Goal: Task Accomplishment & Management: Manage account settings

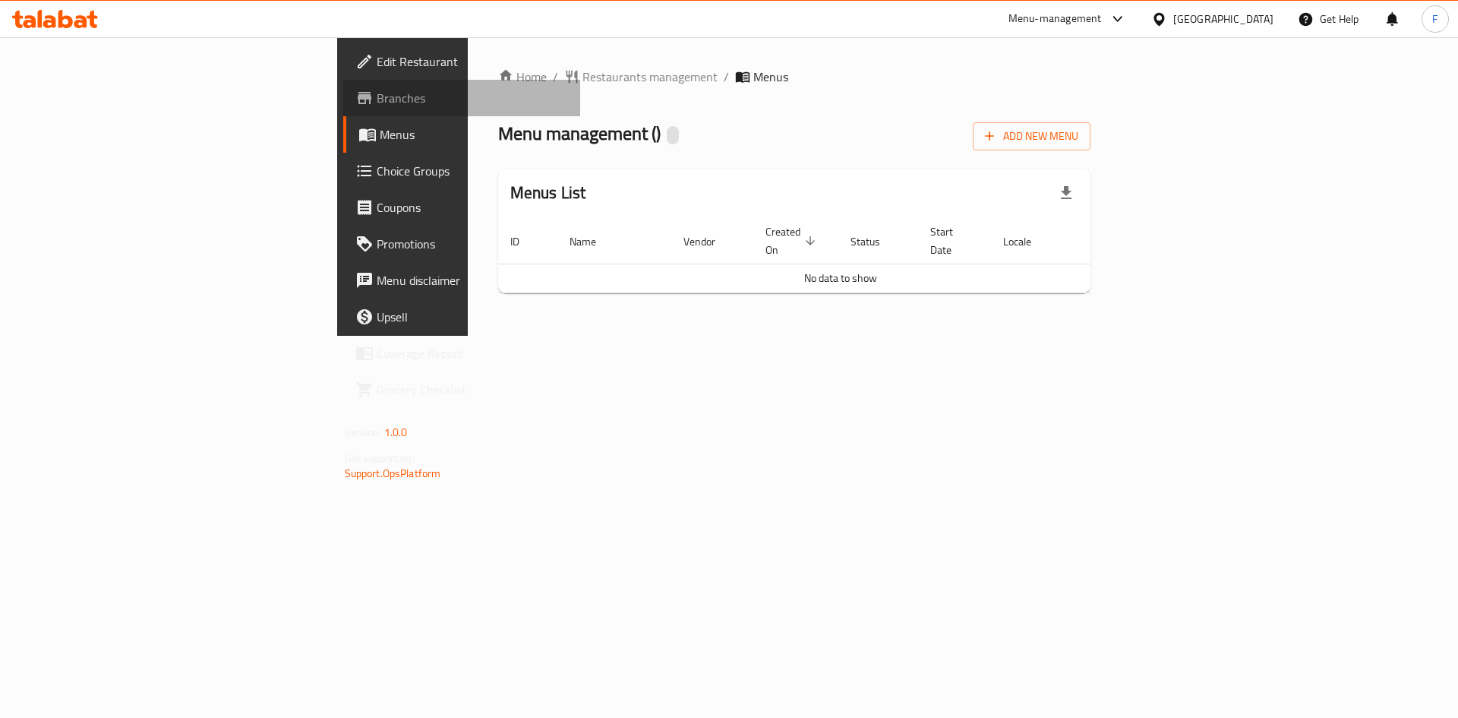
click at [377, 99] on span "Branches" at bounding box center [473, 98] width 192 height 18
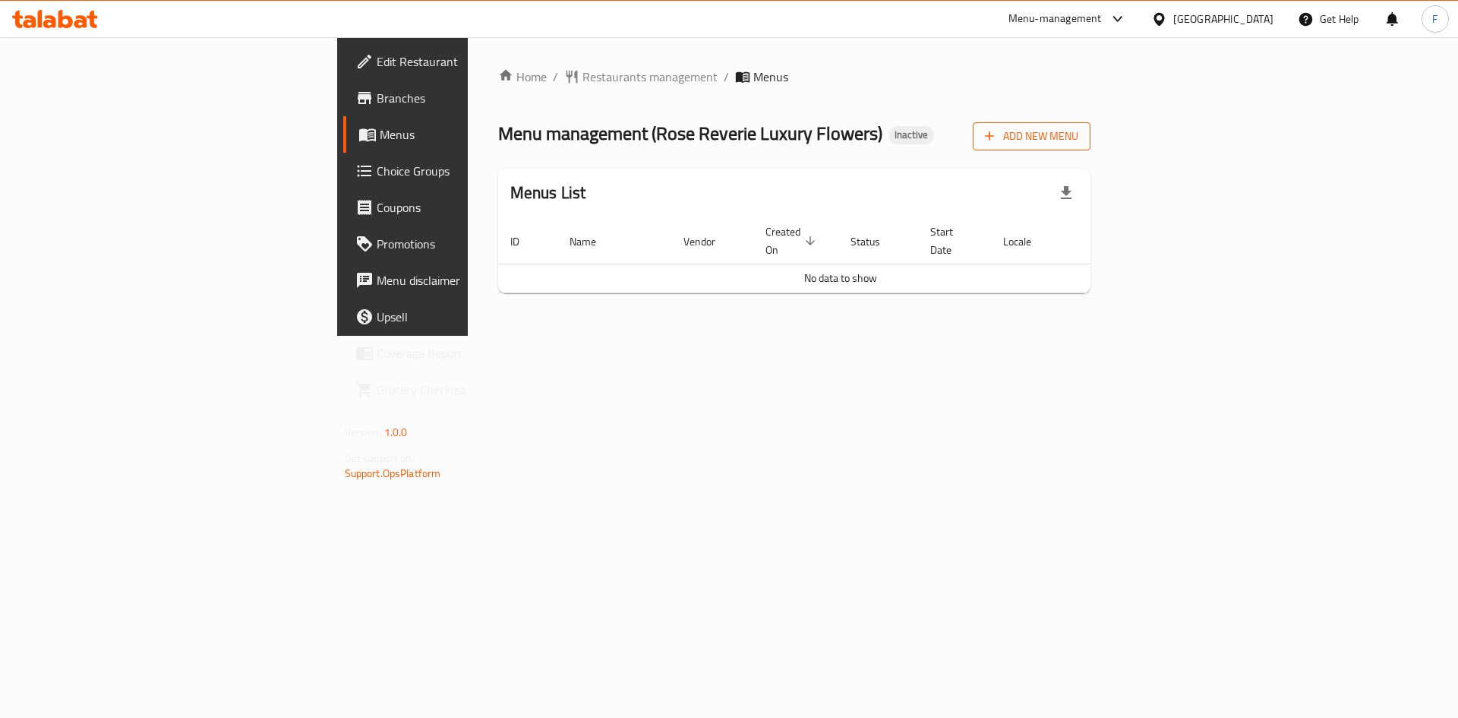
click at [1079, 135] on span "Add New Menu" at bounding box center [1031, 136] width 93 height 19
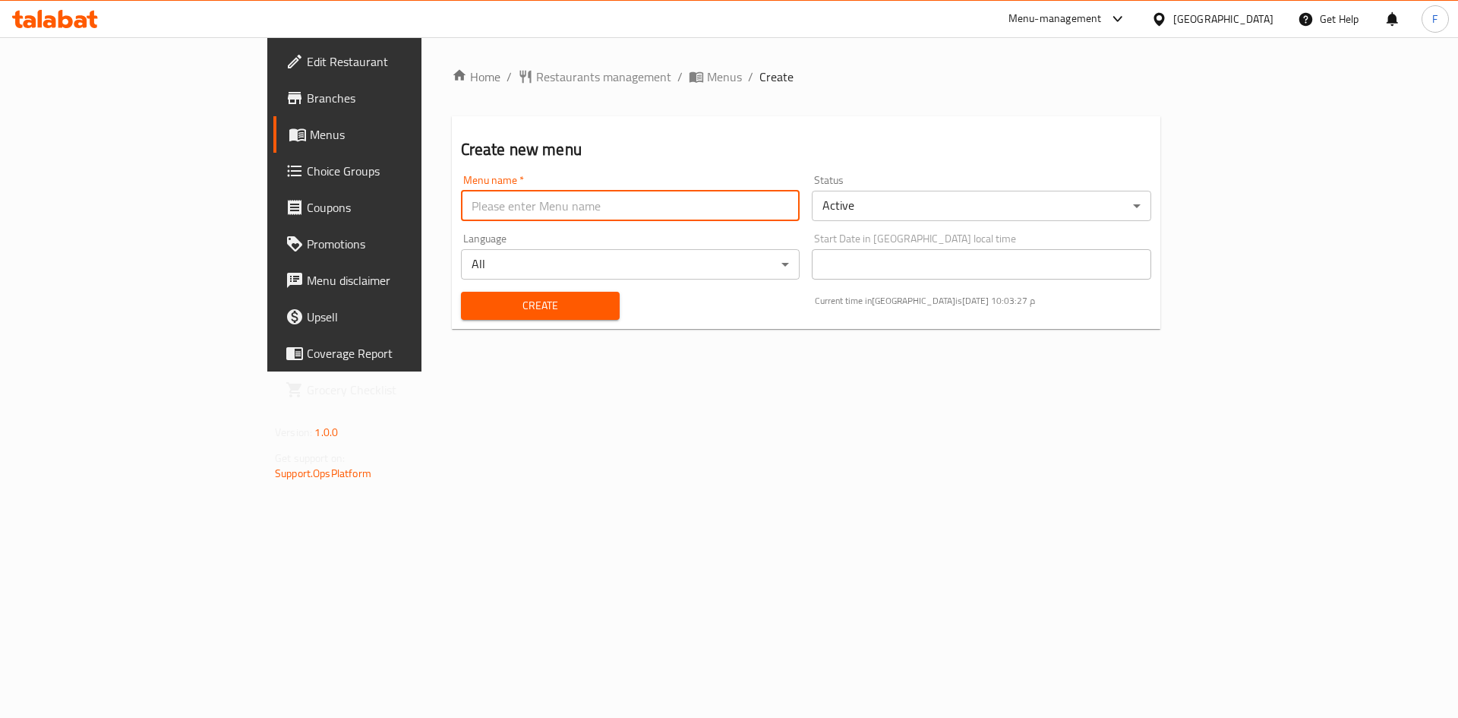
click at [461, 205] on input "text" at bounding box center [631, 206] width 340 height 30
type input "[DATE]"
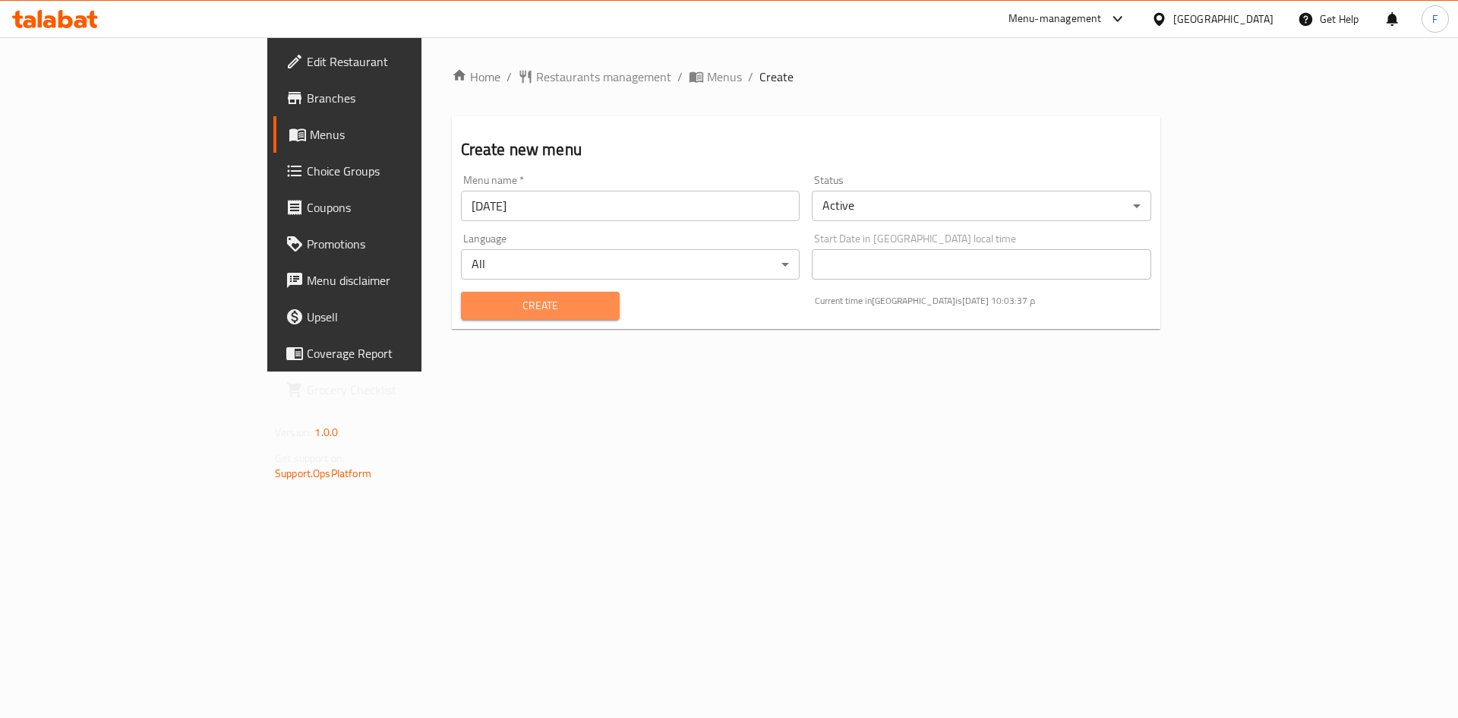
click at [473, 305] on span "Create" at bounding box center [540, 305] width 134 height 19
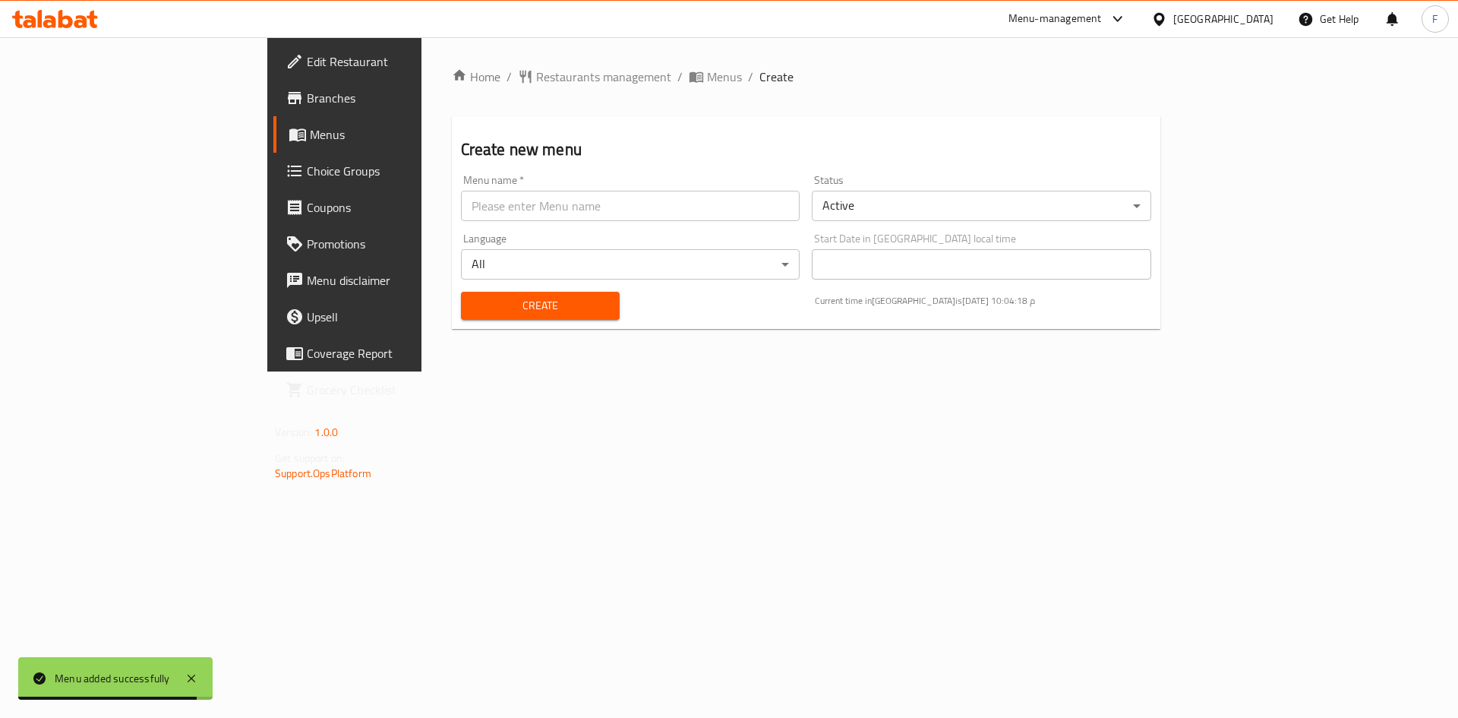
click at [310, 127] on span "Menus" at bounding box center [404, 134] width 189 height 18
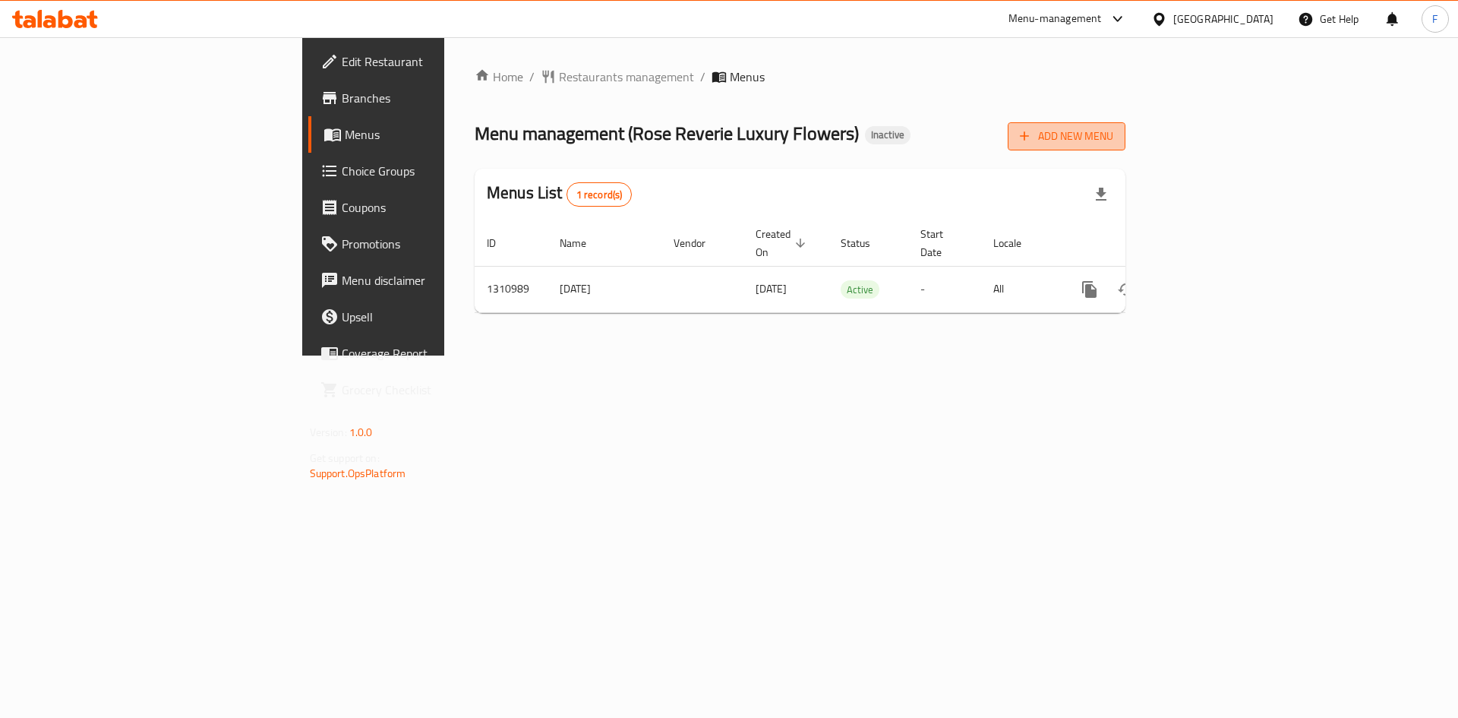
click at [1113, 138] on span "Add New Menu" at bounding box center [1066, 136] width 93 height 19
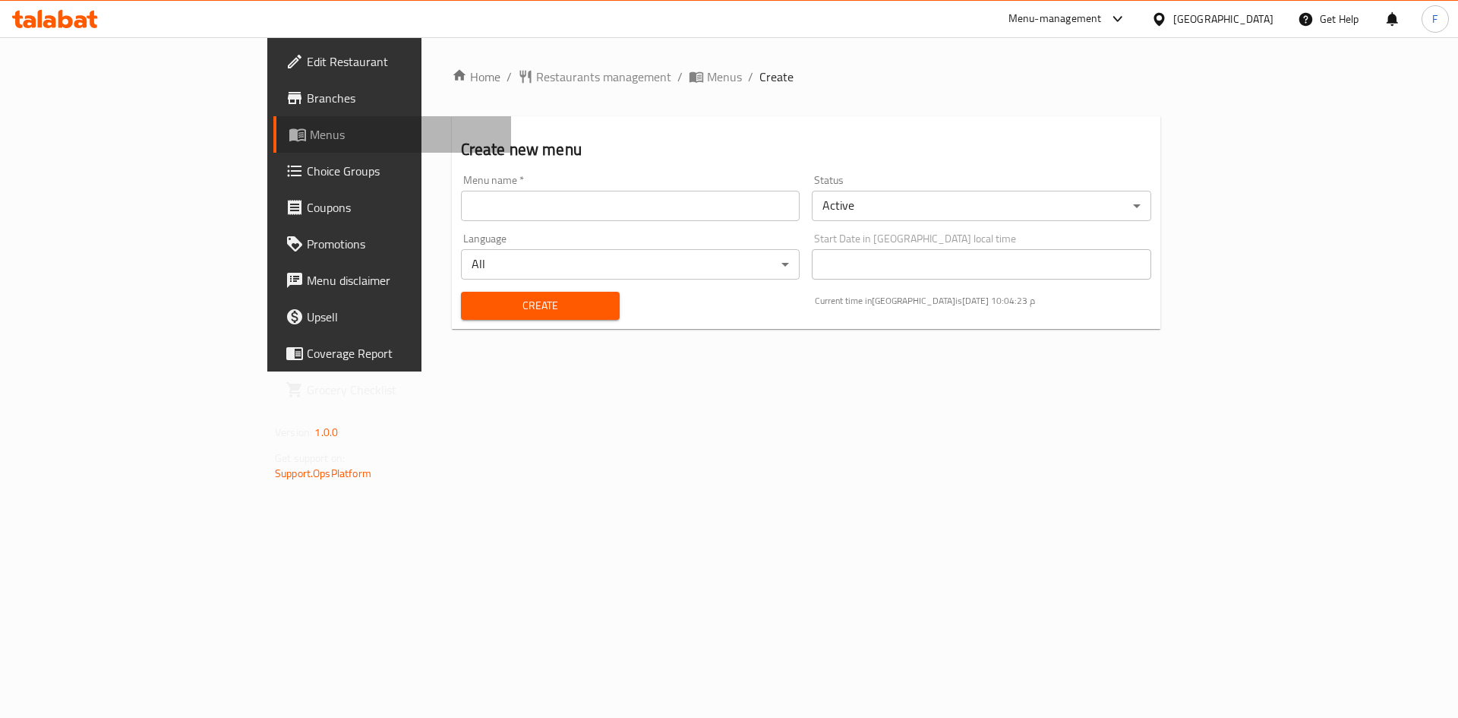
click at [310, 137] on span "Menus" at bounding box center [404, 134] width 189 height 18
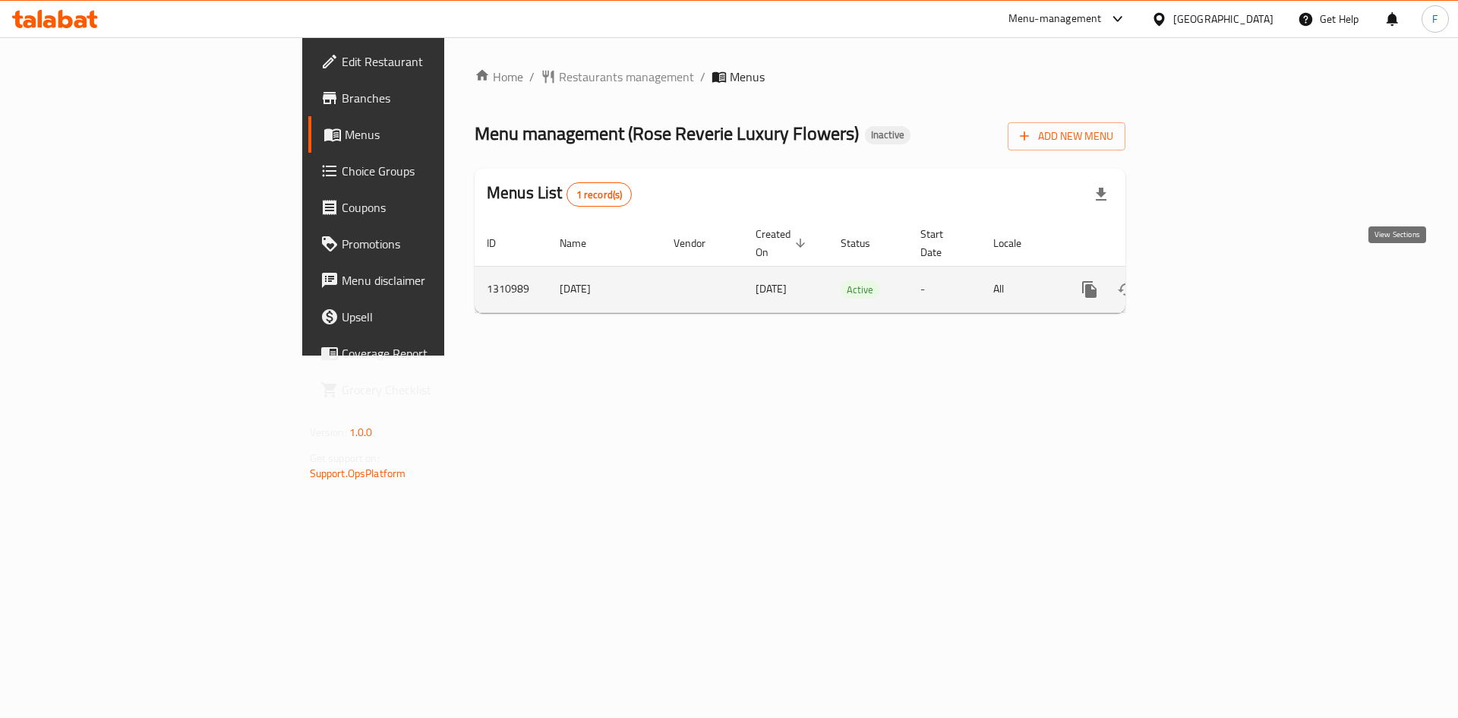
click at [1208, 280] on icon "enhanced table" at bounding box center [1199, 289] width 18 height 18
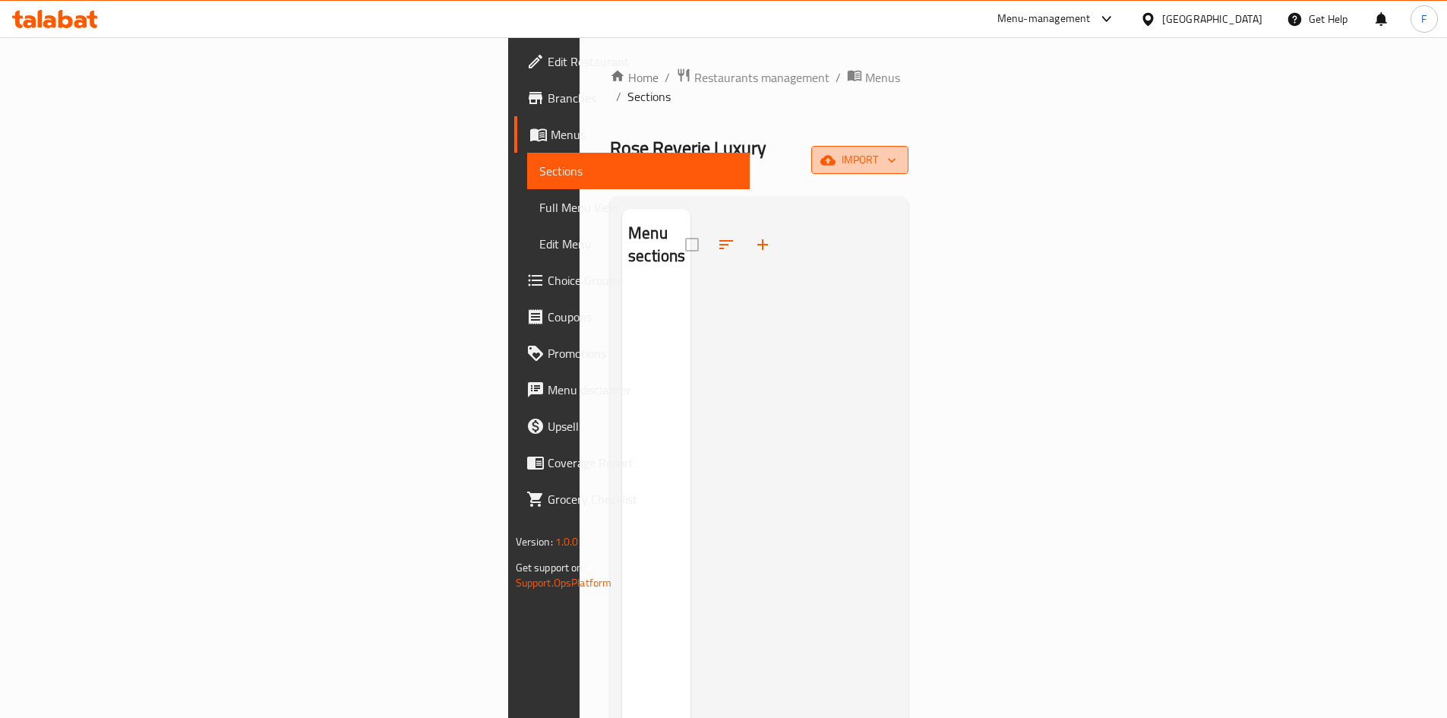
click at [896, 150] on span "import" at bounding box center [859, 159] width 73 height 19
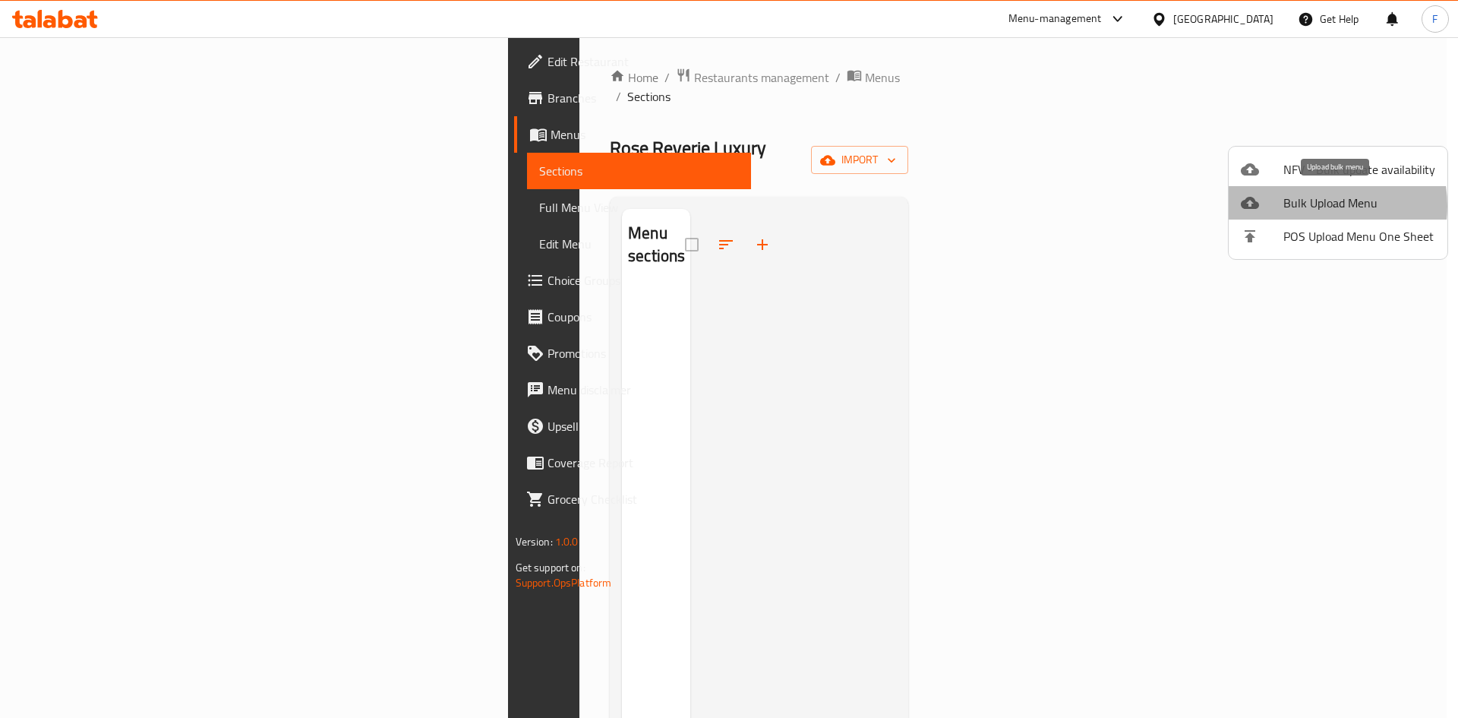
click at [1309, 206] on span "Bulk Upload Menu" at bounding box center [1360, 203] width 152 height 18
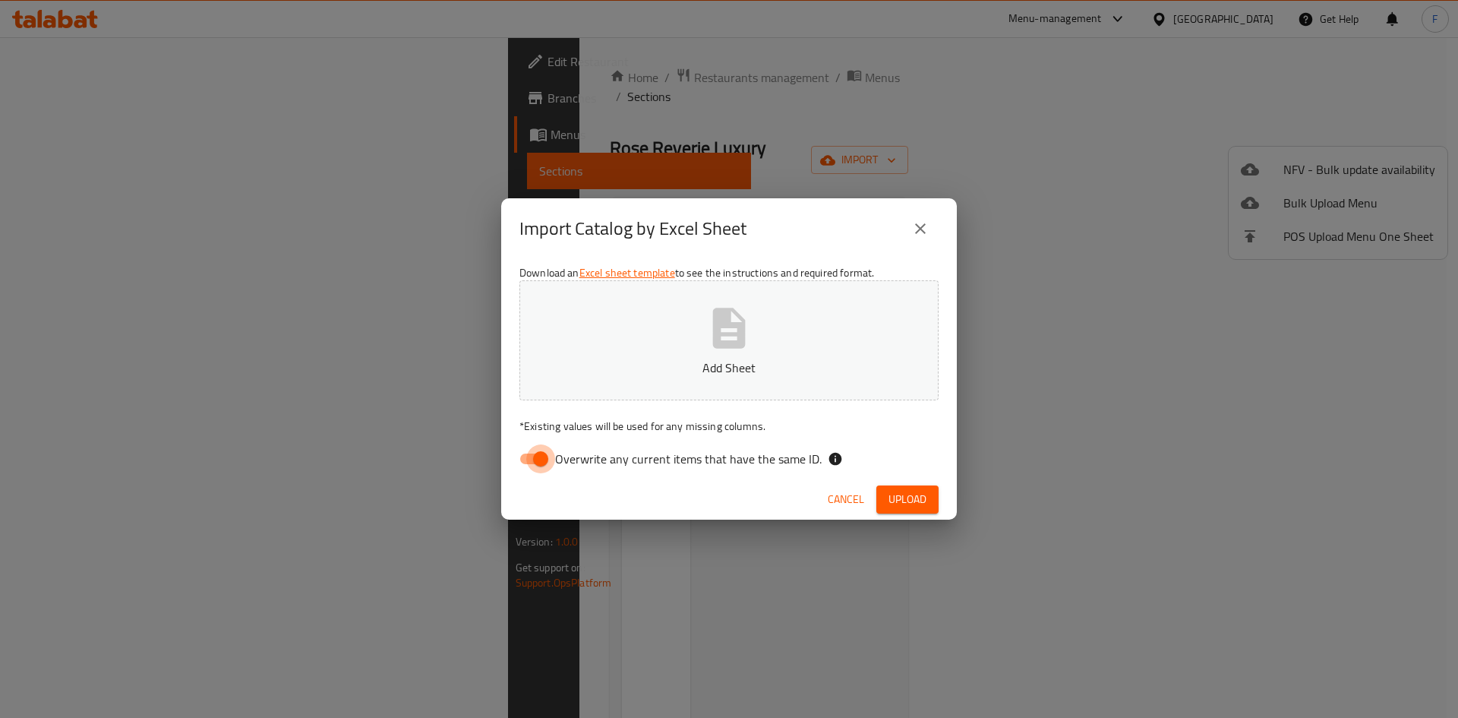
click at [529, 457] on input "Overwrite any current items that have the same ID." at bounding box center [540, 458] width 87 height 29
checkbox input "false"
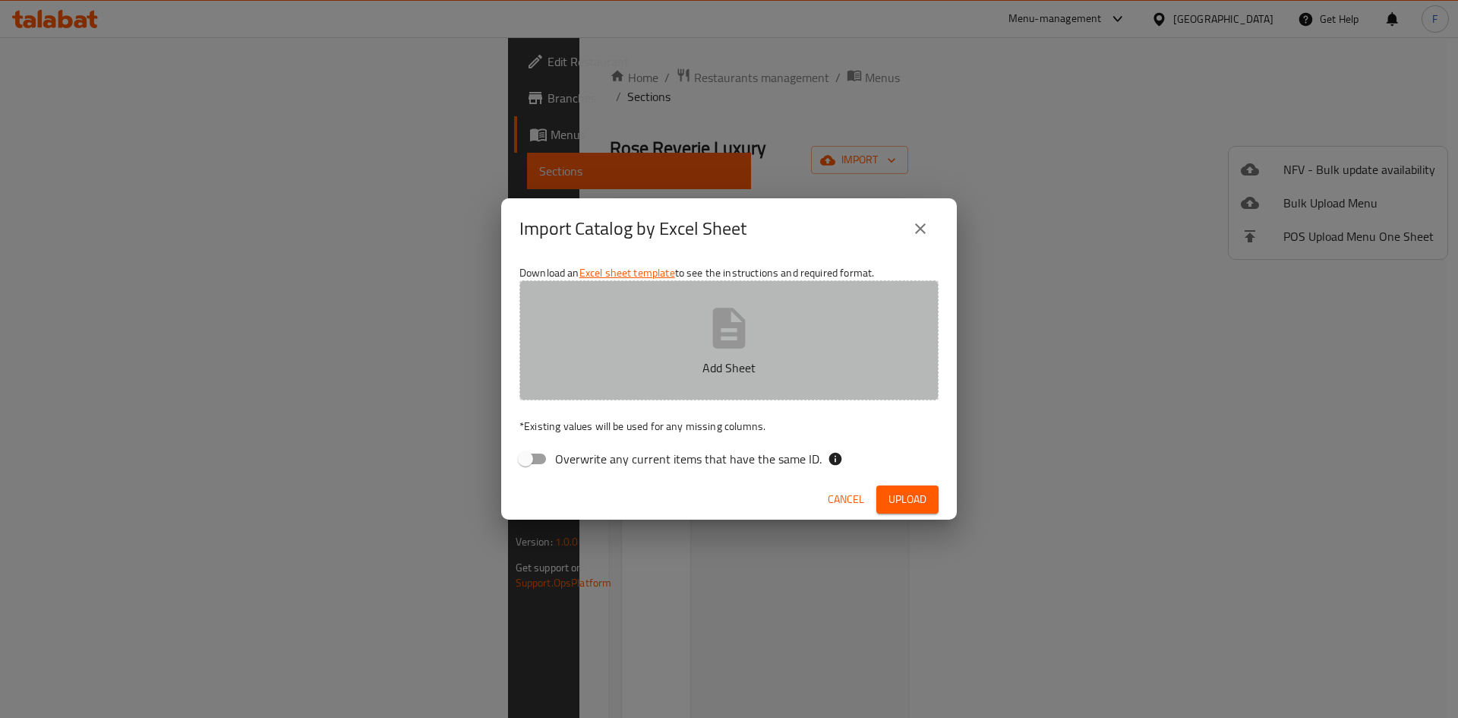
click at [734, 332] on icon "button" at bounding box center [729, 328] width 49 height 49
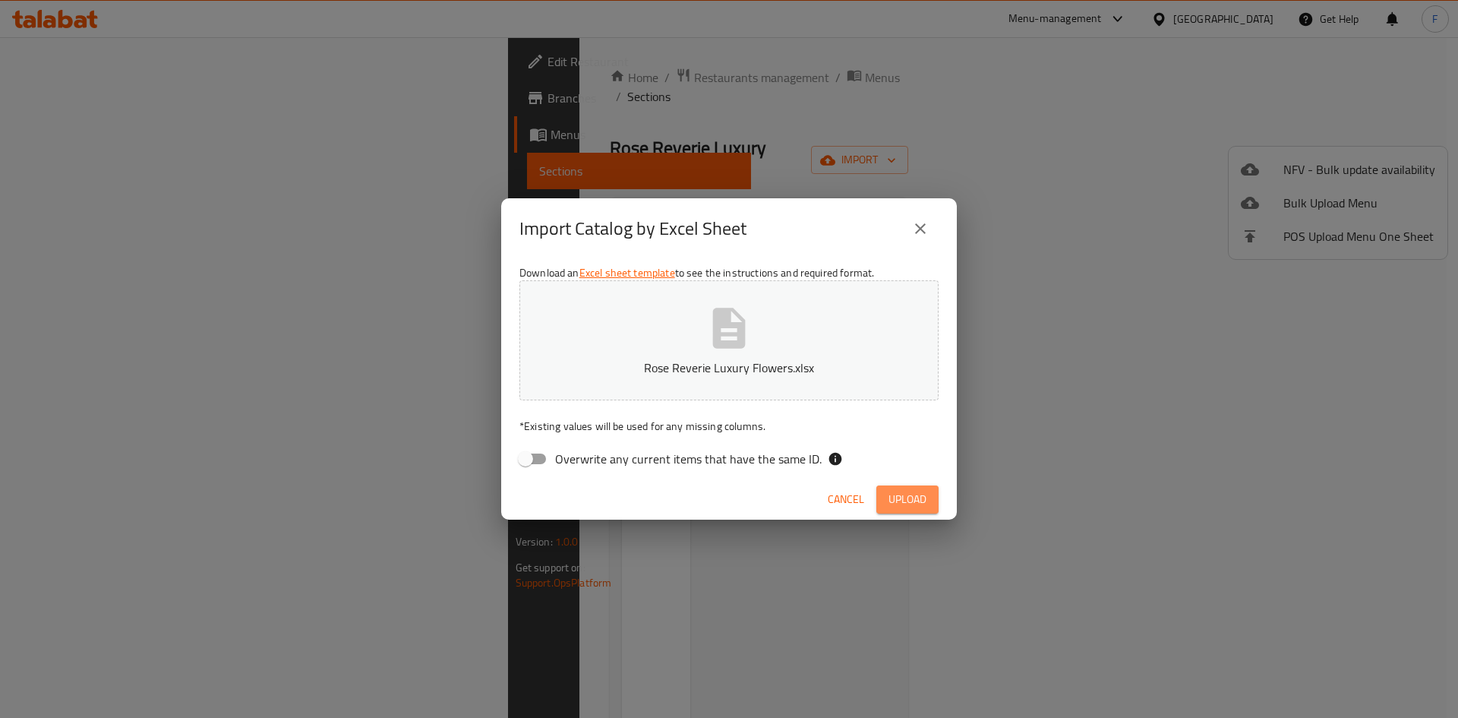
click at [911, 495] on span "Upload" at bounding box center [908, 499] width 38 height 19
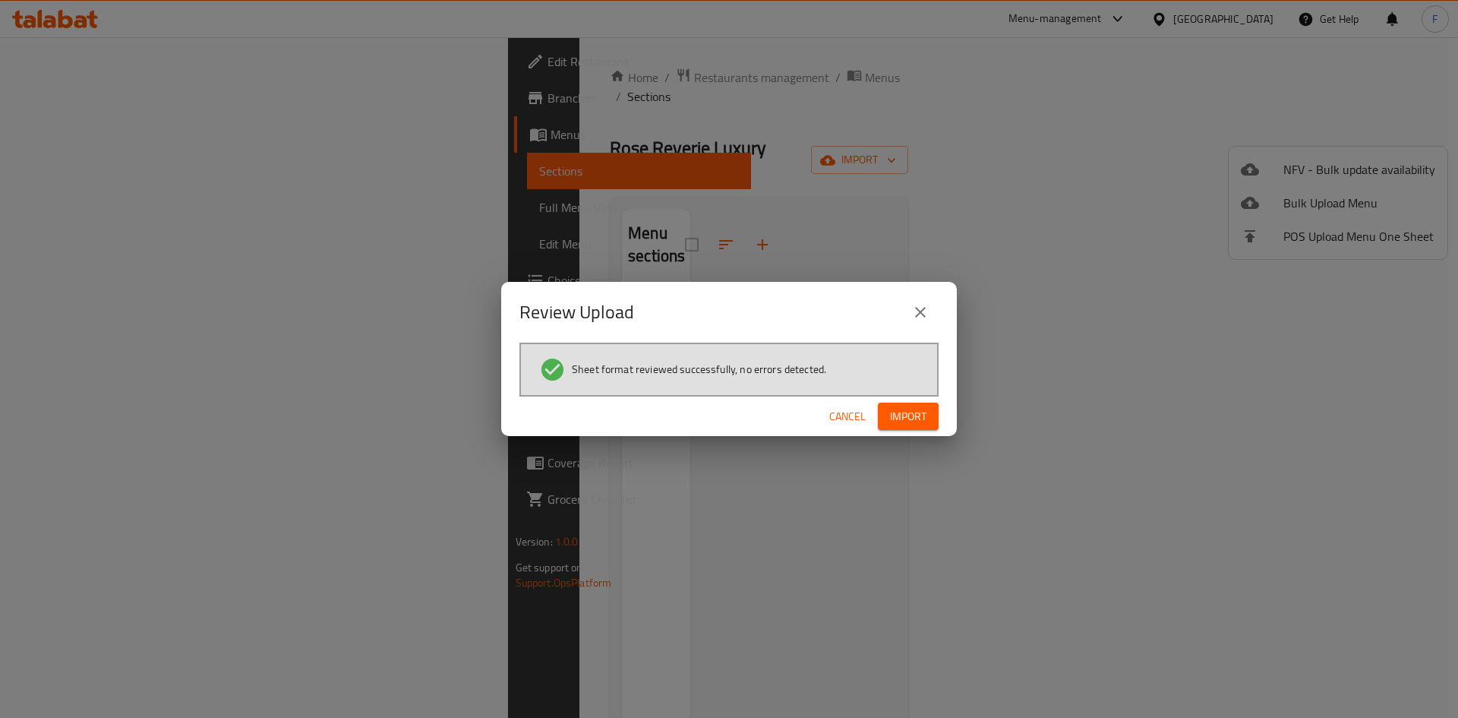
click at [913, 422] on span "Import" at bounding box center [908, 416] width 36 height 19
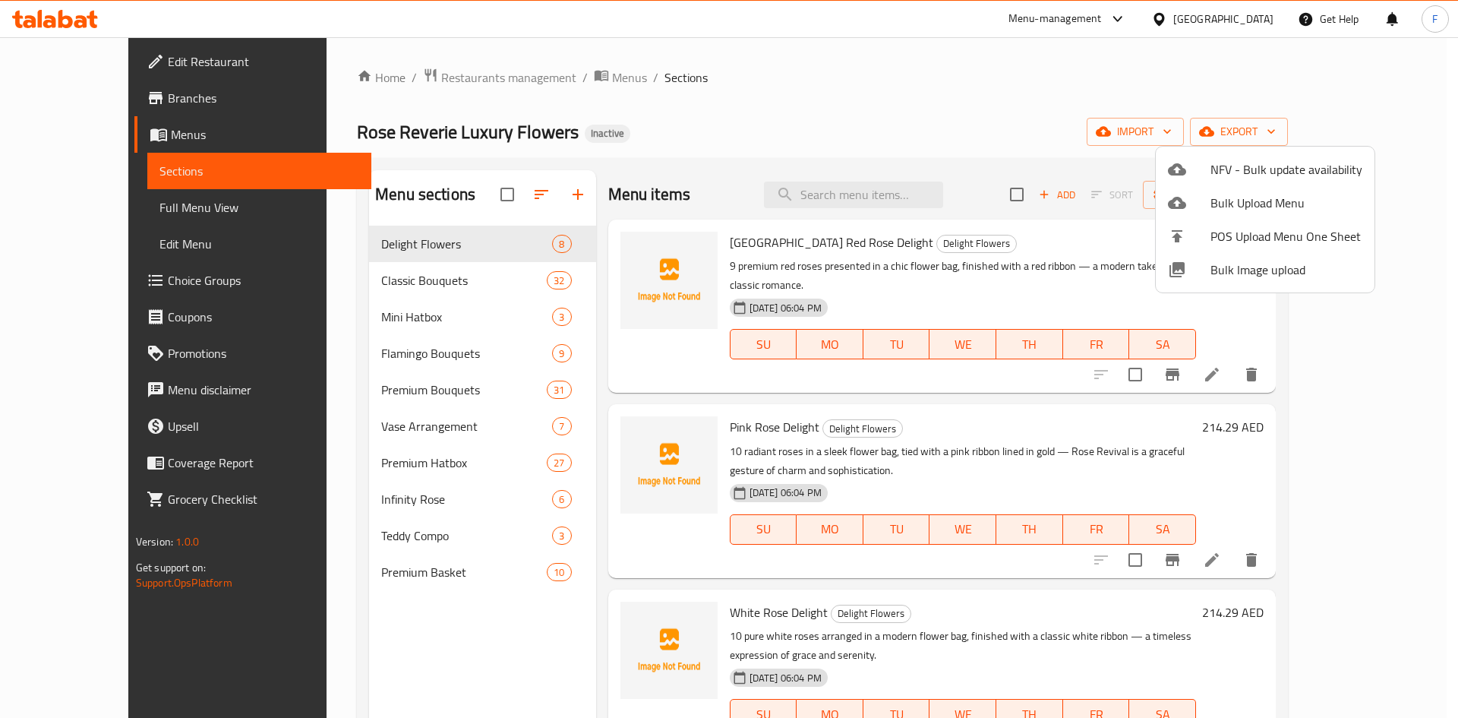
click at [385, 495] on div at bounding box center [729, 359] width 1458 height 718
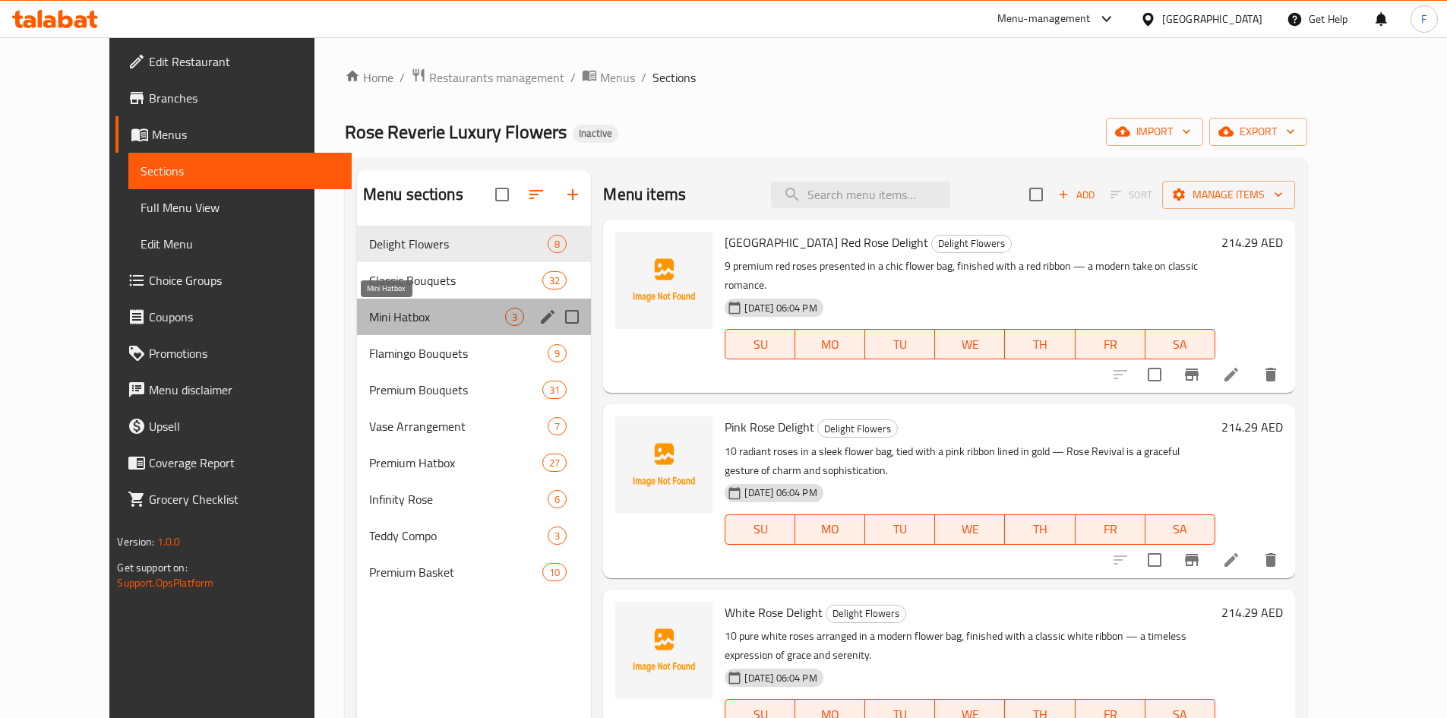
click at [369, 323] on span "Mini Hatbox" at bounding box center [437, 317] width 137 height 18
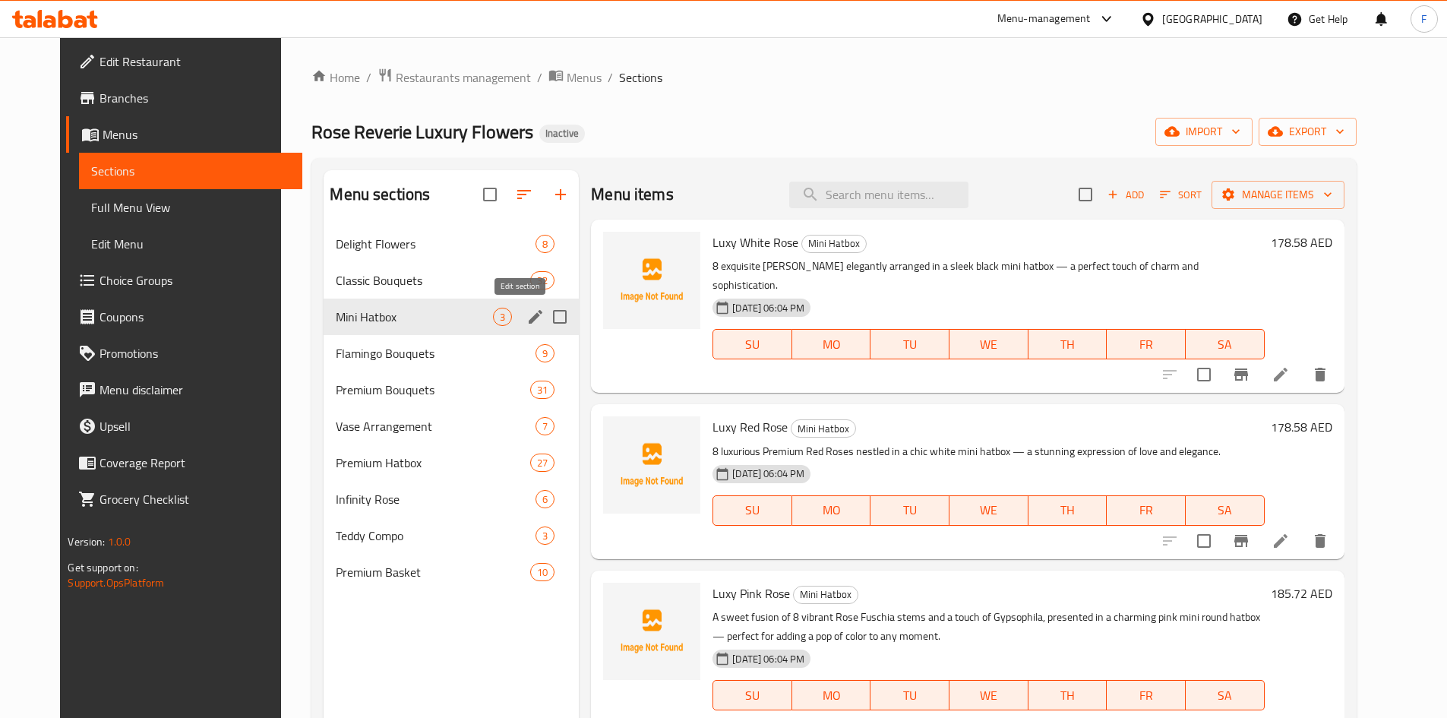
click at [529, 318] on icon "edit" at bounding box center [536, 317] width 14 height 14
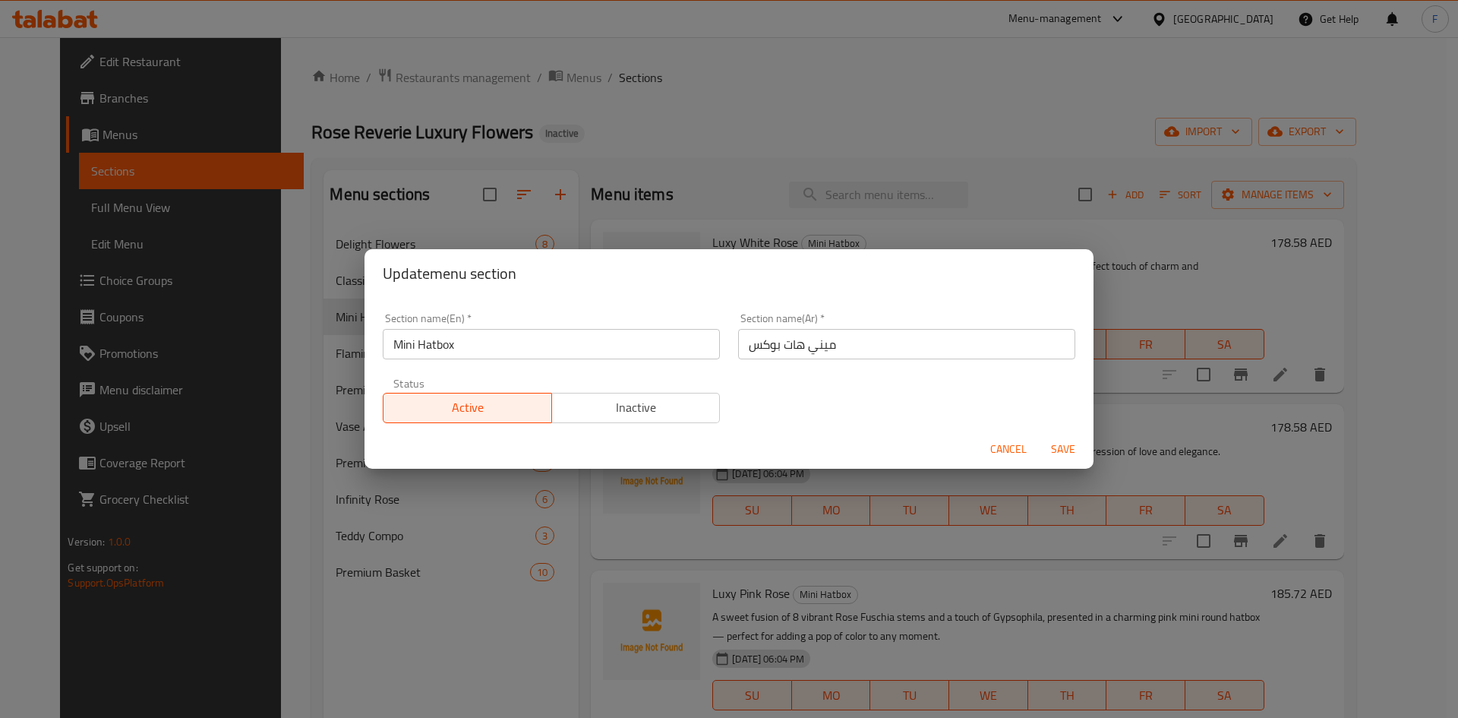
click at [801, 346] on input "ميني هات بوكس" at bounding box center [906, 344] width 337 height 30
paste input "ات"
click at [789, 349] on input "ميني هات بوكس" at bounding box center [906, 344] width 337 height 30
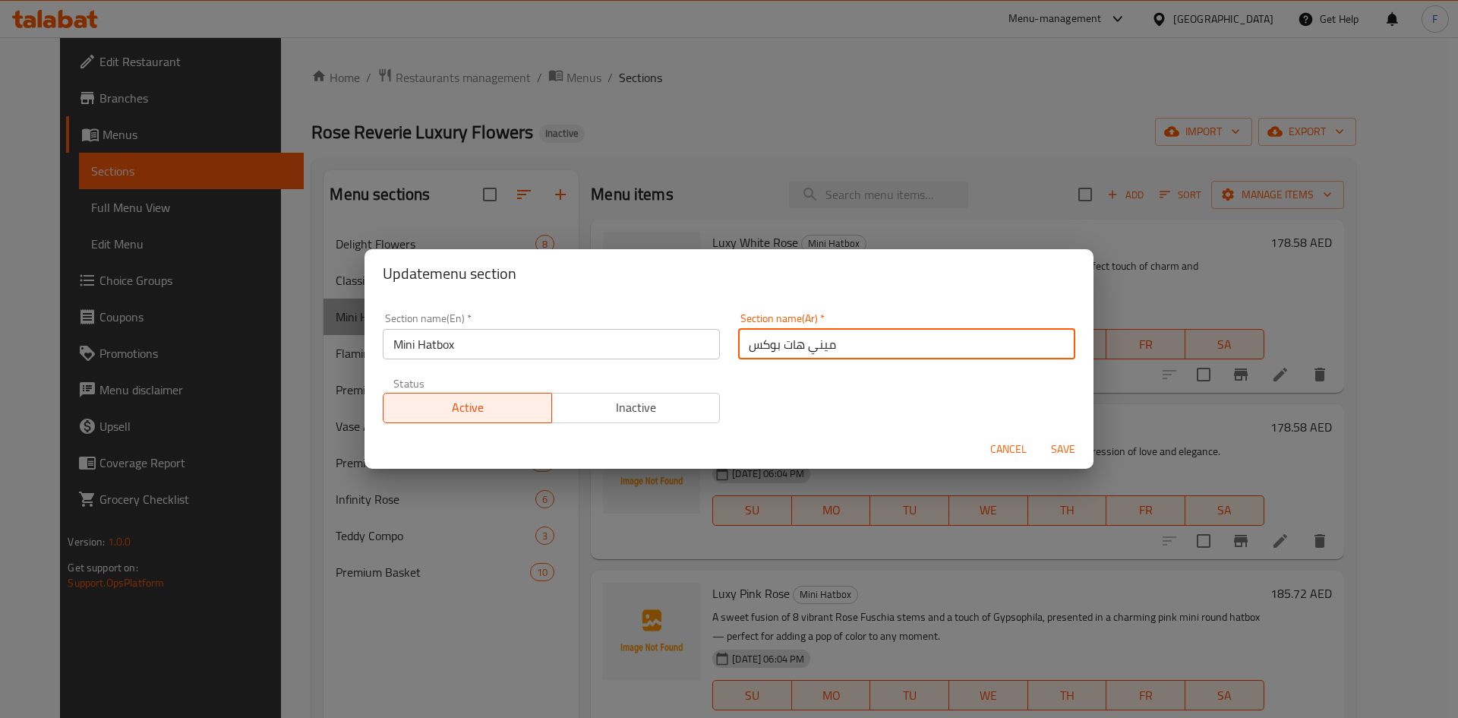
drag, startPoint x: 799, startPoint y: 349, endPoint x: 741, endPoint y: 343, distance: 58.1
click at [741, 343] on input "ميني هات بوكس" at bounding box center [906, 344] width 337 height 30
paste input "text"
type input "ميني هاتبوكس"
click at [1060, 445] on span "Save" at bounding box center [1063, 449] width 36 height 19
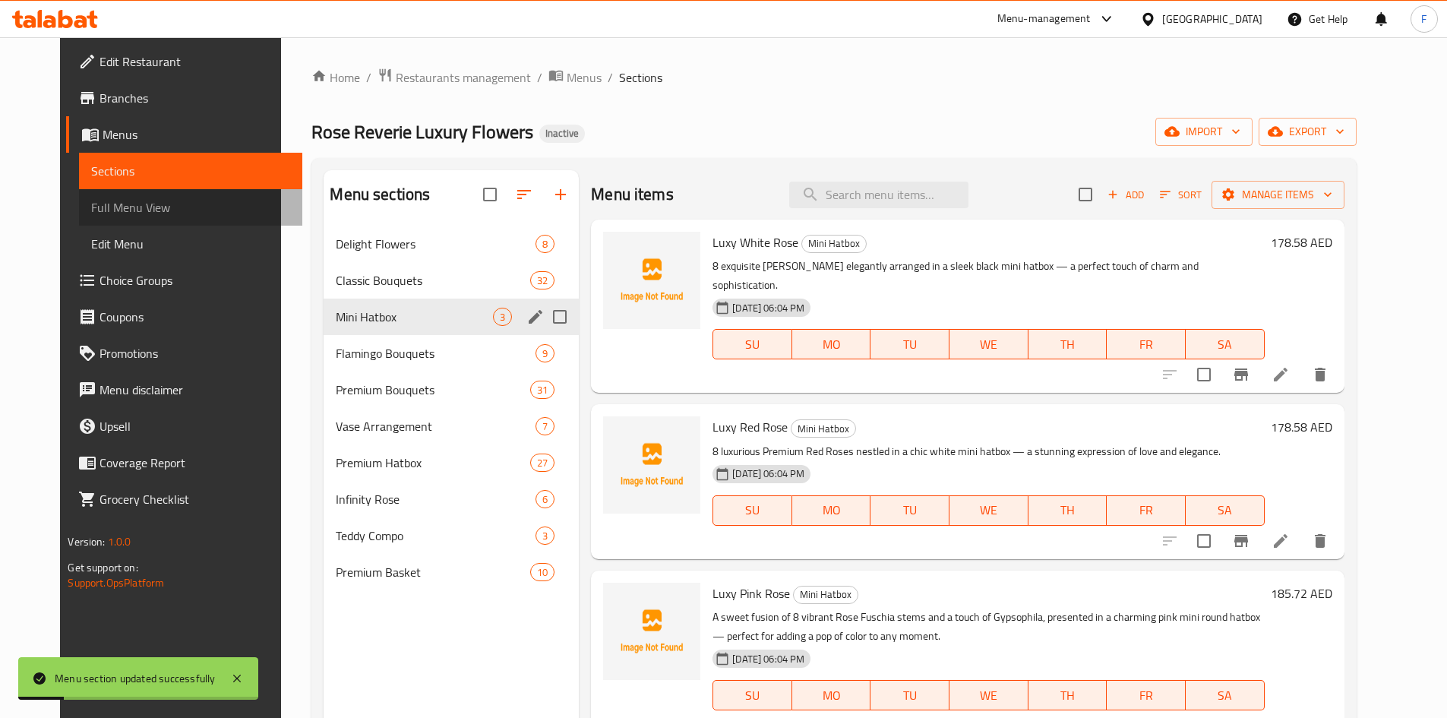
click at [91, 208] on span "Full Menu View" at bounding box center [190, 207] width 198 height 18
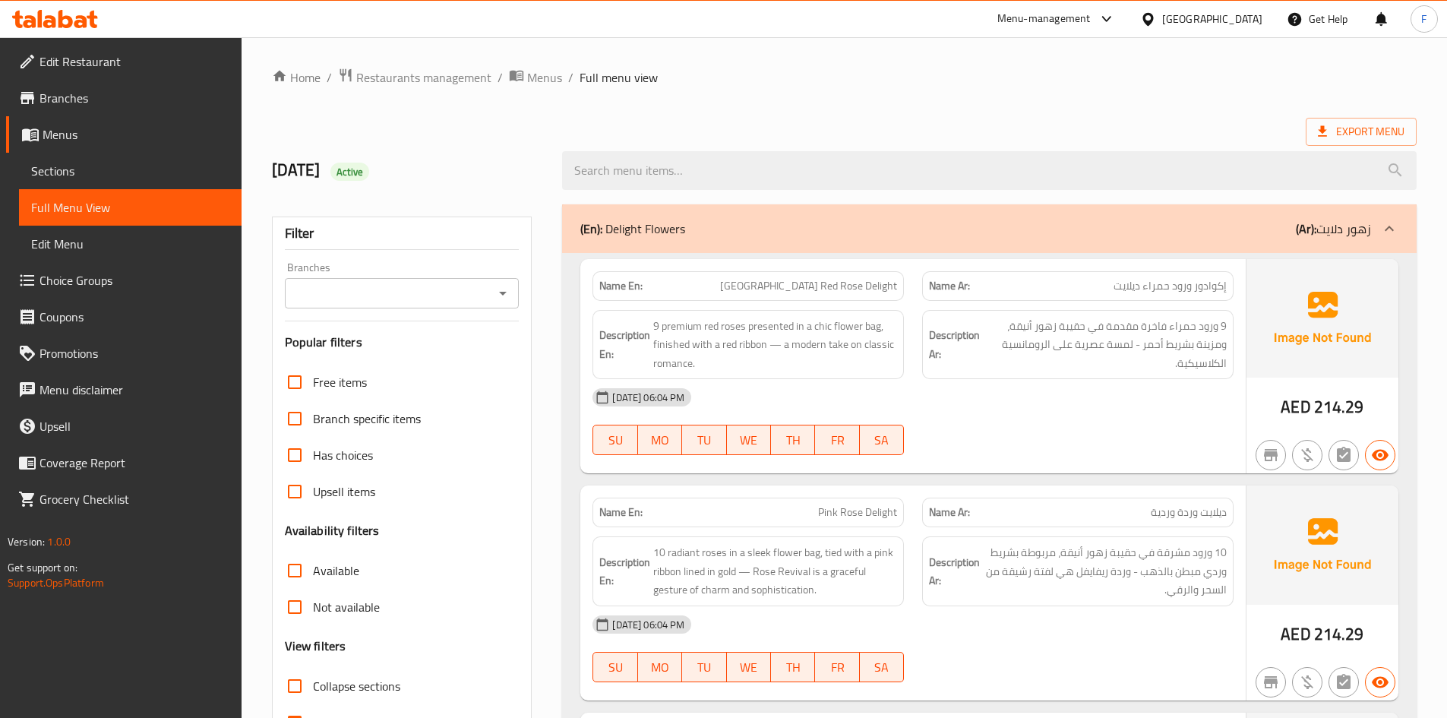
click at [1146, 289] on span "إكوادور ورود حمراء ديلايت" at bounding box center [1169, 286] width 113 height 16
click at [808, 283] on span "[GEOGRAPHIC_DATA] Red Rose Delight" at bounding box center [808, 286] width 177 height 16
click at [823, 284] on span "[GEOGRAPHIC_DATA] Red Rose Delight" at bounding box center [808, 286] width 177 height 16
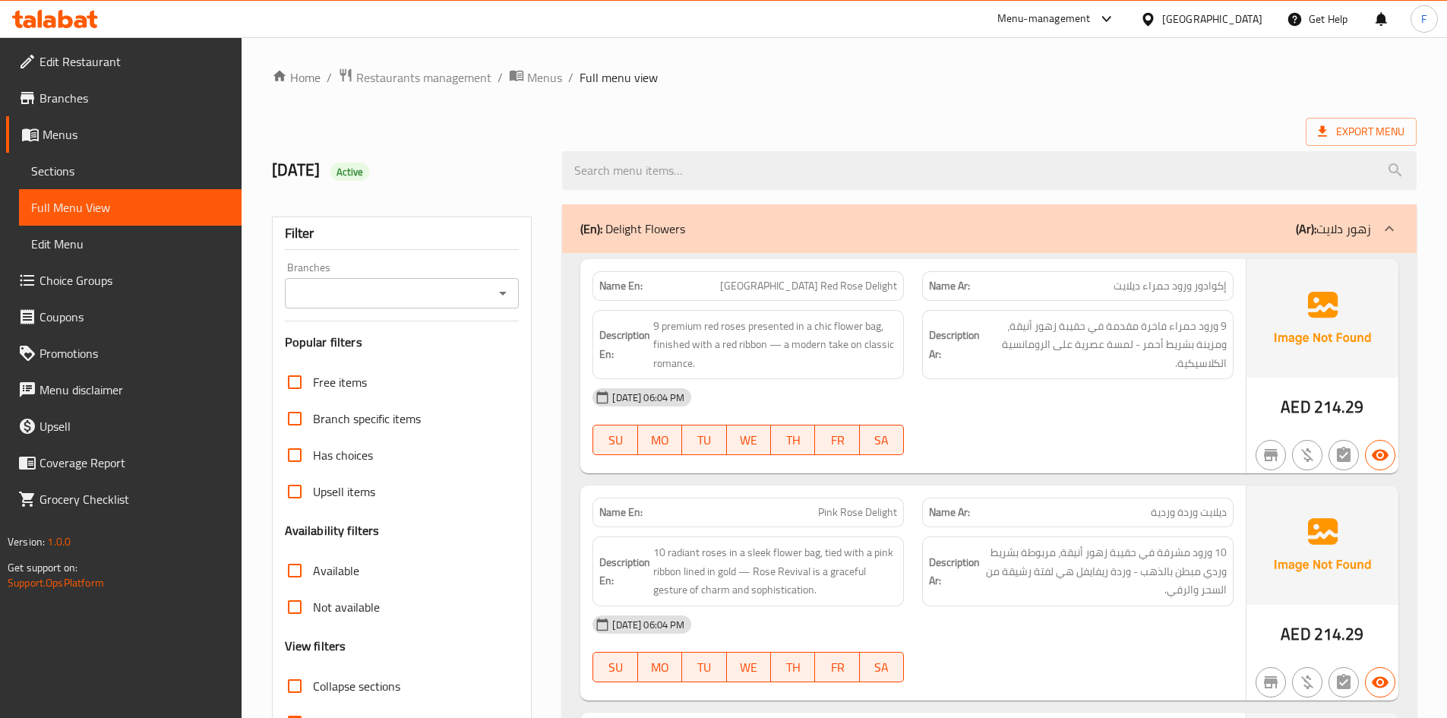
click at [887, 284] on span "[GEOGRAPHIC_DATA] Red Rose Delight" at bounding box center [808, 286] width 177 height 16
click at [1157, 515] on span "ديلايت وردة وردية" at bounding box center [1189, 512] width 76 height 16
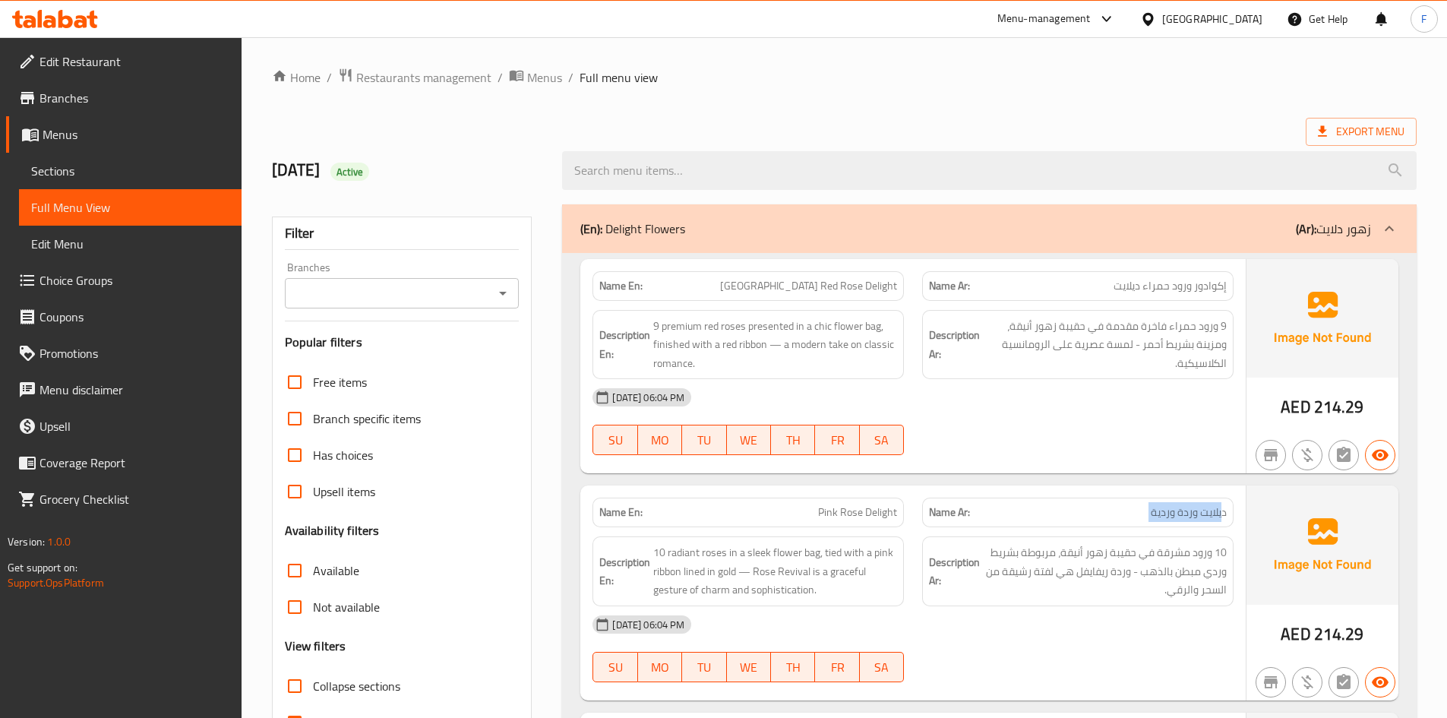
click at [1157, 515] on span "ديلايت وردة وردية" at bounding box center [1189, 512] width 76 height 16
click at [837, 292] on span "[GEOGRAPHIC_DATA] Red Rose Delight" at bounding box center [808, 286] width 177 height 16
click at [1141, 286] on span "إكوادور ورود حمراء ديلايت" at bounding box center [1169, 286] width 113 height 16
click at [801, 289] on span "[GEOGRAPHIC_DATA] Red Rose Delight" at bounding box center [808, 286] width 177 height 16
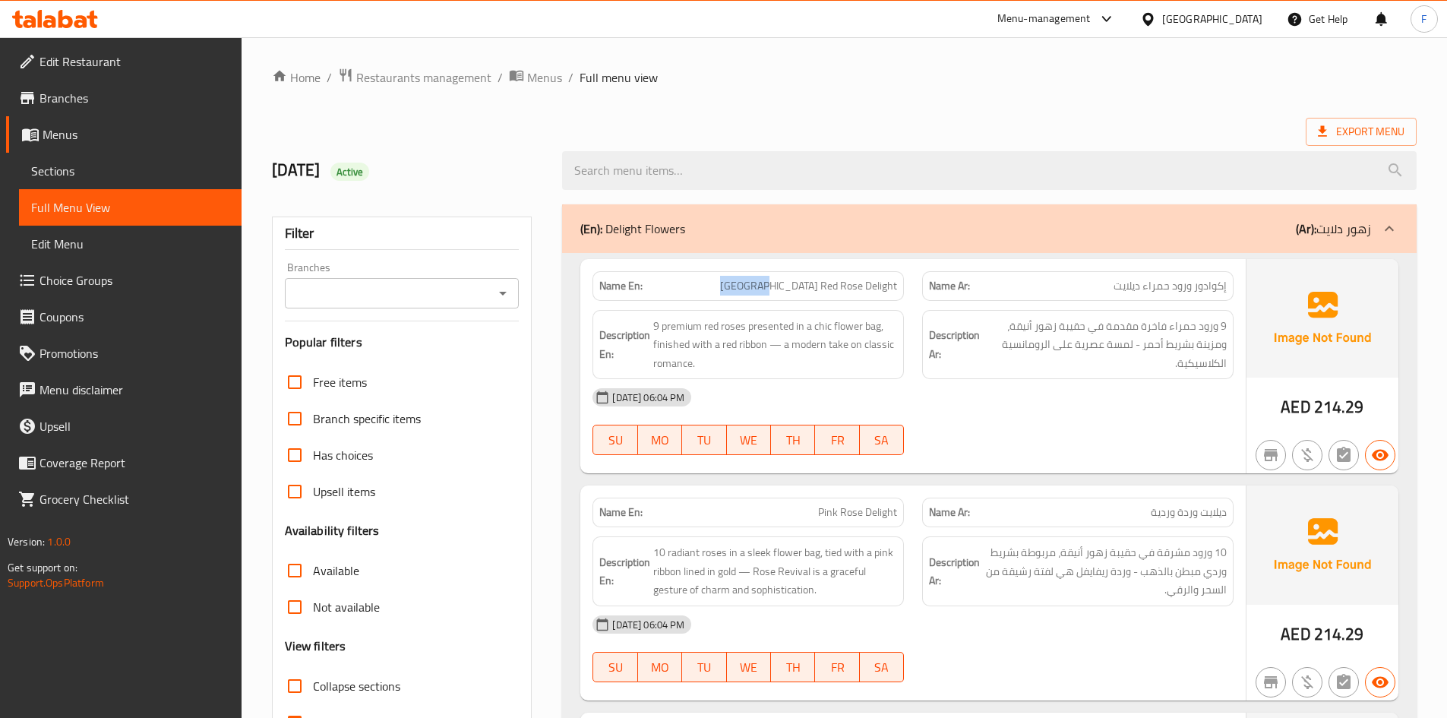
click at [801, 289] on span "[GEOGRAPHIC_DATA] Red Rose Delight" at bounding box center [808, 286] width 177 height 16
copy span "[GEOGRAPHIC_DATA]"
click at [1202, 292] on span "إكوادور ورود حمراء ديلايت" at bounding box center [1169, 286] width 113 height 16
click at [800, 289] on span "[GEOGRAPHIC_DATA] Red Rose Delight" at bounding box center [808, 286] width 177 height 16
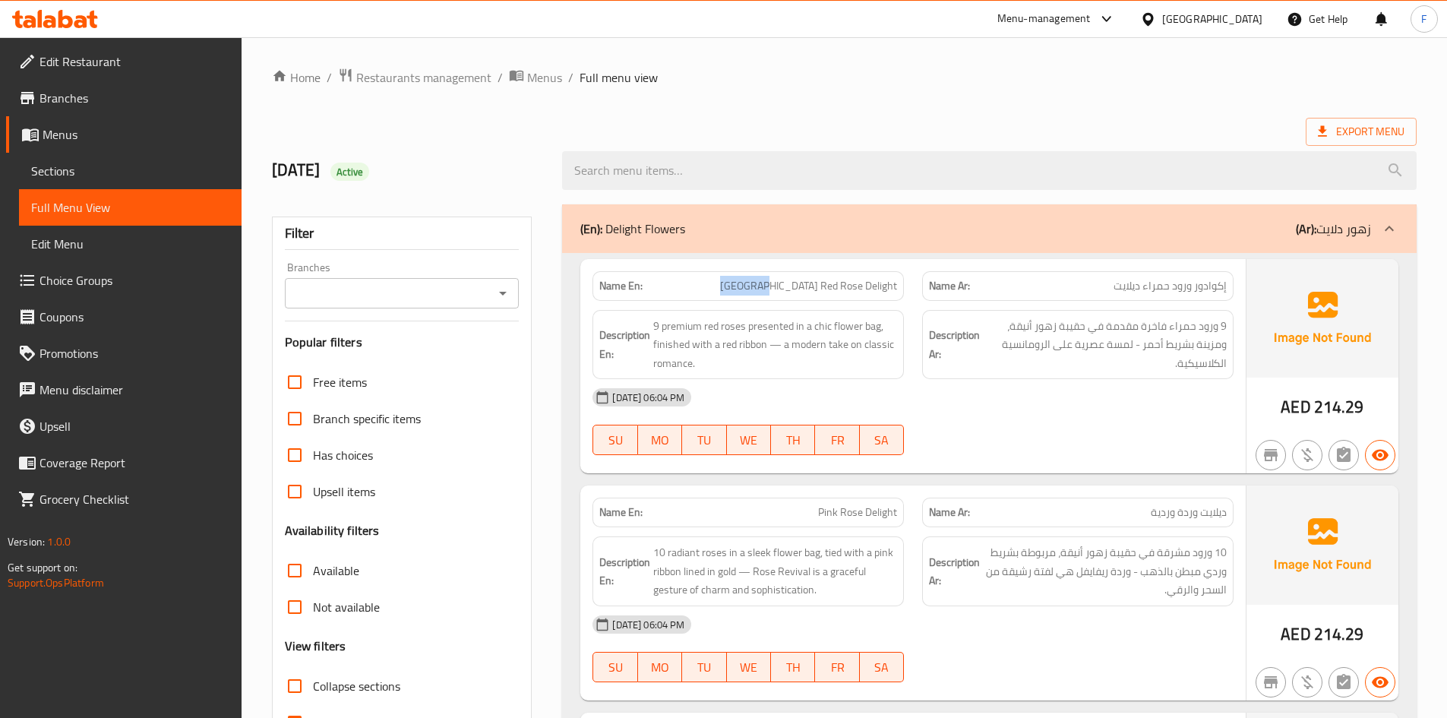
click at [800, 289] on span "[GEOGRAPHIC_DATA] Red Rose Delight" at bounding box center [808, 286] width 177 height 16
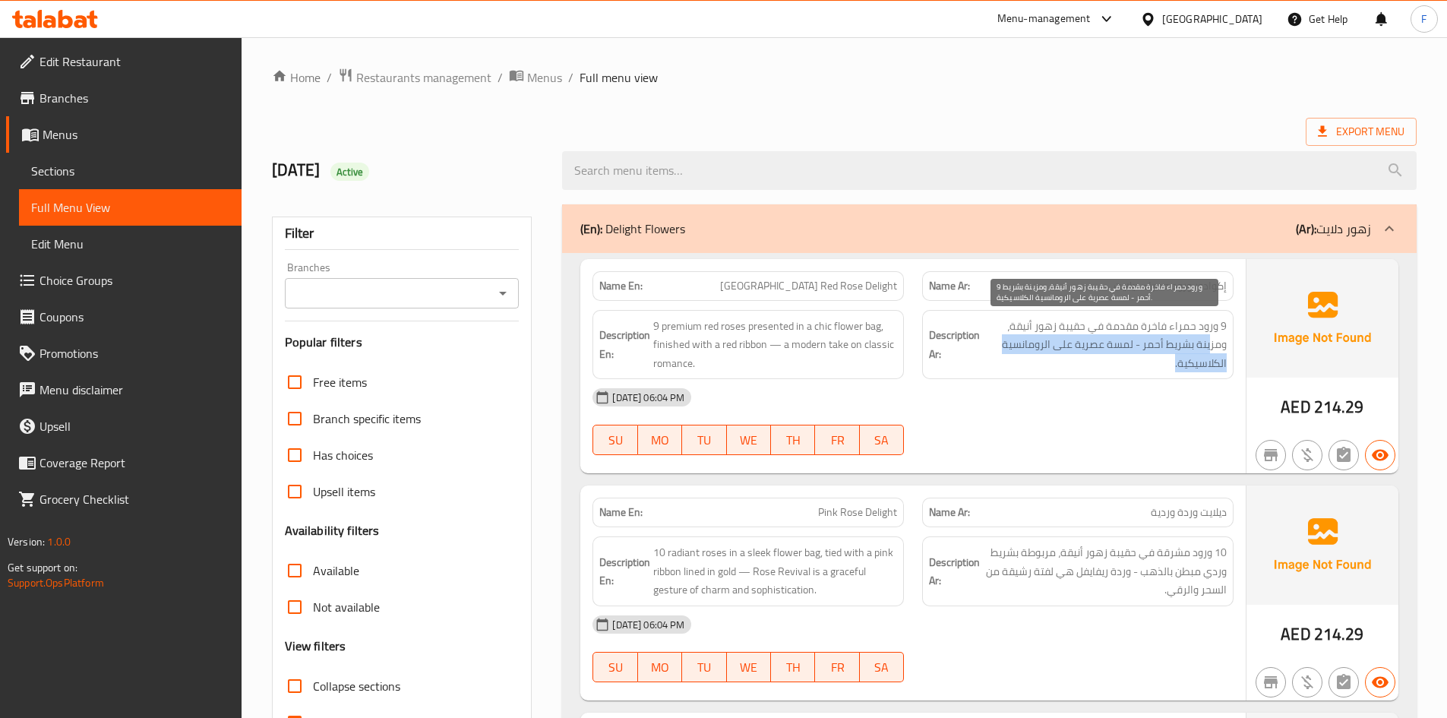
drag, startPoint x: 1209, startPoint y: 348, endPoint x: 1043, endPoint y: 355, distance: 166.5
click at [1043, 355] on span "9 ورود حمراء فاخرة مقدمة في حقيبة زهور أنيقة، ومزينة بشريط أحمر - لمسة عصرية عل…" at bounding box center [1105, 345] width 244 height 56
click at [1032, 349] on span "9 ورود حمراء فاخرة مقدمة في حقيبة زهور أنيقة، ومزينة بشريط أحمر - لمسة عصرية عل…" at bounding box center [1105, 345] width 244 height 56
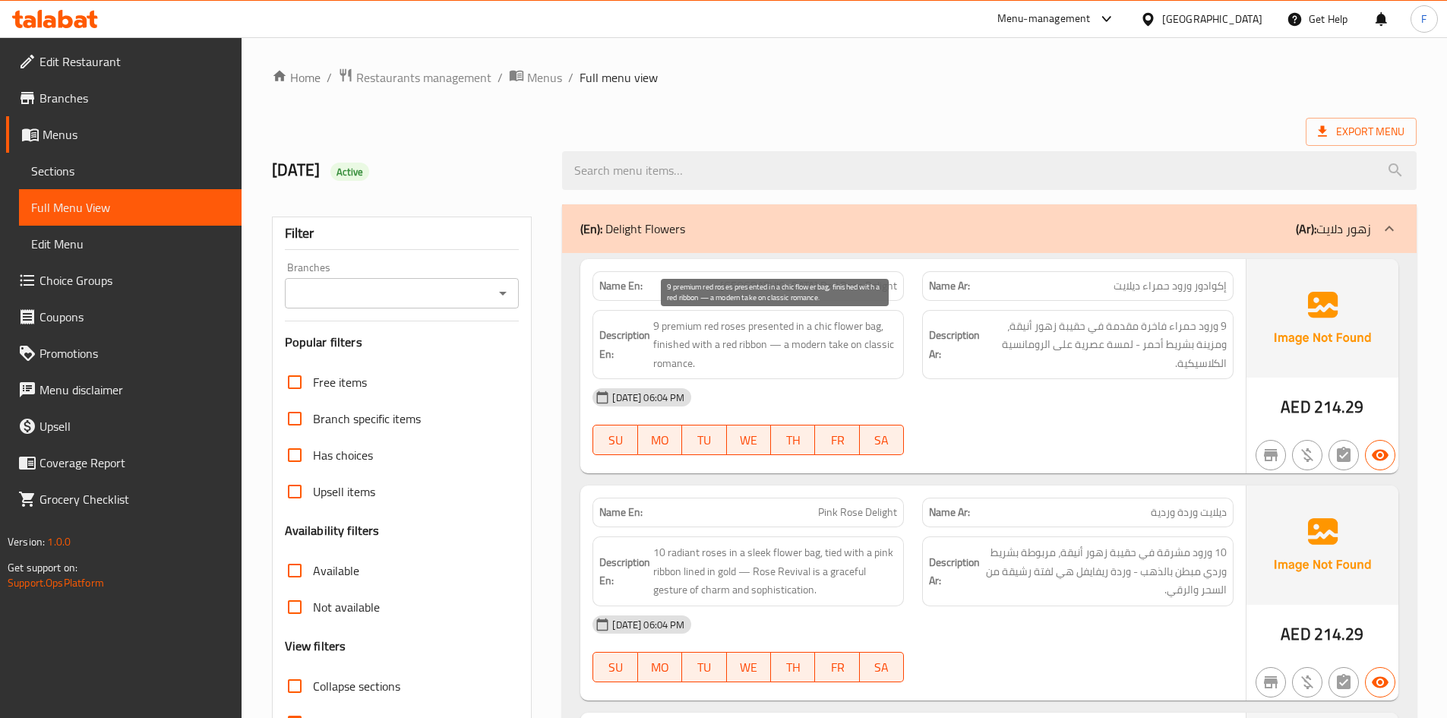
click at [798, 352] on span "9 premium red roses presented in a chic flower bag, finished with a red ribbon …" at bounding box center [775, 345] width 244 height 56
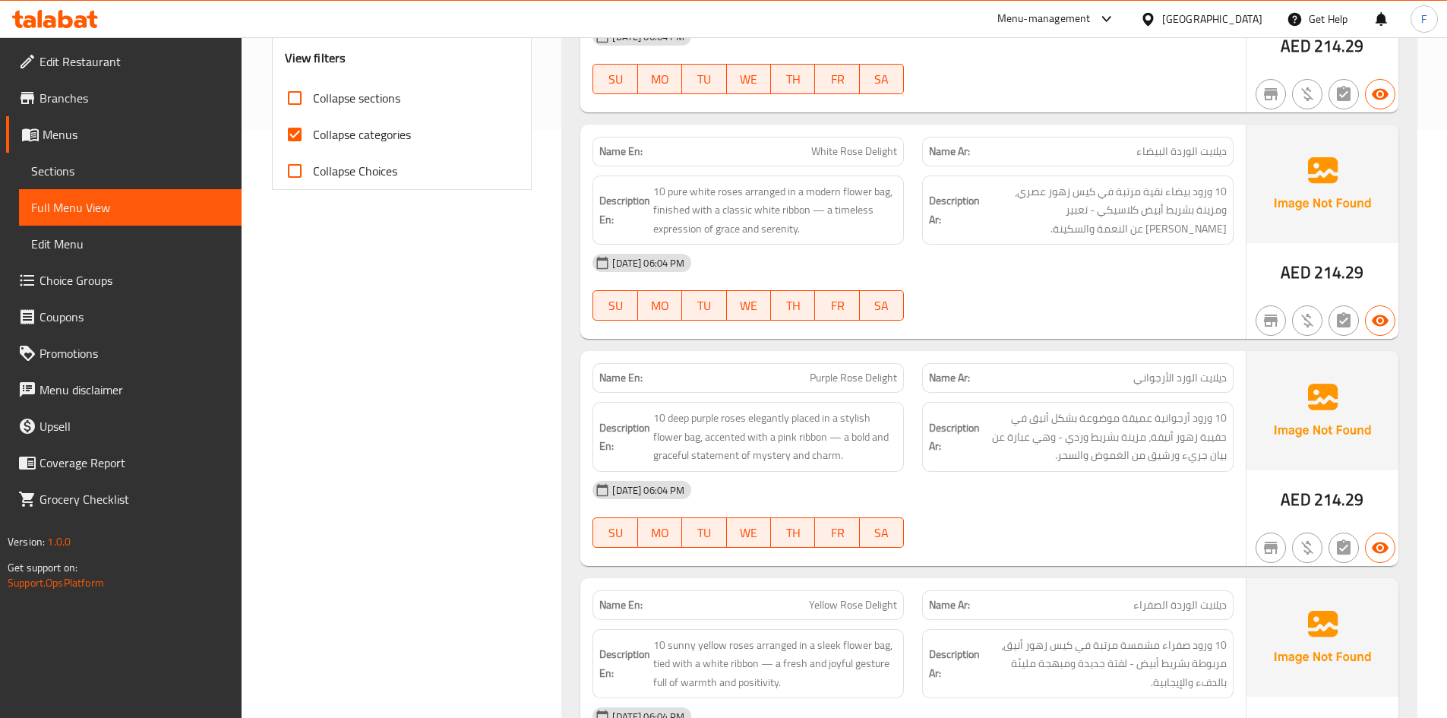
scroll to position [608, 0]
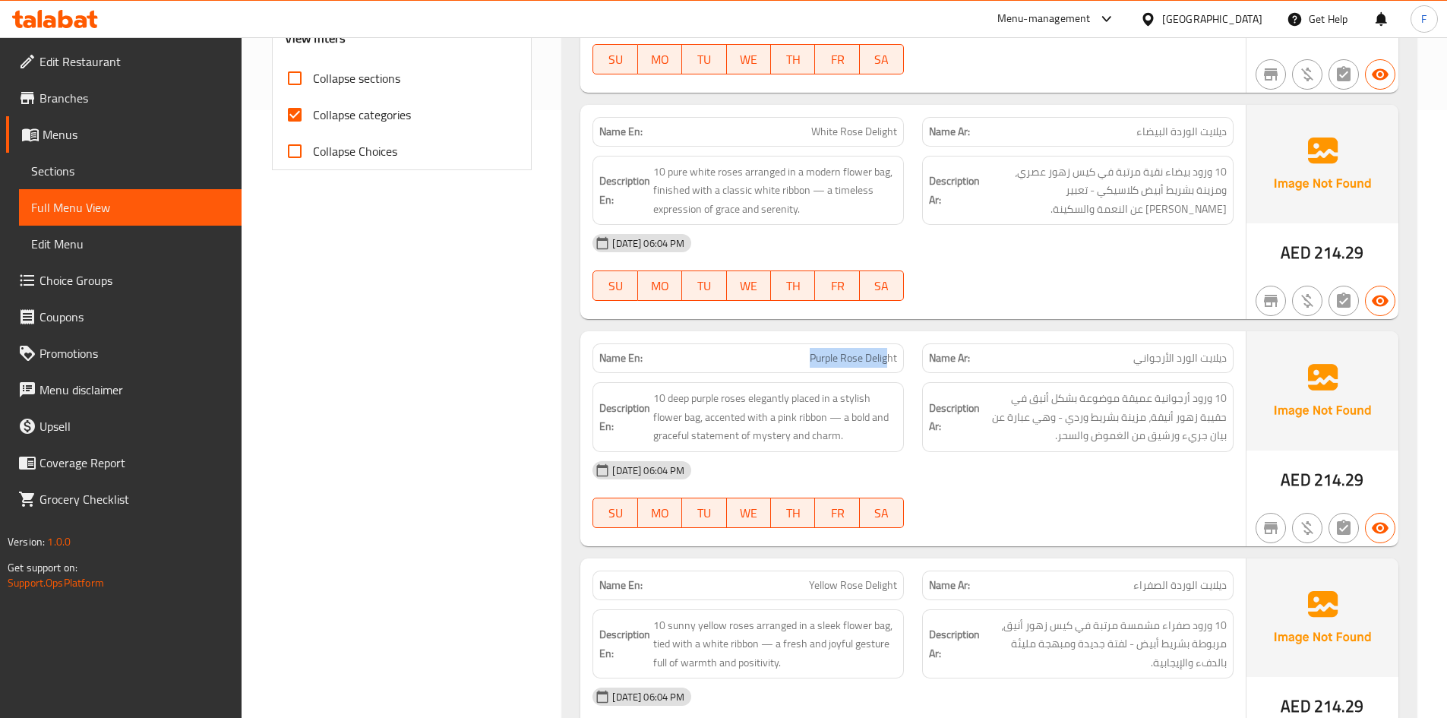
drag, startPoint x: 811, startPoint y: 359, endPoint x: 890, endPoint y: 351, distance: 79.4
click at [890, 351] on span "Purple Rose Delight" at bounding box center [853, 358] width 87 height 16
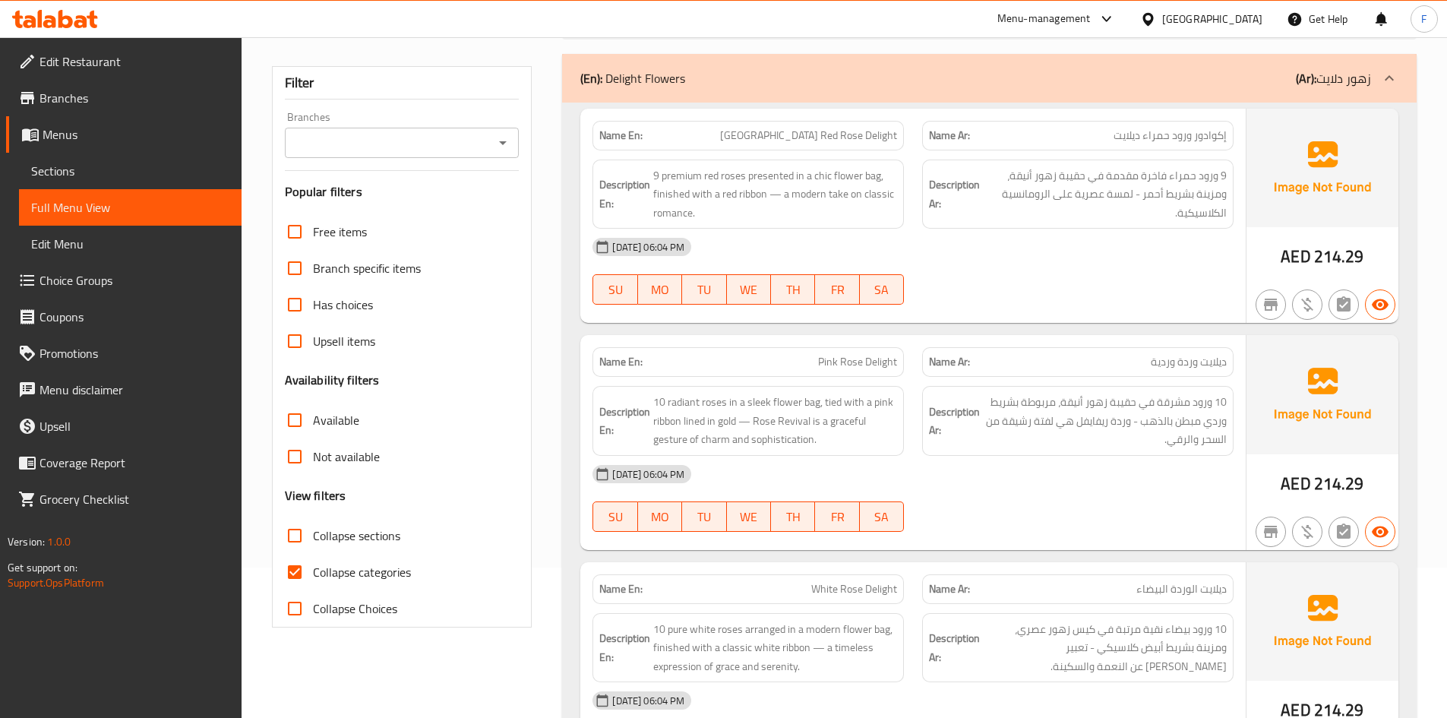
scroll to position [152, 0]
click at [1201, 362] on span "ديلايت وردة وردية" at bounding box center [1189, 360] width 76 height 16
click at [1173, 365] on span "ديلايت وردة وردية" at bounding box center [1189, 360] width 76 height 16
click at [835, 358] on span "Pink Rose Delight" at bounding box center [857, 360] width 79 height 16
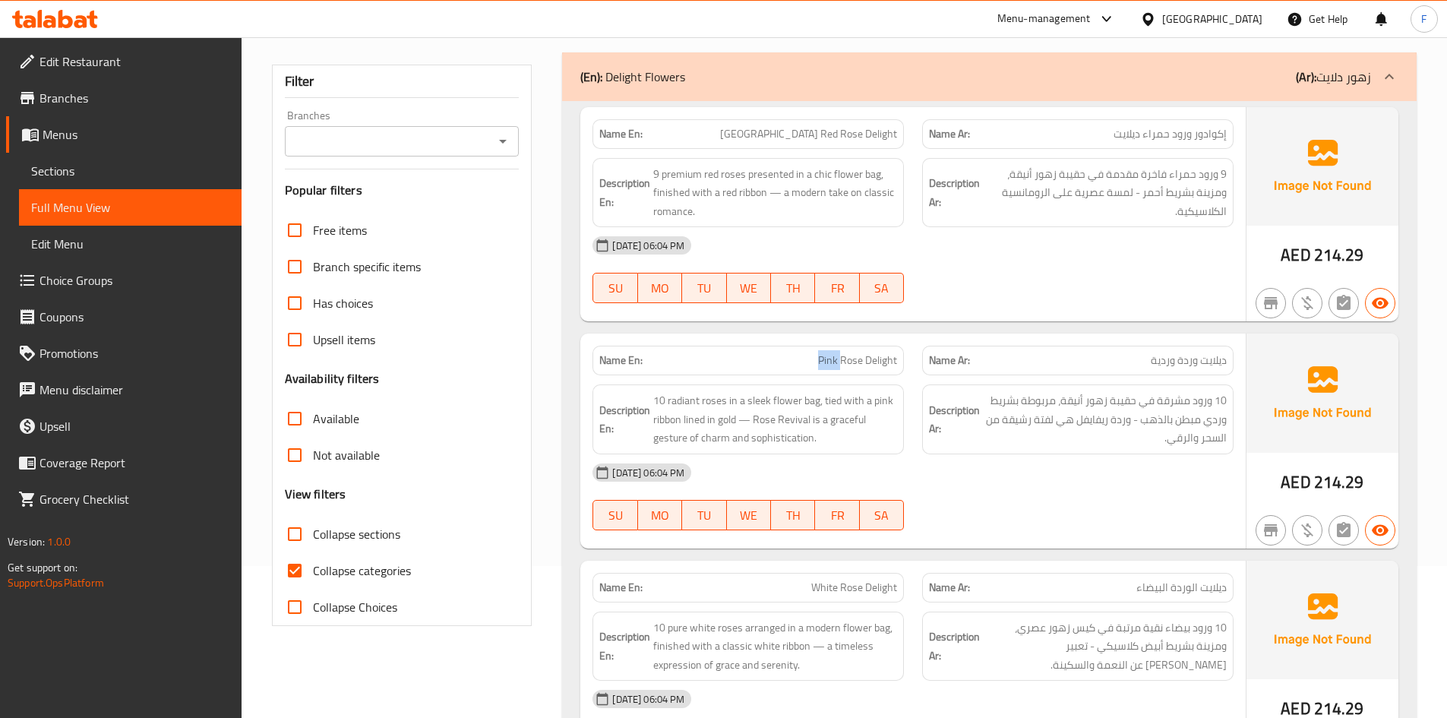
click at [835, 358] on span "Pink Rose Delight" at bounding box center [857, 360] width 79 height 16
click at [853, 361] on span "Pink Rose Delight" at bounding box center [857, 360] width 79 height 16
click at [1167, 364] on span "ديلايت وردة وردية" at bounding box center [1189, 360] width 76 height 16
drag, startPoint x: 1227, startPoint y: 361, endPoint x: 1142, endPoint y: 365, distance: 85.2
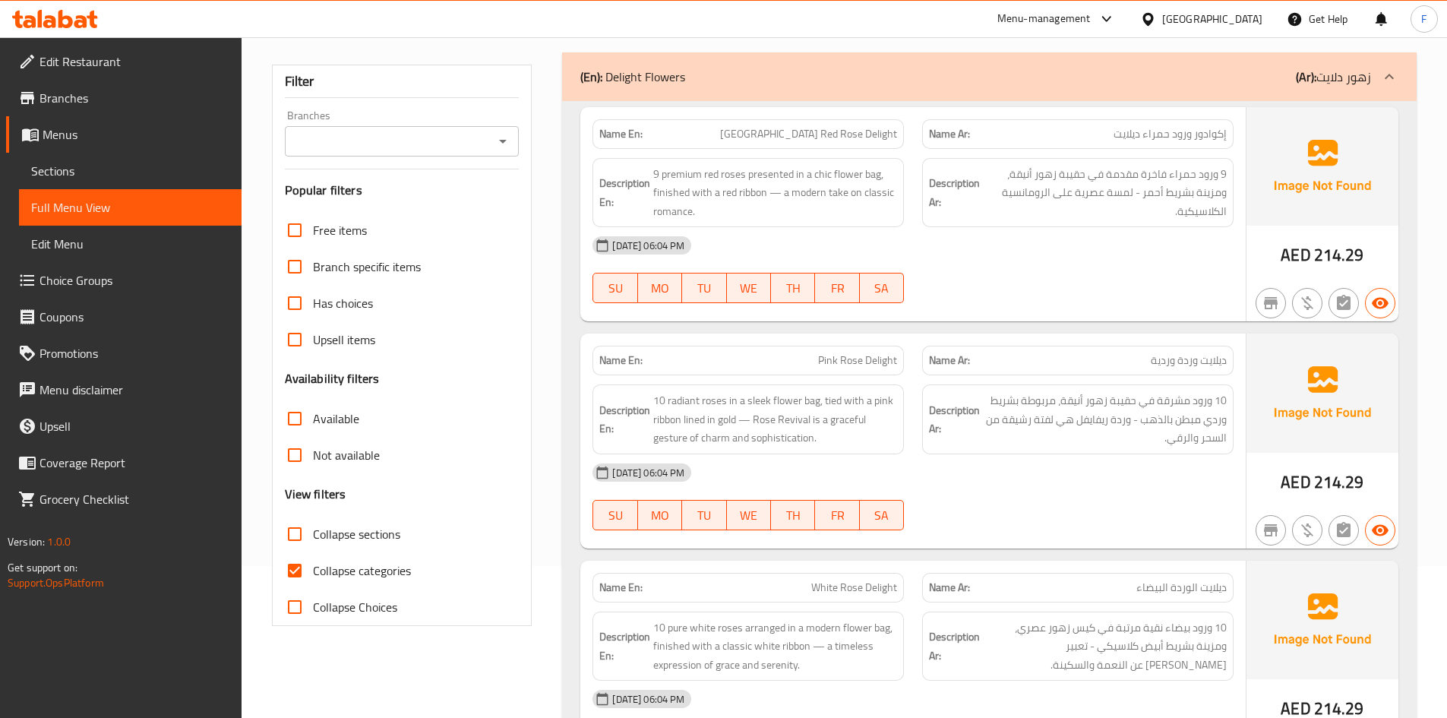
click at [1142, 365] on div "Name Ar: ديلايت وردة وردية" at bounding box center [1077, 361] width 311 height 30
click at [859, 368] on span "Pink Rose Delight" at bounding box center [857, 360] width 79 height 16
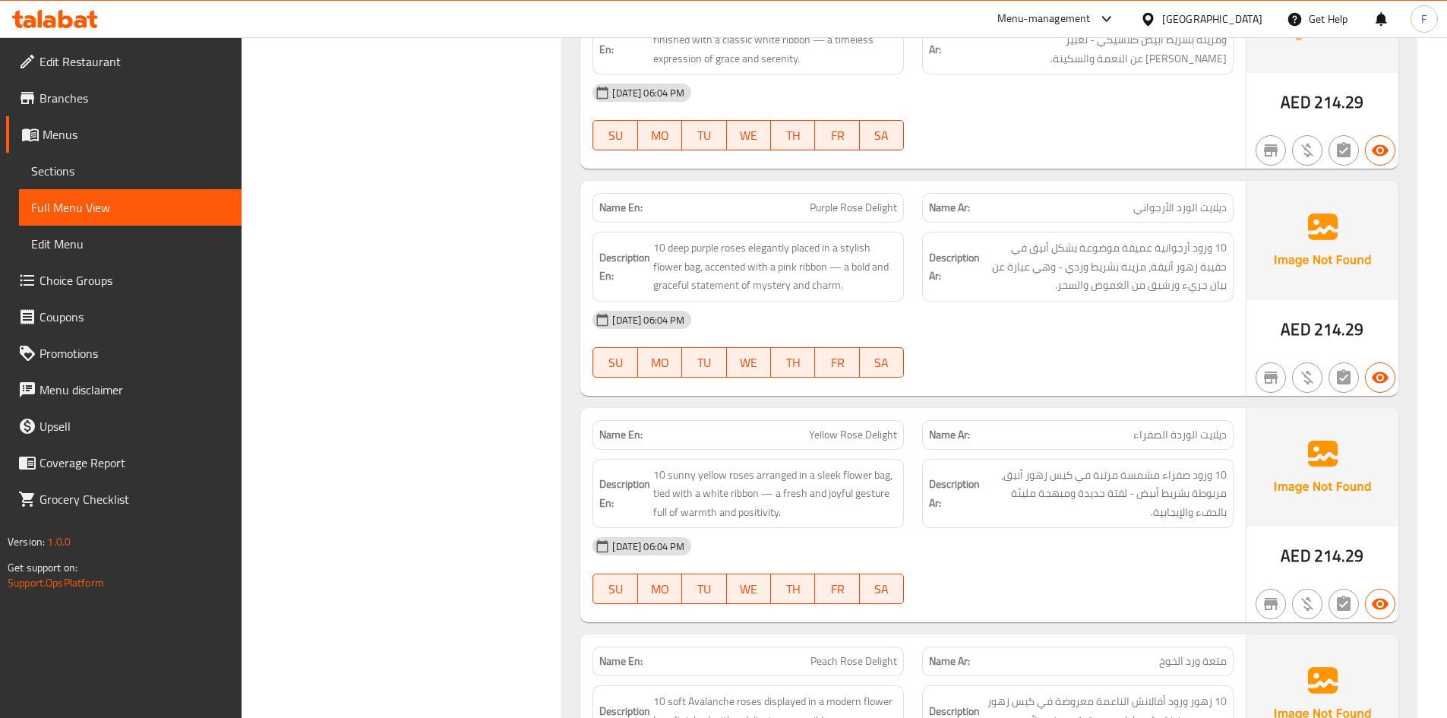
scroll to position [760, 0]
click at [842, 438] on span "Yellow Rose Delight" at bounding box center [853, 433] width 88 height 16
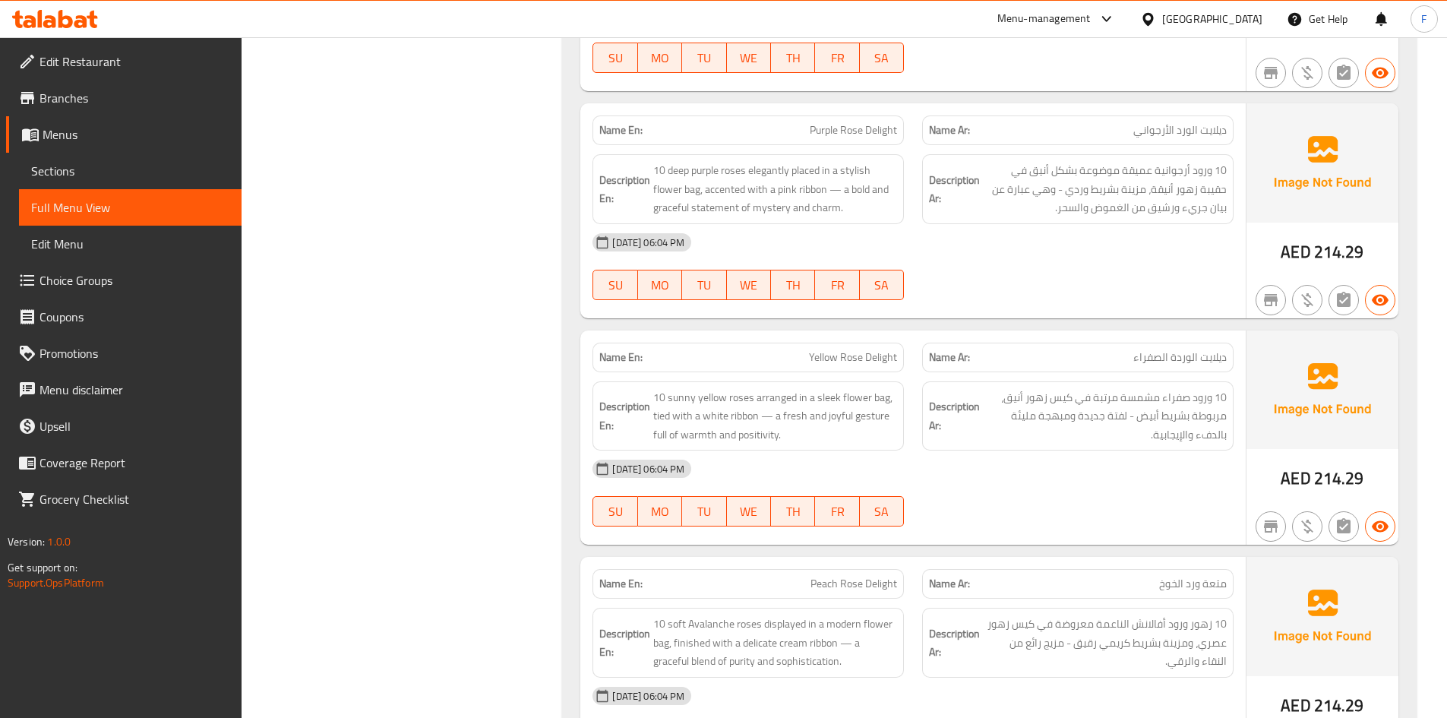
click at [1161, 595] on div "Name Ar: متعة ورد الخوخ" at bounding box center [1077, 584] width 311 height 30
click at [851, 581] on span "Peach Rose Delight" at bounding box center [853, 584] width 87 height 16
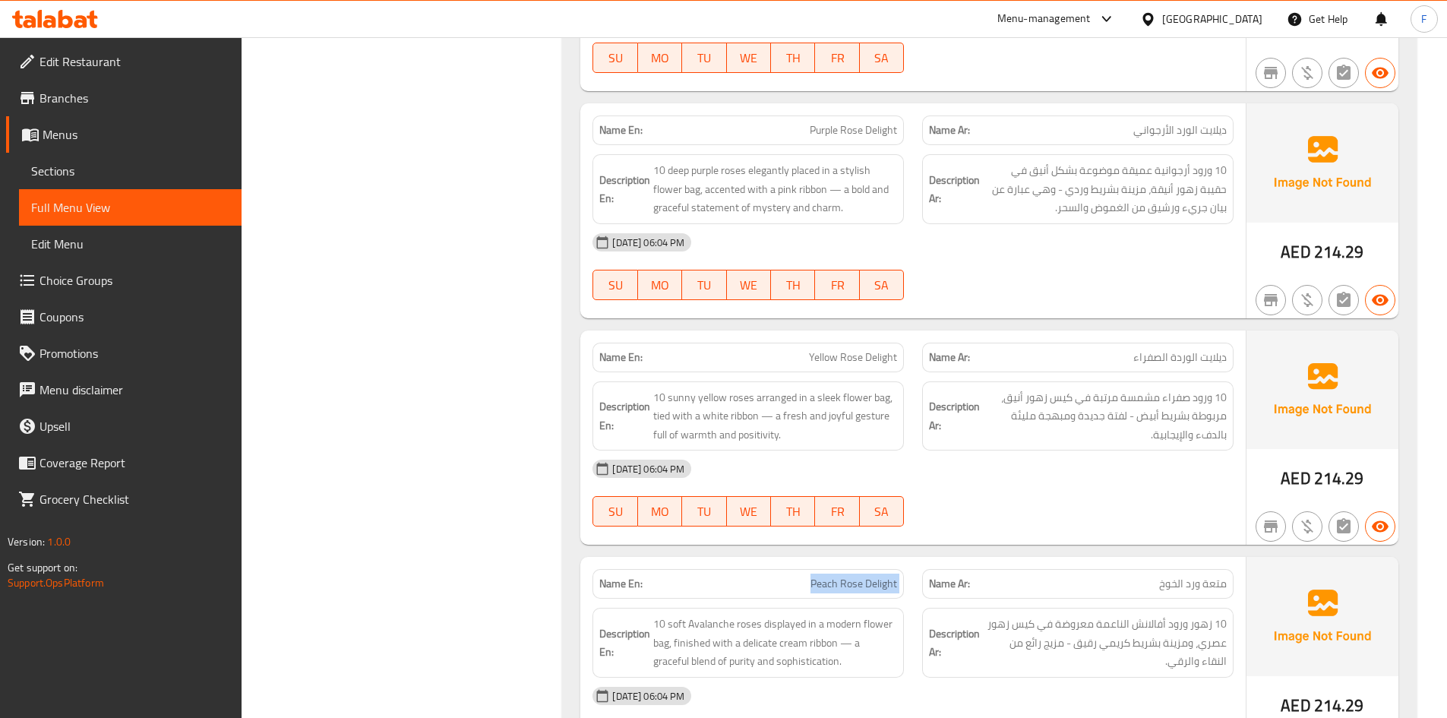
click at [851, 581] on span "Peach Rose Delight" at bounding box center [853, 584] width 87 height 16
click at [1188, 583] on span "متعة ورد الخوخ" at bounding box center [1193, 584] width 68 height 16
click at [823, 589] on span "Peach Rose Delight" at bounding box center [853, 584] width 87 height 16
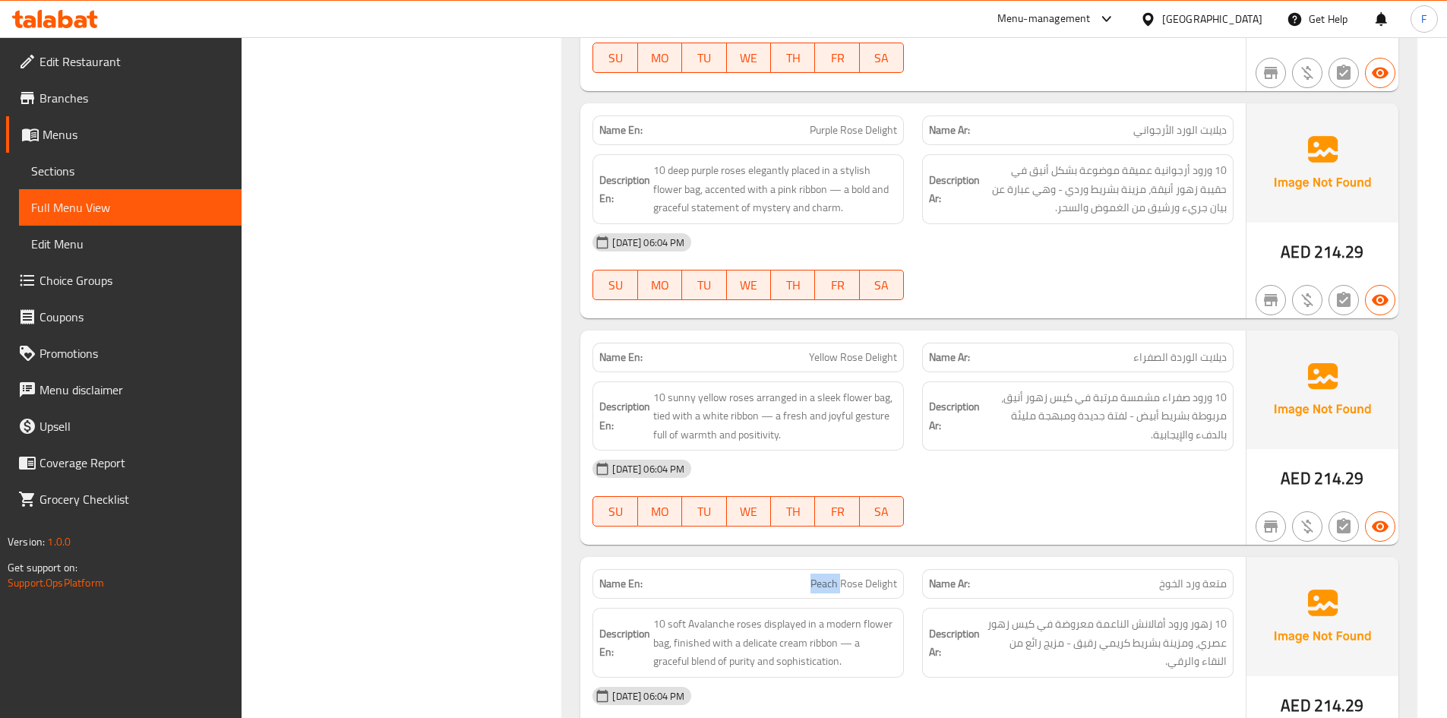
click at [823, 589] on span "Peach Rose Delight" at bounding box center [853, 584] width 87 height 16
copy span "Peach Rose Delight"
click at [1215, 134] on span "ديلايت الورد الأرجواني" at bounding box center [1179, 130] width 93 height 16
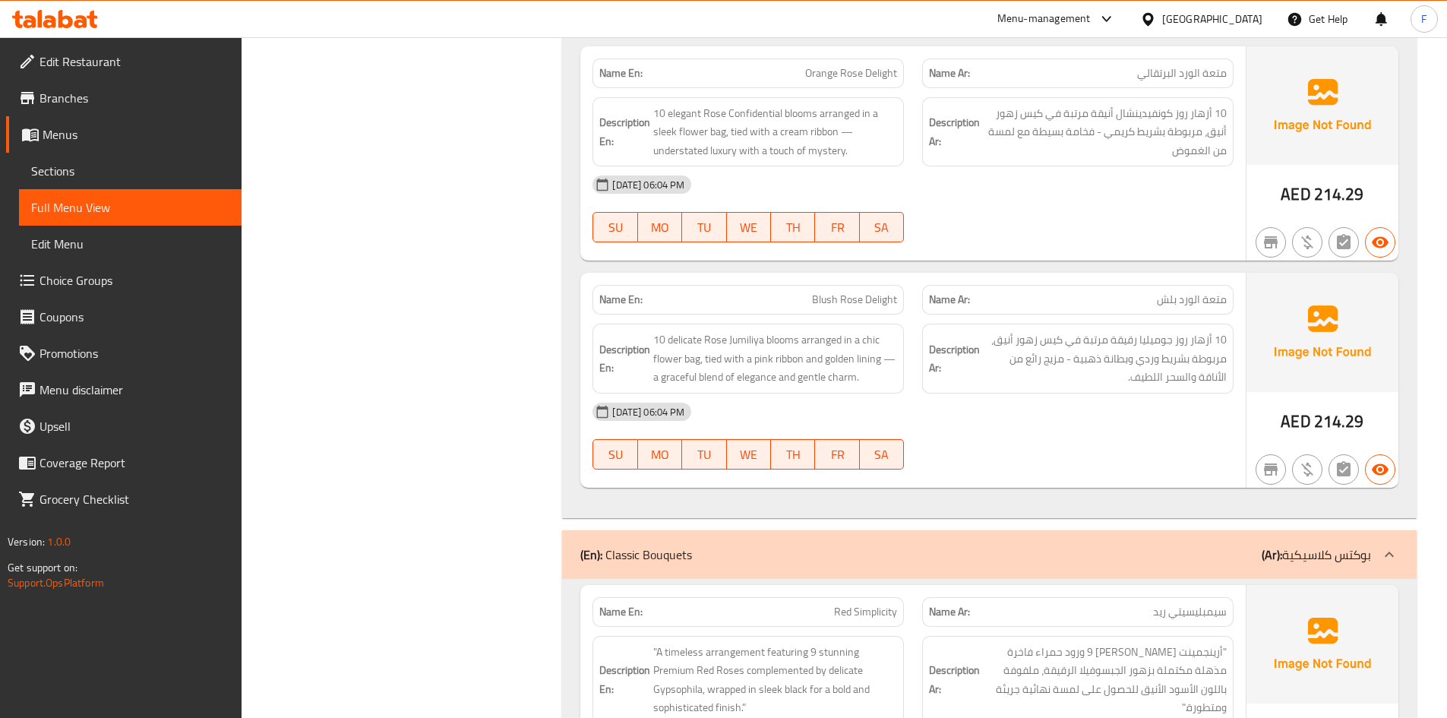
scroll to position [1671, 0]
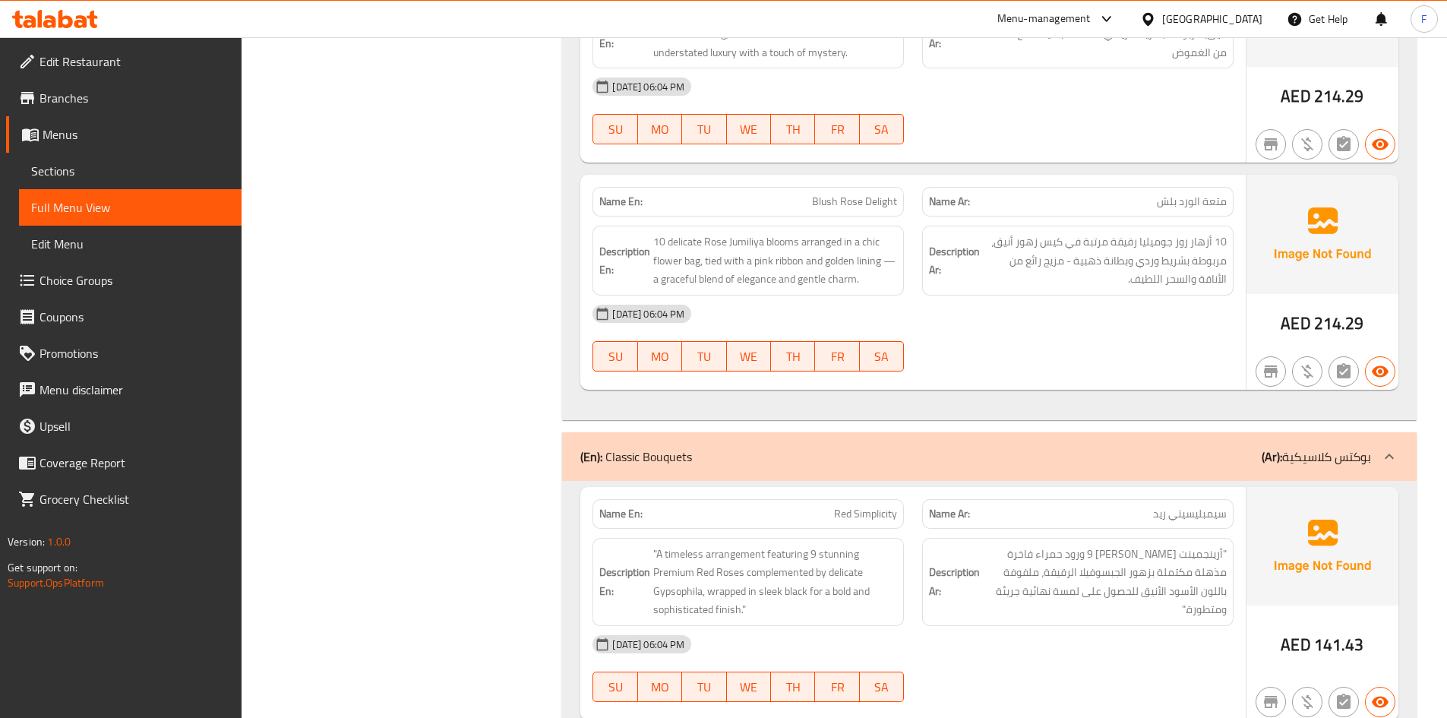
click at [1170, 514] on span "سيمبليسيتي ريد" at bounding box center [1190, 514] width 74 height 16
click at [866, 520] on span "Red Simplicity" at bounding box center [865, 514] width 63 height 16
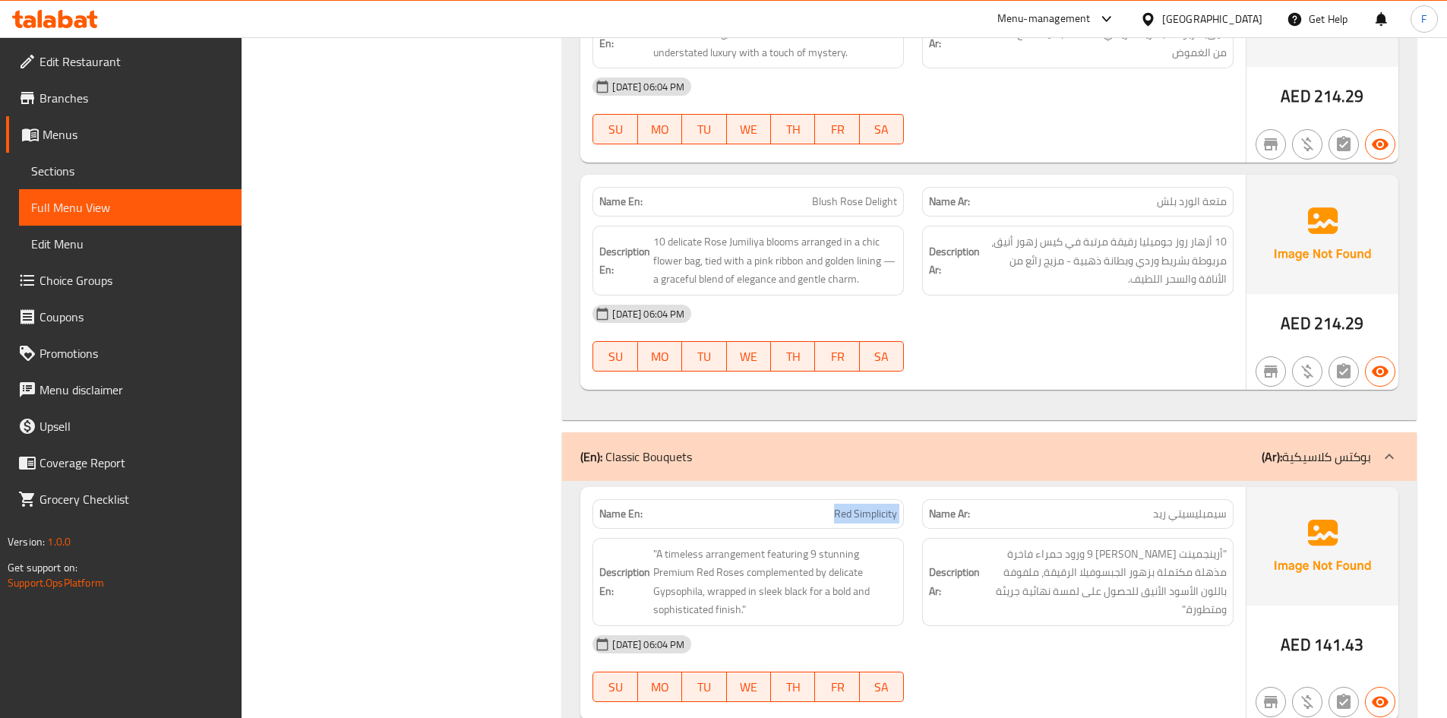
click at [866, 520] on span "Red Simplicity" at bounding box center [865, 514] width 63 height 16
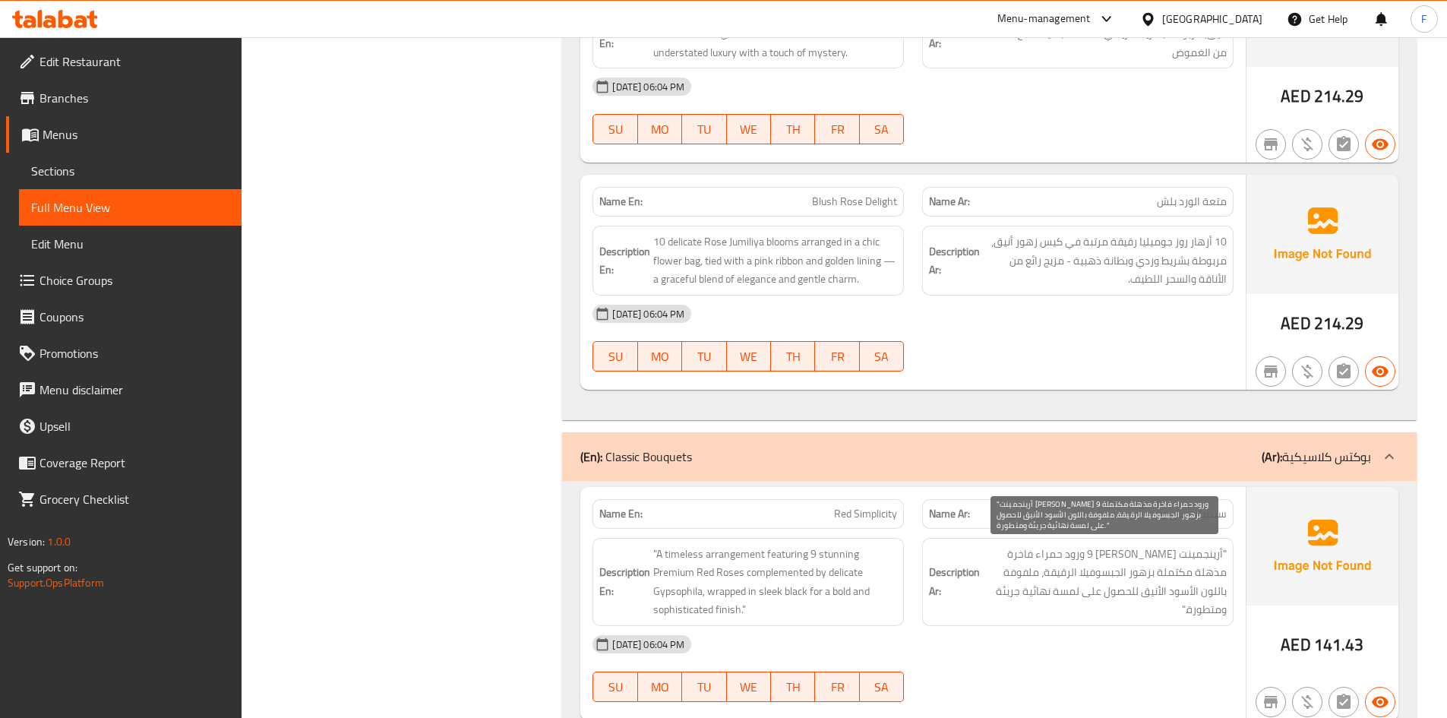
click at [1169, 570] on span ""أرينجمينت [PERSON_NAME] 9 ورود حمراء فاخرة مذهلة مكتملة بزهور الجبسوفيلا الرقي…" at bounding box center [1105, 582] width 244 height 74
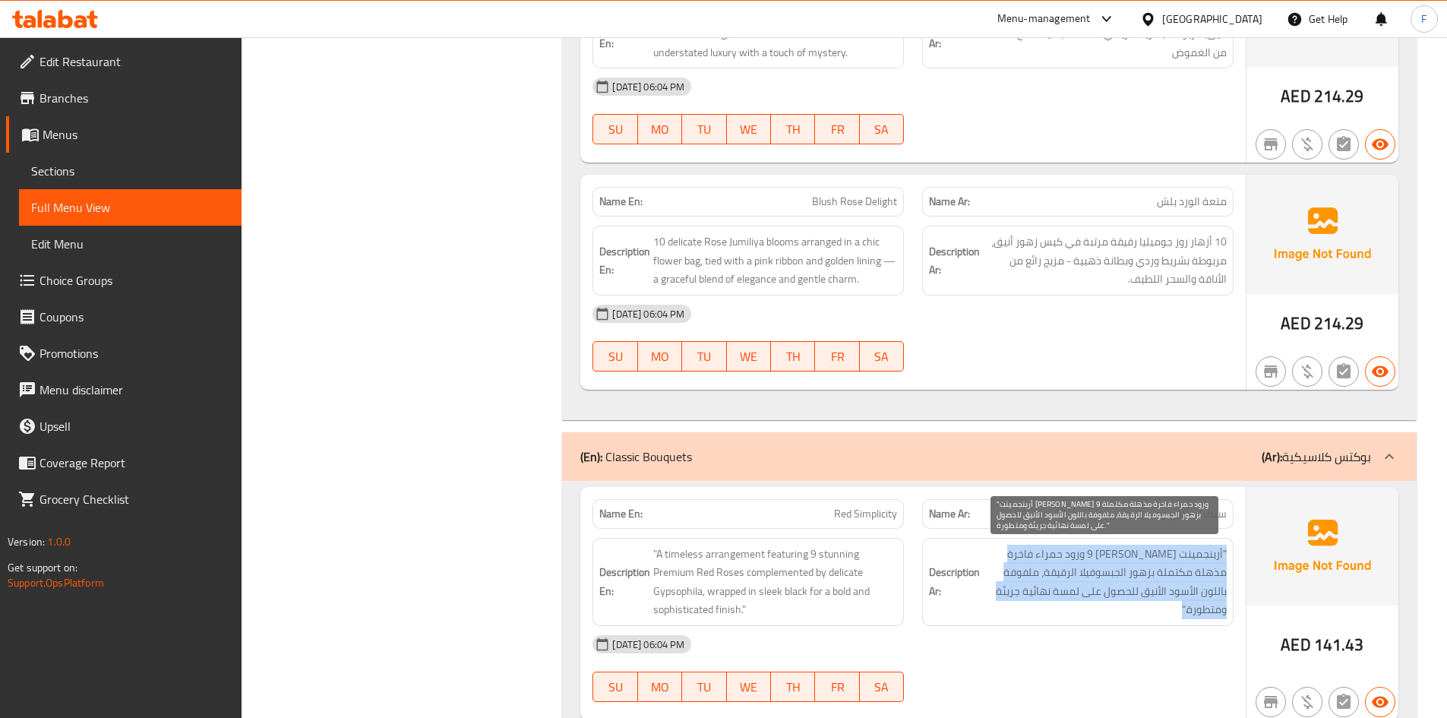
click at [1169, 570] on span ""أرينجمينت [PERSON_NAME] 9 ورود حمراء فاخرة مذهلة مكتملة بزهور الجبسوفيلا الرقي…" at bounding box center [1105, 582] width 244 height 74
click at [1133, 566] on span ""أرينجمينت [PERSON_NAME] 9 ورود حمراء فاخرة مذهلة مكتملة بزهور الجبسوفيلا الرقي…" at bounding box center [1105, 582] width 244 height 74
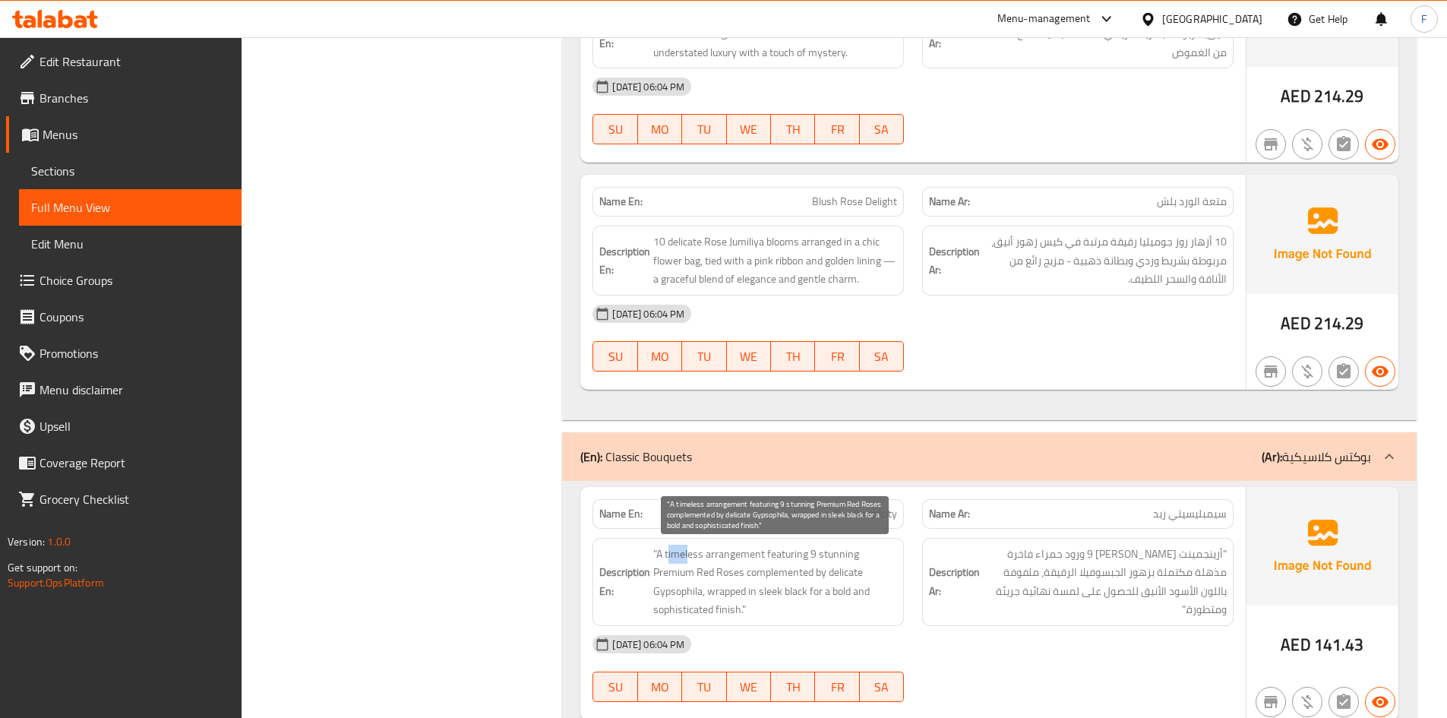
drag, startPoint x: 669, startPoint y: 557, endPoint x: 689, endPoint y: 557, distance: 19.7
click at [689, 557] on span ""A timeless arrangement featuring 9 stunning Premium Red Roses complemented by …" at bounding box center [775, 582] width 244 height 74
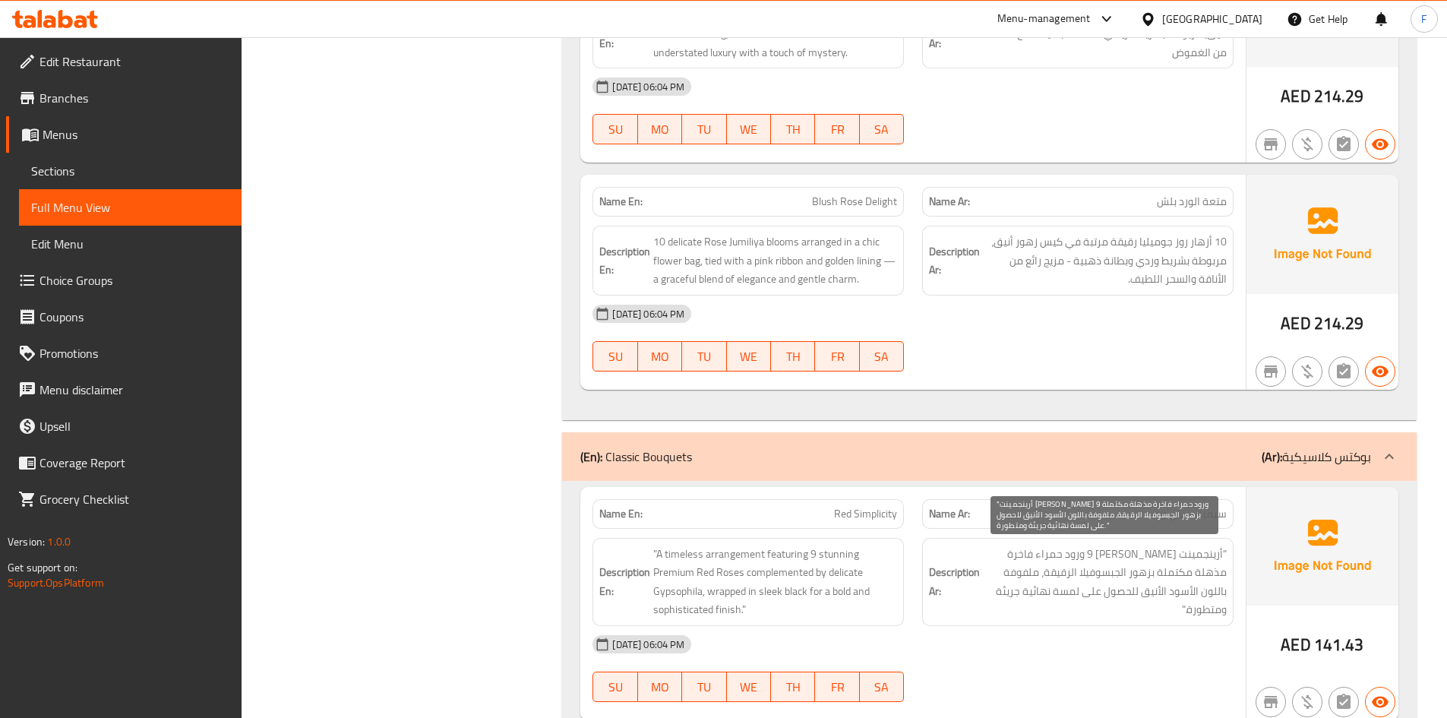
click at [1151, 567] on span ""أرينجمينت [PERSON_NAME] 9 ورود حمراء فاخرة مذهلة مكتملة بزهور الجبسوفيلا الرقي…" at bounding box center [1105, 582] width 244 height 74
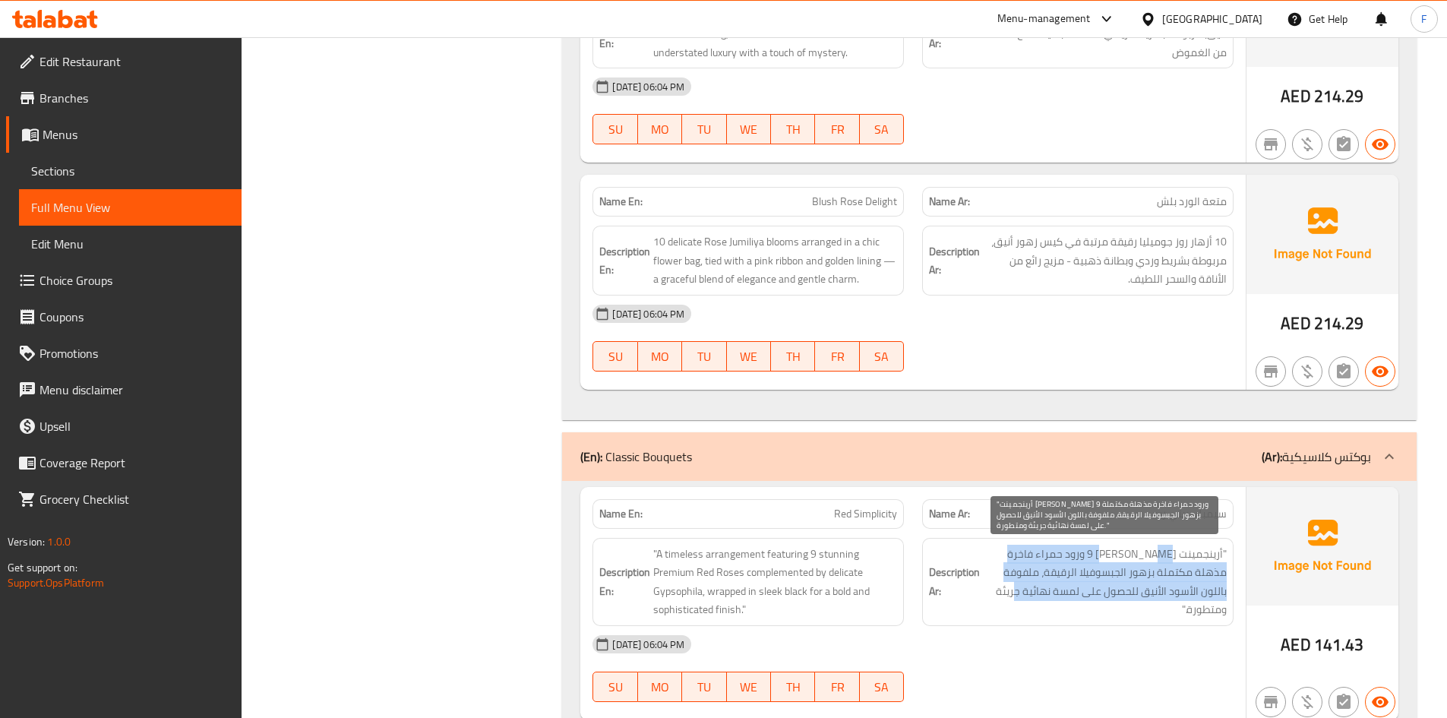
drag, startPoint x: 1130, startPoint y: 561, endPoint x: 1018, endPoint y: 586, distance: 115.2
click at [1018, 586] on span ""أرينجمينت [PERSON_NAME] 9 ورود حمراء فاخرة مذهلة مكتملة بزهور الجبسوفيلا الرقي…" at bounding box center [1105, 582] width 244 height 74
click at [1057, 580] on span ""أرينجمينت [PERSON_NAME] 9 ورود حمراء فاخرة مذهلة مكتملة بزهور الجبسوفيلا الرقي…" at bounding box center [1105, 582] width 244 height 74
drag, startPoint x: 1227, startPoint y: 574, endPoint x: 1072, endPoint y: 592, distance: 155.2
click at [1072, 592] on div "Description Ar: "أرينجمينت [PERSON_NAME] 9 ورود حمراء فاخرة مذهلة مكتملة بزهور …" at bounding box center [1077, 582] width 311 height 88
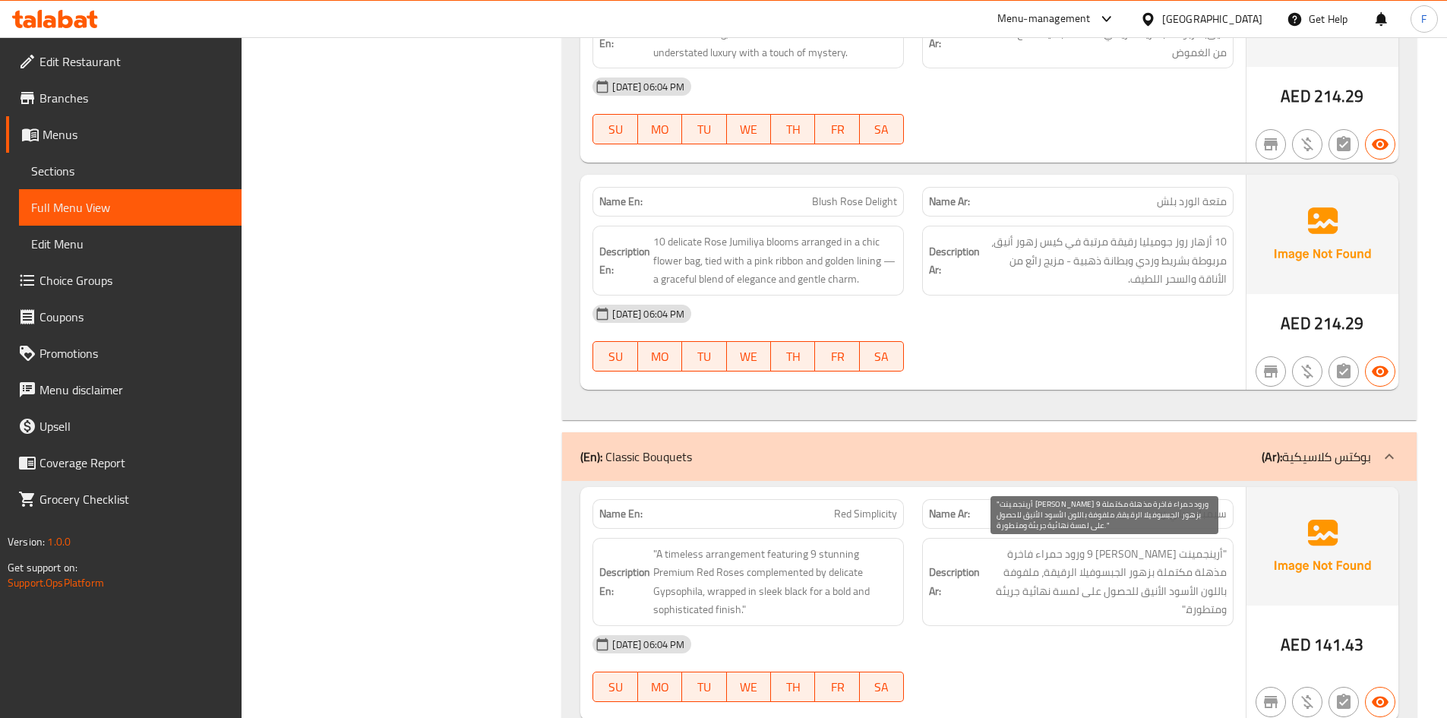
click at [1059, 592] on span ""أرينجمينت [PERSON_NAME] 9 ورود حمراء فاخرة مذهلة مكتملة بزهور الجبسوفيلا الرقي…" at bounding box center [1105, 582] width 244 height 74
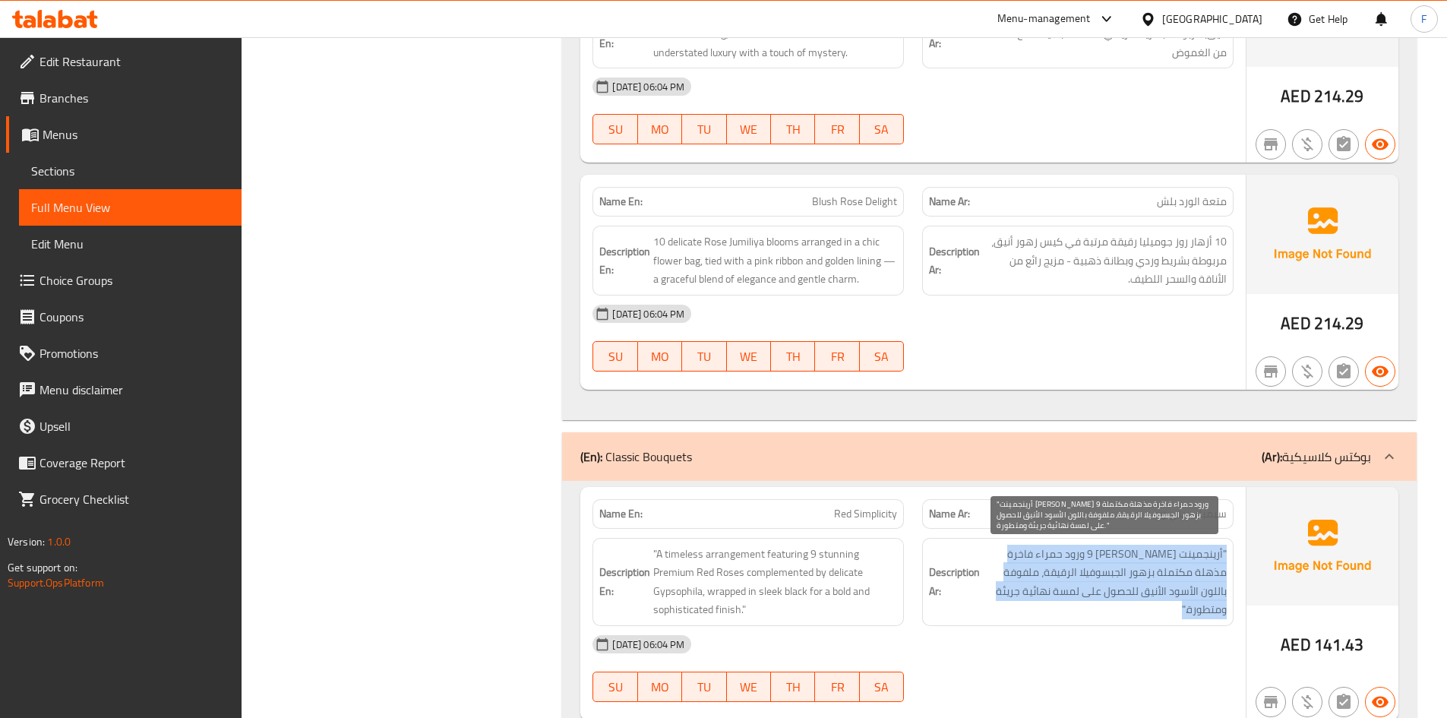
click at [1059, 592] on span ""أرينجمينت [PERSON_NAME] 9 ورود حمراء فاخرة مذهلة مكتملة بزهور الجبسوفيلا الرقي…" at bounding box center [1105, 582] width 244 height 74
click at [1167, 592] on span ""أرينجمينت [PERSON_NAME] 9 ورود حمراء فاخرة مذهلة مكتملة بزهور الجبسوفيلا الرقي…" at bounding box center [1105, 582] width 244 height 74
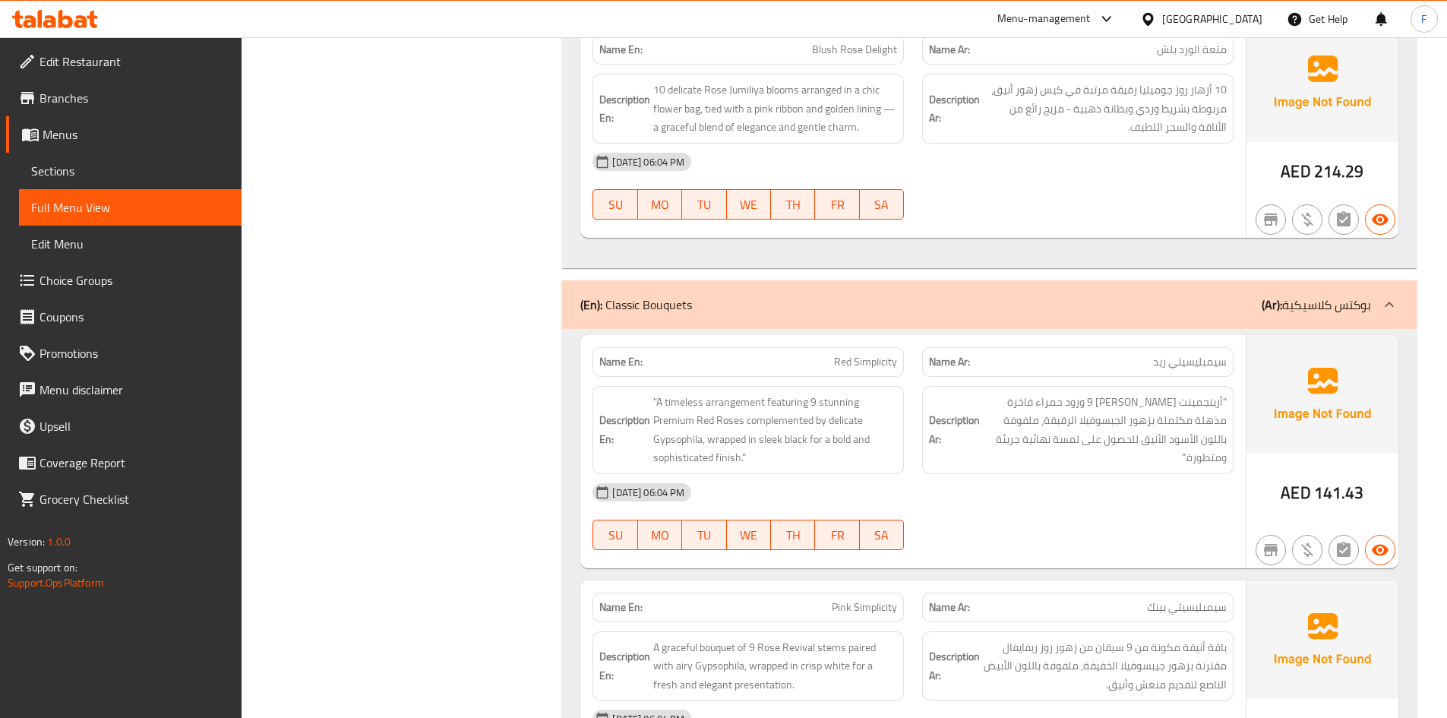
scroll to position [1899, 0]
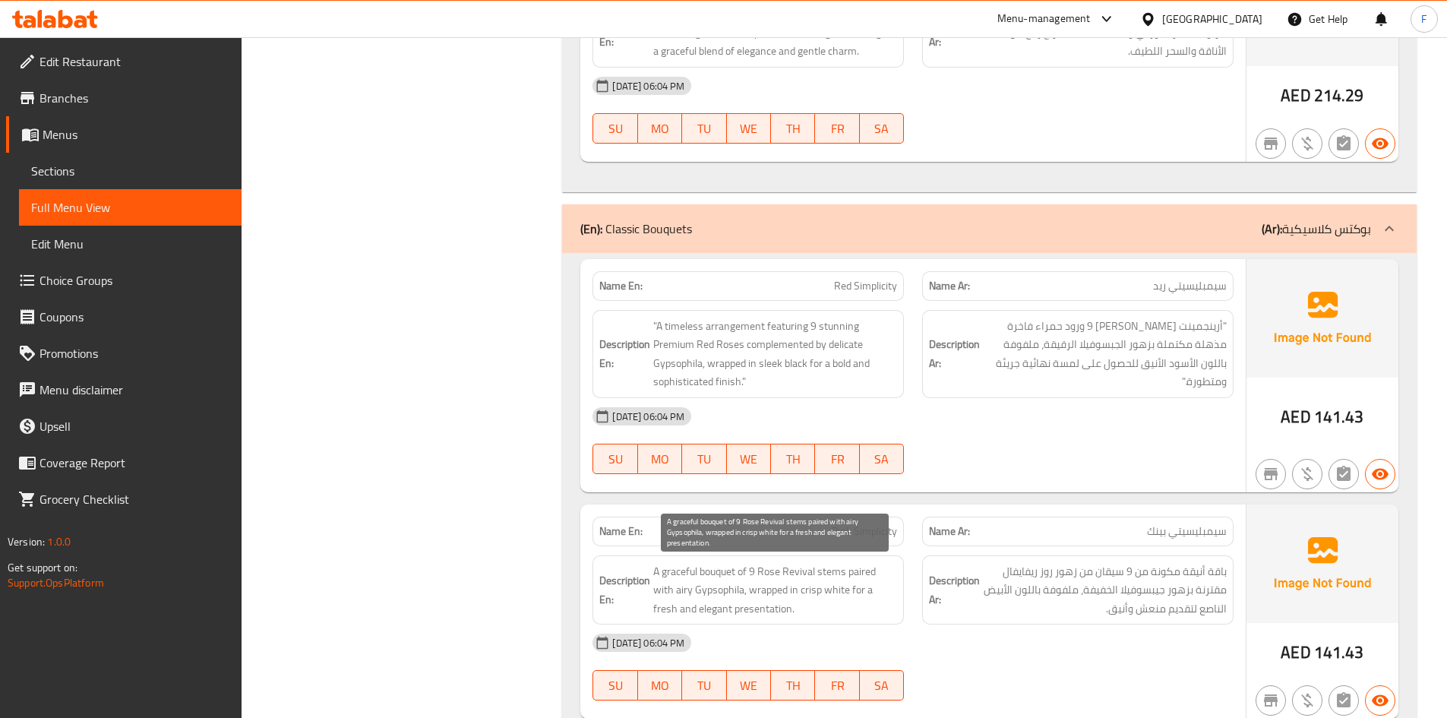
click at [835, 586] on span "A graceful bouquet of 9 Rose Revival stems paired with airy Gypsophila, wrapped…" at bounding box center [775, 590] width 244 height 56
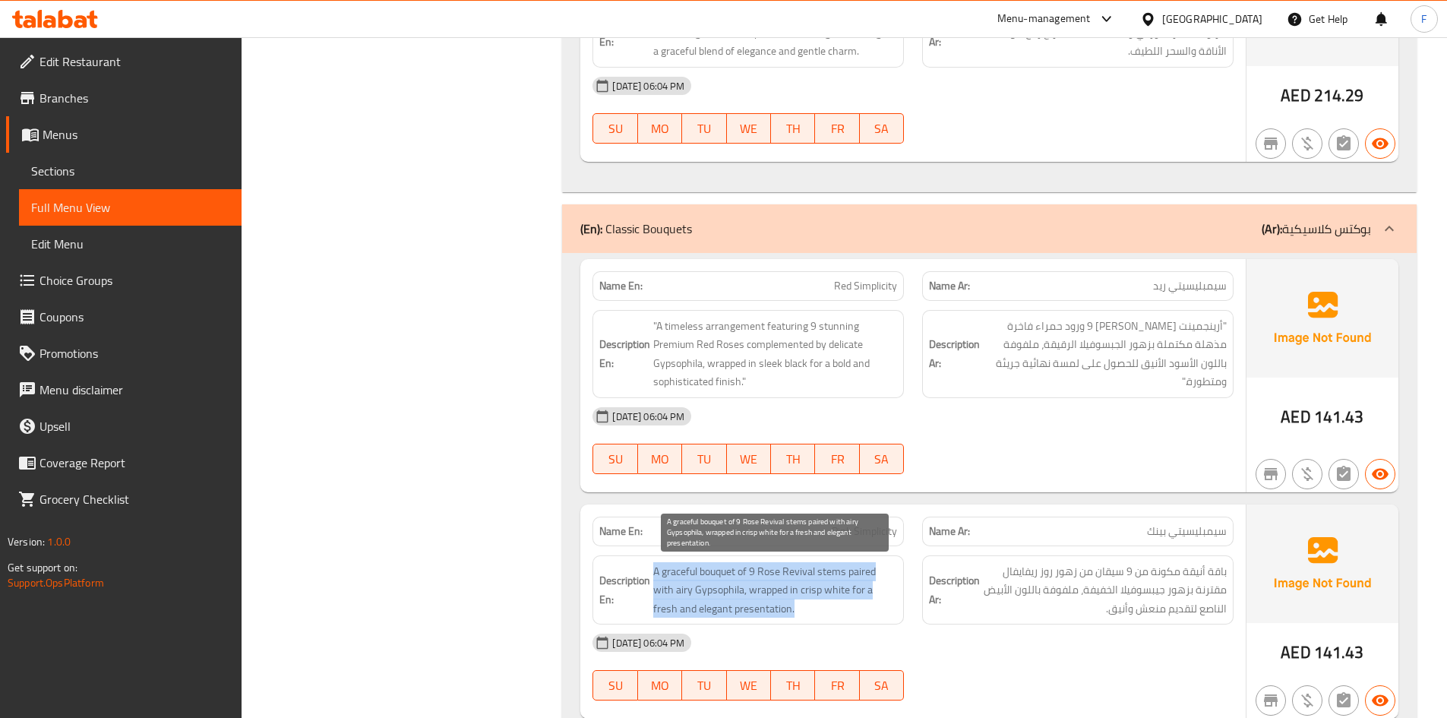
click at [835, 586] on span "A graceful bouquet of 9 Rose Revival stems paired with airy Gypsophila, wrapped…" at bounding box center [775, 590] width 244 height 56
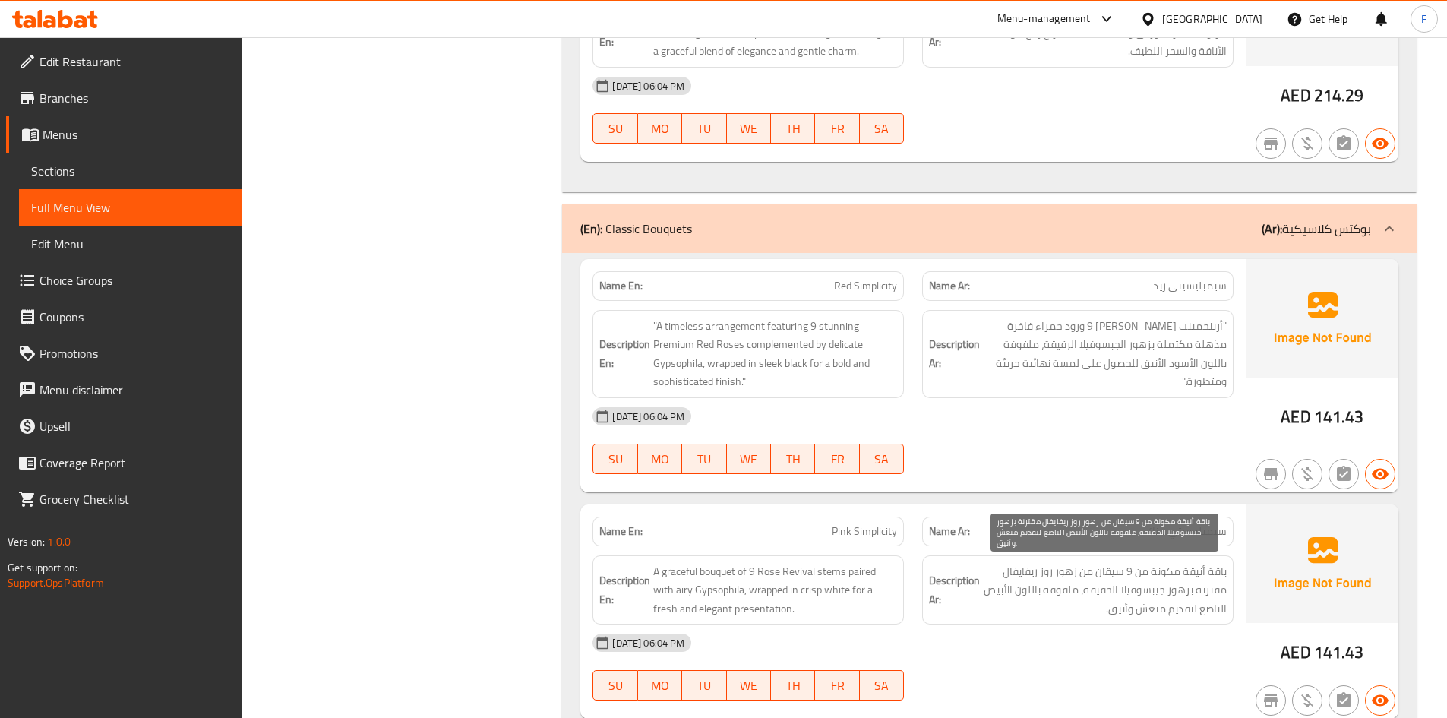
click at [1142, 580] on span "باقة أنيقة مكونة من 9 سيقان من زهور روز ريفايفال مقترنة بزهور جيبسوفيلا الخفيفة…" at bounding box center [1105, 590] width 244 height 56
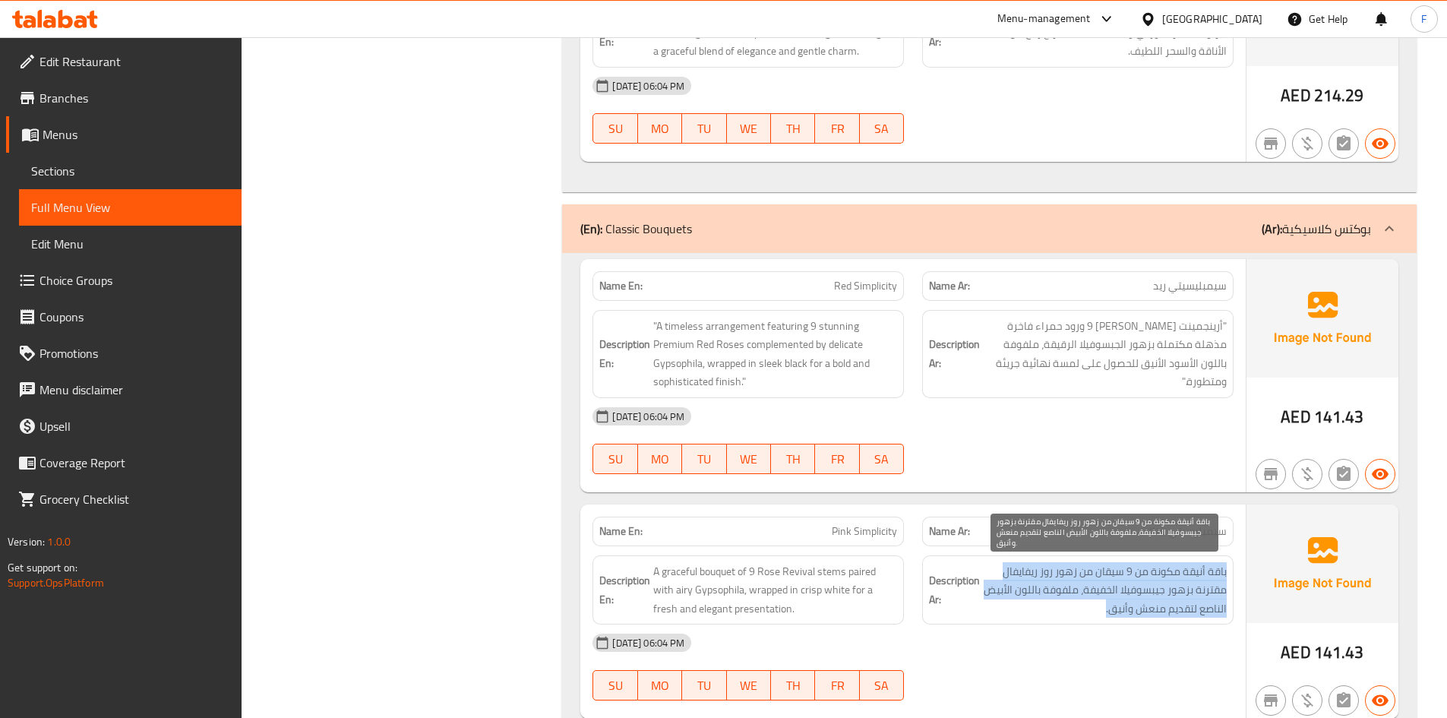
click at [1142, 580] on span "باقة أنيقة مكونة من 9 سيقان من زهور روز ريفايفال مقترنة بزهور جيبسوفيلا الخفيفة…" at bounding box center [1105, 590] width 244 height 56
click at [1069, 587] on span "باقة أنيقة مكونة من 9 سيقان من زهور روز ريفايفال مقترنة بزهور جيبسوفيلا الخفيفة…" at bounding box center [1105, 590] width 244 height 56
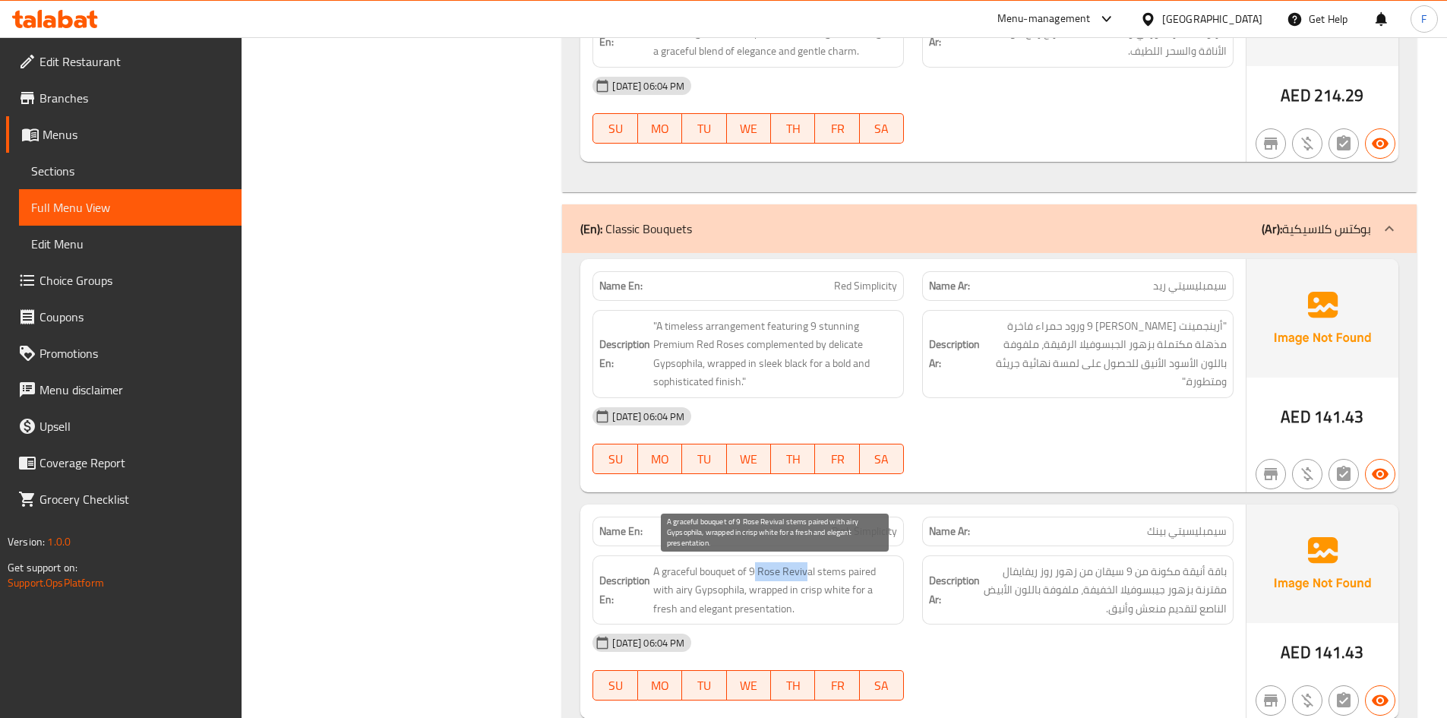
drag, startPoint x: 758, startPoint y: 574, endPoint x: 807, endPoint y: 568, distance: 49.7
click at [807, 568] on span "A graceful bouquet of 9 Rose Revival stems paired with airy Gypsophila, wrapped…" at bounding box center [775, 590] width 244 height 56
click at [806, 568] on span "A graceful bouquet of 9 Rose Revival stems paired with airy Gypsophila, wrapped…" at bounding box center [775, 590] width 244 height 56
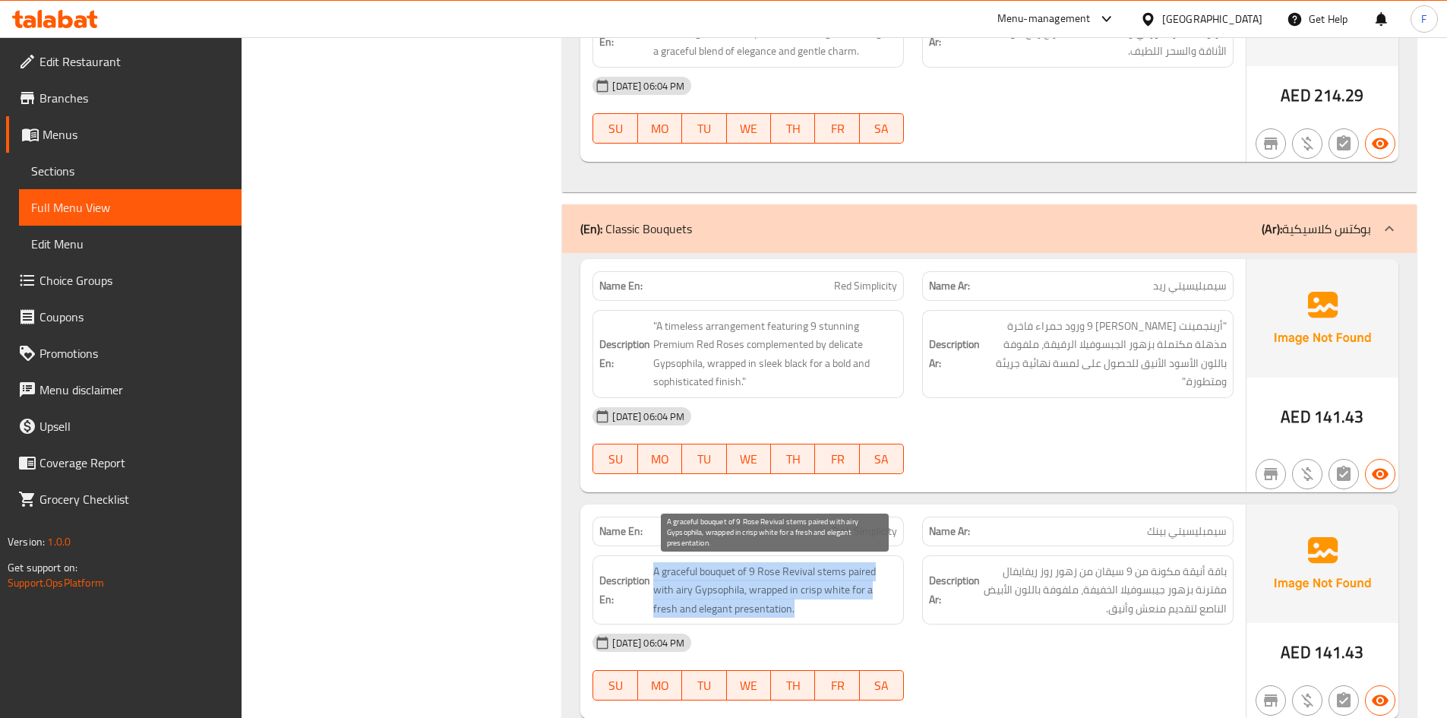
click at [791, 569] on span "A graceful bouquet of 9 Rose Revival stems paired with airy Gypsophila, wrapped…" at bounding box center [775, 590] width 244 height 56
drag, startPoint x: 756, startPoint y: 570, endPoint x: 816, endPoint y: 578, distance: 59.8
click at [816, 578] on span "A graceful bouquet of 9 Rose Revival stems paired with airy Gypsophila, wrapped…" at bounding box center [775, 590] width 244 height 56
copy span "Rose Revival"
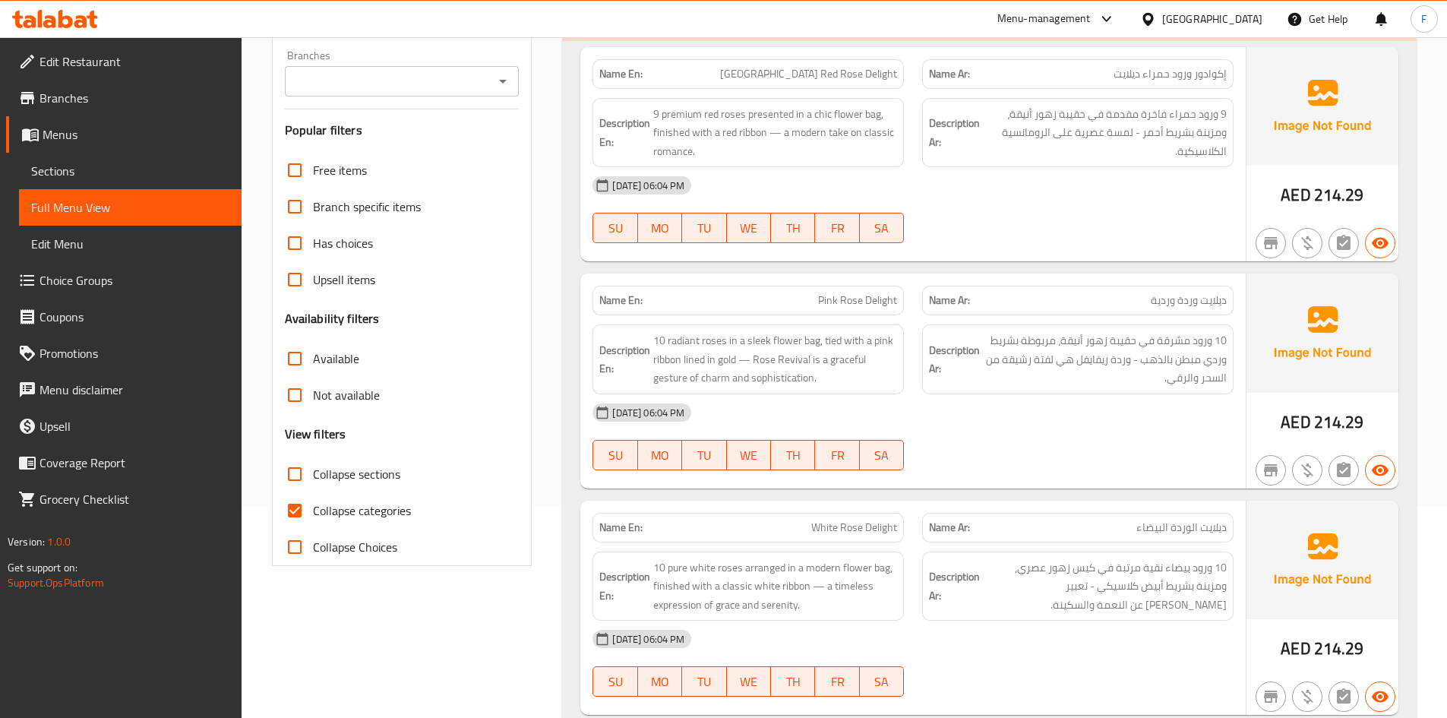
scroll to position [38832, 0]
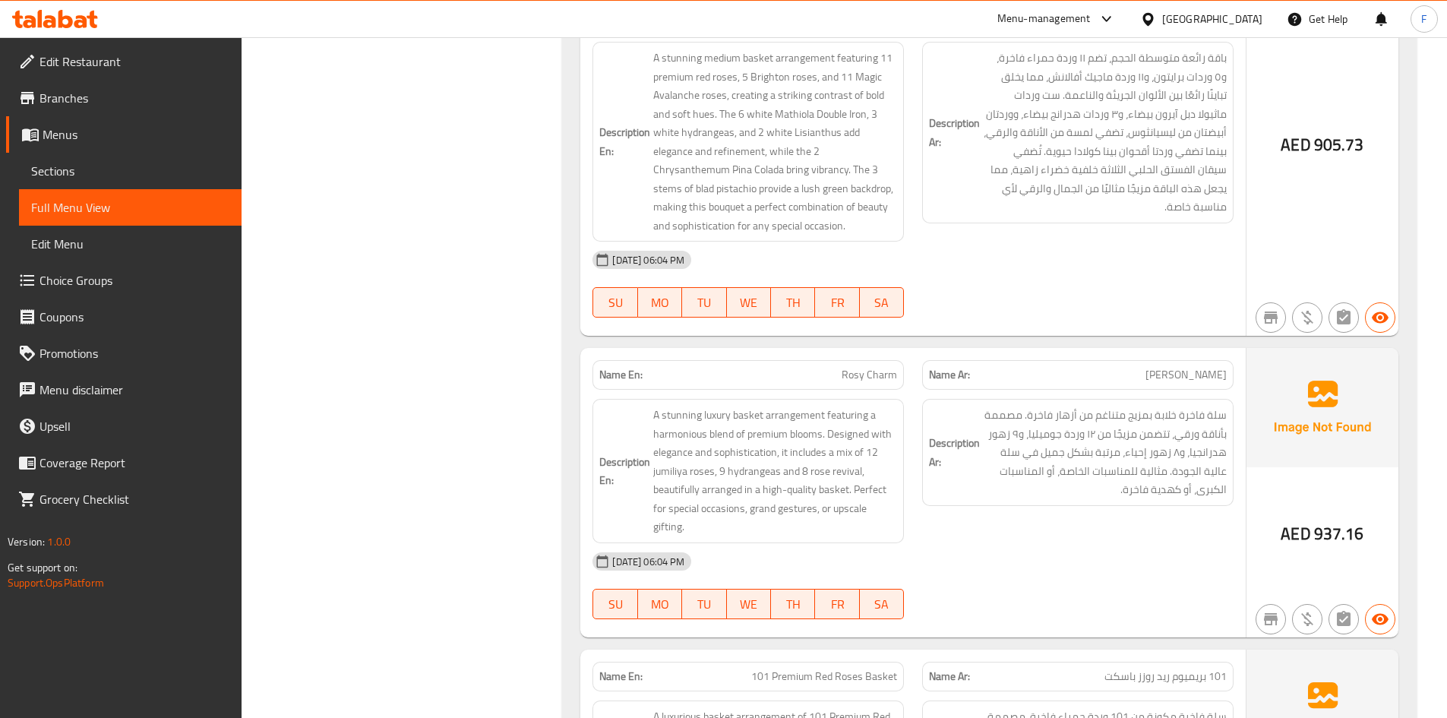
click at [853, 367] on span "Rosy Charm" at bounding box center [869, 375] width 55 height 16
copy span "Rosy Charm"
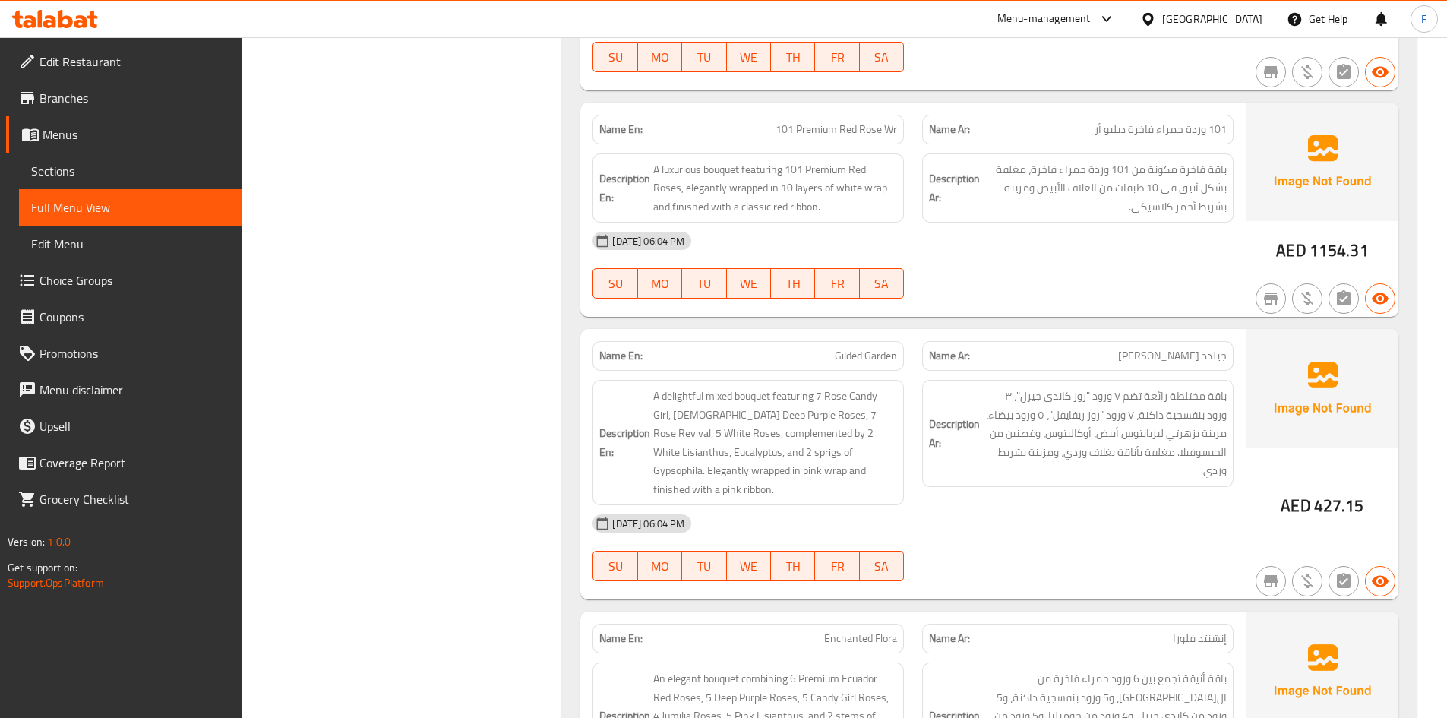
scroll to position [11858, 0]
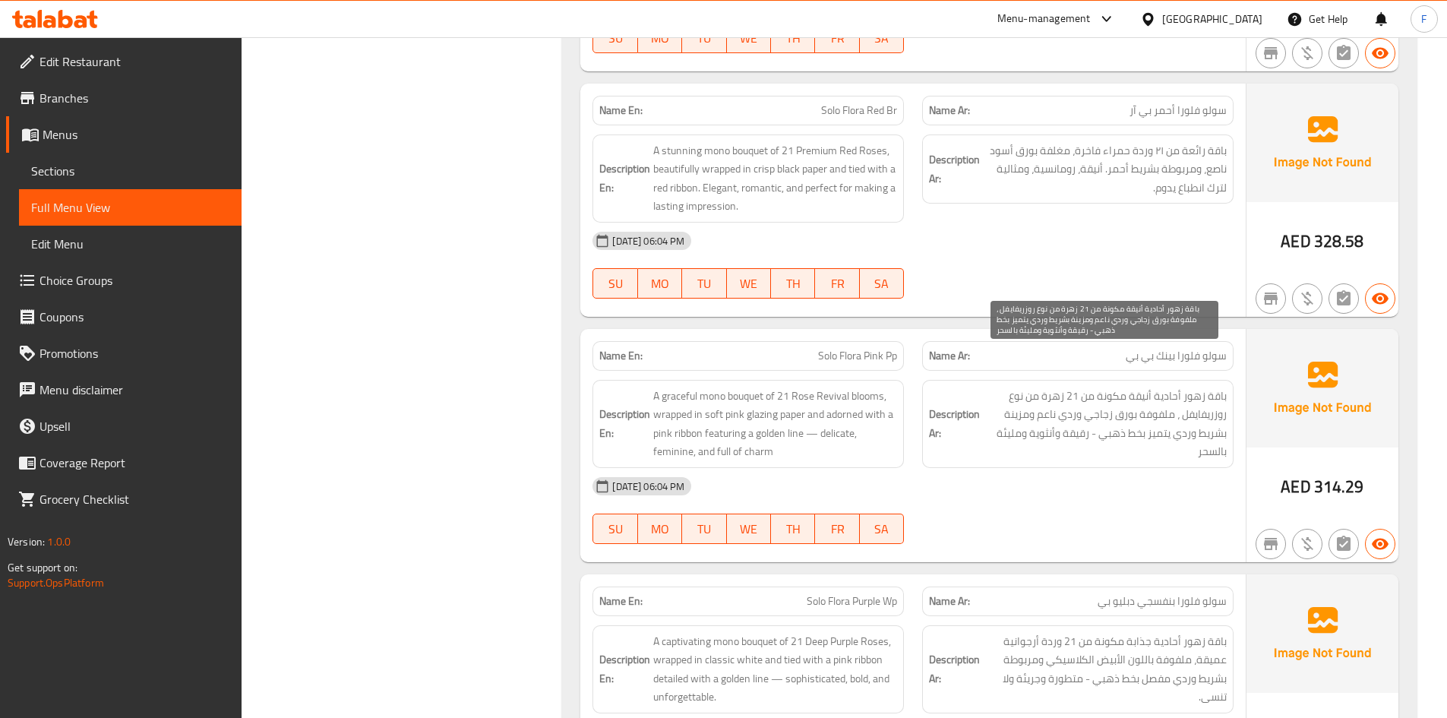
click at [1196, 387] on span "باقة زهور أحادية أنيقة مكونة من 21 زهرة من نوع روزريفايفل ، ملفوفة بورق زجاجي و…" at bounding box center [1105, 424] width 244 height 74
copy span "روزريفايفل"
click at [843, 348] on span "Solo Flora Pink Pp" at bounding box center [857, 356] width 79 height 16
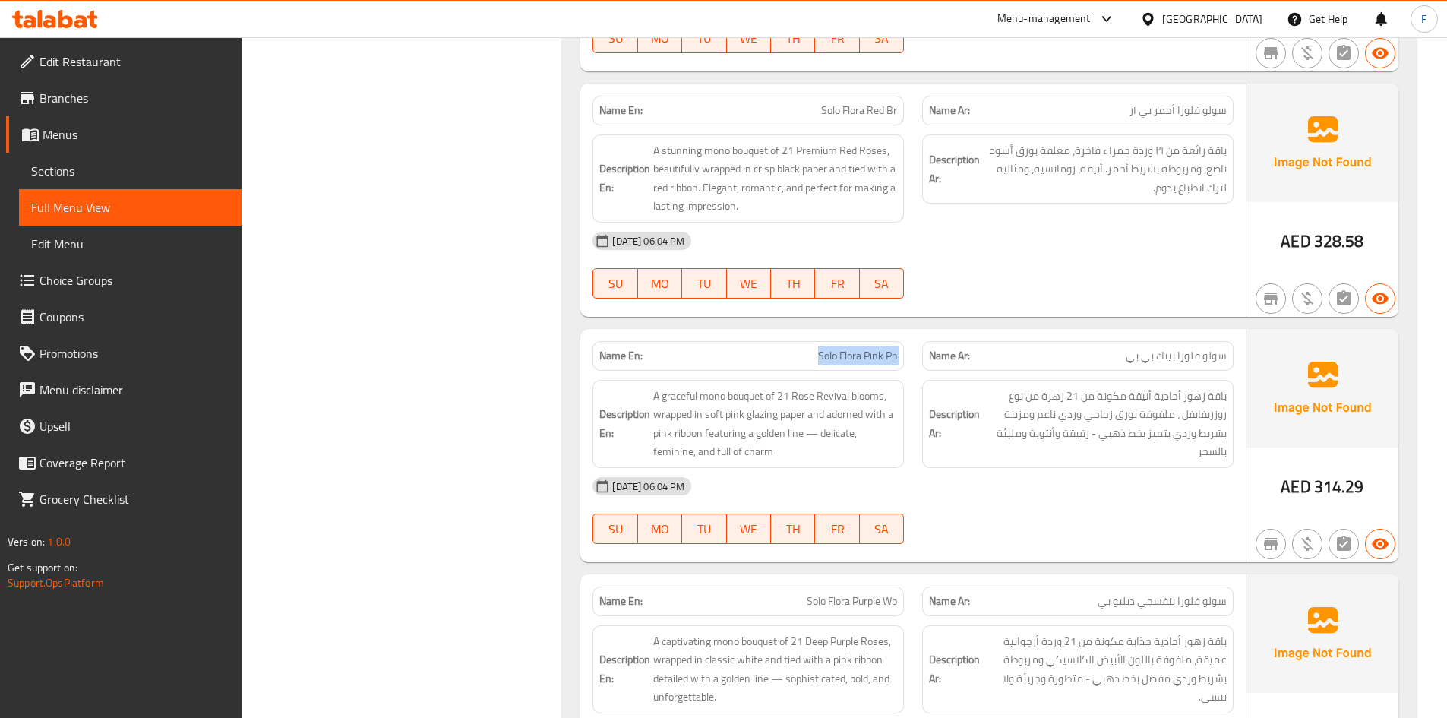
click at [843, 348] on span "Solo Flora Pink Pp" at bounding box center [857, 356] width 79 height 16
copy span "Solo Flora Pink Pp"
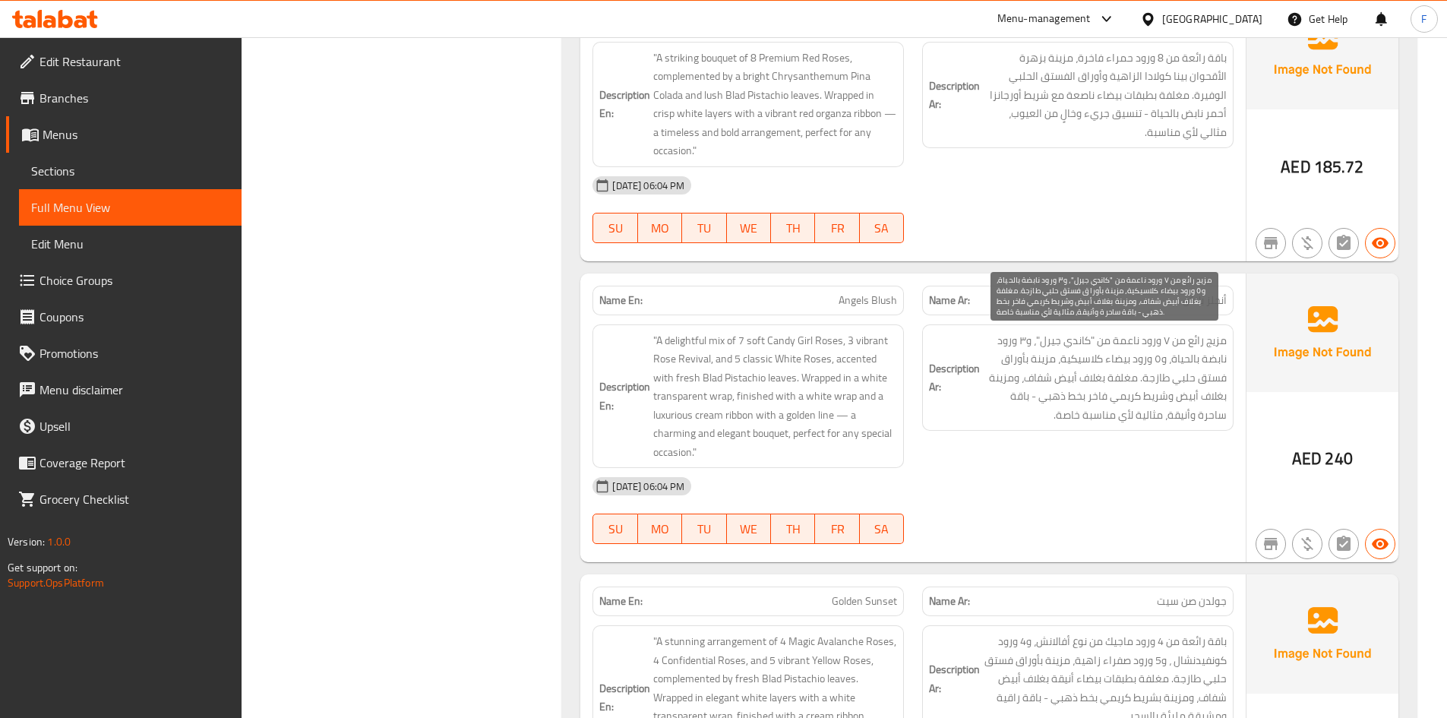
click at [1112, 387] on span "مزيج رائع من ٧ ورود ناعمة من "كاندي جيرل"، و٣ ورود نابضة بالحياة، و٥ ورود بيضاء…" at bounding box center [1105, 377] width 244 height 93
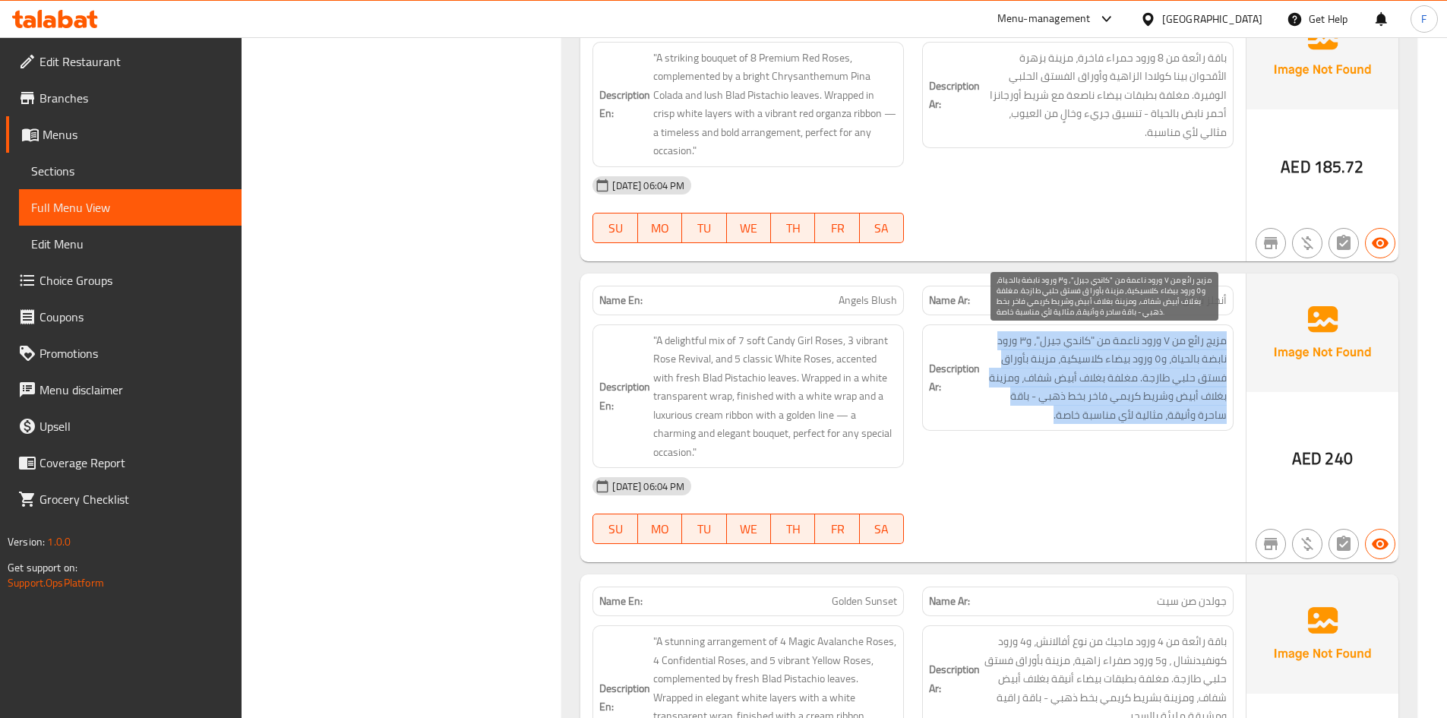
click at [1112, 387] on span "مزيج رائع من ٧ ورود ناعمة من "كاندي جيرل"، و٣ ورود نابضة بالحياة، و٥ ورود بيضاء…" at bounding box center [1105, 377] width 244 height 93
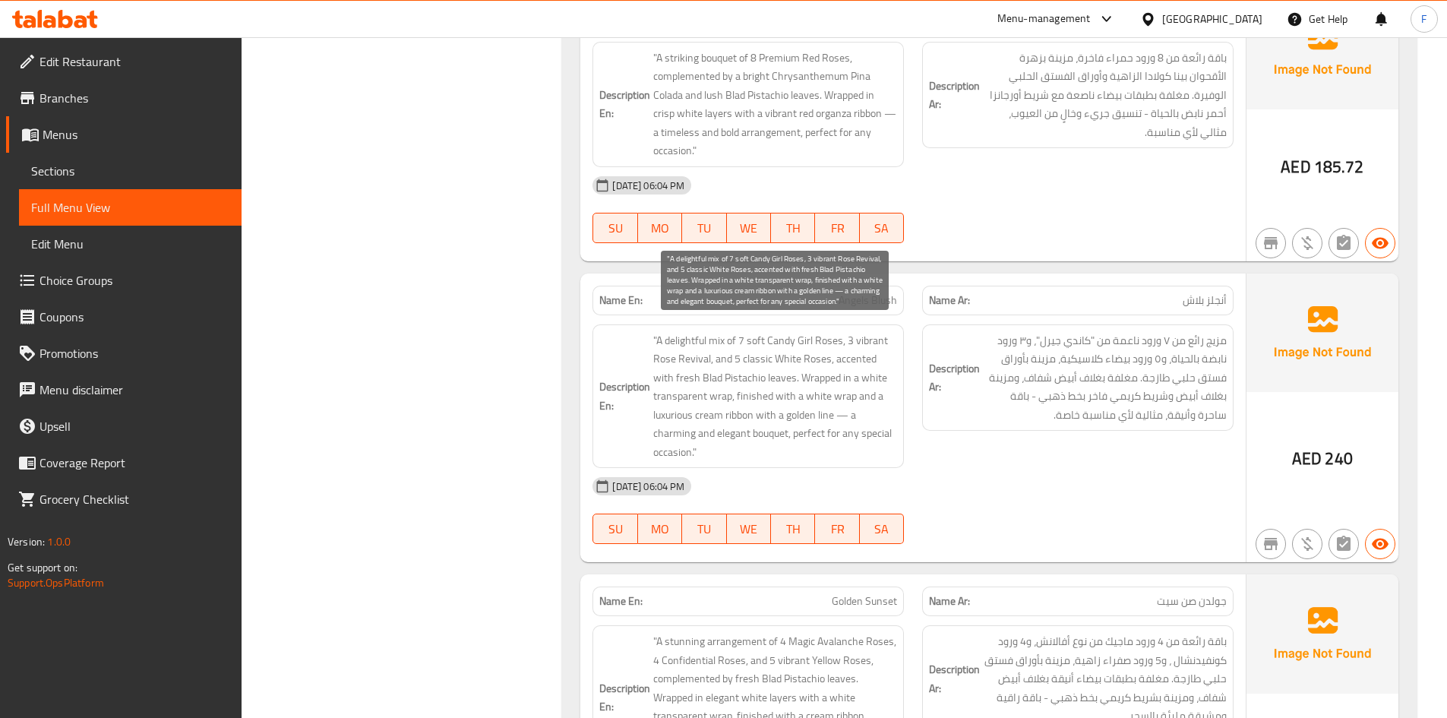
click at [788, 367] on span ""A delightful mix of 7 soft Candy Girl Roses, 3 vibrant Rose Revival, and 5 cla…" at bounding box center [775, 396] width 244 height 131
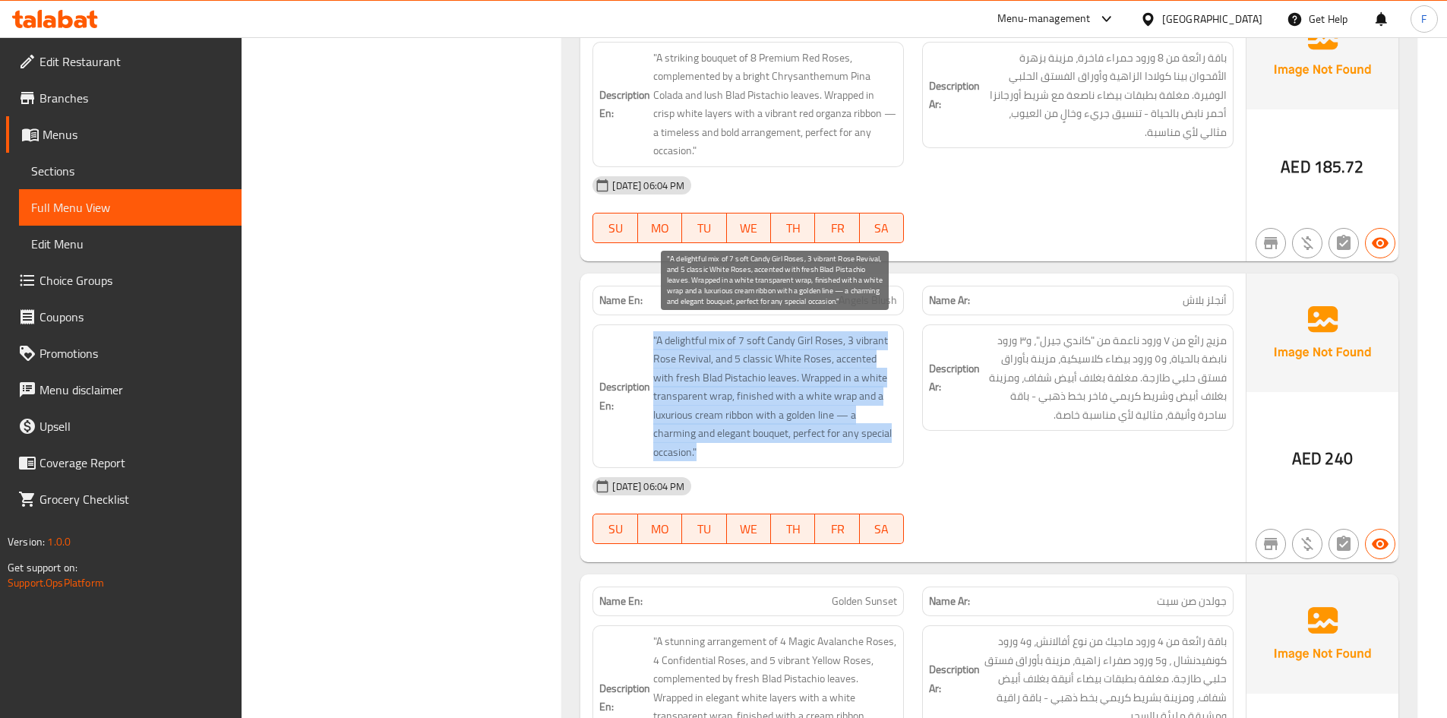
click at [788, 367] on span ""A delightful mix of 7 soft Candy Girl Roses, 3 vibrant Rose Revival, and 5 cla…" at bounding box center [775, 396] width 244 height 131
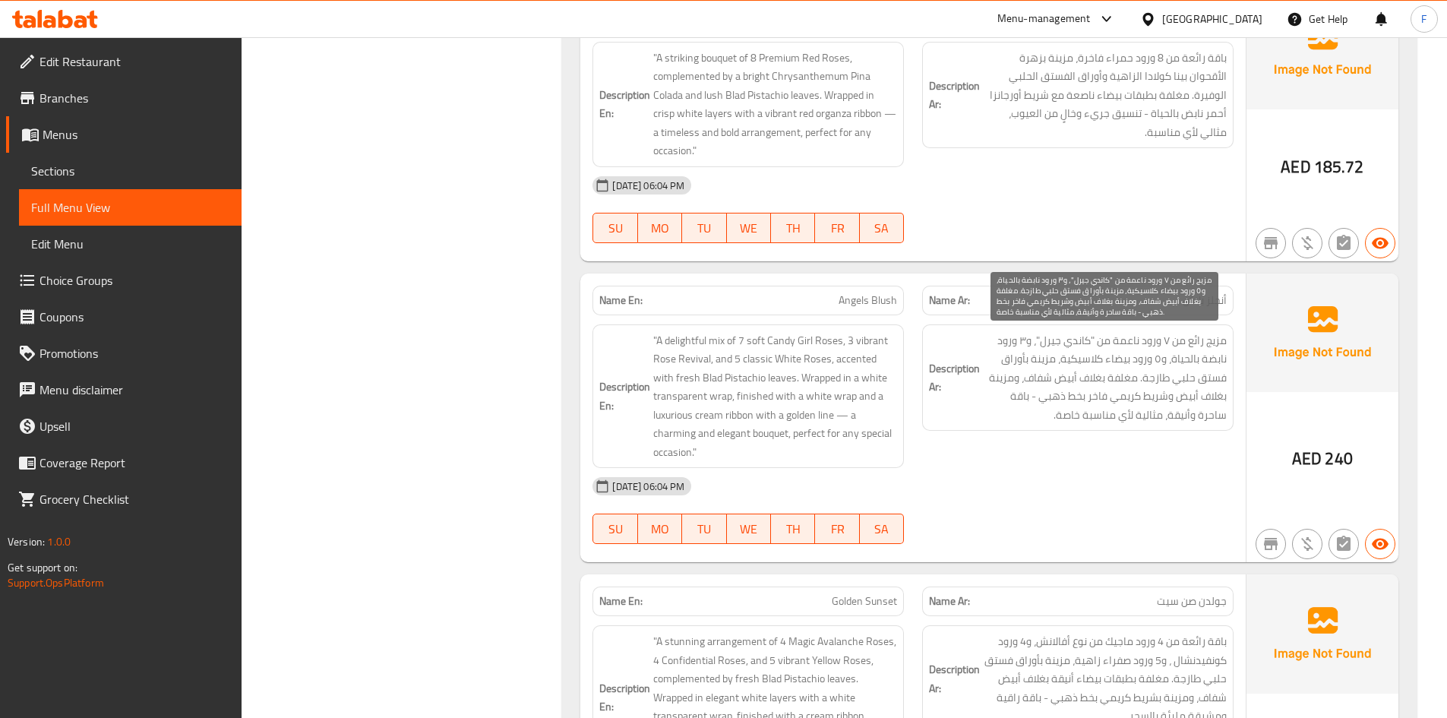
click at [1072, 398] on span "مزيج رائع من ٧ ورود ناعمة من "كاندي جيرل"، و٣ ورود نابضة بالحياة، و٥ ورود بيضاء…" at bounding box center [1105, 377] width 244 height 93
click at [854, 301] on span "Angels Blush" at bounding box center [868, 300] width 58 height 16
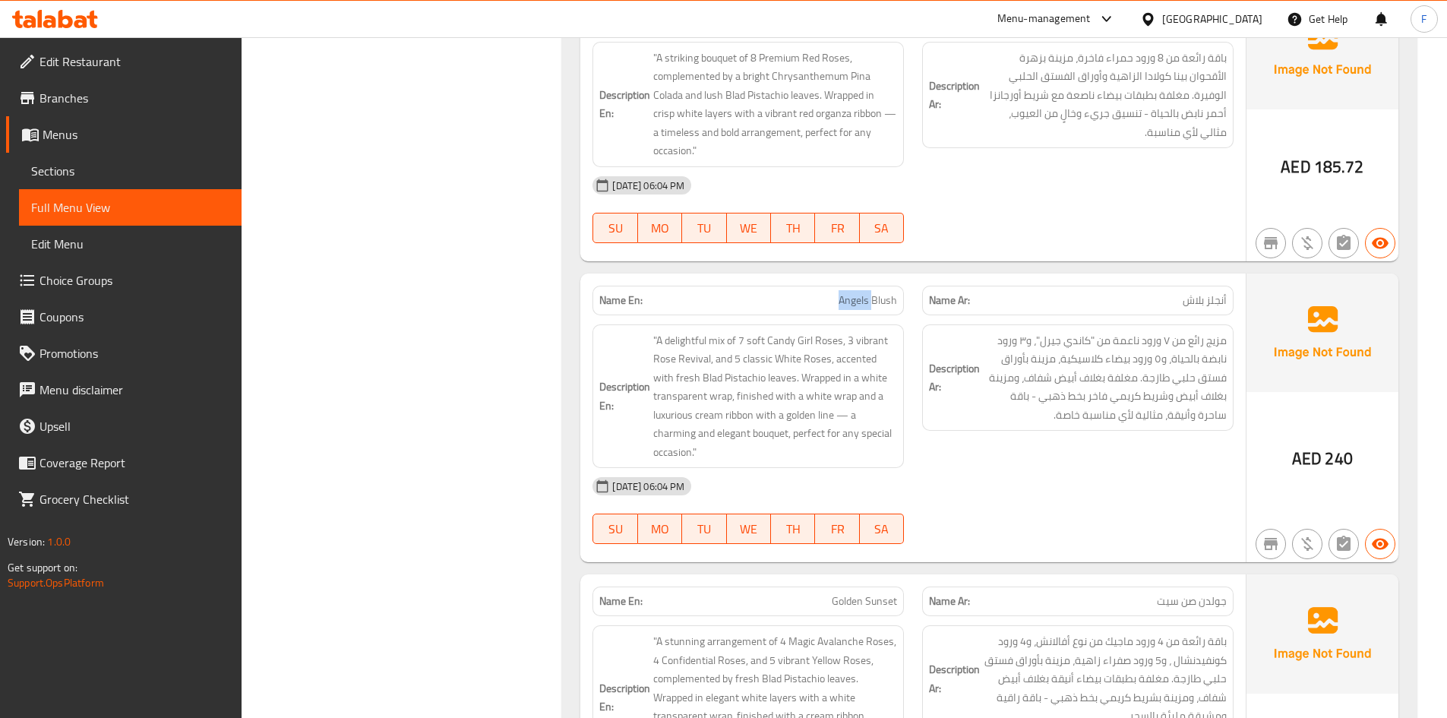
click at [854, 301] on span "Angels Blush" at bounding box center [868, 300] width 58 height 16
copy span "Angels Blush"
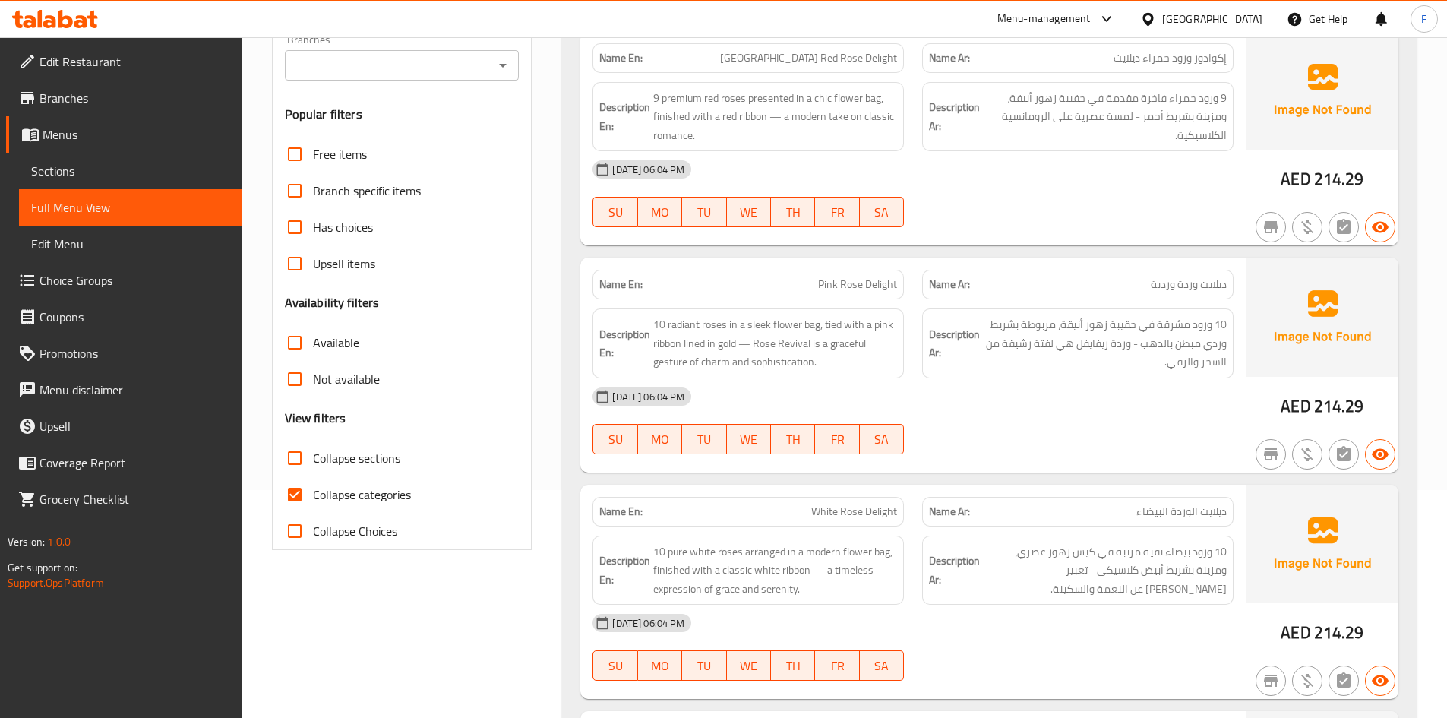
scroll to position [380, 0]
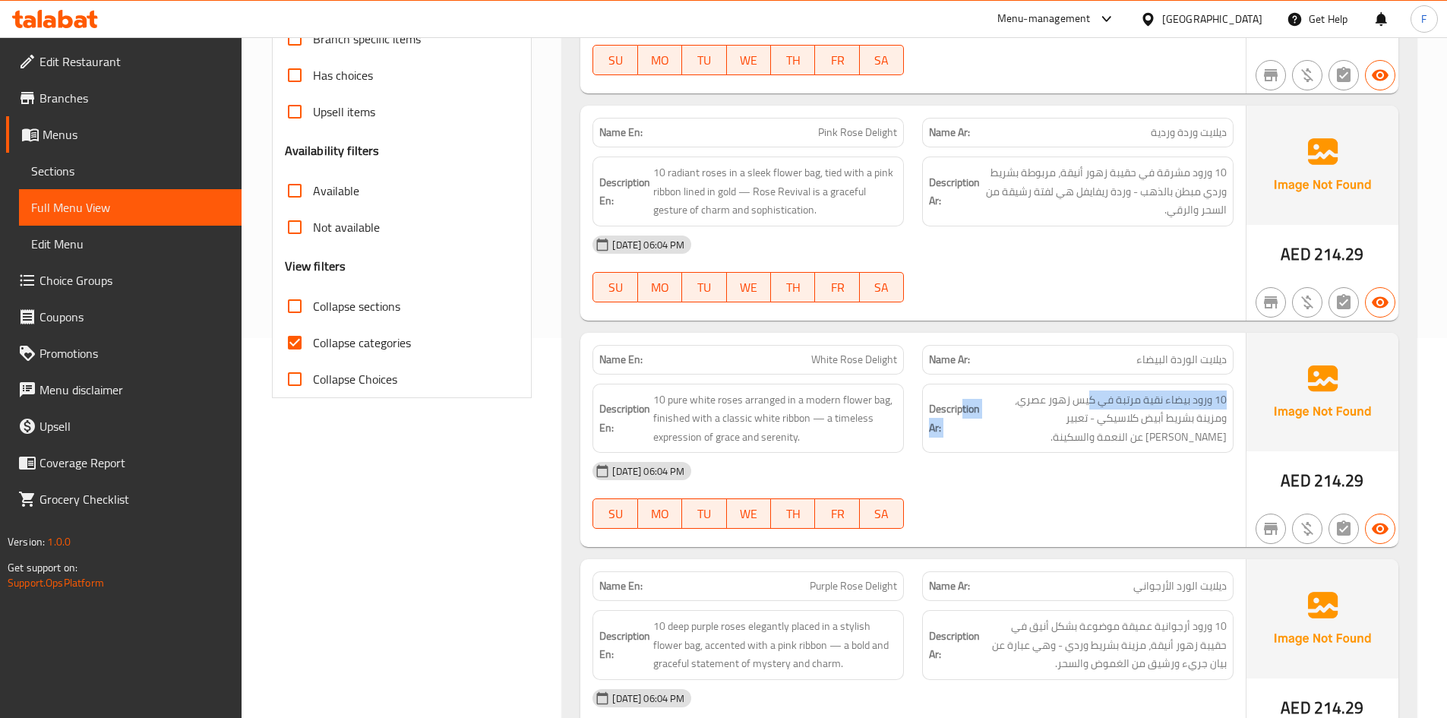
drag, startPoint x: 1091, startPoint y: 403, endPoint x: 962, endPoint y: 401, distance: 129.1
click at [962, 401] on h6 "Description Ar: 10 ورود بيضاء نقية مرتبة في كيس زهور عصري، ومزينة بشريط أبيض كل…" at bounding box center [1078, 418] width 298 height 56
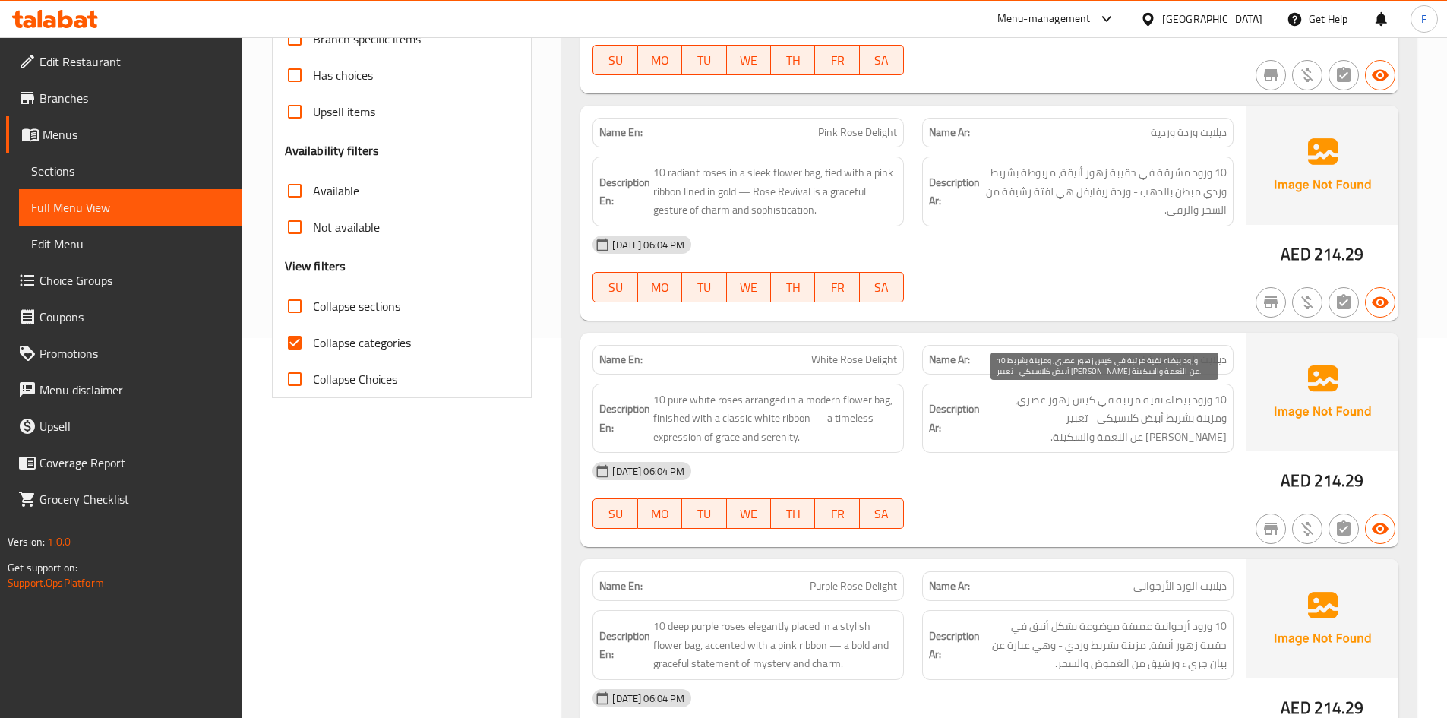
click at [1153, 419] on span "10 ورود بيضاء نقية مرتبة في كيس زهور عصري، ومزينة بشريط أبيض كلاسيكي - تعبير [P…" at bounding box center [1105, 418] width 244 height 56
click at [1043, 423] on span "10 ورود بيضاء نقية مرتبة في كيس زهور عصري، ومزينة بشريط أبيض كلاسيكي - تعبير [P…" at bounding box center [1105, 418] width 244 height 56
drag, startPoint x: 1075, startPoint y: 418, endPoint x: 990, endPoint y: 418, distance: 85.1
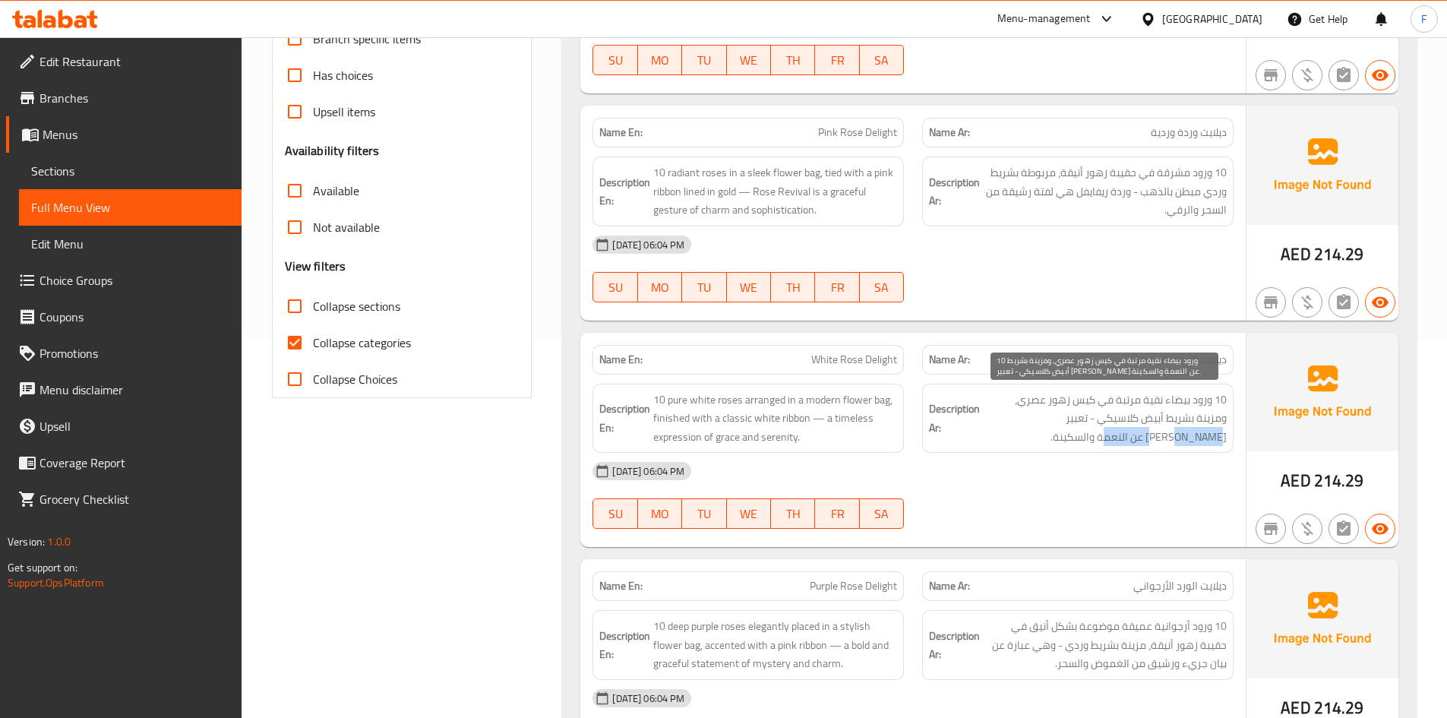
click at [990, 418] on span "10 ورود بيضاء نقية مرتبة في كيس زهور عصري، ومزينة بشريط أبيض كلاسيكي - تعبير [P…" at bounding box center [1105, 418] width 244 height 56
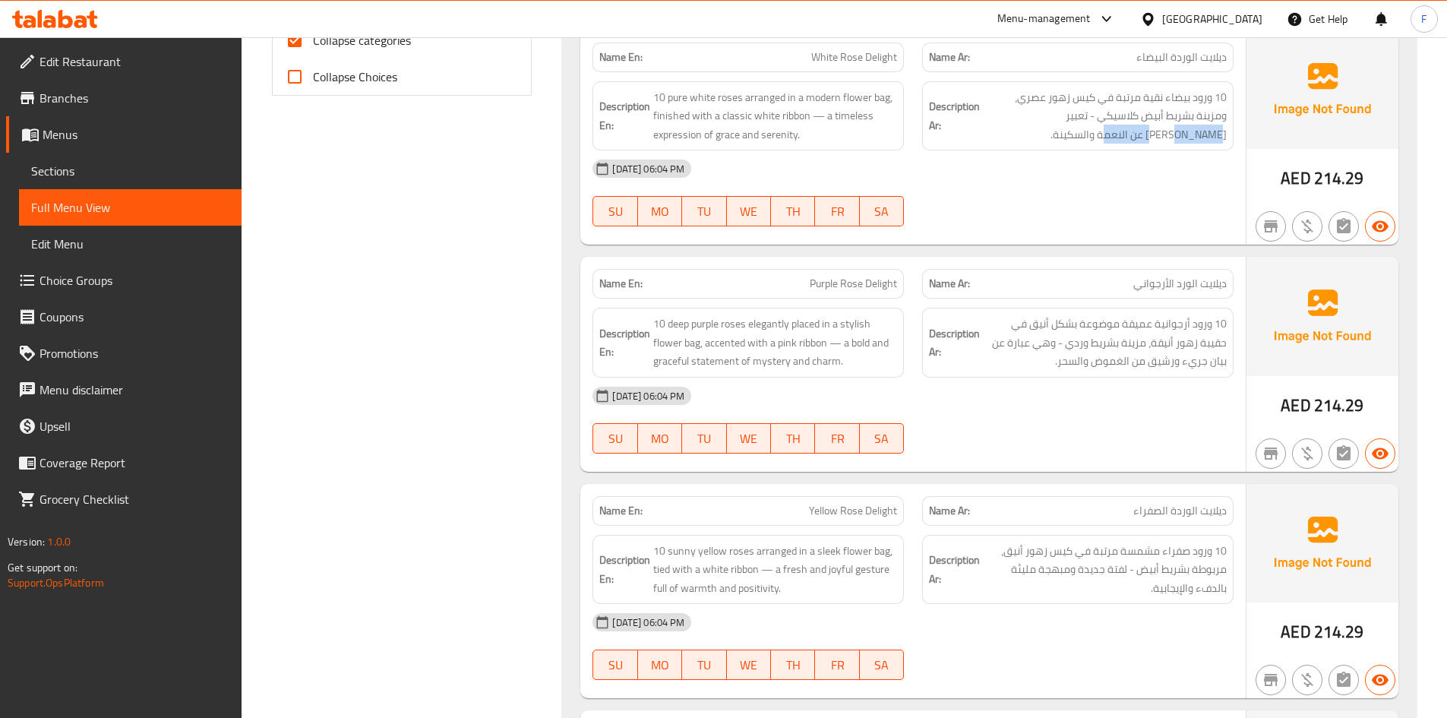
scroll to position [684, 0]
click at [1221, 283] on span "ديلايت الورد الأرجواني" at bounding box center [1179, 282] width 93 height 16
click at [1220, 283] on span "ديلايت الورد الأرجواني" at bounding box center [1179, 282] width 93 height 16
click at [867, 287] on span "Purple Rose Delight" at bounding box center [853, 282] width 87 height 16
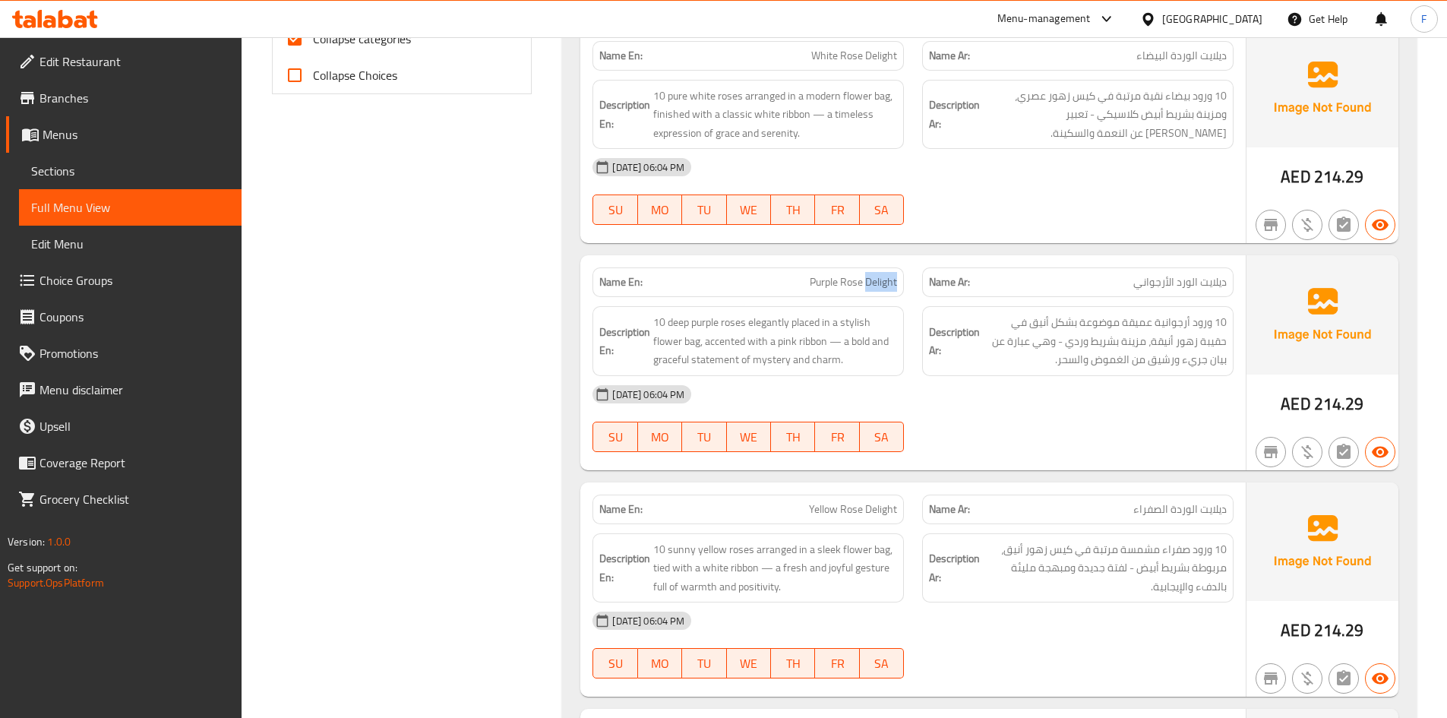
click at [867, 287] on span "Purple Rose Delight" at bounding box center [853, 282] width 87 height 16
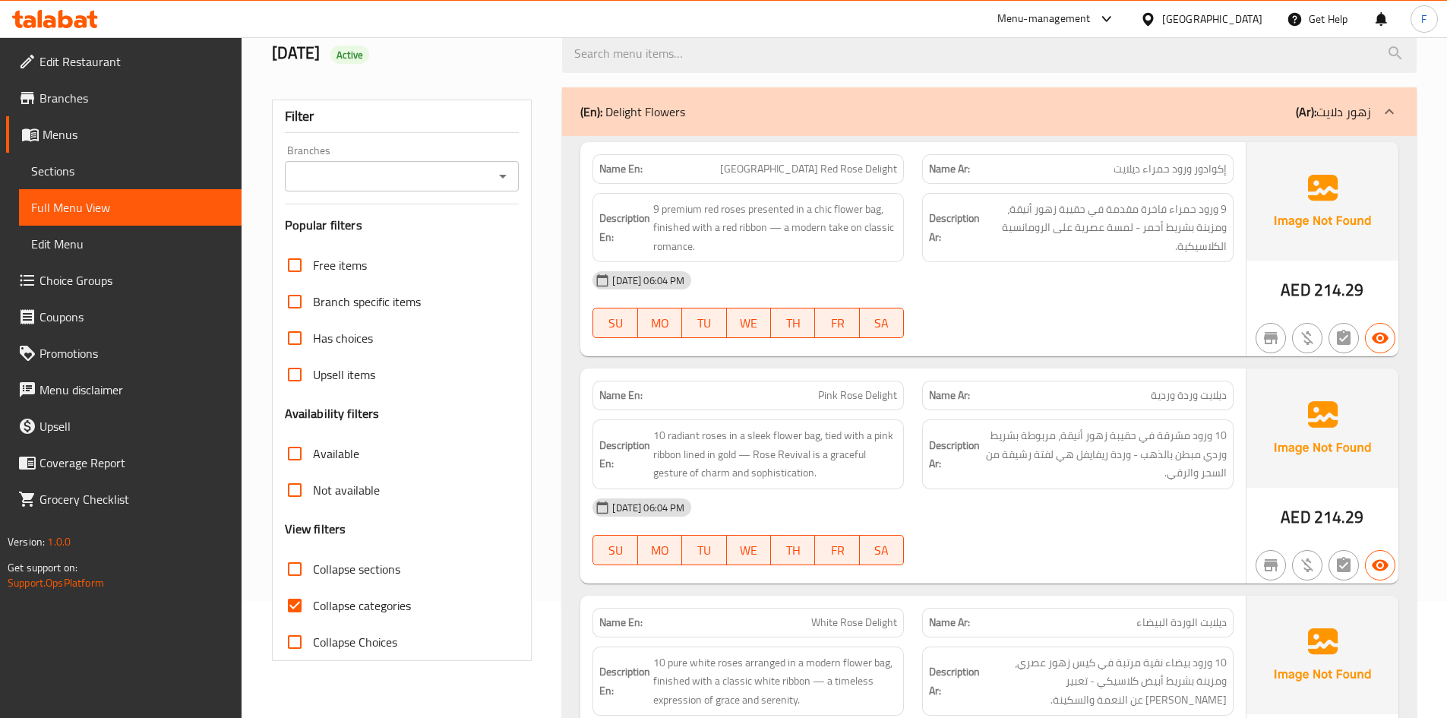
scroll to position [0, 0]
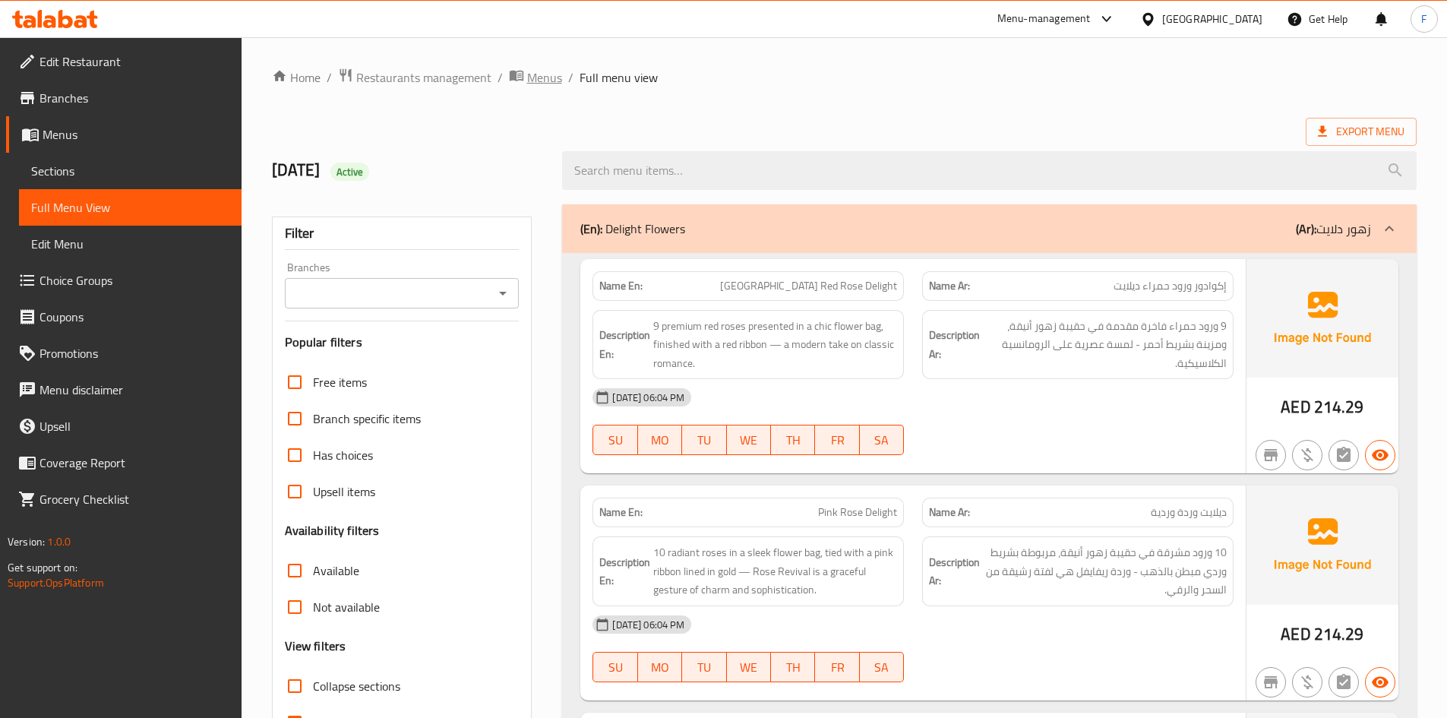
click at [542, 76] on span "Menus" at bounding box center [544, 77] width 35 height 18
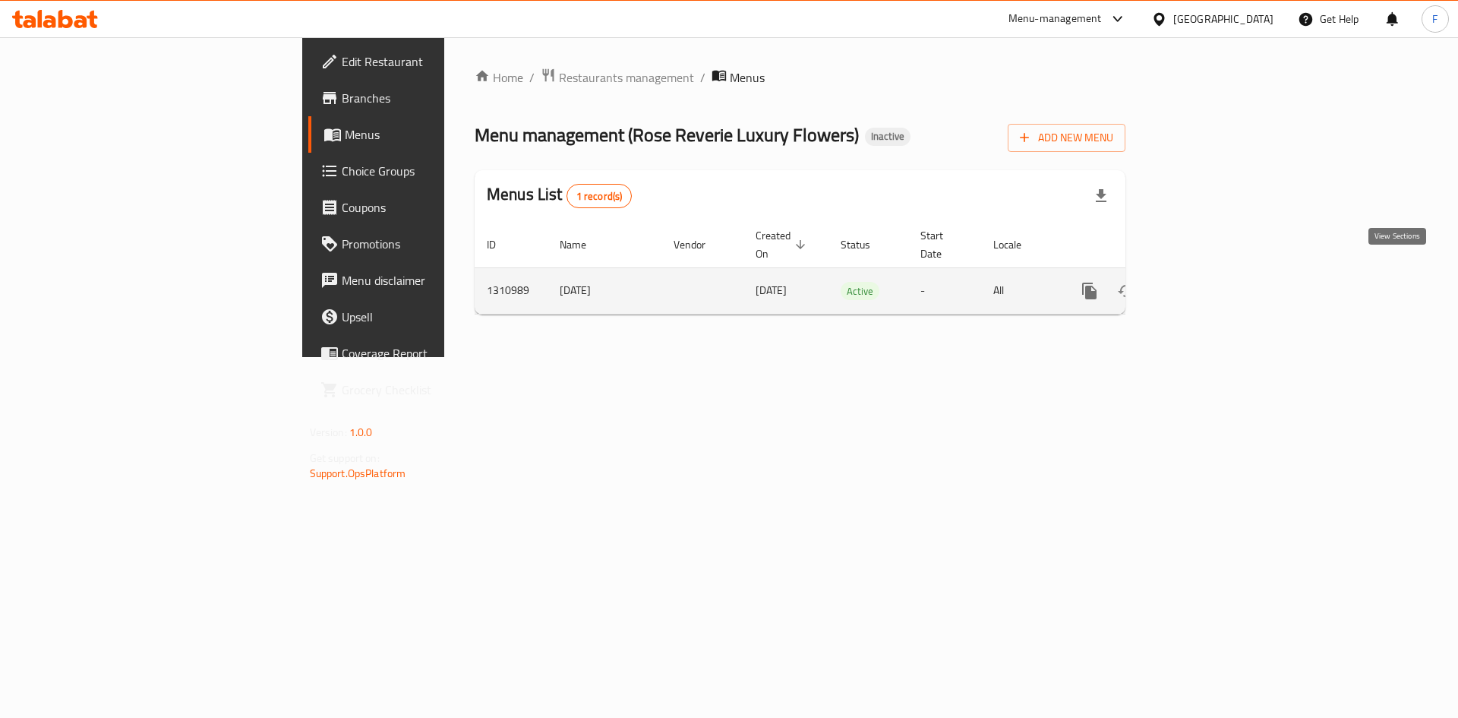
click at [1208, 282] on icon "enhanced table" at bounding box center [1199, 291] width 18 height 18
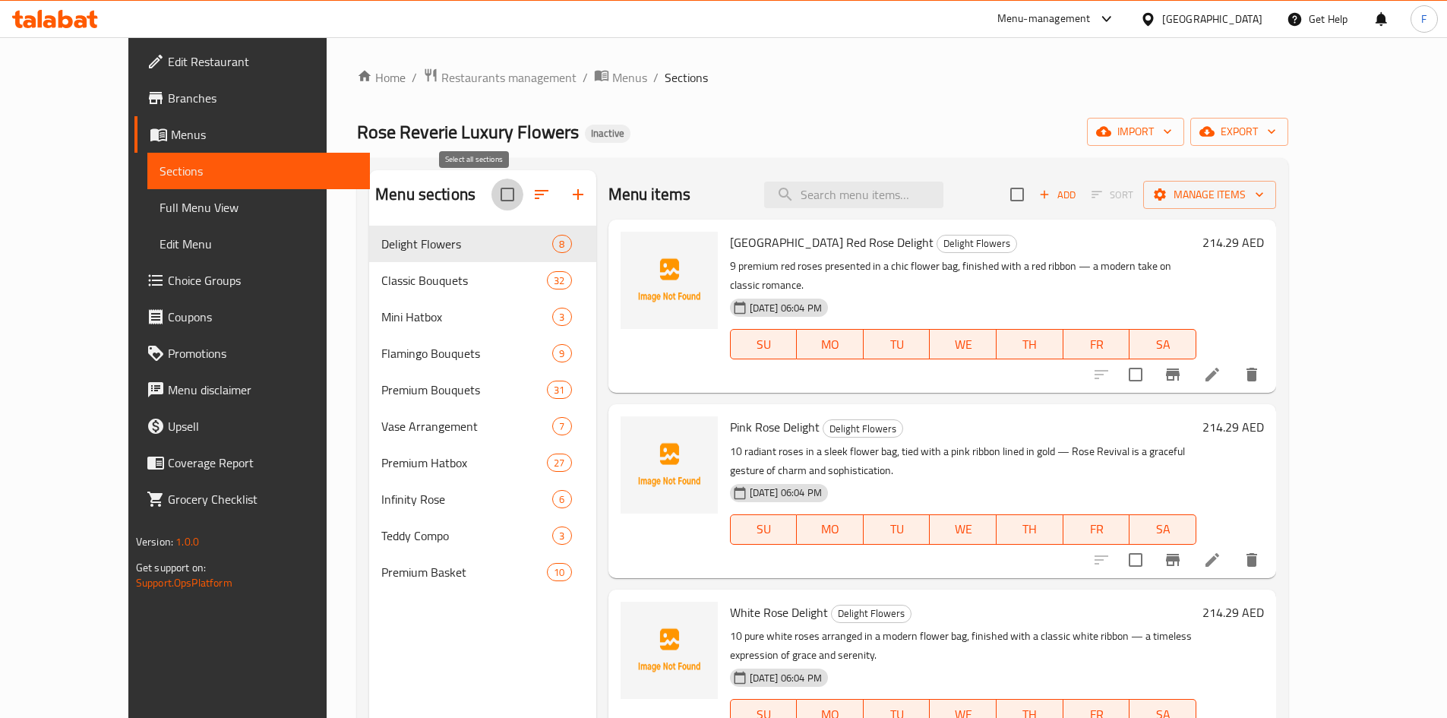
click at [491, 191] on input "checkbox" at bounding box center [507, 194] width 32 height 32
checkbox input "true"
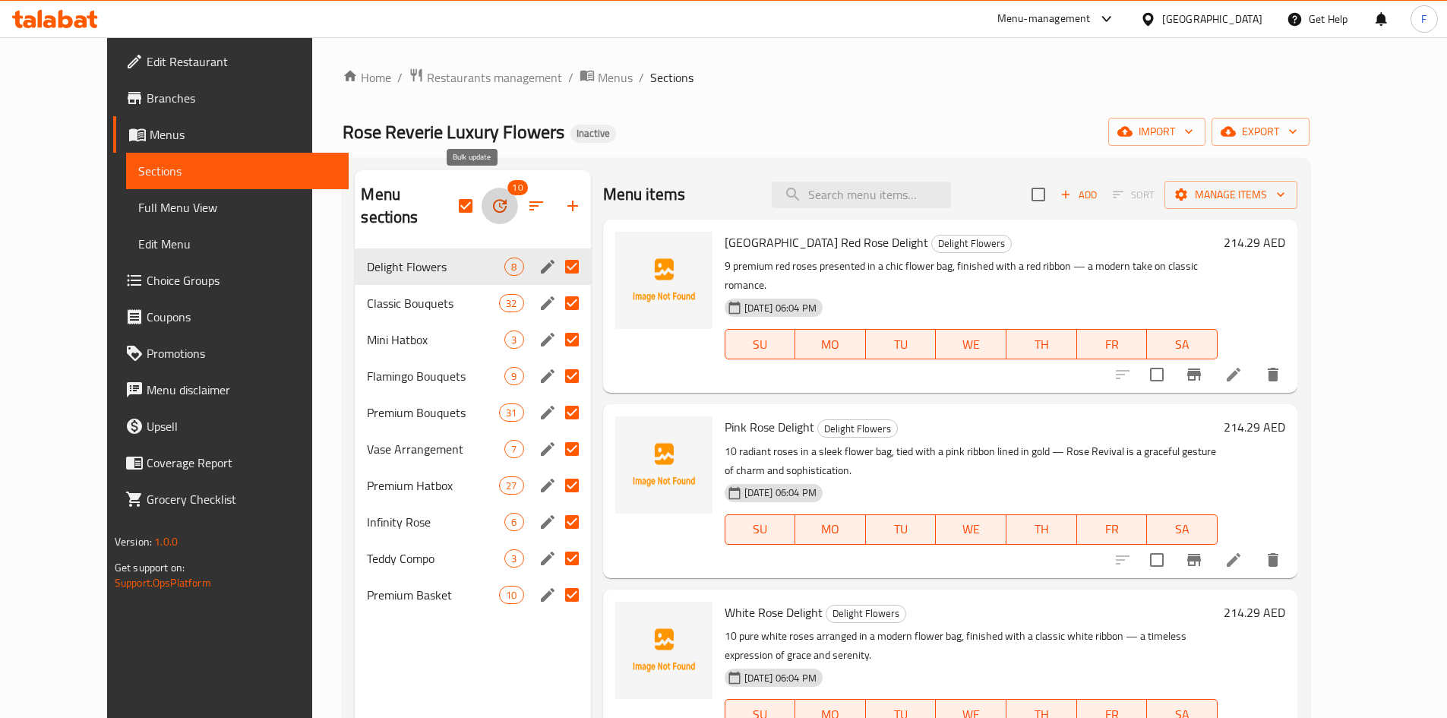
click at [491, 197] on icon "button" at bounding box center [500, 206] width 18 height 18
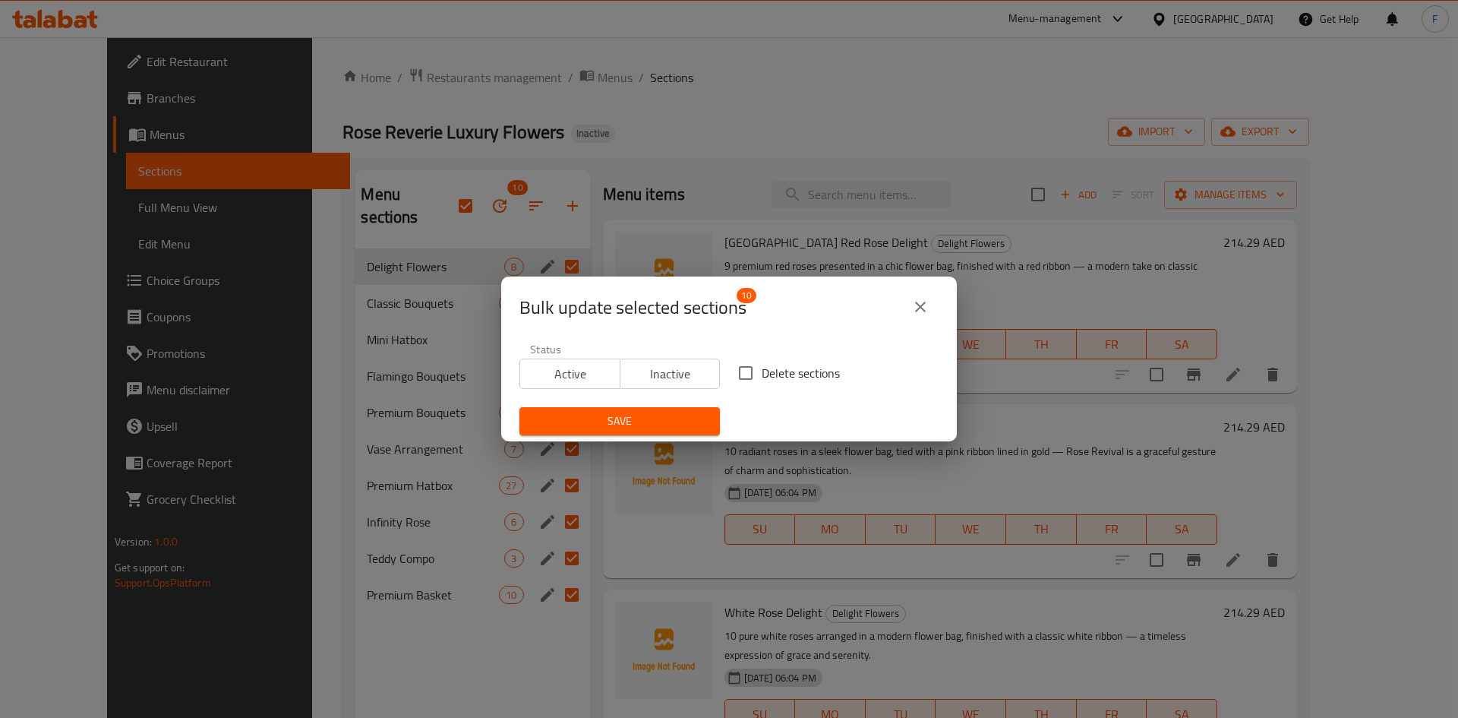
click at [740, 370] on input "Delete sections" at bounding box center [746, 373] width 32 height 32
checkbox input "true"
click at [660, 419] on span "Save" at bounding box center [620, 421] width 176 height 19
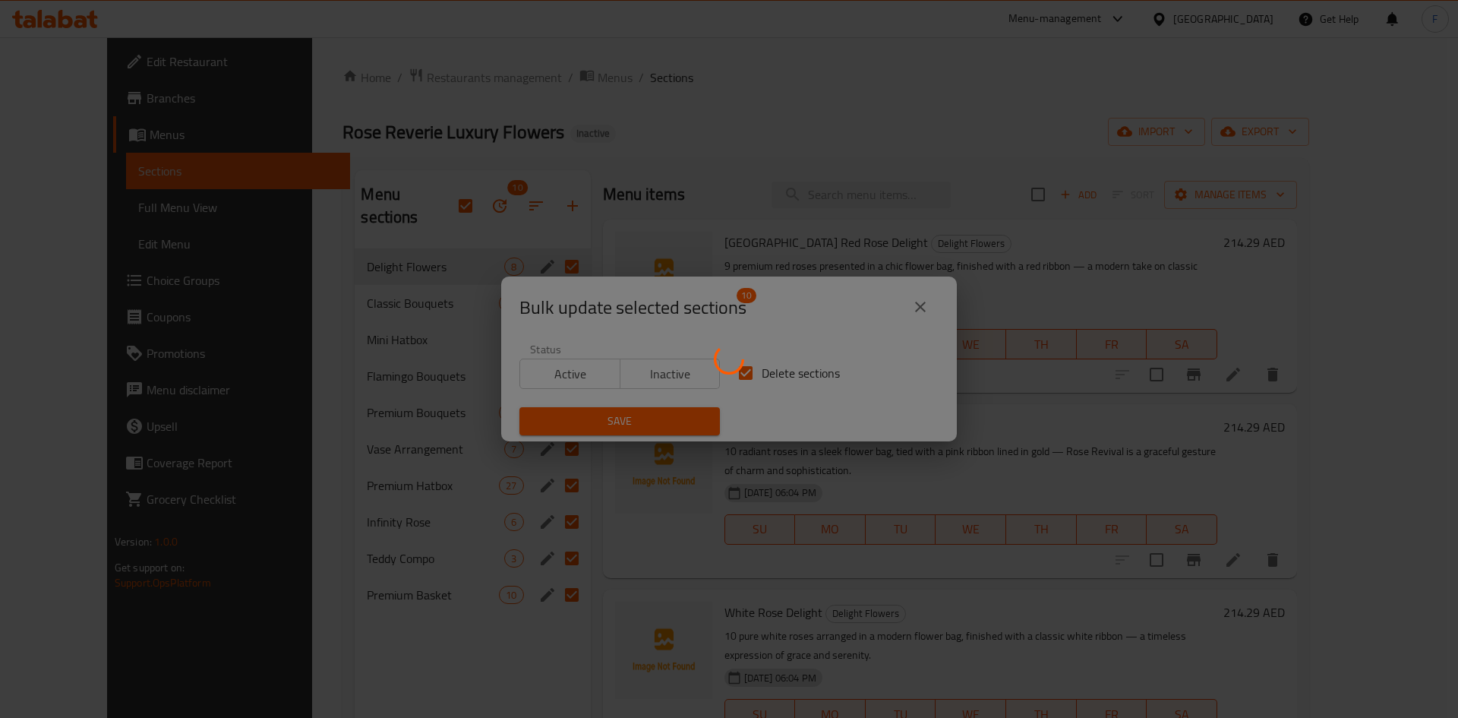
checkbox input "false"
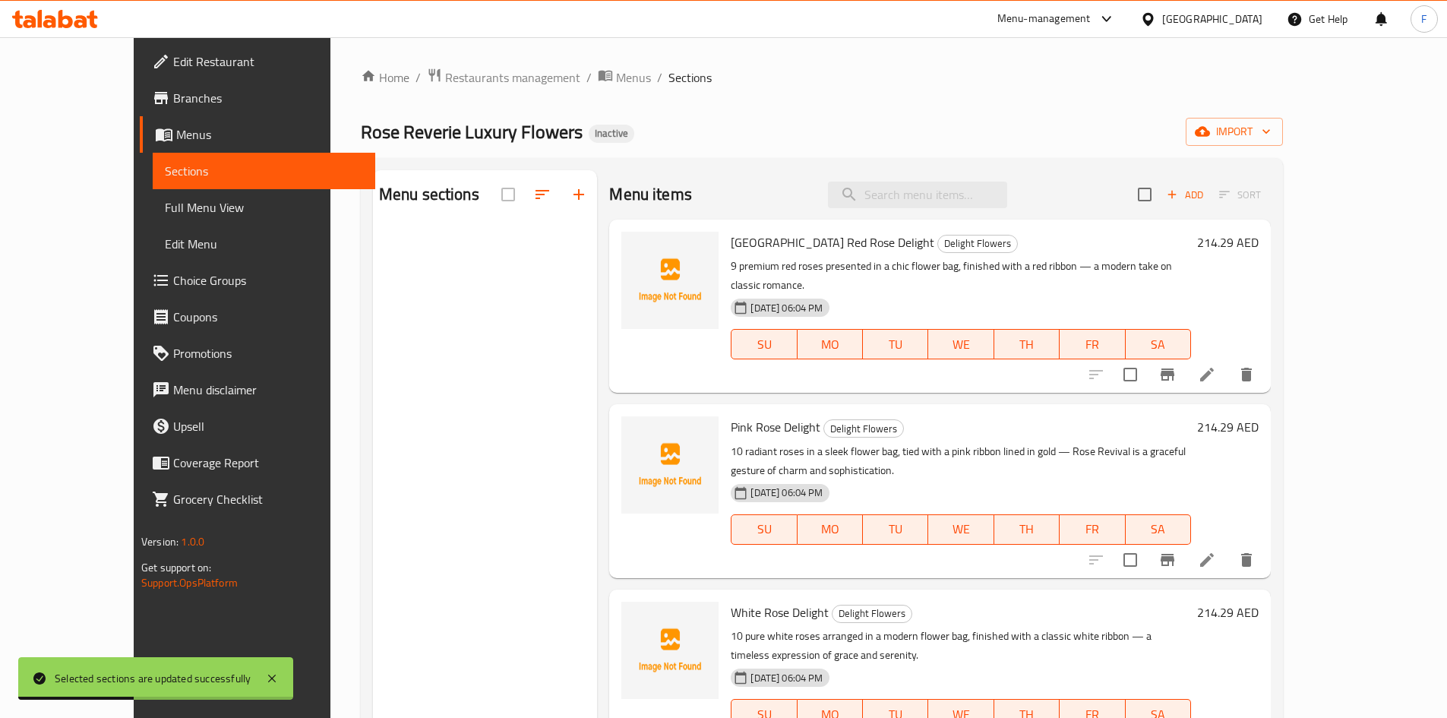
click at [165, 214] on span "Full Menu View" at bounding box center [264, 207] width 198 height 18
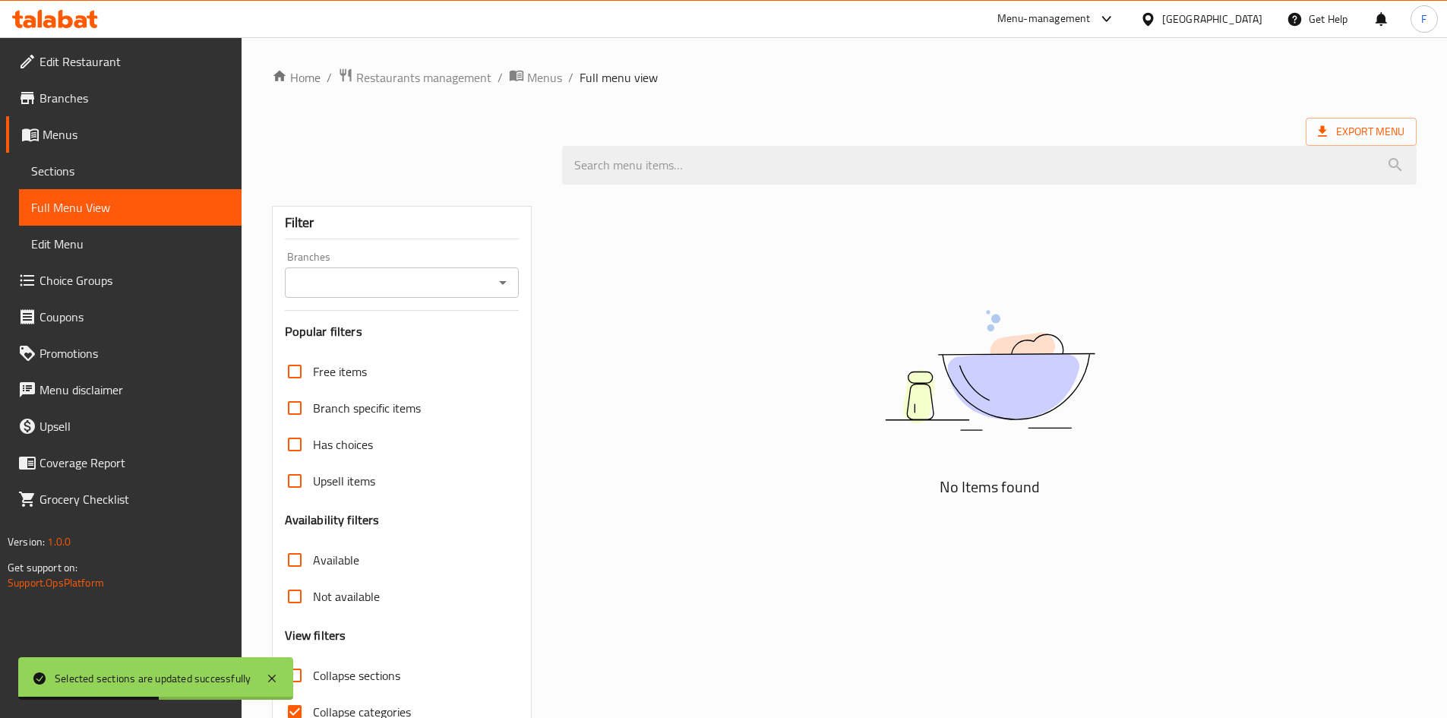
click at [58, 176] on span "Sections" at bounding box center [130, 171] width 198 height 18
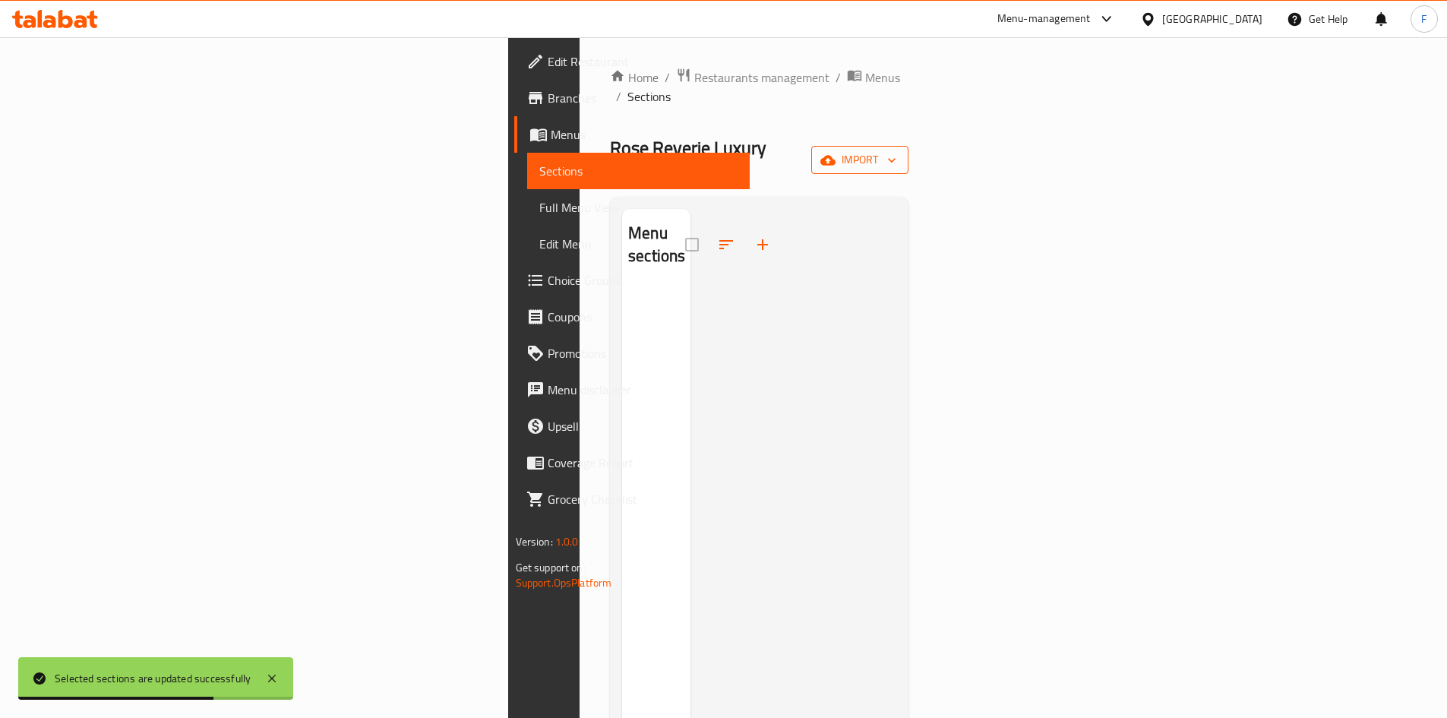
click at [835, 153] on icon "button" at bounding box center [827, 160] width 15 height 15
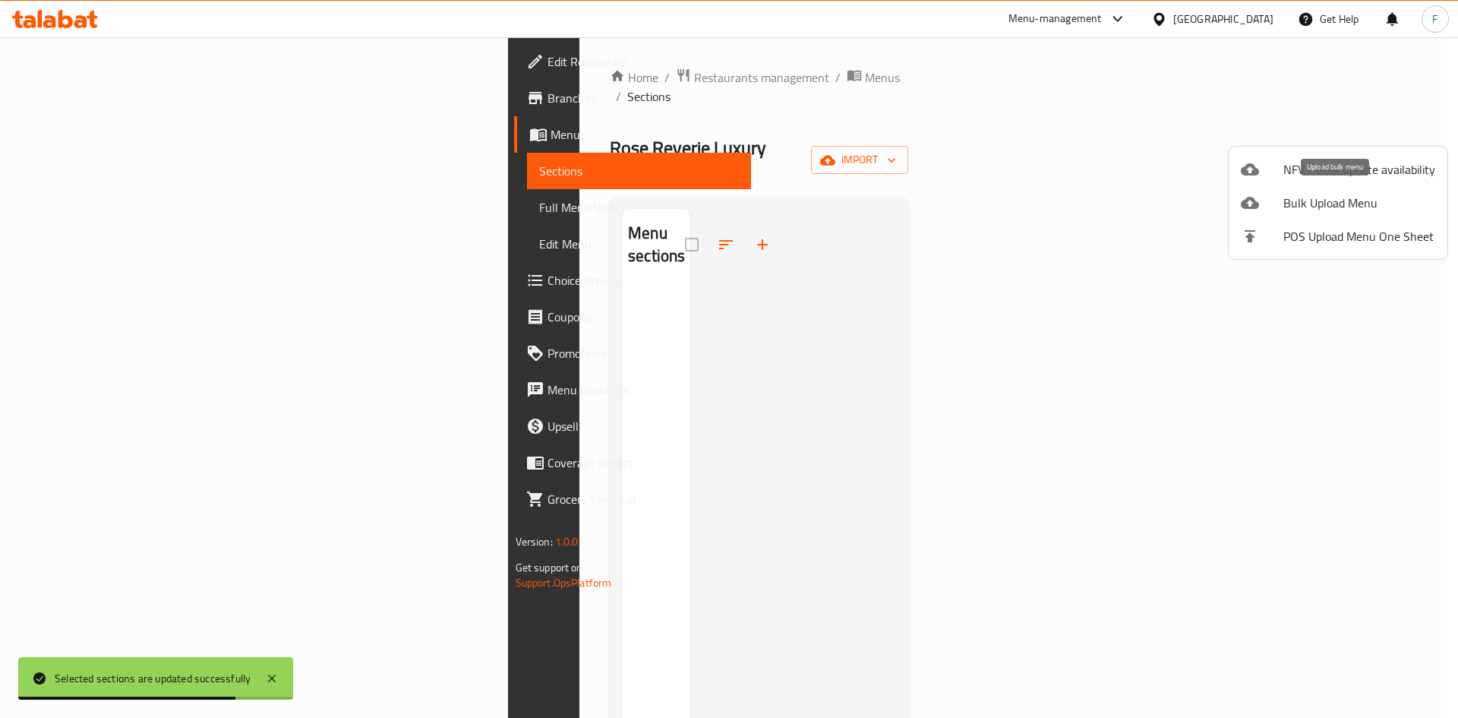
click at [1309, 201] on span "Bulk Upload Menu" at bounding box center [1360, 203] width 152 height 18
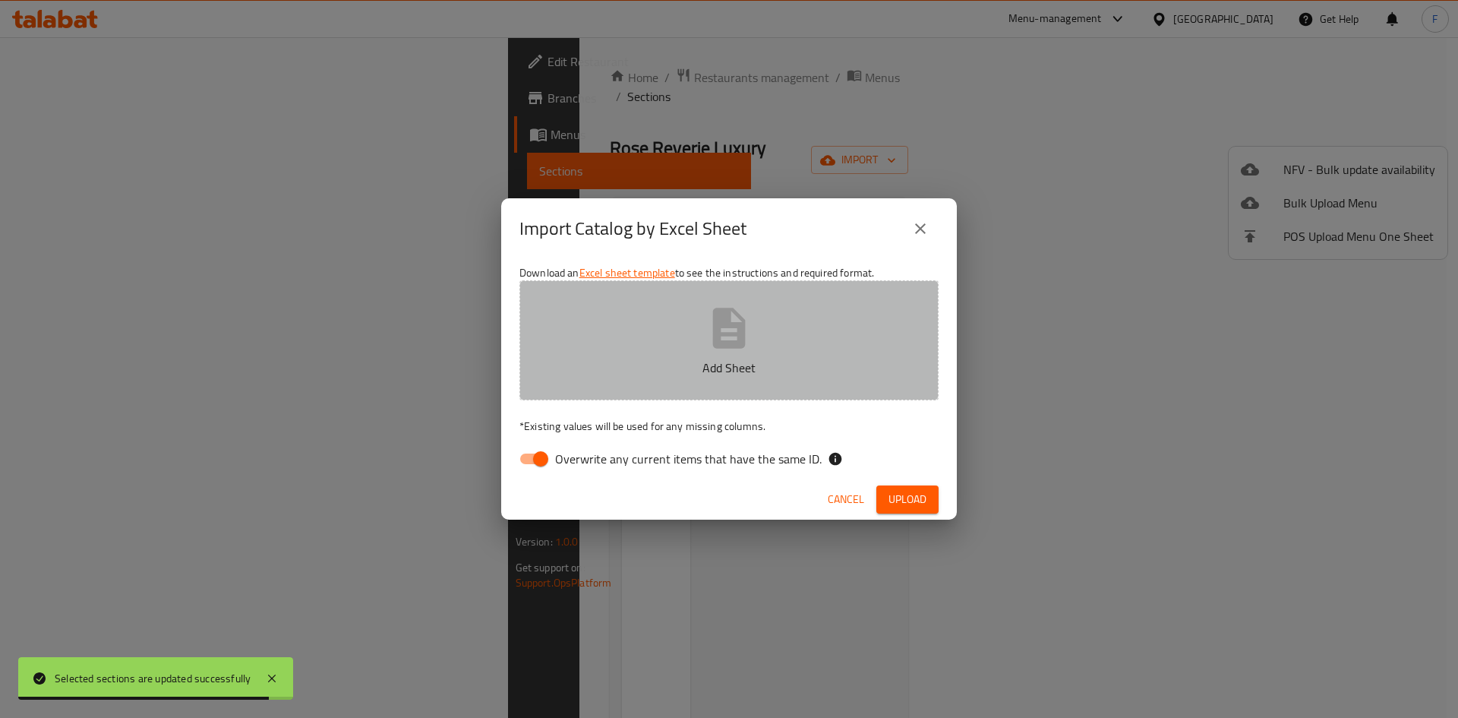
click at [730, 322] on icon "button" at bounding box center [729, 328] width 33 height 40
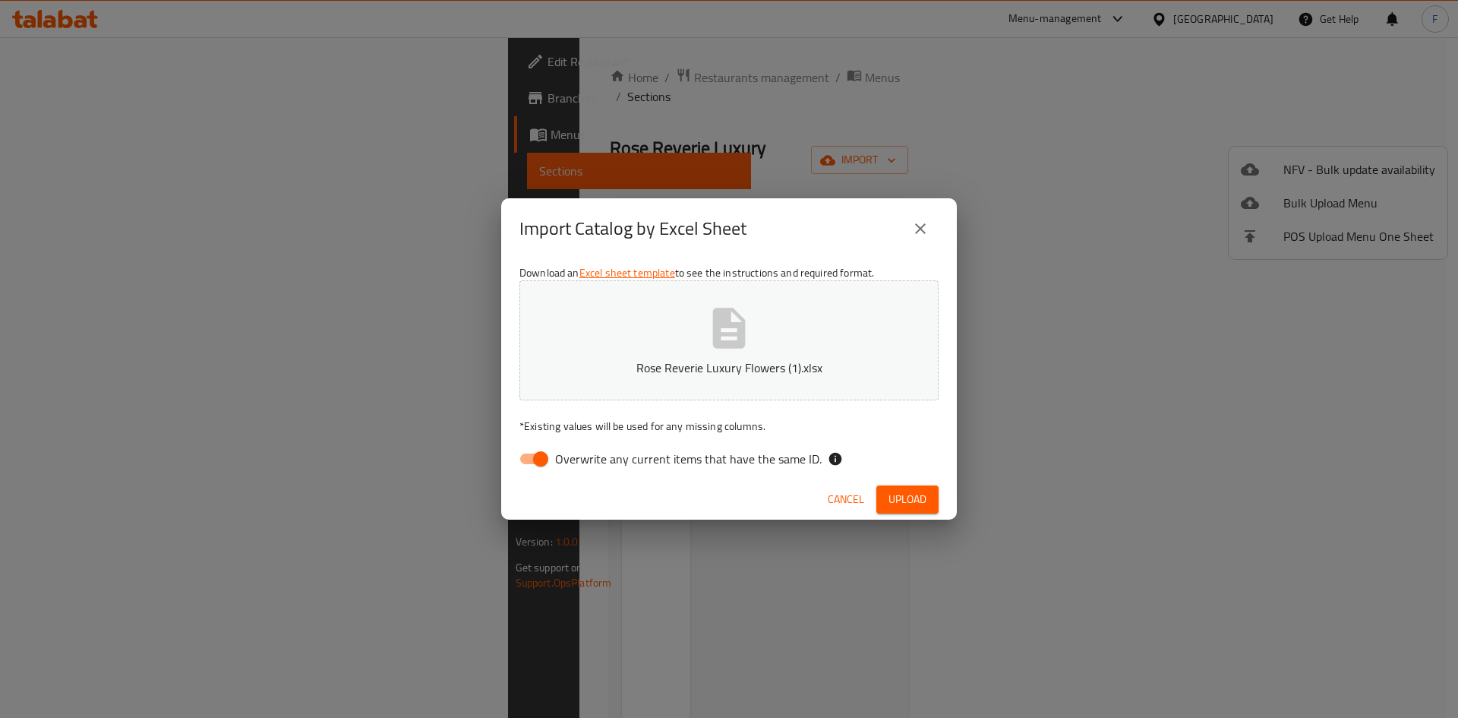
click at [532, 456] on input "Overwrite any current items that have the same ID." at bounding box center [540, 458] width 87 height 29
checkbox input "false"
click at [915, 498] on span "Upload" at bounding box center [908, 499] width 38 height 19
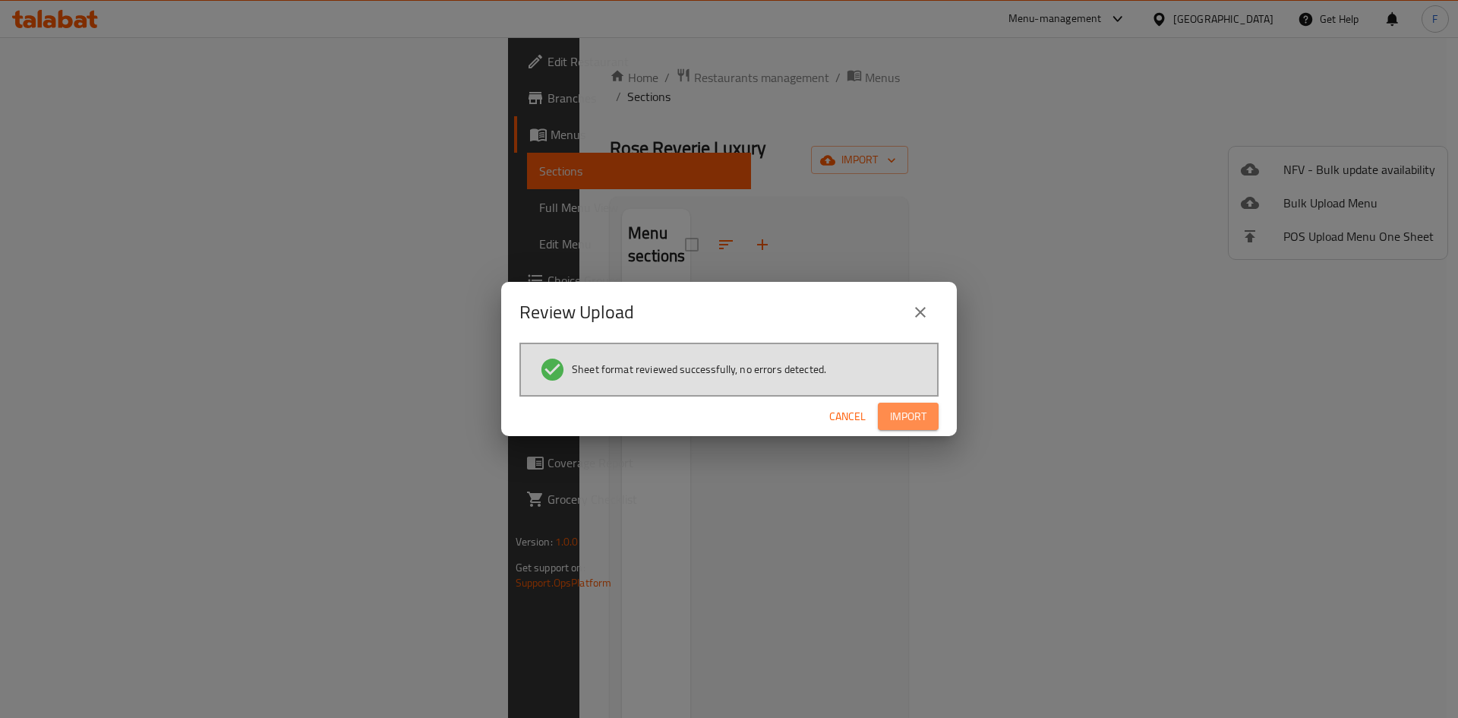
click at [911, 415] on span "Import" at bounding box center [908, 416] width 36 height 19
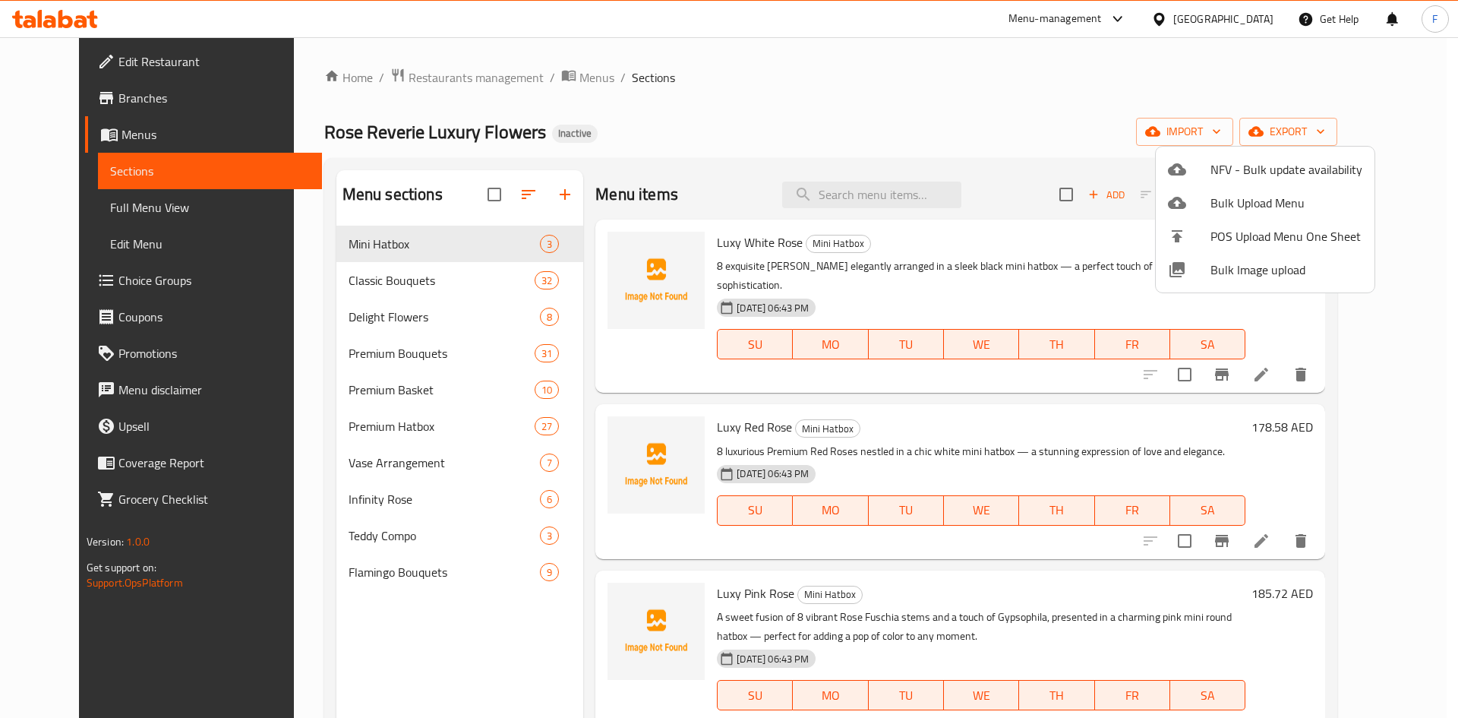
click at [728, 78] on div at bounding box center [729, 359] width 1458 height 718
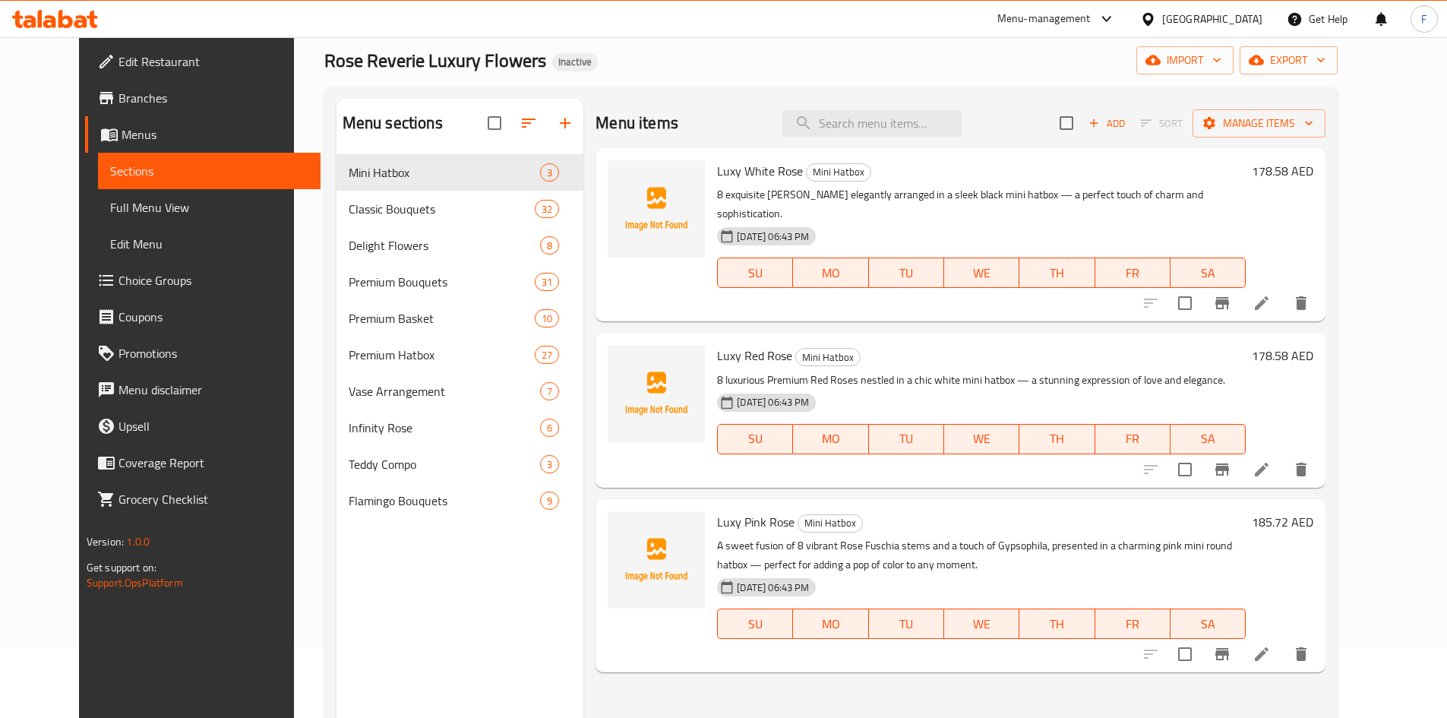
scroll to position [68, 0]
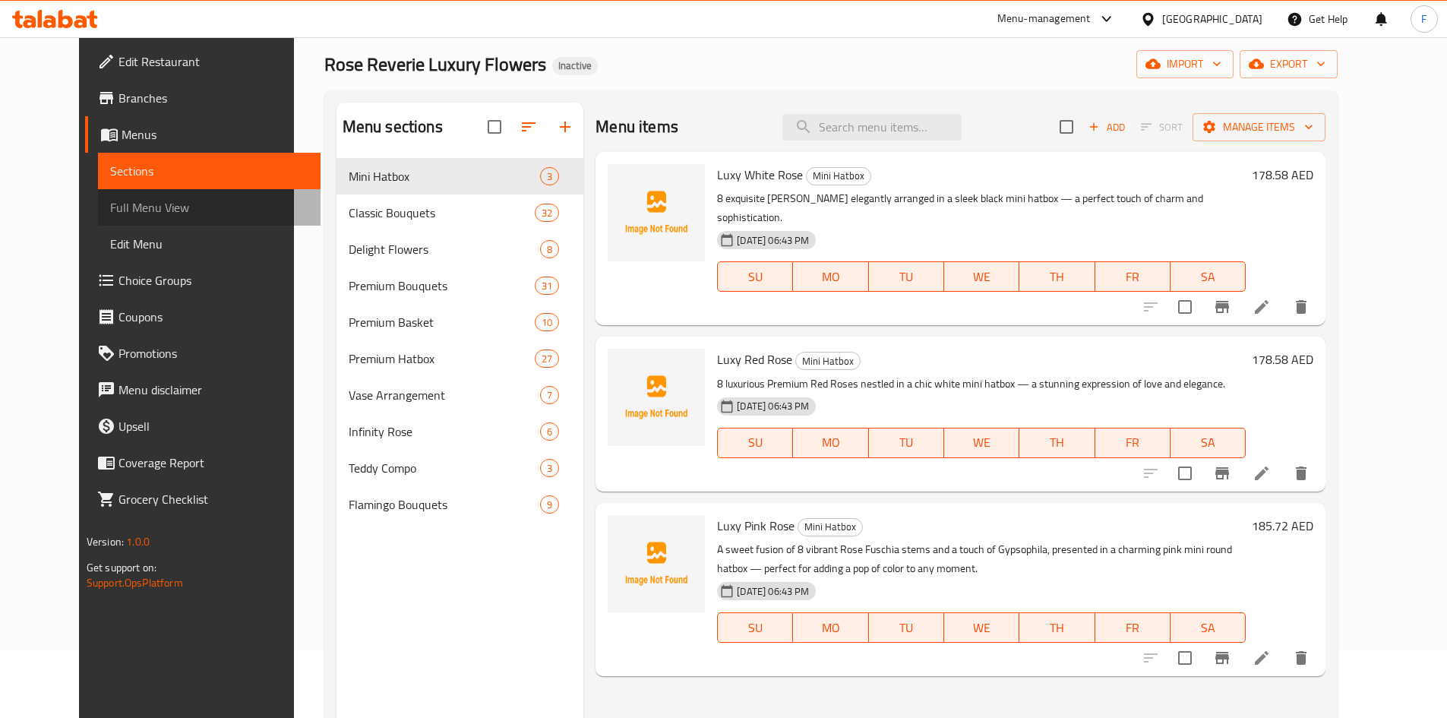
click at [110, 211] on span "Full Menu View" at bounding box center [209, 207] width 198 height 18
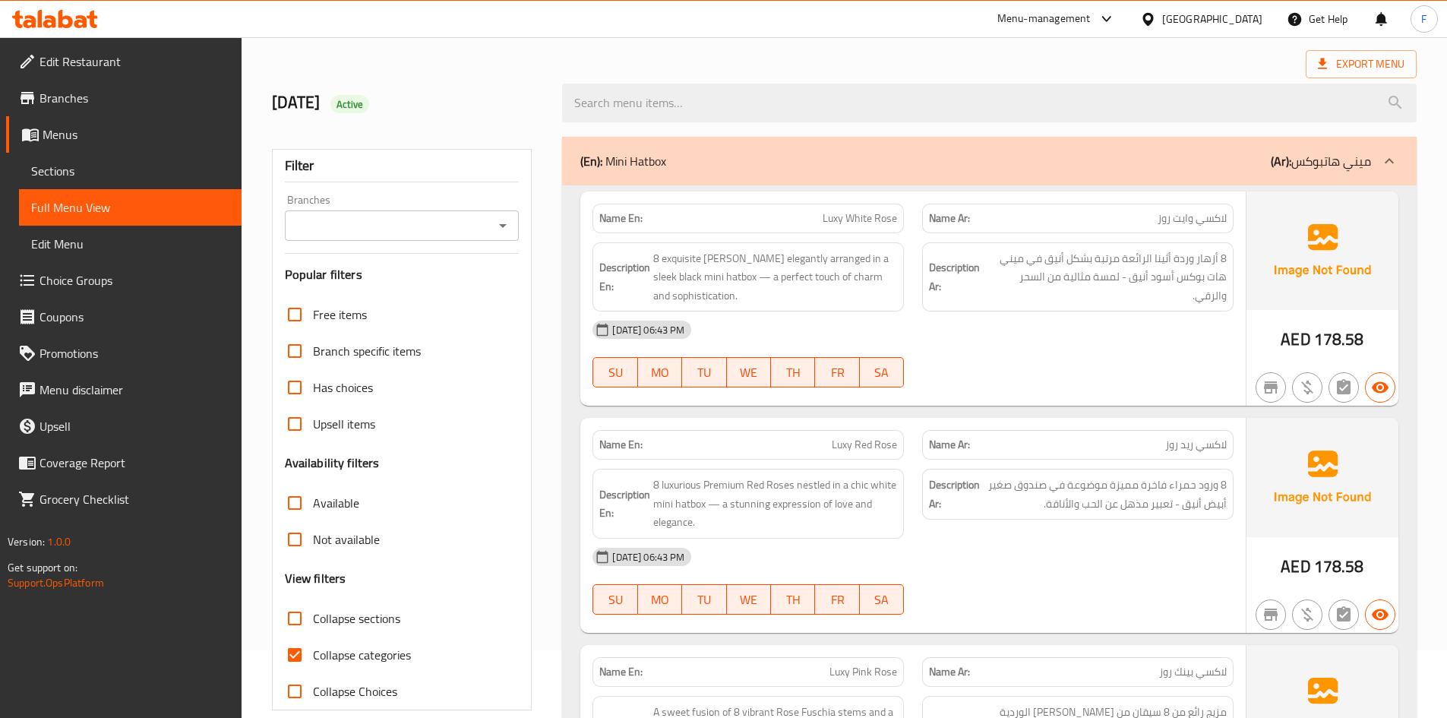
click at [1189, 213] on span "لاكسي وايت روز" at bounding box center [1192, 218] width 69 height 16
click at [825, 222] on span "Luxy White Rose" at bounding box center [860, 218] width 74 height 16
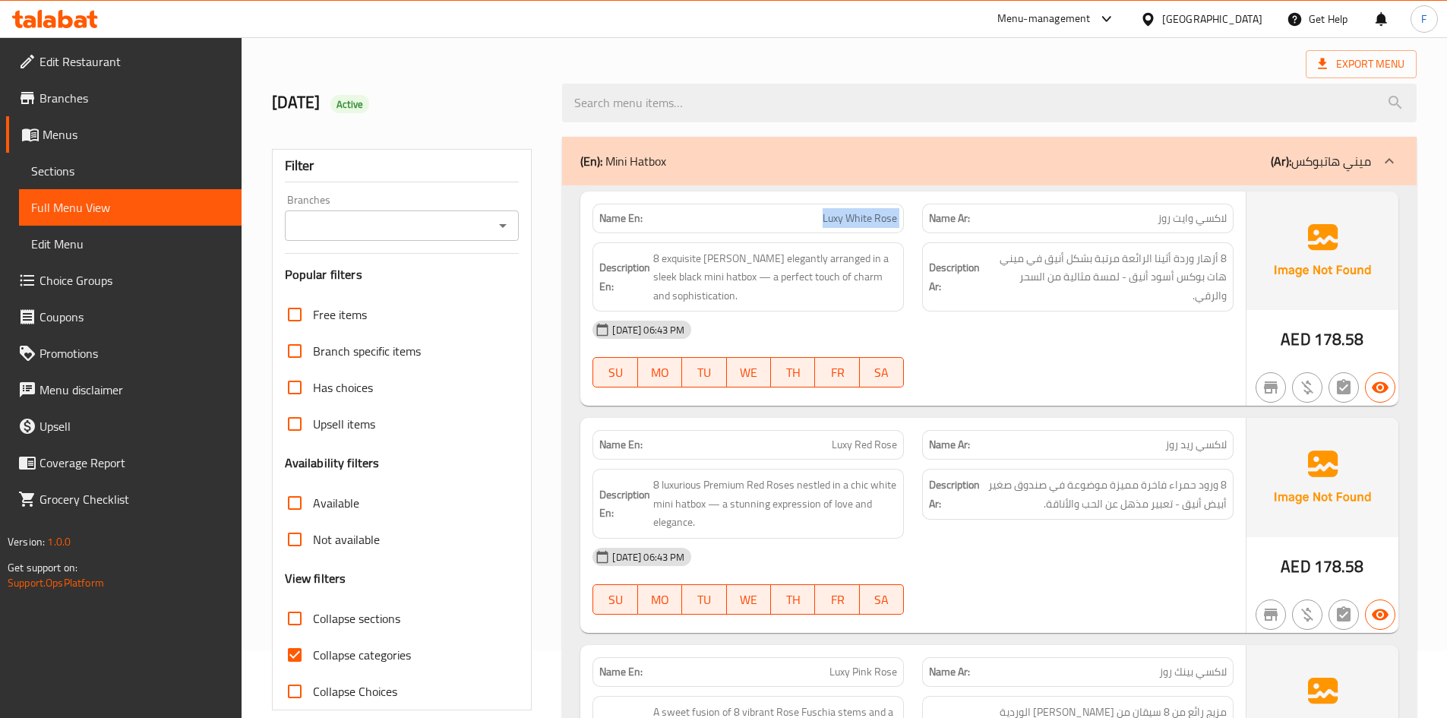
click at [825, 222] on span "Luxy White Rose" at bounding box center [860, 218] width 74 height 16
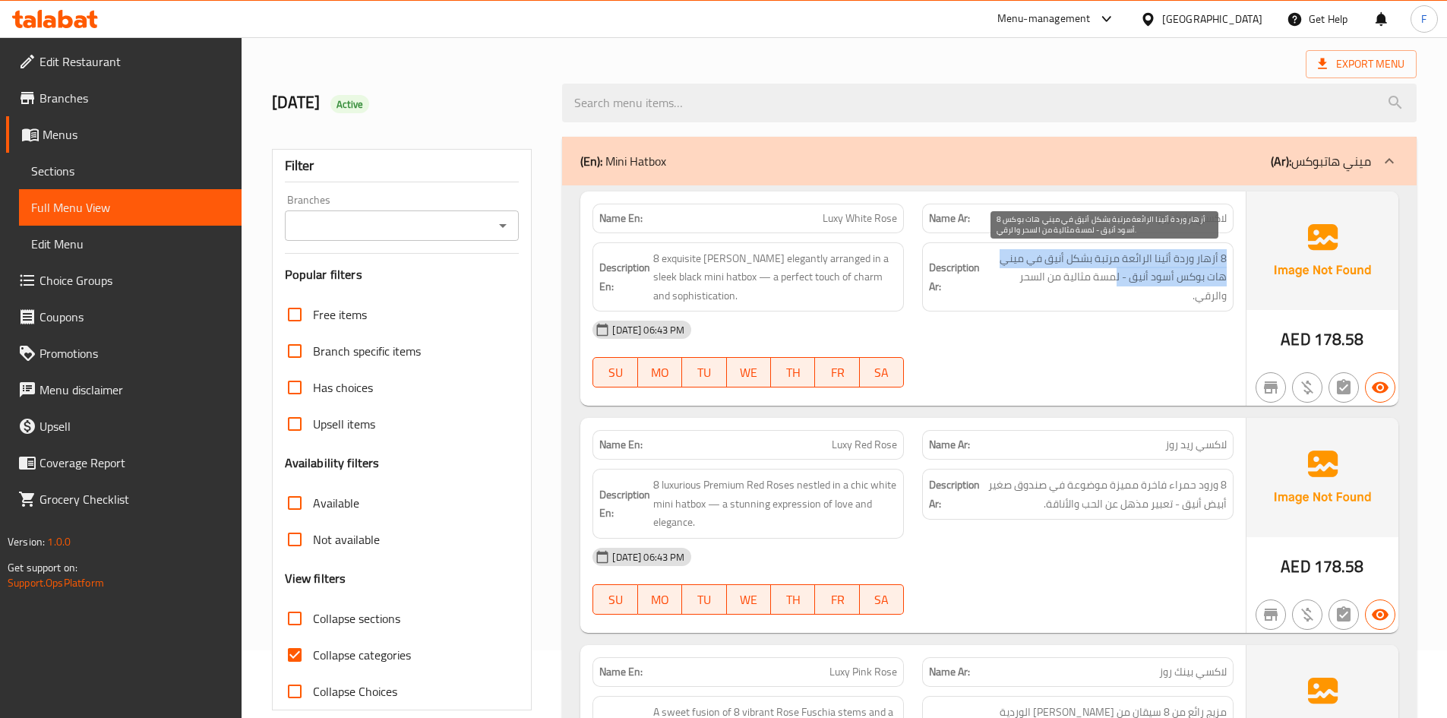
drag, startPoint x: 1226, startPoint y: 261, endPoint x: 1118, endPoint y: 272, distance: 108.5
click at [1118, 272] on span "8 أزهار وردة أثينا الرائعة مرتبة بشكل أنيق في ميني هات بوكس أسود أنيق - لمسة مث…" at bounding box center [1105, 277] width 244 height 56
click at [1082, 276] on span "8 أزهار وردة أثينا الرائعة مرتبة بشكل أنيق في ميني هات بوكس أسود أنيق - لمسة مث…" at bounding box center [1105, 277] width 244 height 56
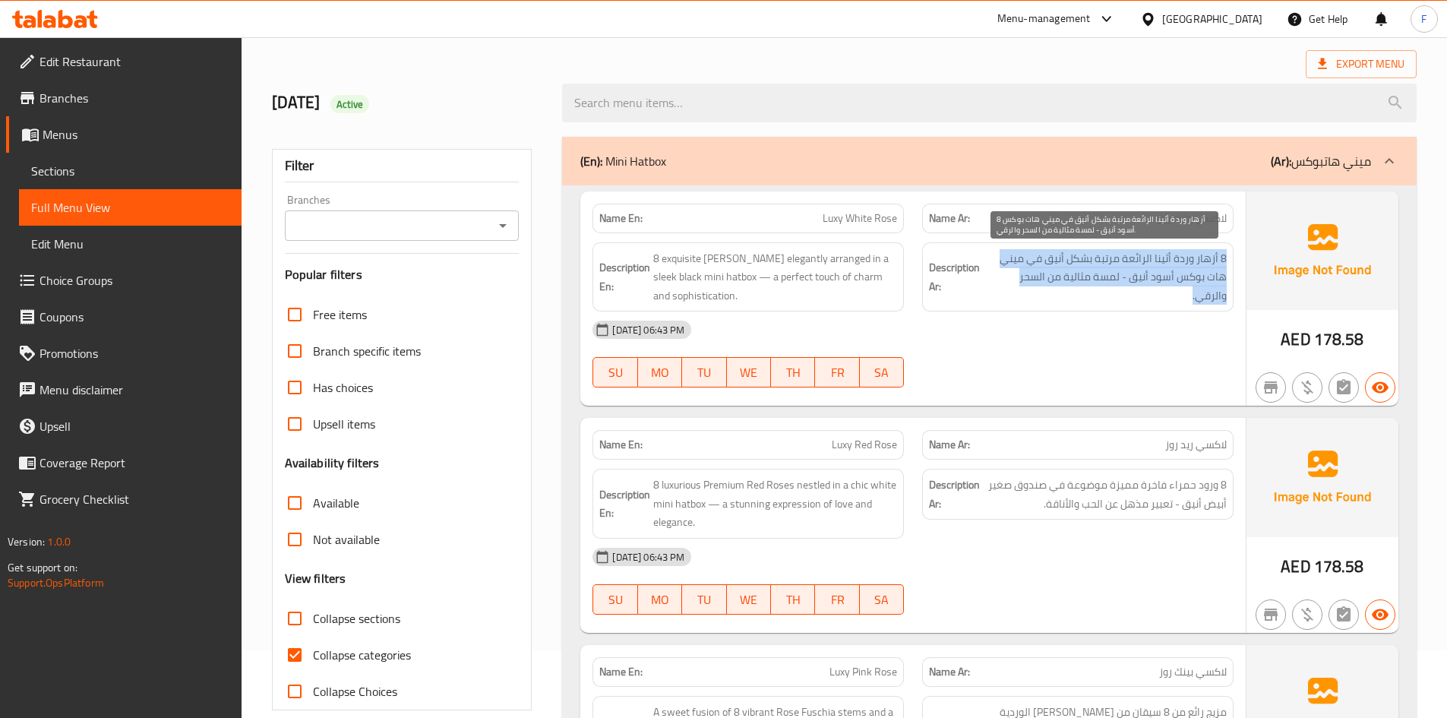
click at [1144, 280] on span "8 أزهار وردة أثينا الرائعة مرتبة بشكل أنيق في ميني هات بوكس أسود أنيق - لمسة مث…" at bounding box center [1105, 277] width 244 height 56
drag, startPoint x: 1178, startPoint y: 282, endPoint x: 997, endPoint y: 282, distance: 180.8
click at [997, 282] on span "8 أزهار وردة أثينا الرائعة مرتبة بشكل أنيق في ميني هات بوكس أسود أنيق - لمسة مث…" at bounding box center [1105, 277] width 244 height 56
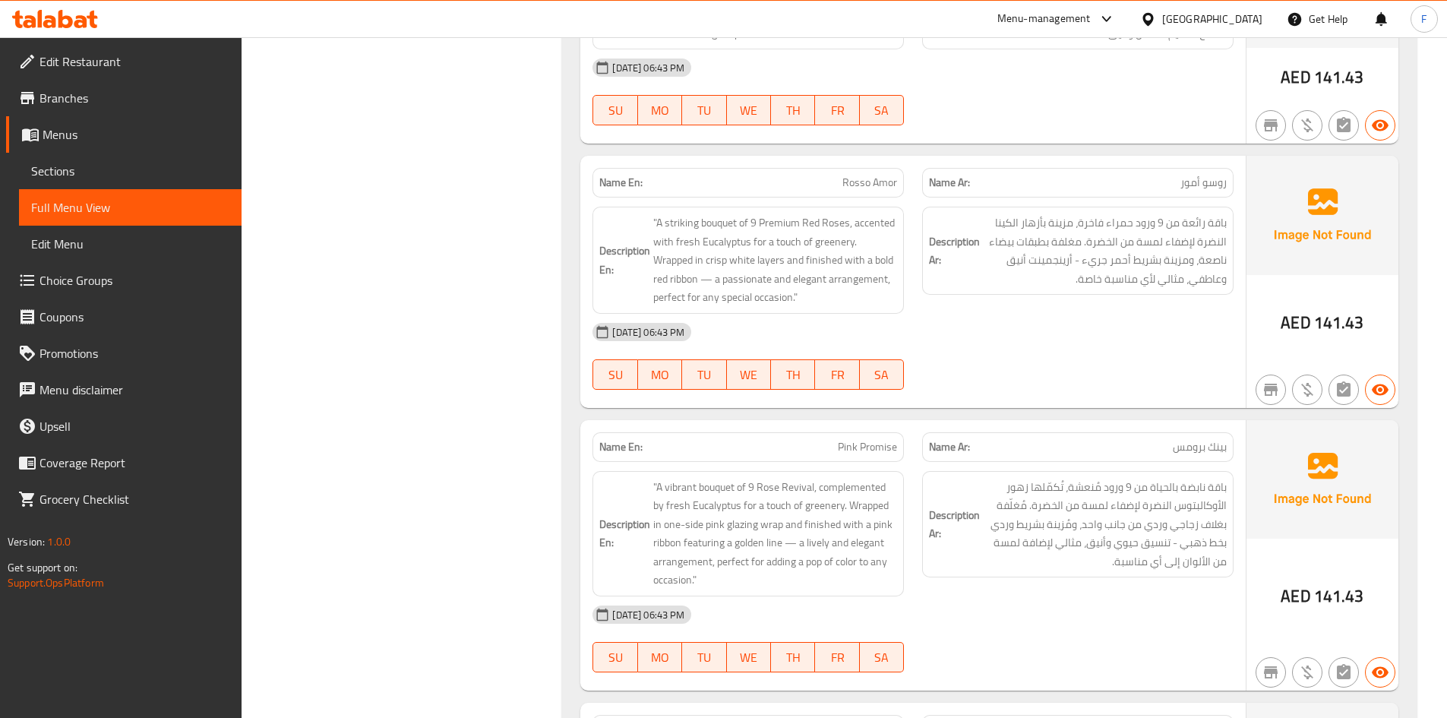
scroll to position [1587, 0]
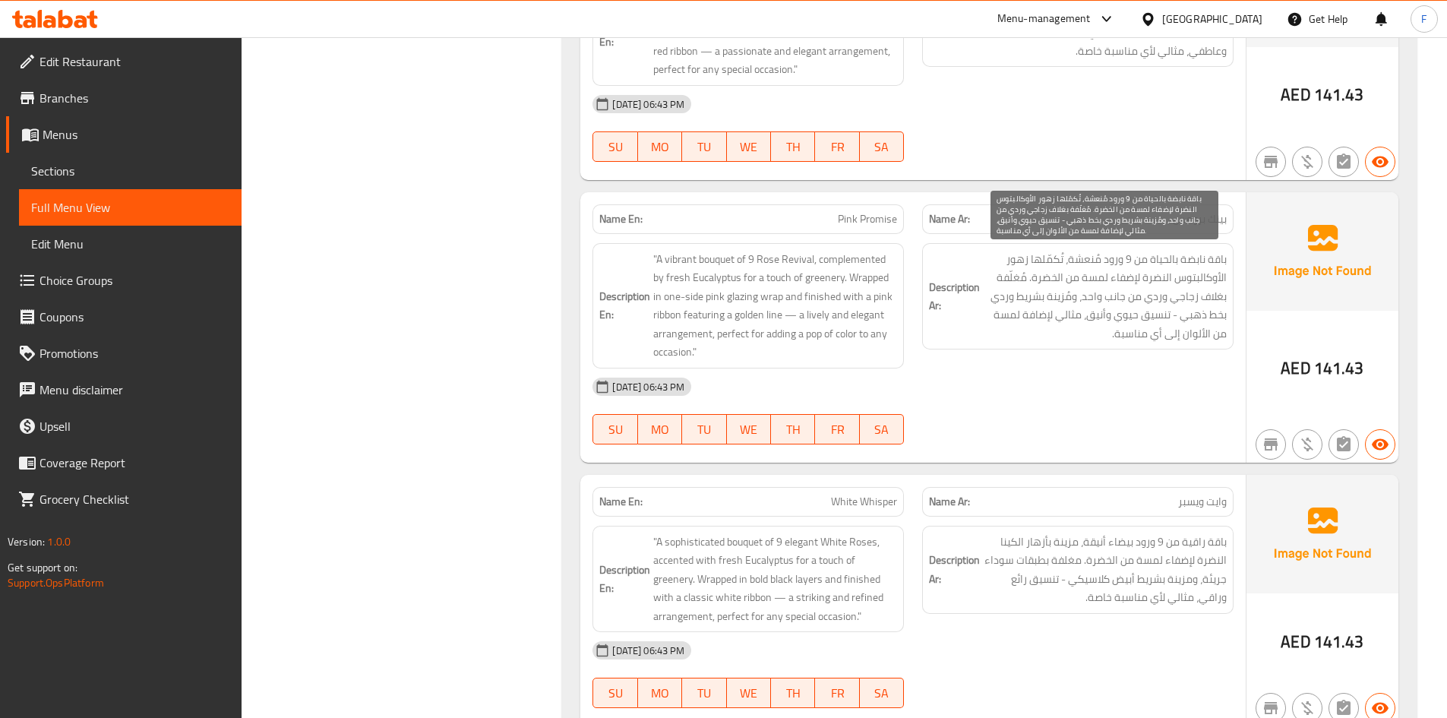
click at [1015, 297] on span "باقة نابضة بالحياة من 9 ورود مُنعشة، تُكمّلها زهور الأوكالبتوس النضرة لإضفاء لم…" at bounding box center [1105, 296] width 244 height 93
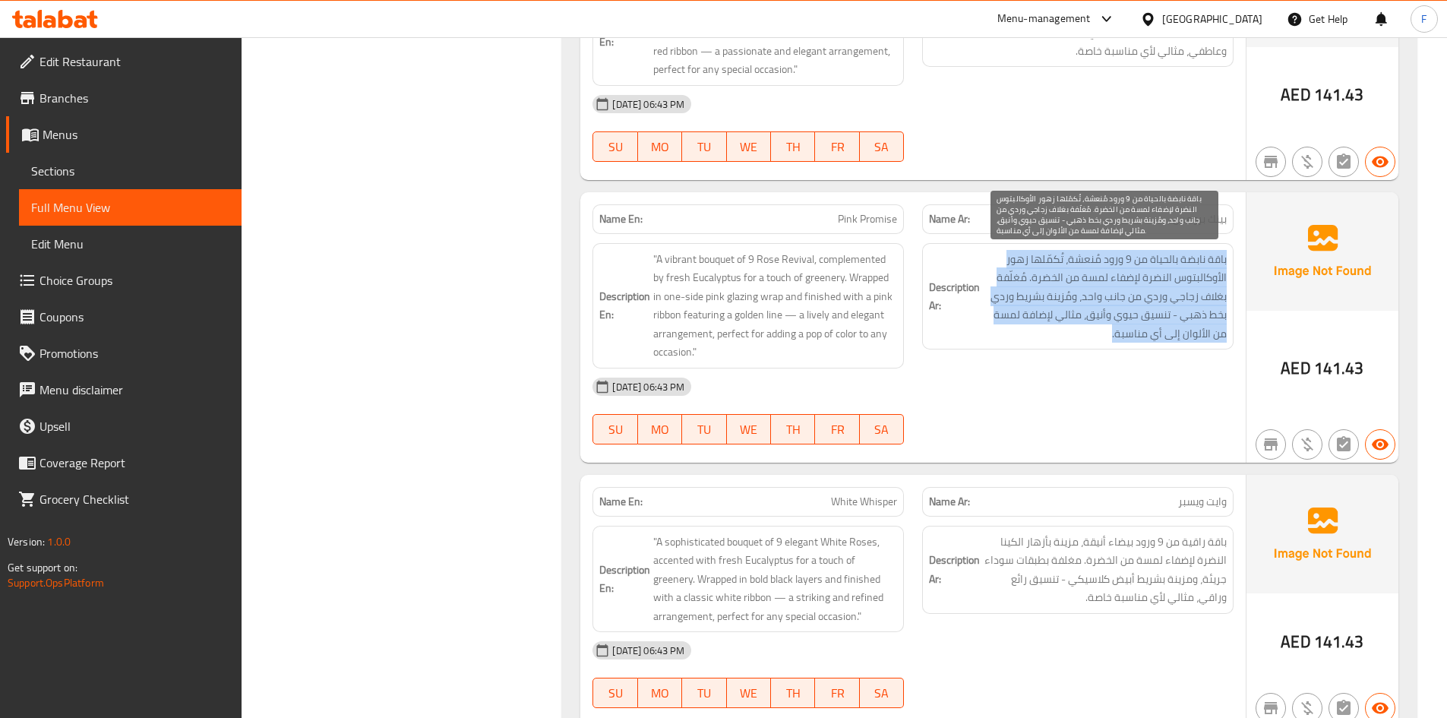
click at [1015, 297] on span "باقة نابضة بالحياة من 9 ورود مُنعشة، تُكمّلها زهور الأوكالبتوس النضرة لإضفاء لم…" at bounding box center [1105, 296] width 244 height 93
click at [1044, 291] on span "باقة نابضة بالحياة من 9 ورود مُنعشة، تُكمّلها زهور الأوكالبتوس النضرة لإضفاء لم…" at bounding box center [1105, 296] width 244 height 93
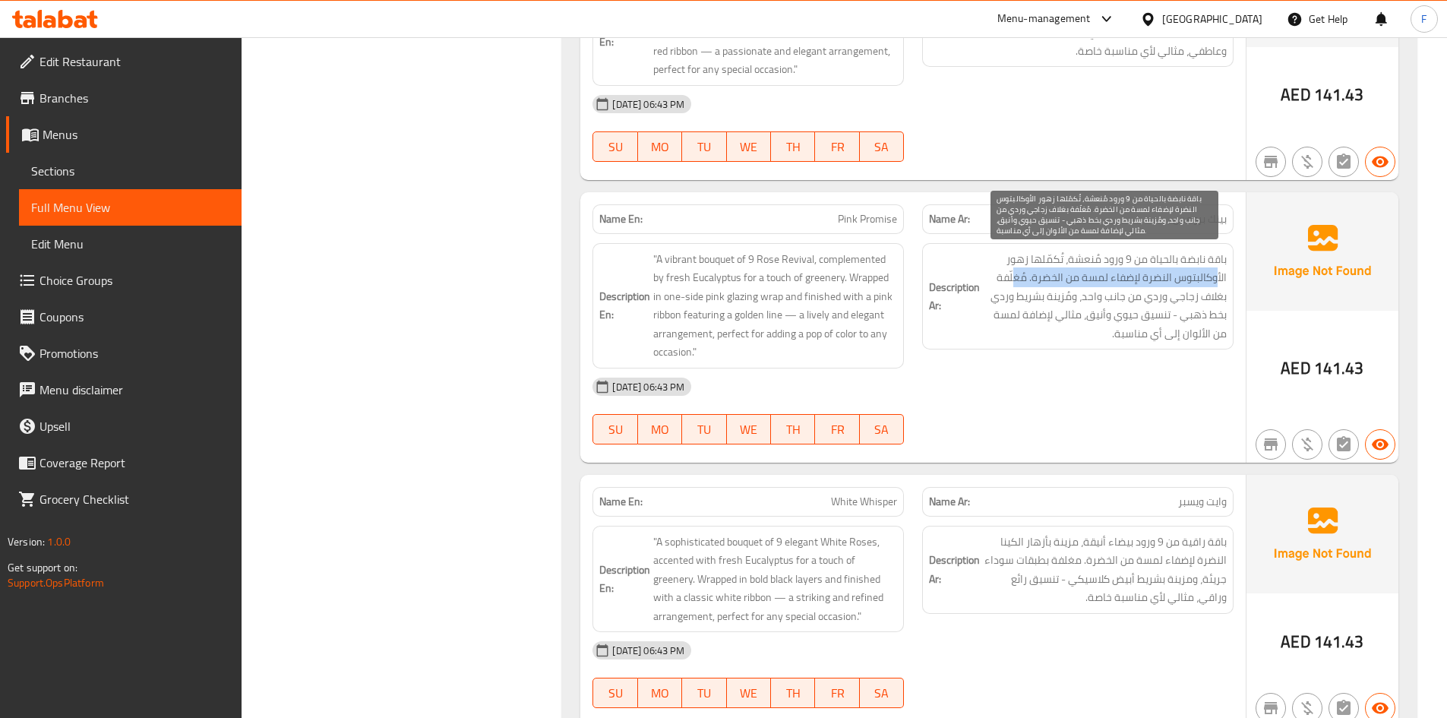
drag, startPoint x: 1217, startPoint y: 276, endPoint x: 1018, endPoint y: 280, distance: 199.0
click at [1018, 280] on span "باقة نابضة بالحياة من 9 ورود مُنعشة، تُكمّلها زهور الأوكالبتوس النضرة لإضفاء لم…" at bounding box center [1105, 296] width 244 height 93
drag, startPoint x: 1190, startPoint y: 302, endPoint x: 997, endPoint y: 300, distance: 192.9
click at [997, 300] on span "باقة نابضة بالحياة من 9 ورود مُنعشة، تُكمّلها زهور الأوكالبتوس النضرة لإضفاء لم…" at bounding box center [1105, 296] width 244 height 93
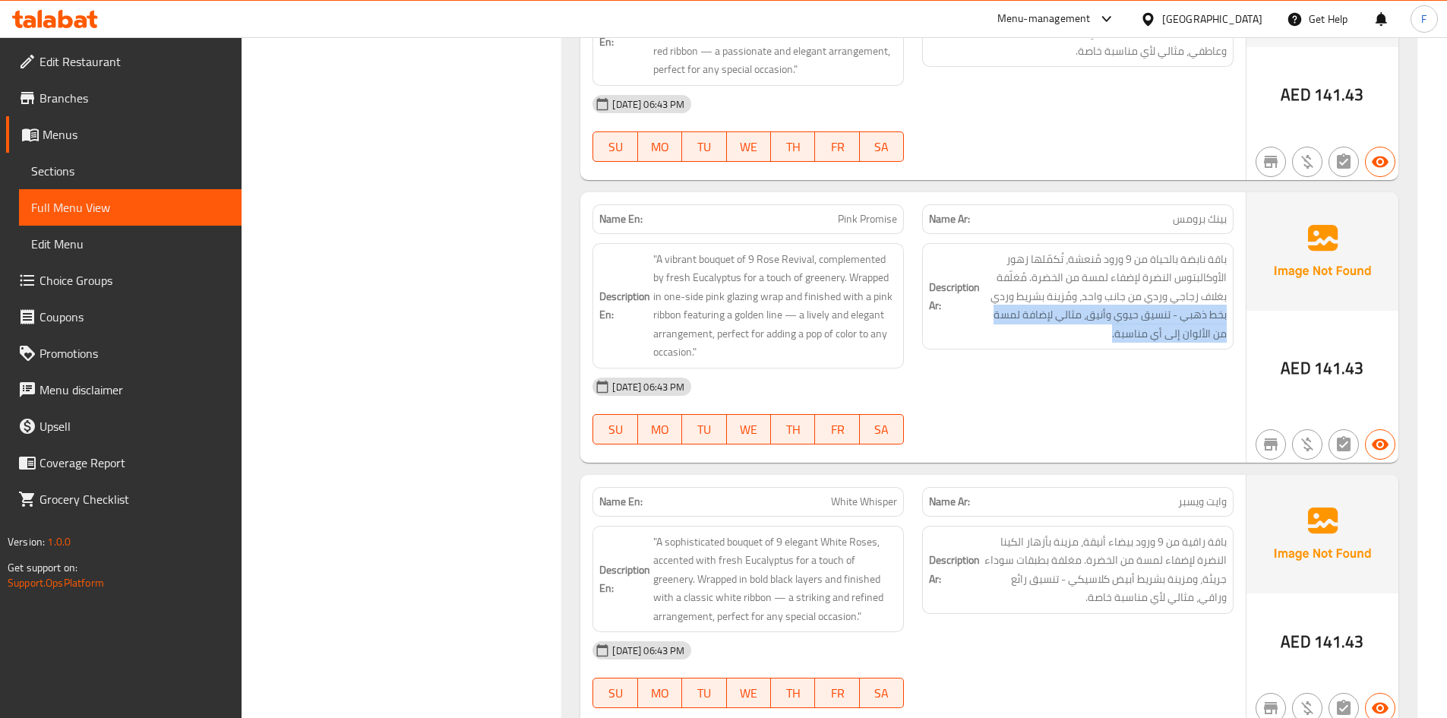
drag, startPoint x: 1226, startPoint y: 311, endPoint x: 1053, endPoint y: 347, distance: 176.2
click at [1053, 347] on div "Description Ar: باقة نابضة بالحياة من 9 ورود مُنعشة، تُكمّلها زهور الأوكالبتوس …" at bounding box center [1077, 296] width 311 height 107
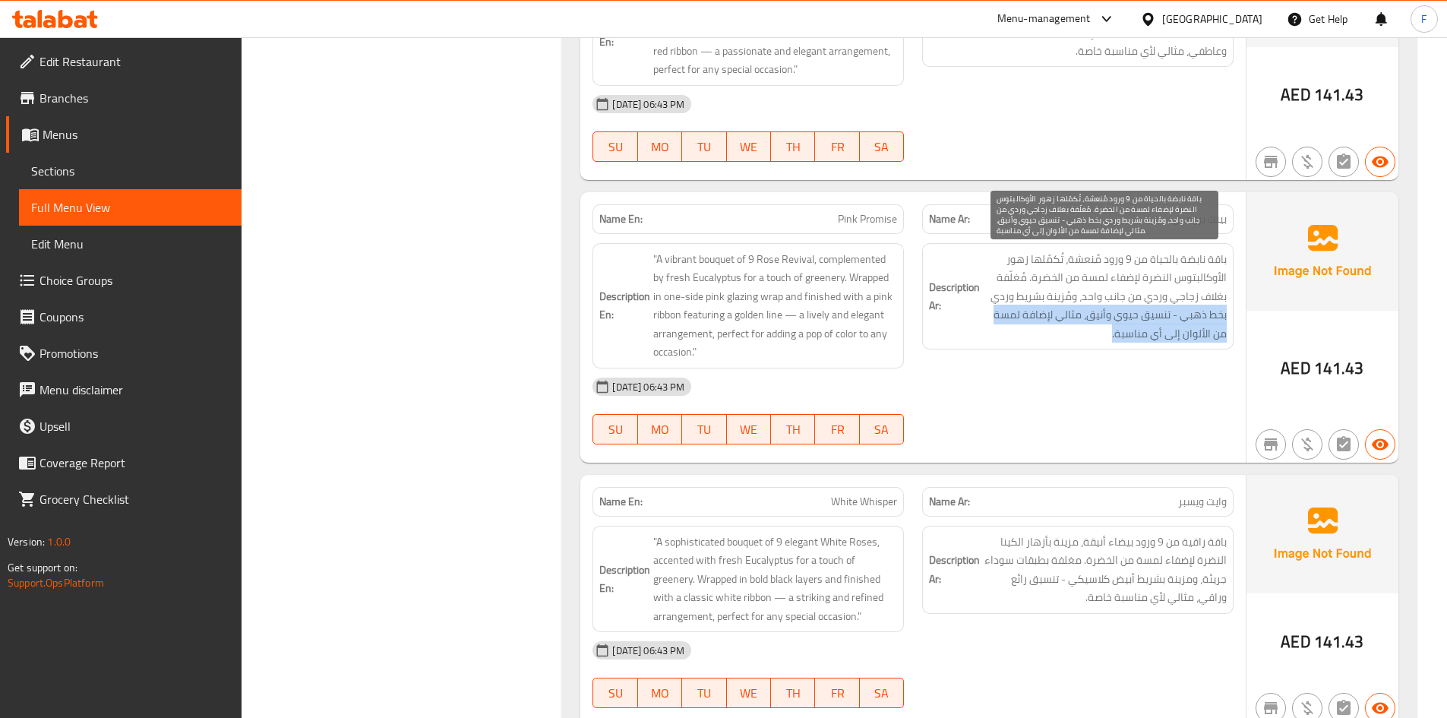
click at [1066, 320] on span "باقة نابضة بالحياة من 9 ورود مُنعشة، تُكمّلها زهور الأوكالبتوس النضرة لإضفاء لم…" at bounding box center [1105, 296] width 244 height 93
click at [1025, 315] on span "باقة نابضة بالحياة من 9 ورود مُنعشة، تُكمّلها زهور الأوكالبتوس النضرة لإضفاء لم…" at bounding box center [1105, 296] width 244 height 93
click at [1158, 270] on span "باقة نابضة بالحياة من 9 ورود مُنعشة، تُكمّلها زهور الأوكالبتوس النضرة لإضفاء لم…" at bounding box center [1105, 296] width 244 height 93
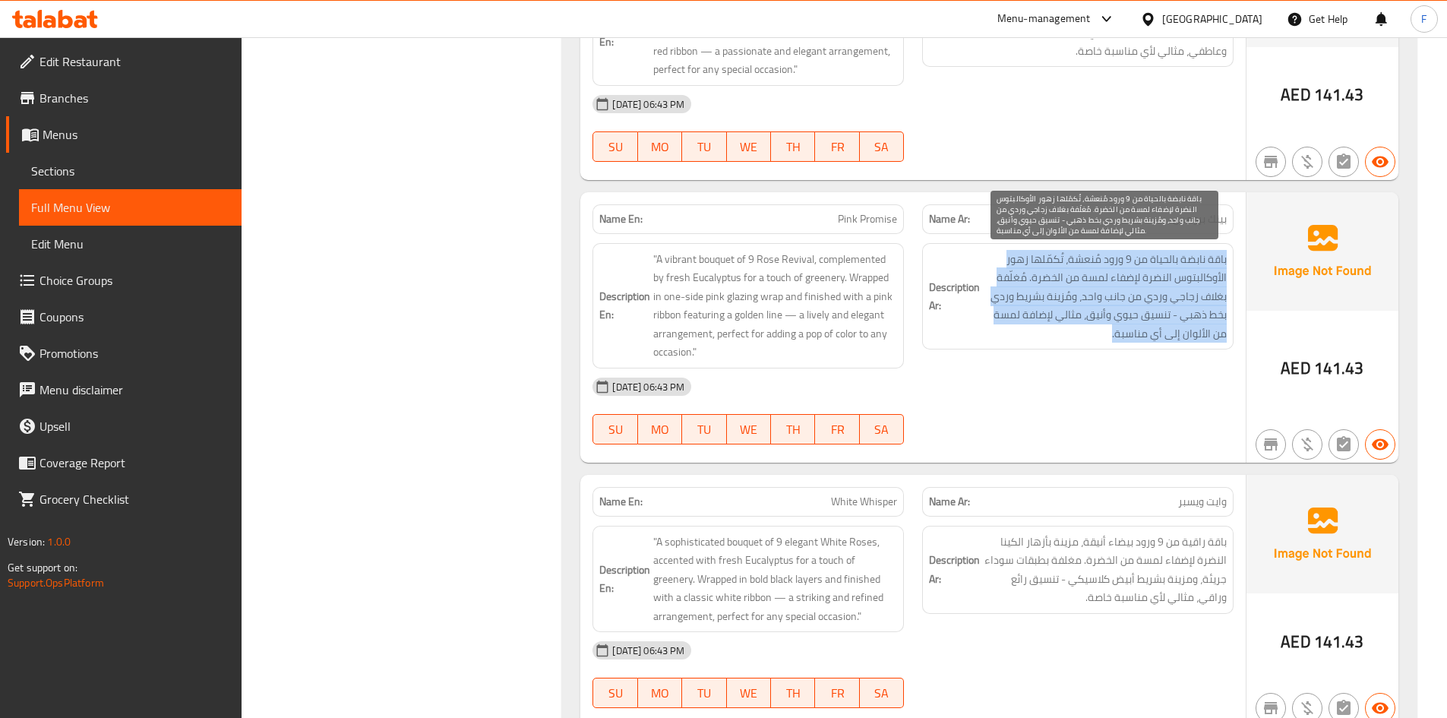
click at [1158, 270] on span "باقة نابضة بالحياة من 9 ورود مُنعشة، تُكمّلها زهور الأوكالبتوس النضرة لإضفاء لم…" at bounding box center [1105, 296] width 244 height 93
click at [1118, 261] on span "باقة نابضة بالحياة من 9 ورود مُنعشة، تُكمّلها زهور الأوكالبتوس النضرة لإضفاء لم…" at bounding box center [1105, 296] width 244 height 93
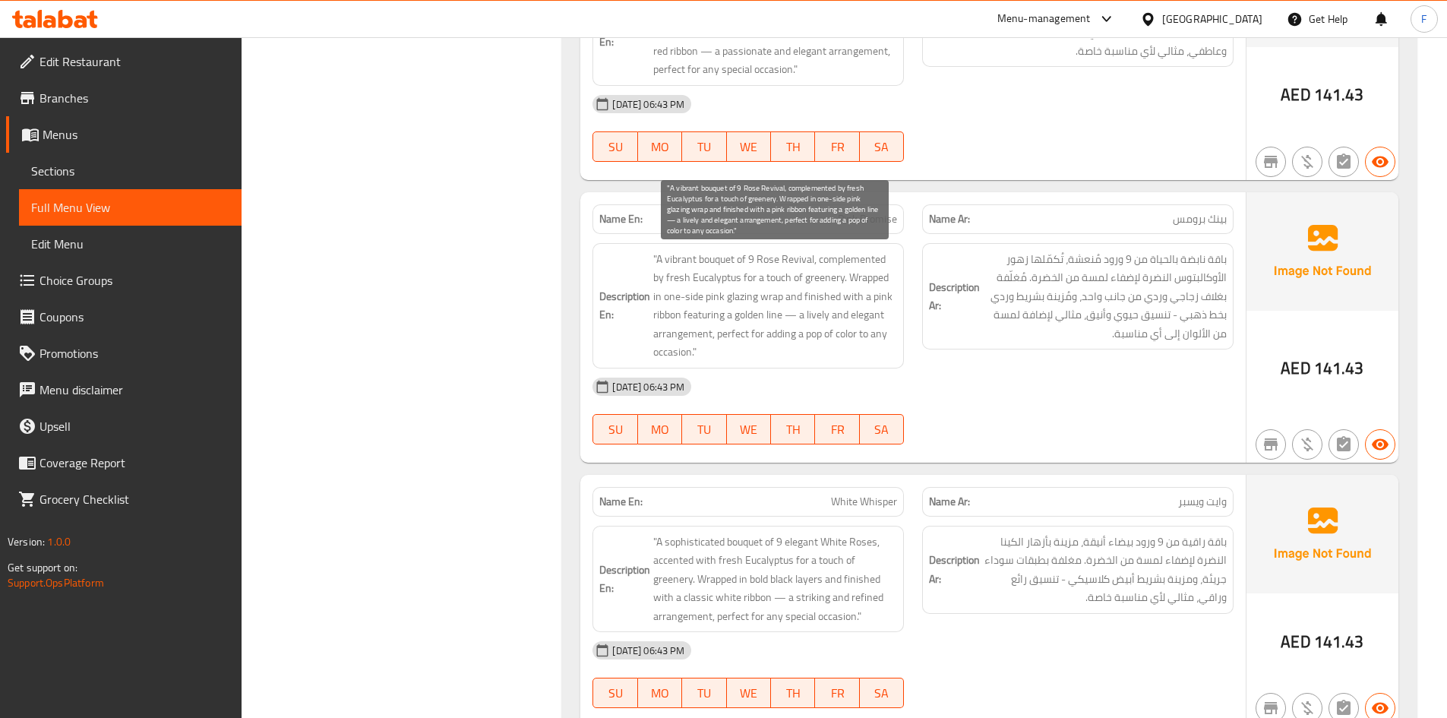
click at [835, 267] on span ""A vibrant bouquet of 9 Rose Revival, complemented by fresh Eucalyptus for a to…" at bounding box center [775, 306] width 244 height 112
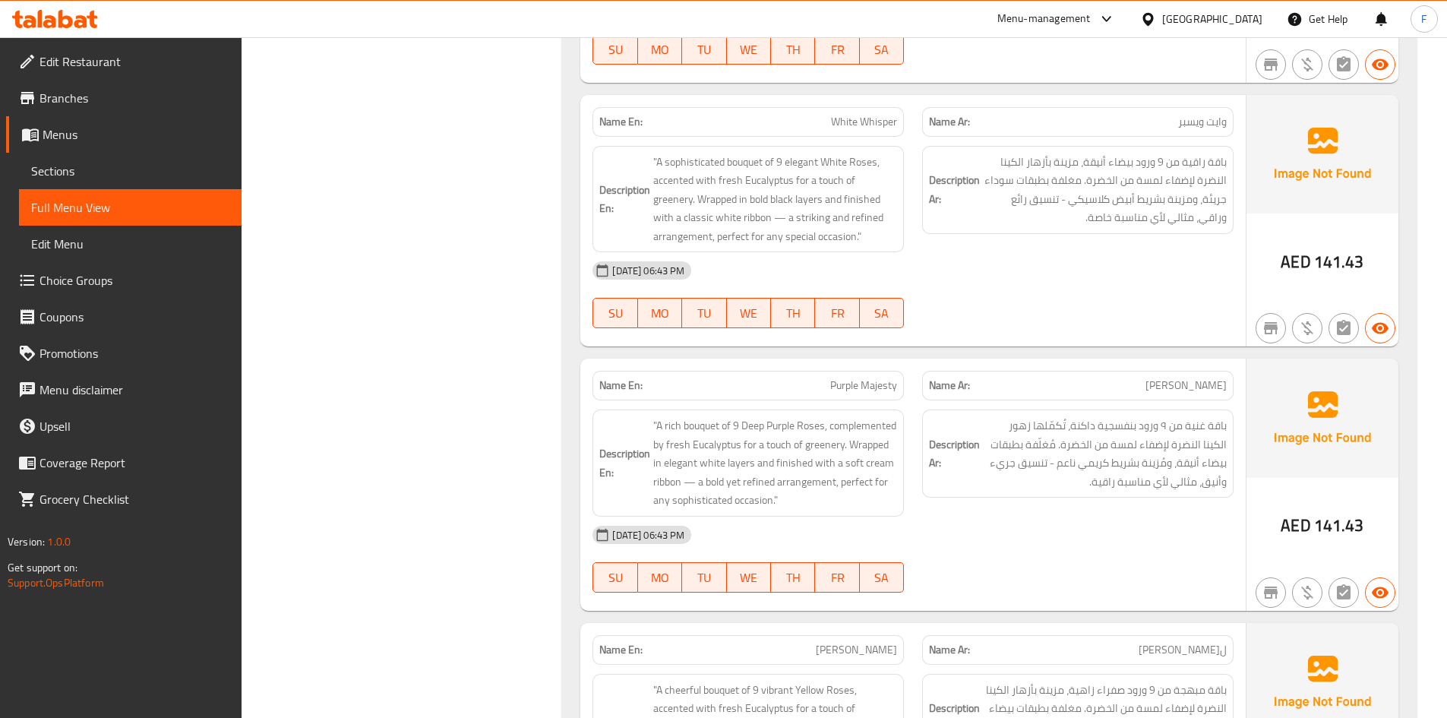
scroll to position [2118, 0]
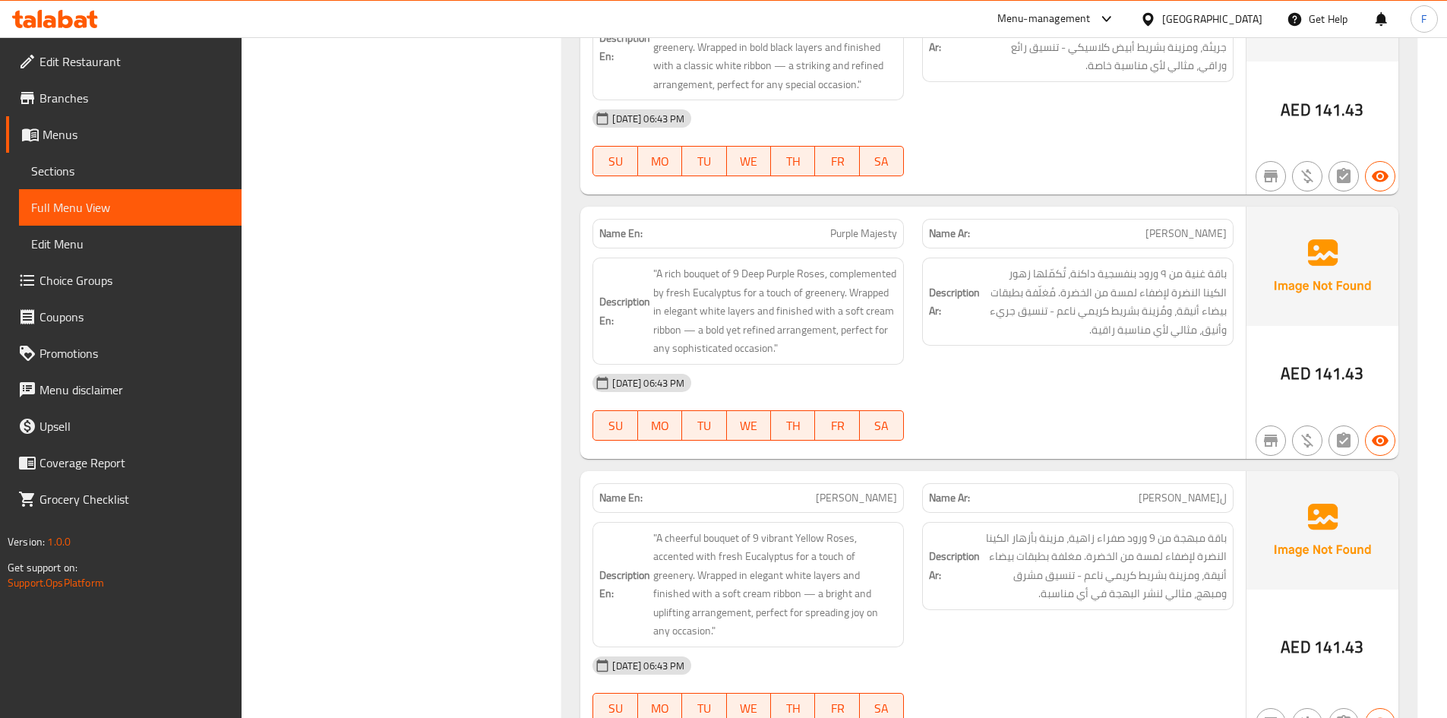
click at [1196, 238] on span "[PERSON_NAME]" at bounding box center [1185, 234] width 81 height 16
click at [1076, 267] on span "باقة غنية من ٩ ورود بنفسجية داكنة، تُكمّلها زهور الكينا النضرة لإضفاء لمسة من ا…" at bounding box center [1105, 301] width 244 height 74
click at [1226, 238] on span "[PERSON_NAME]" at bounding box center [1185, 234] width 81 height 16
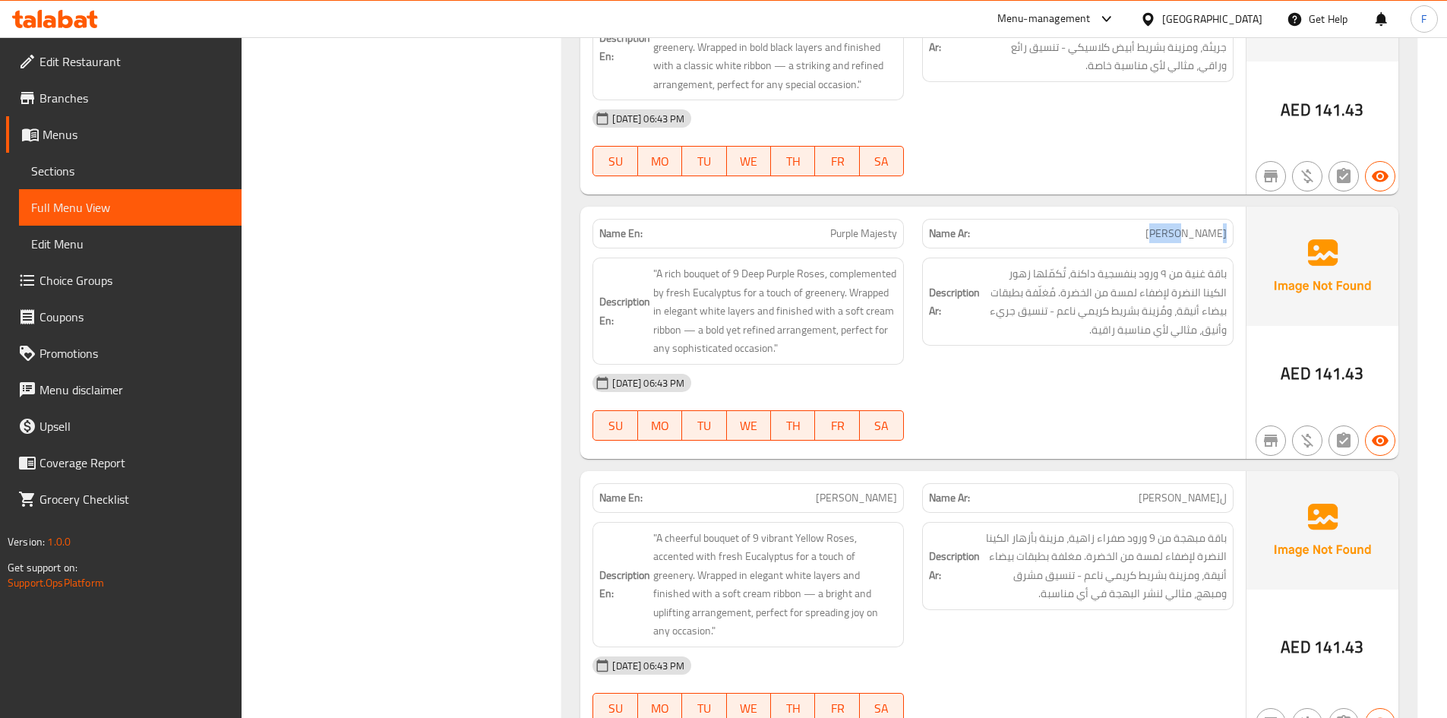
click at [1226, 238] on span "[PERSON_NAME]" at bounding box center [1185, 234] width 81 height 16
click at [1211, 272] on span "باقة غنية من ٩ ورود بنفسجية داكنة، تُكمّلها زهور الكينا النضرة لإضفاء لمسة من ا…" at bounding box center [1105, 301] width 244 height 74
click at [1185, 233] on span "[PERSON_NAME]" at bounding box center [1185, 234] width 81 height 16
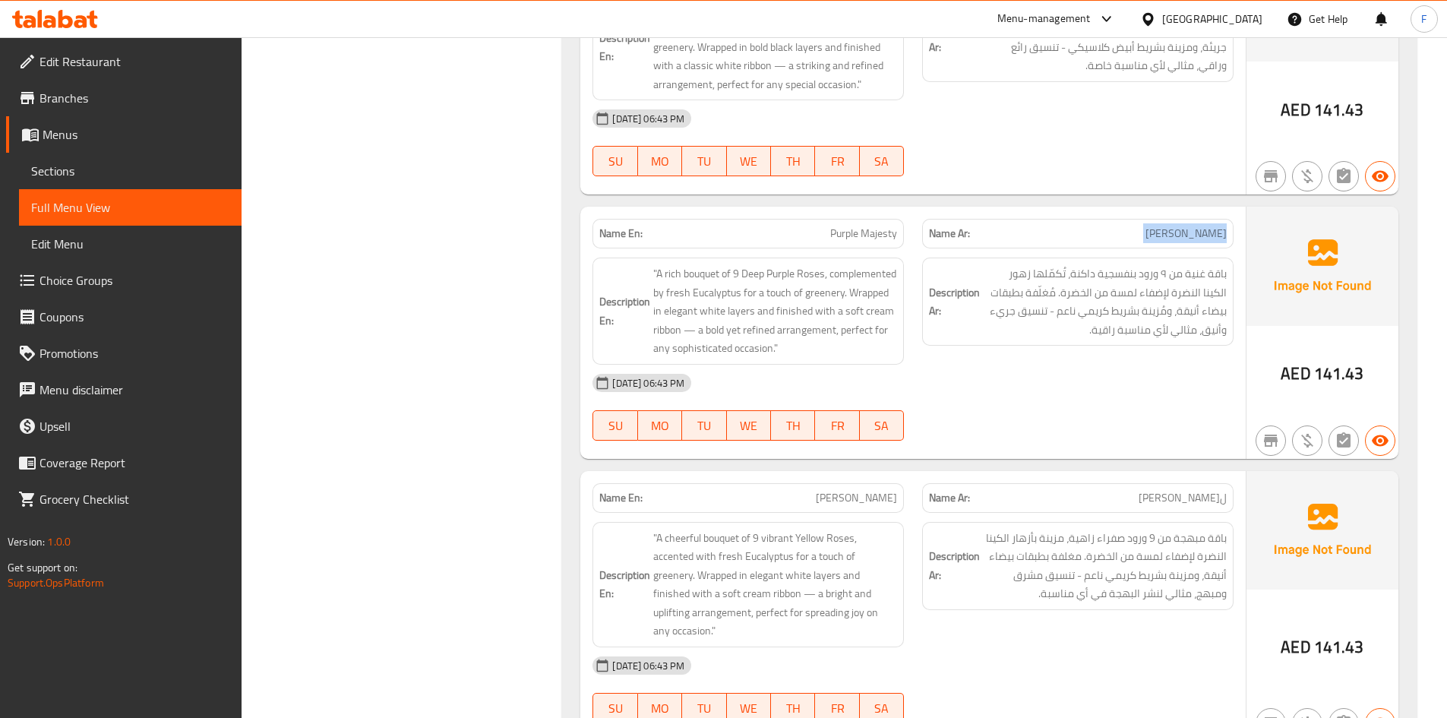
copy span "[PERSON_NAME]"
click at [1136, 308] on span "باقة غنية من ٩ ورود بنفسجية داكنة، تُكمّلها زهور الكينا النضرة لإضفاء لمسة من ا…" at bounding box center [1105, 301] width 244 height 74
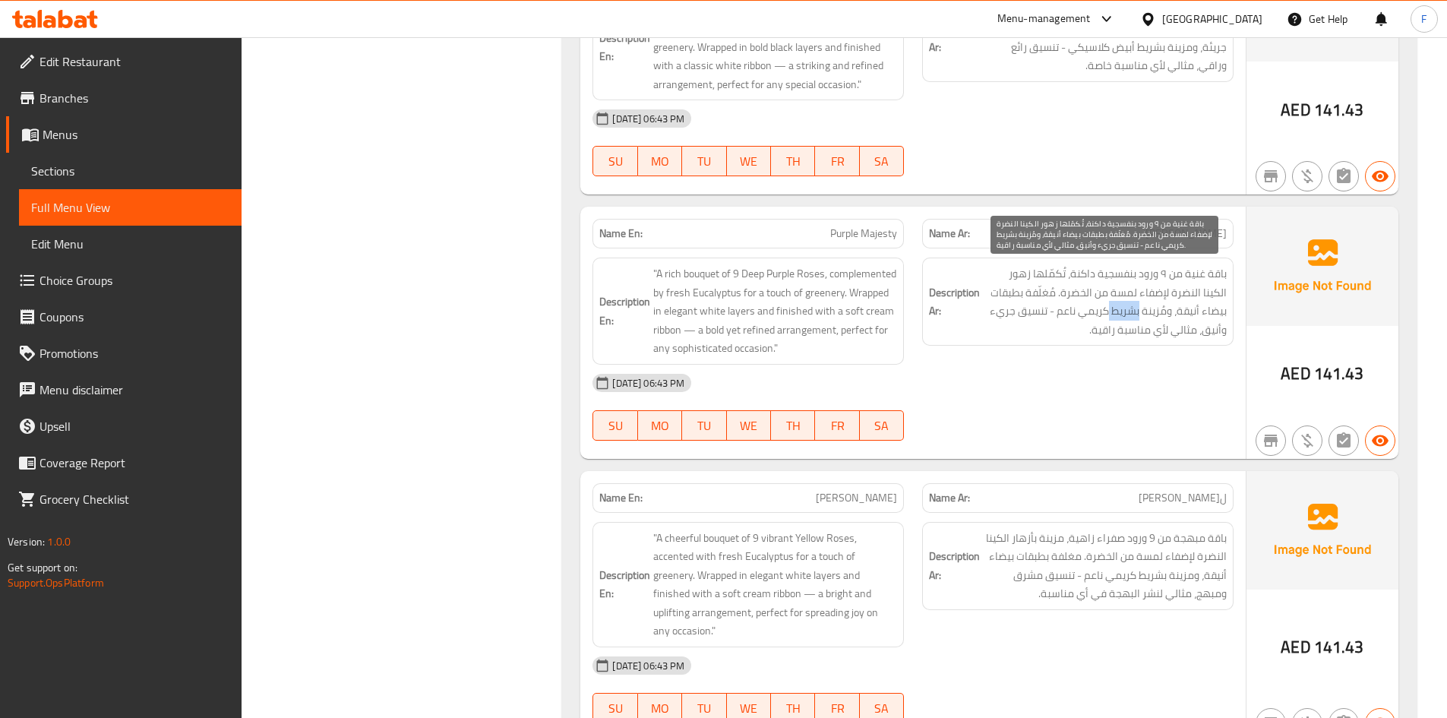
click at [1136, 308] on span "باقة غنية من ٩ ورود بنفسجية داكنة، تُكمّلها زهور الكينا النضرة لإضفاء لمسة من ا…" at bounding box center [1105, 301] width 244 height 74
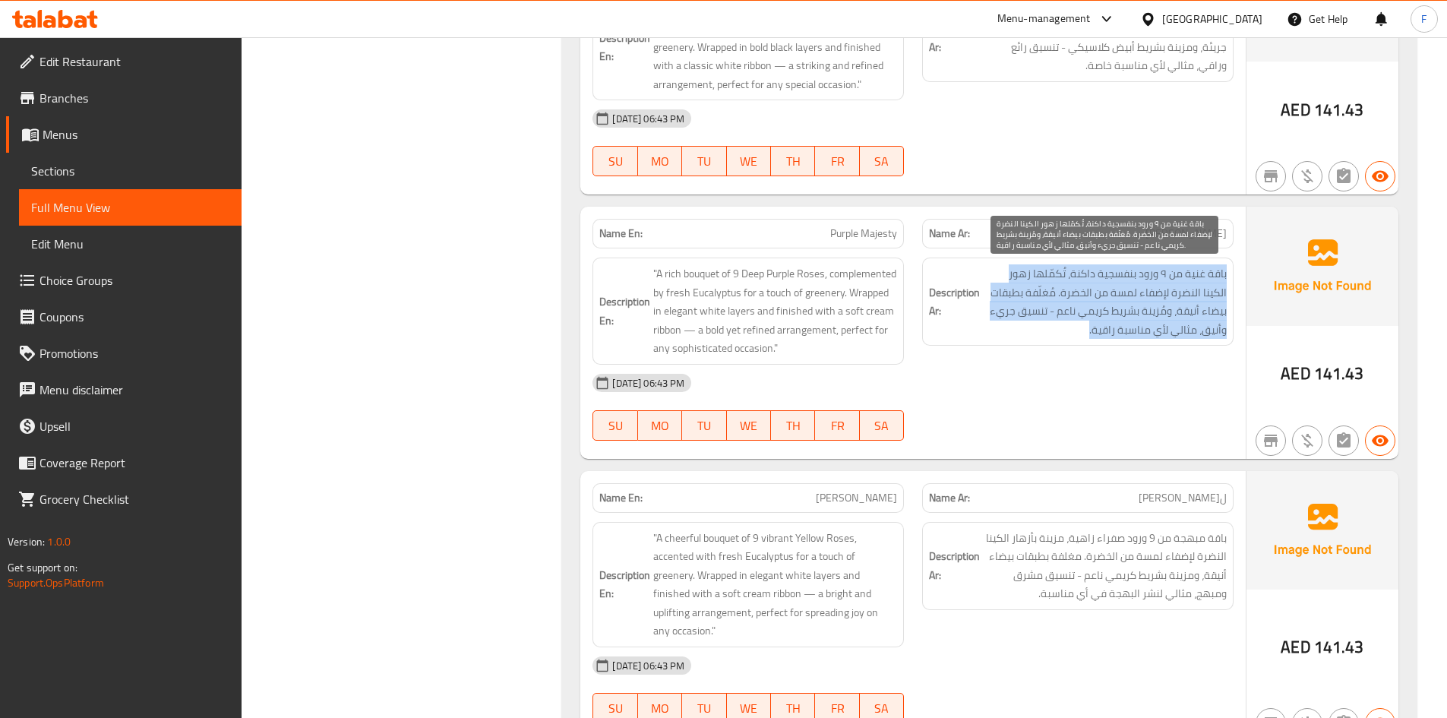
click at [1136, 308] on span "باقة غنية من ٩ ورود بنفسجية داكنة، تُكمّلها زهور الكينا النضرة لإضفاء لمسة من ا…" at bounding box center [1105, 301] width 244 height 74
click at [1098, 292] on span "باقة غنية من ٩ ورود بنفسجية داكنة، تُكمّلها زهور الكينا النضرة لإضفاء لمسة من ا…" at bounding box center [1105, 301] width 244 height 74
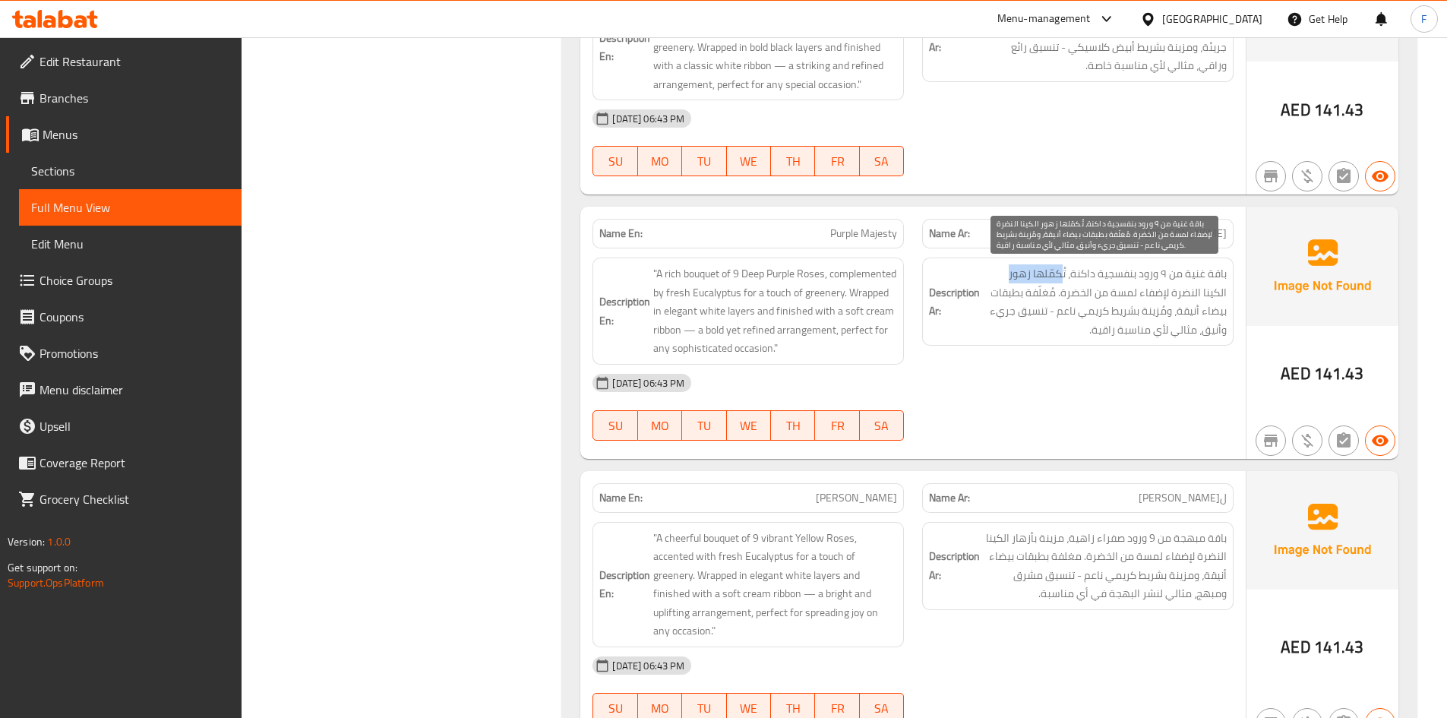
drag, startPoint x: 1060, startPoint y: 281, endPoint x: 987, endPoint y: 278, distance: 73.0
click at [987, 278] on span "باقة غنية من ٩ ورود بنفسجية داكنة، تُكمّلها زهور الكينا النضرة لإضفاء لمسة من ا…" at bounding box center [1105, 301] width 244 height 74
click at [1162, 295] on span "باقة غنية من ٩ ورود بنفسجية داكنة، تُكمّلها زهور الكينا النضرة لإضفاء لمسة من ا…" at bounding box center [1105, 301] width 244 height 74
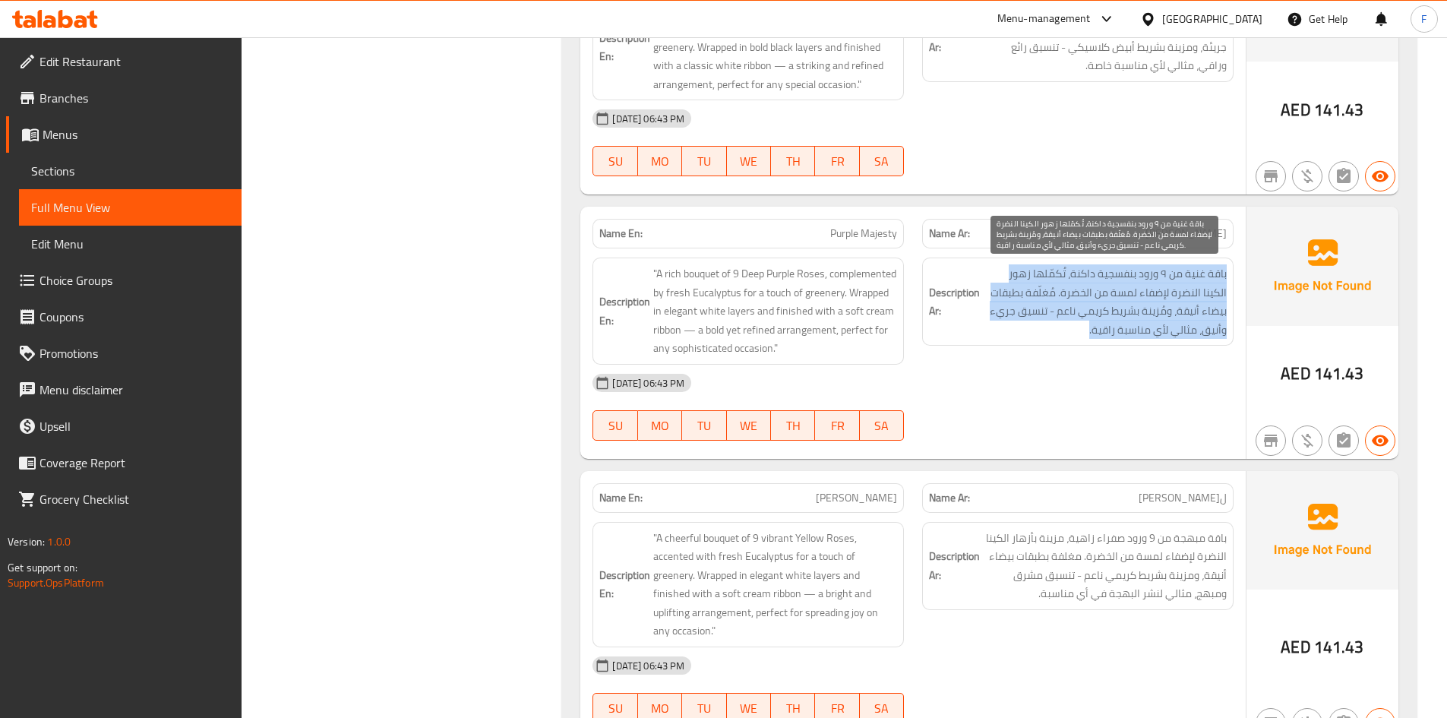
click at [1162, 295] on span "باقة غنية من ٩ ورود بنفسجية داكنة، تُكمّلها زهور الكينا النضرة لإضفاء لمسة من ا…" at bounding box center [1105, 301] width 244 height 74
click at [1097, 305] on span "باقة غنية من ٩ ورود بنفسجية داكنة، تُكمّلها زهور الكينا النضرة لإضفاء لمسة من ا…" at bounding box center [1105, 301] width 244 height 74
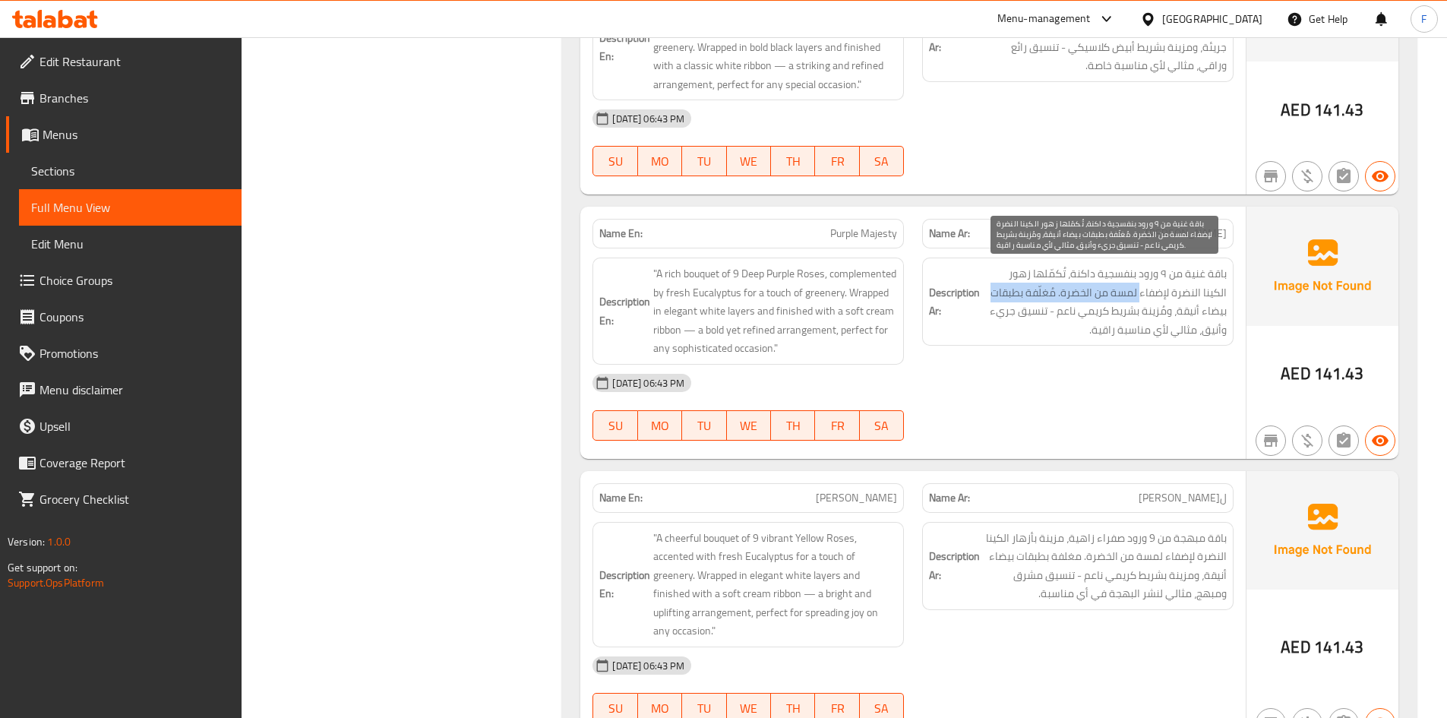
drag, startPoint x: 1140, startPoint y: 298, endPoint x: 996, endPoint y: 298, distance: 144.3
click at [996, 298] on span "باقة غنية من ٩ ورود بنفسجية داكنة، تُكمّلها زهور الكينا النضرة لإضفاء لمسة من ا…" at bounding box center [1105, 301] width 244 height 74
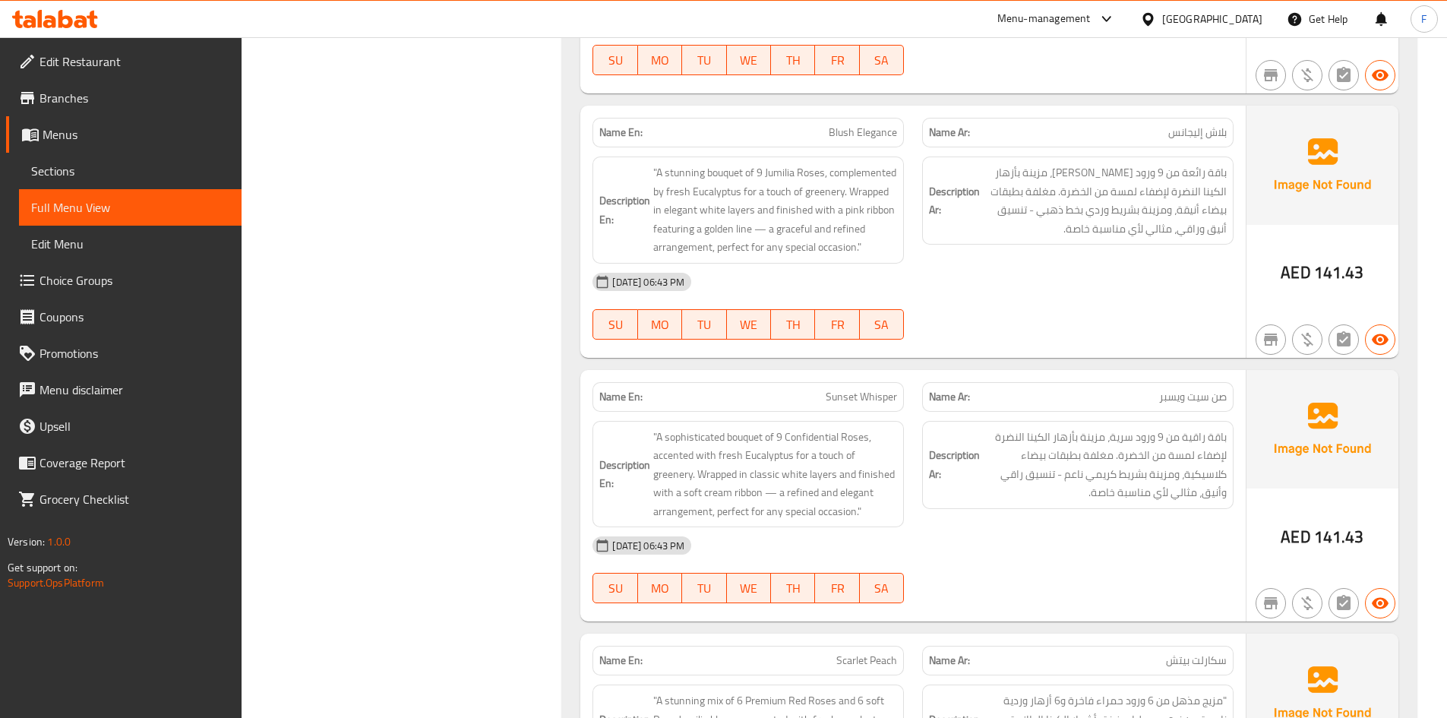
scroll to position [3182, 0]
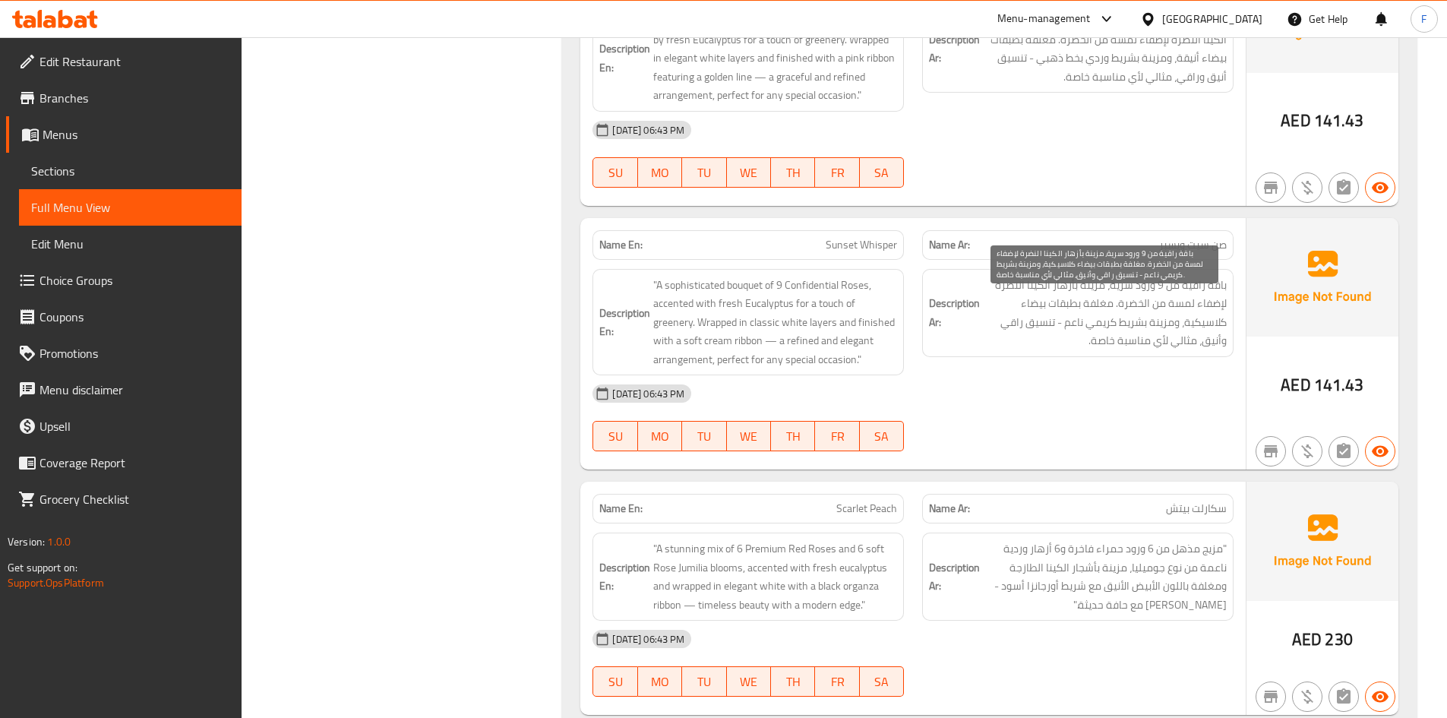
click at [1123, 300] on span "باقة راقية من 9 ورود سرية، مزينة بأزهار الكينا النضرة لإضفاء لمسة من الخضرة. مغ…" at bounding box center [1105, 313] width 244 height 74
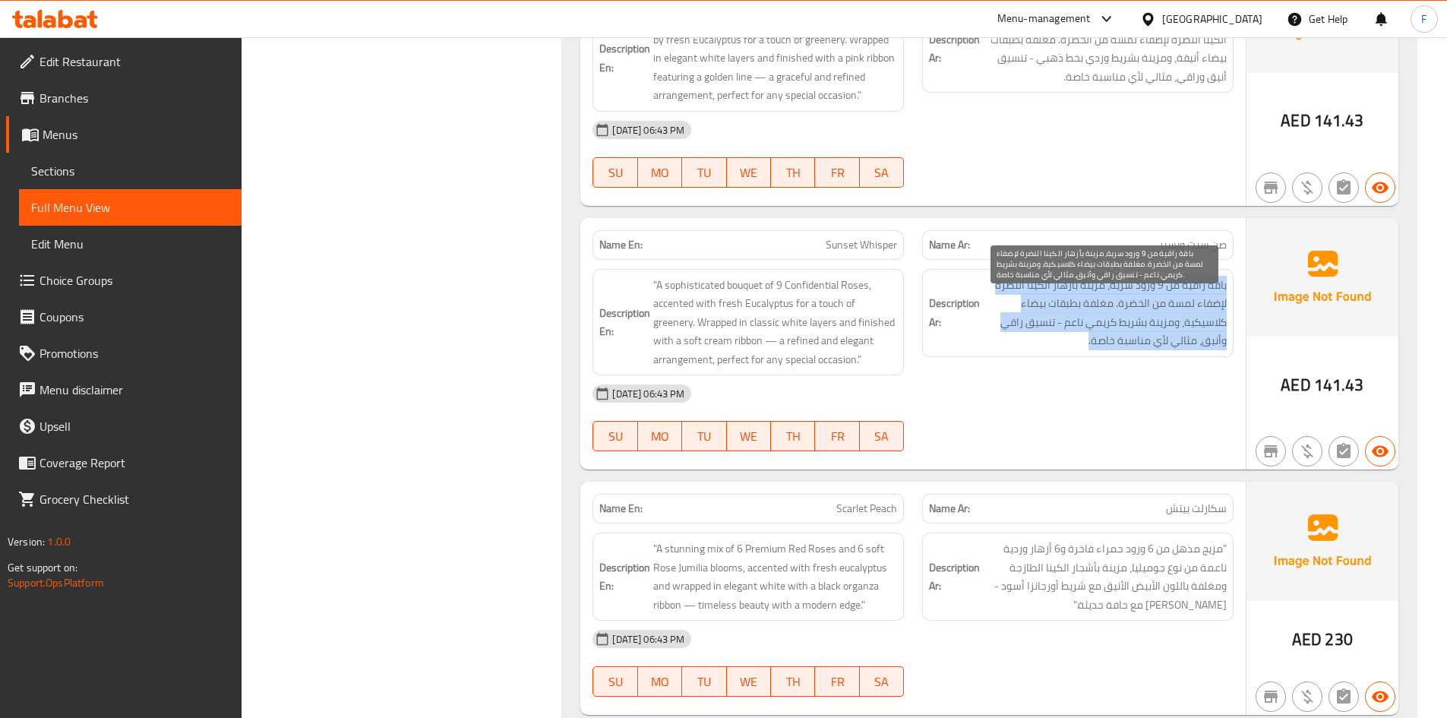
click at [1123, 300] on span "باقة راقية من 9 ورود سرية، مزينة بأزهار الكينا النضرة لإضفاء لمسة من الخضرة. مغ…" at bounding box center [1105, 313] width 244 height 74
click at [1091, 346] on span "باقة راقية من 9 ورود سرية، مزينة بأزهار الكينا النضرة لإضفاء لمسة من الخضرة. مغ…" at bounding box center [1105, 313] width 244 height 74
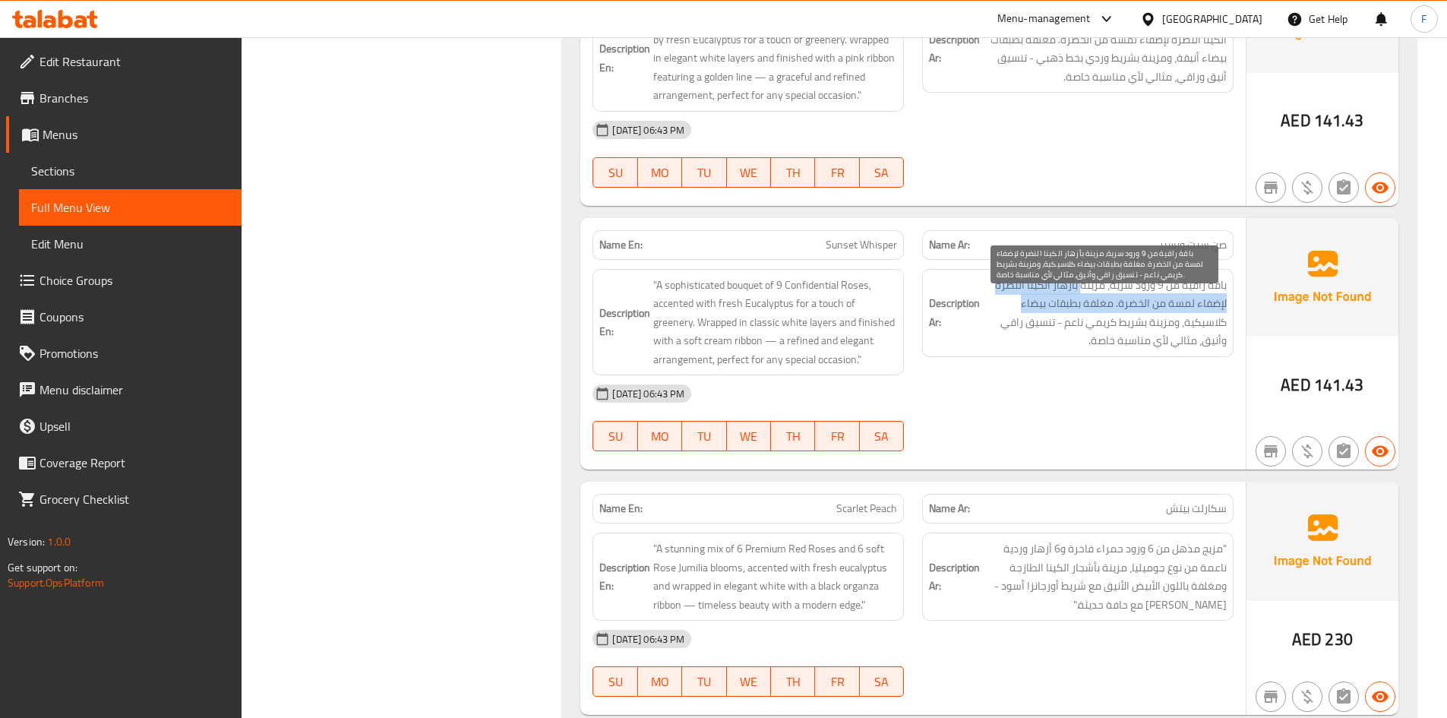
drag, startPoint x: 1084, startPoint y: 308, endPoint x: 1015, endPoint y: 317, distance: 69.7
click at [1015, 317] on span "باقة راقية من 9 ورود سرية، مزينة بأزهار الكينا النضرة لإضفاء لمسة من الخضرة. مغ…" at bounding box center [1105, 313] width 244 height 74
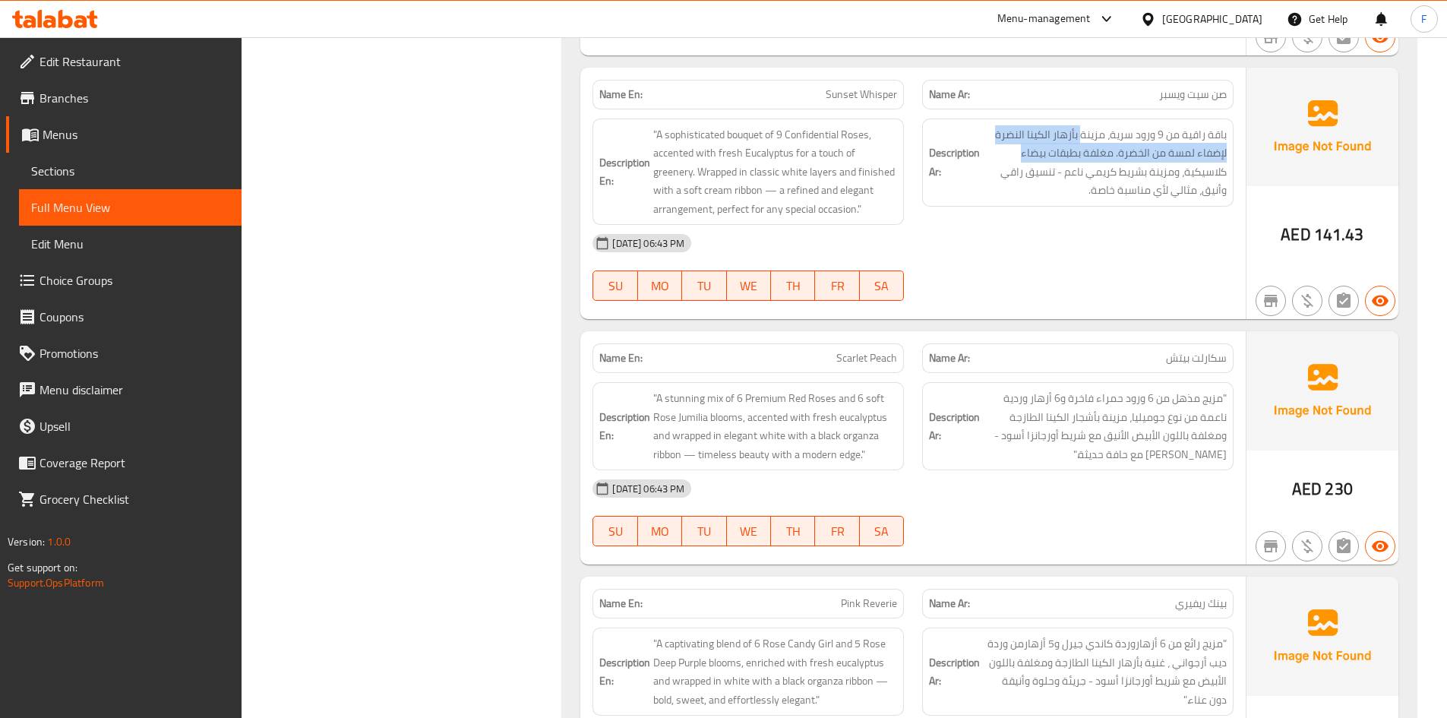
scroll to position [3334, 0]
click at [1109, 365] on p "Name Ar: سكارلت بيتش" at bounding box center [1078, 357] width 298 height 16
click at [877, 365] on span "Scarlet Peach" at bounding box center [866, 357] width 61 height 16
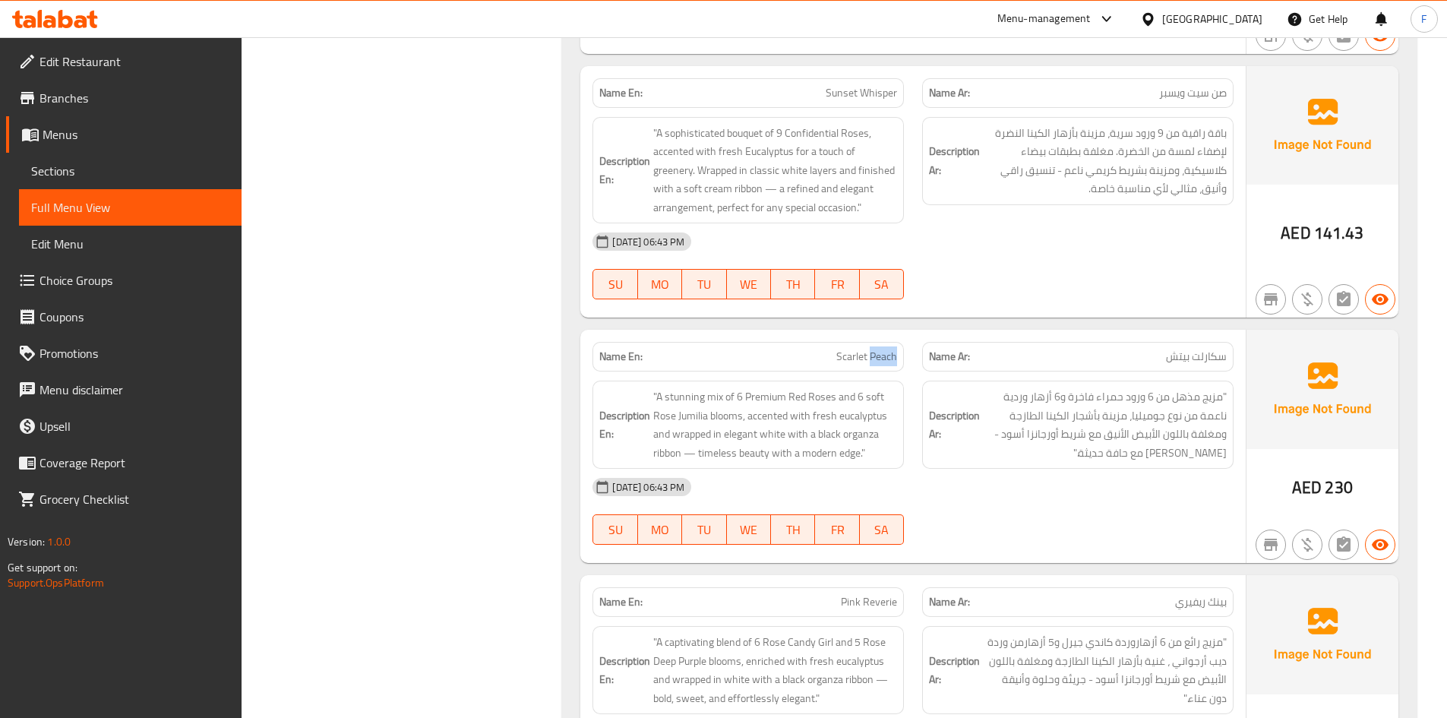
click at [877, 365] on span "Scarlet Peach" at bounding box center [866, 357] width 61 height 16
click at [1028, 410] on span ""مزيج مذهل من 6 ورود حمراء فاخرة و6 أزهار وردية ناعمة من نوع جوميليا، مزينة بأش…" at bounding box center [1105, 424] width 244 height 74
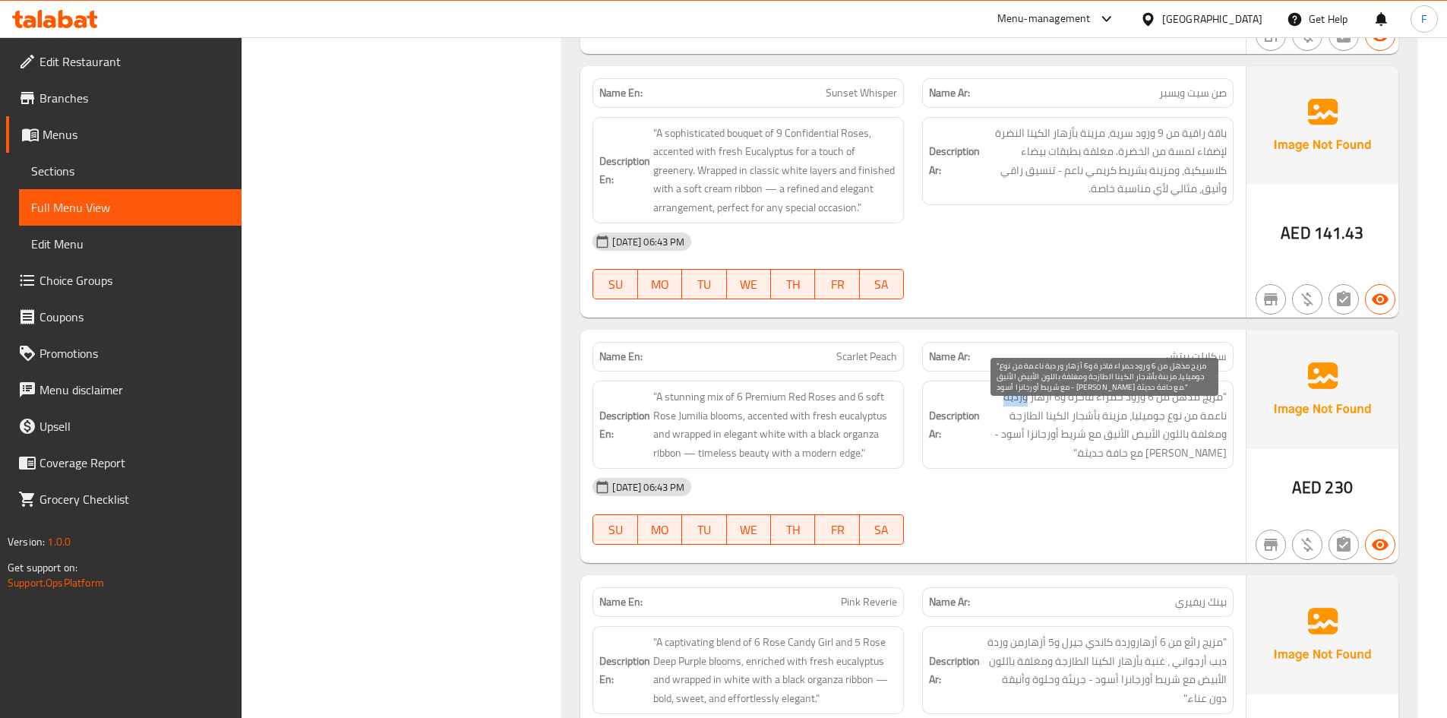
click at [1028, 410] on span ""مزيج مذهل من 6 ورود حمراء فاخرة و6 أزهار وردية ناعمة من نوع جوميليا، مزينة بأش…" at bounding box center [1105, 424] width 244 height 74
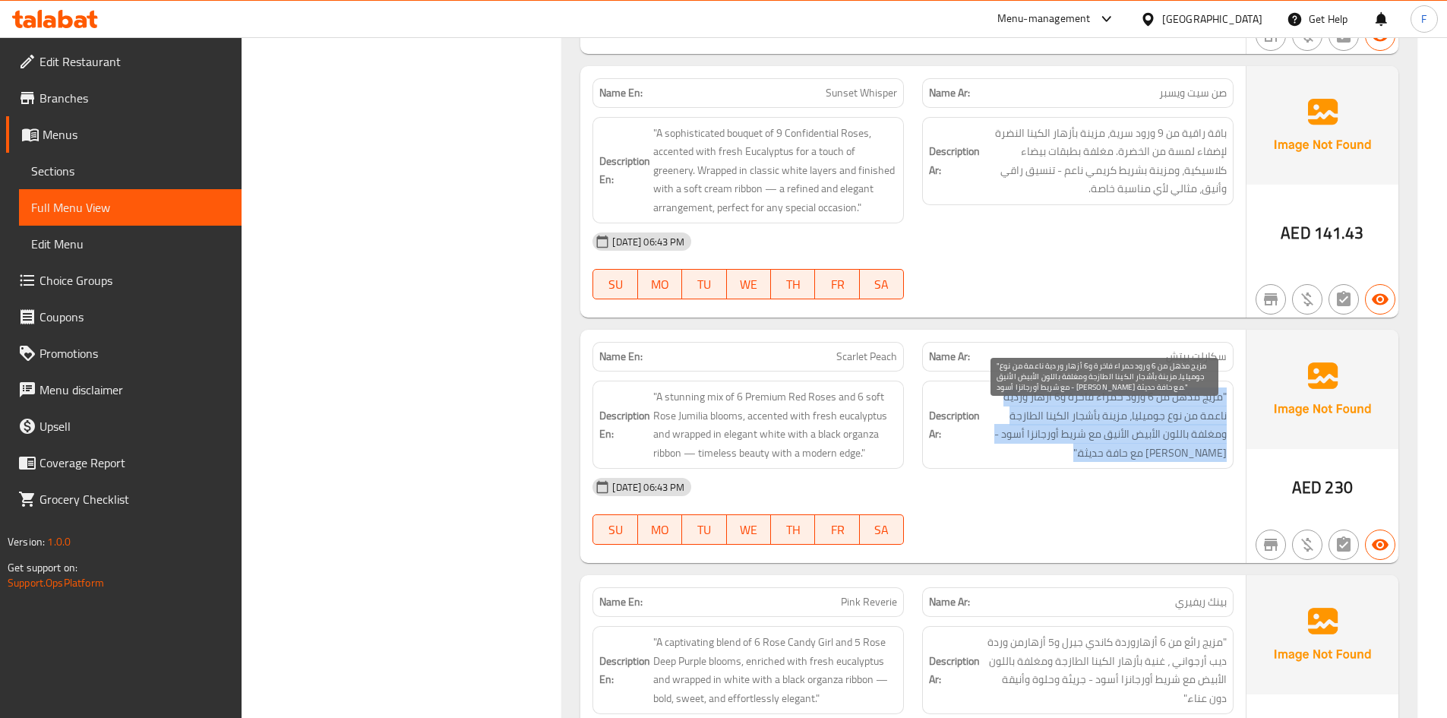
click at [1028, 410] on span ""مزيج مذهل من 6 ورود حمراء فاخرة و6 أزهار وردية ناعمة من نوع جوميليا، مزينة بأش…" at bounding box center [1105, 424] width 244 height 74
click at [1061, 446] on span ""مزيج مذهل من 6 ورود حمراء فاخرة و6 أزهار وردية ناعمة من نوع جوميليا، مزينة بأش…" at bounding box center [1105, 424] width 244 height 74
drag, startPoint x: 1112, startPoint y: 419, endPoint x: 1022, endPoint y: 467, distance: 101.6
click at [1022, 462] on span ""مزيج مذهل من 6 ورود حمراء فاخرة و6 أزهار وردية ناعمة من نوع جوميليا، مزينة بأش…" at bounding box center [1105, 424] width 244 height 74
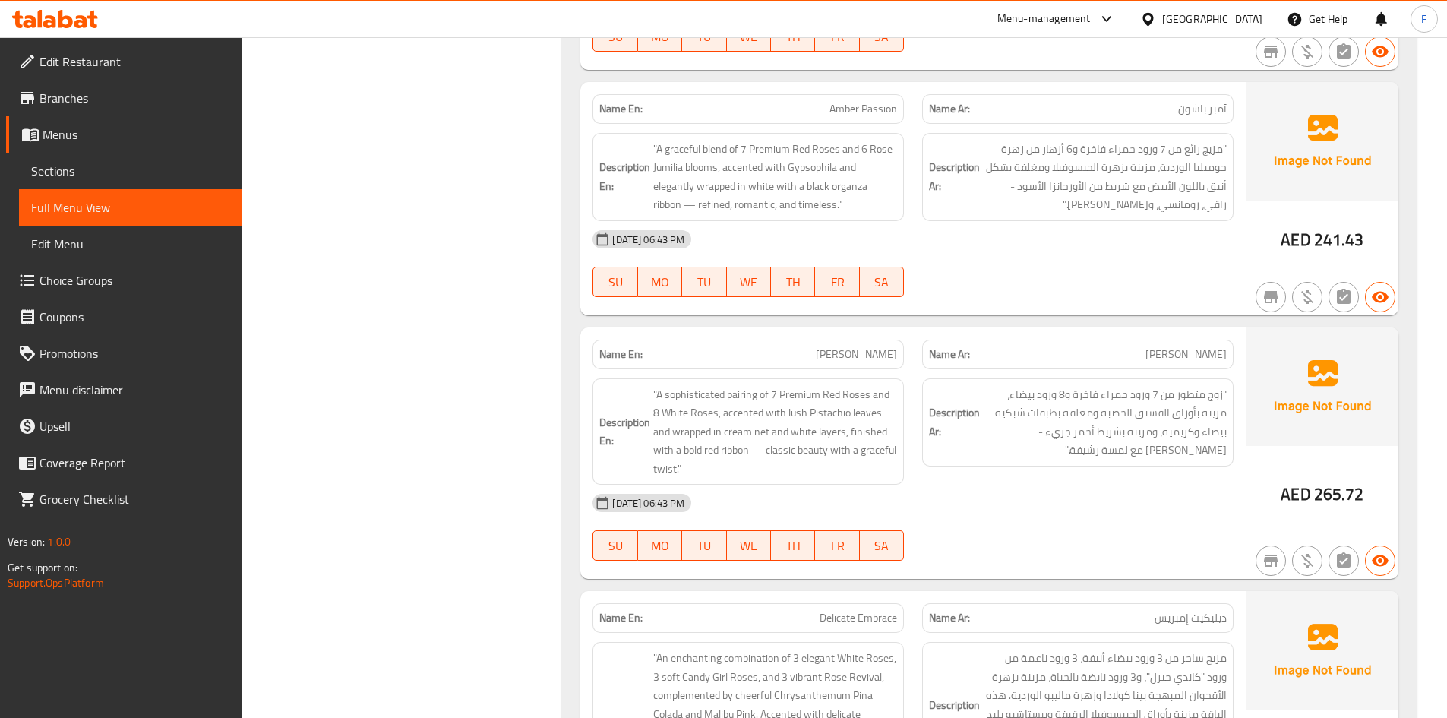
scroll to position [5081, 0]
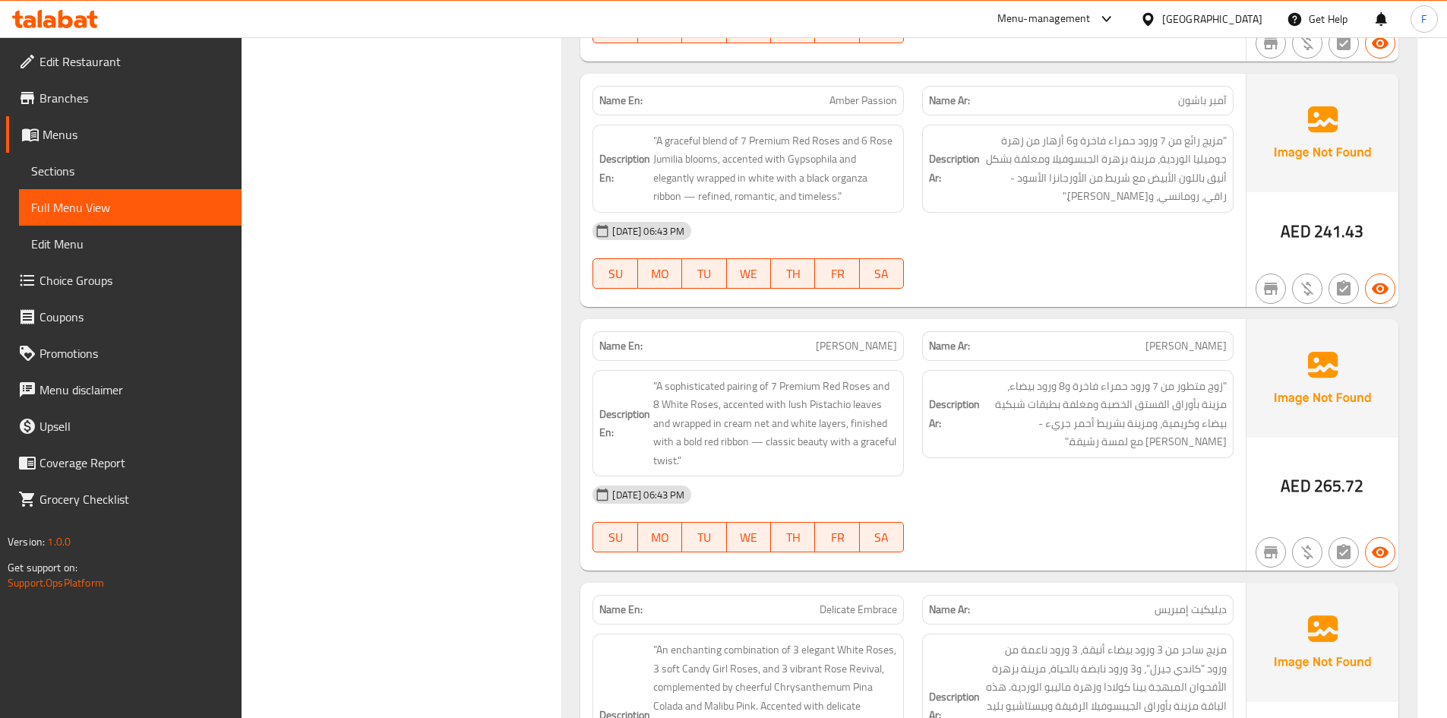
click at [864, 618] on span "Delicate Embrace" at bounding box center [858, 610] width 77 height 16
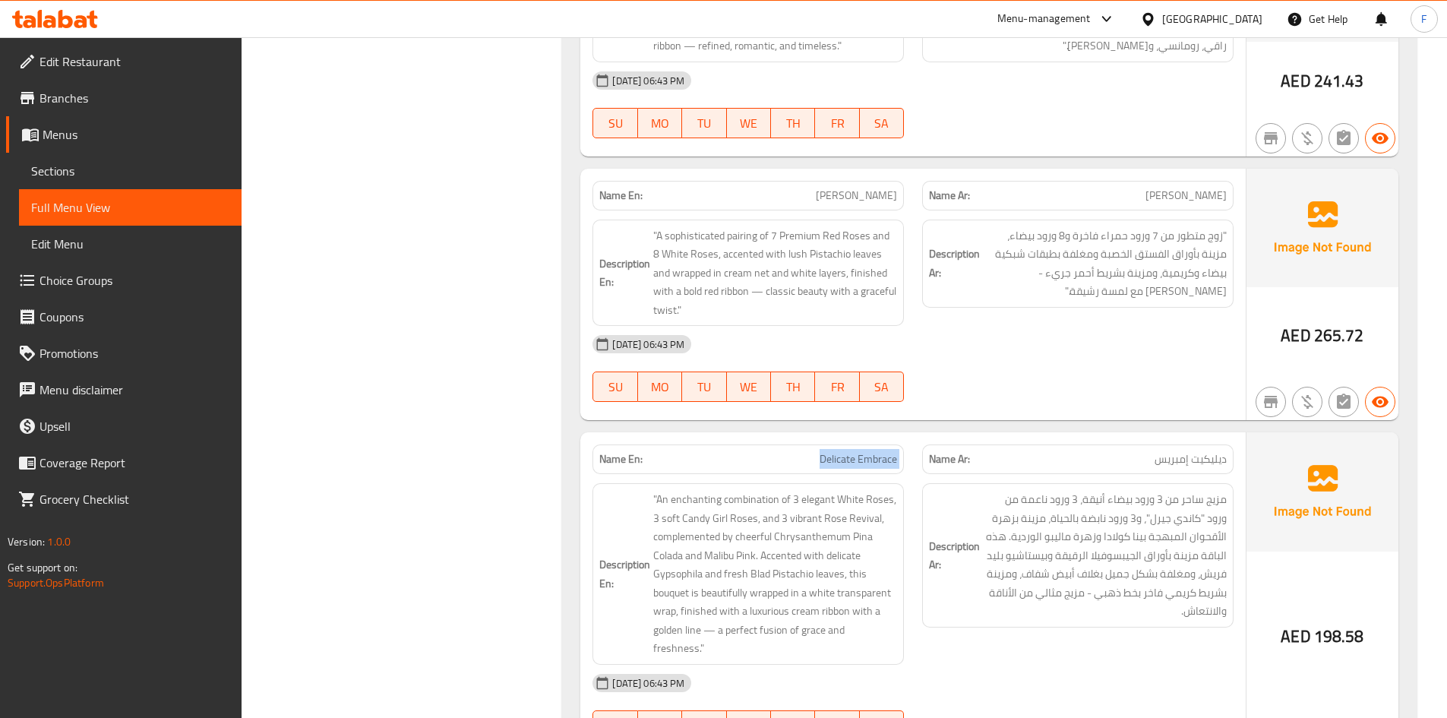
scroll to position [5232, 0]
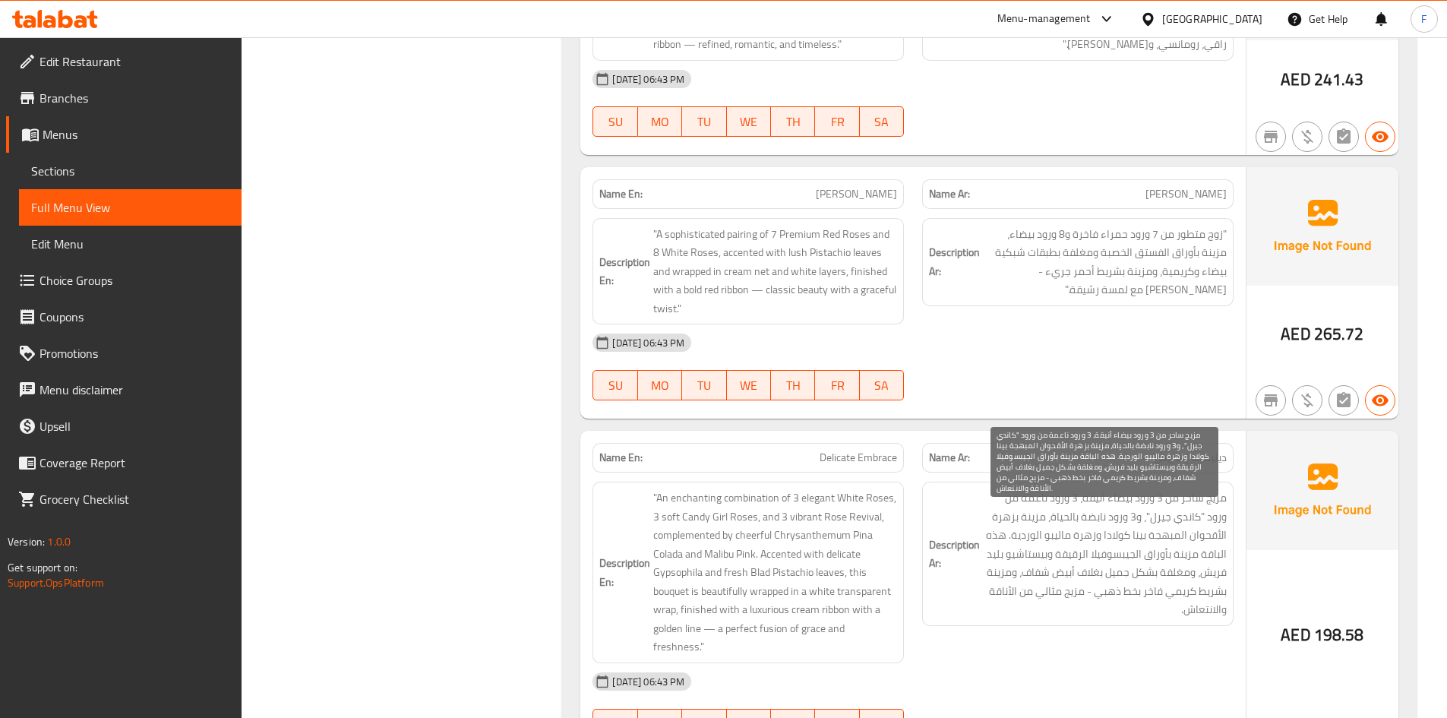
click at [1189, 517] on span "مزيج ساحر من 3 ورود بيضاء أنيقة، 3 ورود ناعمة من ورود "كاندي جيرل"، و3 ورود ناب…" at bounding box center [1105, 553] width 244 height 131
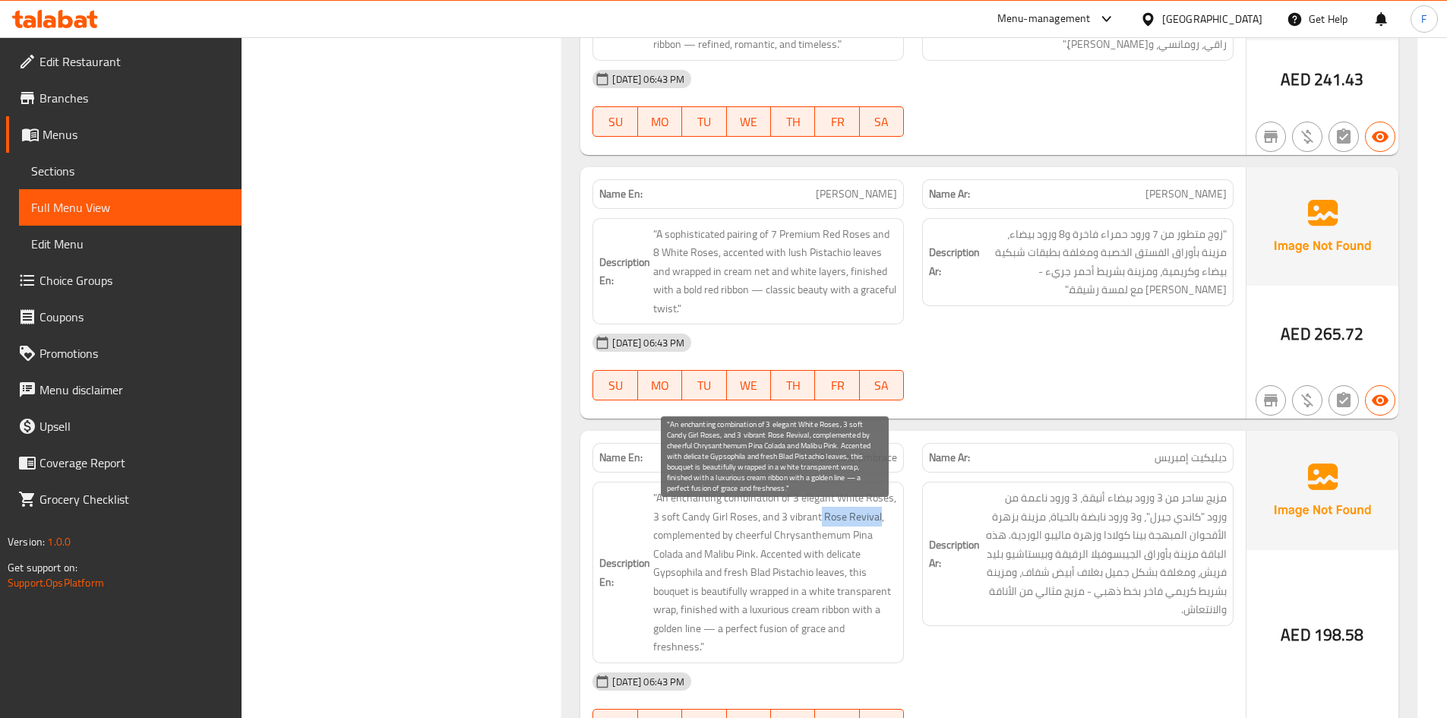
drag, startPoint x: 820, startPoint y: 539, endPoint x: 877, endPoint y: 540, distance: 57.0
click at [877, 540] on span ""An enchanting combination of 3 elegant White Roses, 3 soft Candy Girl Roses, a…" at bounding box center [775, 572] width 244 height 168
click at [808, 538] on span ""An enchanting combination of 3 elegant White Roses, 3 soft Candy Girl Roses, a…" at bounding box center [775, 572] width 244 height 168
click at [810, 537] on span ""An enchanting combination of 3 elegant White Roses, 3 soft Candy Girl Roses, a…" at bounding box center [775, 572] width 244 height 168
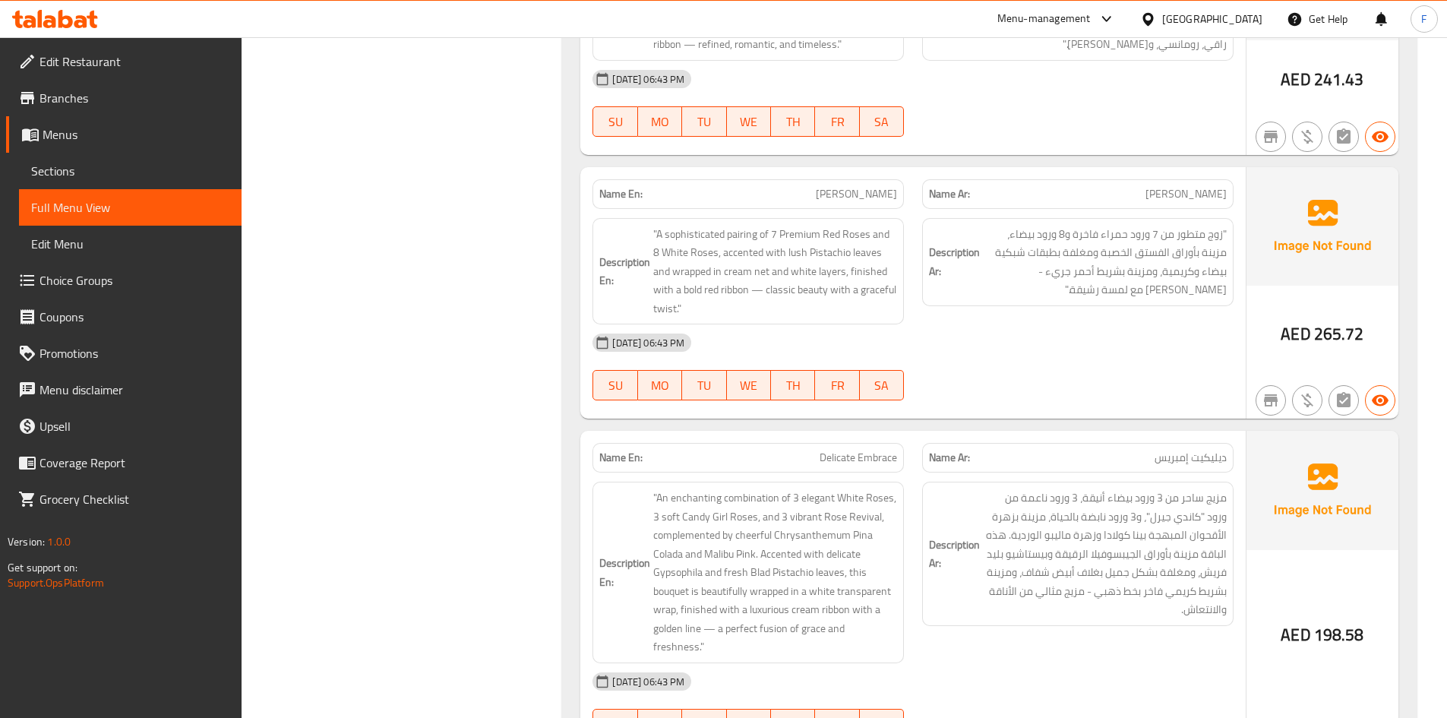
click at [1197, 466] on span "ديليكيت إمبريس" at bounding box center [1190, 458] width 72 height 16
click at [1198, 466] on span "ديليكيت إمبريس" at bounding box center [1190, 458] width 72 height 16
click at [848, 466] on span "Delicate Embrace" at bounding box center [858, 458] width 77 height 16
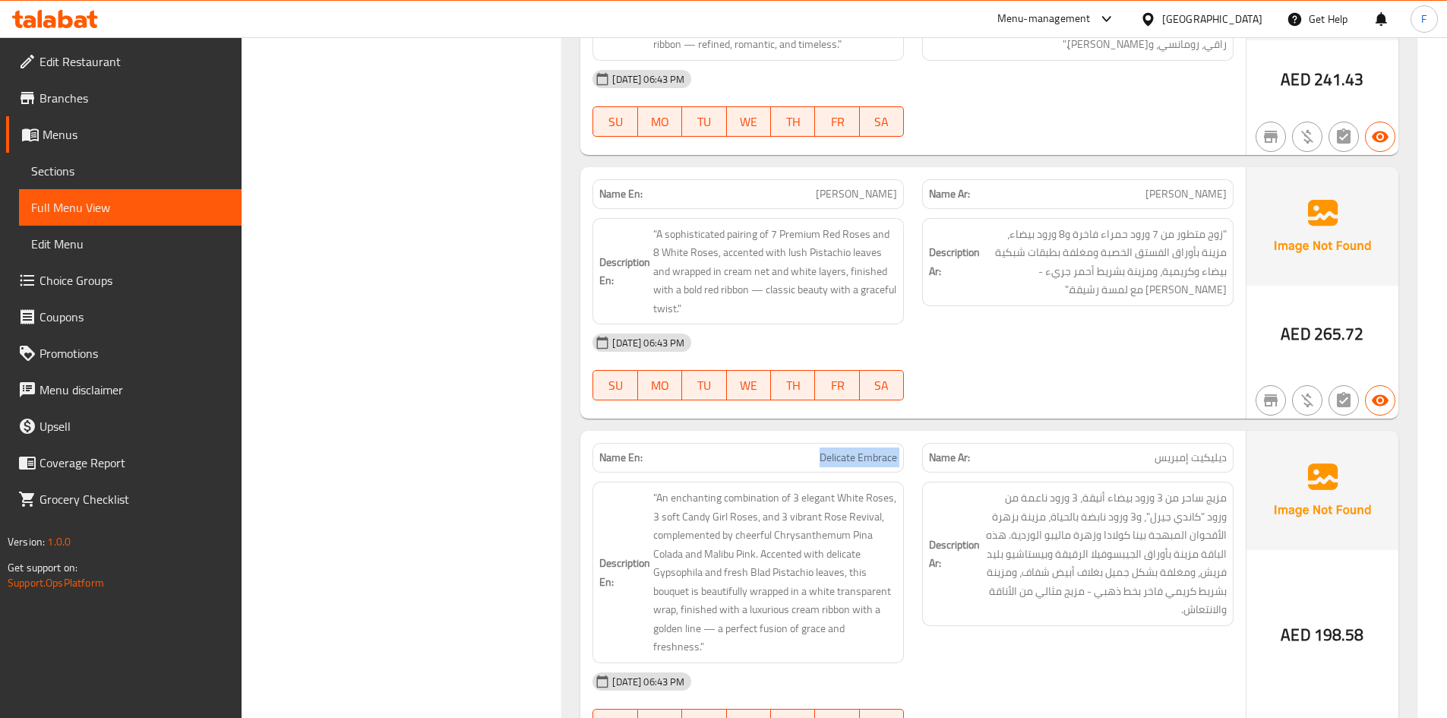
copy span "Delicate Embrace"
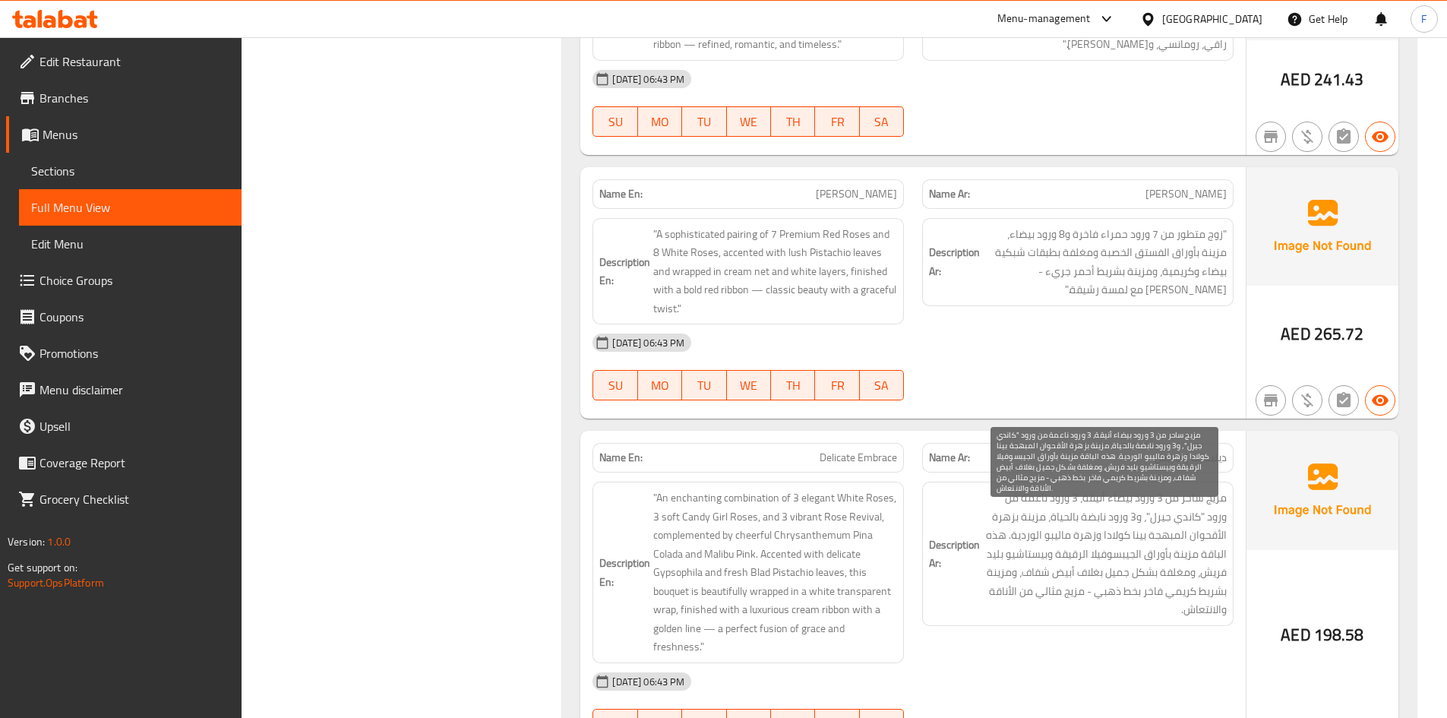
click at [1134, 550] on span "مزيج ساحر من 3 ورود بيضاء أنيقة، 3 ورود ناعمة من ورود "كاندي جيرل"، و3 ورود ناب…" at bounding box center [1105, 553] width 244 height 131
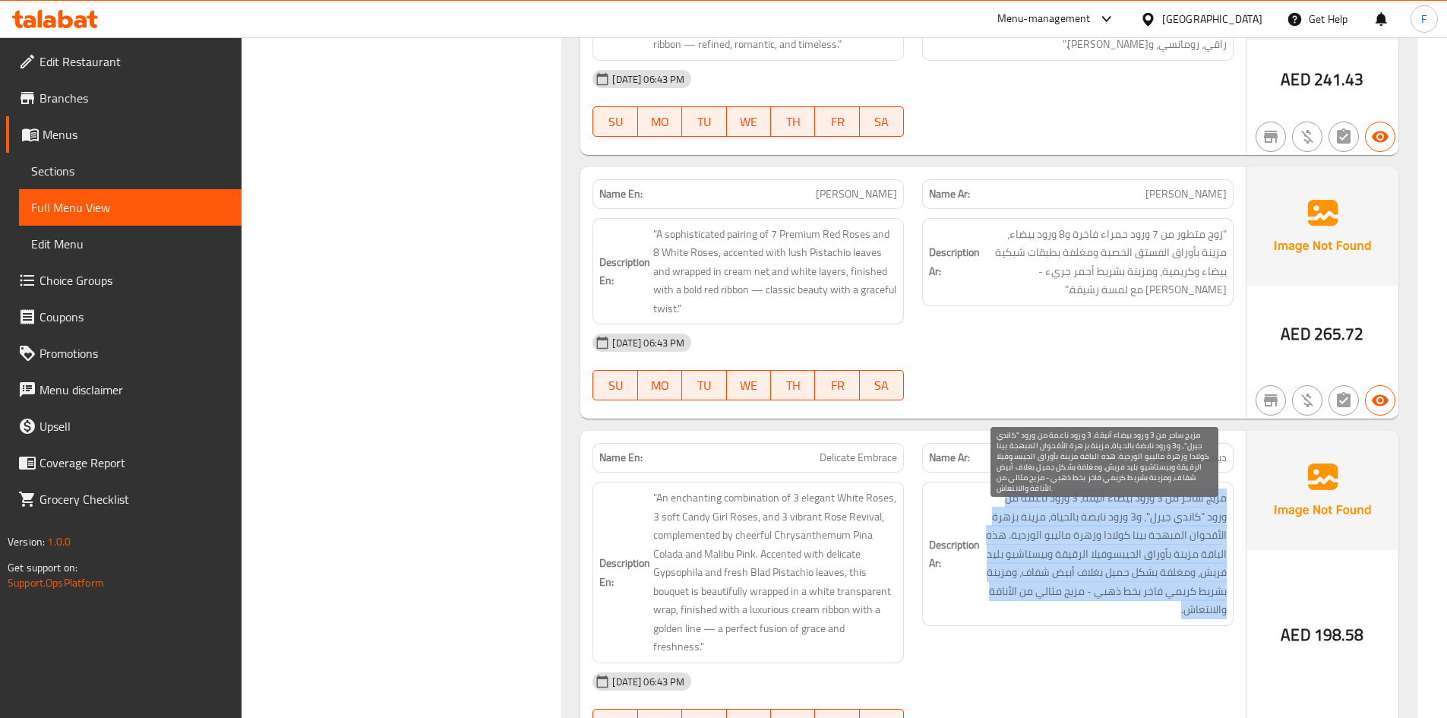
click at [1134, 550] on span "مزيج ساحر من 3 ورود بيضاء أنيقة، 3 ورود ناعمة من ورود "كاندي جيرل"، و3 ورود ناب…" at bounding box center [1105, 553] width 244 height 131
click at [1107, 539] on span "مزيج ساحر من 3 ورود بيضاء أنيقة، 3 ورود ناعمة من ورود "كاندي جيرل"، و3 ورود ناب…" at bounding box center [1105, 553] width 244 height 131
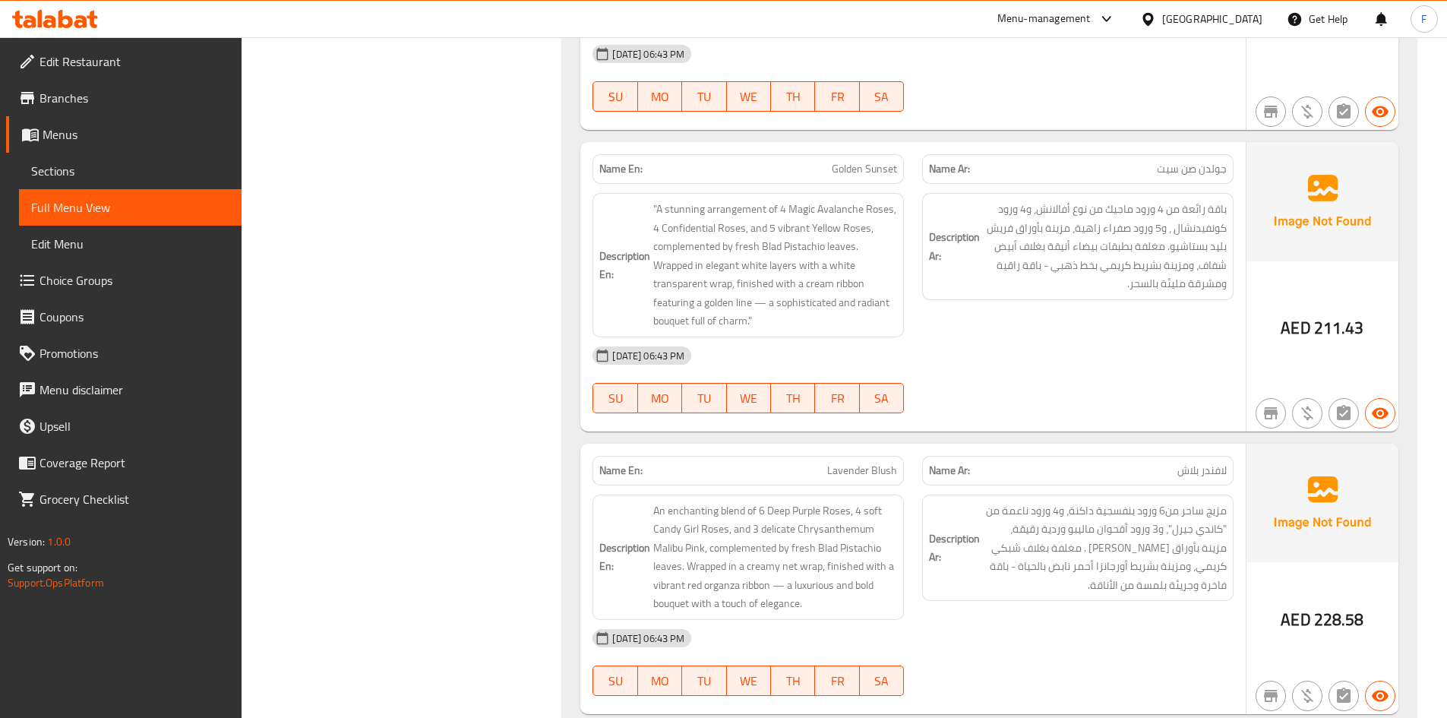
scroll to position [7055, 0]
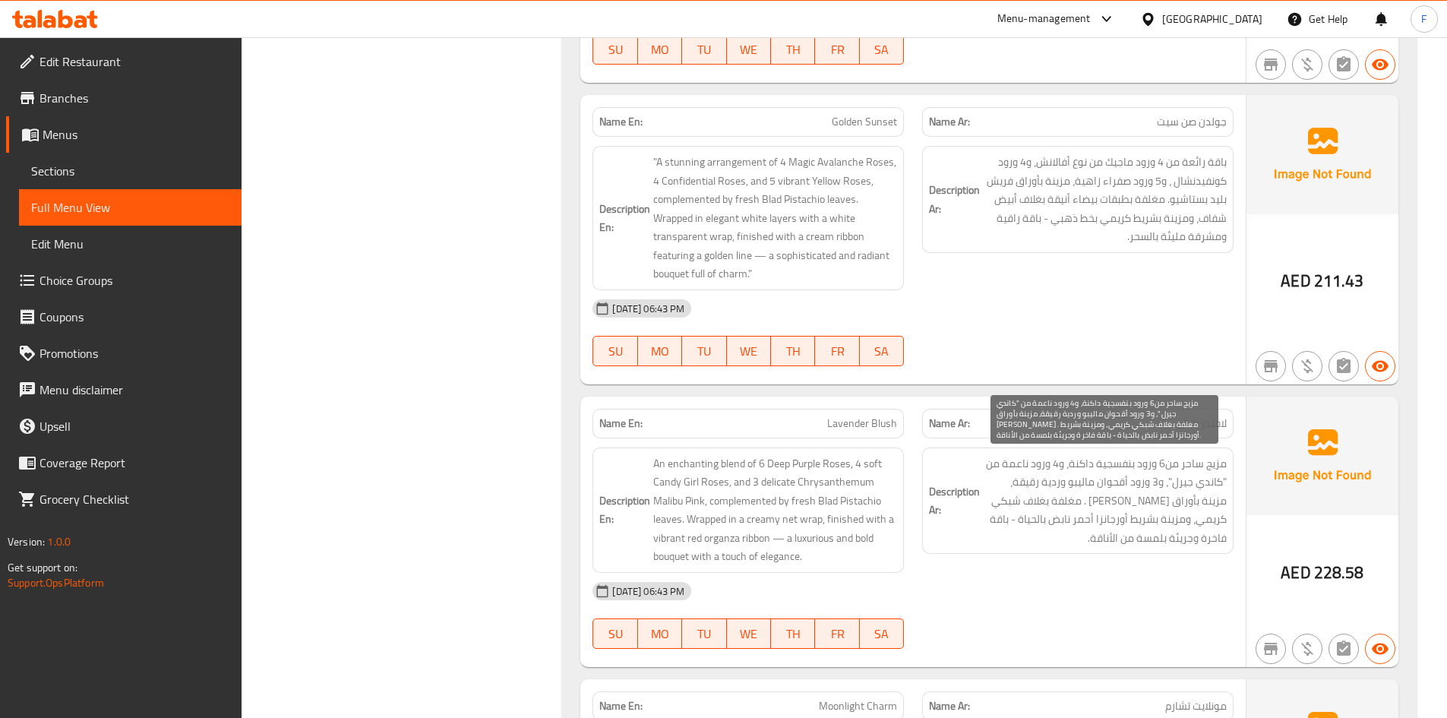
click at [1087, 497] on span "مزيج ساحر من6 ورود بنفسجية داكنة، و4 ورود ناعمة من "كاندي جيرل"، و3 ورود أقحوان…" at bounding box center [1105, 500] width 244 height 93
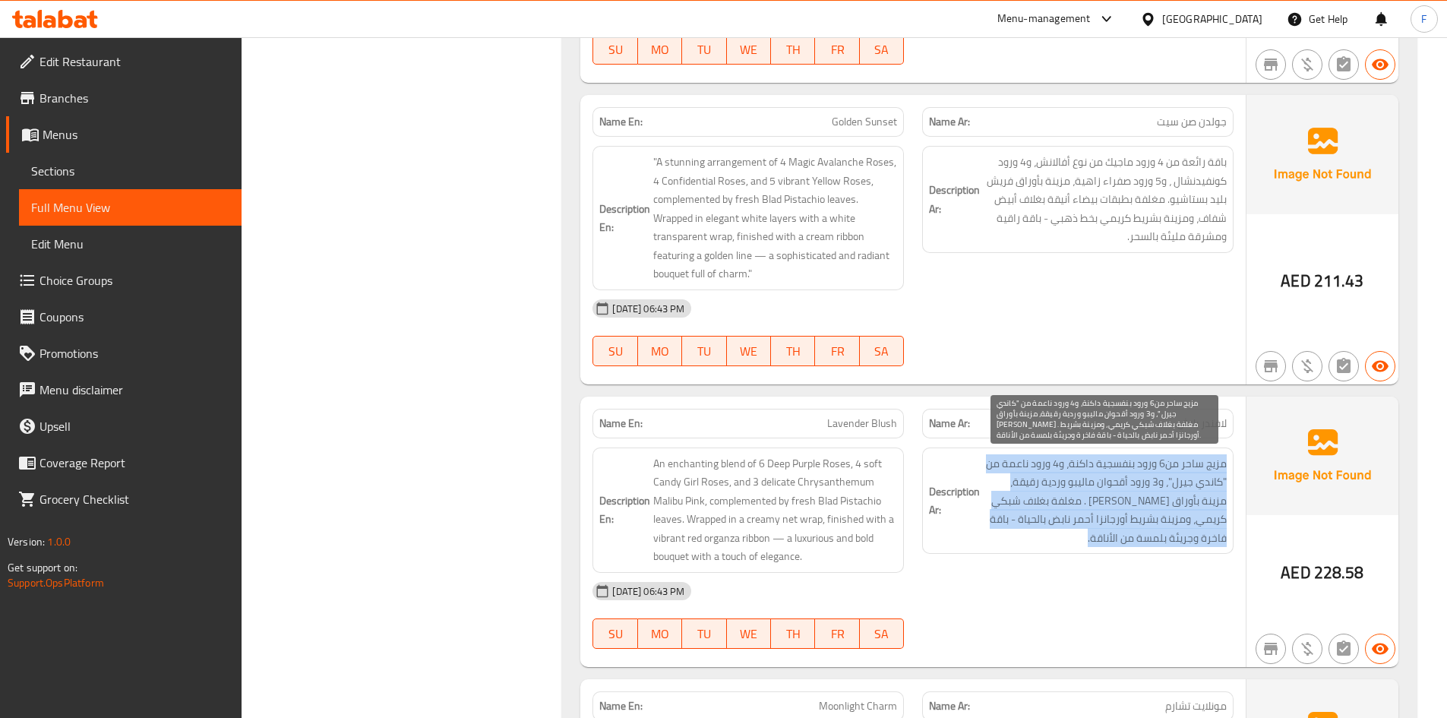
click at [1087, 497] on span "مزيج ساحر من6 ورود بنفسجية داكنة، و4 ورود ناعمة من "كاندي جيرل"، و3 ورود أقحوان…" at bounding box center [1105, 500] width 244 height 93
click at [1074, 507] on span "مزيج ساحر من6 ورود بنفسجية داكنة، و4 ورود ناعمة من "كاندي جيرل"، و3 ورود أقحوان…" at bounding box center [1105, 500] width 244 height 93
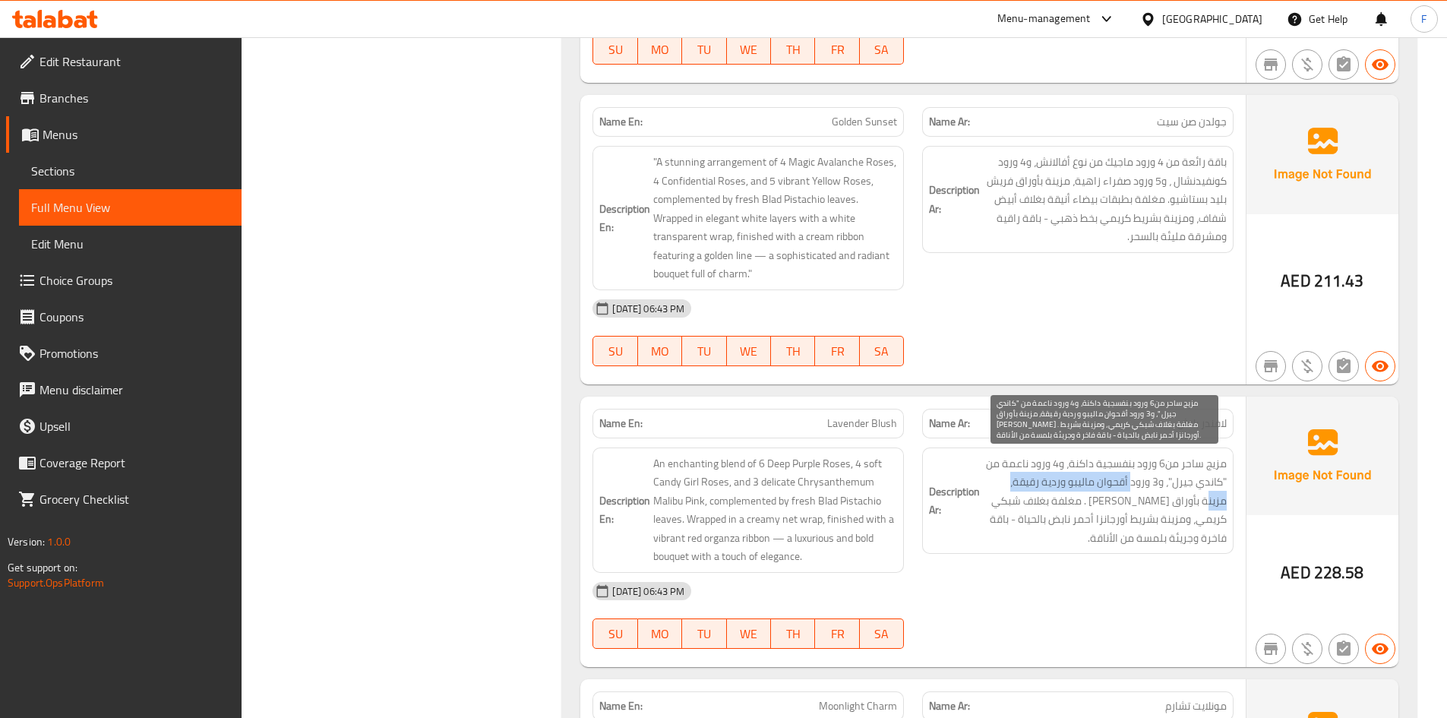
drag, startPoint x: 1132, startPoint y: 476, endPoint x: 992, endPoint y: 491, distance: 141.3
click at [992, 491] on span "مزيج ساحر من6 ورود بنفسجية داكنة، و4 ورود ناعمة من "كاندي جيرل"، و3 ورود أقحوان…" at bounding box center [1105, 500] width 244 height 93
click at [1138, 505] on span "مزيج ساحر من6 ورود بنفسجية داكنة، و4 ورود ناعمة من "كاندي جيرل"، و3 ورود أقحوان…" at bounding box center [1105, 500] width 244 height 93
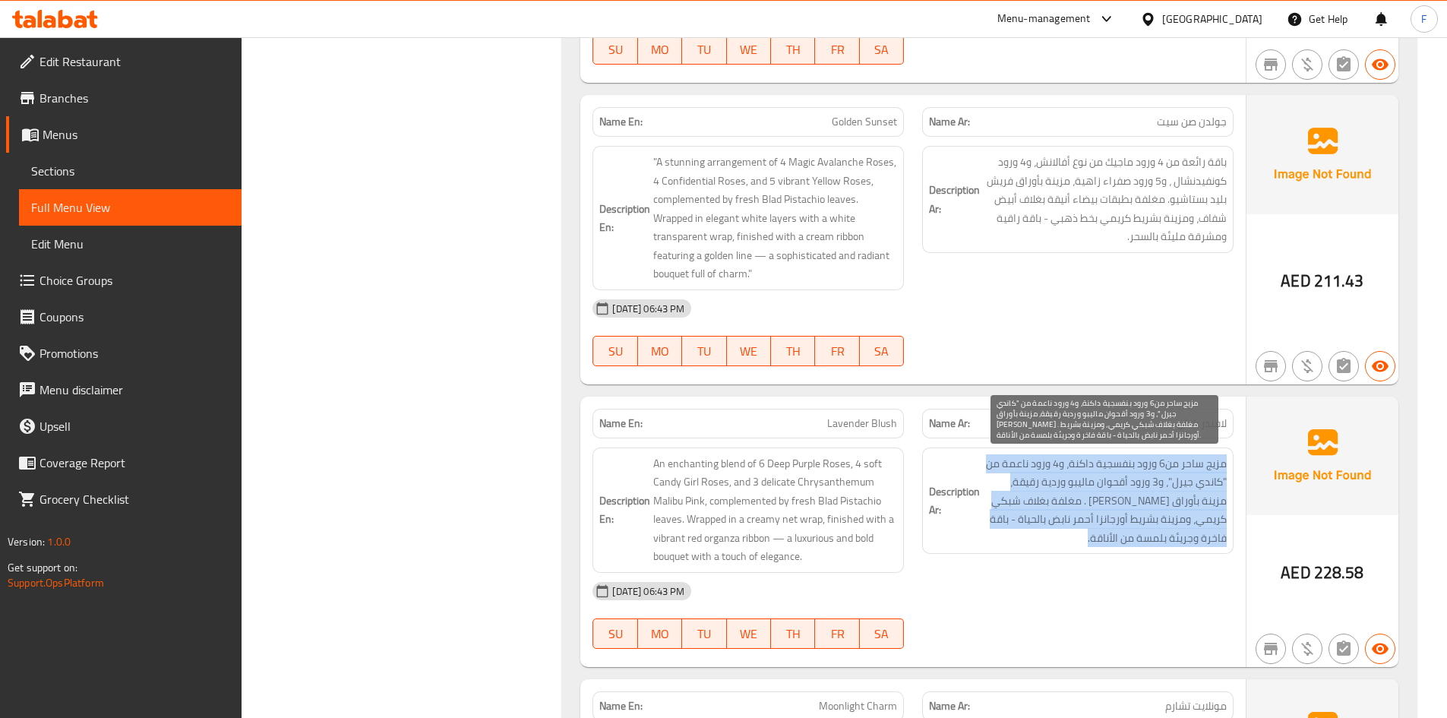
click at [1138, 505] on span "مزيج ساحر من6 ورود بنفسجية داكنة، و4 ورود ناعمة من "كاندي جيرل"، و3 ورود أقحوان…" at bounding box center [1105, 500] width 244 height 93
click at [1139, 505] on span "مزيج ساحر من6 ورود بنفسجية داكنة، و4 ورود ناعمة من "كاندي جيرل"، و3 ورود أقحوان…" at bounding box center [1105, 500] width 244 height 93
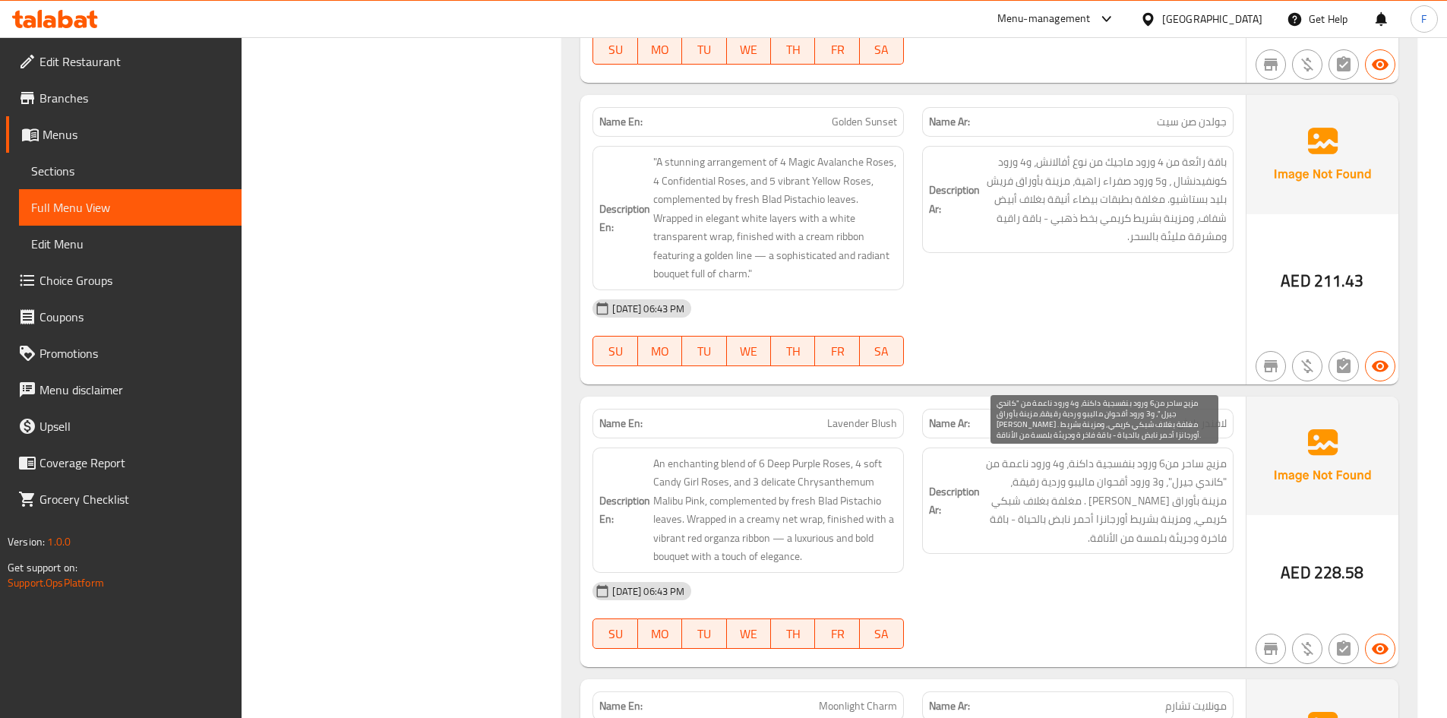
click at [1139, 505] on span "مزيج ساحر من6 ورود بنفسجية داكنة، و4 ورود ناعمة من "كاندي جيرل"، و3 ورود أقحوان…" at bounding box center [1105, 500] width 244 height 93
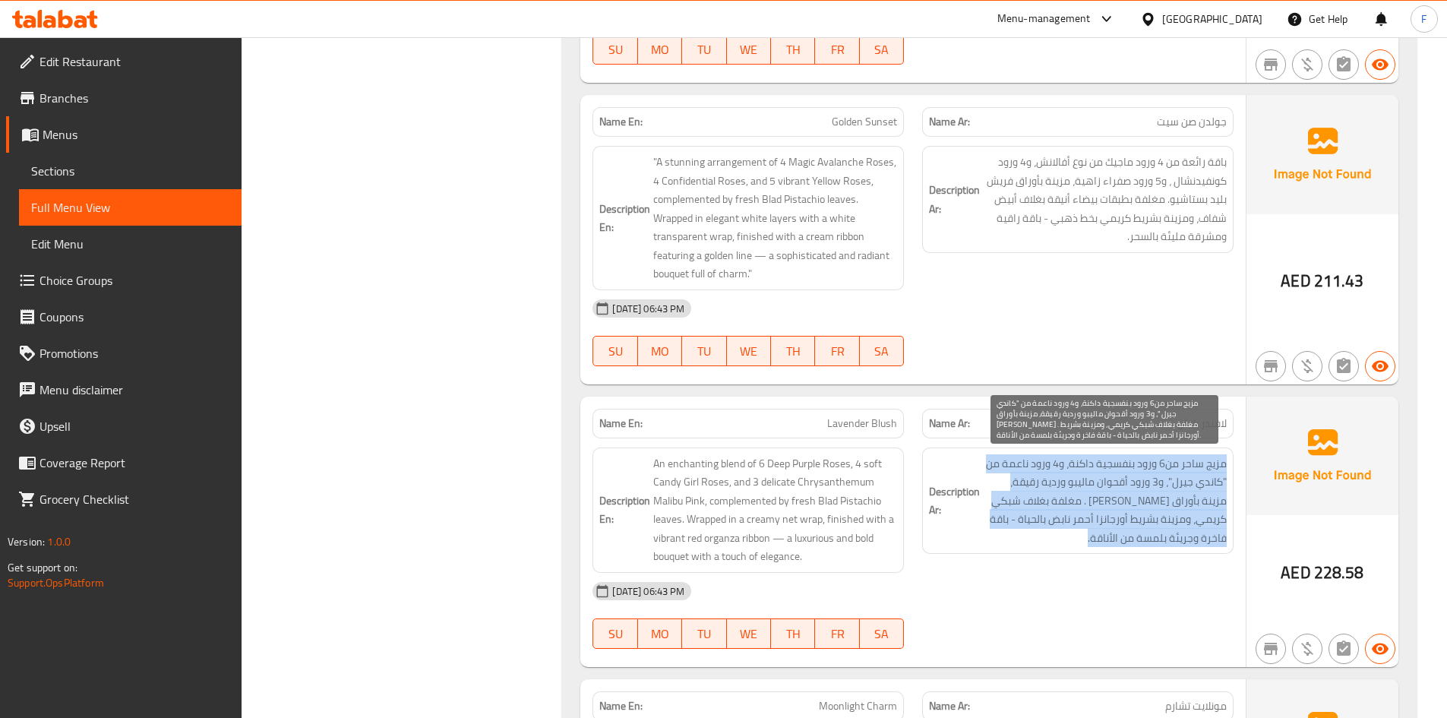
click at [1139, 505] on span "مزيج ساحر من6 ورود بنفسجية داكنة، و4 ورود ناعمة من "كاندي جيرل"، و3 ورود أقحوان…" at bounding box center [1105, 500] width 244 height 93
click at [992, 480] on span "مزيج ساحر من6 ورود بنفسجية داكنة، و4 ورود ناعمة من "كاندي جيرل"، و3 ورود أقحوان…" at bounding box center [1105, 500] width 244 height 93
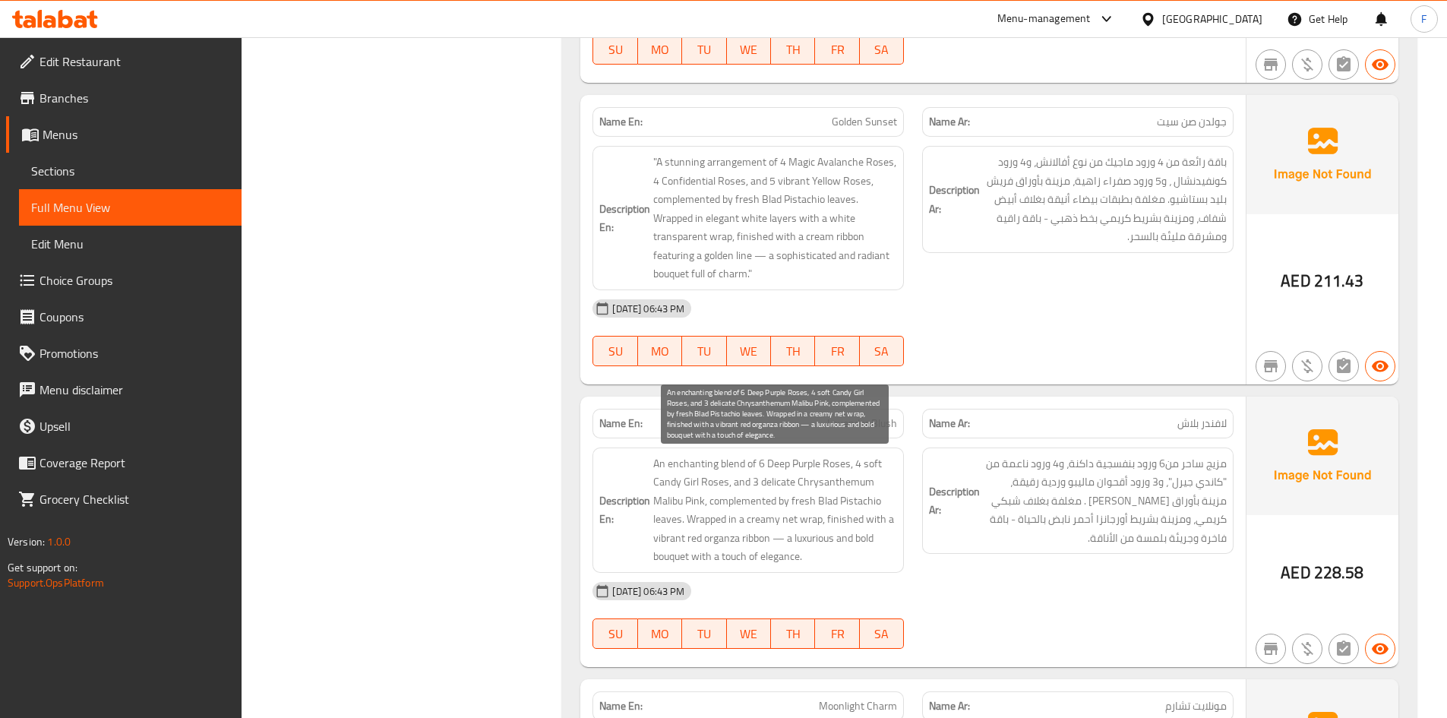
click at [822, 496] on span "An enchanting blend of 6 Deep Purple Roses, 4 soft Candy Girl Roses, and 3 deli…" at bounding box center [775, 510] width 244 height 112
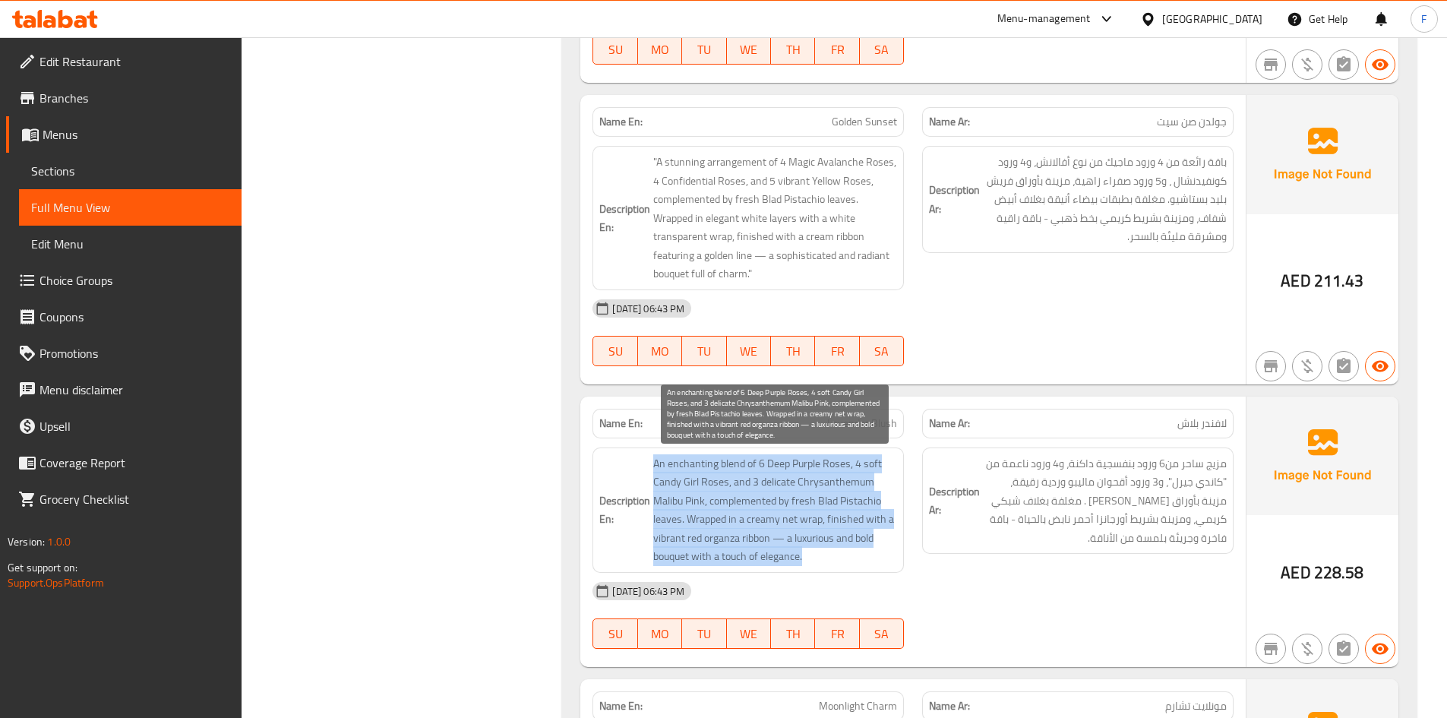
click at [822, 496] on span "An enchanting blend of 6 Deep Purple Roses, 4 soft Candy Girl Roses, and 3 deli…" at bounding box center [775, 510] width 244 height 112
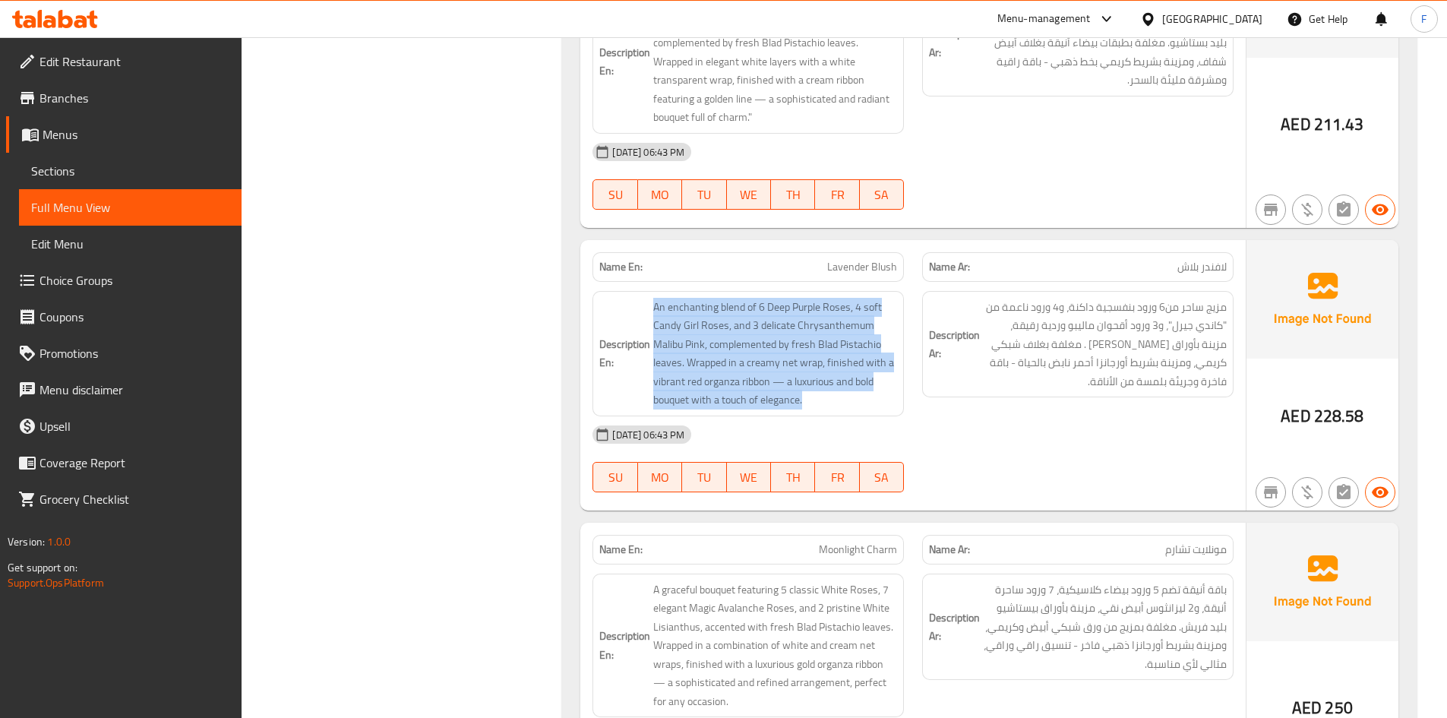
scroll to position [7283, 0]
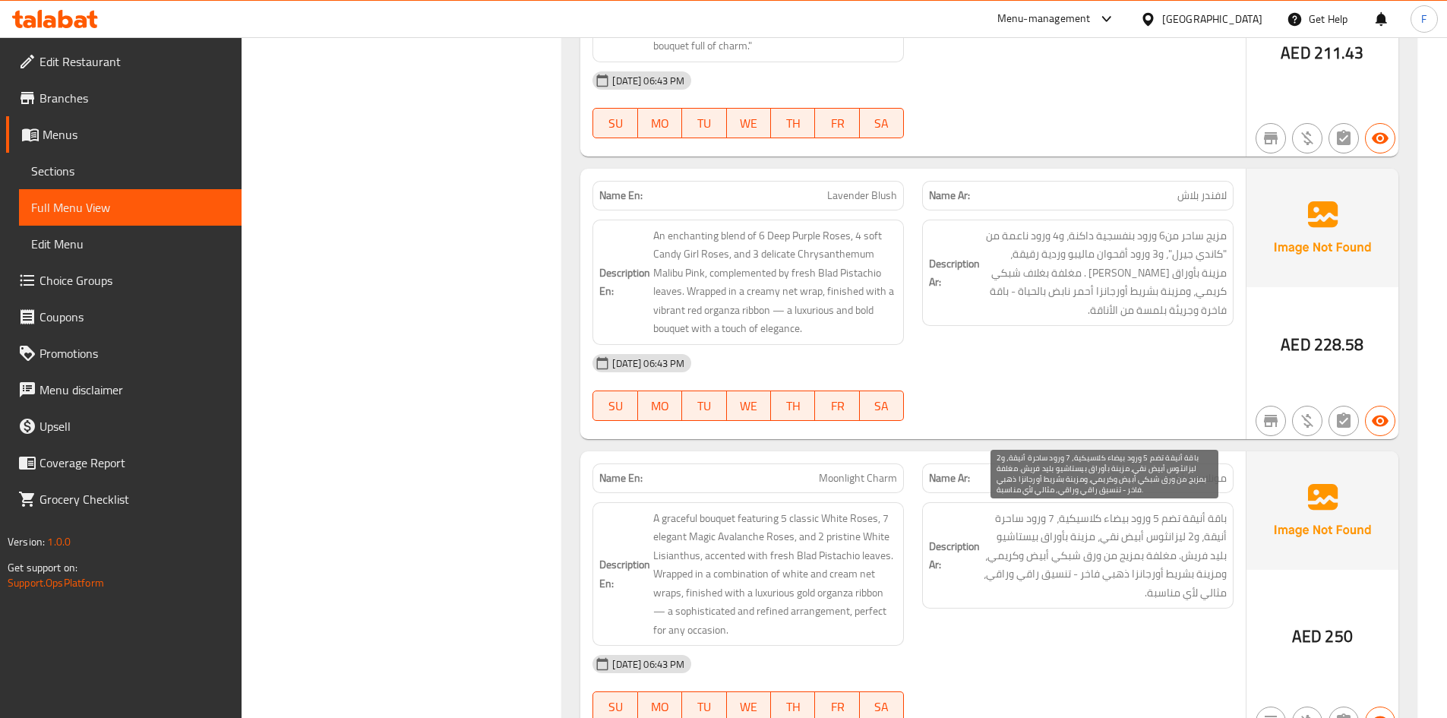
click at [1166, 523] on span "باقة أنيقة تضم 5 ورود بيضاء كلاسيكية، 7 ورود ساحرة أنيقة، و2 ليزانثوس أبيض نقي،…" at bounding box center [1105, 555] width 244 height 93
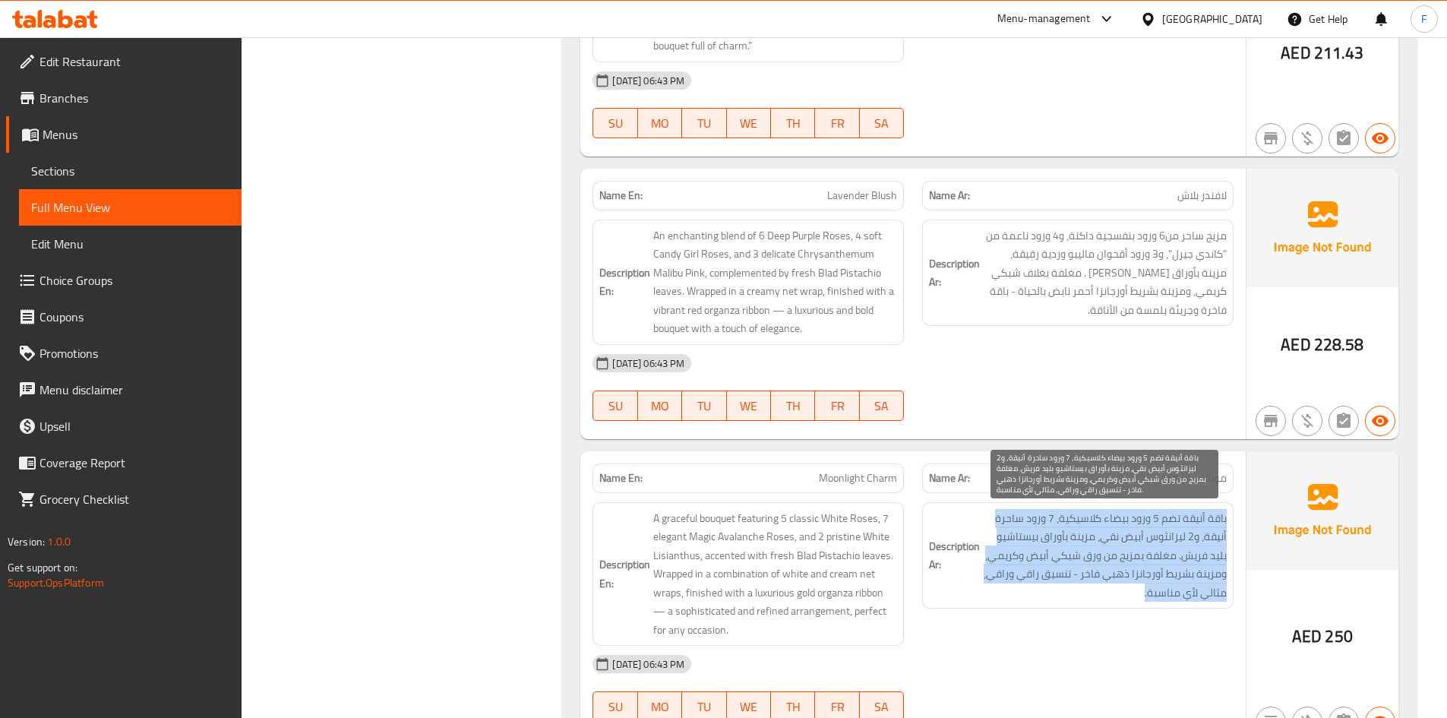
click at [1166, 523] on span "باقة أنيقة تضم 5 ورود بيضاء كلاسيكية، 7 ورود ساحرة أنيقة، و2 ليزانثوس أبيض نقي،…" at bounding box center [1105, 555] width 244 height 93
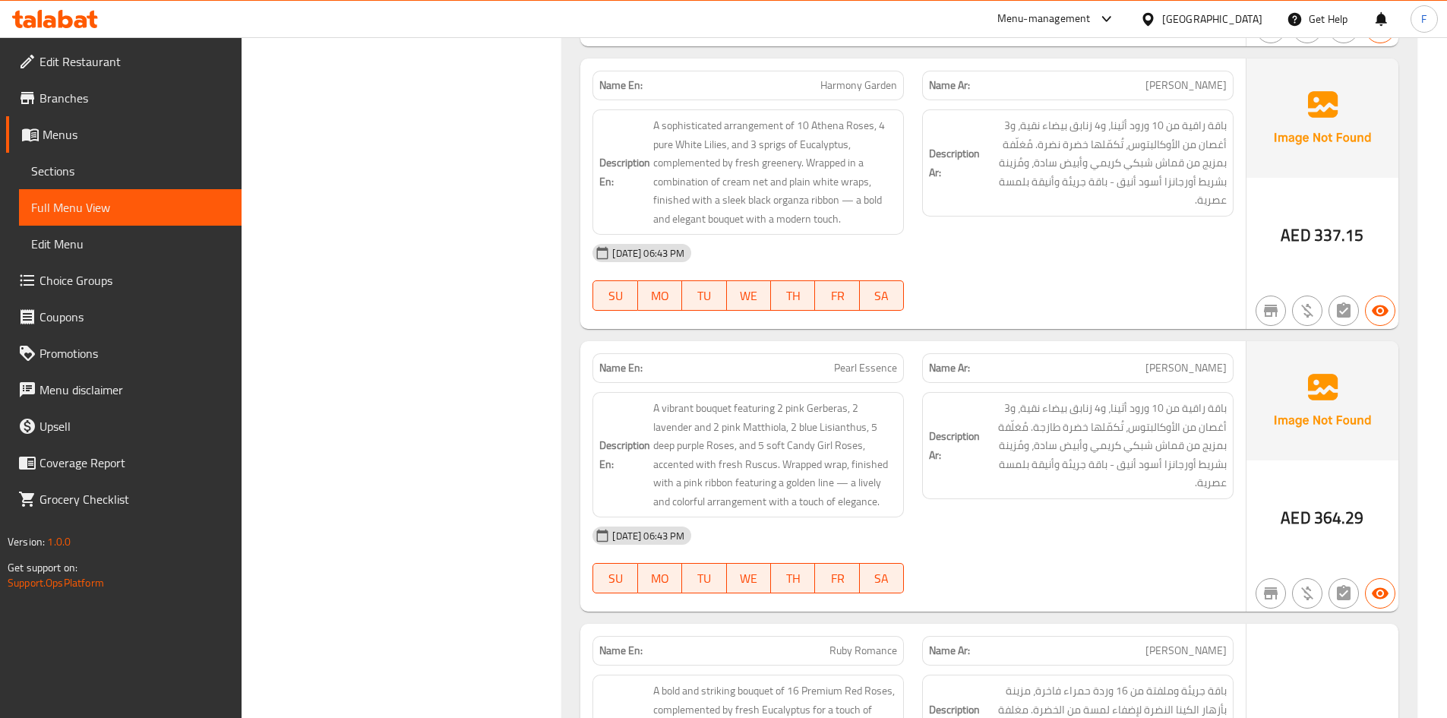
scroll to position [8271, 0]
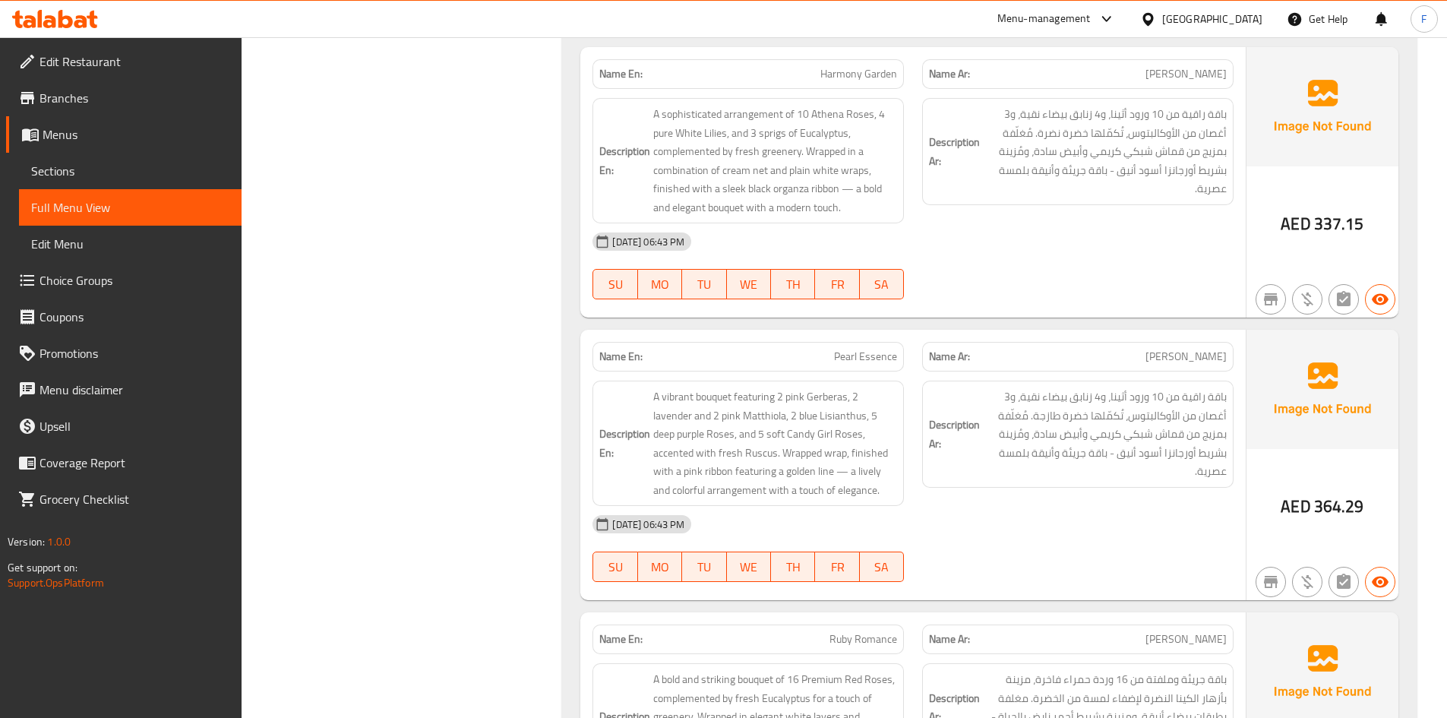
click at [866, 355] on span "Pearl Essence" at bounding box center [865, 357] width 63 height 16
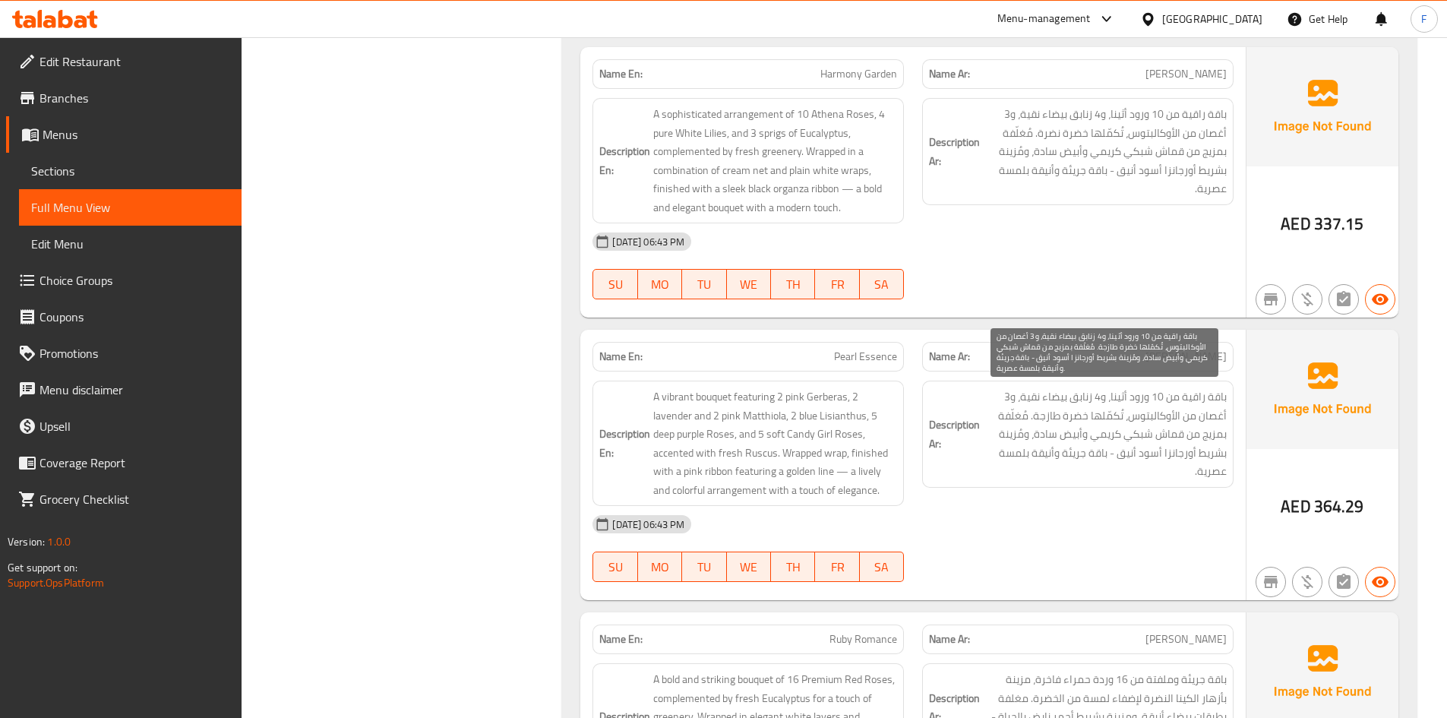
click at [1062, 415] on span "باقة راقية من 10 ورود أثينا، و4 زنابق بيضاء نقية، و3 أغصان من الأوكالبتوس، تُكم…" at bounding box center [1105, 433] width 244 height 93
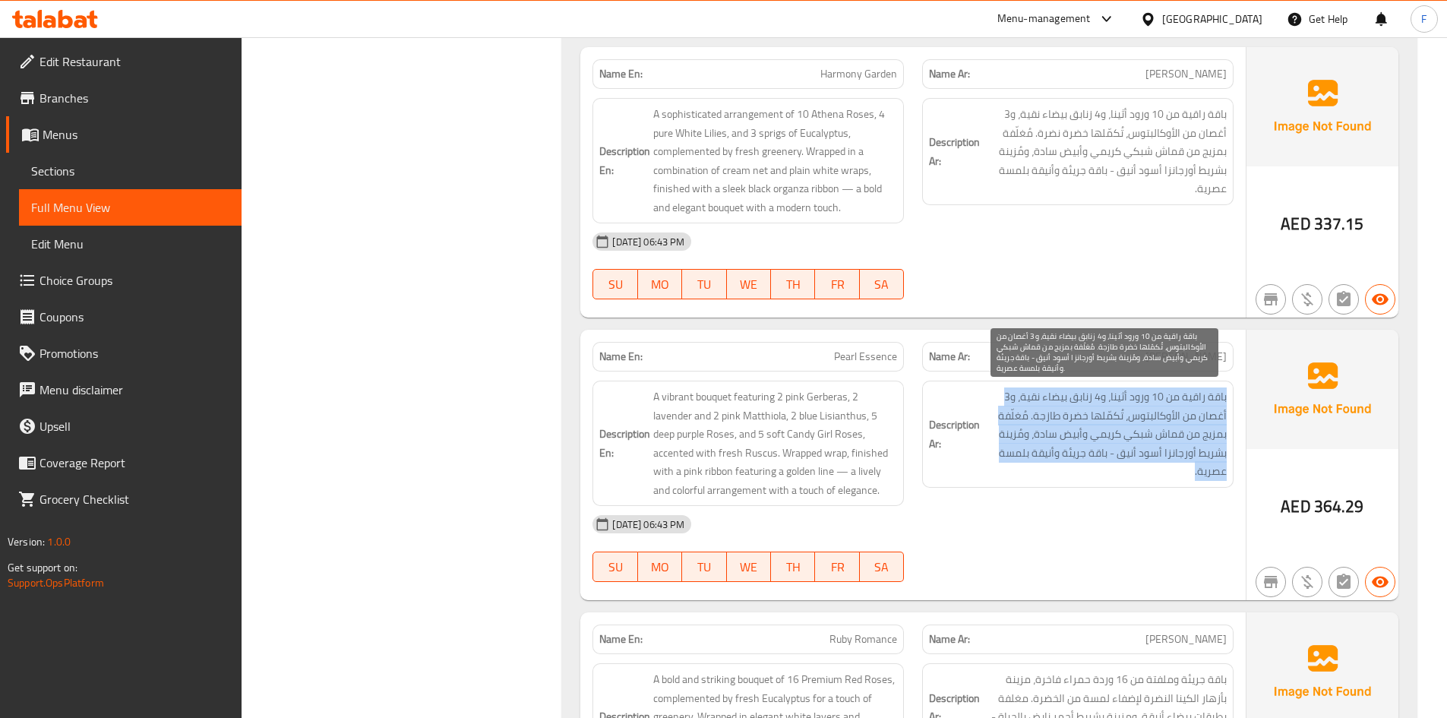
click at [1062, 415] on span "باقة راقية من 10 ورود أثينا، و4 زنابق بيضاء نقية، و3 أغصان من الأوكالبتوس، تُكم…" at bounding box center [1105, 433] width 244 height 93
click at [1062, 469] on span "باقة راقية من 10 ورود أثينا، و4 زنابق بيضاء نقية، و3 أغصان من الأوكالبتوس، تُكم…" at bounding box center [1105, 433] width 244 height 93
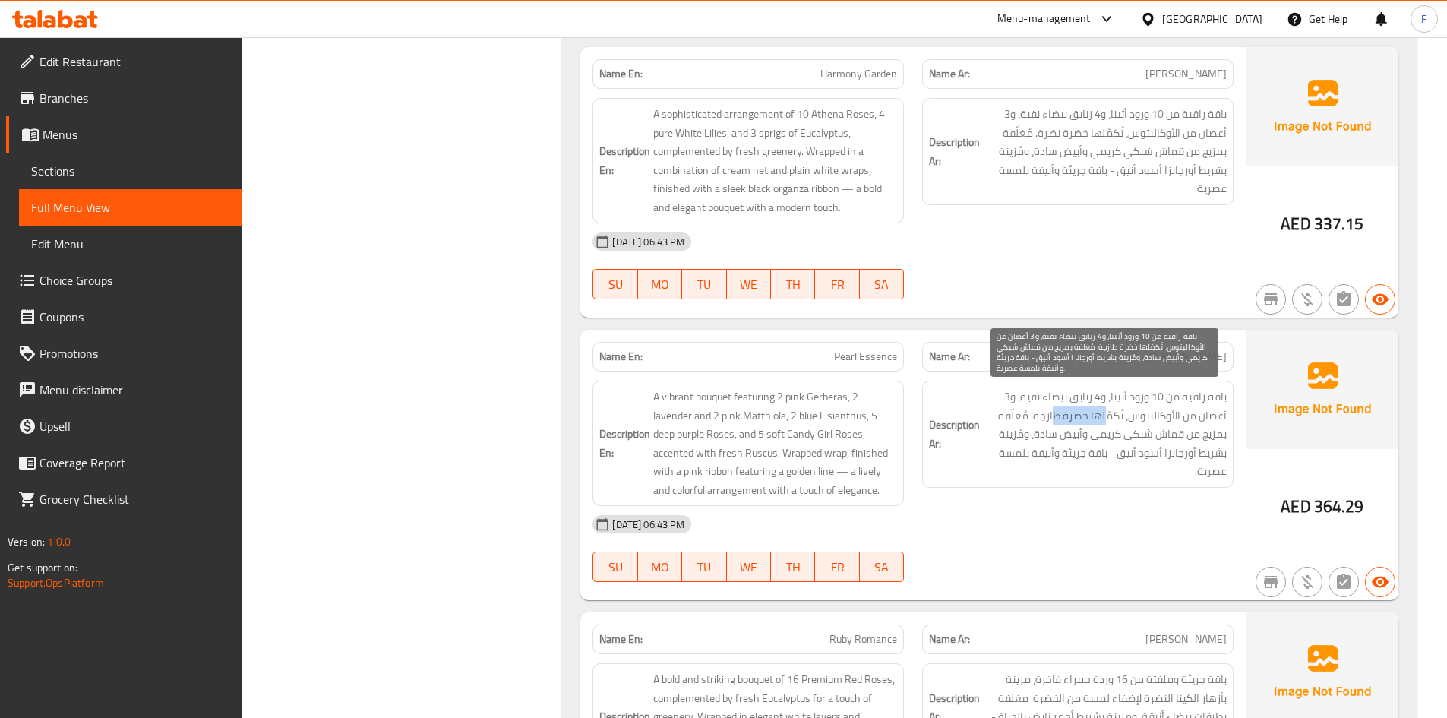
drag, startPoint x: 1098, startPoint y: 418, endPoint x: 1053, endPoint y: 418, distance: 44.1
click at [1053, 418] on span "باقة راقية من 10 ورود أثينا، و4 زنابق بيضاء نقية، و3 أغصان من الأوكالبتوس، تُكم…" at bounding box center [1105, 433] width 244 height 93
click at [1070, 425] on span "باقة راقية من 10 ورود أثينا، و4 زنابق بيضاء نقية، و3 أغصان من الأوكالبتوس، تُكم…" at bounding box center [1105, 433] width 244 height 93
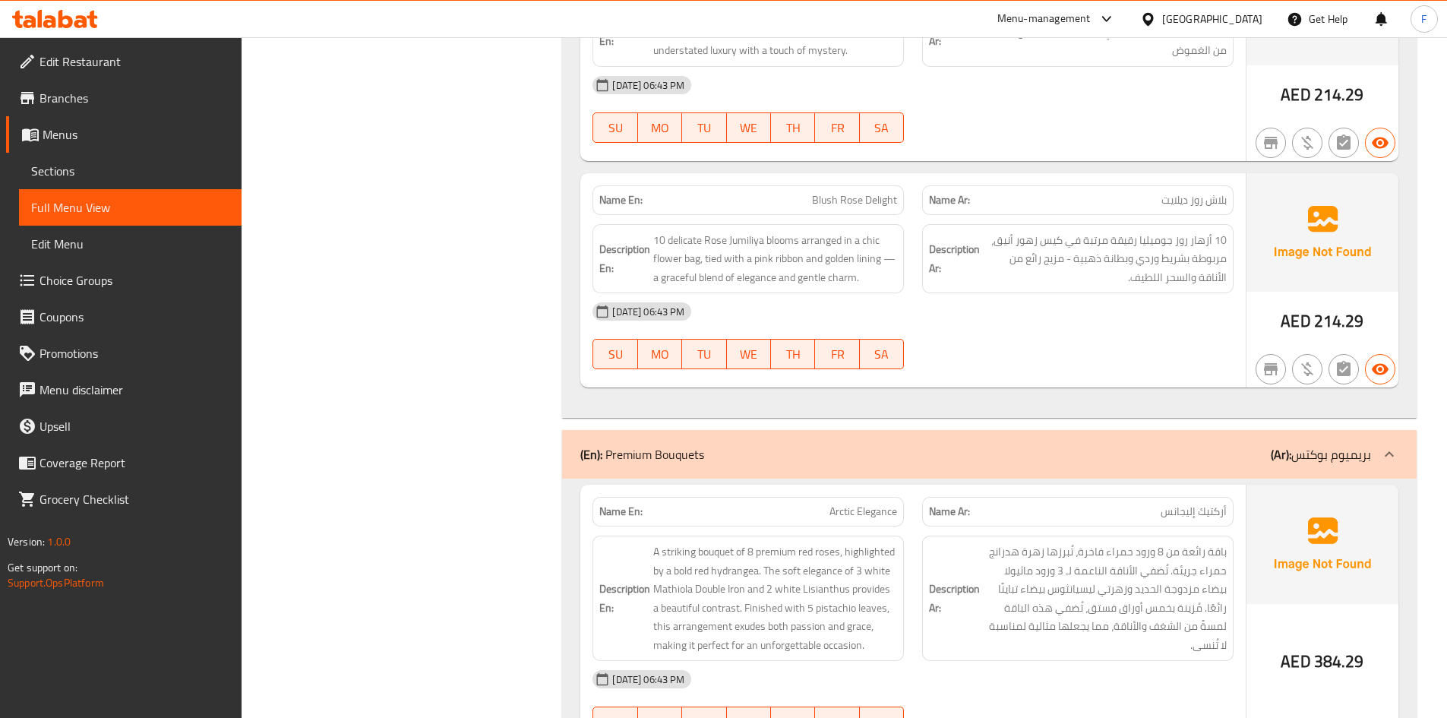
scroll to position [11233, 0]
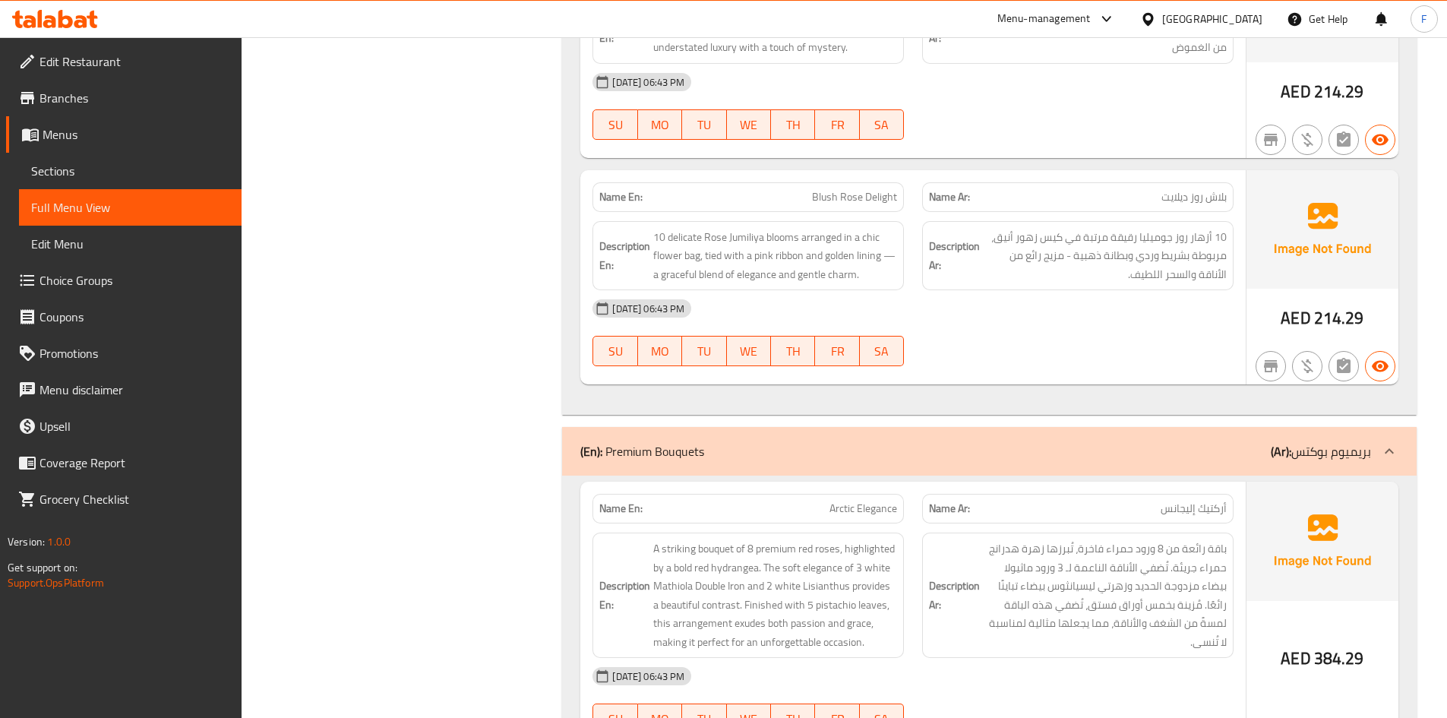
click at [1186, 494] on div "Name Ar: أركتيك إليجانس" at bounding box center [1077, 509] width 311 height 30
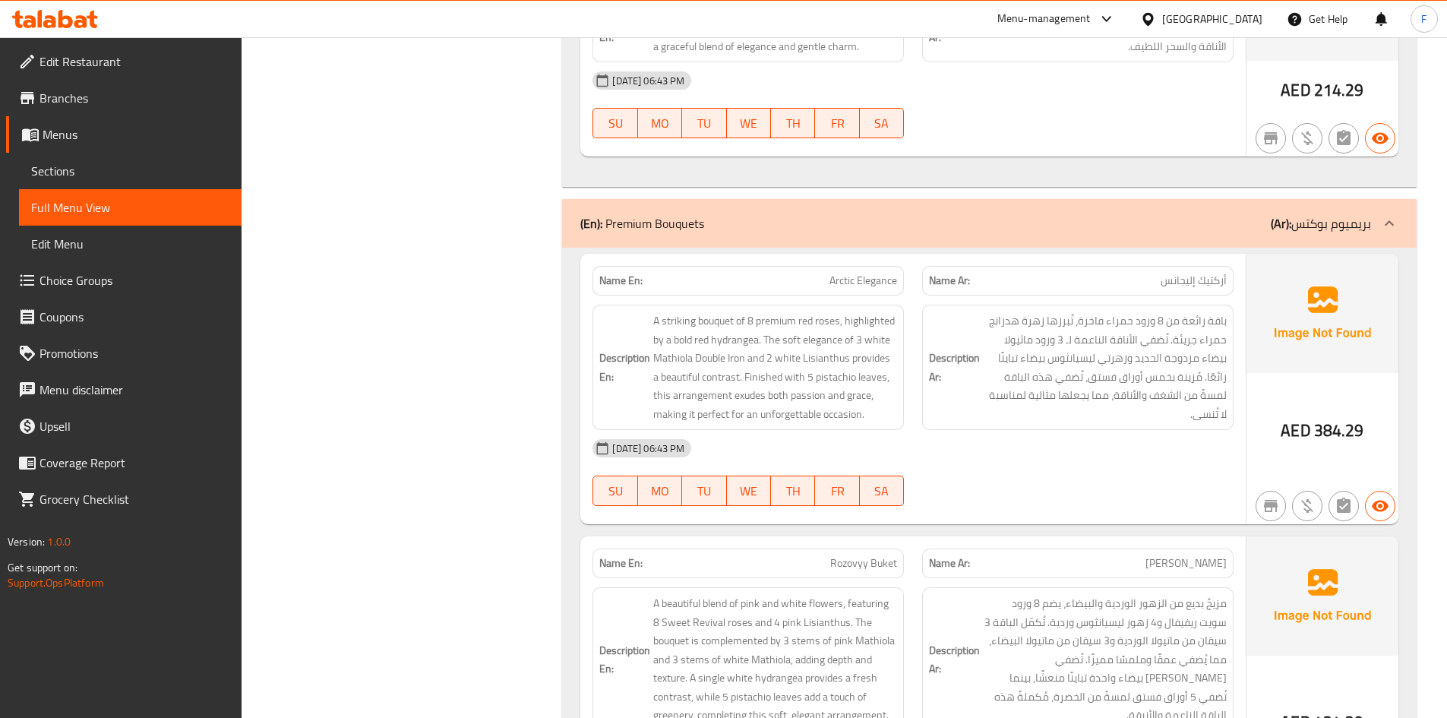
click at [1185, 555] on span "[PERSON_NAME]" at bounding box center [1185, 563] width 81 height 16
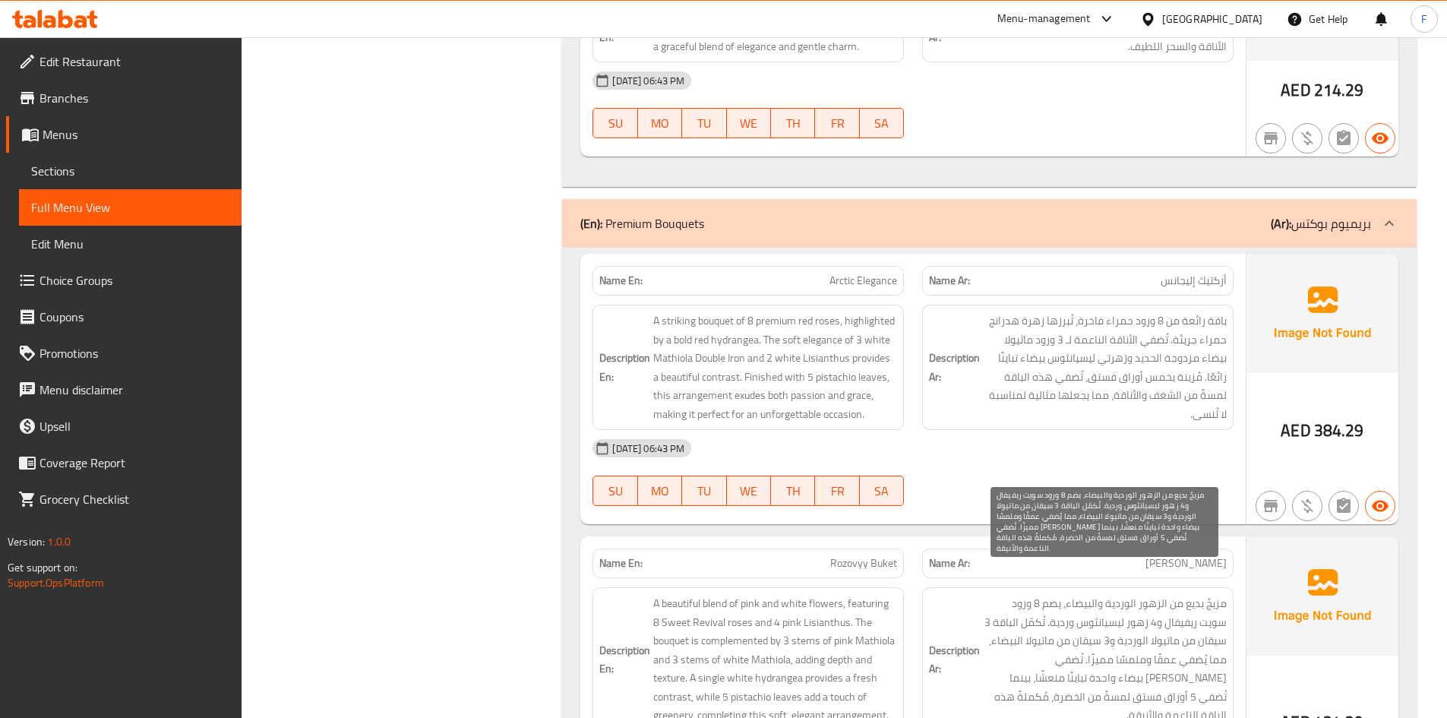
click at [1173, 594] on span "مزيجٌ بديع من الزهور الوردية والبيضاء، يضم 8 ورود سويت ريفيفال و4 زهور ليسيانثو…" at bounding box center [1105, 659] width 244 height 131
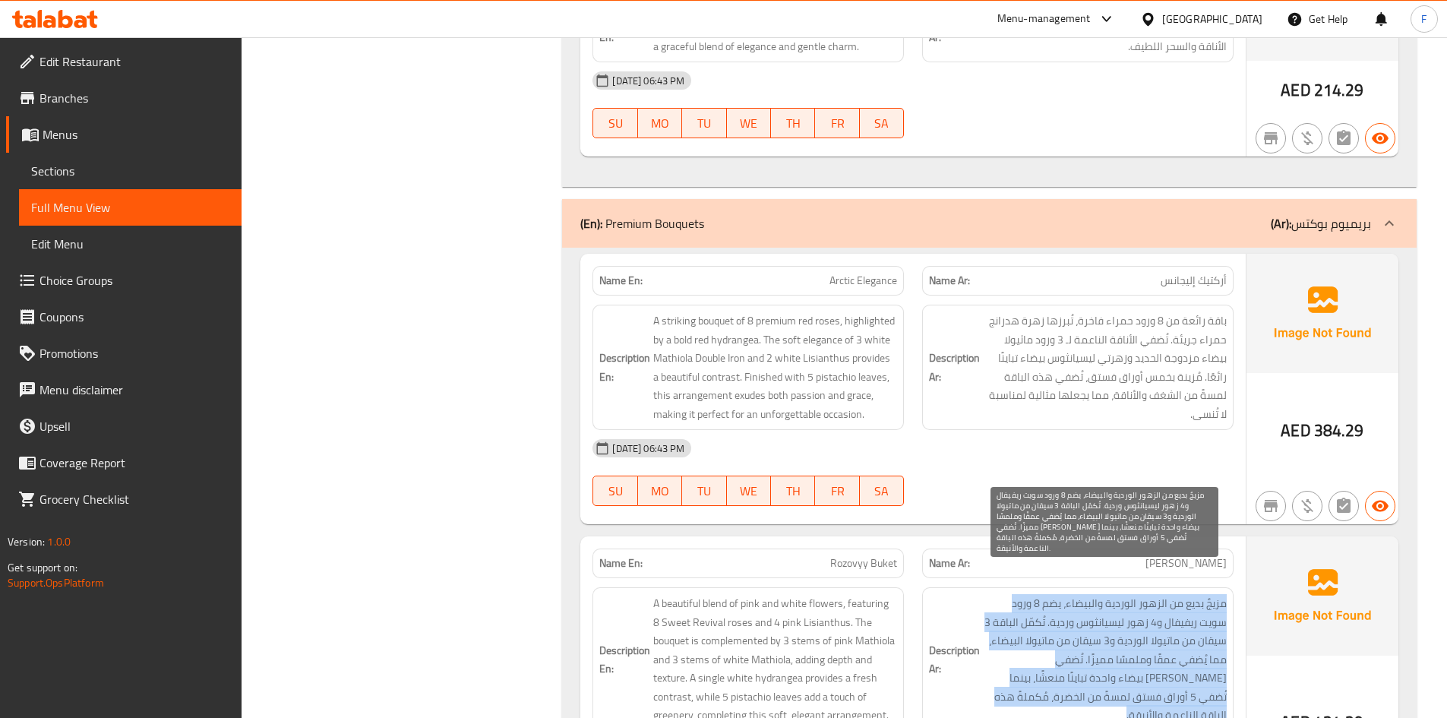
click at [1173, 594] on span "مزيجٌ بديع من الزهور الوردية والبيضاء، يضم 8 ورود سويت ريفيفال و4 زهور ليسيانثو…" at bounding box center [1105, 659] width 244 height 131
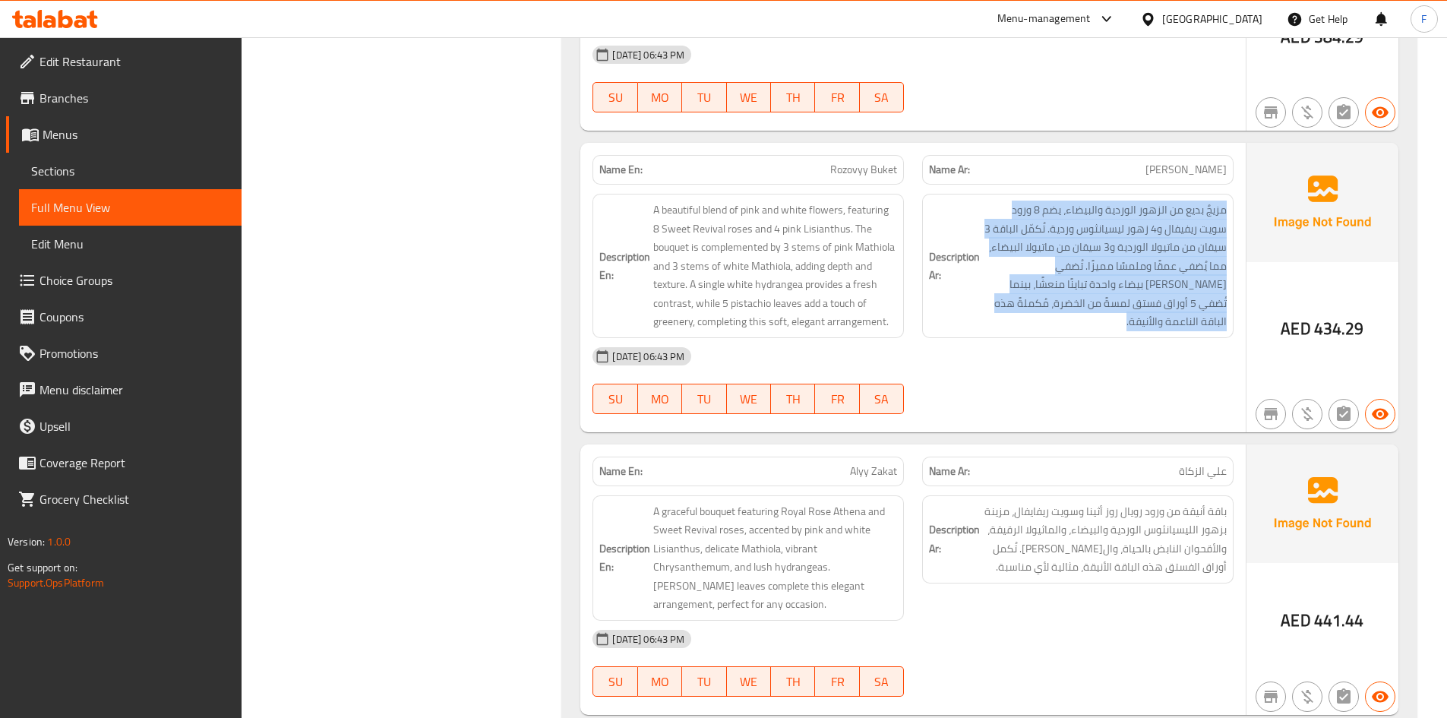
scroll to position [11916, 0]
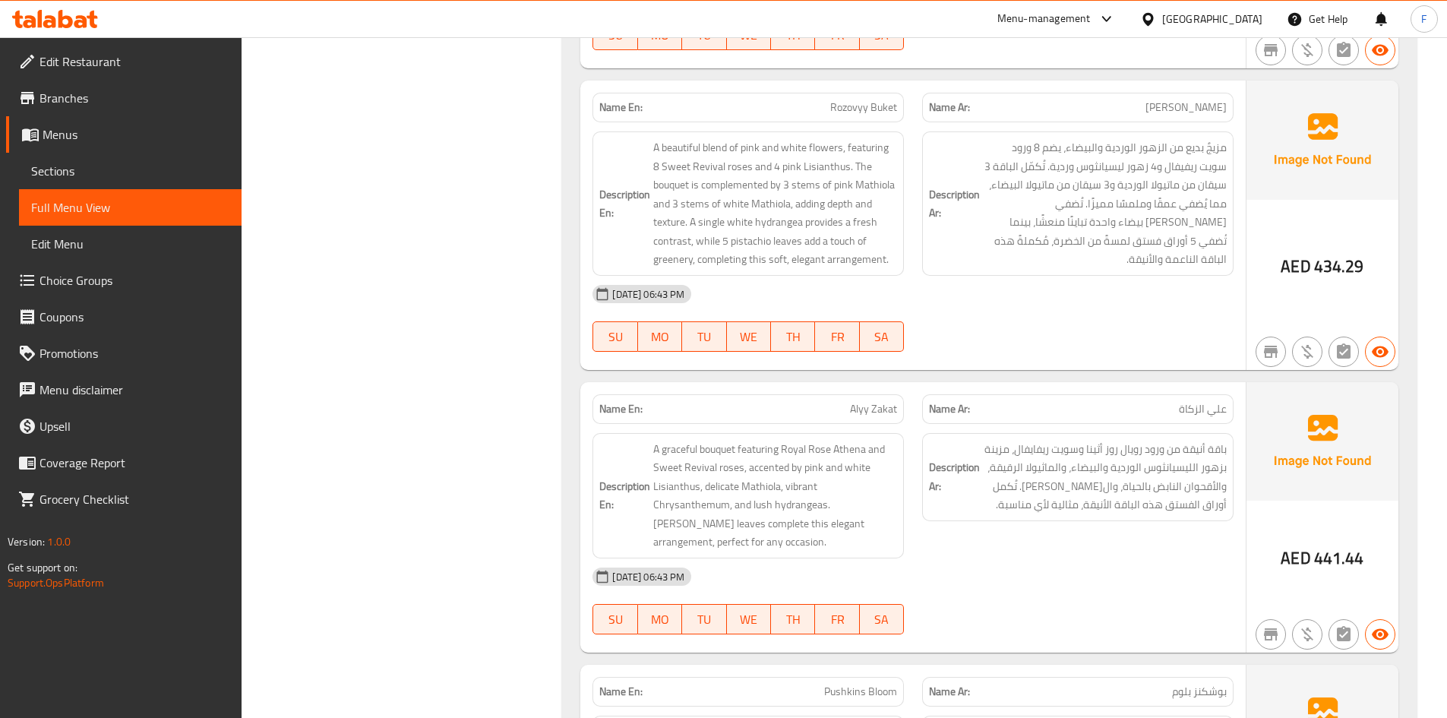
click at [1189, 401] on span "علي الزكاة" at bounding box center [1203, 409] width 48 height 16
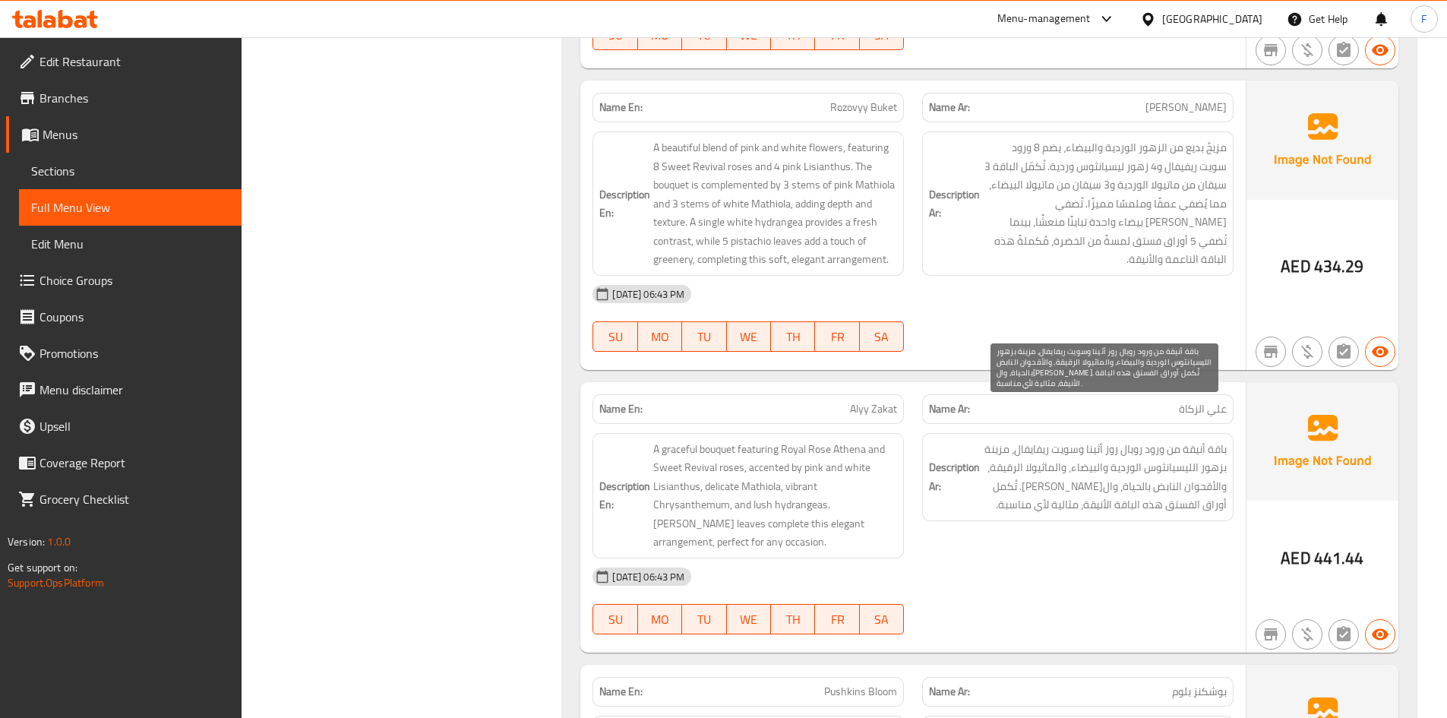
click at [1064, 440] on span "باقة أنيقة من ورود رويال روز أثينا وسويت ريفايفال، مزينة بزهور الليسيانثوس الور…" at bounding box center [1105, 477] width 244 height 74
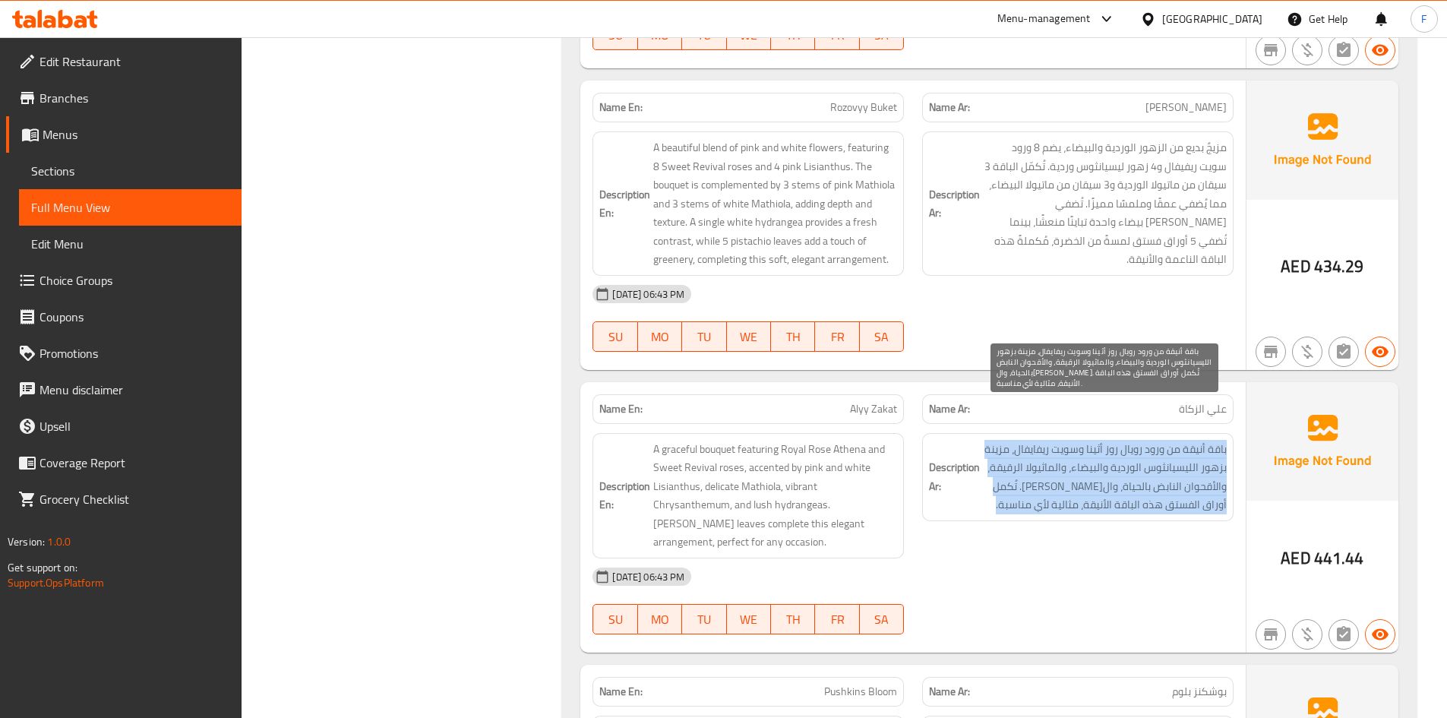
click at [1064, 440] on span "باقة أنيقة من ورود رويال روز أثينا وسويت ريفايفال، مزينة بزهور الليسيانثوس الور…" at bounding box center [1105, 477] width 244 height 74
click at [1034, 451] on span "باقة أنيقة من ورود رويال روز أثينا وسويت ريفايفال، مزينة بزهور الليسيانثوس الور…" at bounding box center [1105, 477] width 244 height 74
drag, startPoint x: 1193, startPoint y: 436, endPoint x: 986, endPoint y: 443, distance: 207.5
click at [986, 443] on span "باقة أنيقة من ورود رويال روز أثينا وسويت ريفايفال، مزينة بزهور الليسيانثوس الور…" at bounding box center [1105, 477] width 244 height 74
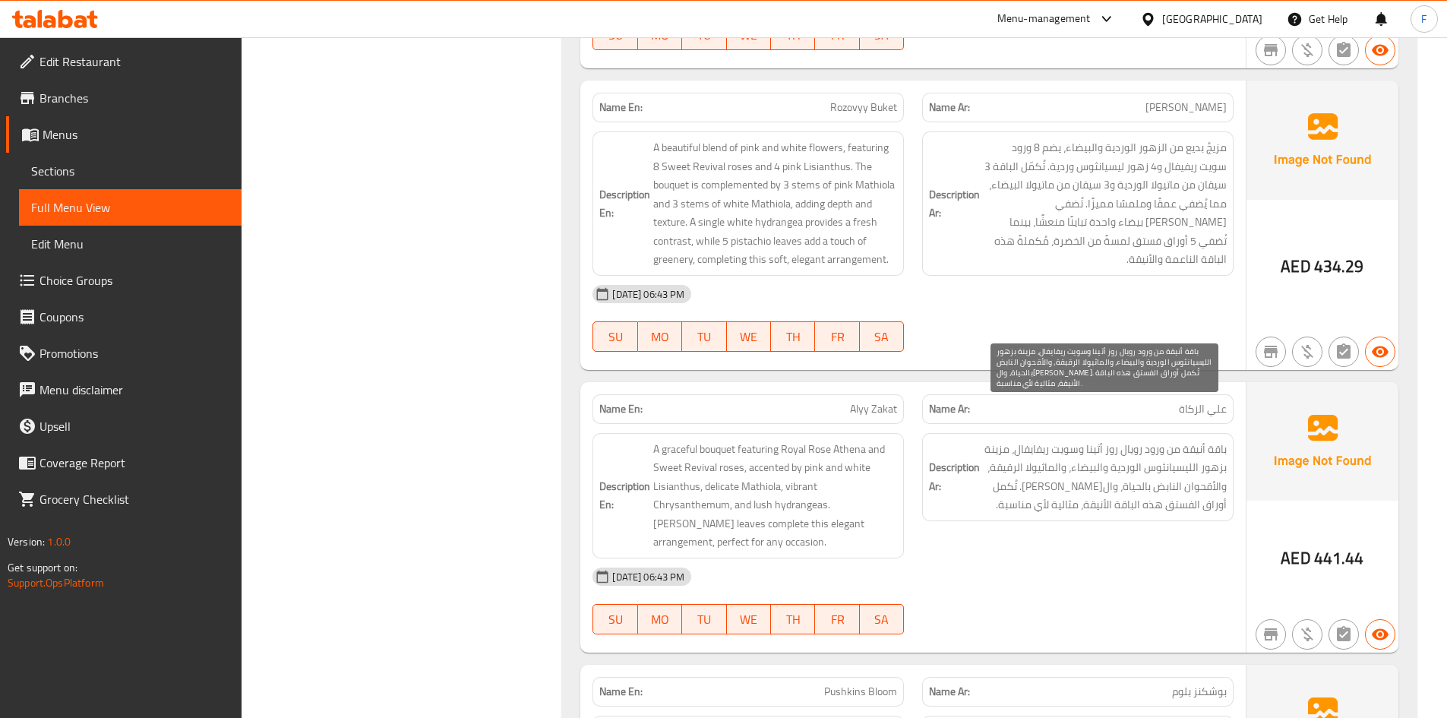
click at [1015, 471] on span "باقة أنيقة من ورود رويال روز أثينا وسويت ريفايفال، مزينة بزهور الليسيانثوس الور…" at bounding box center [1105, 477] width 244 height 74
click at [1189, 453] on span "باقة أنيقة من ورود رويال روز أثينا وسويت ريفايفال، مزينة بزهور الليسيانثوس الور…" at bounding box center [1105, 477] width 244 height 74
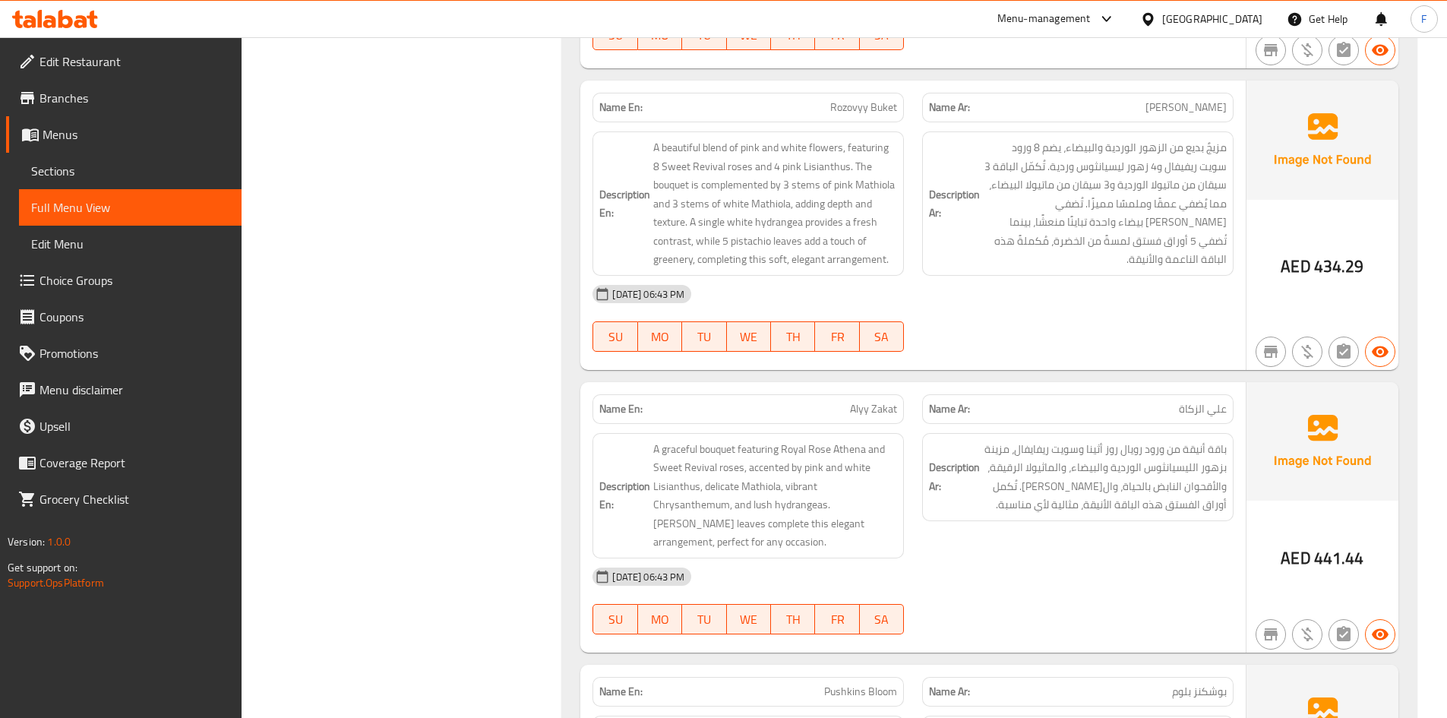
click at [876, 401] on span "Alyy Zakat" at bounding box center [873, 409] width 47 height 16
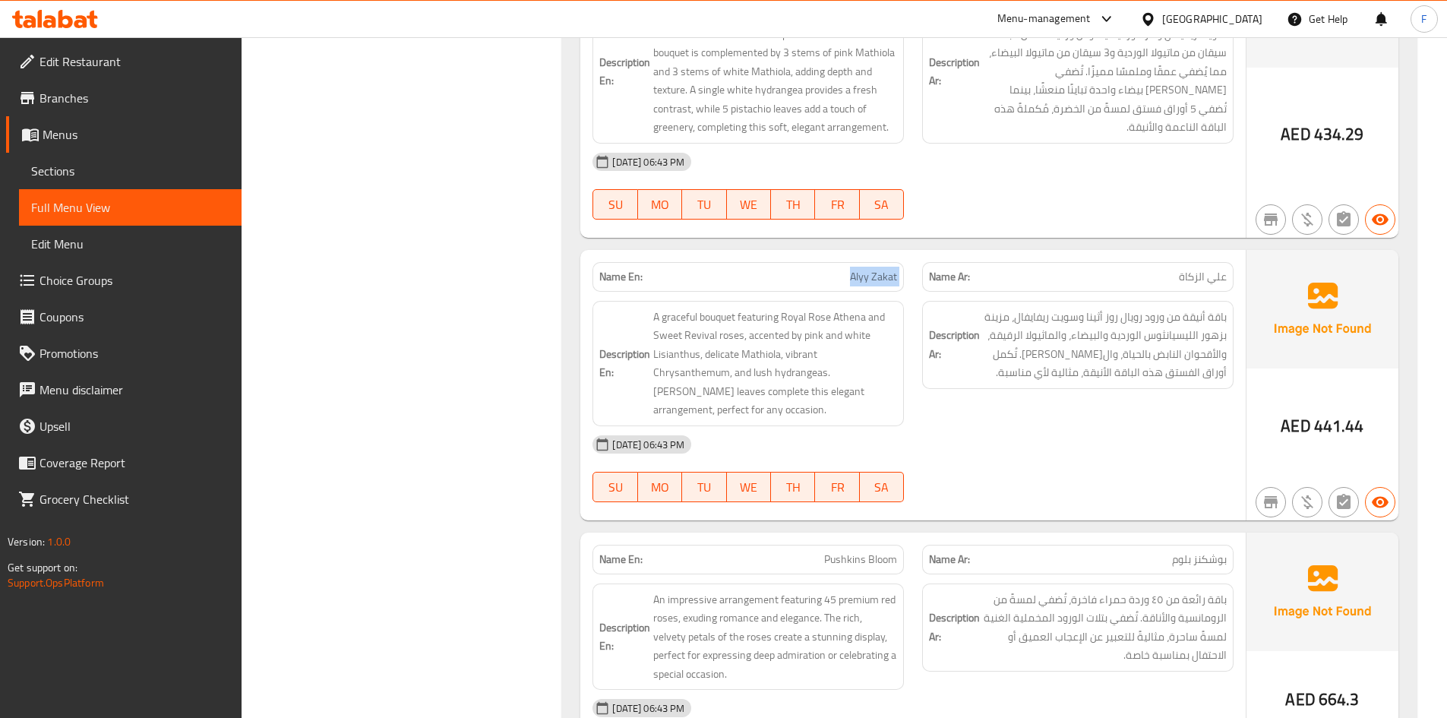
scroll to position [12068, 0]
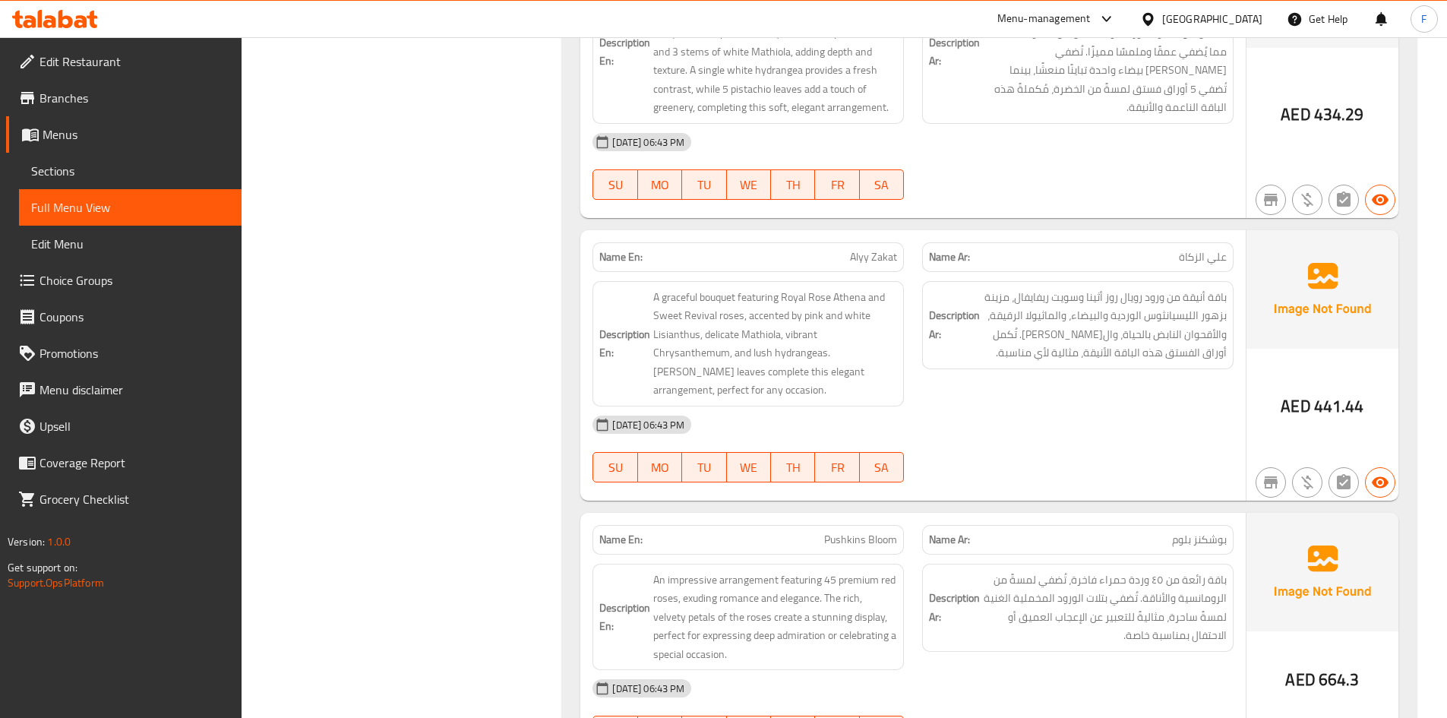
click at [839, 532] on span "Pushkins Bloom" at bounding box center [860, 540] width 73 height 16
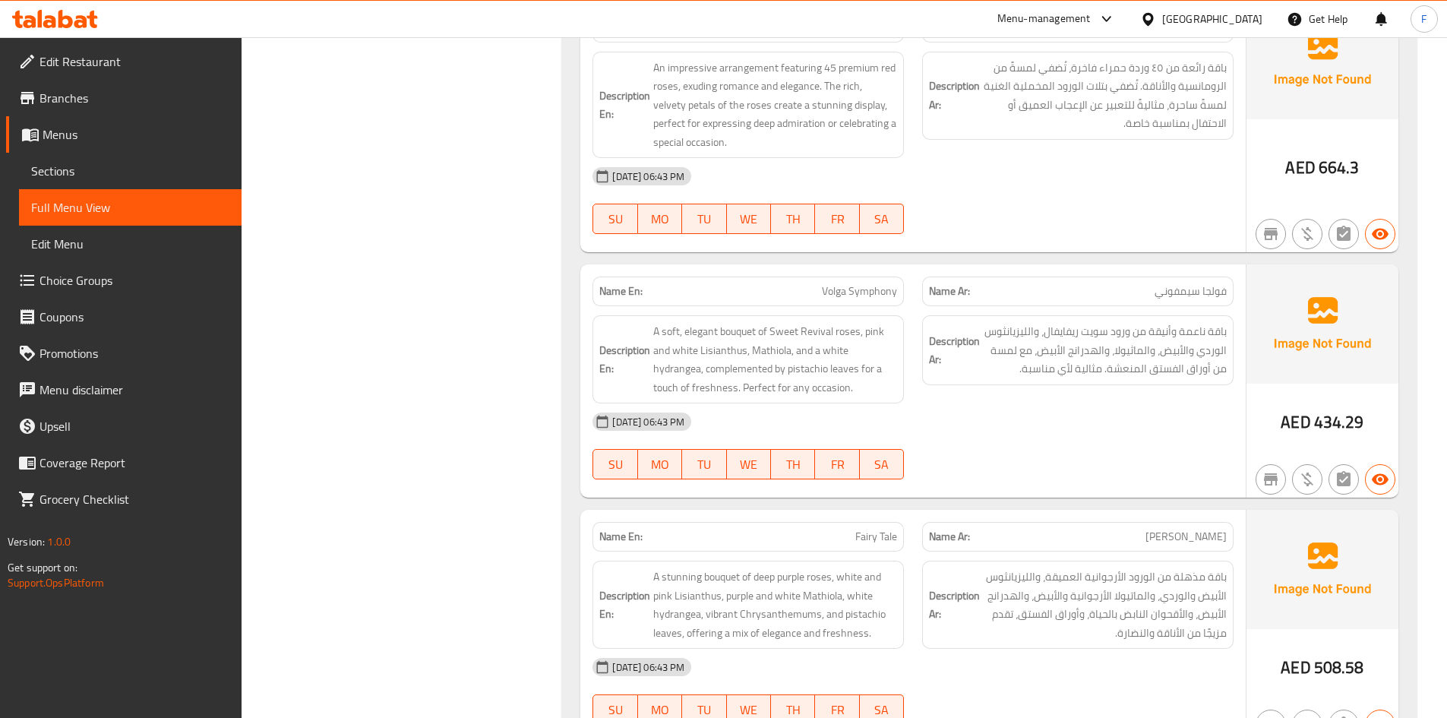
scroll to position [12600, 0]
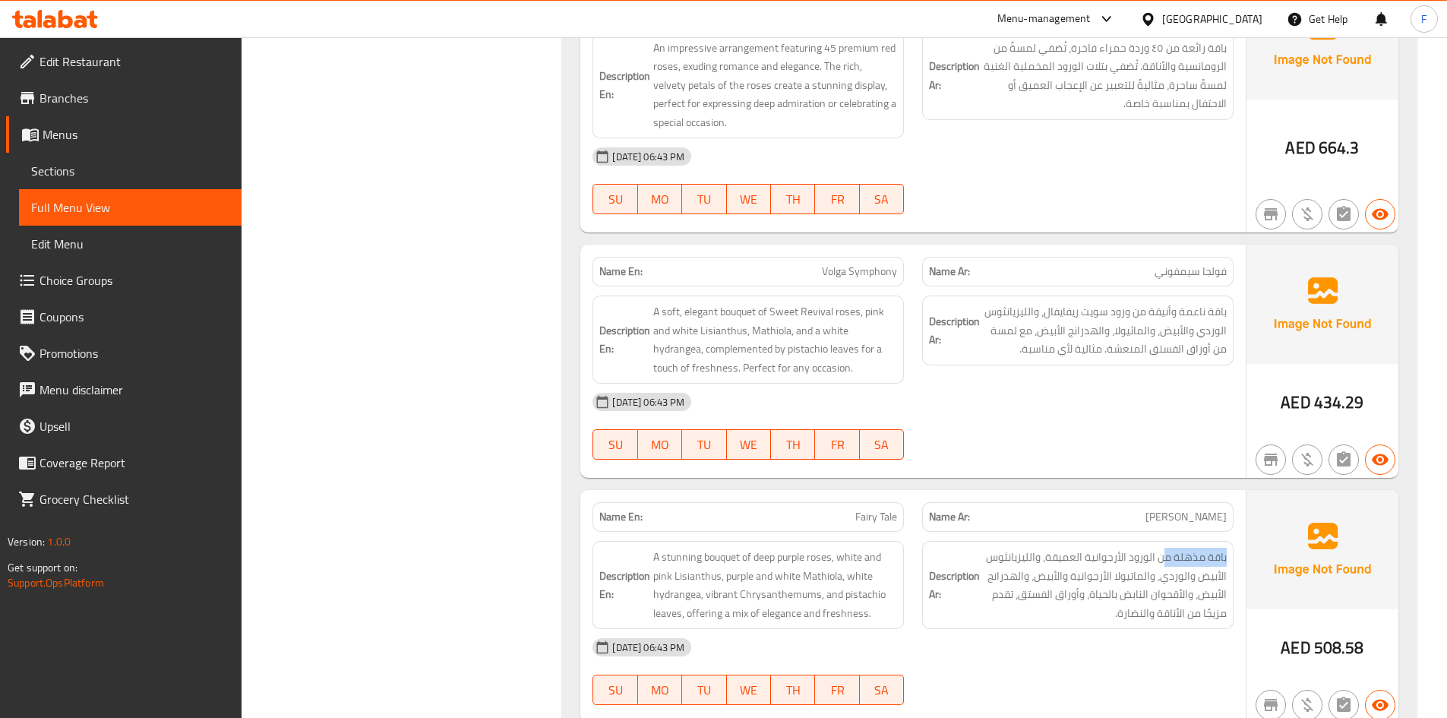
drag, startPoint x: 1145, startPoint y: 506, endPoint x: 977, endPoint y: 545, distance: 173.2
click at [977, 548] on h6 "Description Ar: باقة مذهلة من الورود الأرجوانية العميقة، والليزيانثوس الأبيض وا…" at bounding box center [1078, 585] width 298 height 74
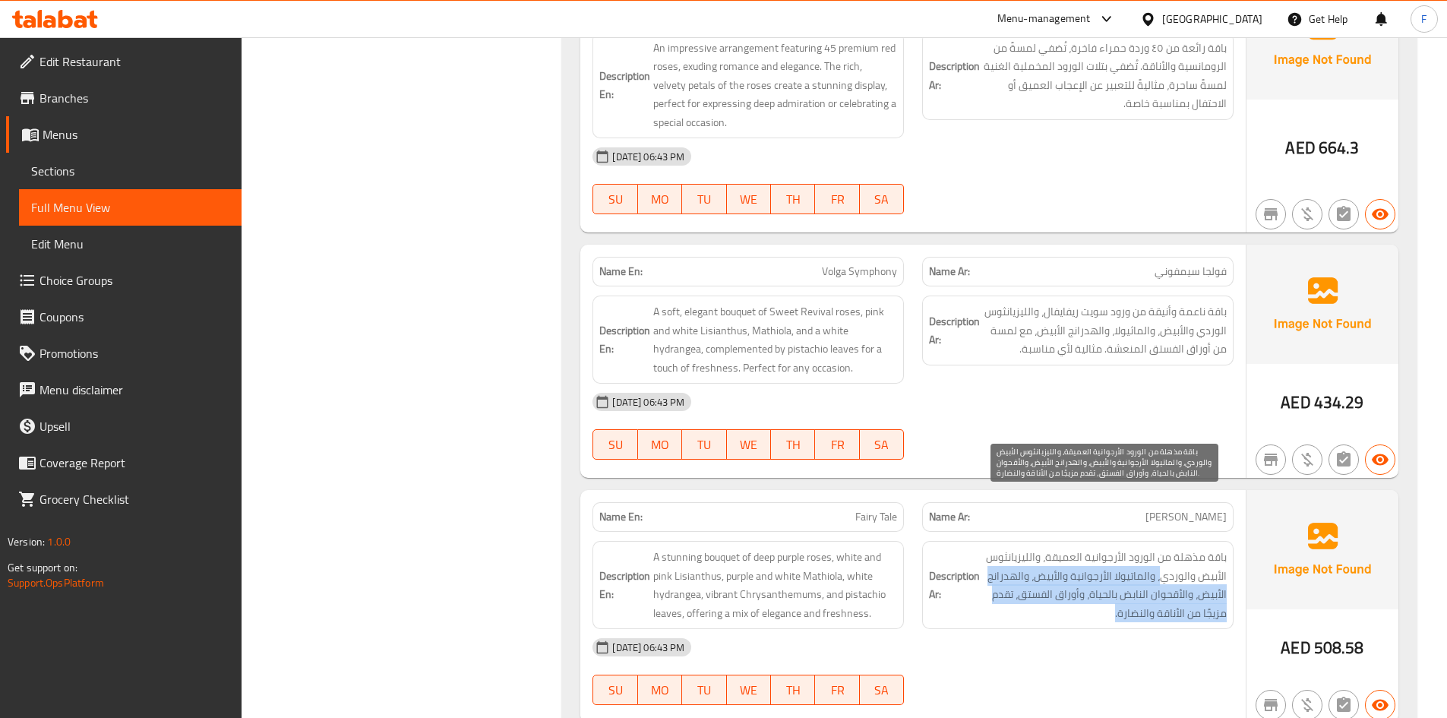
drag, startPoint x: 1158, startPoint y: 527, endPoint x: 1017, endPoint y: 550, distance: 142.3
click at [1017, 550] on span "باقة مذهلة من الورود الأرجوانية العميقة، والليزيانثوس الأبيض والوردي، والماتيول…" at bounding box center [1105, 585] width 244 height 74
click at [1032, 548] on span "باقة مذهلة من الورود الأرجوانية العميقة، والليزيانثوس الأبيض والوردي، والماتيول…" at bounding box center [1105, 585] width 244 height 74
drag, startPoint x: 1212, startPoint y: 547, endPoint x: 1045, endPoint y: 557, distance: 167.4
click at [1045, 557] on span "باقة مذهلة من الورود الأرجوانية العميقة، والليزيانثوس الأبيض والوردي، والماتيول…" at bounding box center [1105, 585] width 244 height 74
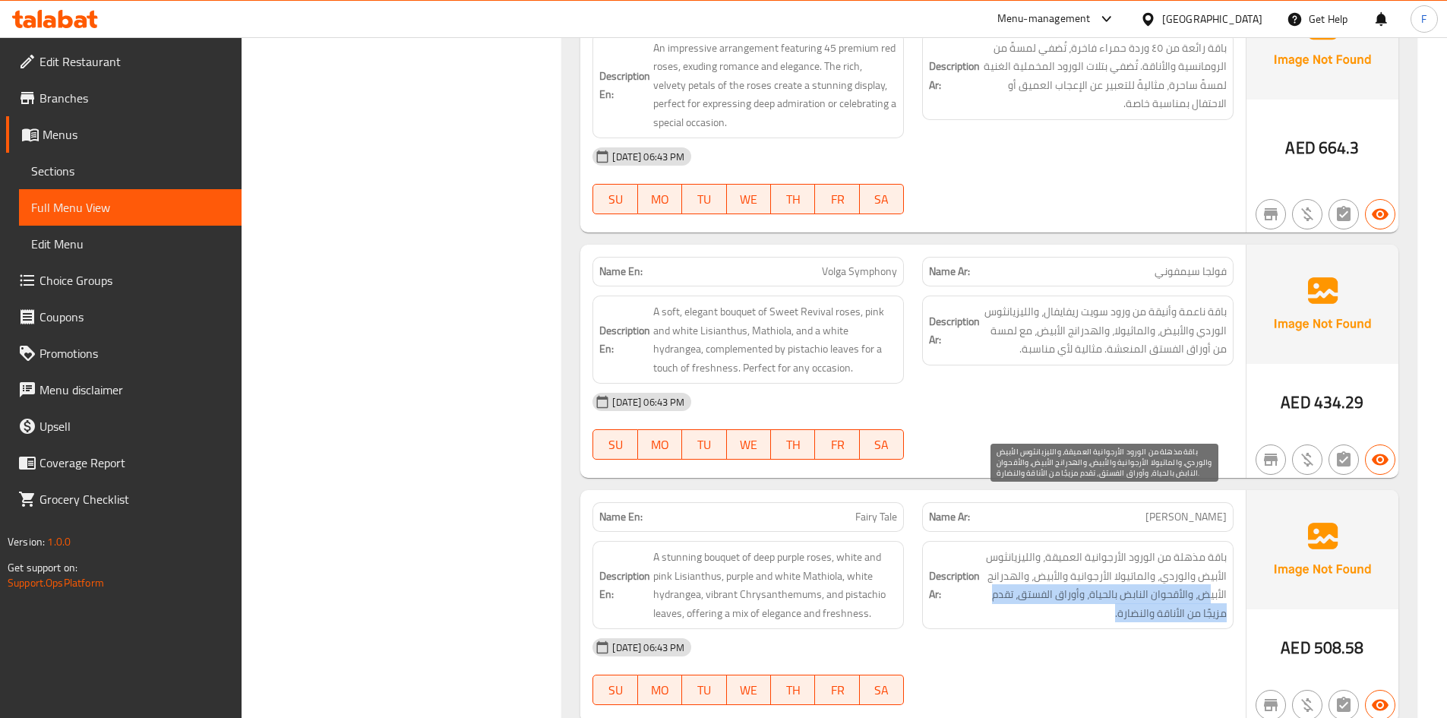
click at [1045, 557] on span "باقة مذهلة من الورود الأرجوانية العميقة، والليزيانثوس الأبيض والوردي، والماتيول…" at bounding box center [1105, 585] width 244 height 74
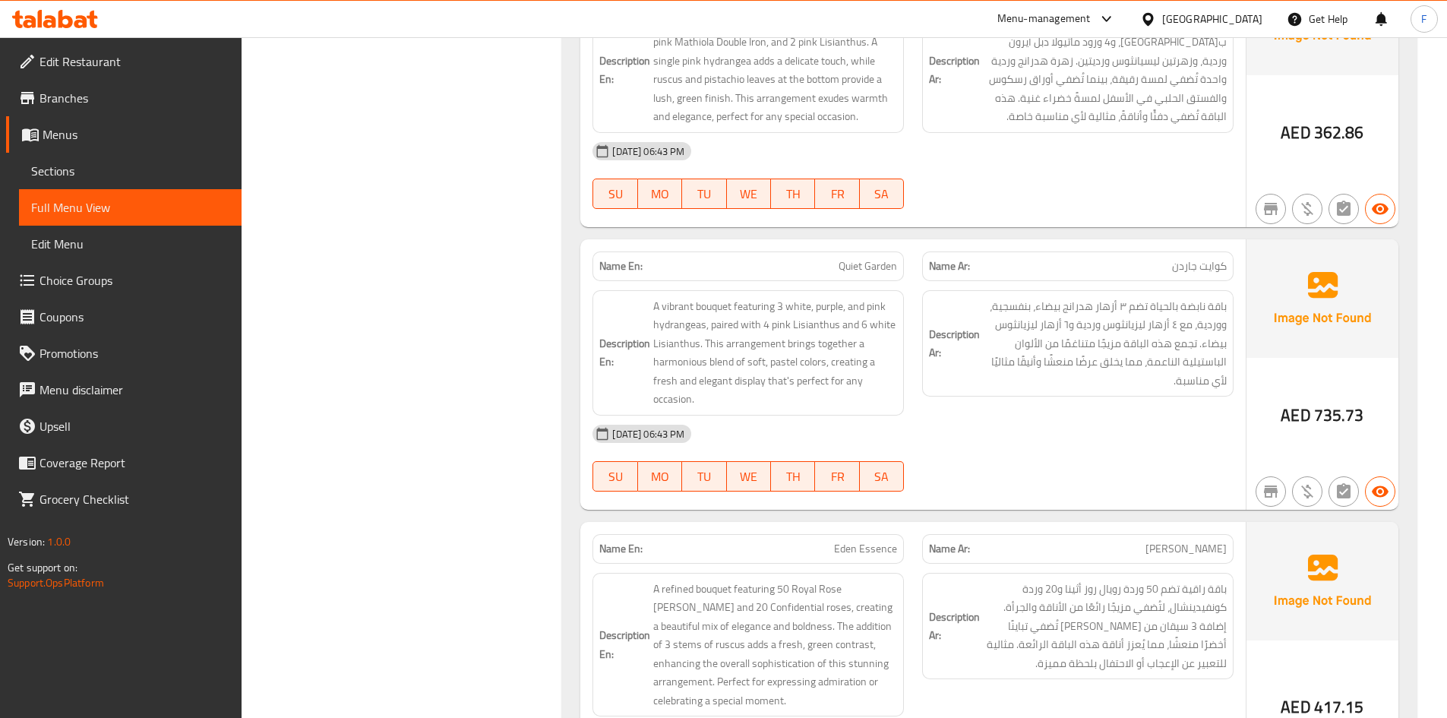
scroll to position [15410, 0]
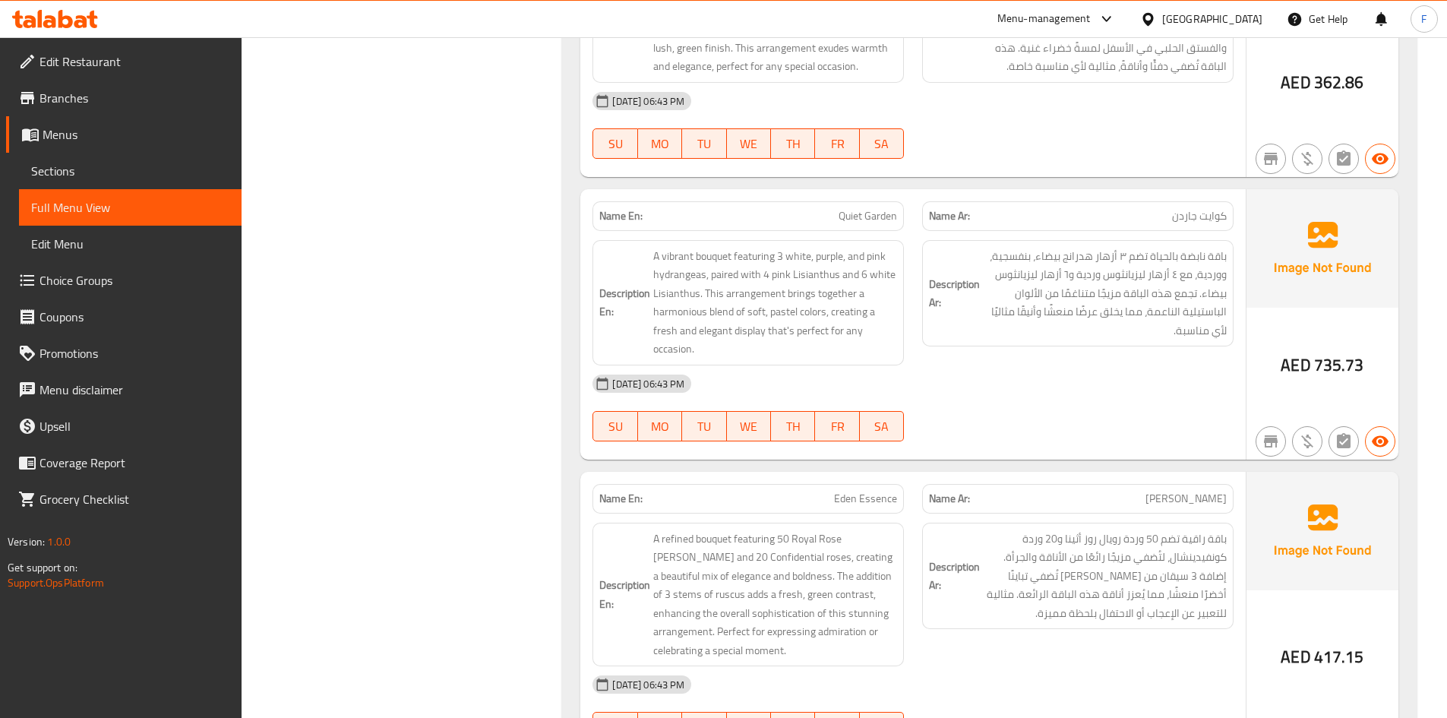
click at [1172, 484] on div "Name Ar: [PERSON_NAME]" at bounding box center [1077, 499] width 311 height 30
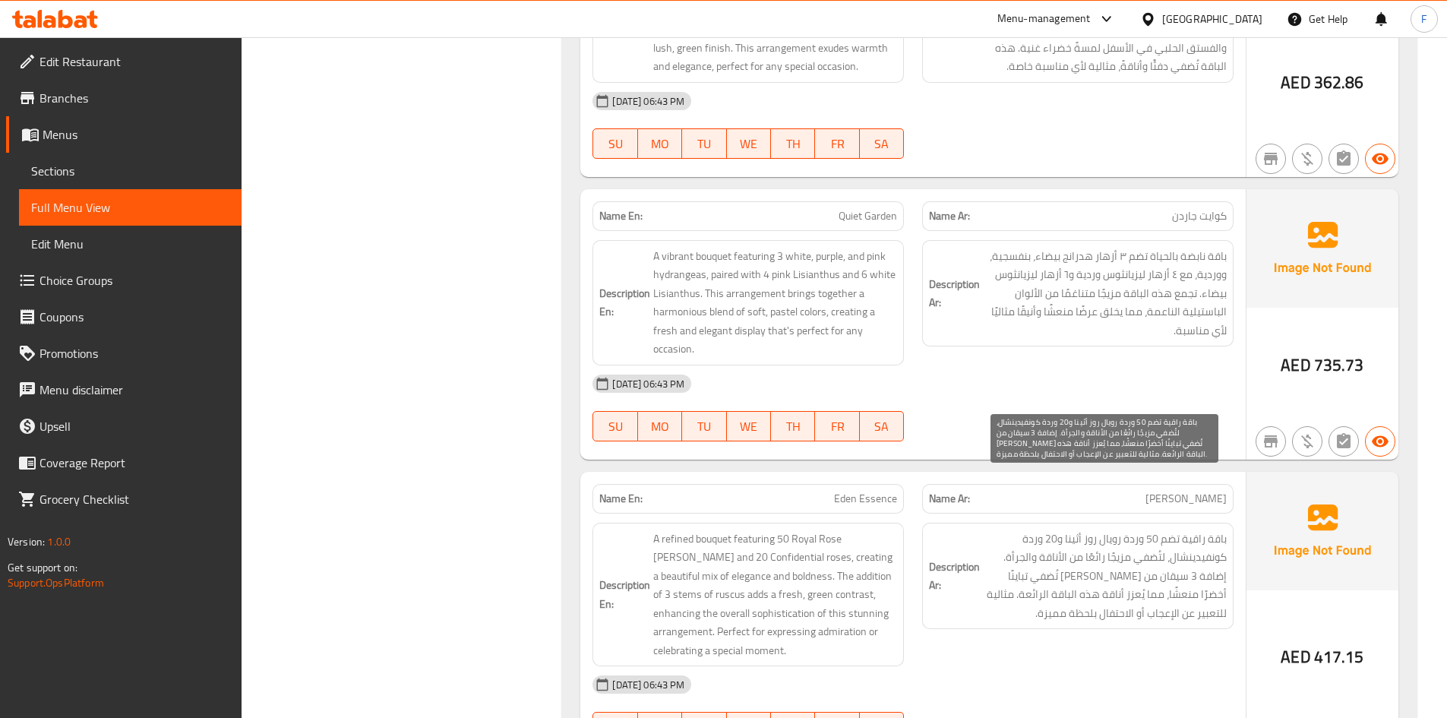
click at [1160, 529] on span "باقة راقية تضم 50 وردة رويال روز أثينا و20 وردة كونفيدينشال، لتُضفي مزيجًا رائع…" at bounding box center [1105, 575] width 244 height 93
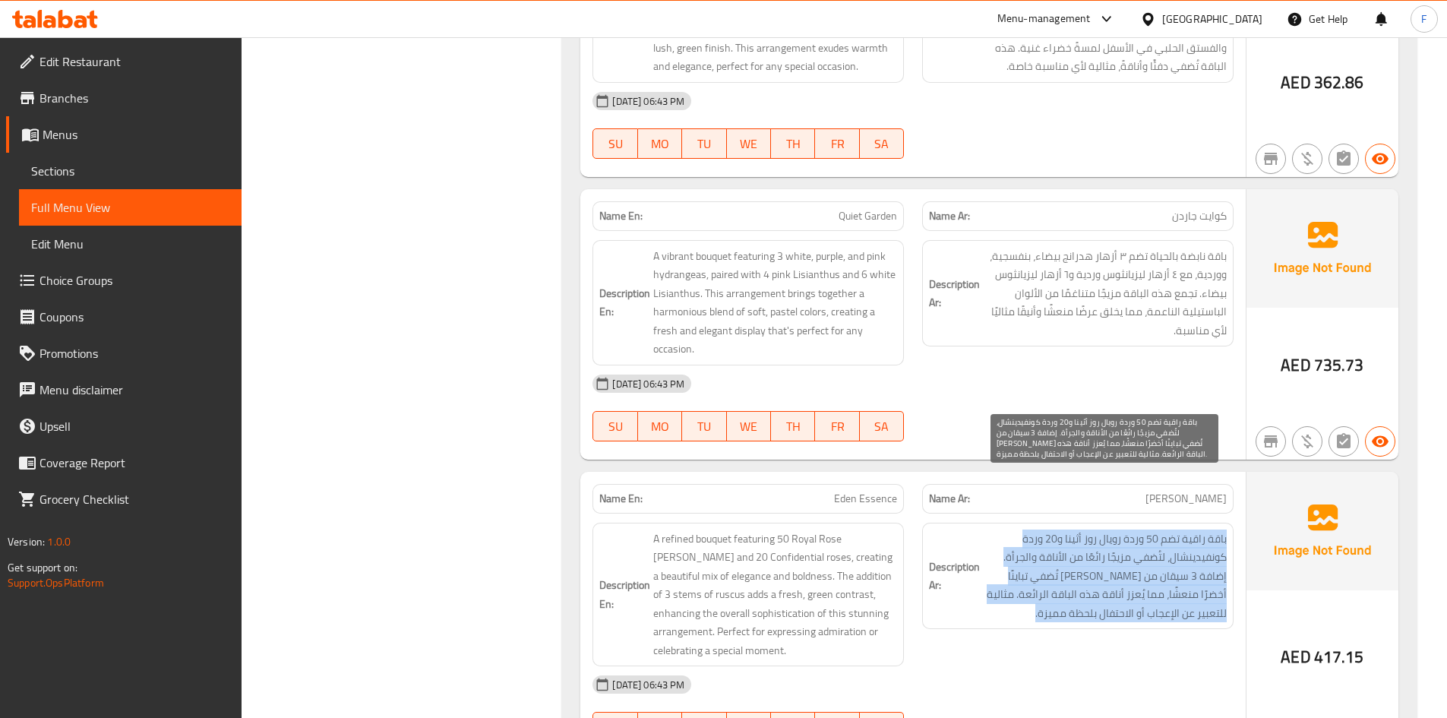
click at [1160, 529] on span "باقة راقية تضم 50 وردة رويال روز أثينا و20 وردة كونفيدينشال، لتُضفي مزيجًا رائع…" at bounding box center [1105, 575] width 244 height 93
click at [1132, 529] on span "باقة راقية تضم 50 وردة رويال روز أثينا و20 وردة كونفيدينشال، لتُضفي مزيجًا رائع…" at bounding box center [1105, 575] width 244 height 93
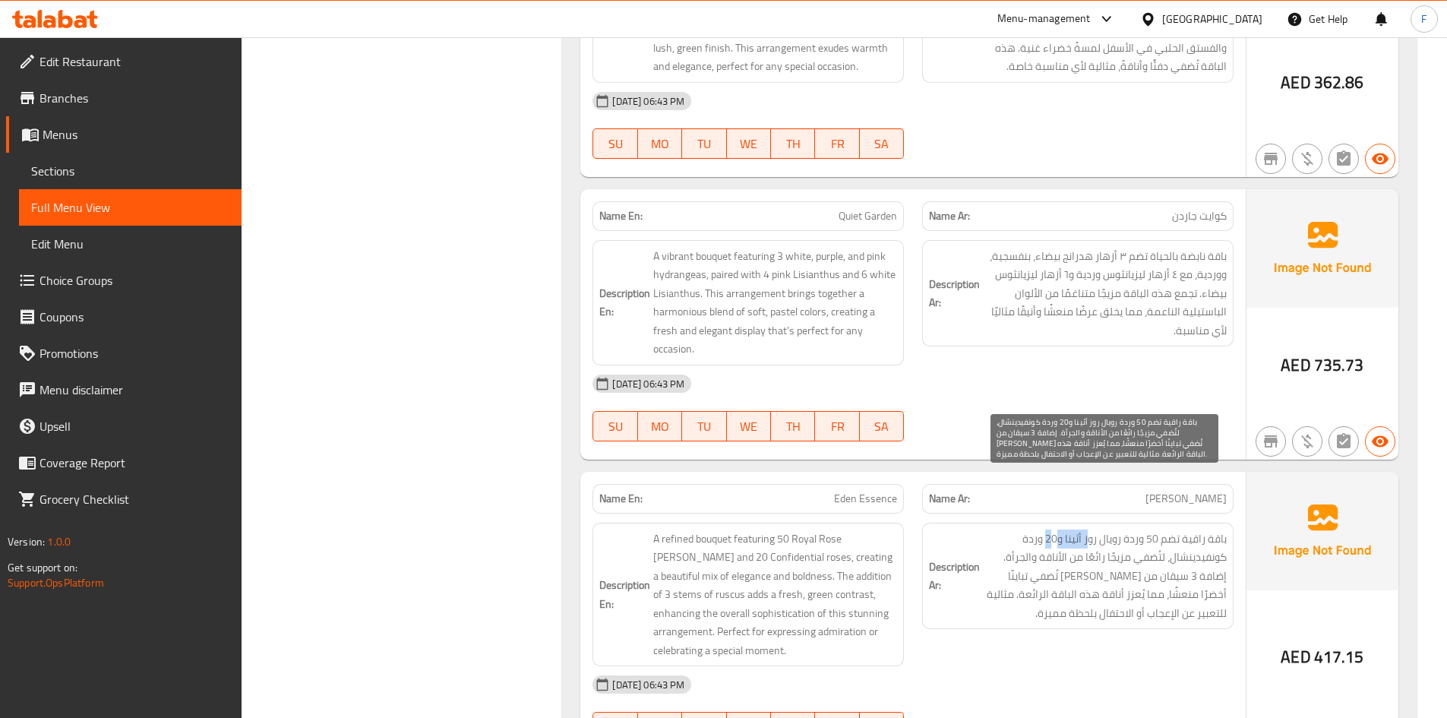
drag, startPoint x: 1089, startPoint y: 491, endPoint x: 1053, endPoint y: 491, distance: 35.7
click at [1053, 529] on span "باقة راقية تضم 50 وردة رويال روز أثينا و20 وردة كونفيدينشال، لتُضفي مزيجًا رائع…" at bounding box center [1105, 575] width 244 height 93
click at [1028, 529] on span "باقة راقية تضم 50 وردة رويال روز أثينا و20 وردة كونفيدينشال، لتُضفي مزيجًا رائع…" at bounding box center [1105, 575] width 244 height 93
click at [1211, 529] on span "باقة راقية تضم 50 وردة رويال روز أثينا و20 وردة كونفيدينشال، لتُضفي مزيجًا رائع…" at bounding box center [1105, 575] width 244 height 93
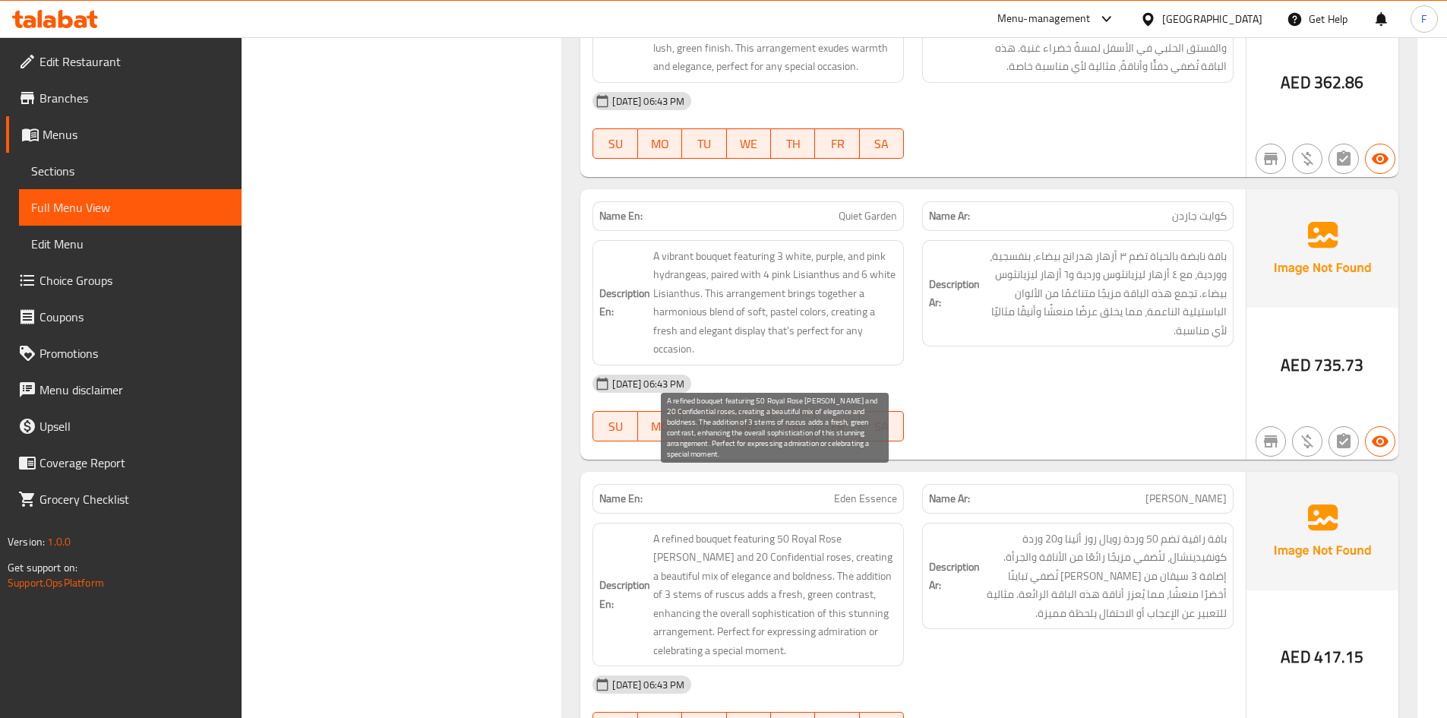
click at [704, 529] on span "A refined bouquet featuring 50 Royal Rose [PERSON_NAME] and 20 Confidential ros…" at bounding box center [775, 594] width 244 height 131
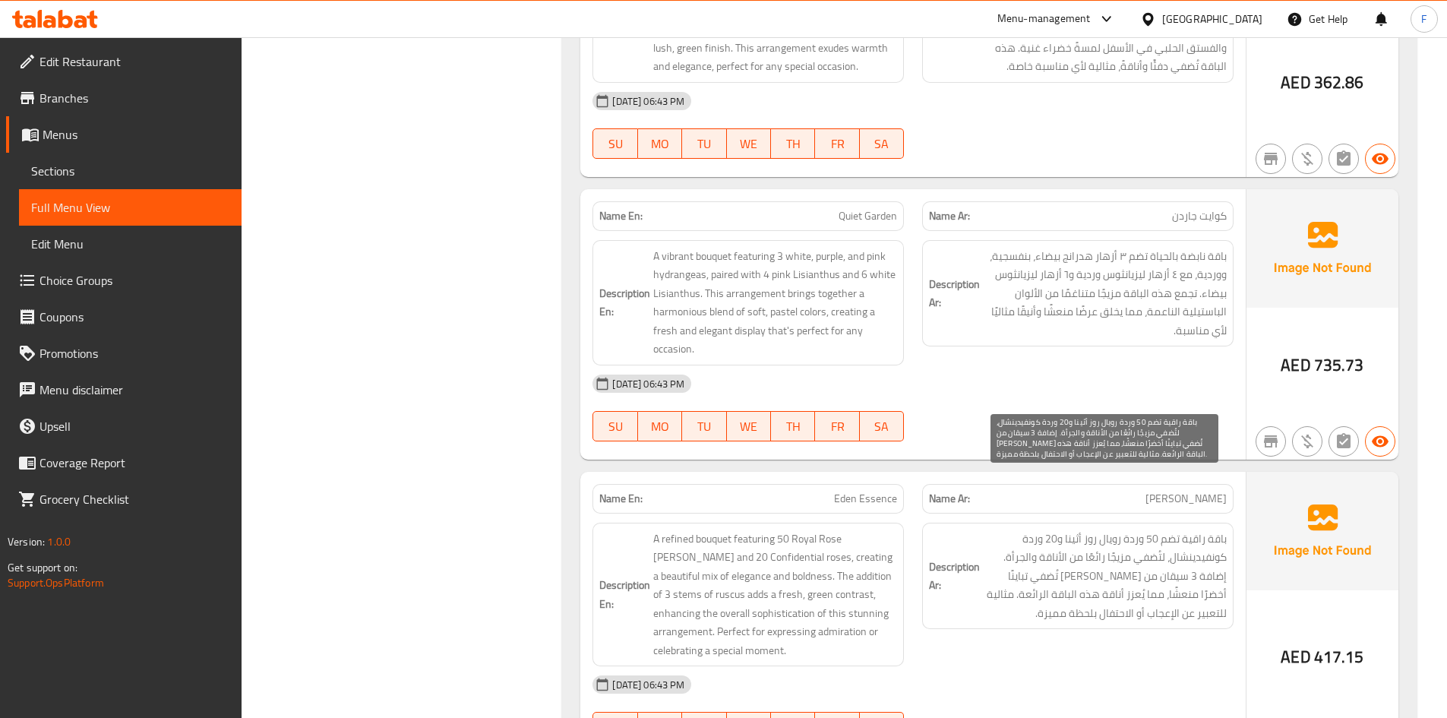
click at [1143, 529] on span "باقة راقية تضم 50 وردة رويال روز أثينا و20 وردة كونفيدينشال، لتُضفي مزيجًا رائع…" at bounding box center [1105, 575] width 244 height 93
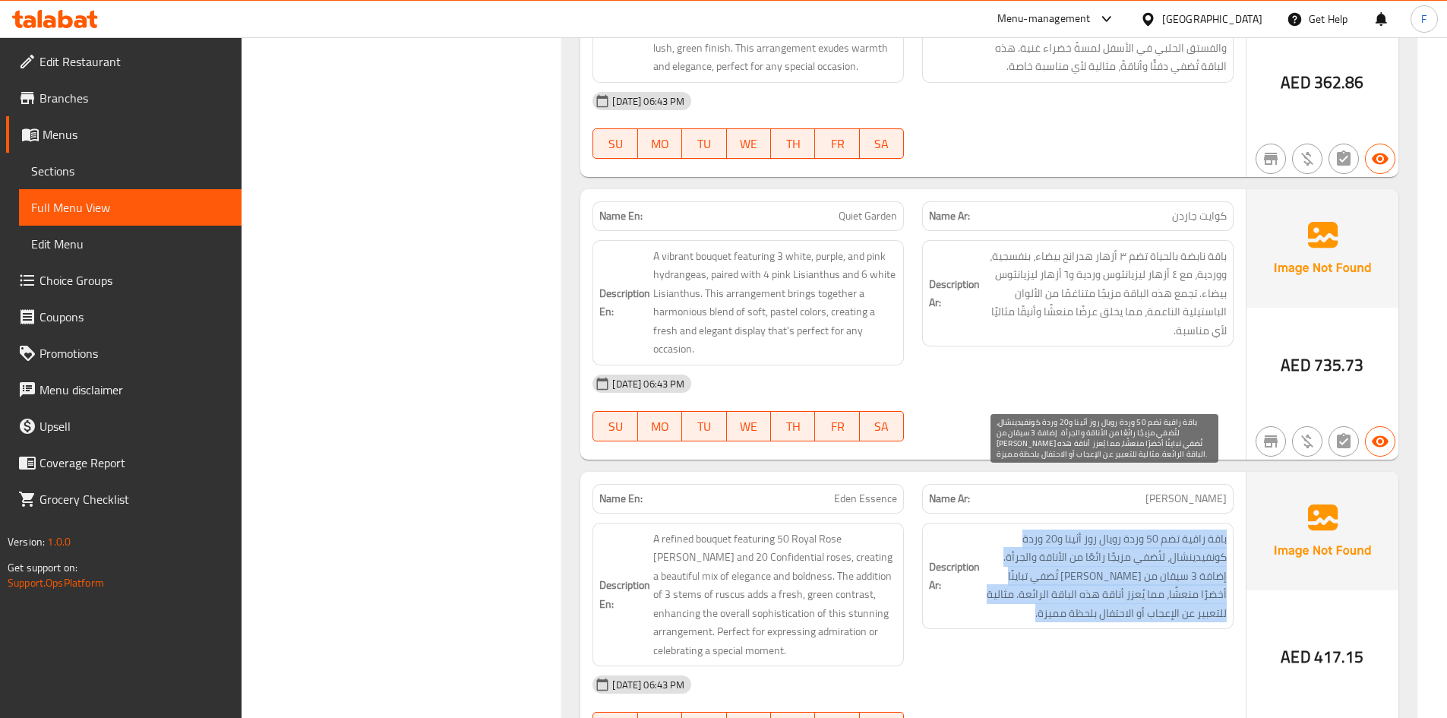
click at [1143, 529] on span "باقة راقية تضم 50 وردة رويال روز أثينا و20 وردة كونفيدينشال، لتُضفي مزيجًا رائع…" at bounding box center [1105, 575] width 244 height 93
click at [1120, 529] on span "باقة راقية تضم 50 وردة رويال روز أثينا و20 وردة كونفيدينشال، لتُضفي مزيجًا رائع…" at bounding box center [1105, 575] width 244 height 93
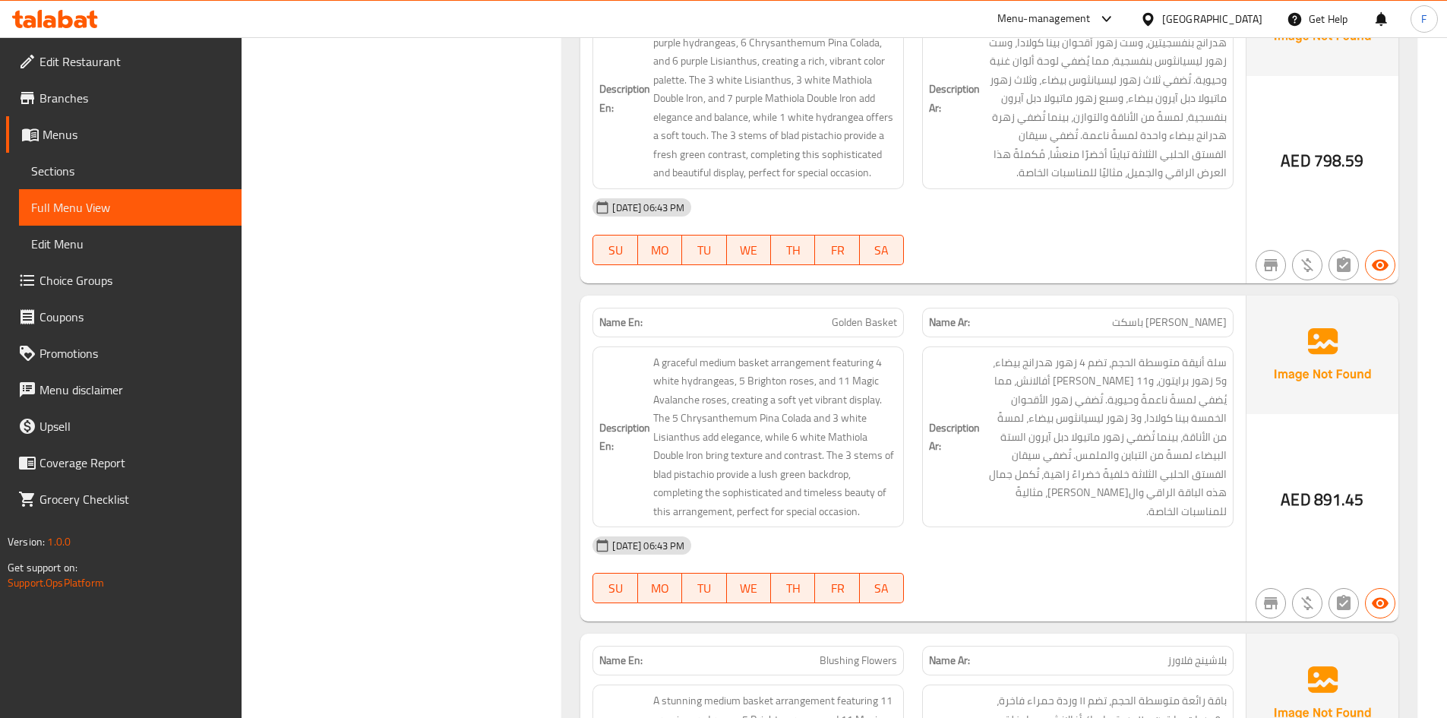
scroll to position [21562, 0]
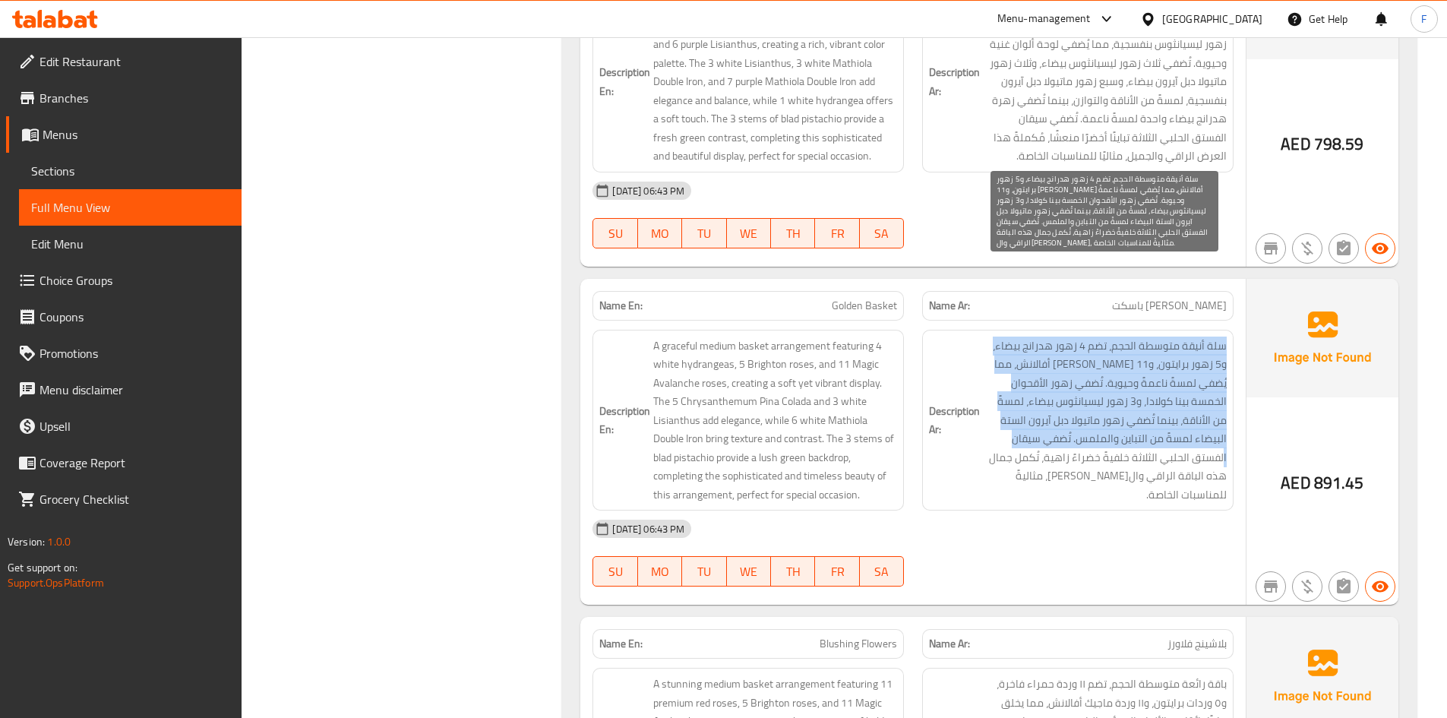
drag, startPoint x: 1223, startPoint y: 265, endPoint x: 1053, endPoint y: 374, distance: 201.2
click at [1053, 374] on span "سلة أنيقة متوسطة الحجم، تضم 4 زهور هدرانج بيضاء، و5 زهور برايتون، و11 [PERSON_N…" at bounding box center [1105, 420] width 244 height 168
click at [1058, 336] on span "سلة أنيقة متوسطة الحجم، تضم 4 زهور هدرانج بيضاء، و5 زهور برايتون، و11 [PERSON_N…" at bounding box center [1105, 420] width 244 height 168
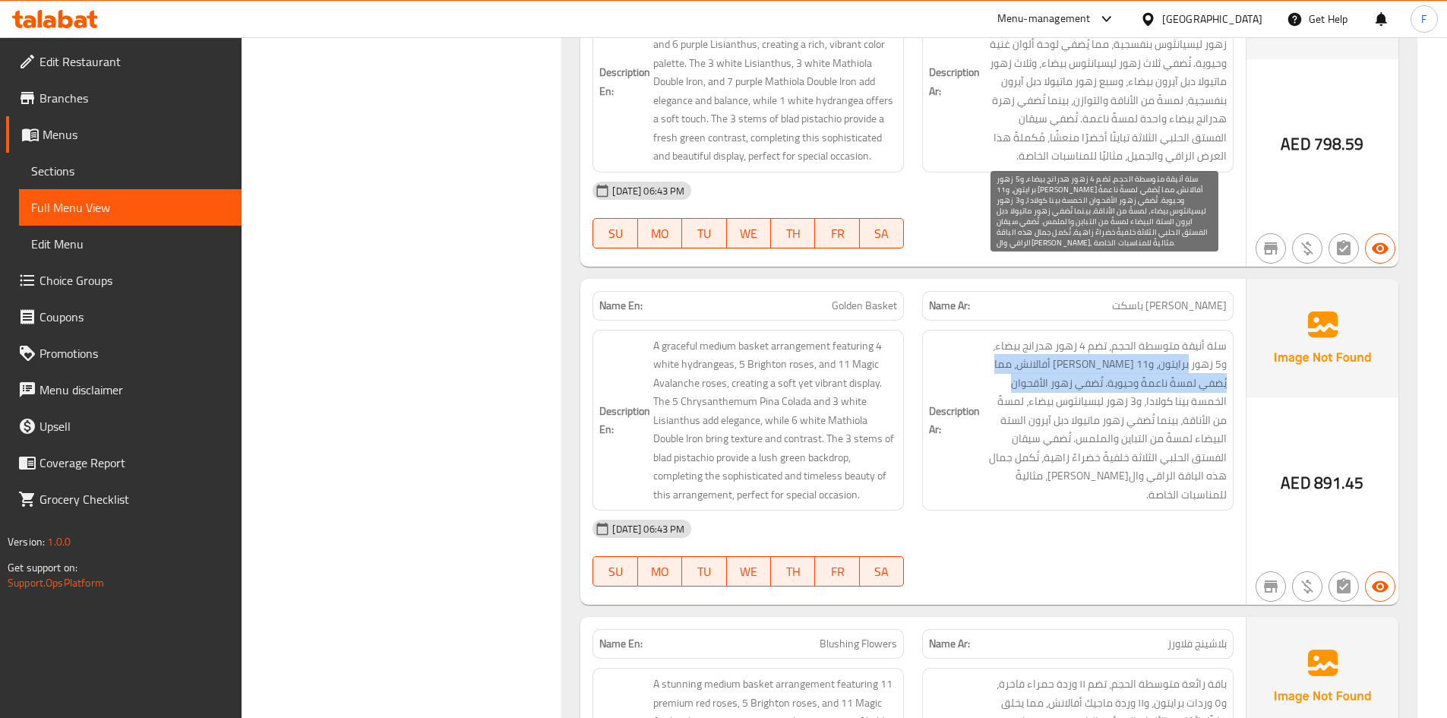
drag, startPoint x: 1188, startPoint y: 292, endPoint x: 1033, endPoint y: 308, distance: 155.8
click at [1033, 336] on span "سلة أنيقة متوسطة الحجم، تضم 4 زهور هدرانج بيضاء، و5 زهور برايتون، و11 [PERSON_N…" at bounding box center [1105, 420] width 244 height 168
click at [1050, 336] on span "سلة أنيقة متوسطة الحجم، تضم 4 زهور هدرانج بيضاء، و5 زهور برايتون، و11 [PERSON_N…" at bounding box center [1105, 420] width 244 height 168
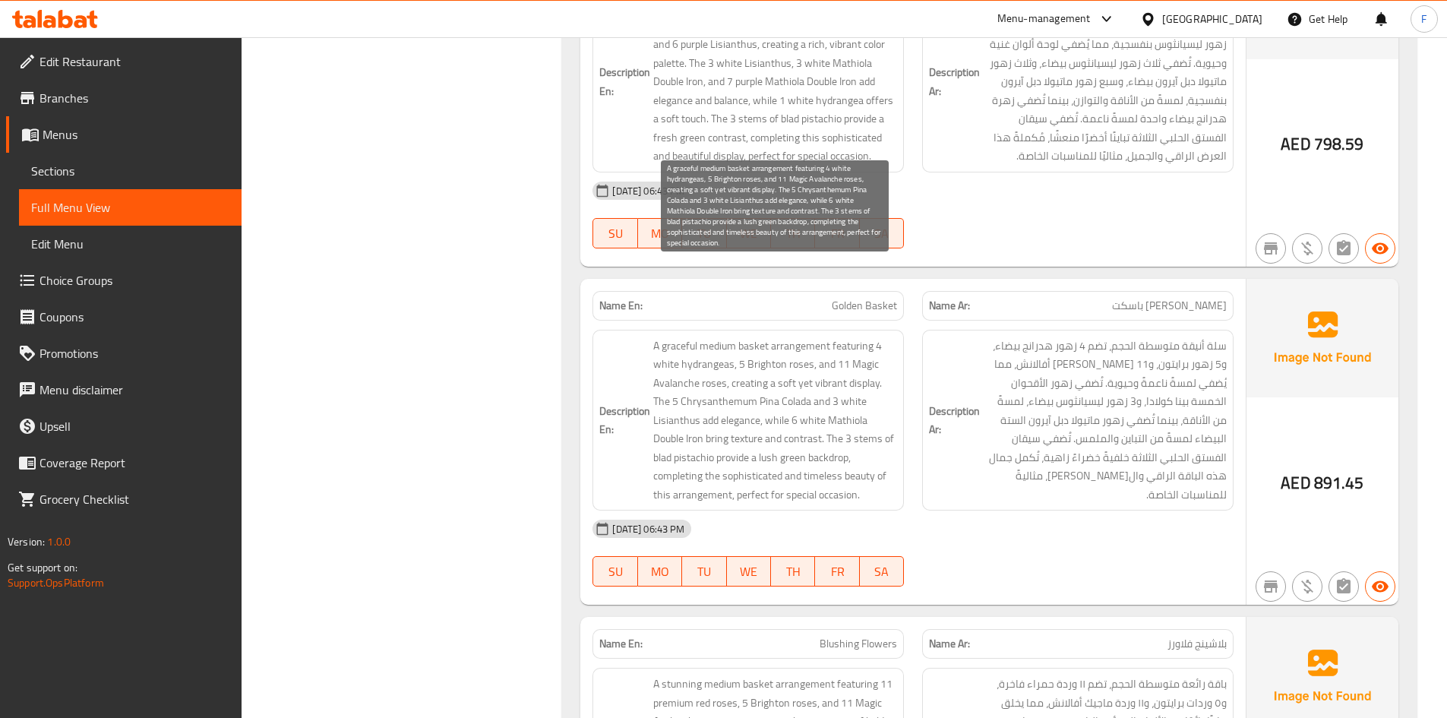
click at [687, 336] on span "A graceful medium basket arrangement featuring 4 white hydrangeas, 5 Brighton r…" at bounding box center [775, 420] width 244 height 168
click at [714, 336] on span "A graceful medium basket arrangement featuring 4 white hydrangeas, 5 Brighton r…" at bounding box center [775, 420] width 244 height 168
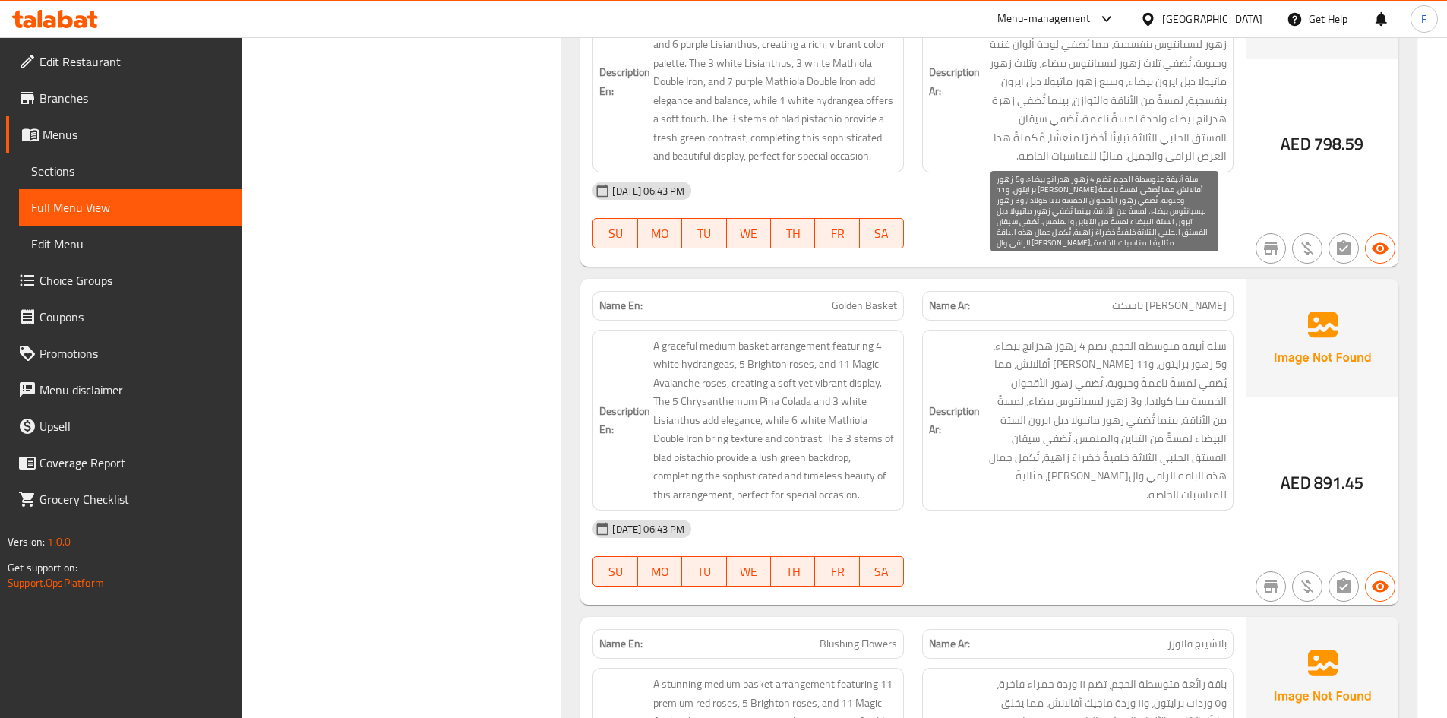
click at [1068, 336] on span "سلة أنيقة متوسطة الحجم، تضم 4 زهور هدرانج بيضاء، و5 زهور برايتون، و11 [PERSON_N…" at bounding box center [1105, 420] width 244 height 168
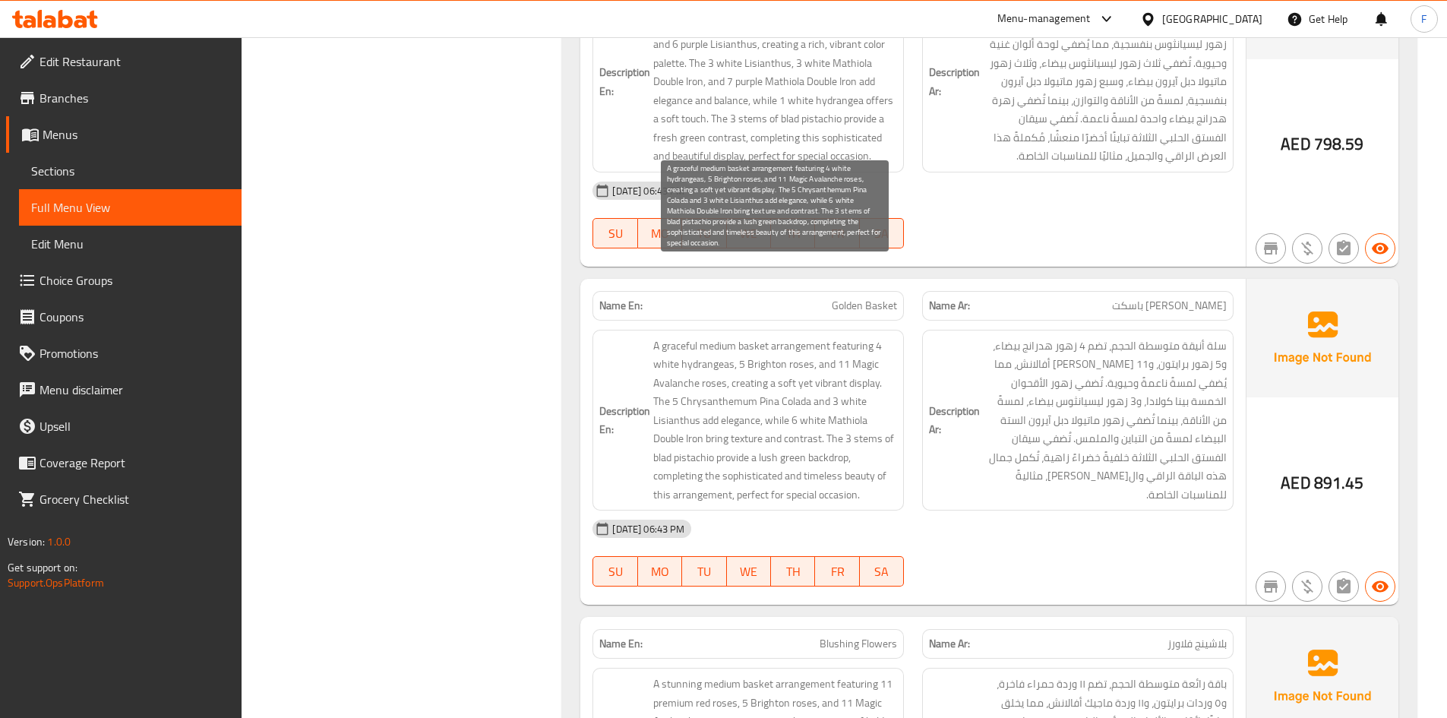
click at [719, 336] on span "A graceful medium basket arrangement featuring 4 white hydrangeas, 5 Brighton r…" at bounding box center [775, 420] width 244 height 168
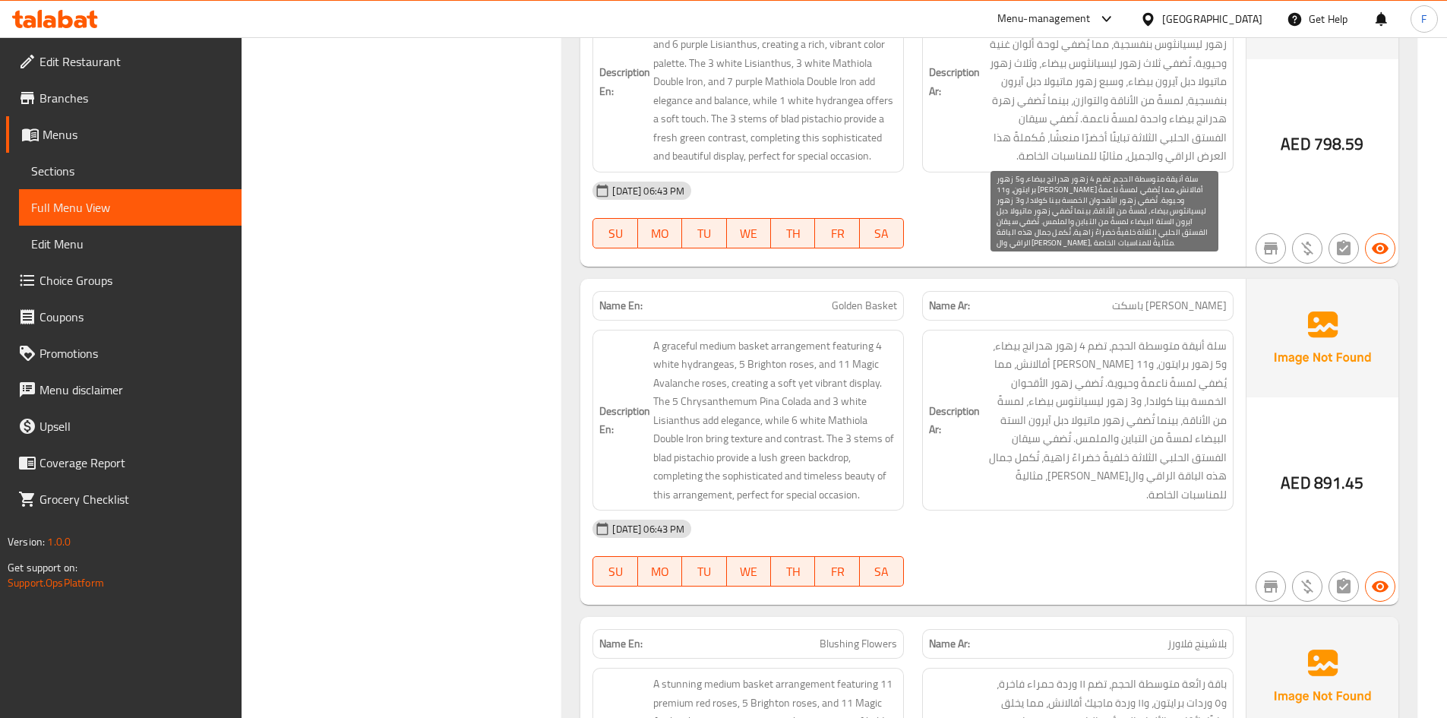
click at [1099, 336] on span "سلة أنيقة متوسطة الحجم، تضم 4 زهور هدرانج بيضاء، و5 زهور برايتون، و11 [PERSON_N…" at bounding box center [1105, 420] width 244 height 168
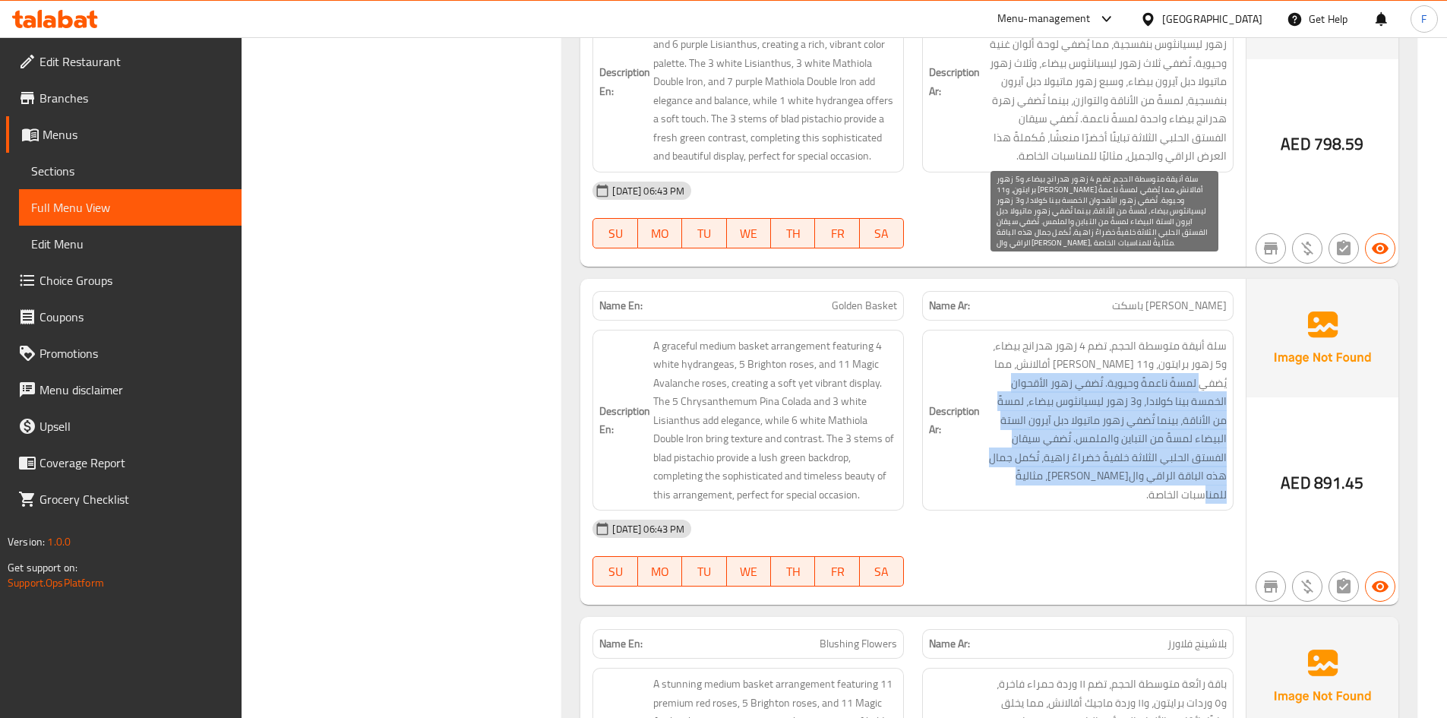
drag, startPoint x: 1213, startPoint y: 312, endPoint x: 1013, endPoint y: 400, distance: 218.0
click at [1013, 400] on span "سلة أنيقة متوسطة الحجم، تضم 4 زهور هدرانج بيضاء، و5 زهور برايتون، و11 [PERSON_N…" at bounding box center [1105, 420] width 244 height 168
click at [1049, 336] on span "سلة أنيقة متوسطة الحجم، تضم 4 زهور هدرانج بيضاء، و5 زهور برايتون، و11 [PERSON_N…" at bounding box center [1105, 420] width 244 height 168
drag, startPoint x: 1187, startPoint y: 329, endPoint x: 1025, endPoint y: 395, distance: 174.8
click at [1025, 395] on span "سلة أنيقة متوسطة الحجم، تضم 4 زهور هدرانج بيضاء، و5 زهور برايتون، و11 [PERSON_N…" at bounding box center [1105, 420] width 244 height 168
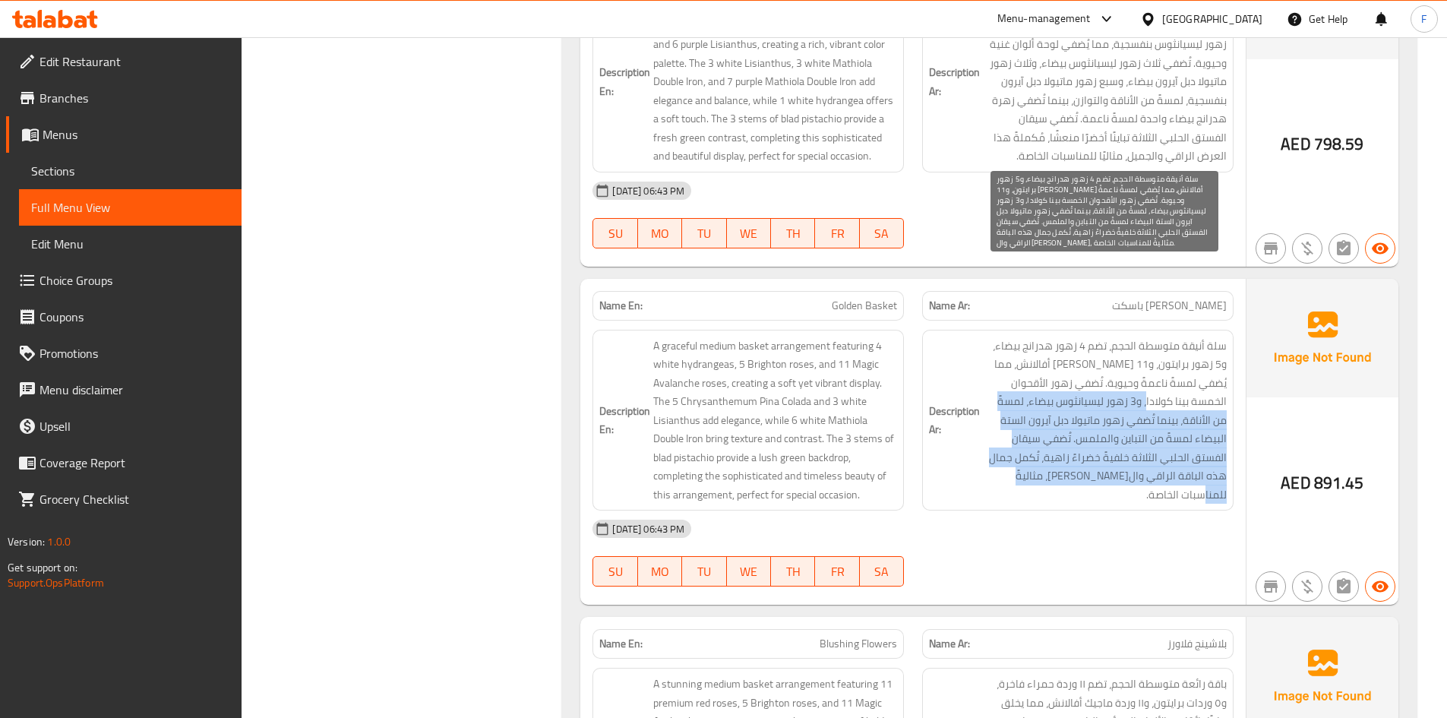
click at [1144, 386] on span "سلة أنيقة متوسطة الحجم، تضم 4 زهور هدرانج بيضاء، و5 زهور برايتون، و11 [PERSON_N…" at bounding box center [1105, 420] width 244 height 168
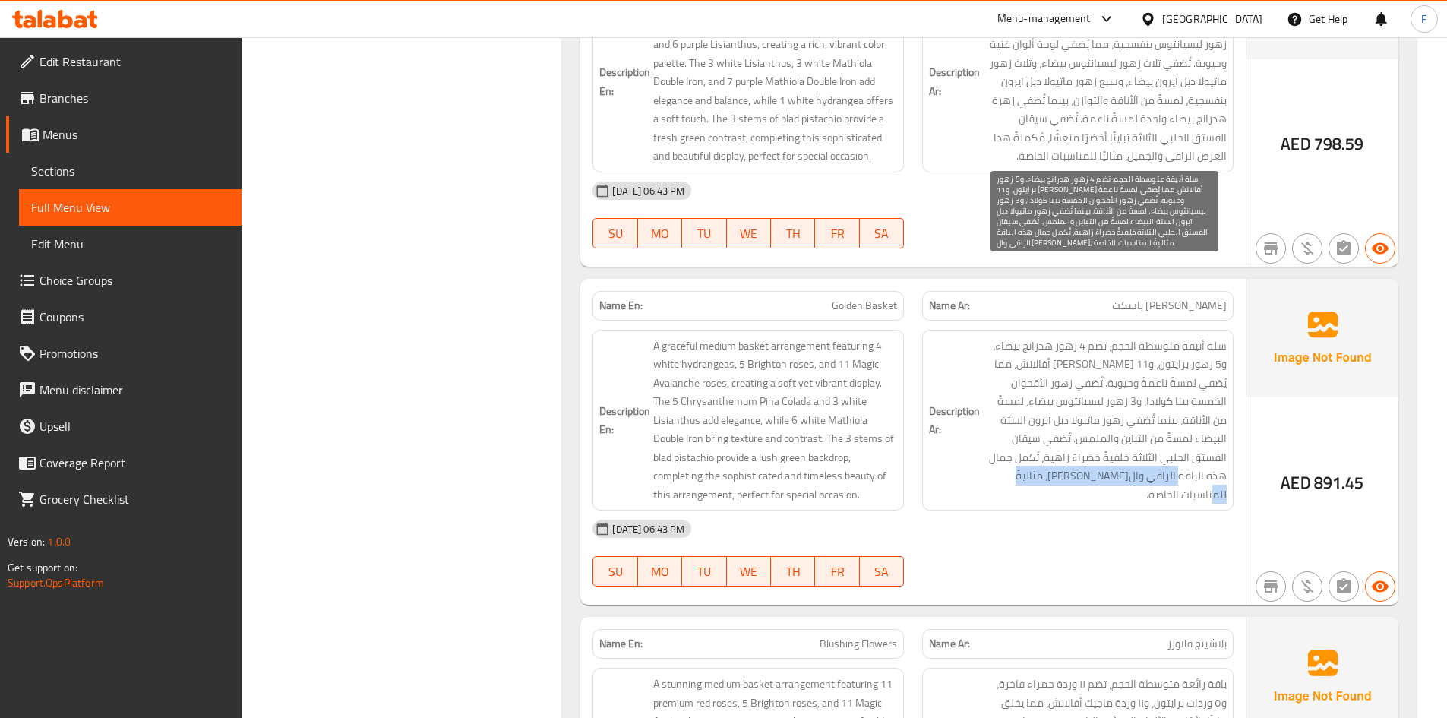
drag, startPoint x: 1199, startPoint y: 406, endPoint x: 1066, endPoint y: 409, distance: 133.7
click at [1066, 409] on span "سلة أنيقة متوسطة الحجم، تضم 4 زهور هدرانج بيضاء، و5 زهور برايتون، و11 [PERSON_N…" at bounding box center [1105, 420] width 244 height 168
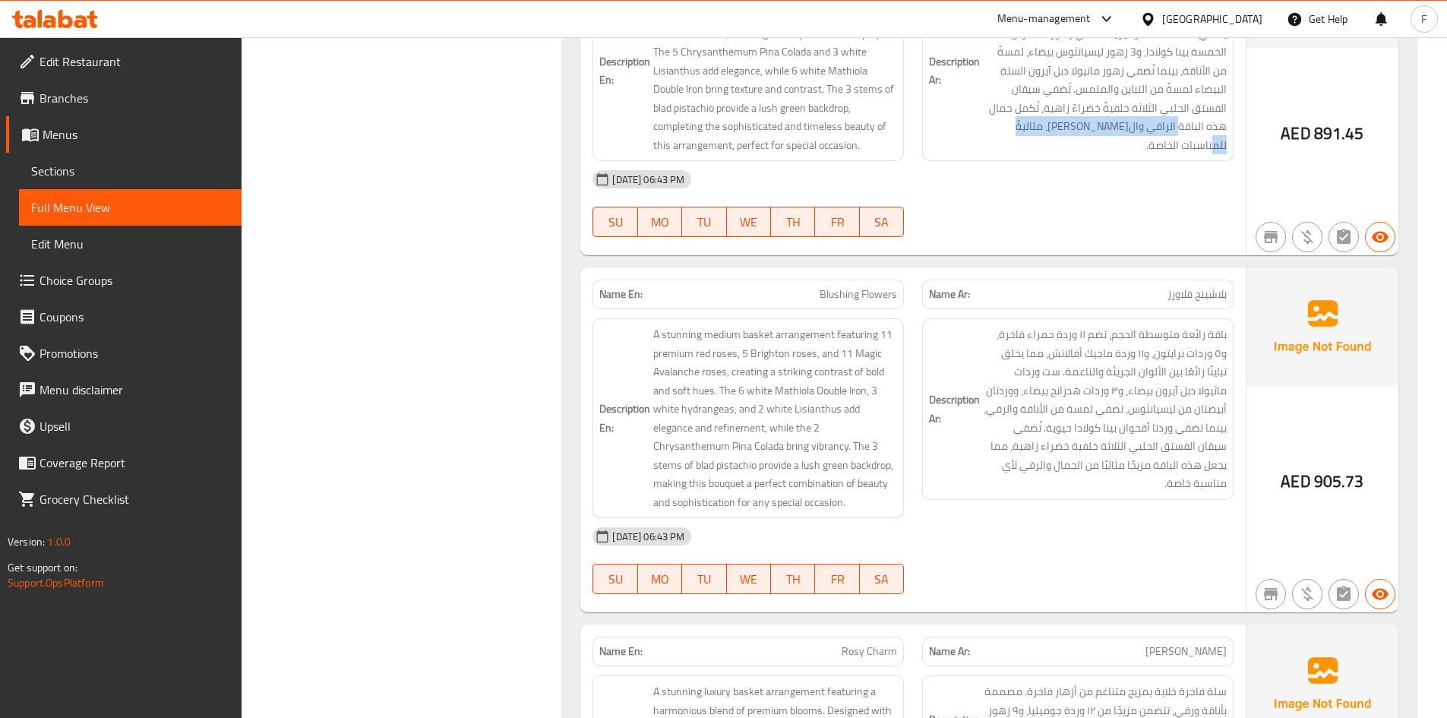
scroll to position [21866, 0]
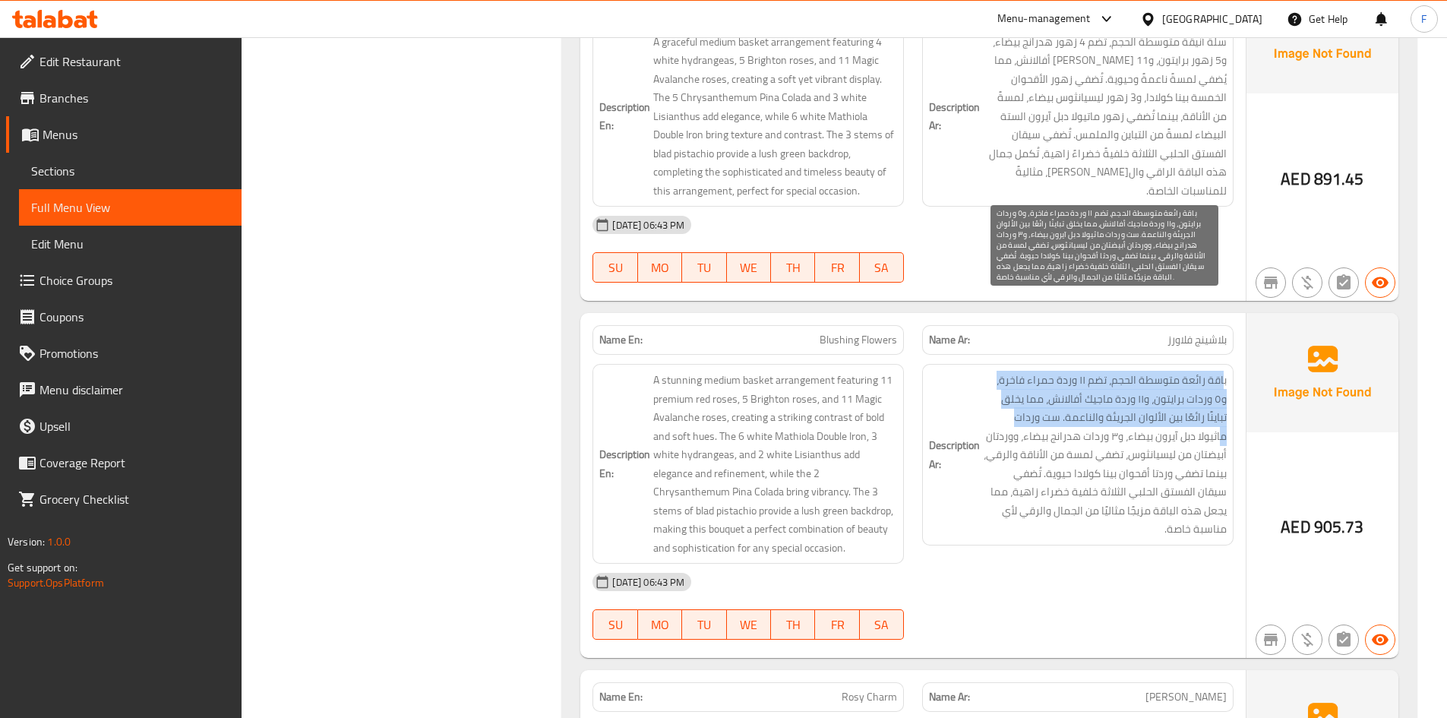
drag, startPoint x: 1222, startPoint y: 309, endPoint x: 1028, endPoint y: 338, distance: 195.8
click at [1028, 371] on span "باقة رائعة متوسطة الحجم، تضم ١١ وردة حمراء فاخرة، و٥ وردات برايتون، و١١ وردة ما…" at bounding box center [1105, 455] width 244 height 168
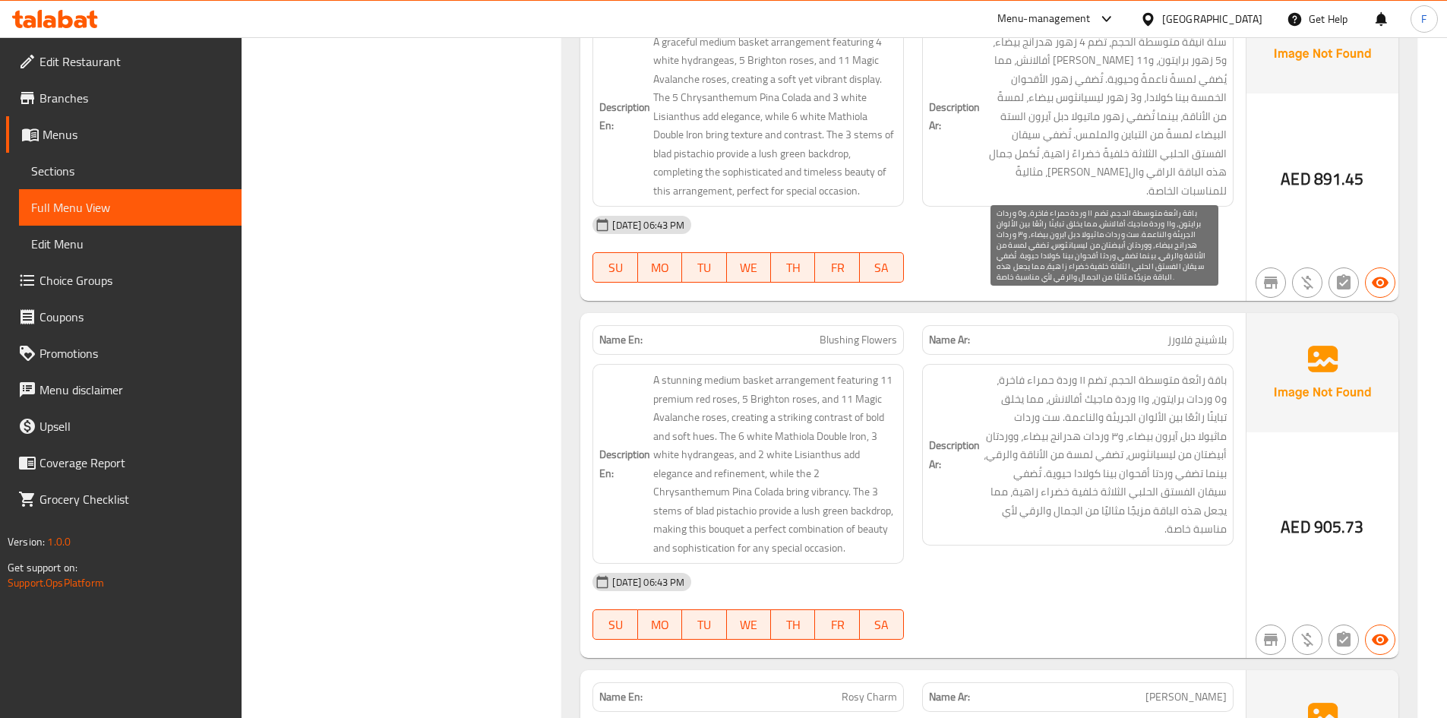
click at [1017, 377] on span "باقة رائعة متوسطة الحجم، تضم ١١ وردة حمراء فاخرة، و٥ وردات برايتون، و١١ وردة ما…" at bounding box center [1105, 455] width 244 height 168
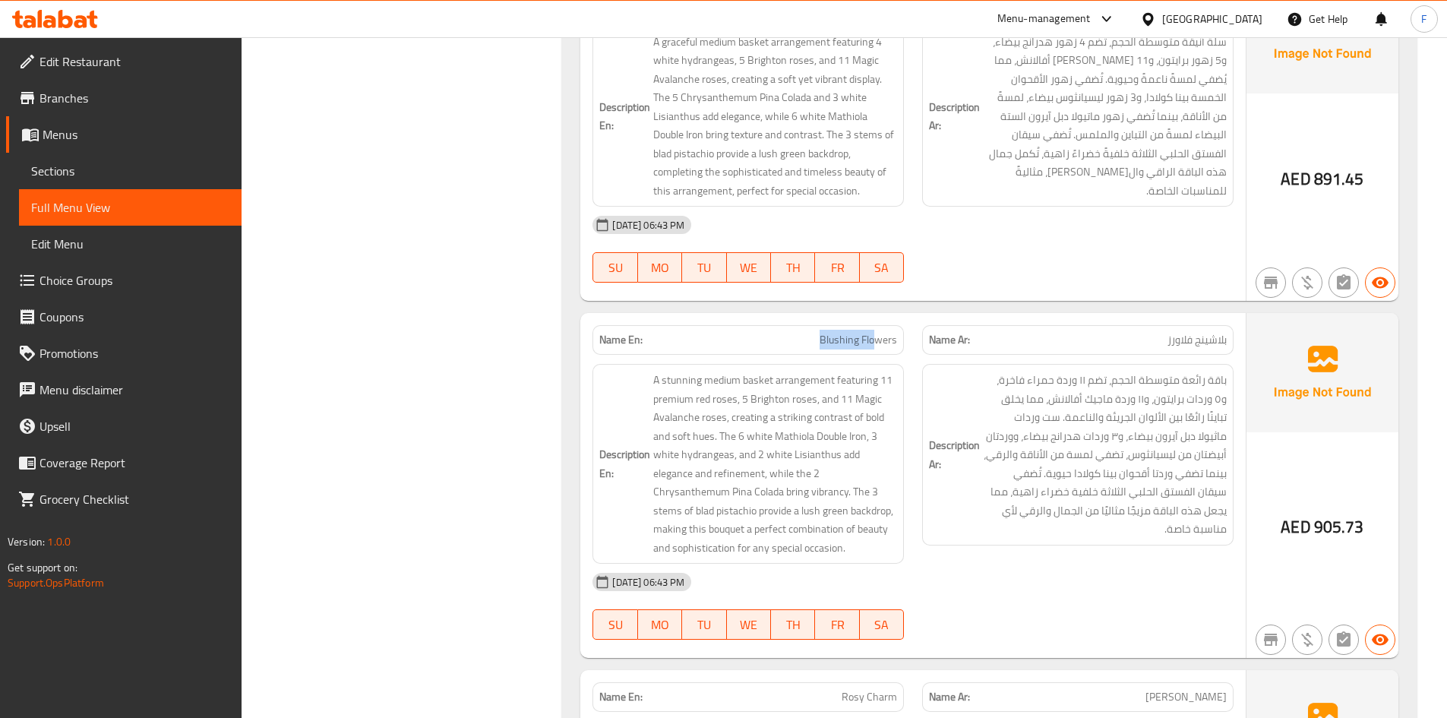
drag, startPoint x: 823, startPoint y: 270, endPoint x: 878, endPoint y: 270, distance: 54.7
click at [878, 332] on span "Blushing Flowers" at bounding box center [858, 340] width 77 height 16
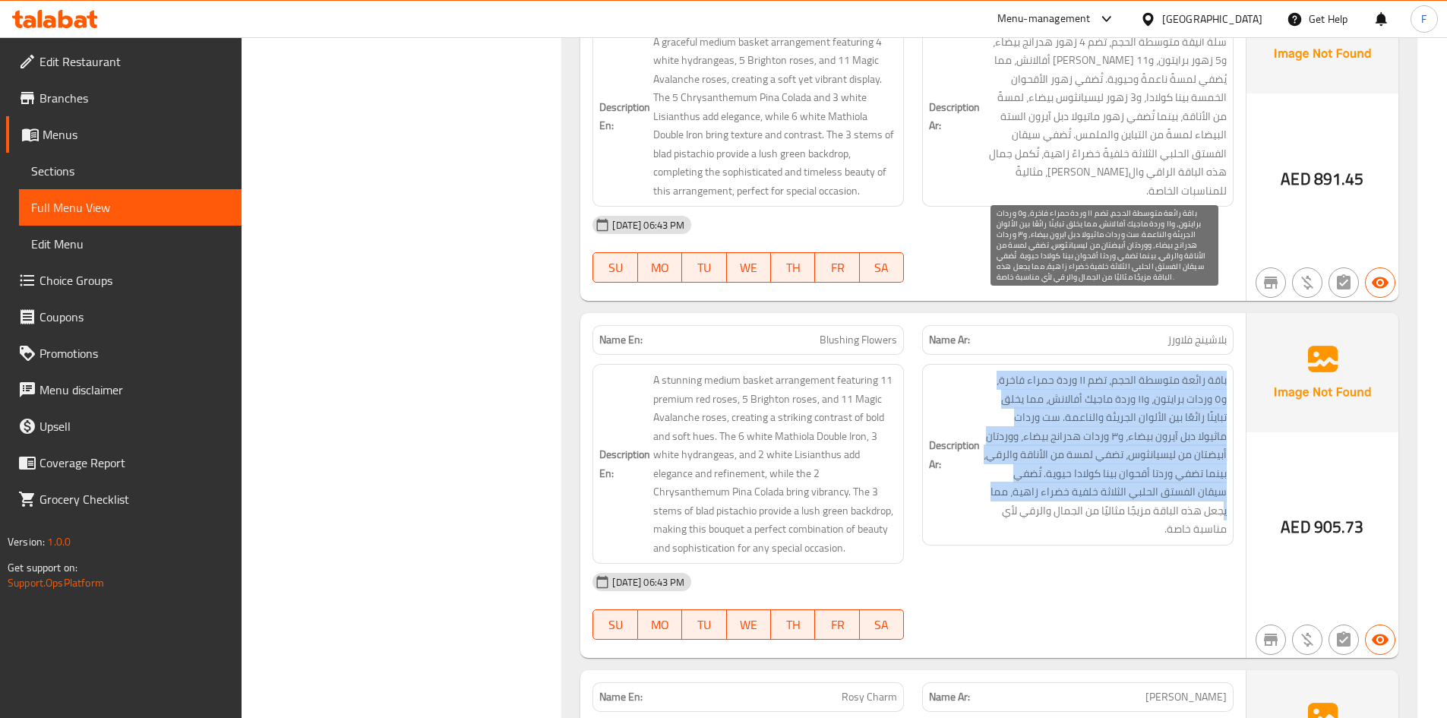
drag, startPoint x: 1225, startPoint y: 308, endPoint x: 1019, endPoint y: 415, distance: 232.7
click at [1019, 415] on span "باقة رائعة متوسطة الحجم، تضم ١١ وردة حمراء فاخرة، و٥ وردات برايتون، و١١ وردة ما…" at bounding box center [1105, 455] width 244 height 168
click at [1139, 371] on span "باقة رائعة متوسطة الحجم، تضم ١١ وردة حمراء فاخرة، و٥ وردات برايتون، و١١ وردة ما…" at bounding box center [1105, 455] width 244 height 168
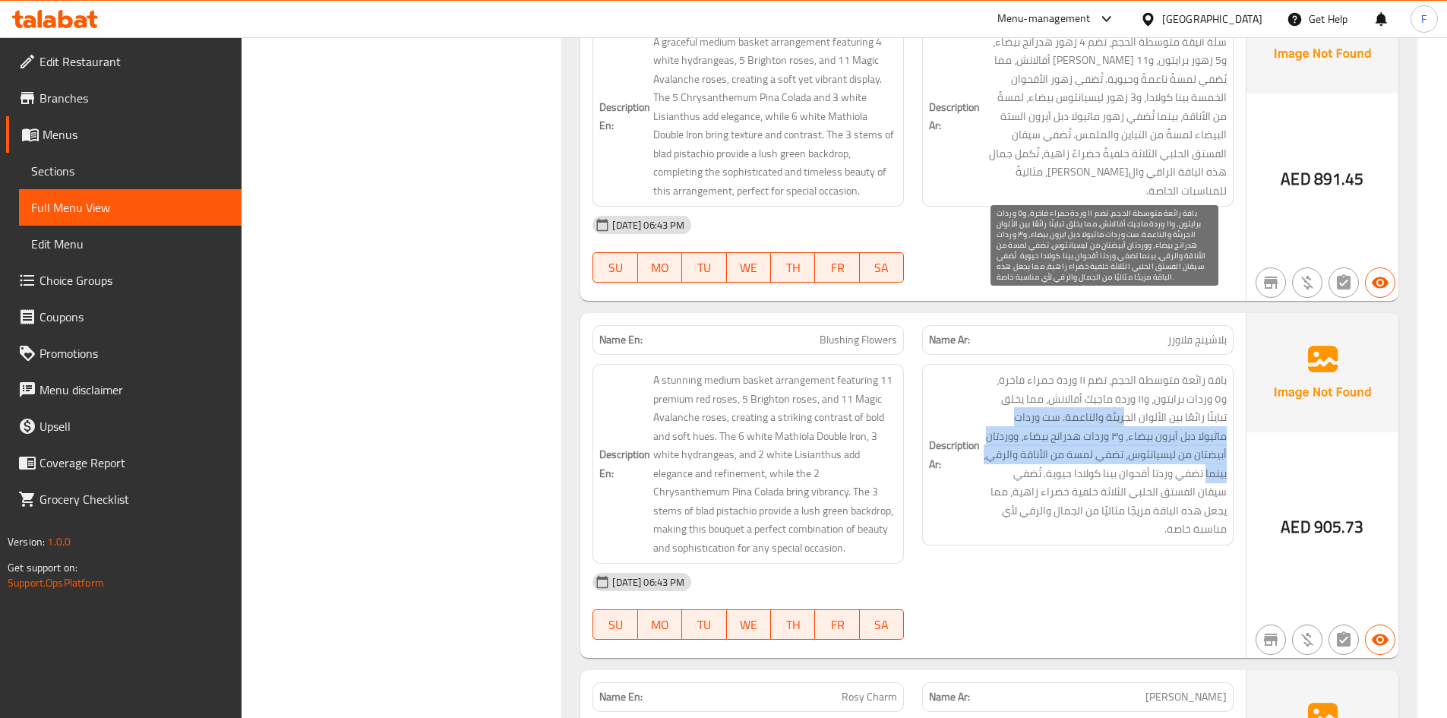
drag, startPoint x: 1149, startPoint y: 348, endPoint x: 1002, endPoint y: 389, distance: 153.0
click at [1002, 389] on span "باقة رائعة متوسطة الحجم، تضم ١١ وردة حمراء فاخرة، و٥ وردات برايتون، و١١ وردة ما…" at bounding box center [1105, 455] width 244 height 168
click at [1220, 378] on span "باقة رائعة متوسطة الحجم، تضم ١١ وردة حمراء فاخرة، و٥ وردات برايتون، و١١ وردة ما…" at bounding box center [1105, 455] width 244 height 168
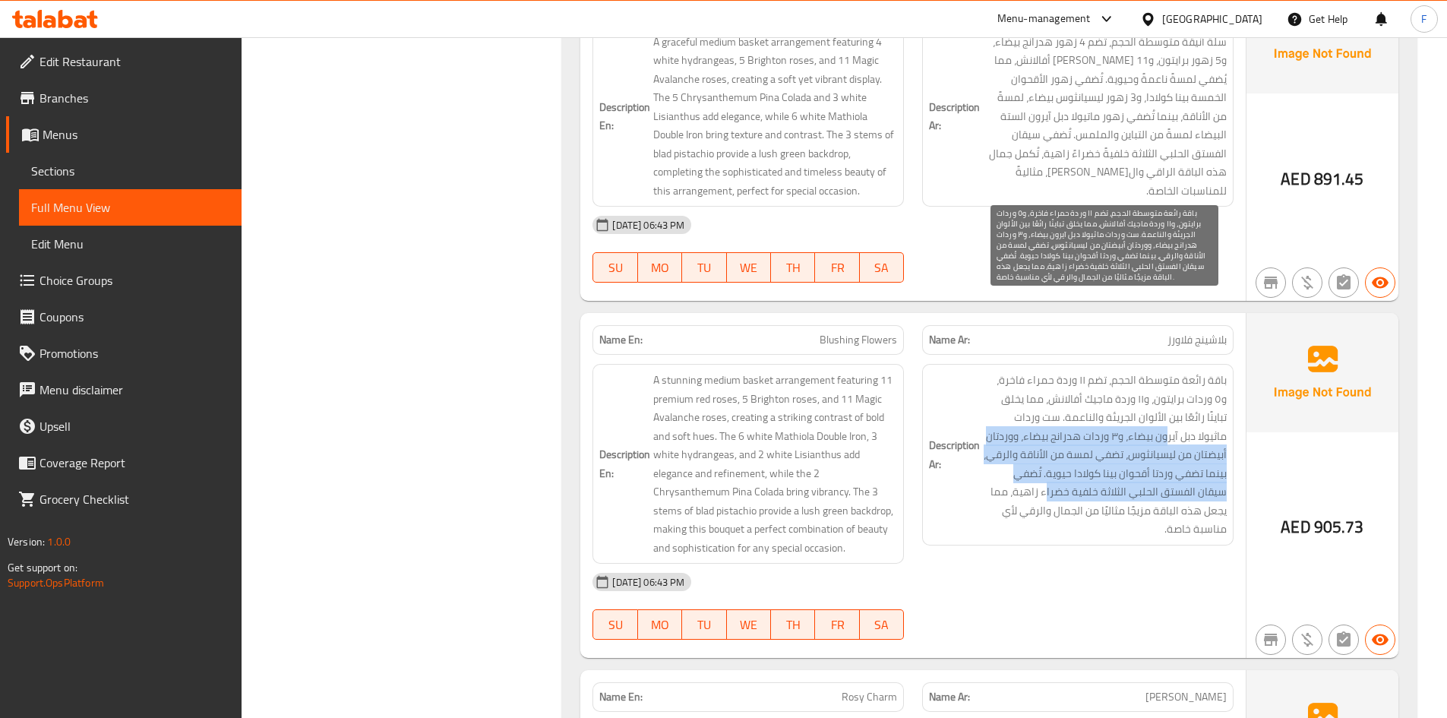
drag, startPoint x: 1198, startPoint y: 370, endPoint x: 1081, endPoint y: 418, distance: 126.4
click at [1081, 418] on span "باقة رائعة متوسطة الحجم، تضم ١١ وردة حمراء فاخرة، و٥ وردات برايتون، و١١ وردة ما…" at bounding box center [1105, 455] width 244 height 168
click at [1124, 371] on span "باقة رائعة متوسطة الحجم، تضم ١١ وردة حمراء فاخرة، و٥ وردات برايتون، و١١ وردة ما…" at bounding box center [1105, 455] width 244 height 168
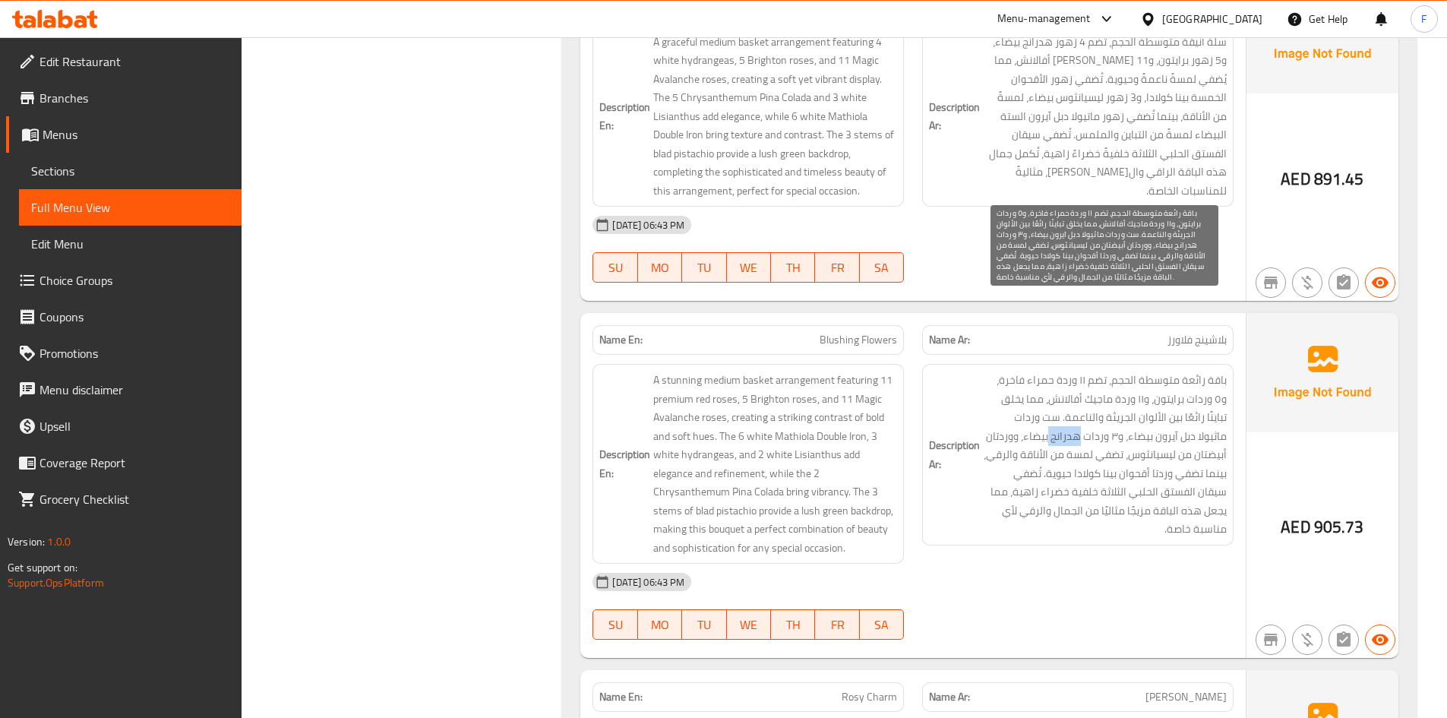
click at [1124, 371] on span "باقة رائعة متوسطة الحجم، تضم ١١ وردة حمراء فاخرة، و٥ وردات برايتون، و١١ وردة ما…" at bounding box center [1105, 455] width 244 height 168
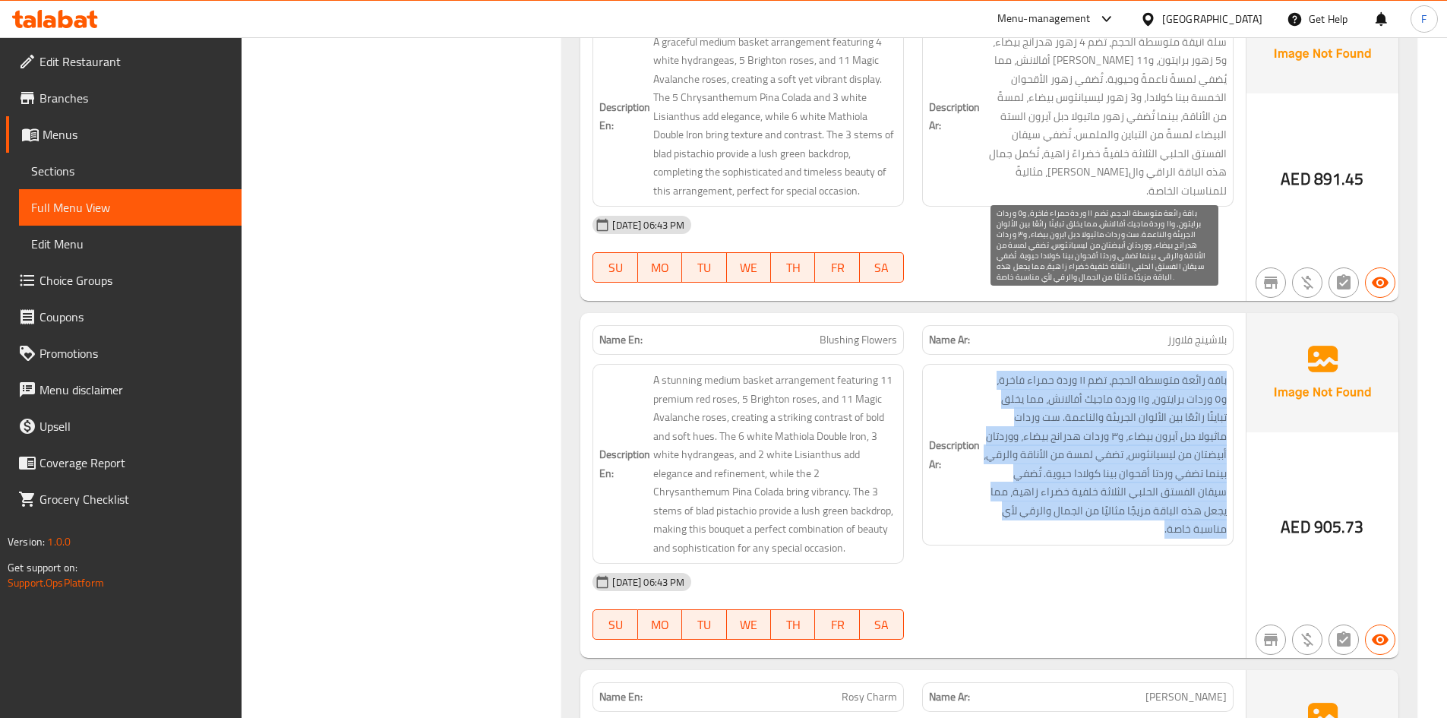
click at [1124, 371] on span "باقة رائعة متوسطة الحجم، تضم ١١ وردة حمراء فاخرة، و٥ وردات برايتون، و١١ وردة ما…" at bounding box center [1105, 455] width 244 height 168
click at [1123, 380] on span "باقة رائعة متوسطة الحجم، تضم ١١ وردة حمراء فاخرة، و٥ وردات برايتون، و١١ وردة ما…" at bounding box center [1105, 455] width 244 height 168
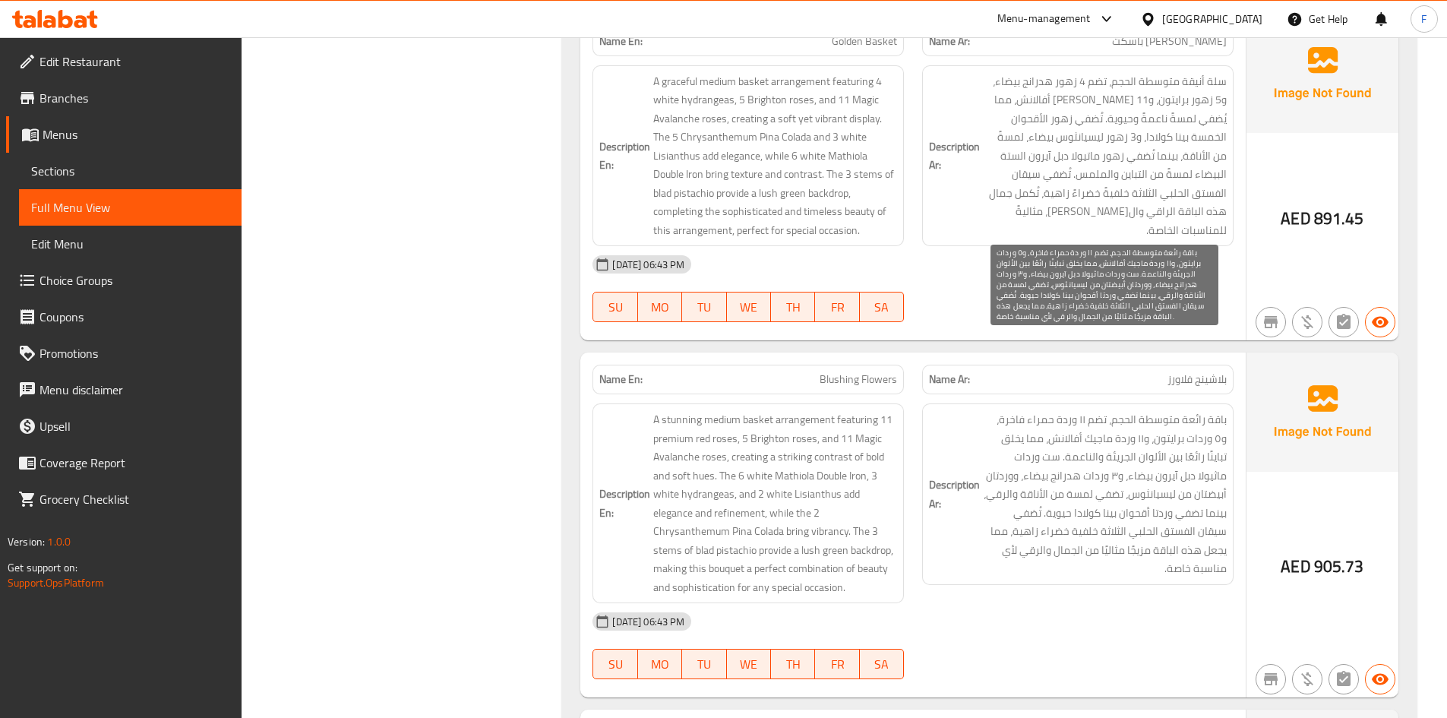
scroll to position [21790, 0]
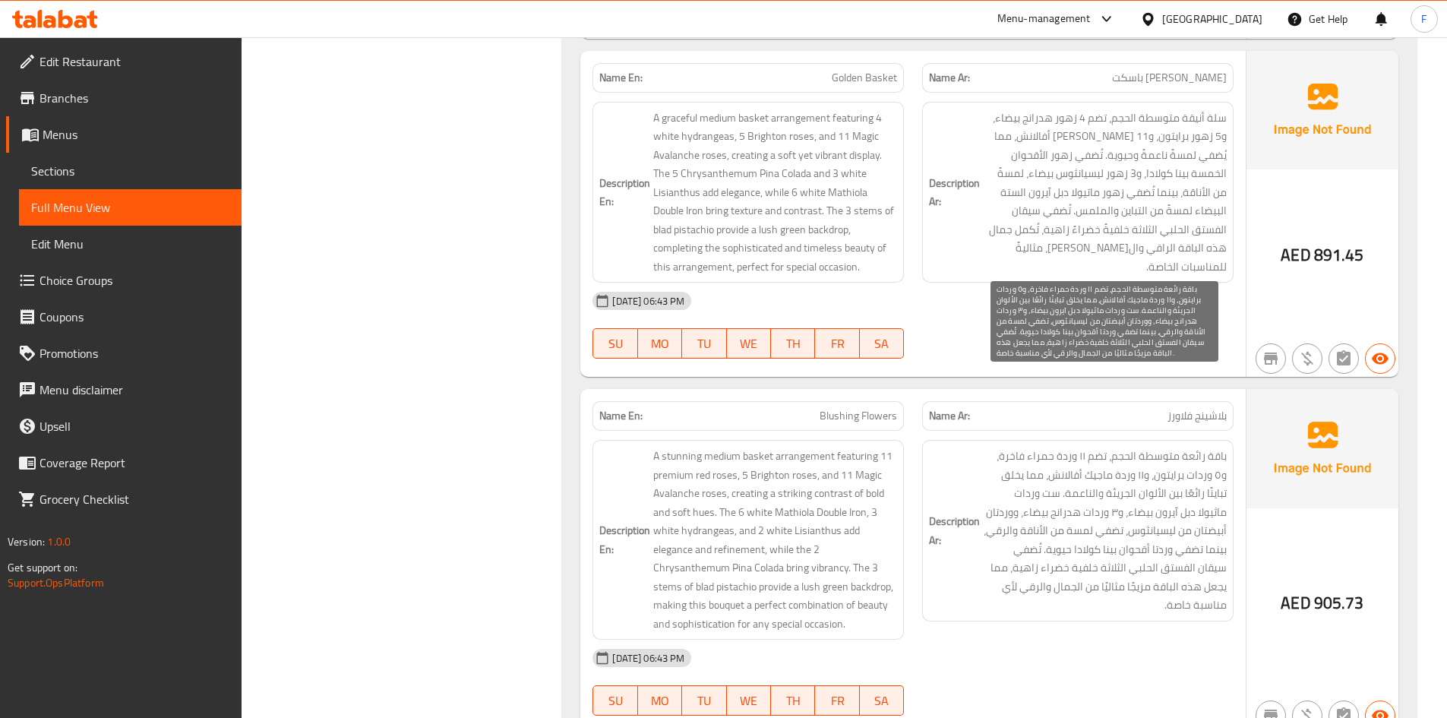
click at [1104, 447] on span "باقة رائعة متوسطة الحجم، تضم ١١ وردة حمراء فاخرة، و٥ وردات برايتون، و١١ وردة ما…" at bounding box center [1105, 531] width 244 height 168
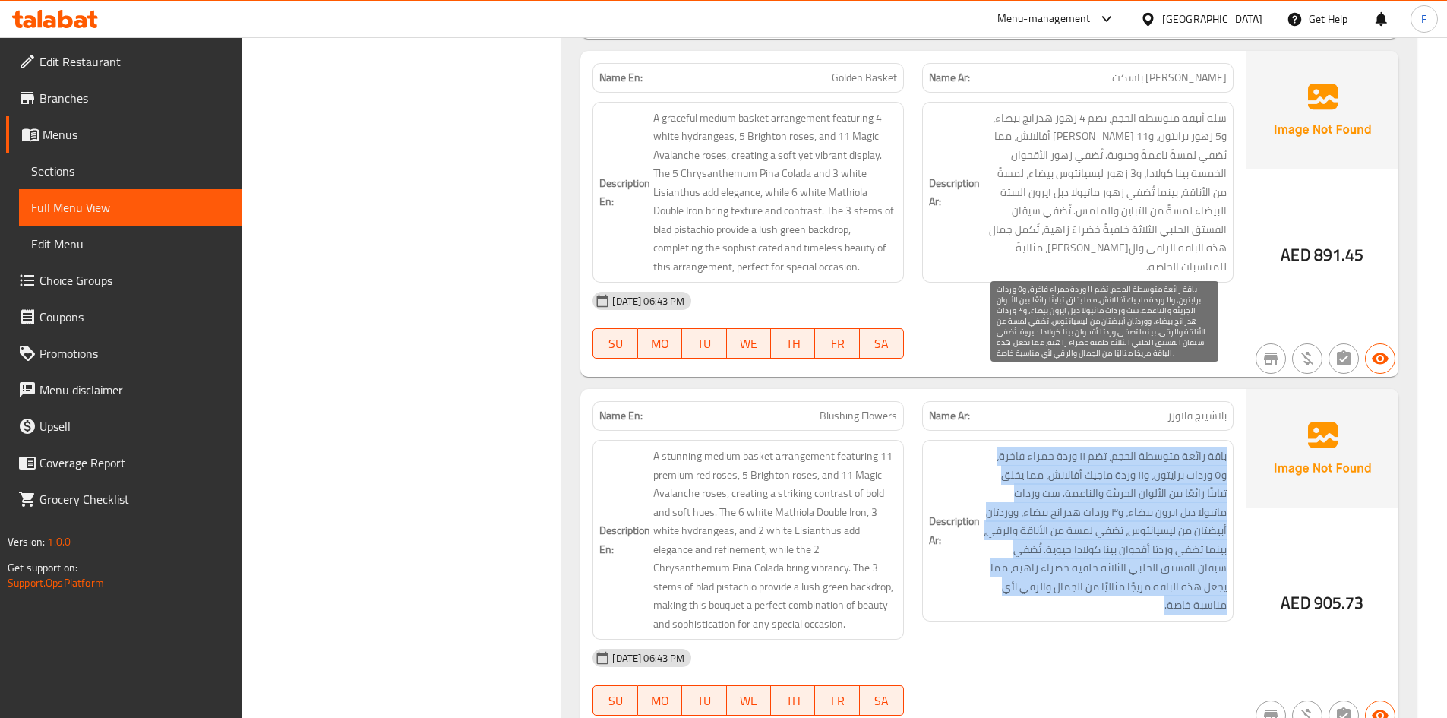
click at [1104, 447] on span "باقة رائعة متوسطة الحجم، تضم ١١ وردة حمراء فاخرة، و٥ وردات برايتون، و١١ وردة ما…" at bounding box center [1105, 531] width 244 height 168
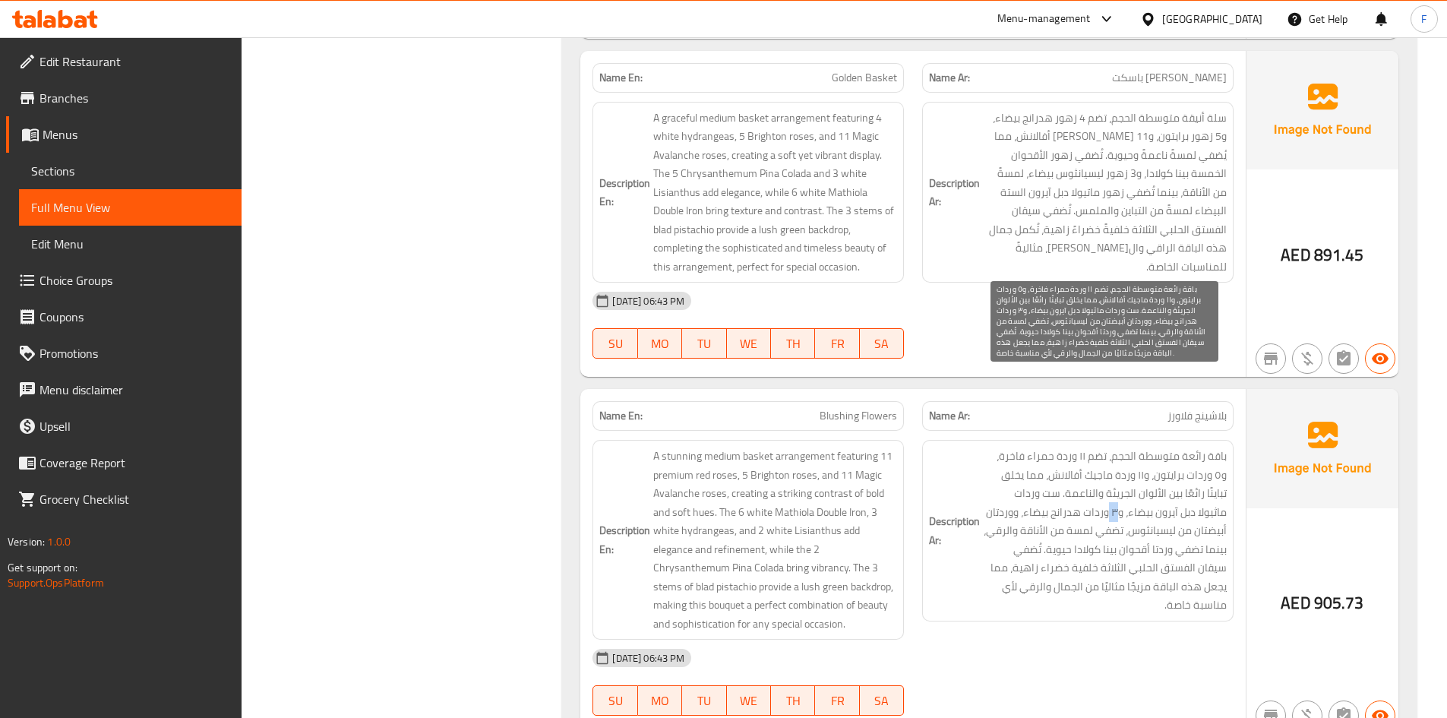
drag, startPoint x: 1168, startPoint y: 437, endPoint x: 1159, endPoint y: 437, distance: 9.1
click at [1159, 447] on span "باقة رائعة متوسطة الحجم، تضم ١١ وردة حمراء فاخرة، و٥ وردات برايتون، و١١ وردة ما…" at bounding box center [1105, 531] width 244 height 168
click at [1125, 447] on span "باقة رائعة متوسطة الحجم، تضم ١١ وردة حمراء فاخرة، و٥ وردات برايتون، و١١ وردة ما…" at bounding box center [1105, 531] width 244 height 168
click at [1007, 447] on span "باقة رائعة متوسطة الحجم، تضم ١١ وردة حمراء فاخرة، و٥ وردات برايتون، و١١ وردة ما…" at bounding box center [1105, 531] width 244 height 168
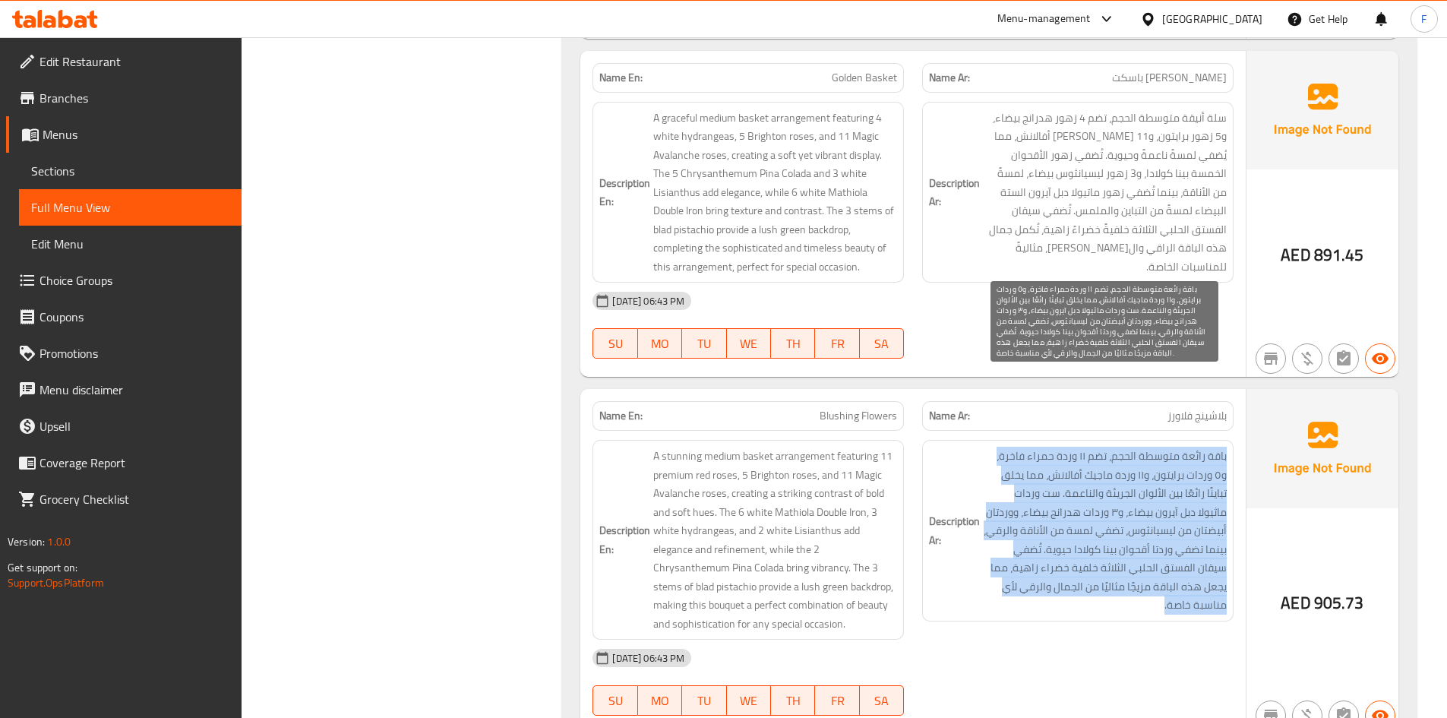
click at [1007, 447] on span "باقة رائعة متوسطة الحجم، تضم ١١ وردة حمراء فاخرة، و٥ وردات برايتون، و١١ وردة ما…" at bounding box center [1105, 531] width 244 height 168
click at [1056, 447] on span "باقة رائعة متوسطة الحجم، تضم ١١ وردة حمراء فاخرة، و٥ وردات برايتون، و١١ وردة ما…" at bounding box center [1105, 531] width 244 height 168
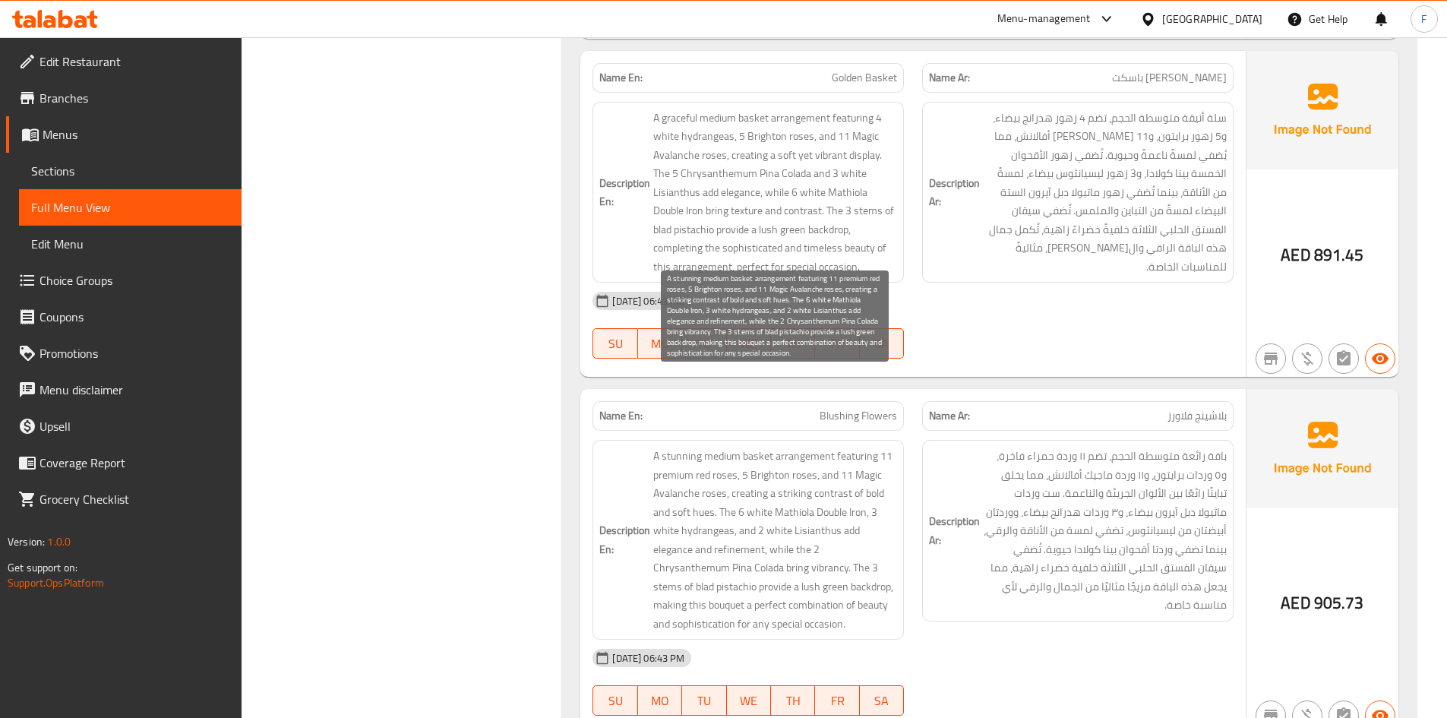
click at [753, 447] on span "A stunning medium basket arrangement featuring 11 premium red roses, 5 Brighton…" at bounding box center [775, 540] width 244 height 186
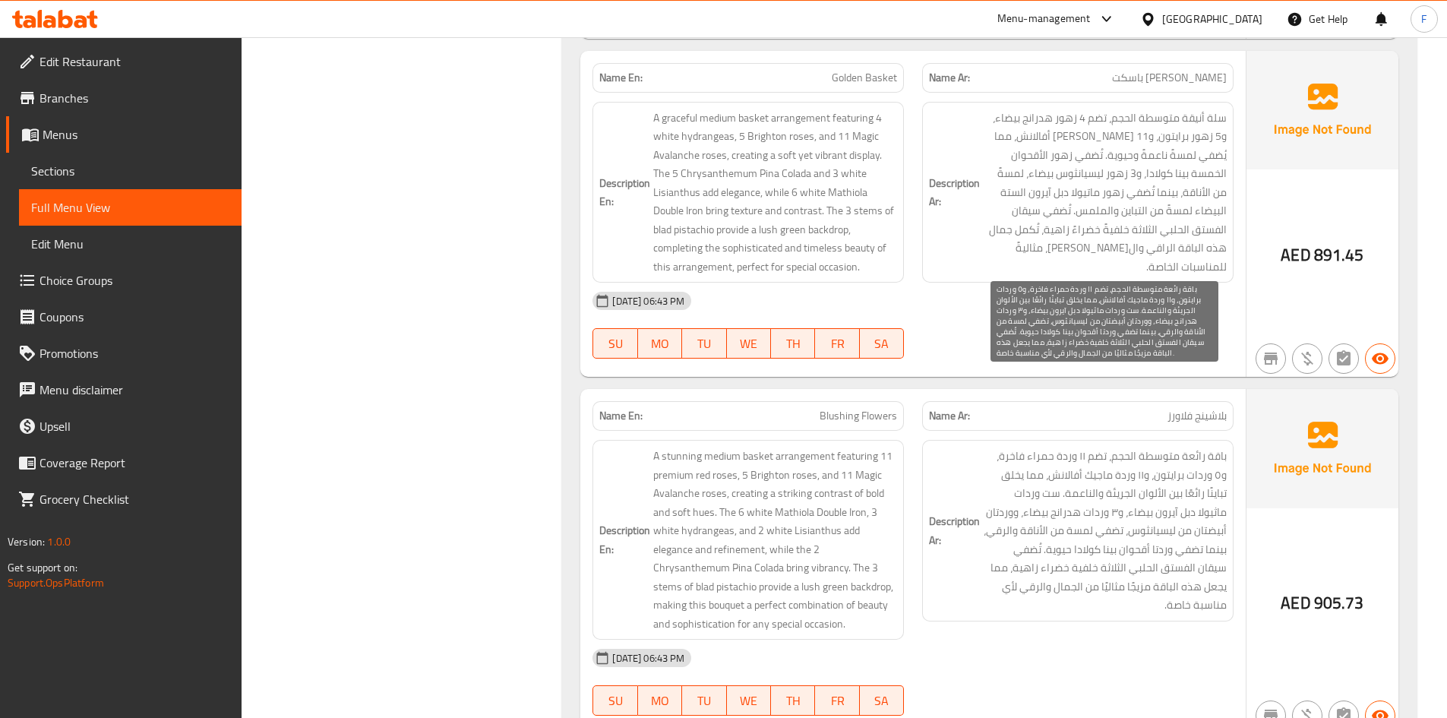
click at [1075, 447] on span "باقة رائعة متوسطة الحجم، تضم ١١ وردة حمراء فاخرة، و٥ وردات برايتون، و١١ وردة ما…" at bounding box center [1105, 531] width 244 height 168
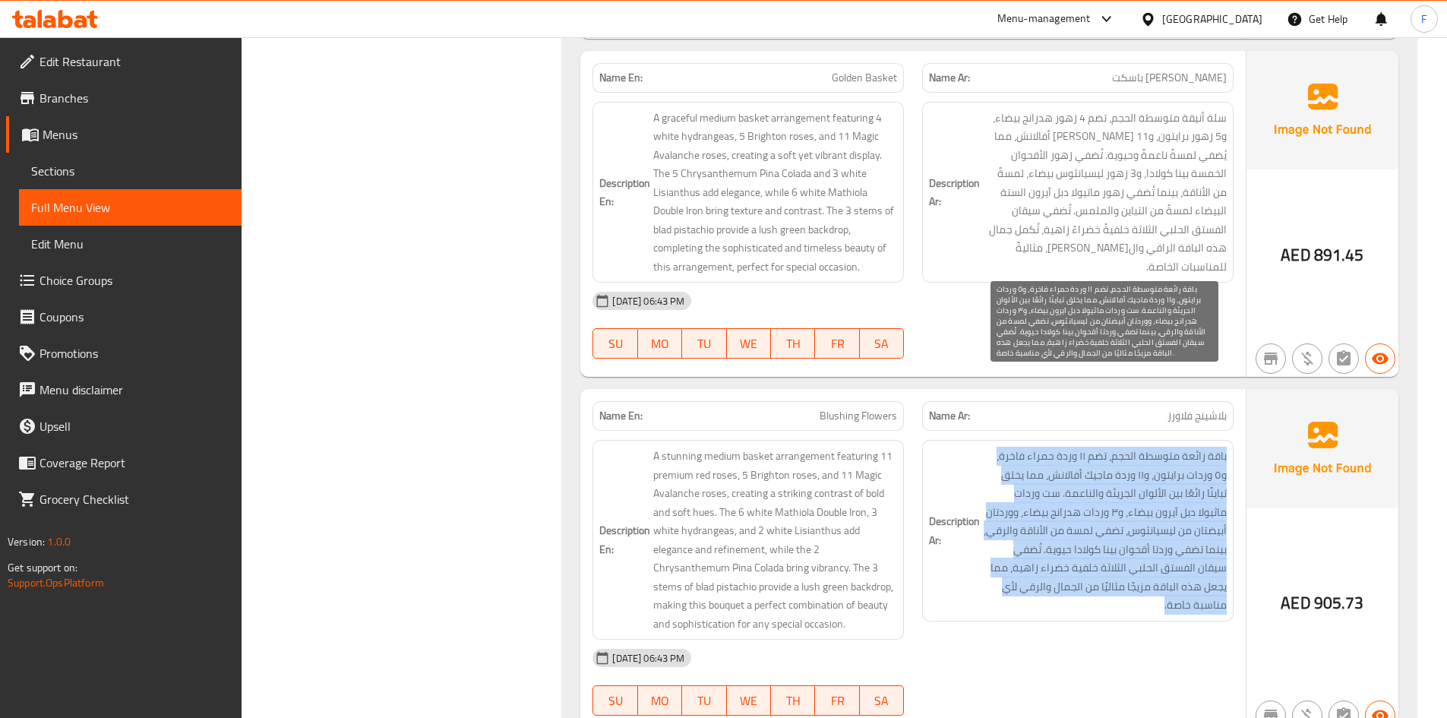
click at [1075, 447] on span "باقة رائعة متوسطة الحجم، تضم ١١ وردة حمراء فاخرة، و٥ وردات برايتون، و١١ وردة ما…" at bounding box center [1105, 531] width 244 height 168
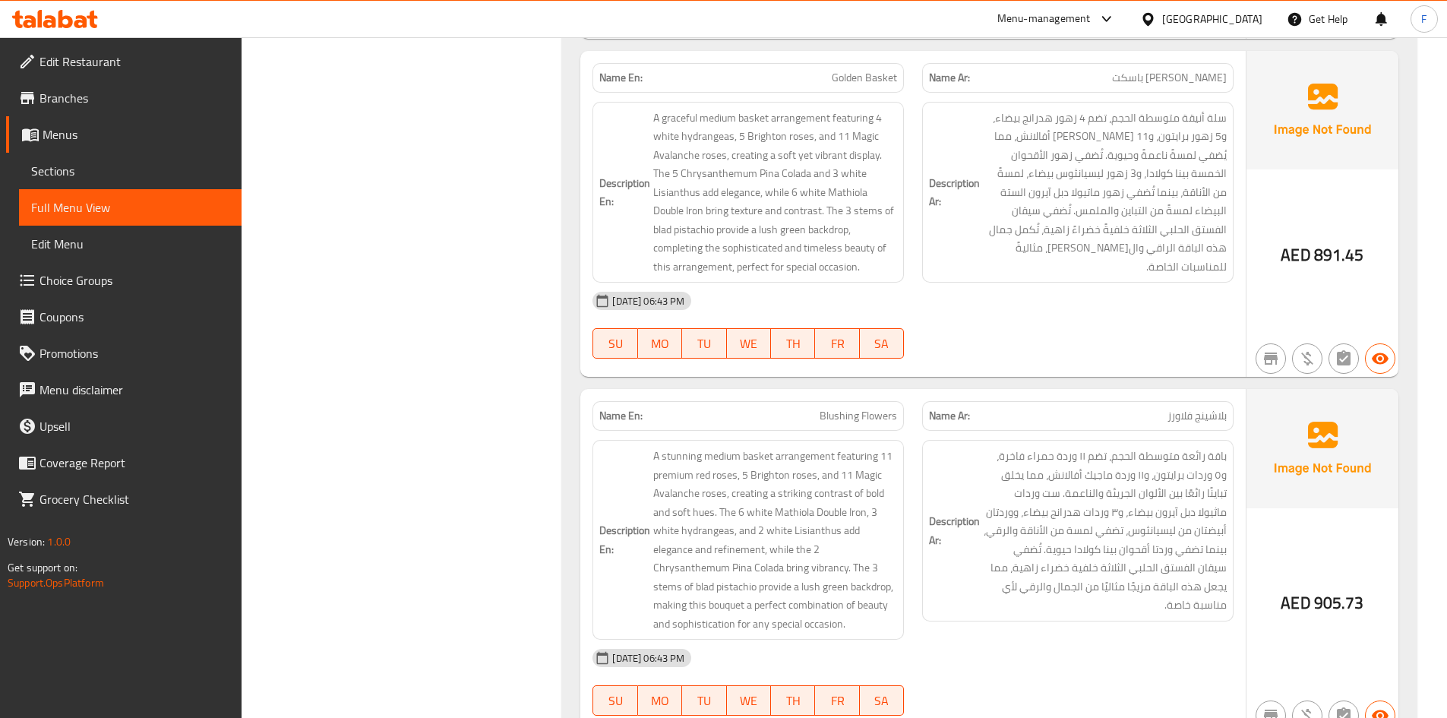
click at [850, 408] on span "Blushing Flowers" at bounding box center [858, 416] width 77 height 16
copy span "Blushing Flowers"
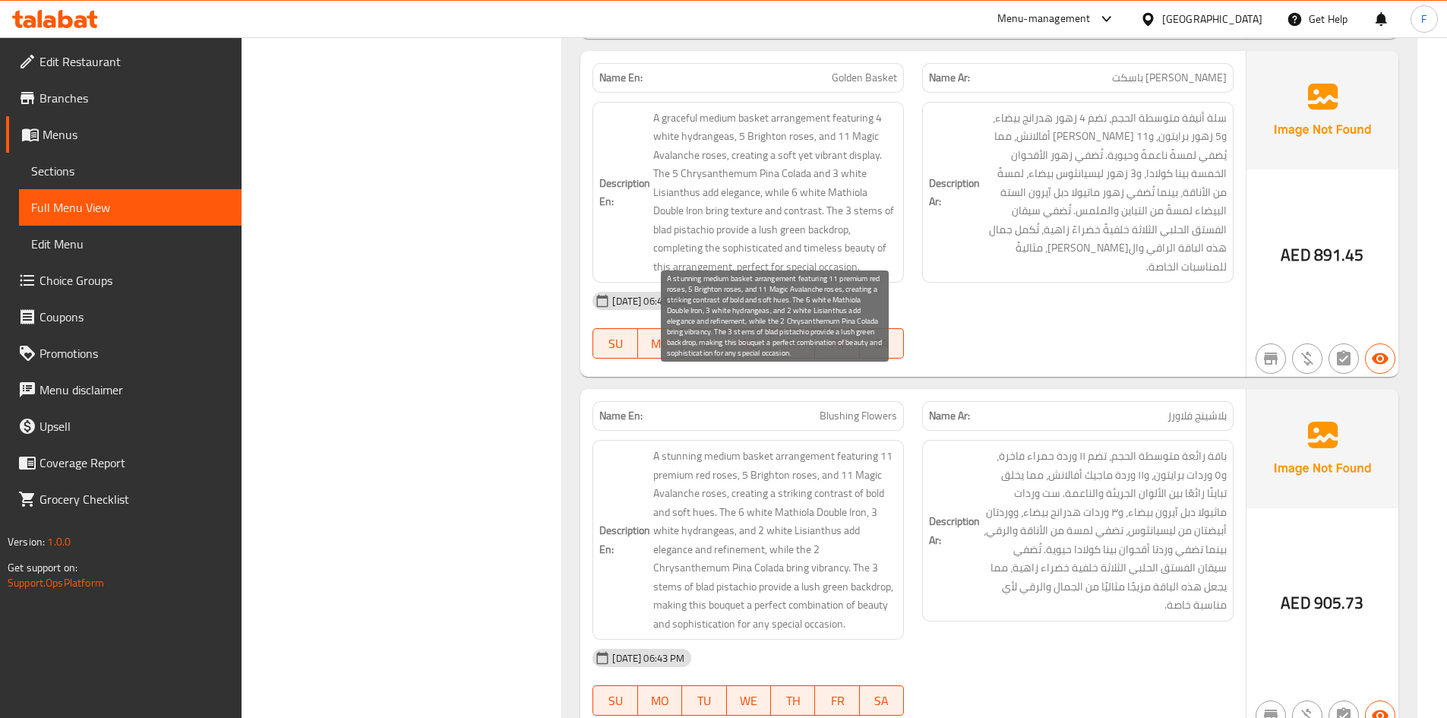
click at [813, 486] on span "A stunning medium basket arrangement featuring 11 premium red roses, 5 Brighton…" at bounding box center [775, 540] width 244 height 186
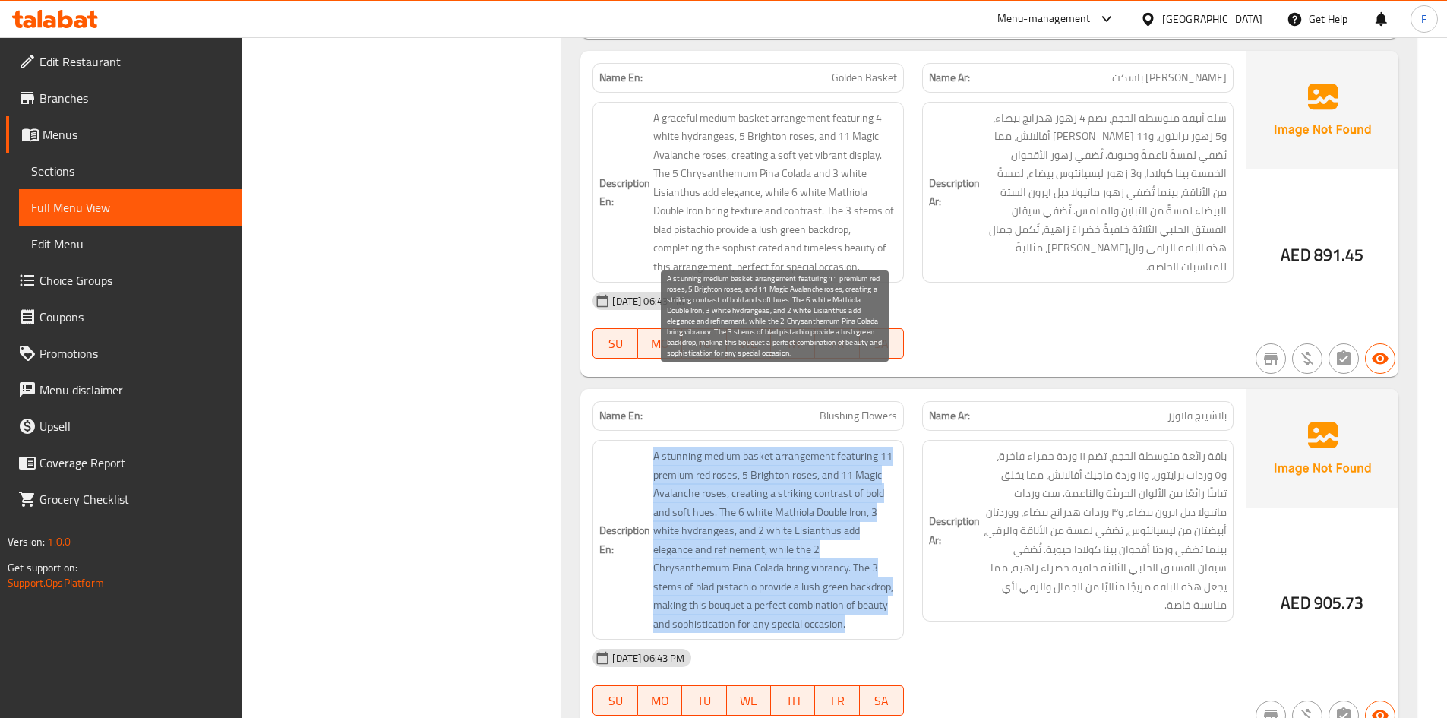
click at [813, 486] on span "A stunning medium basket arrangement featuring 11 premium red roses, 5 Brighton…" at bounding box center [775, 540] width 244 height 186
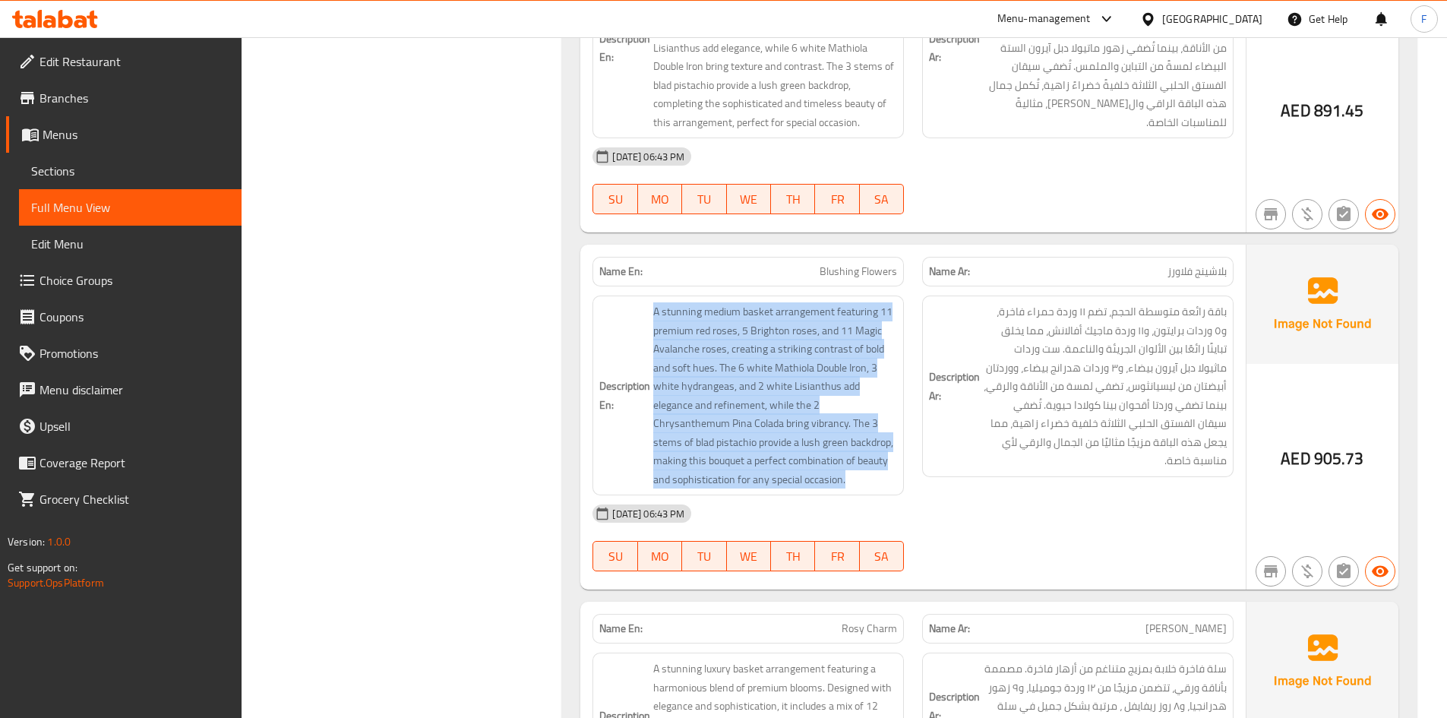
scroll to position [21942, 0]
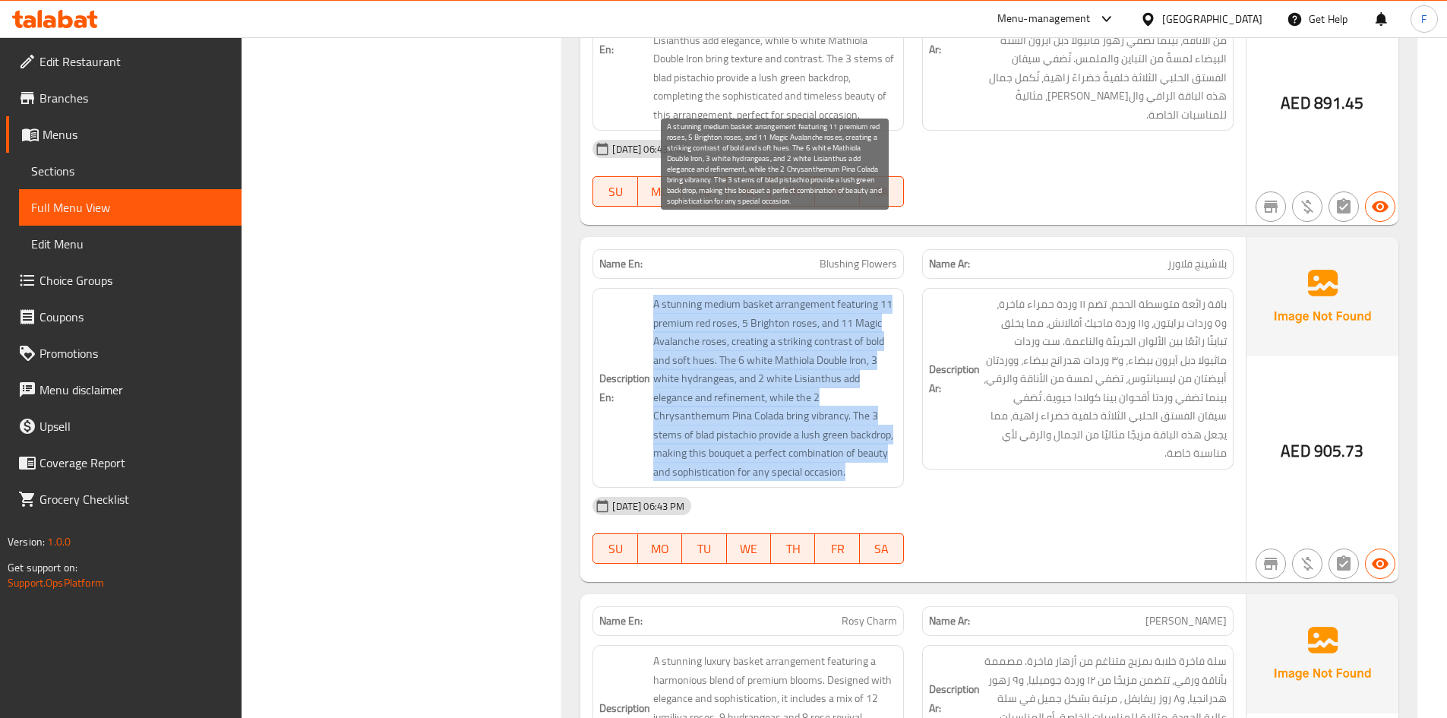
click at [816, 305] on span "A stunning medium basket arrangement featuring 11 premium red roses, 5 Brighton…" at bounding box center [775, 388] width 244 height 186
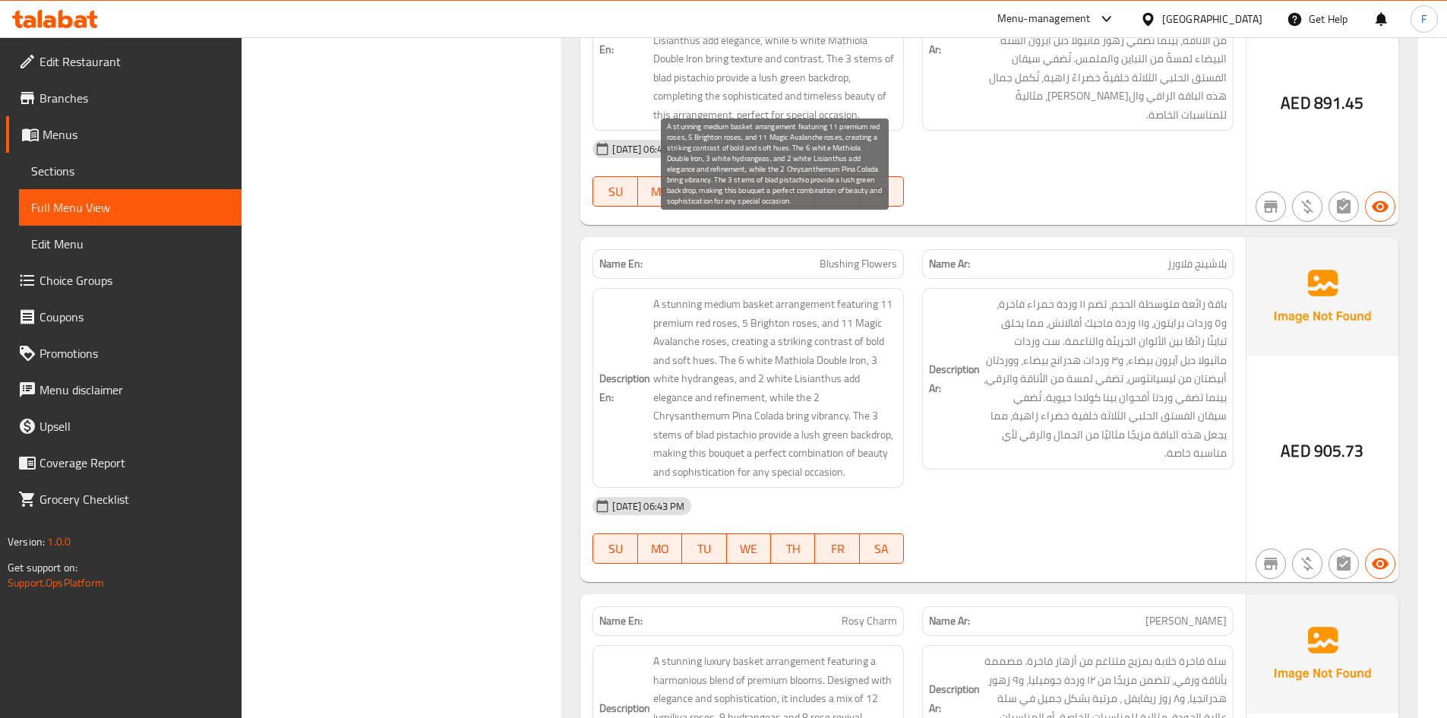
click at [813, 389] on span "A stunning medium basket arrangement featuring 11 premium red roses, 5 Brighton…" at bounding box center [775, 388] width 244 height 186
click at [815, 325] on span "A stunning medium basket arrangement featuring 11 premium red roses, 5 Brighton…" at bounding box center [775, 388] width 244 height 186
click at [819, 377] on span "A stunning medium basket arrangement featuring 11 premium red roses, 5 Brighton…" at bounding box center [775, 388] width 244 height 186
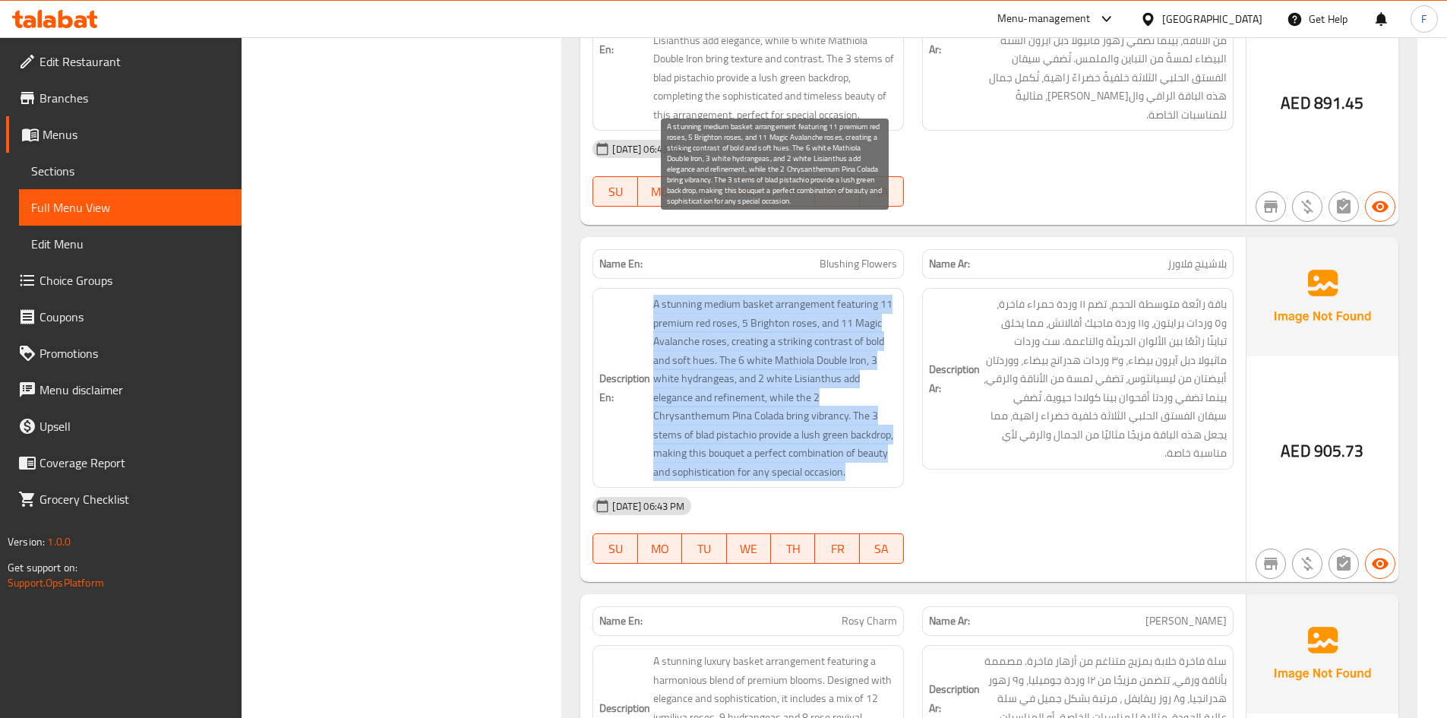
click at [819, 377] on span "A stunning medium basket arrangement featuring 11 premium red roses, 5 Brighton…" at bounding box center [775, 388] width 244 height 186
click at [824, 381] on span "A stunning medium basket arrangement featuring 11 premium red roses, 5 Brighton…" at bounding box center [775, 388] width 244 height 186
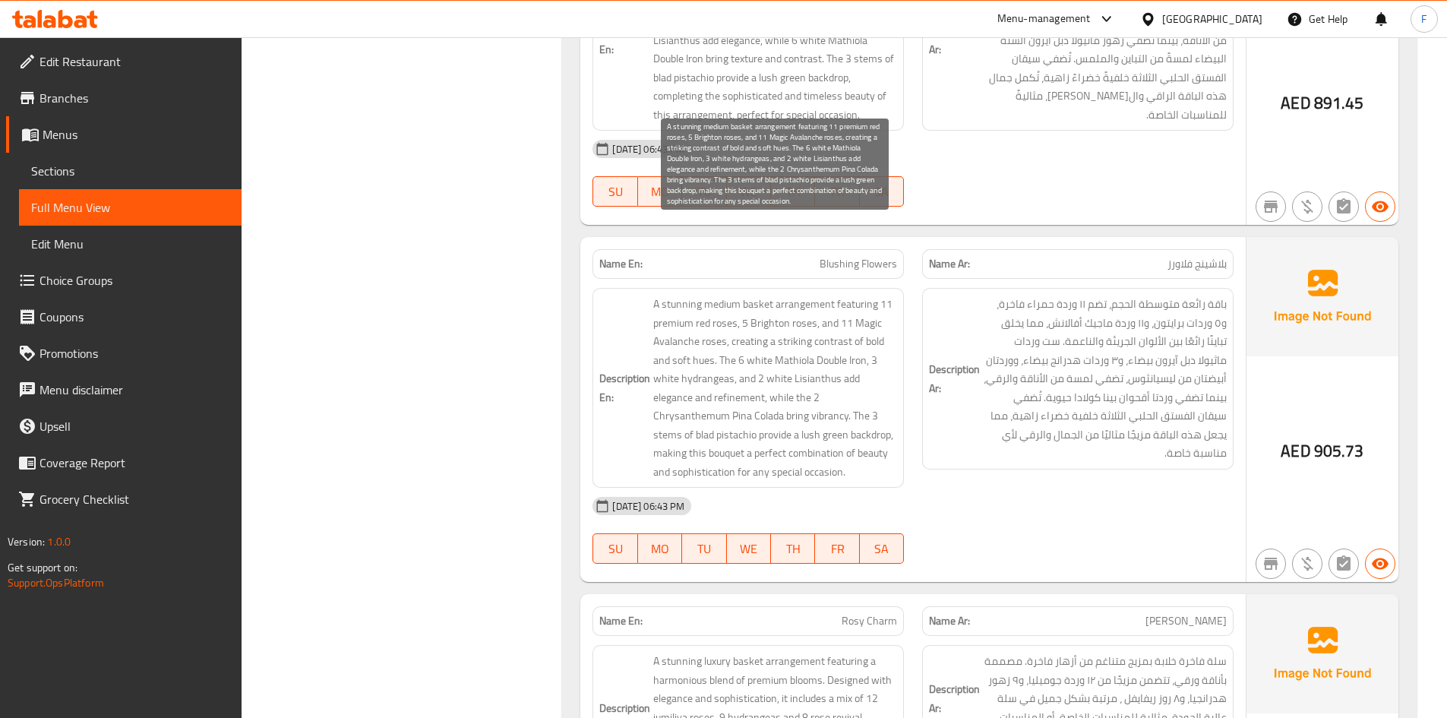
click at [765, 397] on span "A stunning medium basket arrangement featuring 11 premium red roses, 5 Brighton…" at bounding box center [775, 388] width 244 height 186
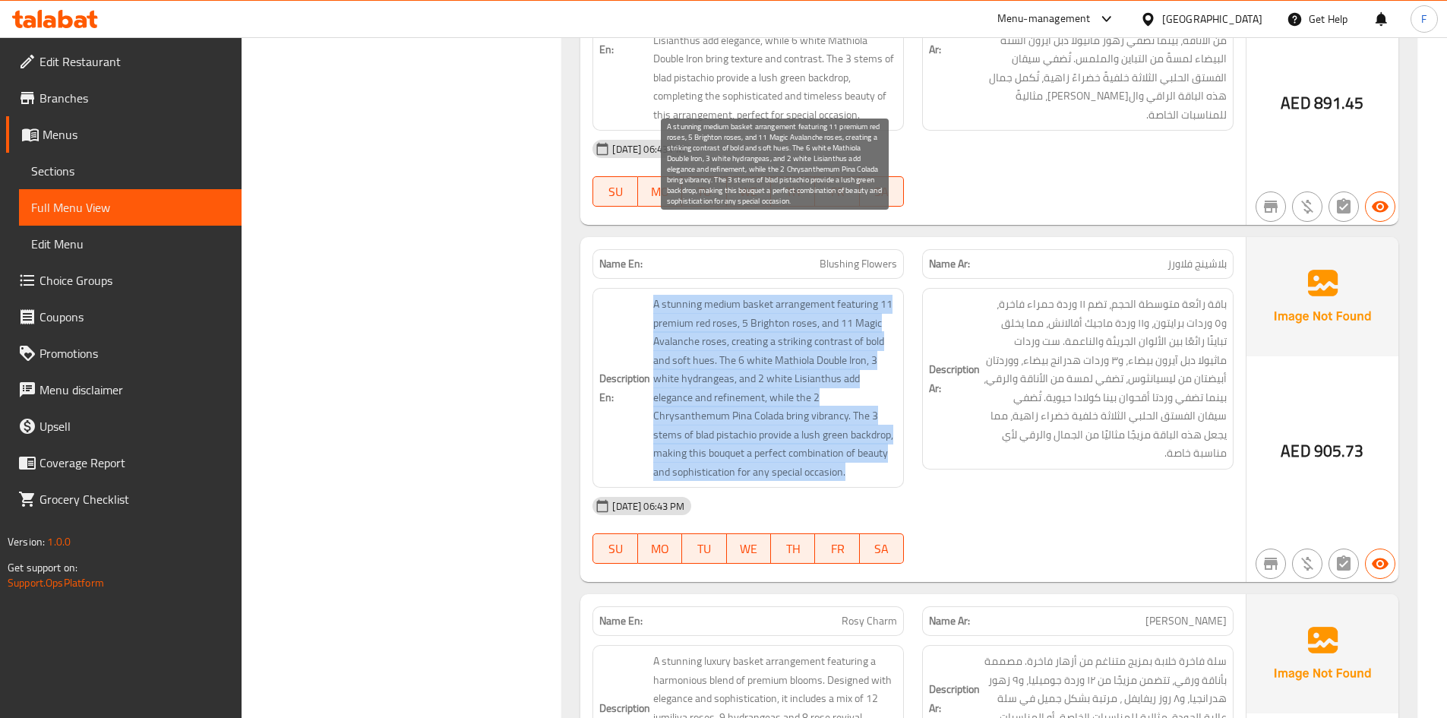
click at [765, 397] on span "A stunning medium basket arrangement featuring 11 premium red roses, 5 Brighton…" at bounding box center [775, 388] width 244 height 186
click at [857, 295] on span "A stunning medium basket arrangement featuring 11 premium red roses, 5 Brighton…" at bounding box center [775, 388] width 244 height 186
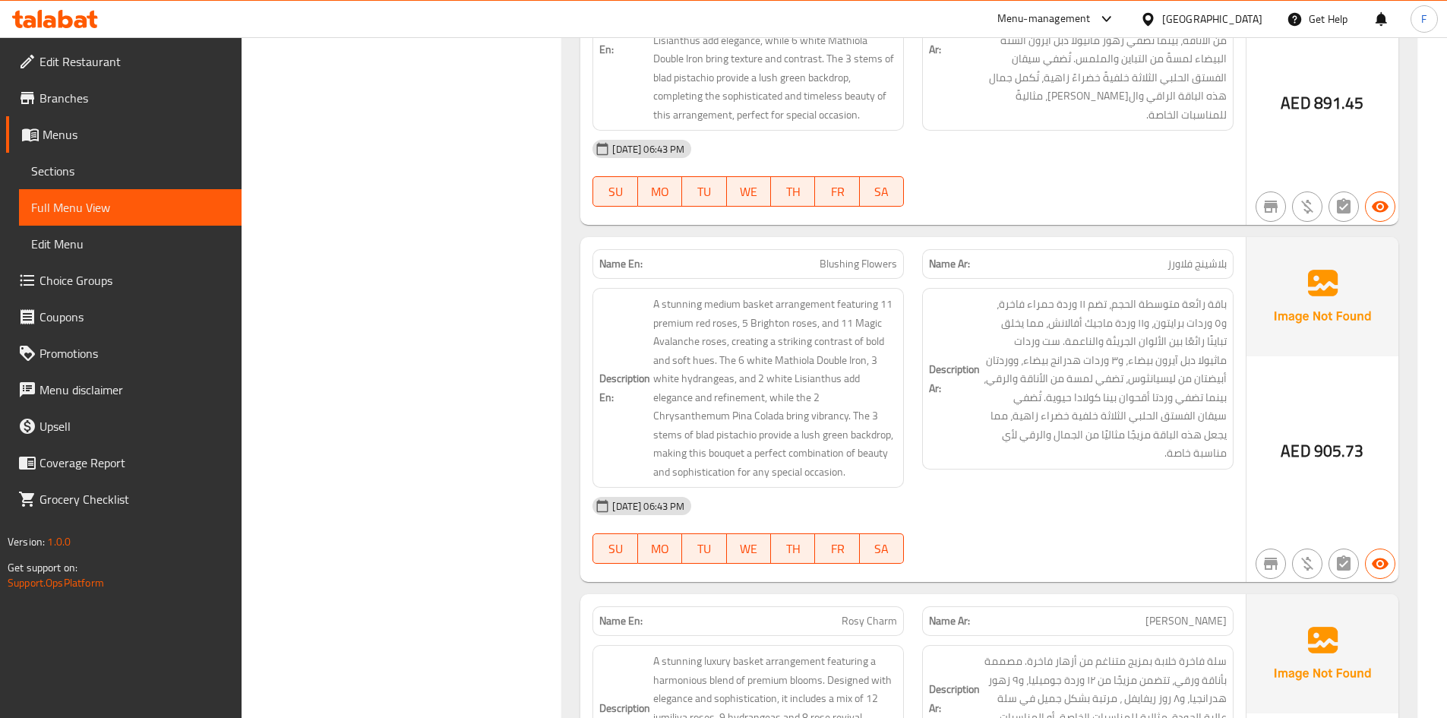
click at [848, 256] on span "Blushing Flowers" at bounding box center [858, 264] width 77 height 16
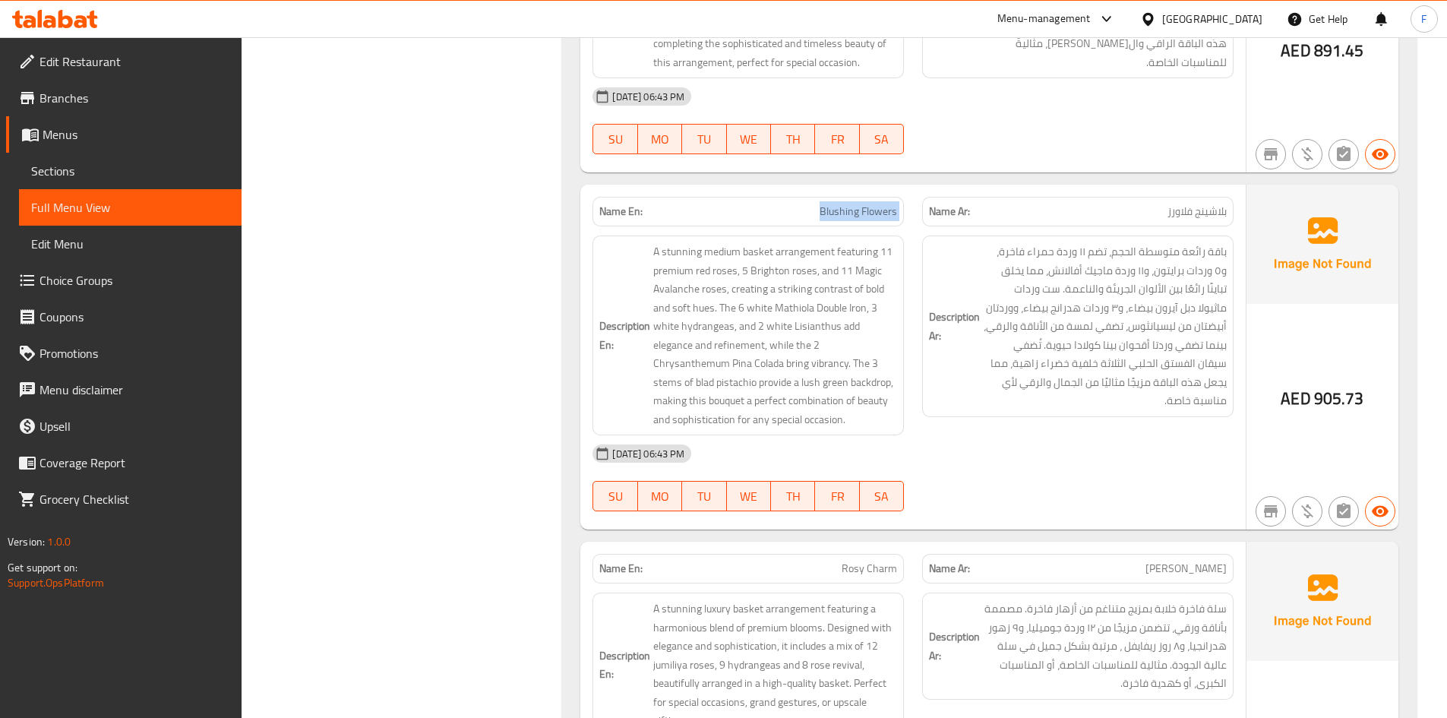
scroll to position [22018, 0]
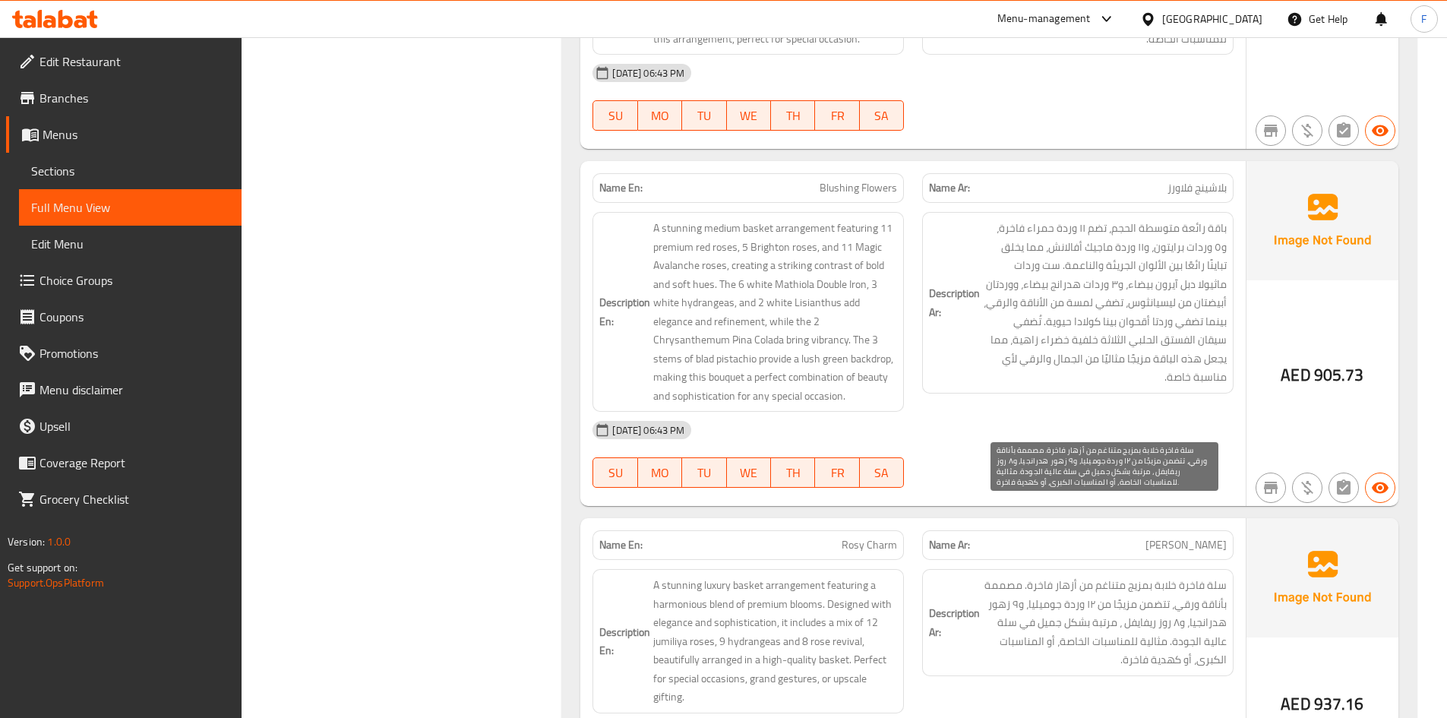
click at [1110, 576] on span "سلة فاخرة خلابة بمزيج متناغم من أزهار فاخرة. مصممة بأناقة ورقي، تتضمن مزيجًا من…" at bounding box center [1105, 622] width 244 height 93
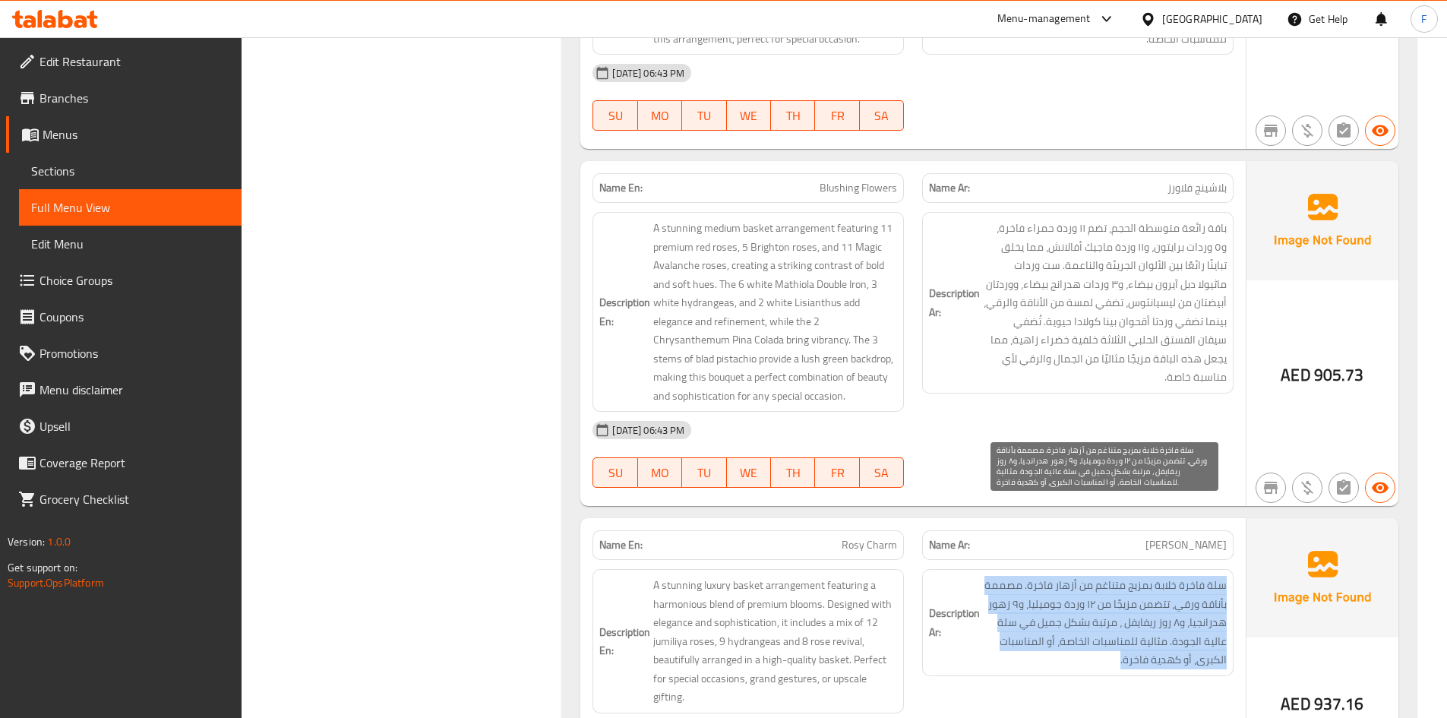
click at [1110, 576] on span "سلة فاخرة خلابة بمزيج متناغم من أزهار فاخرة. مصممة بأناقة ورقي، تتضمن مزيجًا من…" at bounding box center [1105, 622] width 244 height 93
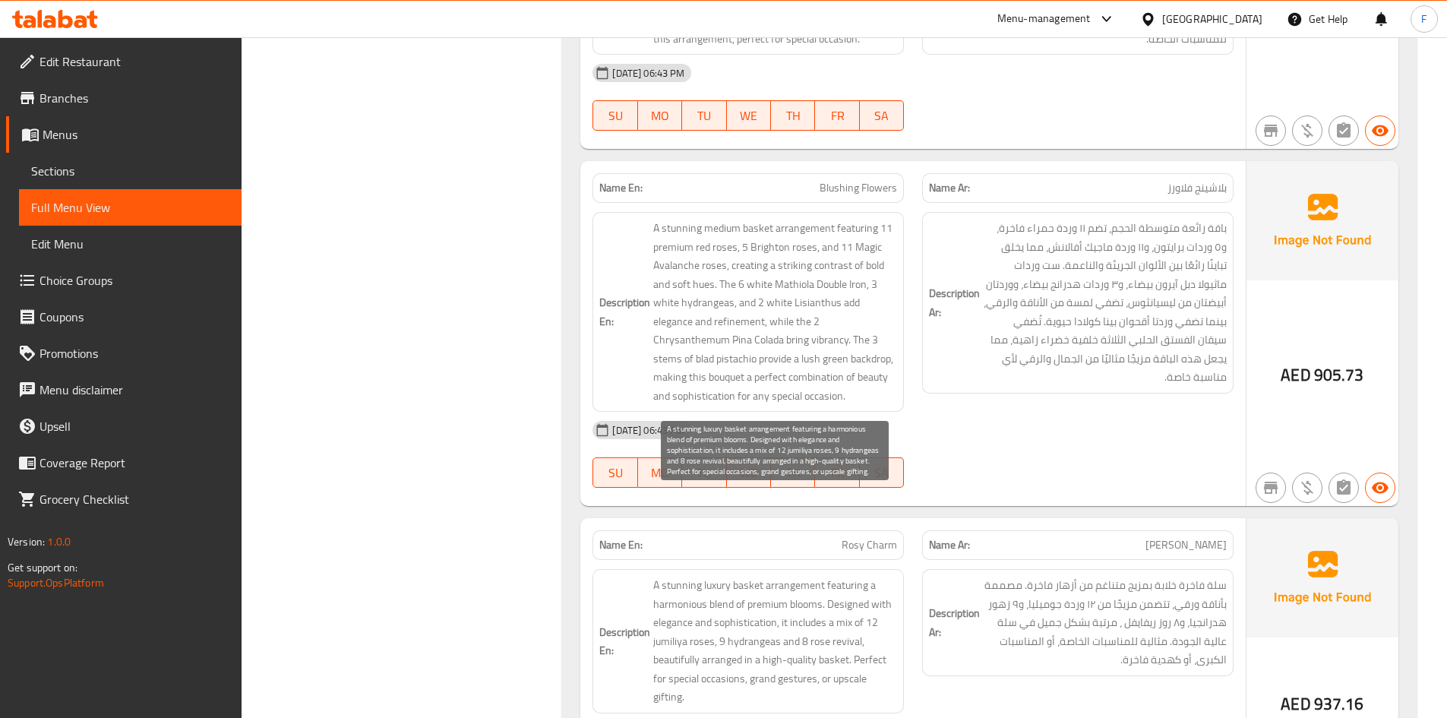
click at [829, 576] on span "A stunning luxury basket arrangement featuring a harmonious blend of premium bl…" at bounding box center [775, 641] width 244 height 131
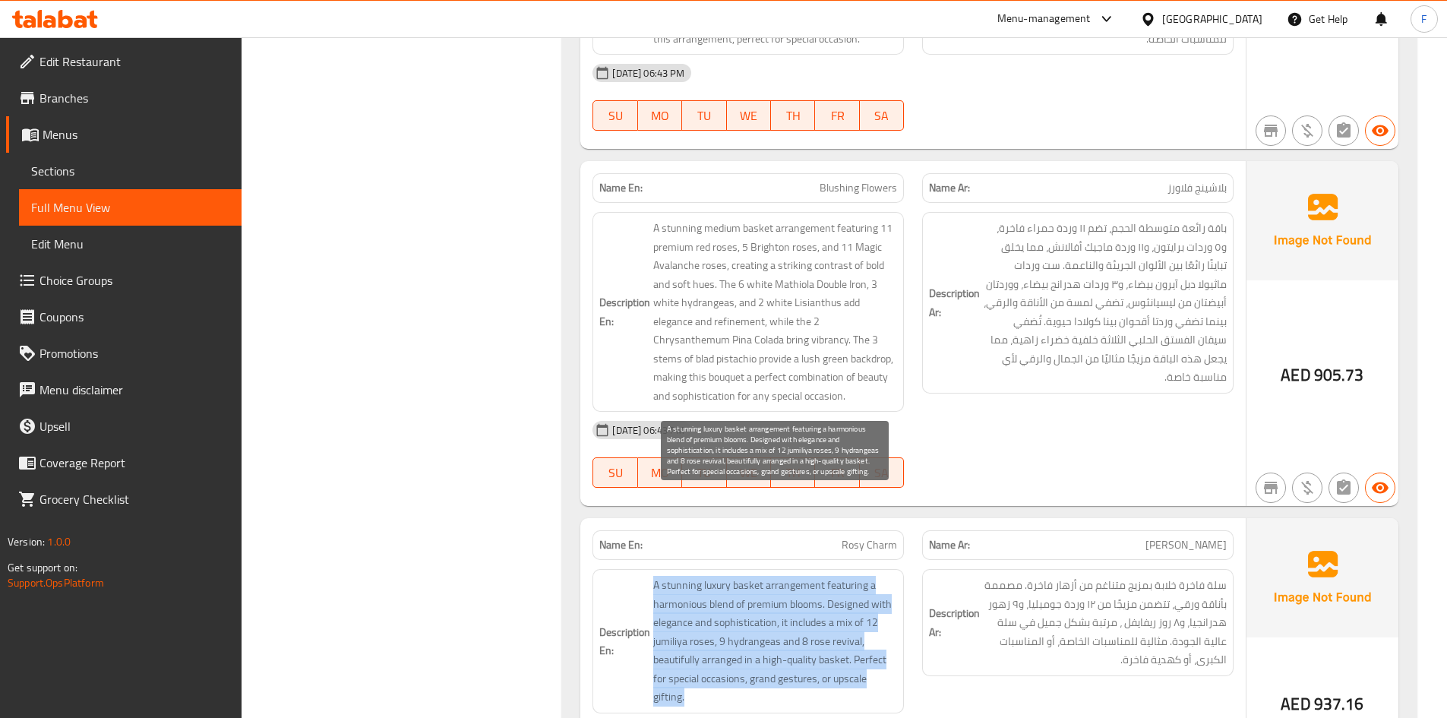
click at [829, 576] on span "A stunning luxury basket arrangement featuring a harmonious blend of premium bl…" at bounding box center [775, 641] width 244 height 131
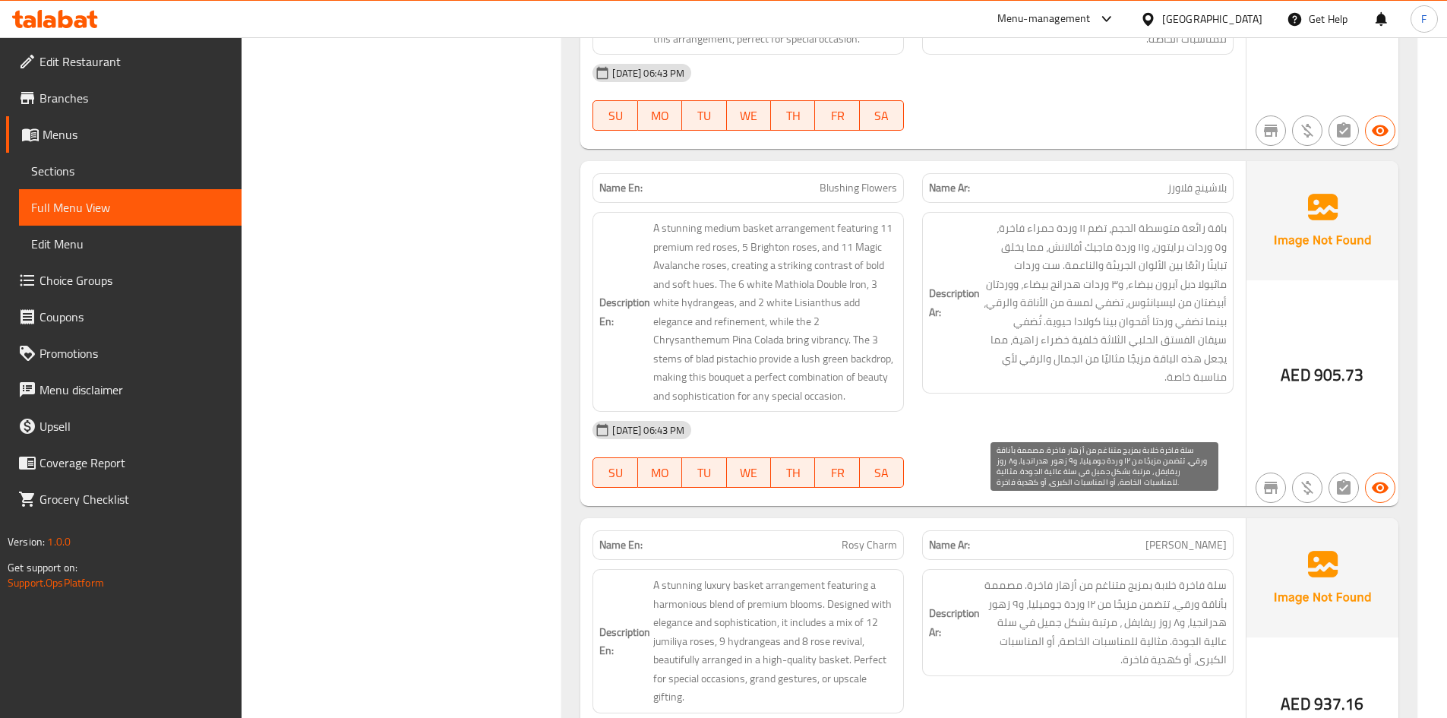
click at [1088, 576] on span "سلة فاخرة خلابة بمزيج متناغم من أزهار فاخرة. مصممة بأناقة ورقي، تتضمن مزيجًا من…" at bounding box center [1105, 622] width 244 height 93
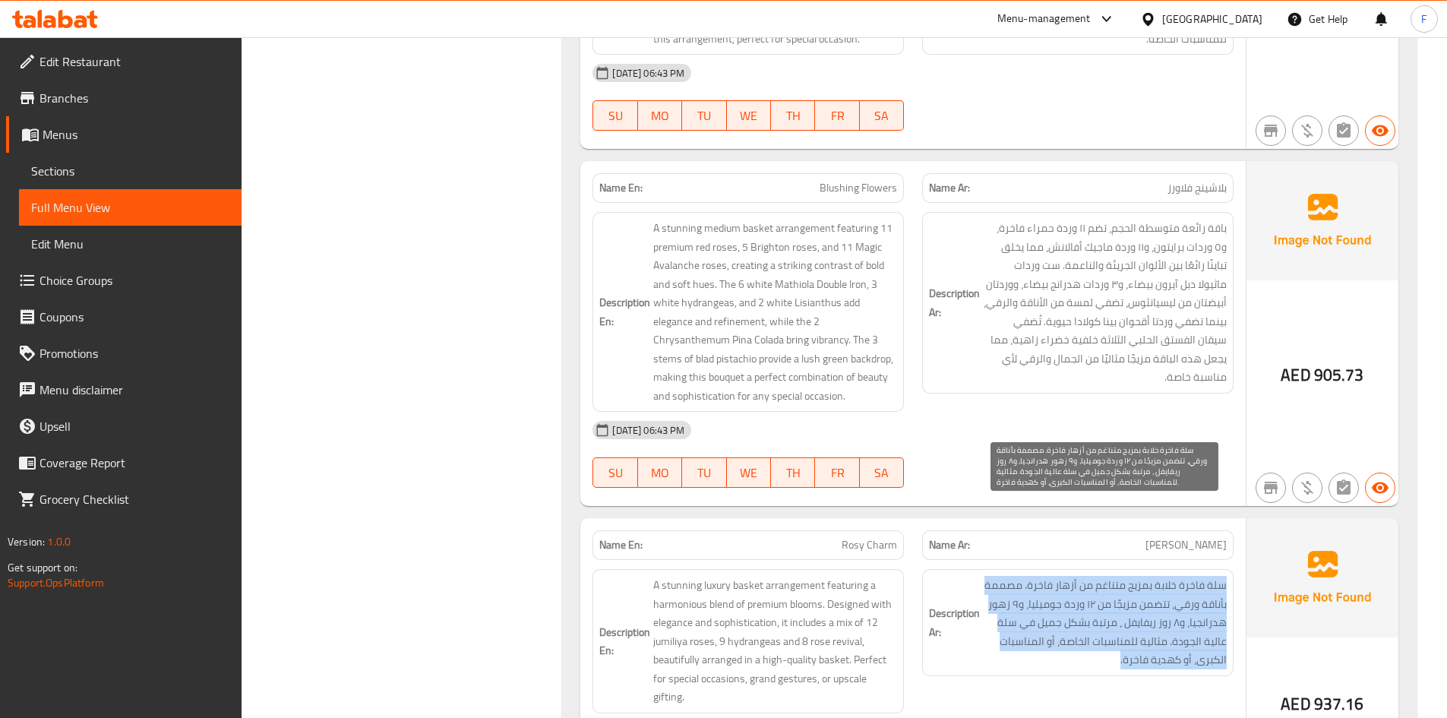
click at [1088, 576] on span "سلة فاخرة خلابة بمزيج متناغم من أزهار فاخرة. مصممة بأناقة ورقي، تتضمن مزيجًا من…" at bounding box center [1105, 622] width 244 height 93
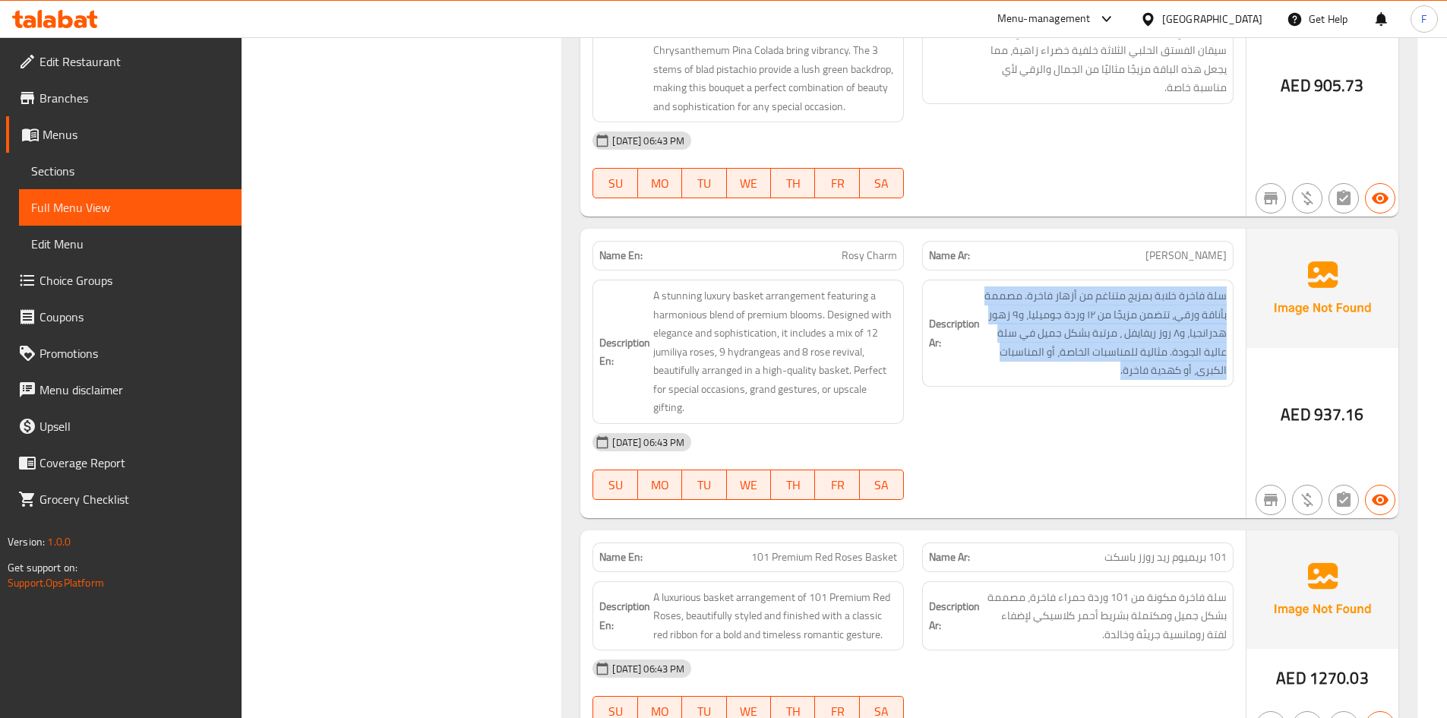
scroll to position [22322, 0]
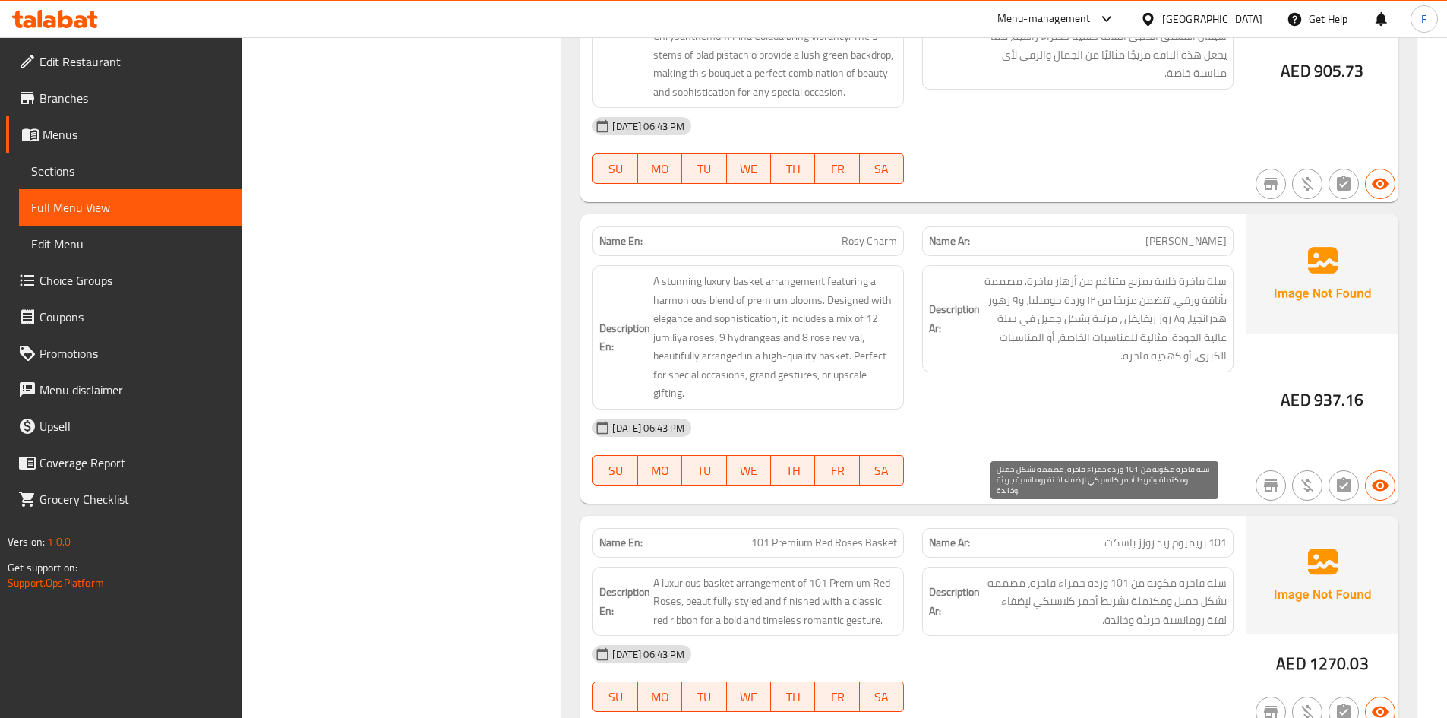
click at [1098, 573] on span "سلة فاخرة مكونة من 101 وردة حمراء فاخرة، مصممة بشكل جميل ومكتملة بشريط أحمر كلا…" at bounding box center [1105, 601] width 244 height 56
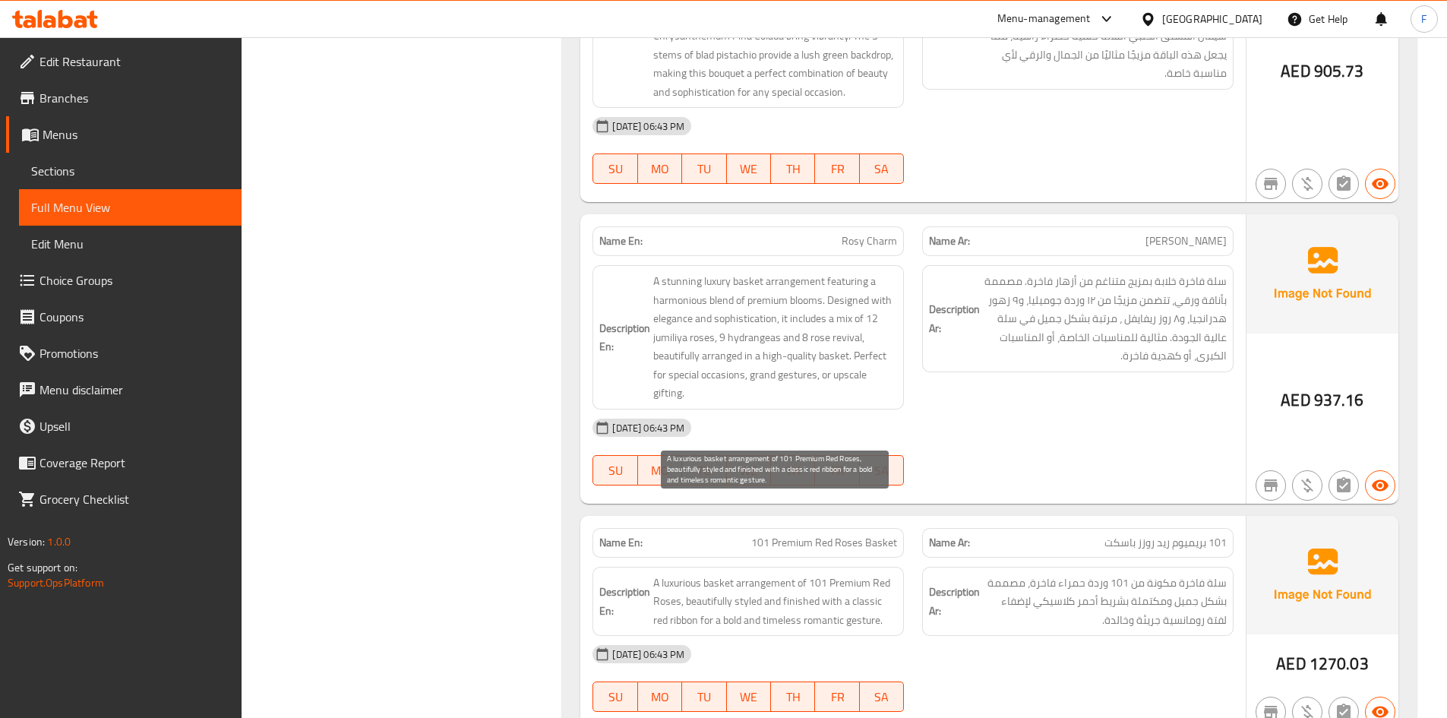
click at [858, 573] on span "A luxurious basket arrangement of 101 Premium Red Roses, beautifully styled and…" at bounding box center [775, 601] width 244 height 56
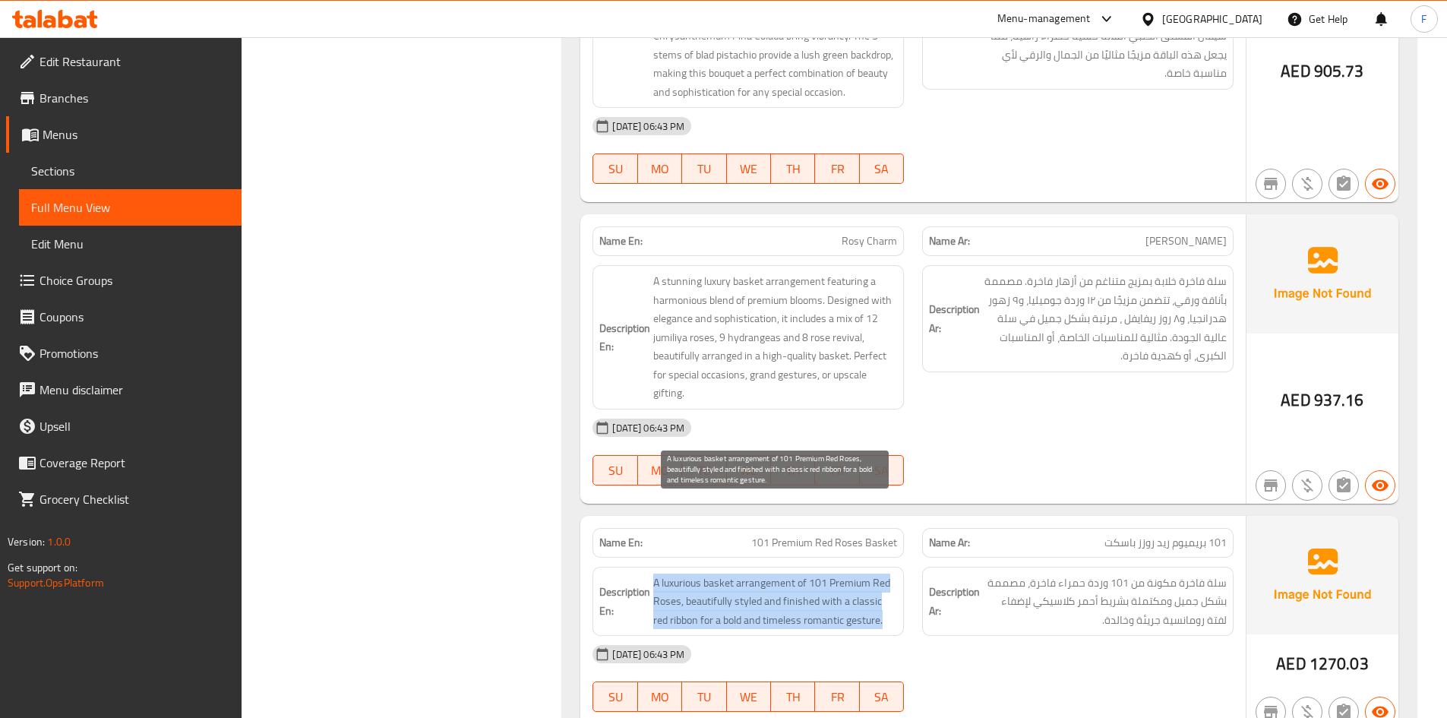
click at [858, 573] on span "A luxurious basket arrangement of 101 Premium Red Roses, beautifully styled and…" at bounding box center [775, 601] width 244 height 56
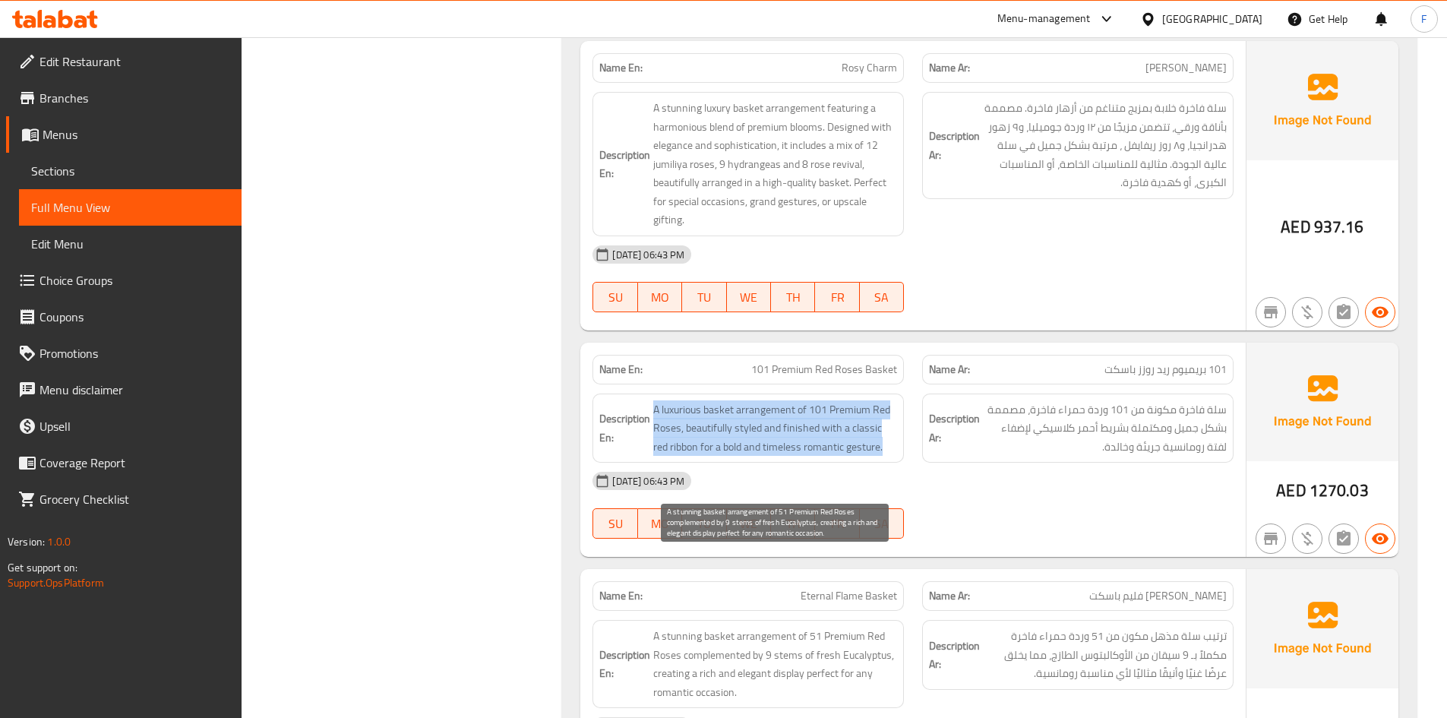
scroll to position [22550, 0]
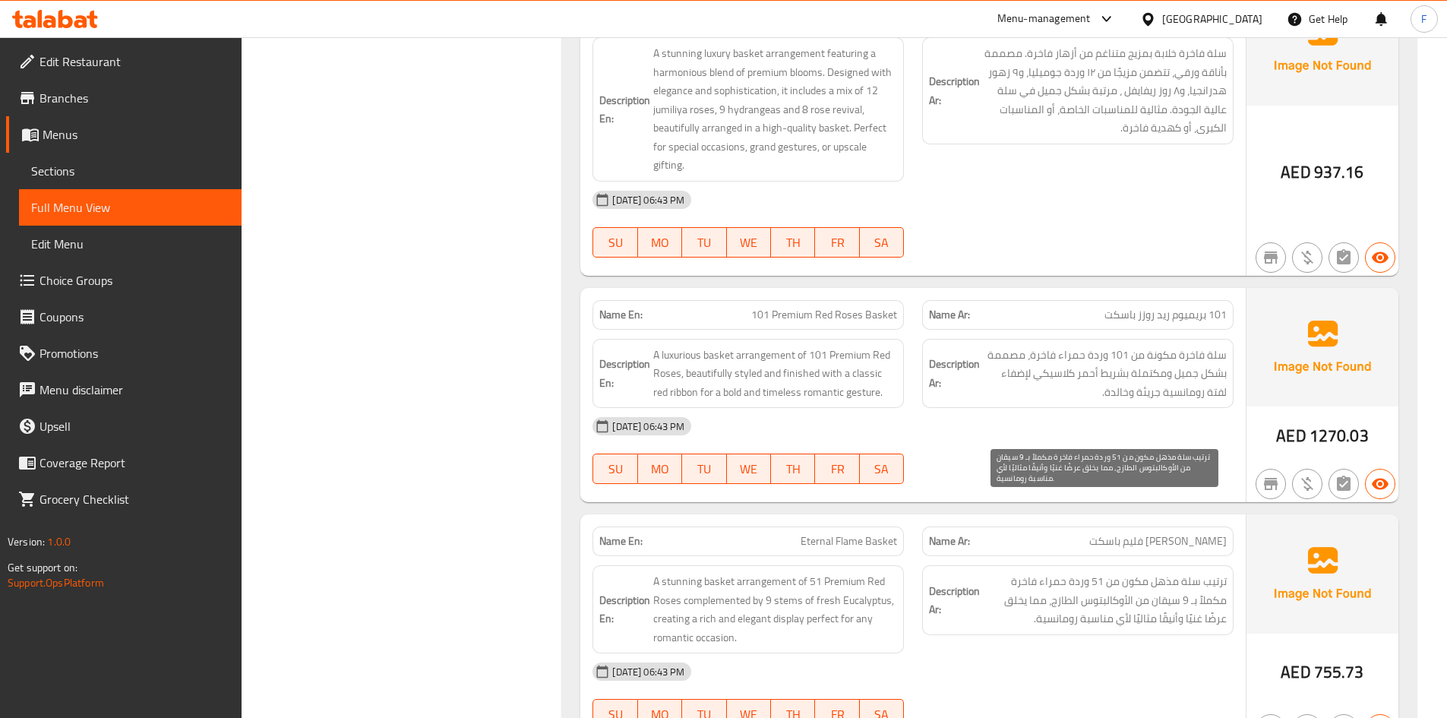
click at [1005, 572] on span "ترتيب سلة مذهل مكون من 51 وردة حمراء فاخرة مكملاً بـ 9 سيقان من الأوكالبتوس الط…" at bounding box center [1105, 600] width 244 height 56
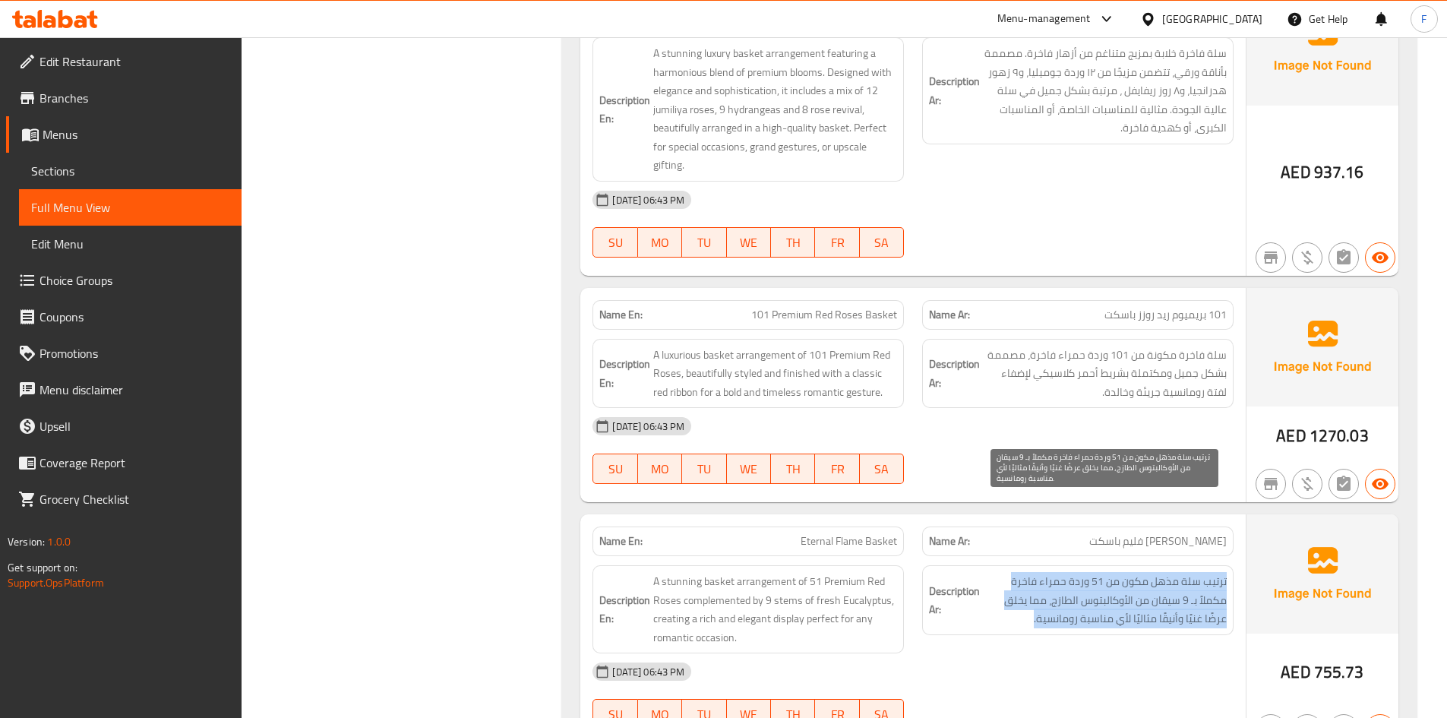
click at [1005, 572] on span "ترتيب سلة مذهل مكون من 51 وردة حمراء فاخرة مكملاً بـ 9 سيقان من الأوكالبتوس الط…" at bounding box center [1105, 600] width 244 height 56
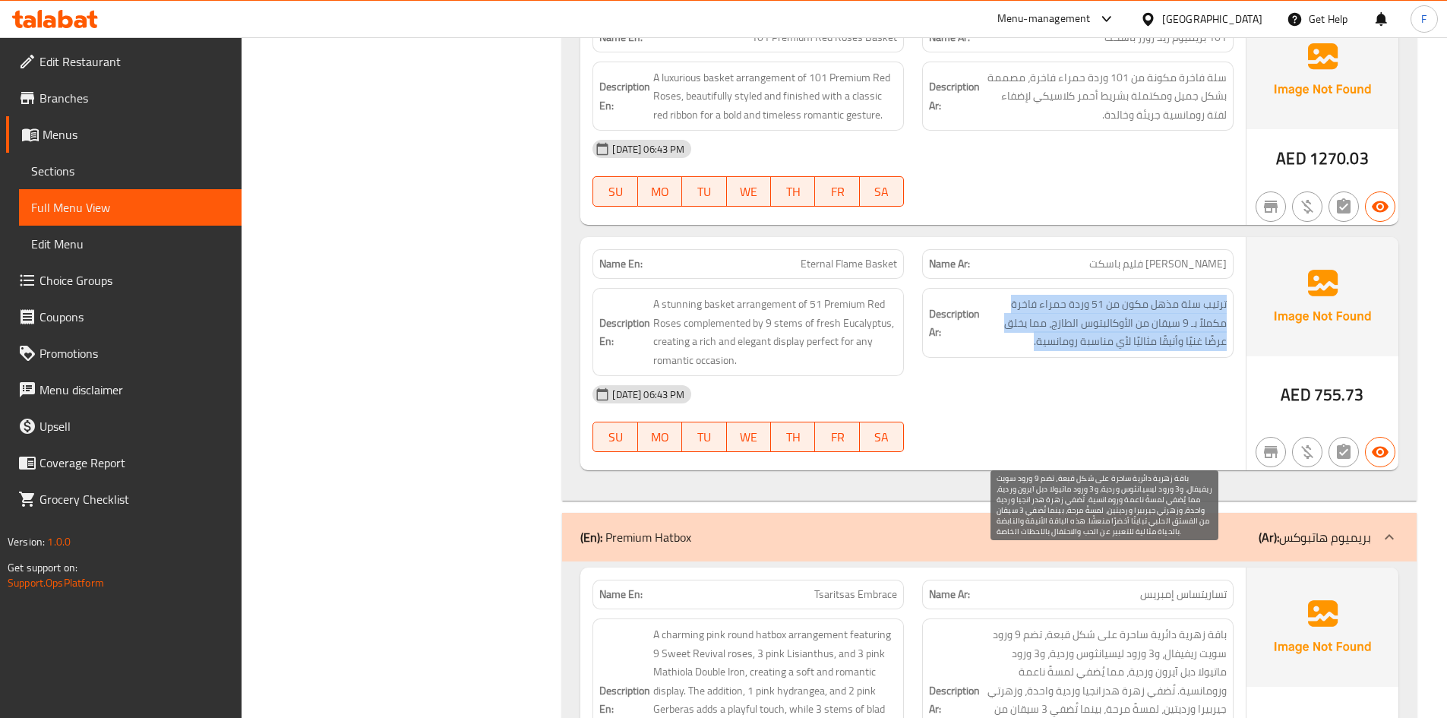
scroll to position [22930, 0]
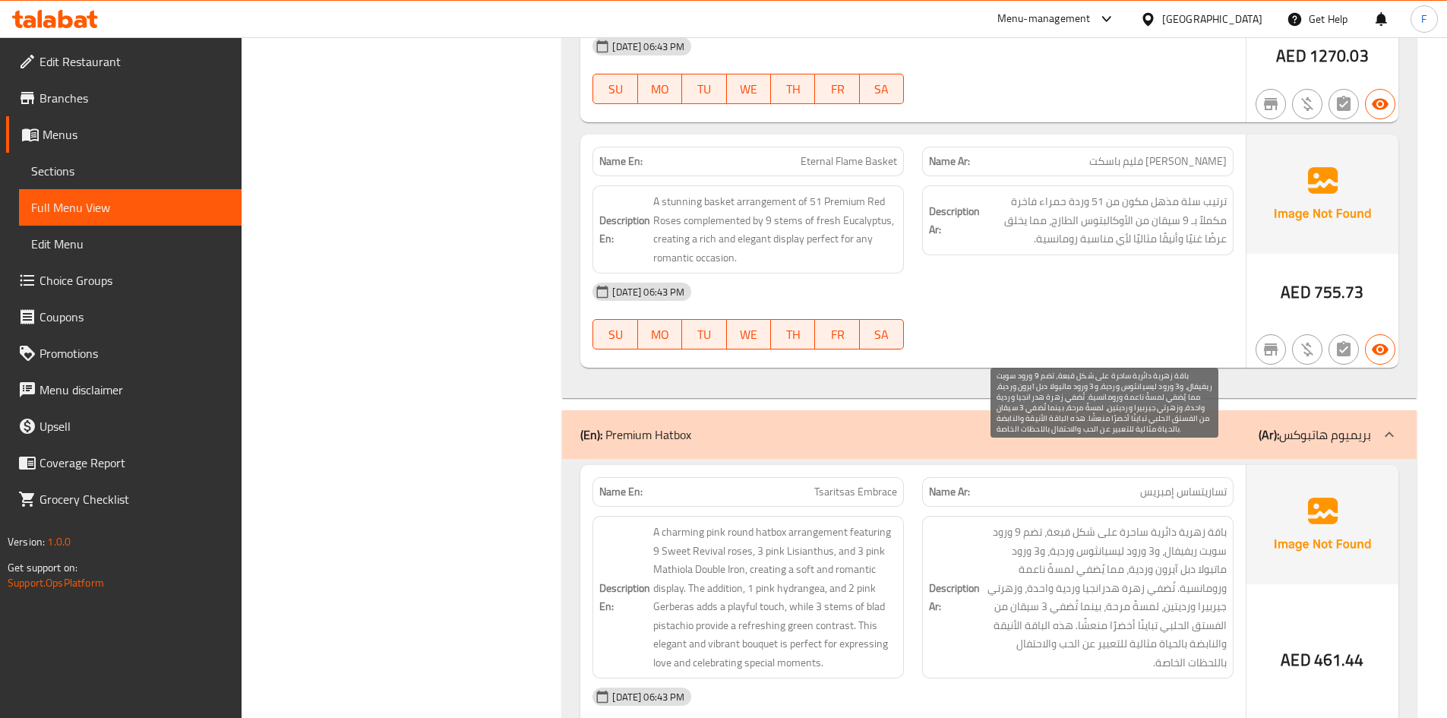
click at [1002, 523] on span "باقة زهرية دائرية ساحرة على شكل قبعة، تضم 9 ورود سويت ريفيفال، و3 ورود ليسيانثو…" at bounding box center [1105, 597] width 244 height 149
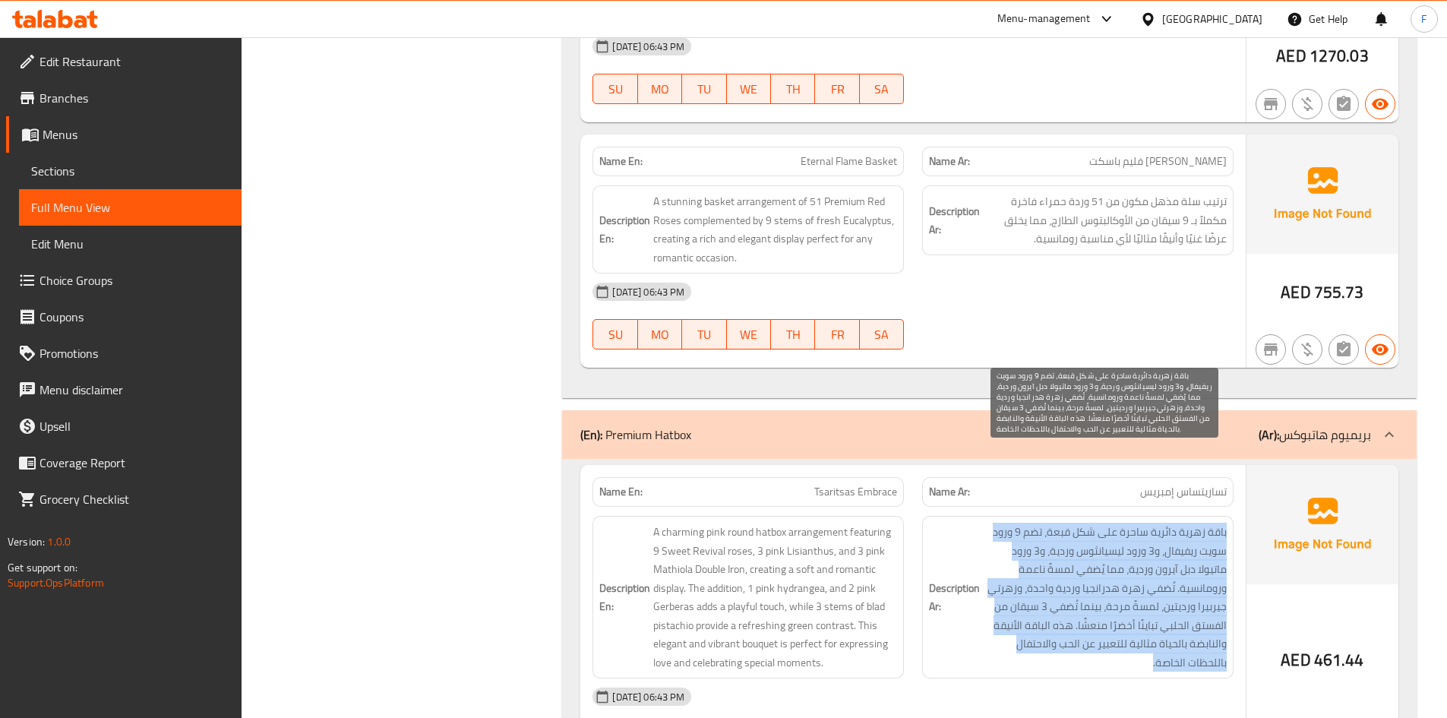
click at [1002, 523] on span "باقة زهرية دائرية ساحرة على شكل قبعة، تضم 9 ورود سويت ريفيفال، و3 ورود ليسيانثو…" at bounding box center [1105, 597] width 244 height 149
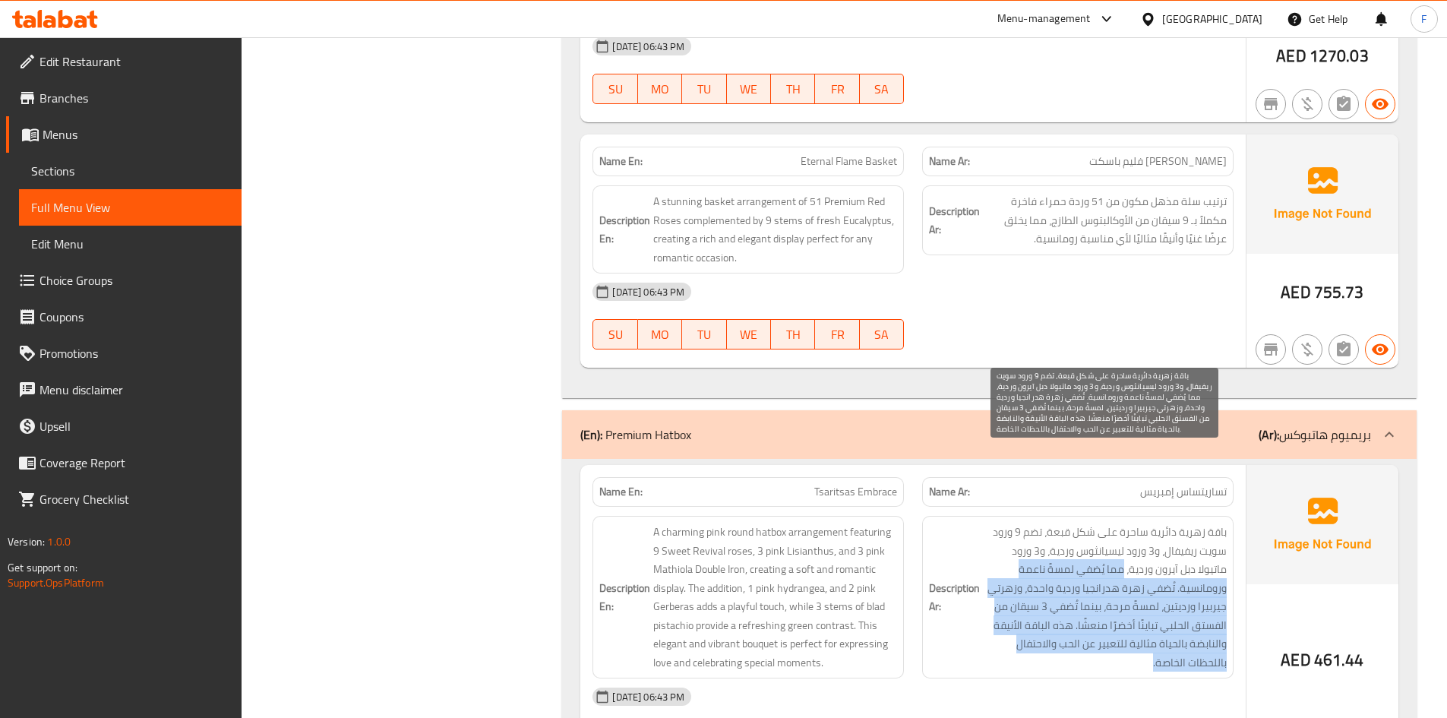
drag, startPoint x: 1123, startPoint y: 504, endPoint x: 1060, endPoint y: 583, distance: 100.0
click at [1060, 583] on span "باقة زهرية دائرية ساحرة على شكل قبعة، تضم 9 ورود سويت ريفيفال، و3 ورود ليسيانثو…" at bounding box center [1105, 597] width 244 height 149
click at [1098, 539] on span "باقة زهرية دائرية ساحرة على شكل قبعة، تضم 9 ورود سويت ريفيفال، و3 ورود ليسيانثو…" at bounding box center [1105, 597] width 244 height 149
click at [1138, 524] on span "باقة زهرية دائرية ساحرة على شكل قبعة، تضم 9 ورود سويت ريفيفال، و3 ورود ليسيانثو…" at bounding box center [1105, 597] width 244 height 149
drag, startPoint x: 1082, startPoint y: 518, endPoint x: 1044, endPoint y: 576, distance: 69.7
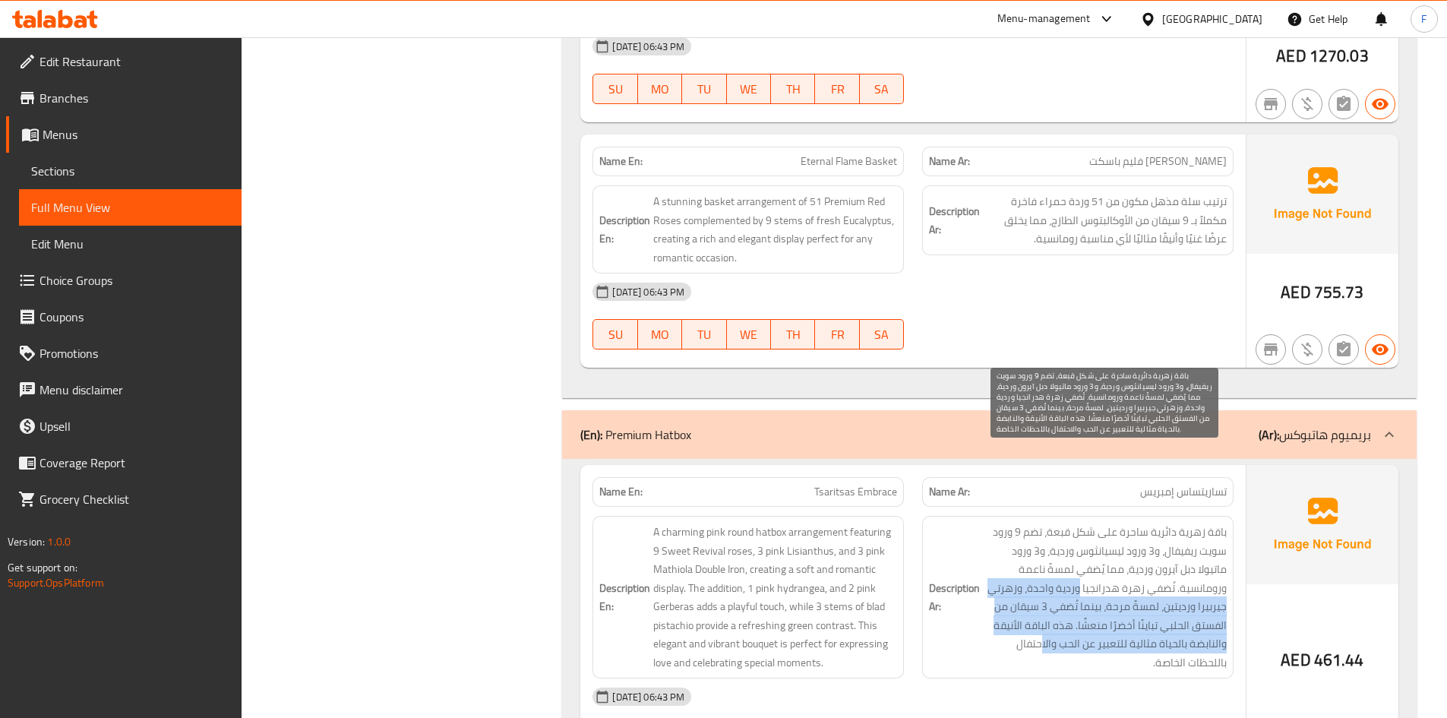
click at [1044, 576] on span "باقة زهرية دائرية ساحرة على شكل قبعة، تضم 9 ورود سويت ريفيفال، و3 ورود ليسيانثو…" at bounding box center [1105, 597] width 244 height 149
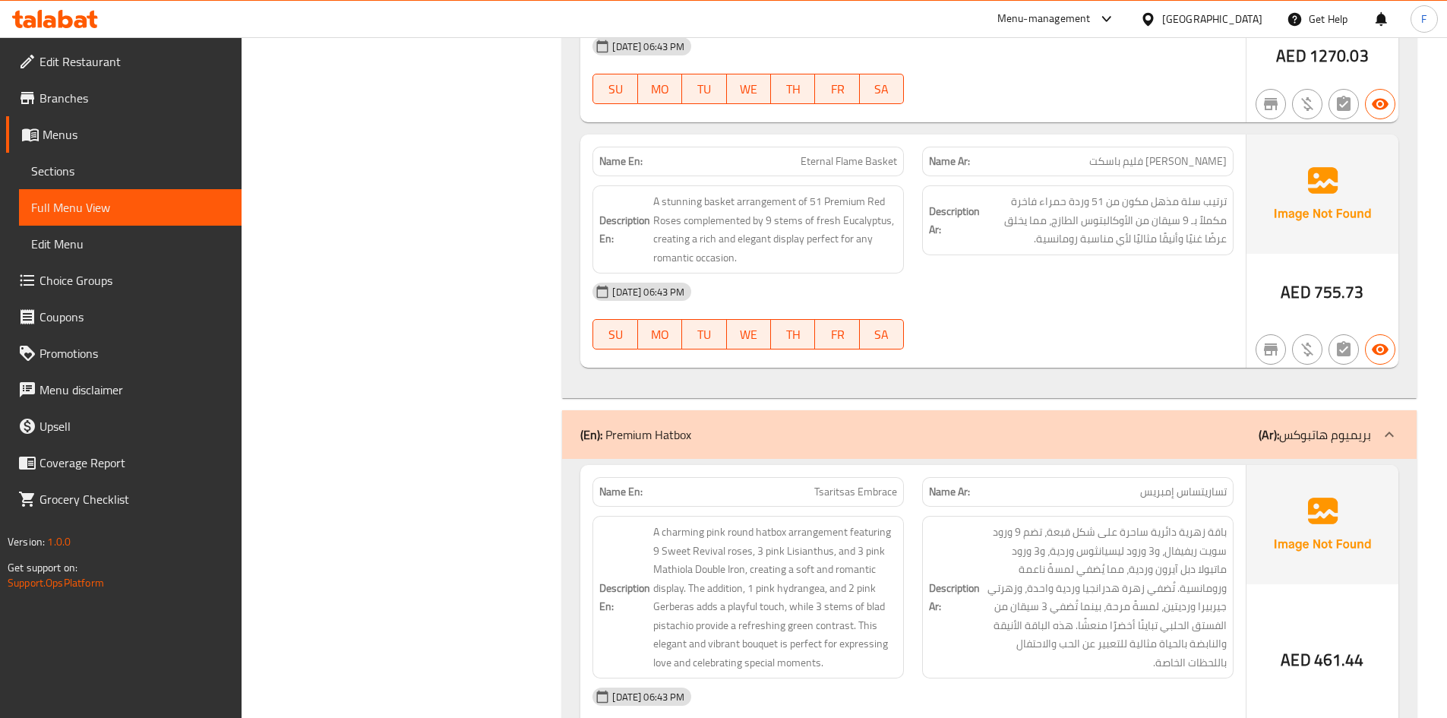
click at [839, 484] on span "Tsaritsas Embrace" at bounding box center [855, 492] width 83 height 16
drag, startPoint x: 839, startPoint y: 420, endPoint x: 948, endPoint y: 474, distance: 121.9
click at [948, 523] on h6 "Description Ar: باقة زهرية دائرية ساحرة على شكل قبعة، تضم 9 ورود سويت ريفيفال، …" at bounding box center [1078, 597] width 298 height 149
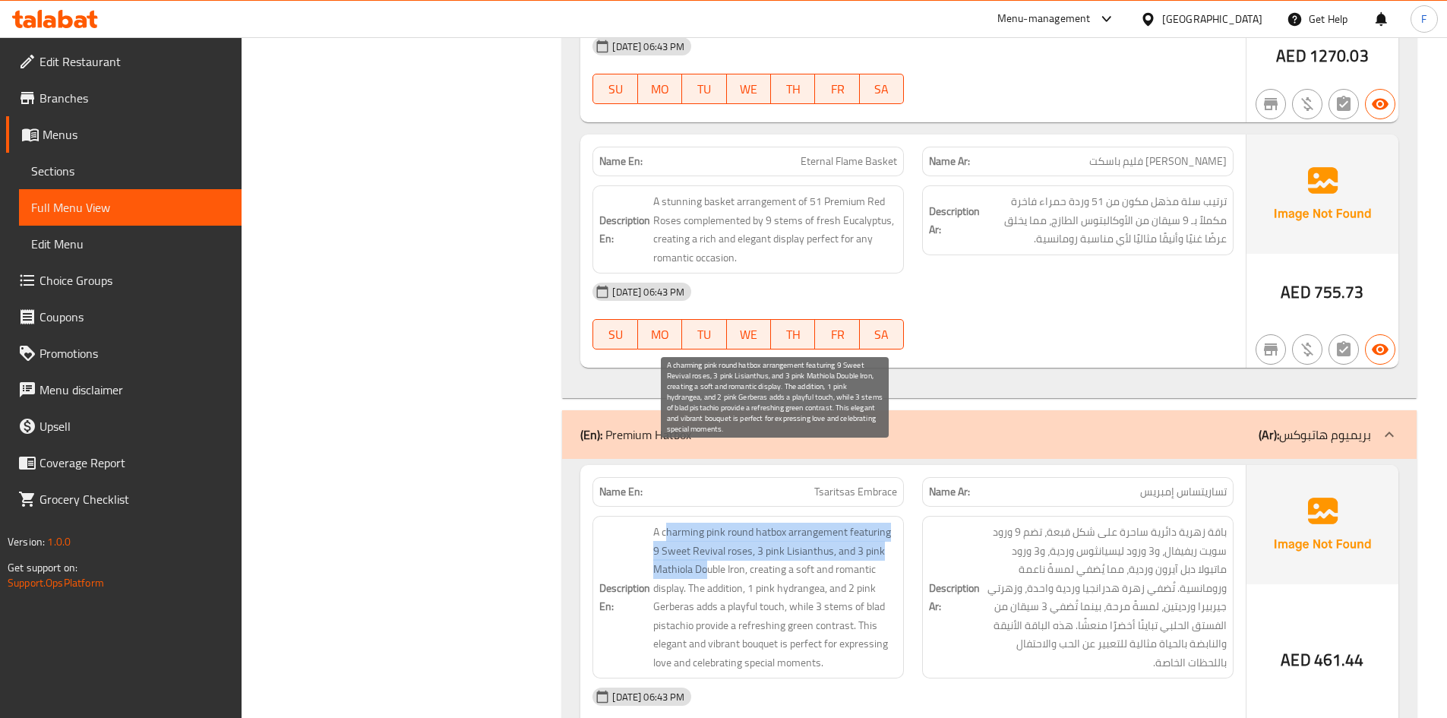
drag, startPoint x: 665, startPoint y: 459, endPoint x: 711, endPoint y: 504, distance: 63.9
click at [706, 523] on span "A charming pink round hatbox arrangement featuring 9 Sweet Revival roses, 3 pin…" at bounding box center [775, 597] width 244 height 149
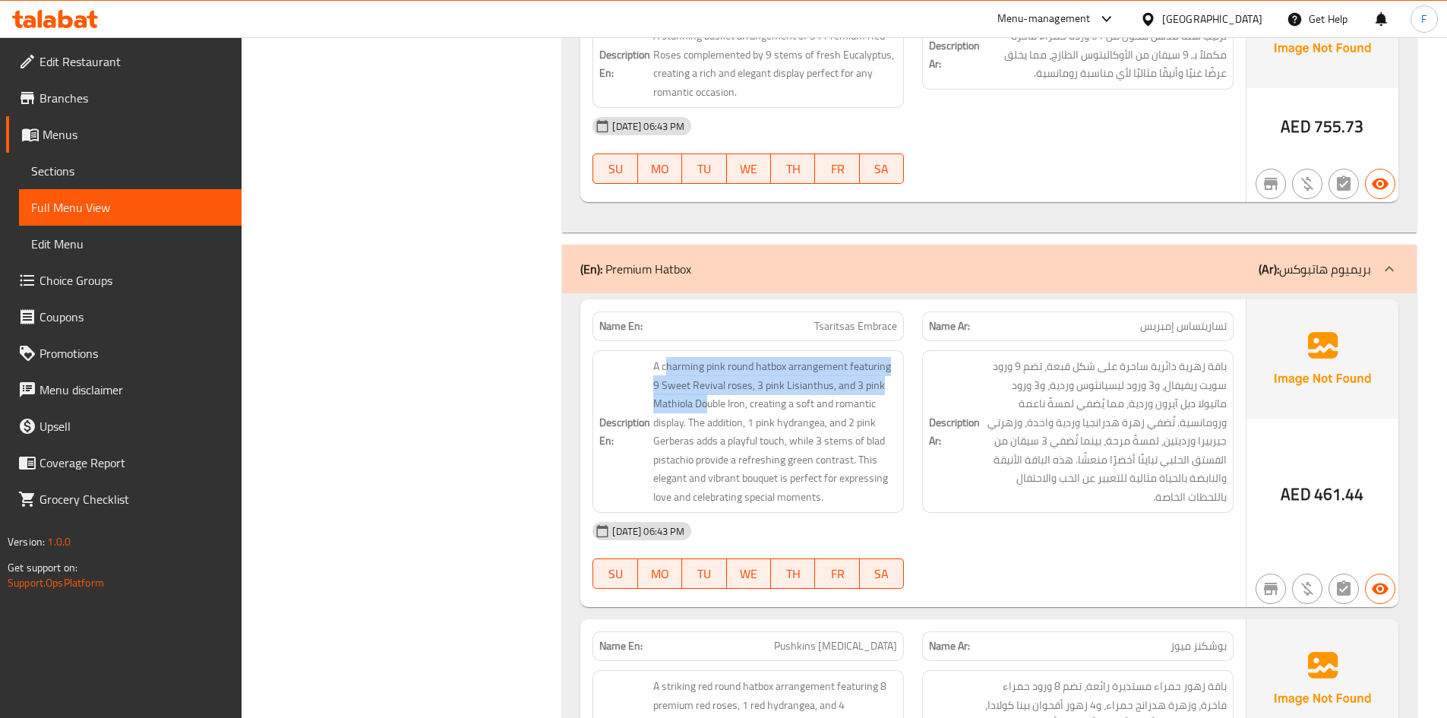
scroll to position [23005, 0]
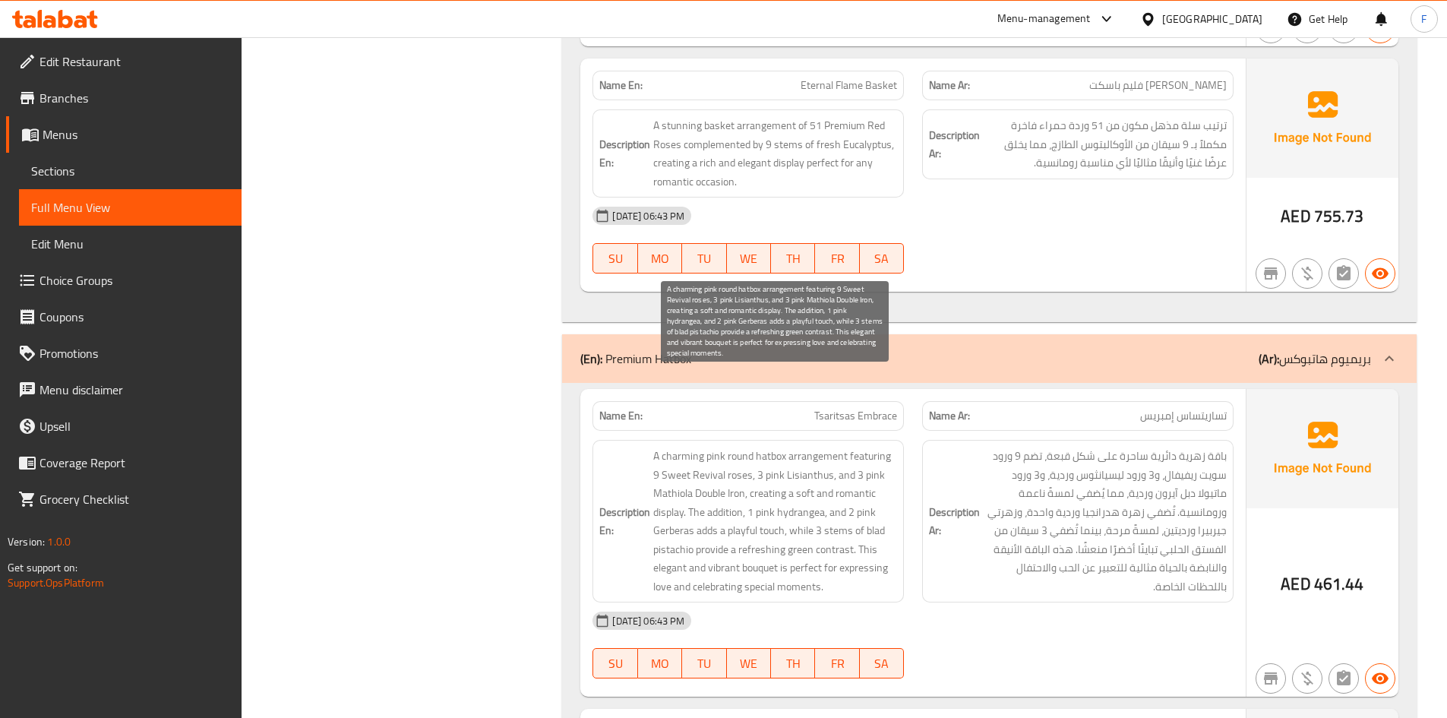
click at [771, 447] on span "A charming pink round hatbox arrangement featuring 9 Sweet Revival roses, 3 pin…" at bounding box center [775, 521] width 244 height 149
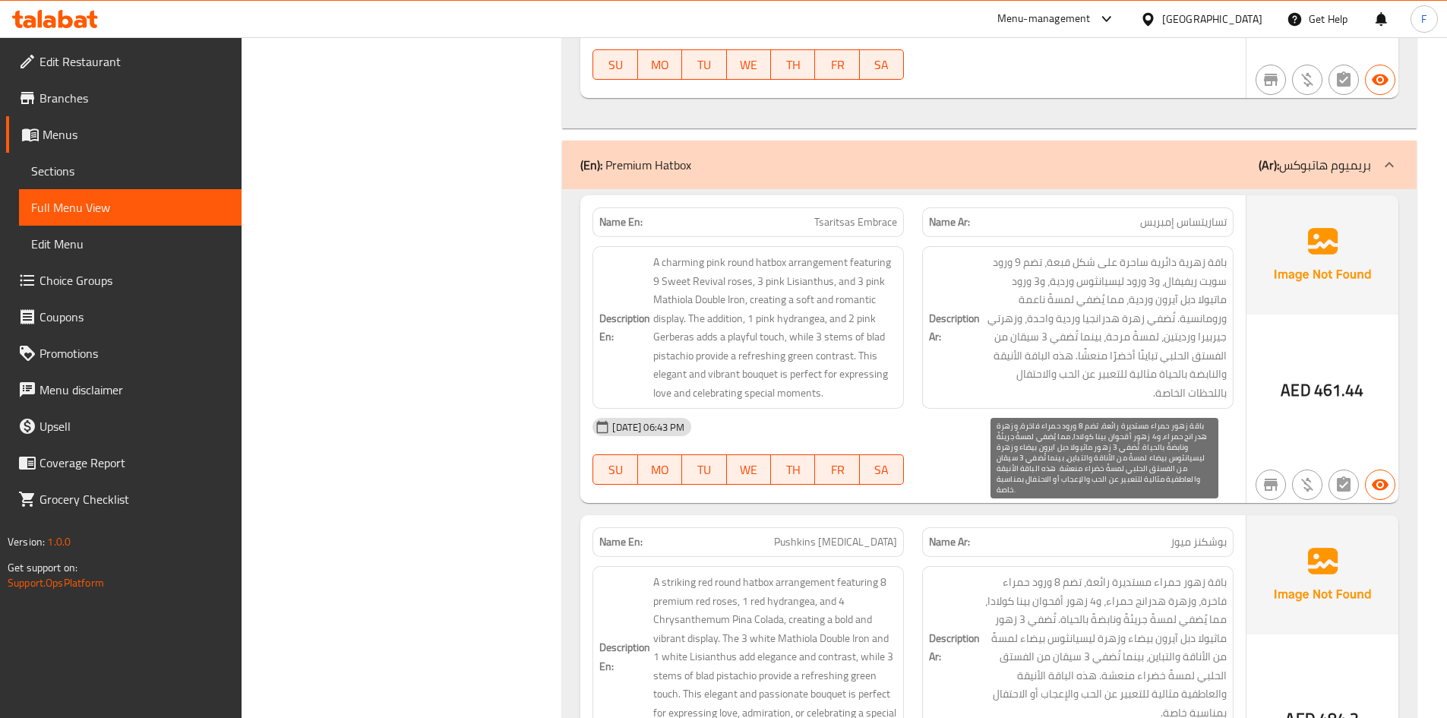
scroll to position [23233, 0]
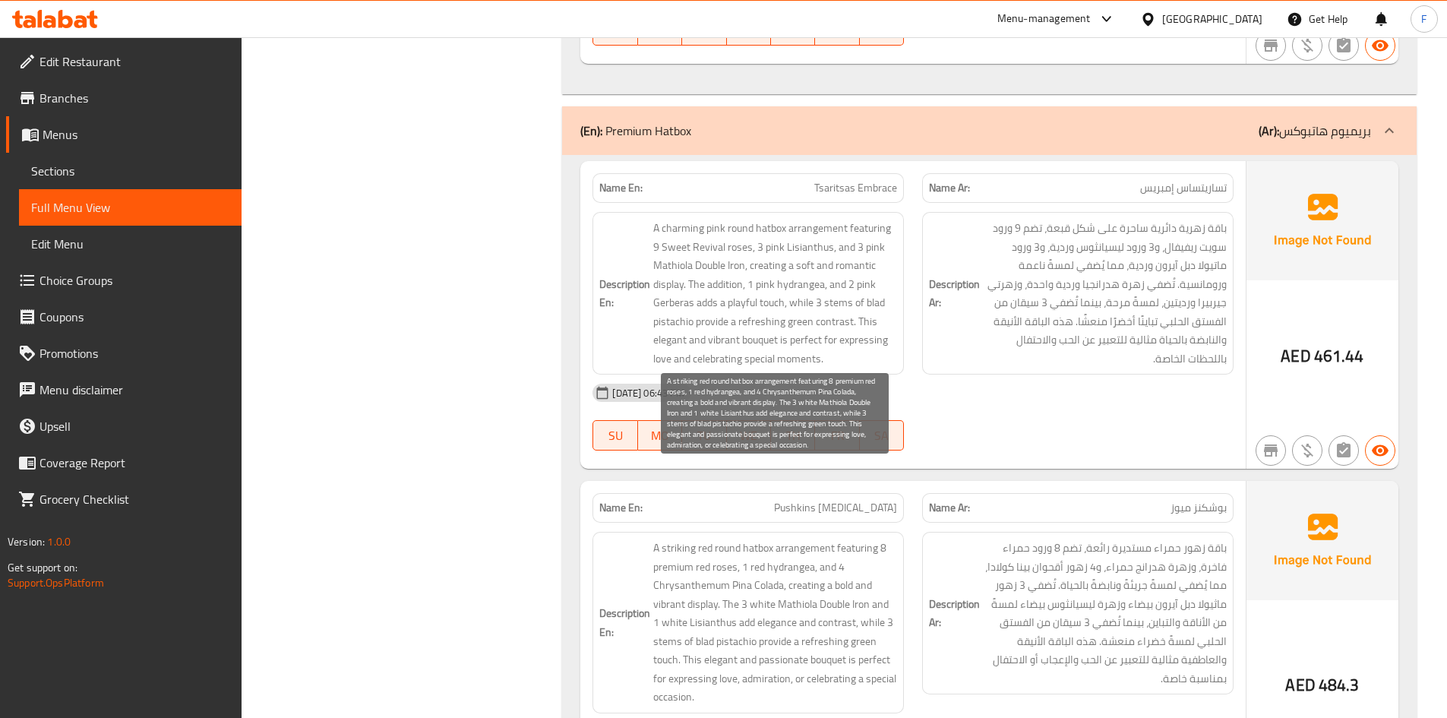
click at [714, 539] on span "A striking red round hatbox arrangement featuring 8 premium red roses, 1 red hy…" at bounding box center [775, 623] width 244 height 168
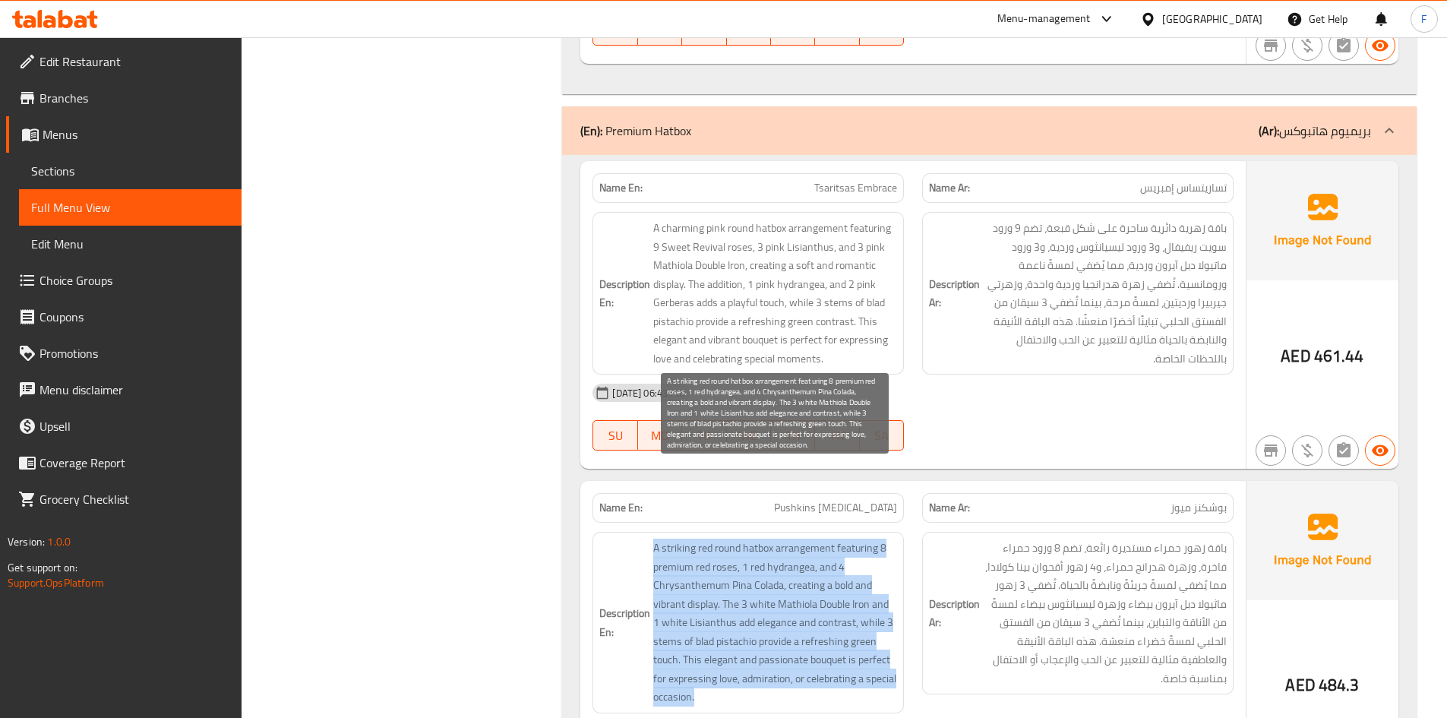
click at [714, 539] on span "A striking red round hatbox arrangement featuring 8 premium red roses, 1 red hy…" at bounding box center [775, 623] width 244 height 168
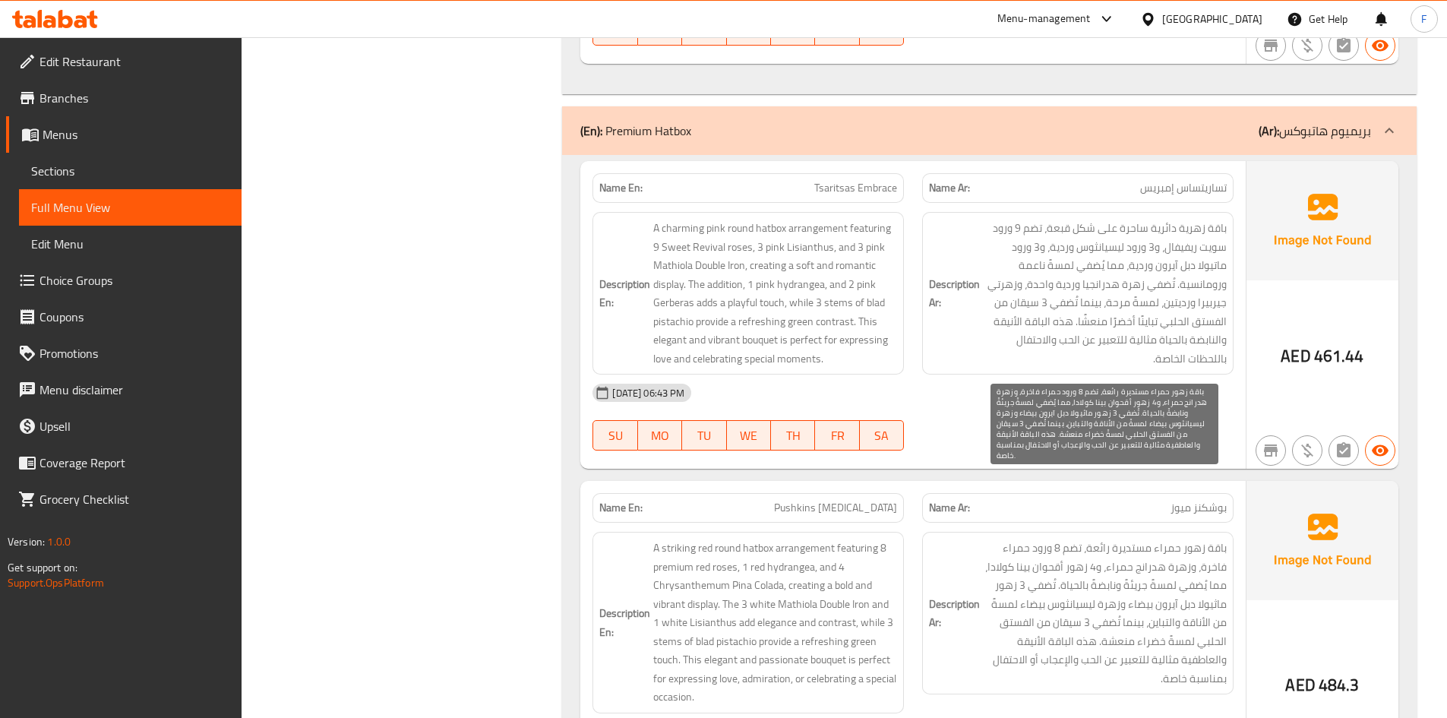
click at [1162, 545] on span "باقة زهور حمراء مستديرة رائعة، تضم 8 ورود حمراء فاخرة، وزهرة هدرانج حمراء، و4 ز…" at bounding box center [1105, 613] width 244 height 149
click at [1129, 539] on span "باقة زهور حمراء مستديرة رائعة، تضم 8 ورود حمراء فاخرة، وزهرة هدرانج حمراء، و4 ز…" at bounding box center [1105, 613] width 244 height 149
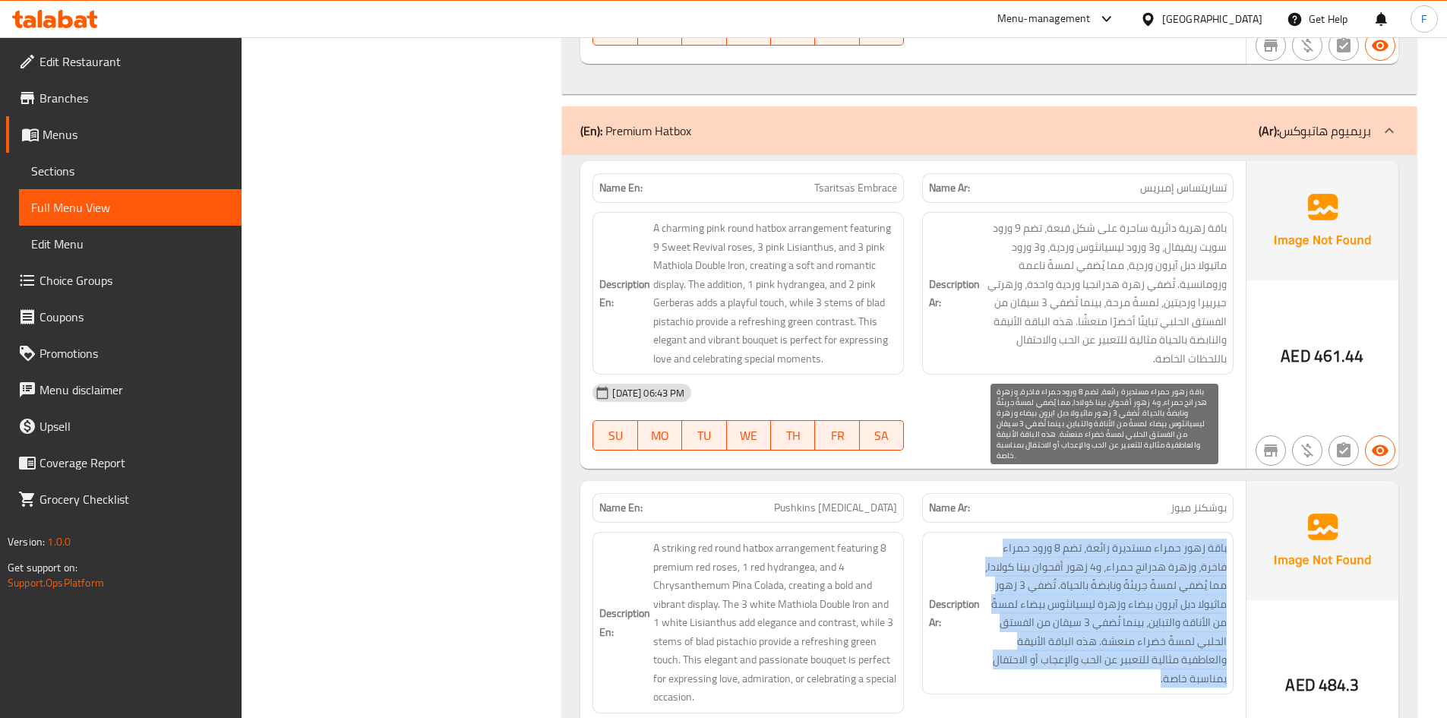
click at [1129, 539] on span "باقة زهور حمراء مستديرة رائعة، تضم 8 ورود حمراء فاخرة، وزهرة هدرانج حمراء، و4 ز…" at bounding box center [1105, 613] width 244 height 149
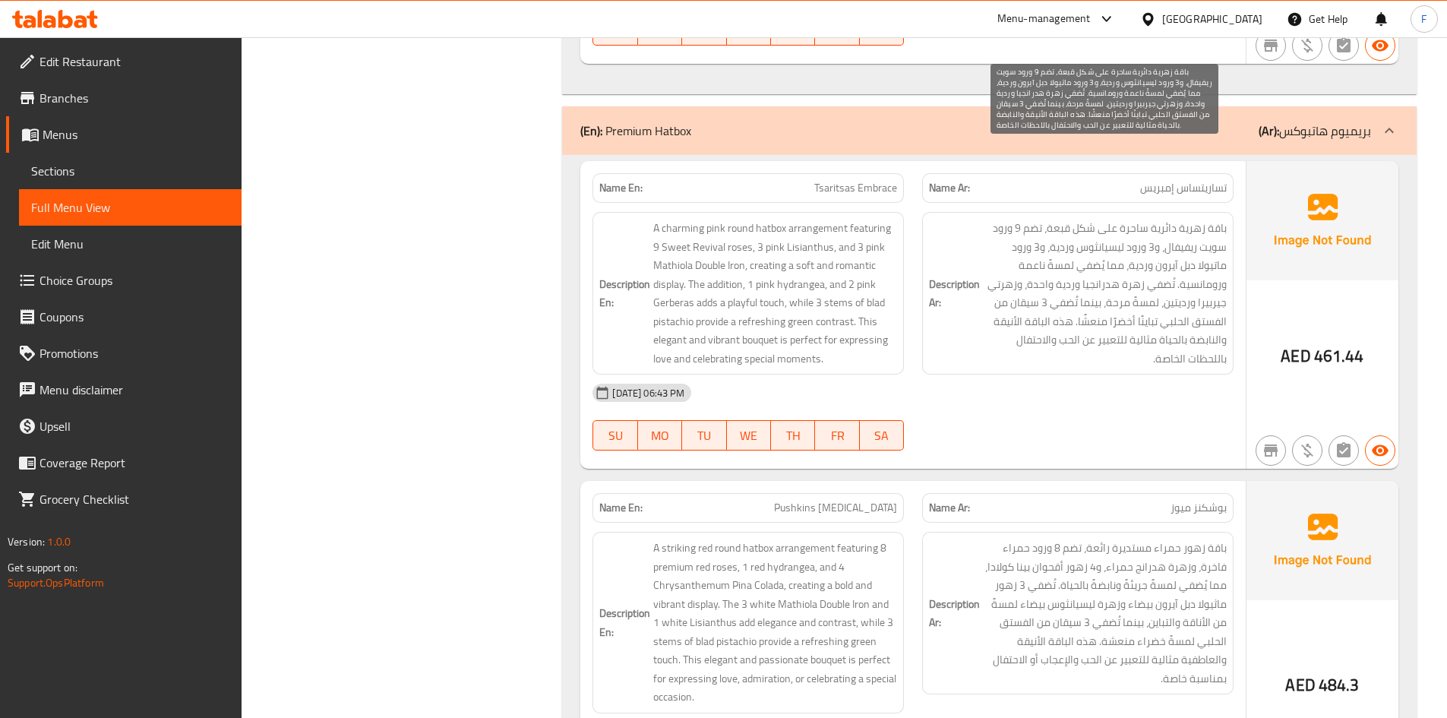
click at [1101, 286] on span "باقة زهرية دائرية ساحرة على شكل قبعة، تضم 9 ورود سويت ريفيفال، و3 ورود ليسيانثو…" at bounding box center [1105, 293] width 244 height 149
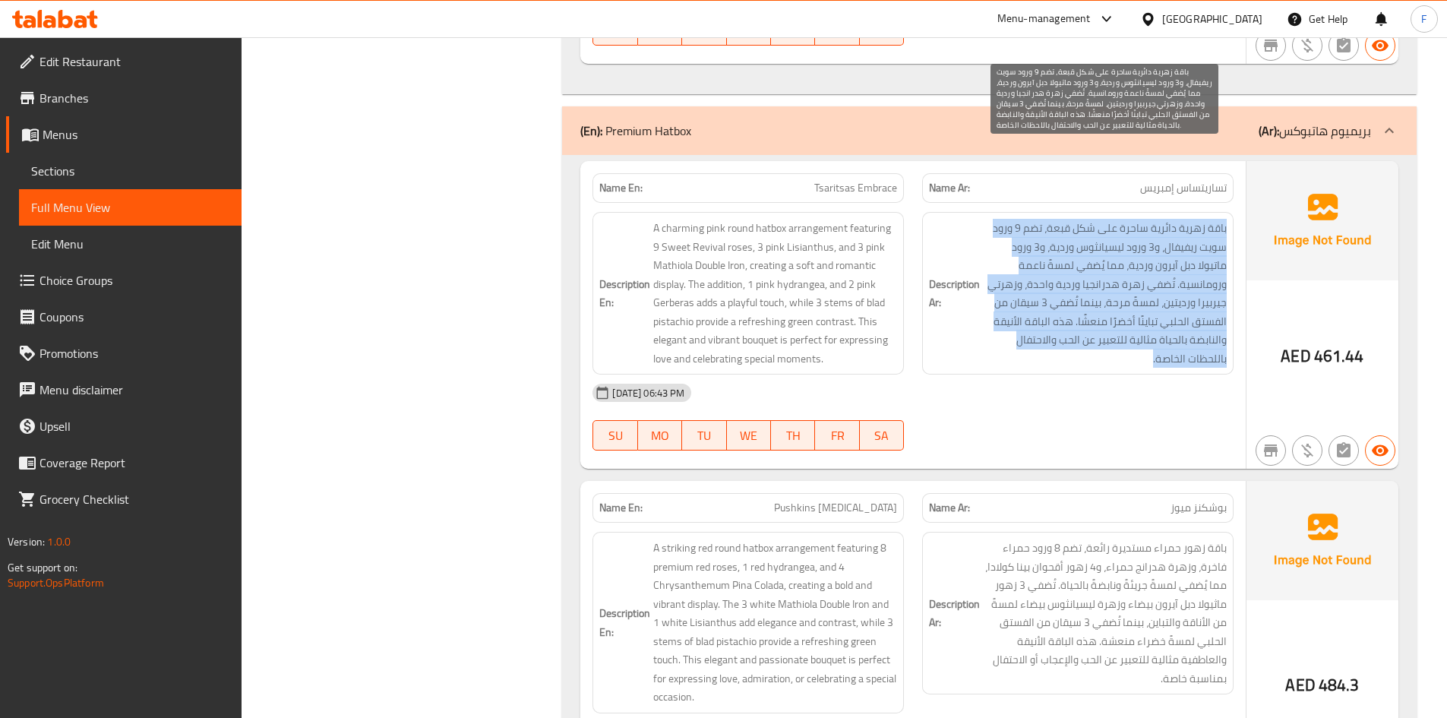
click at [1101, 286] on span "باقة زهرية دائرية ساحرة على شكل قبعة، تضم 9 ورود سويت ريفيفال، و3 ورود ليسيانثو…" at bounding box center [1105, 293] width 244 height 149
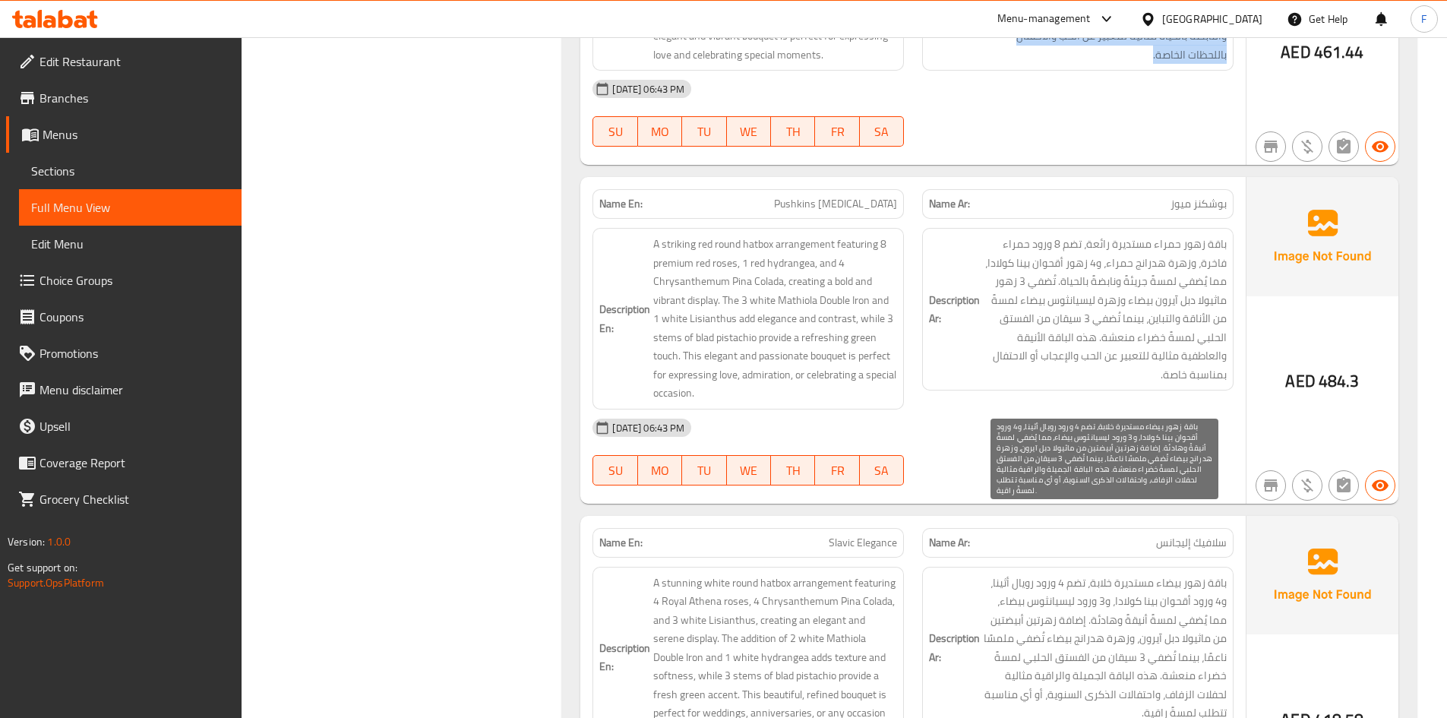
scroll to position [23613, 0]
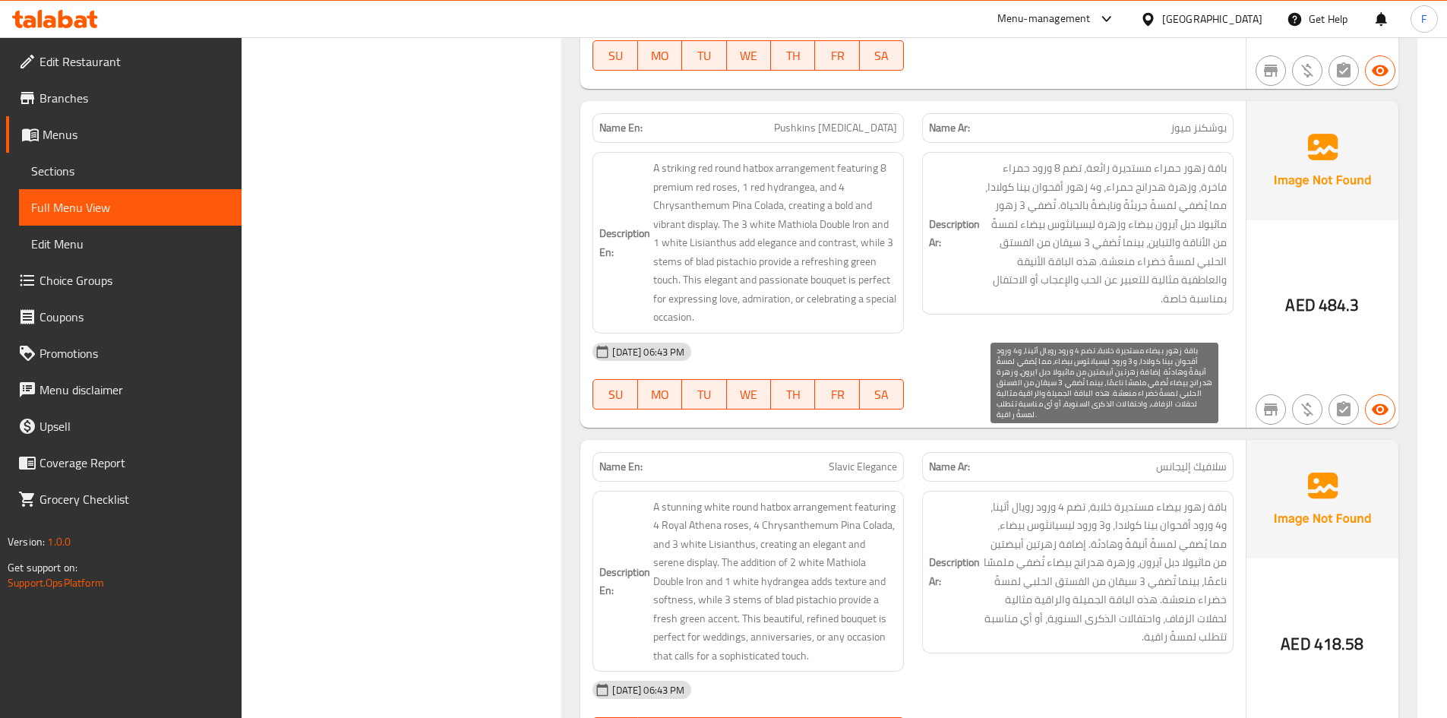
click at [1049, 498] on span "باقة زهور بيضاء مستديرة خلابة، تضم 4 ورود رويال أثينا، و4 ورود أقحوان بينا كولا…" at bounding box center [1105, 571] width 244 height 149
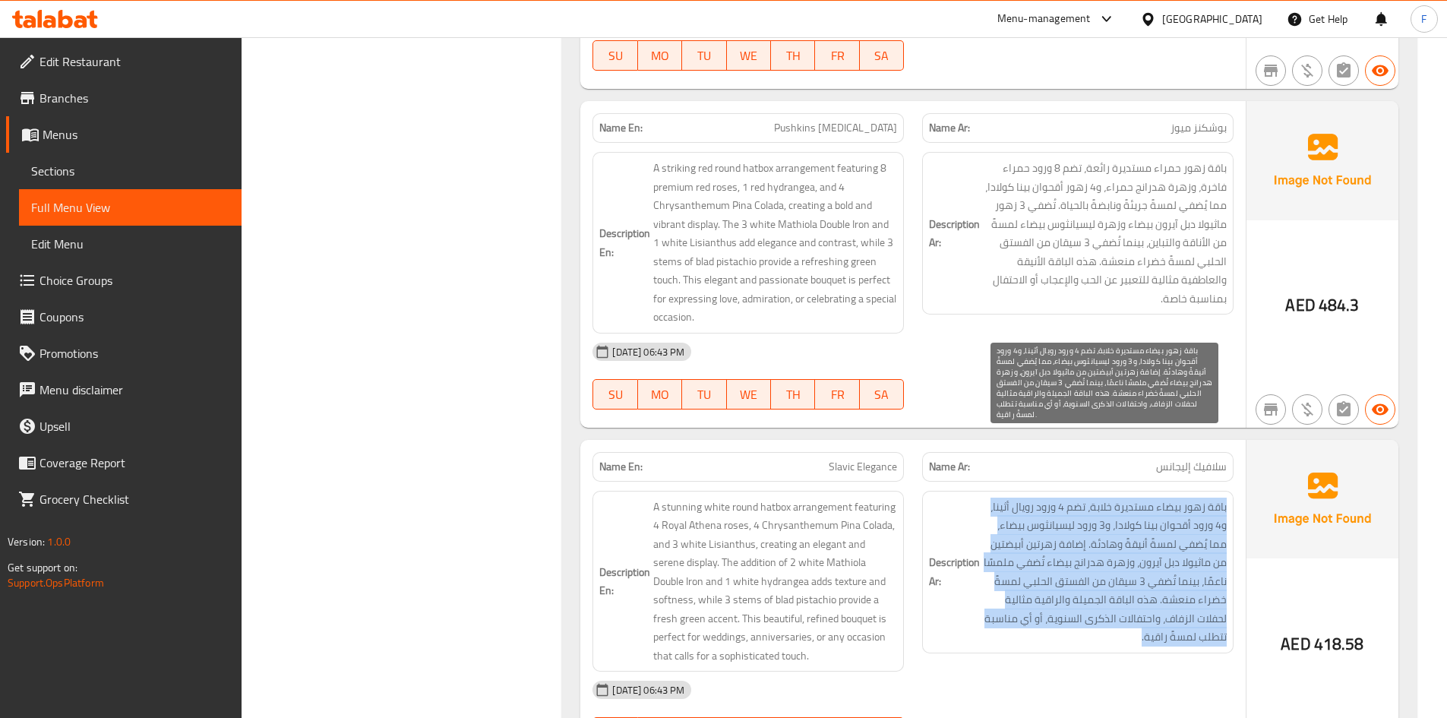
click at [1049, 498] on span "باقة زهور بيضاء مستديرة خلابة، تضم 4 ورود رويال أثينا، و4 ورود أقحوان بينا كولا…" at bounding box center [1105, 571] width 244 height 149
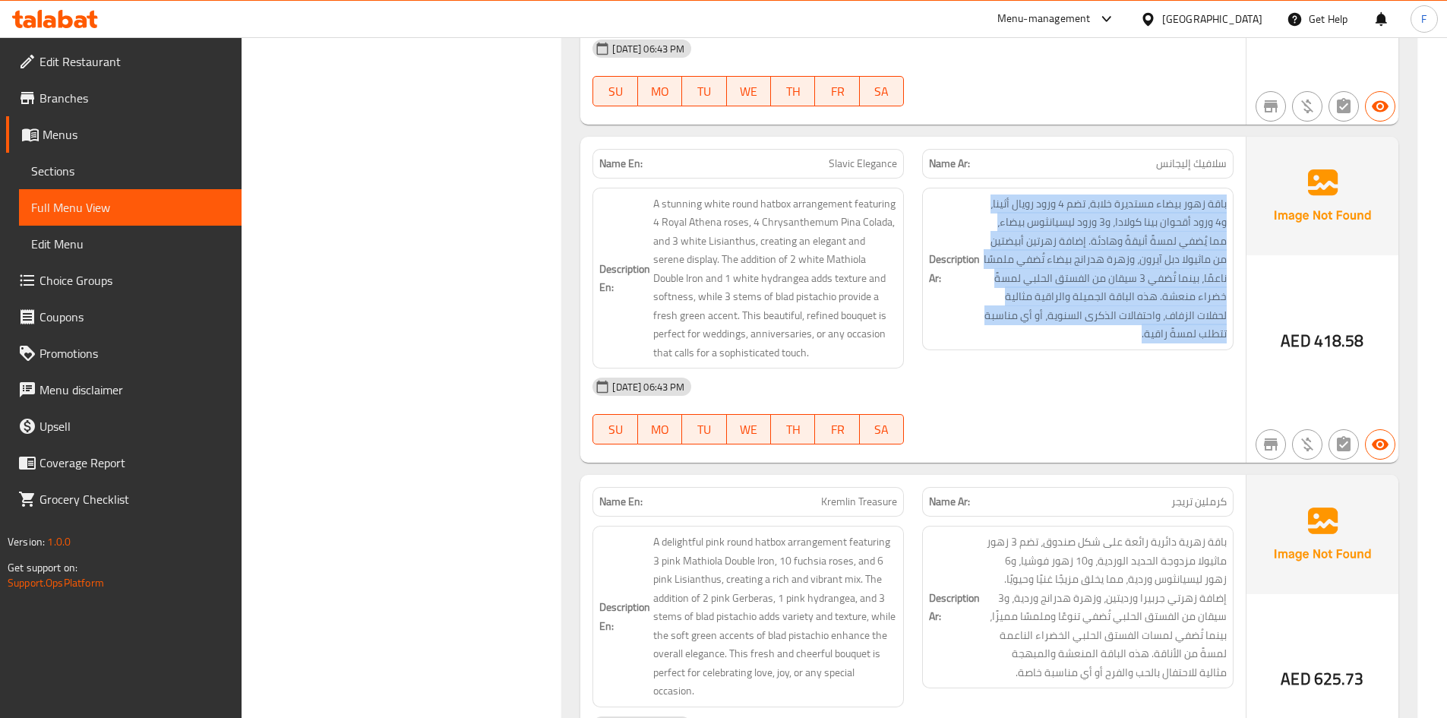
scroll to position [23917, 0]
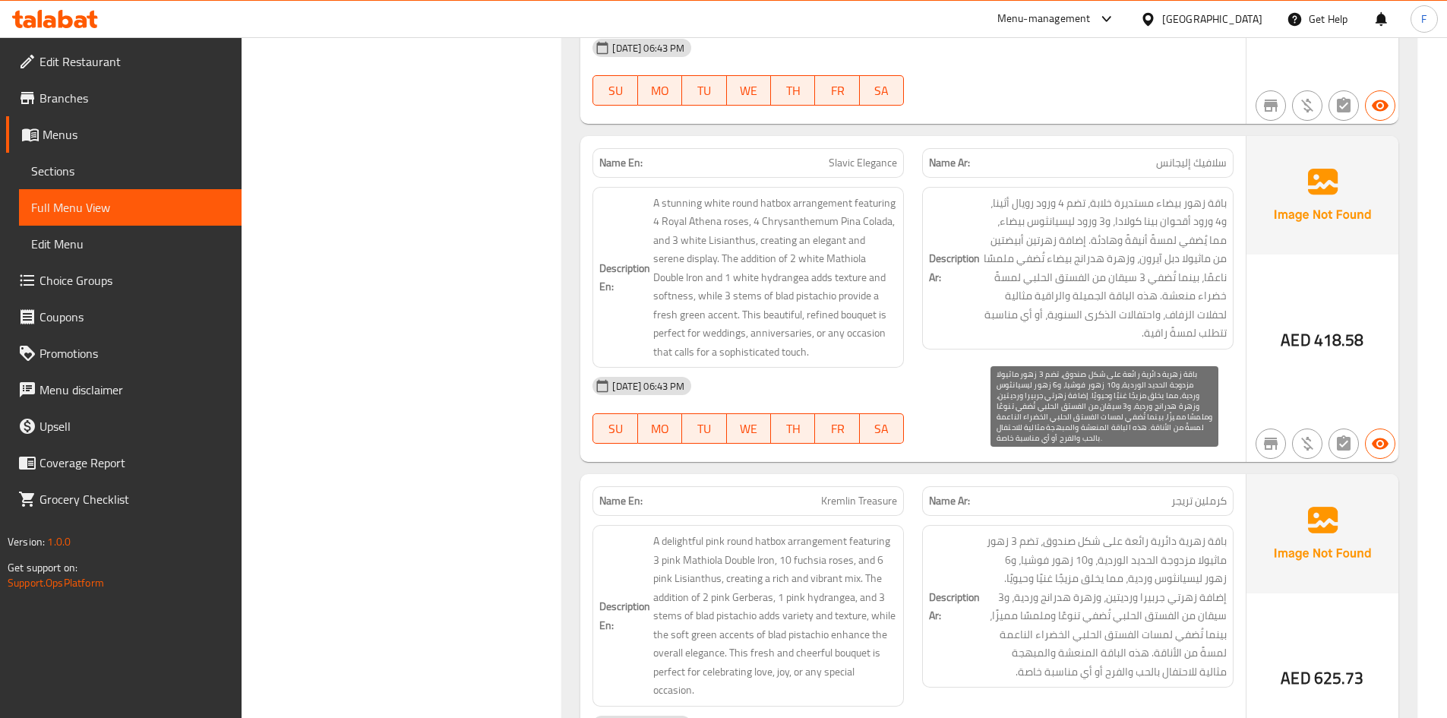
click at [1050, 532] on span "باقة زهرية دائرية رائعة على شكل صندوق، تضم 3 زهور ماثيولا مزدوجة الحديد الوردية…" at bounding box center [1105, 606] width 244 height 149
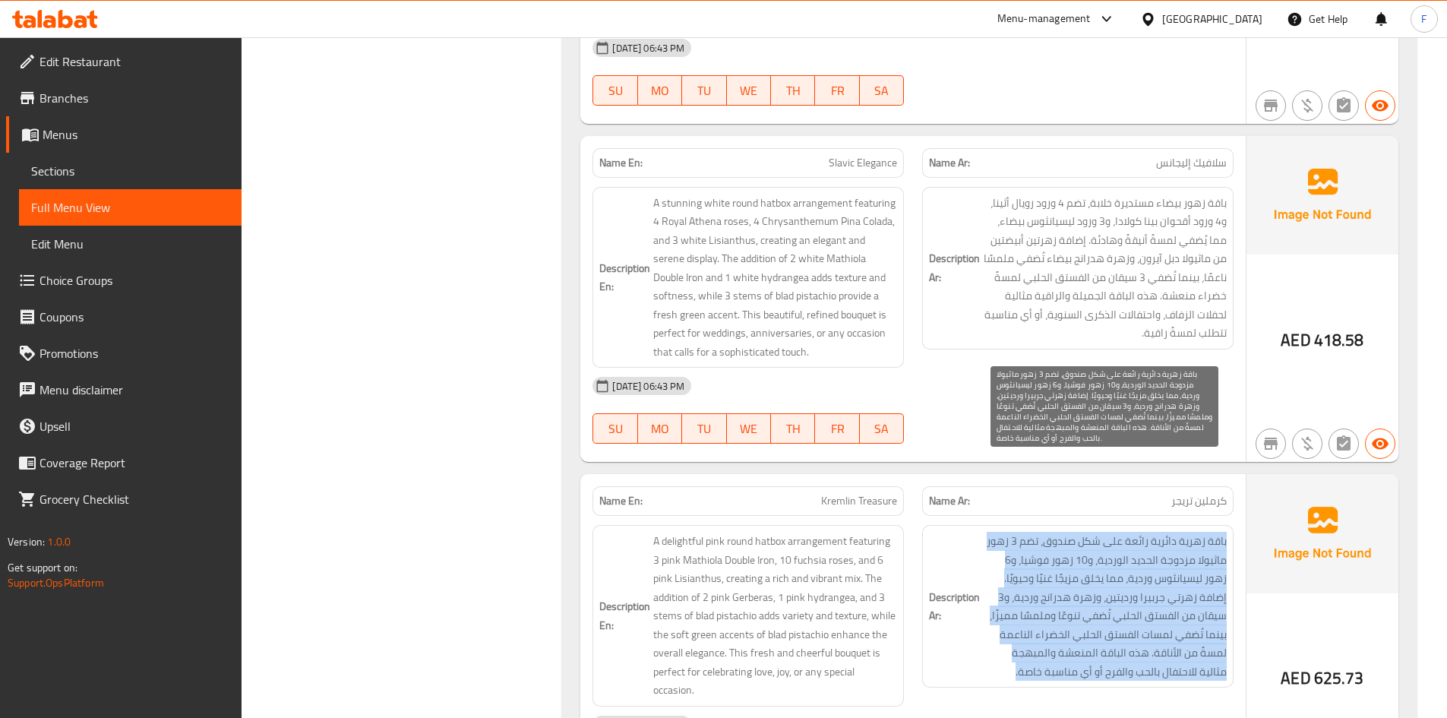
click at [1050, 532] on span "باقة زهرية دائرية رائعة على شكل صندوق، تضم 3 زهور ماثيولا مزدوجة الحديد الوردية…" at bounding box center [1105, 606] width 244 height 149
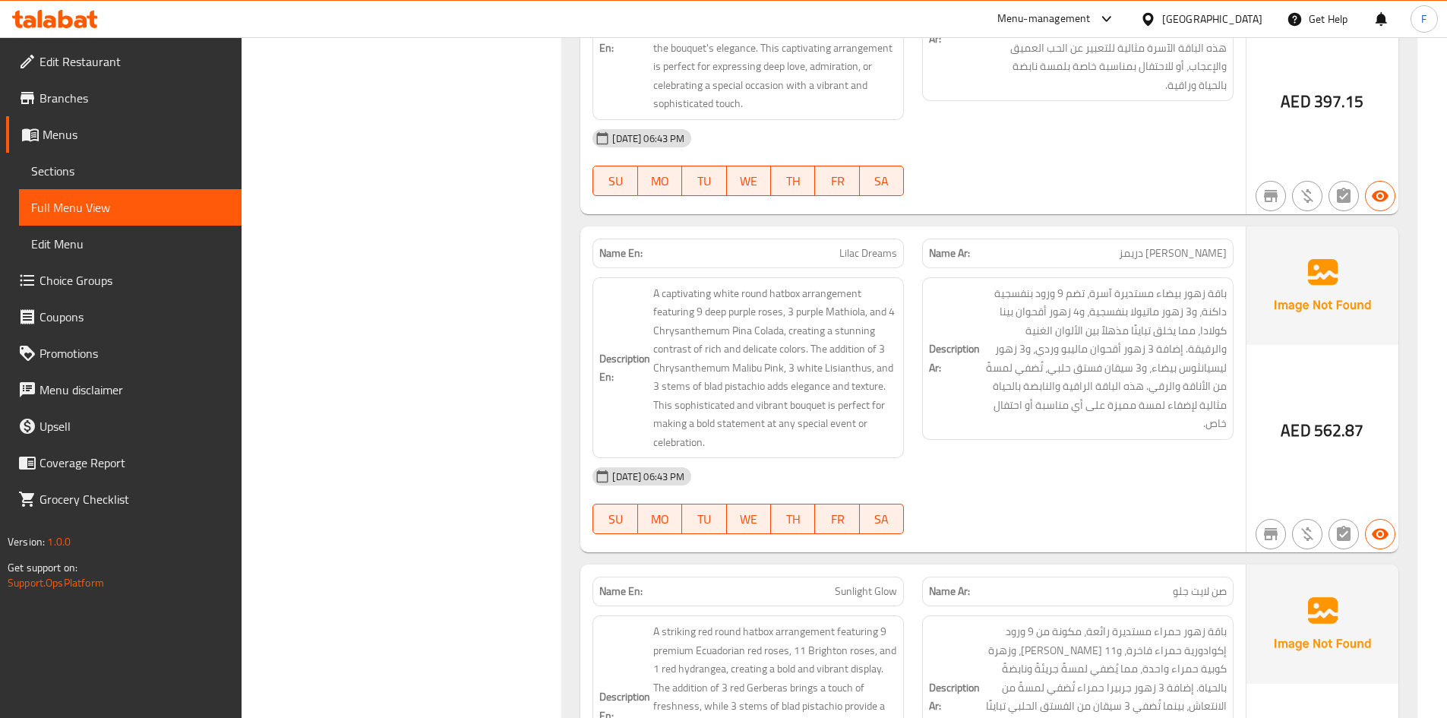
scroll to position [24828, 0]
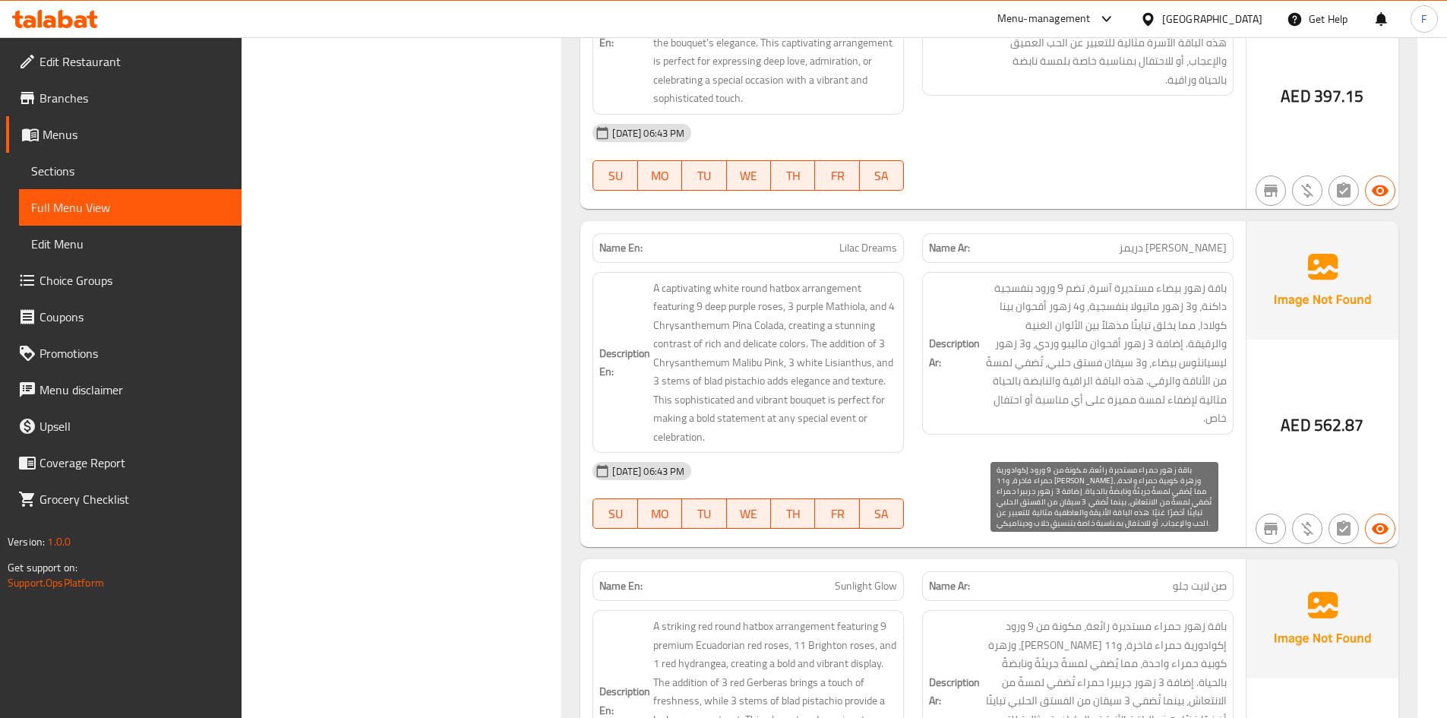
click at [1068, 617] on span "باقة زهور حمراء مستديرة رائعة، مكونة من 9 ورود إكوادورية حمراء فاخرة، و11 [PERS…" at bounding box center [1105, 691] width 244 height 149
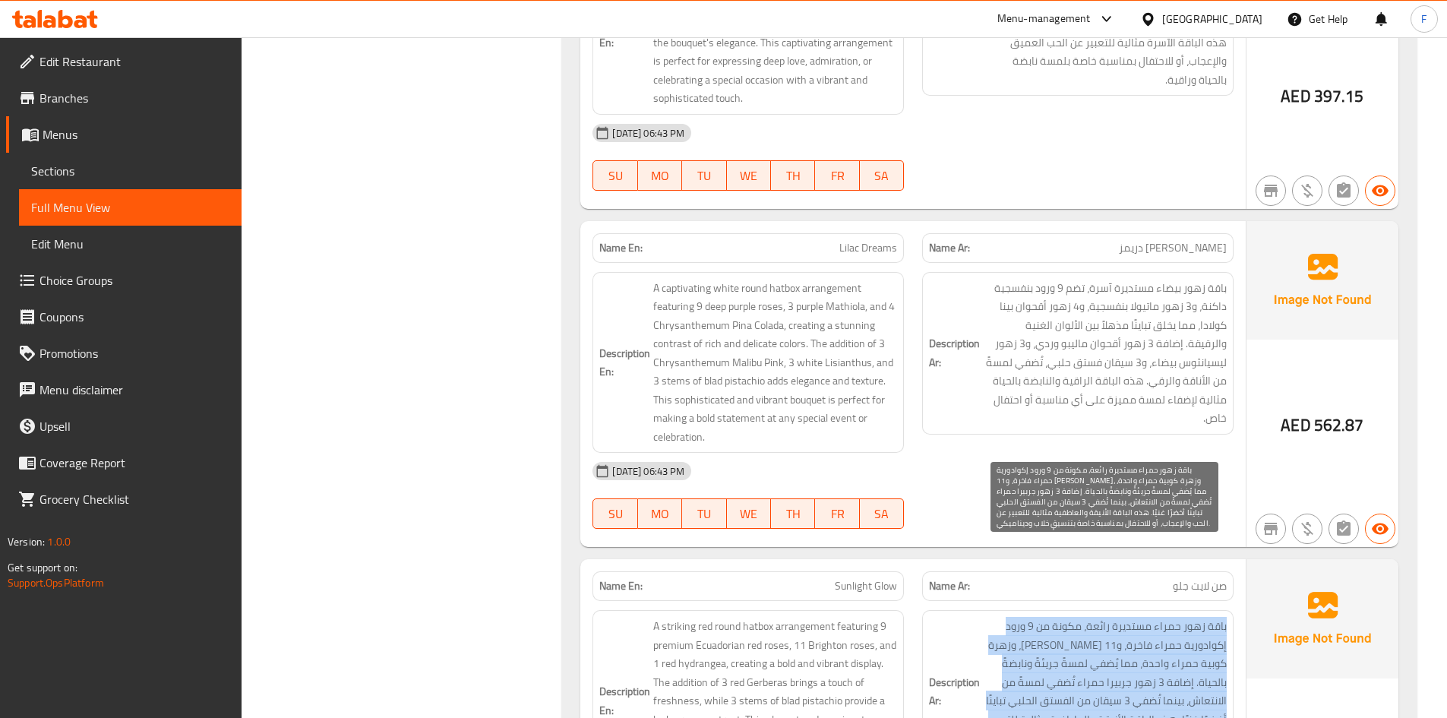
click at [1068, 617] on span "باقة زهور حمراء مستديرة رائعة، مكونة من 9 ورود إكوادورية حمراء فاخرة، و11 [PERS…" at bounding box center [1105, 691] width 244 height 149
click at [1077, 617] on span "باقة زهور حمراء مستديرة رائعة، مكونة من 9 ورود إكوادورية حمراء فاخرة، و11 [PERS…" at bounding box center [1105, 691] width 244 height 149
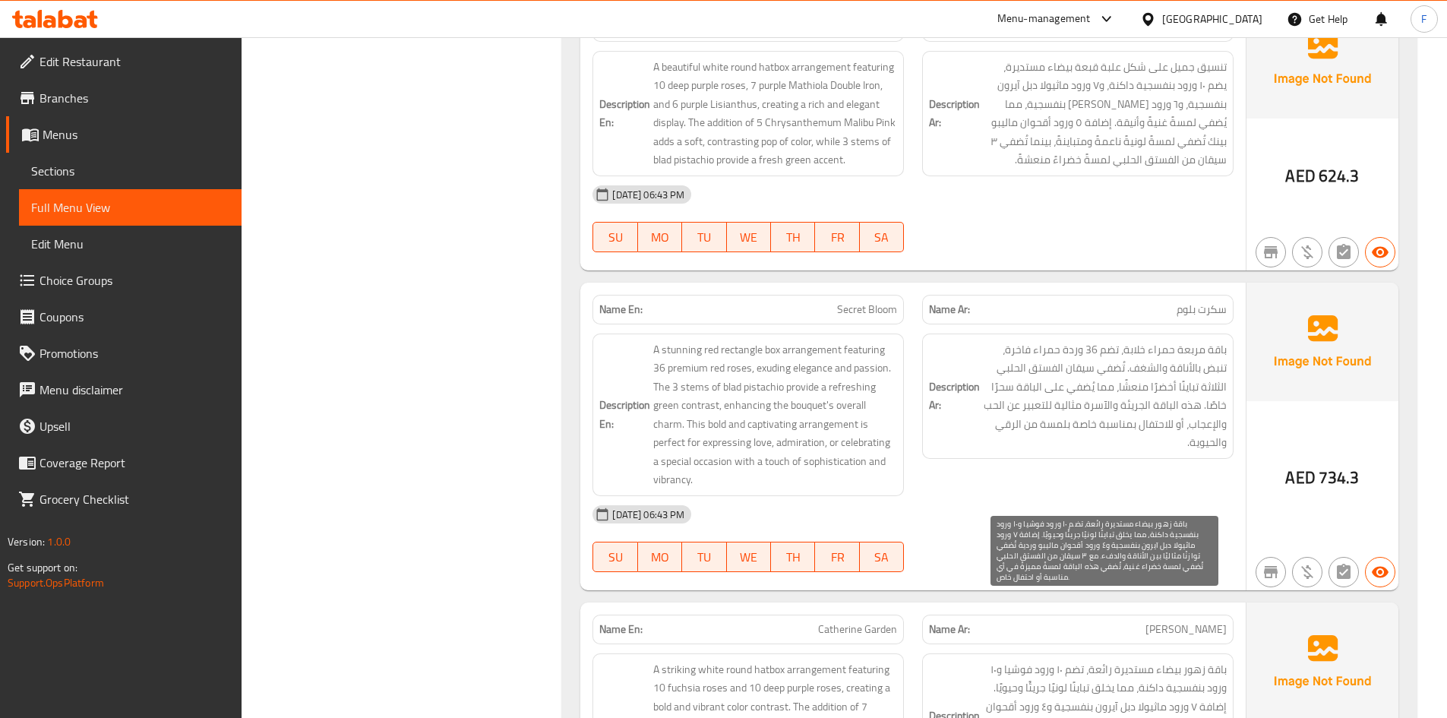
scroll to position [25740, 0]
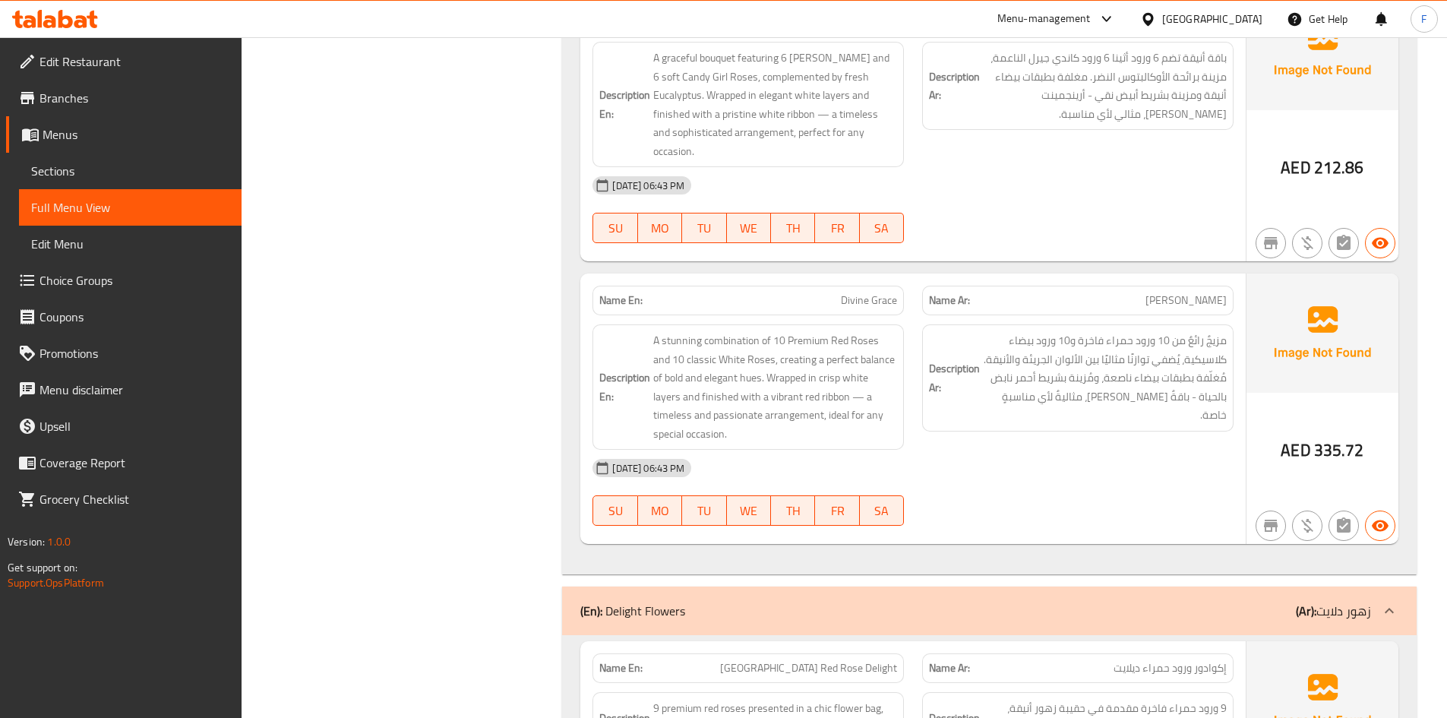
click at [1195, 234] on div at bounding box center [1078, 243] width 330 height 18
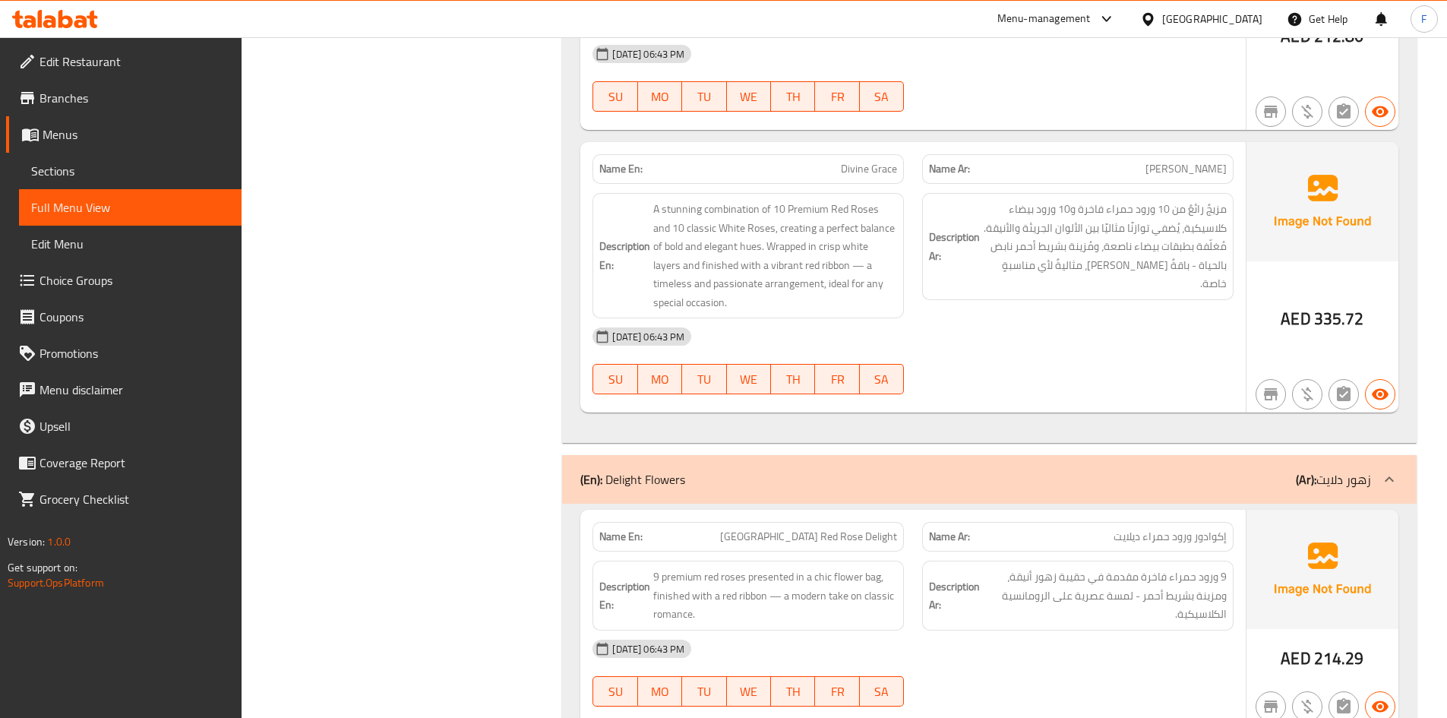
scroll to position [9326, 0]
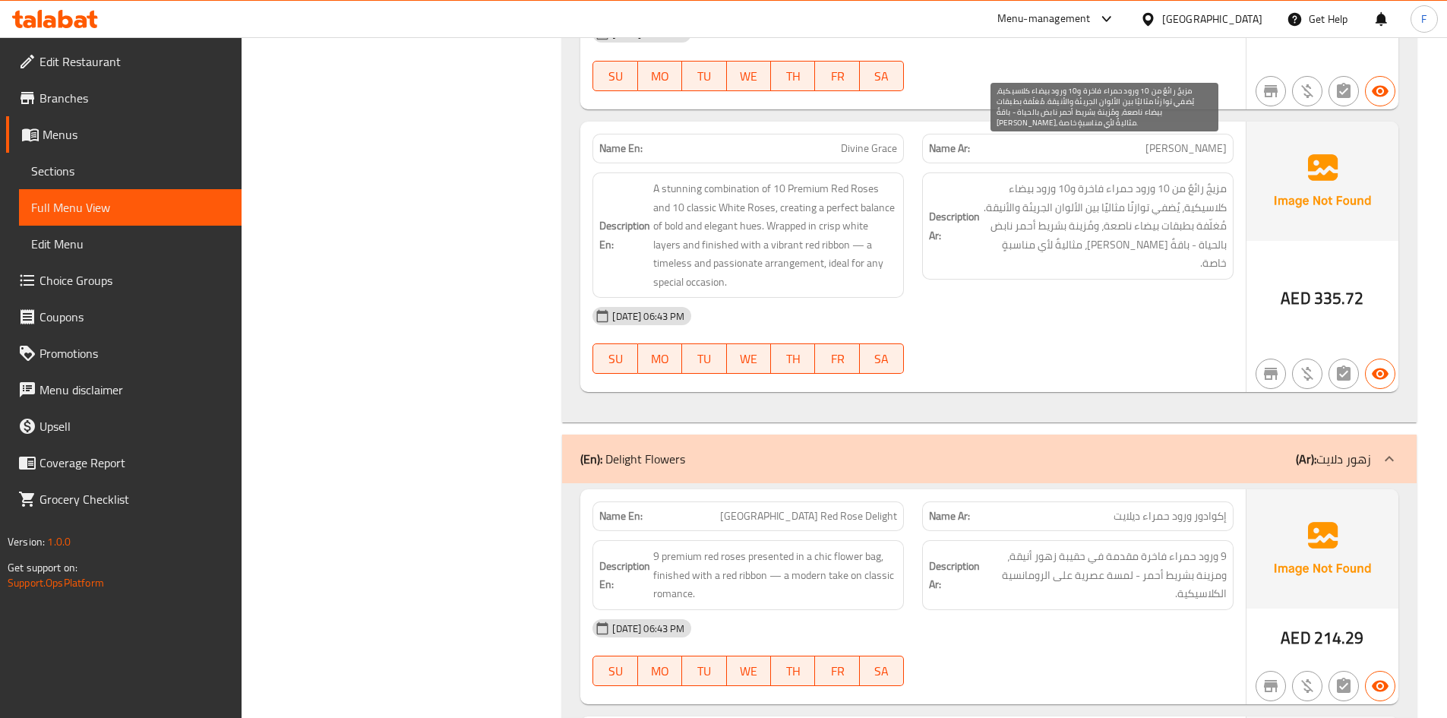
click at [1197, 223] on span "مزيجٌ رائعٌ من 10 ورود حمراء فاخرة و10 ورود بيضاء كلاسيكية، يُضفي توازنًا مثالي…" at bounding box center [1105, 225] width 244 height 93
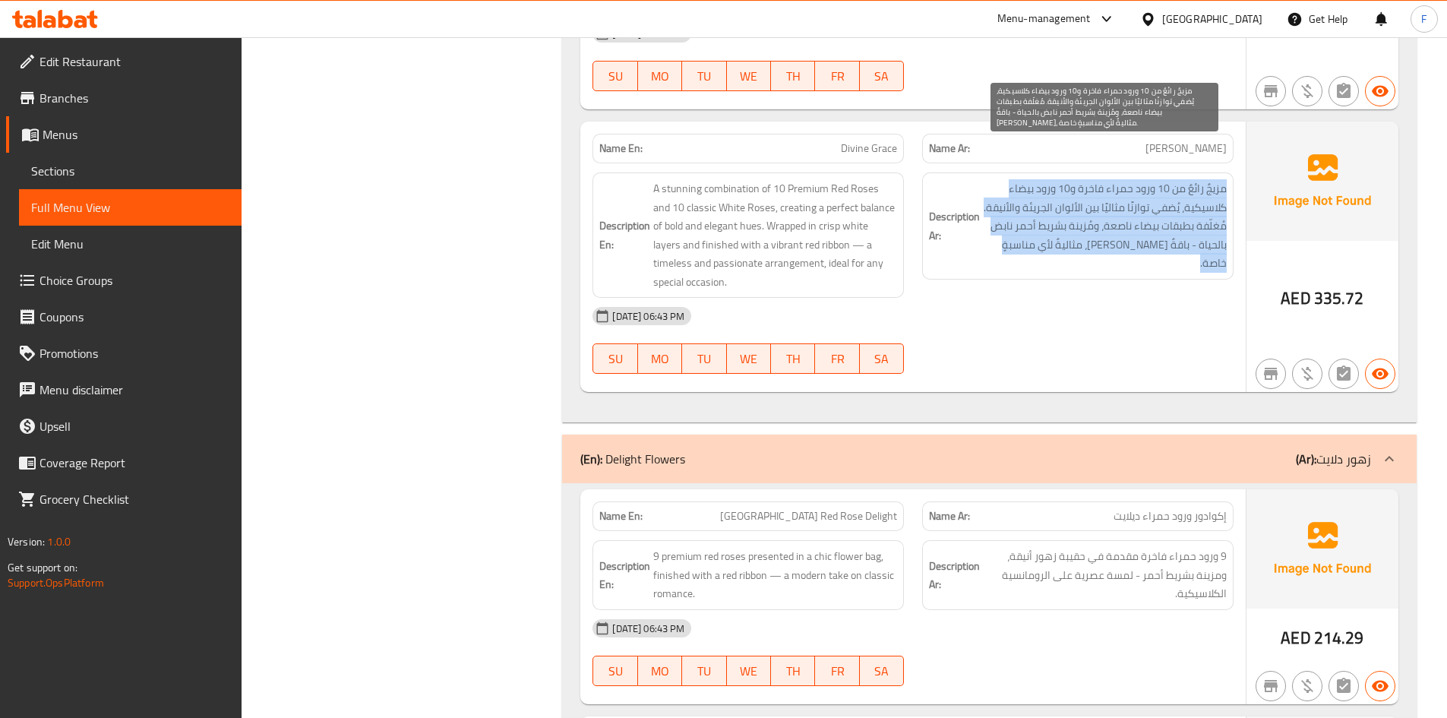
click at [1197, 223] on span "مزيجٌ رائعٌ من 10 ورود حمراء فاخرة و10 ورود بيضاء كلاسيكية، يُضفي توازنًا مثالي…" at bounding box center [1105, 225] width 244 height 93
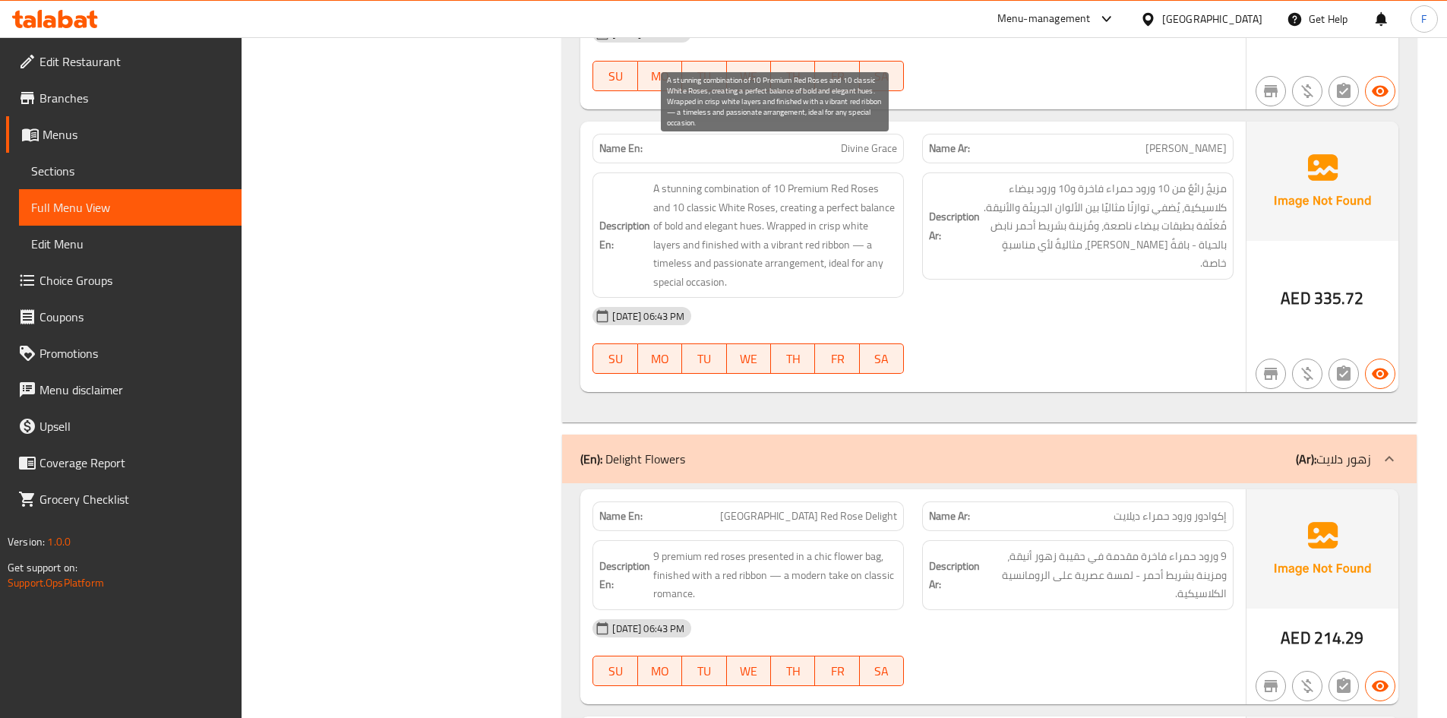
click at [768, 230] on span "A stunning combination of 10 Premium Red Roses and 10 classic White Roses, crea…" at bounding box center [775, 235] width 244 height 112
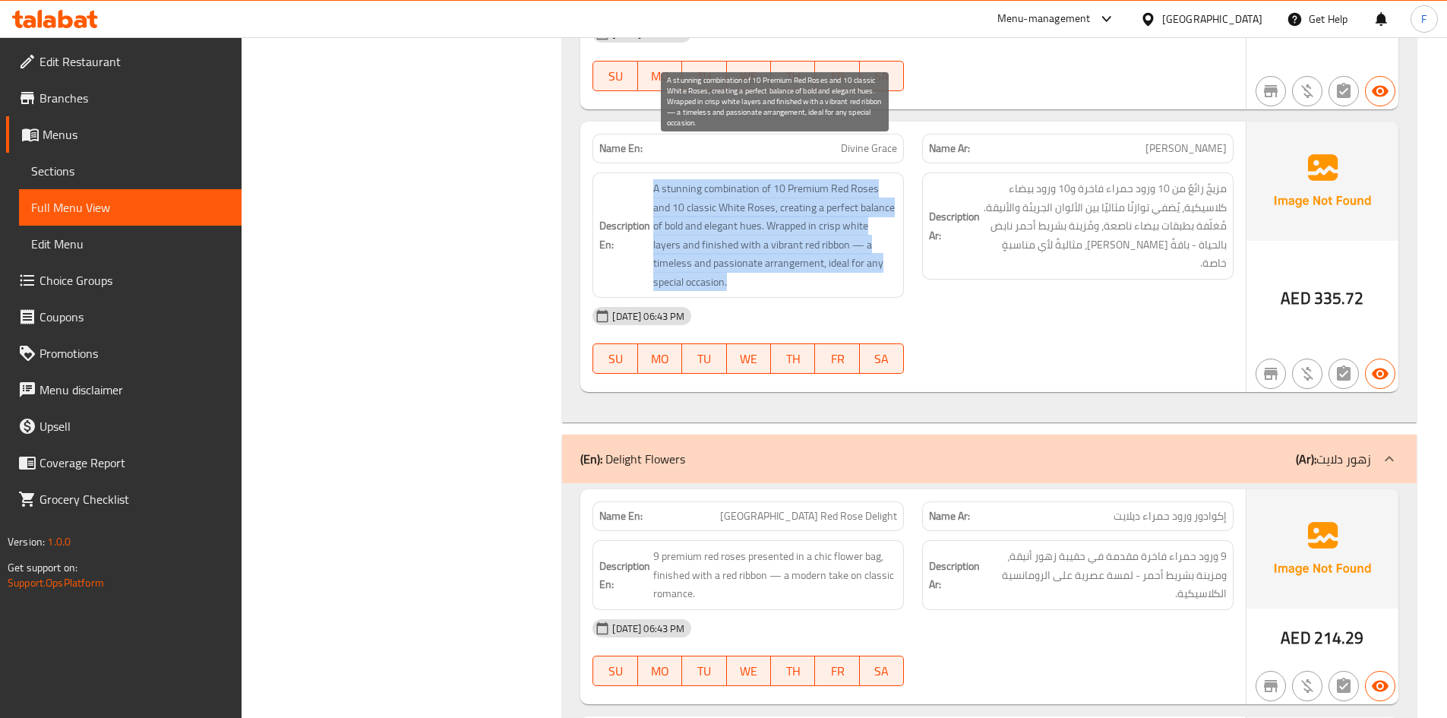
click at [768, 230] on span "A stunning combination of 10 Premium Red Roses and 10 classic White Roses, crea…" at bounding box center [775, 235] width 244 height 112
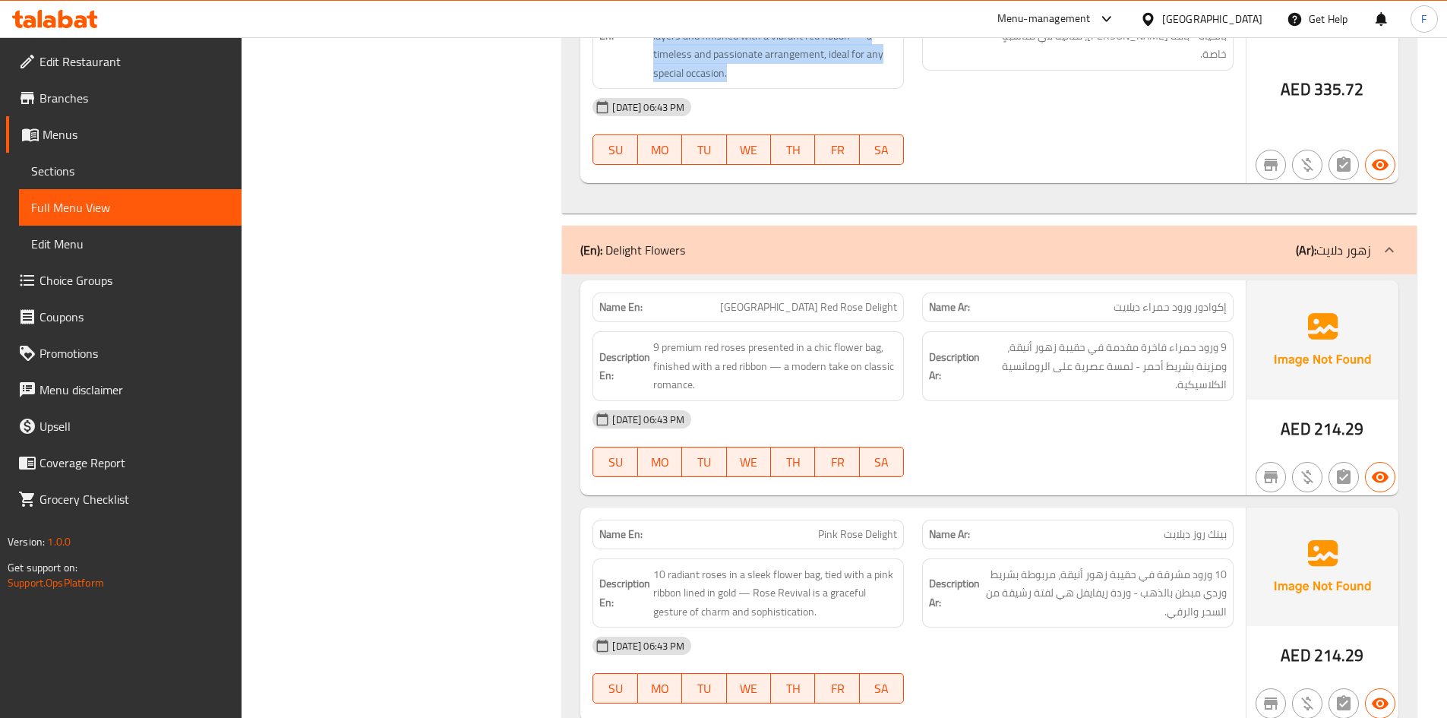
scroll to position [9554, 0]
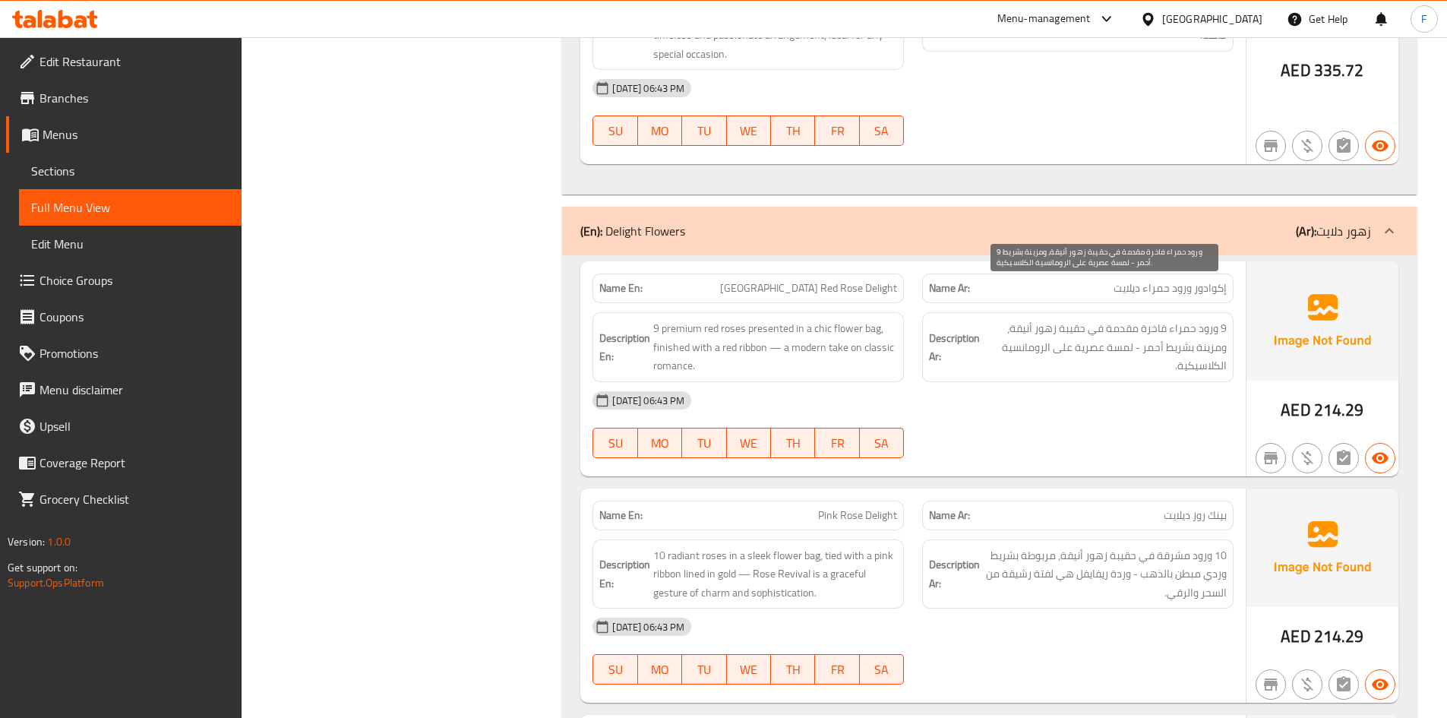
click at [1124, 319] on span "9 ورود حمراء فاخرة مقدمة في حقيبة زهور أنيقة، ومزينة بشريط أحمر - لمسة عصرية عل…" at bounding box center [1105, 347] width 244 height 56
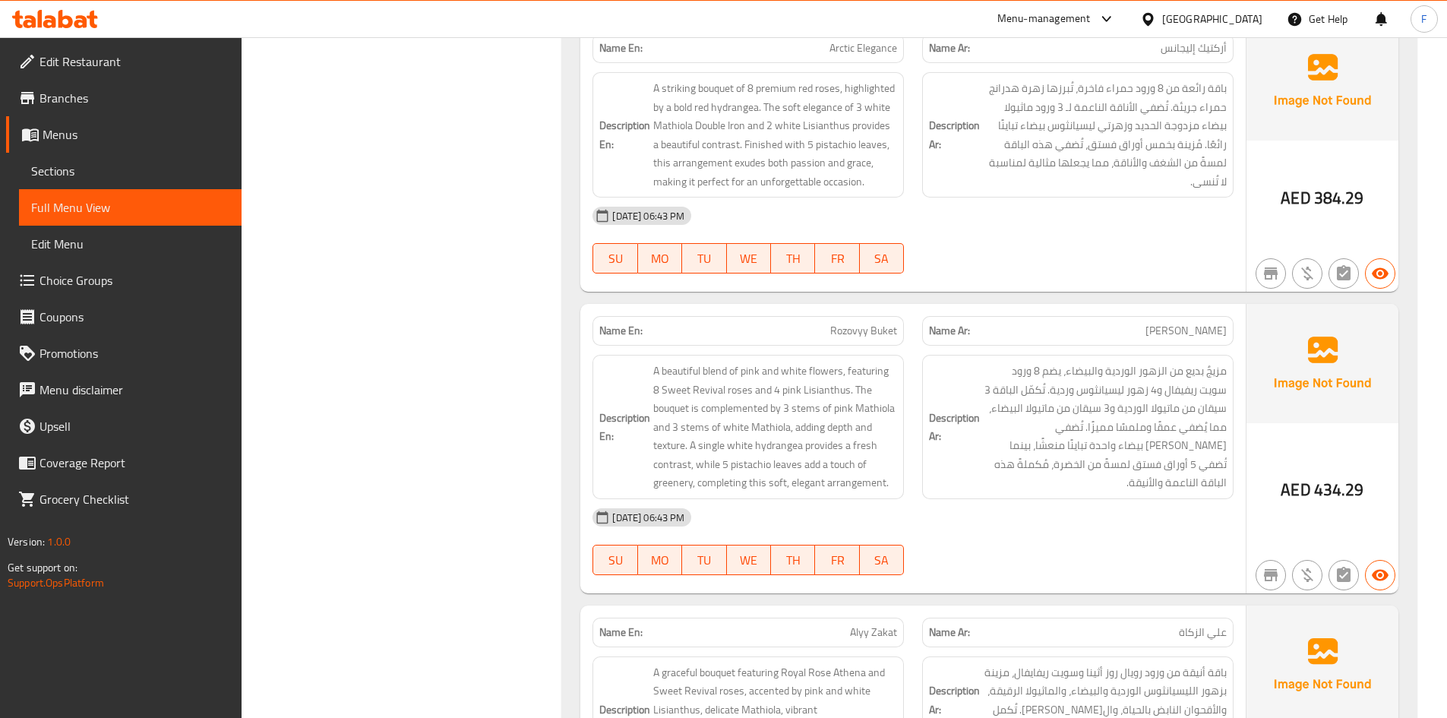
scroll to position [11909, 0]
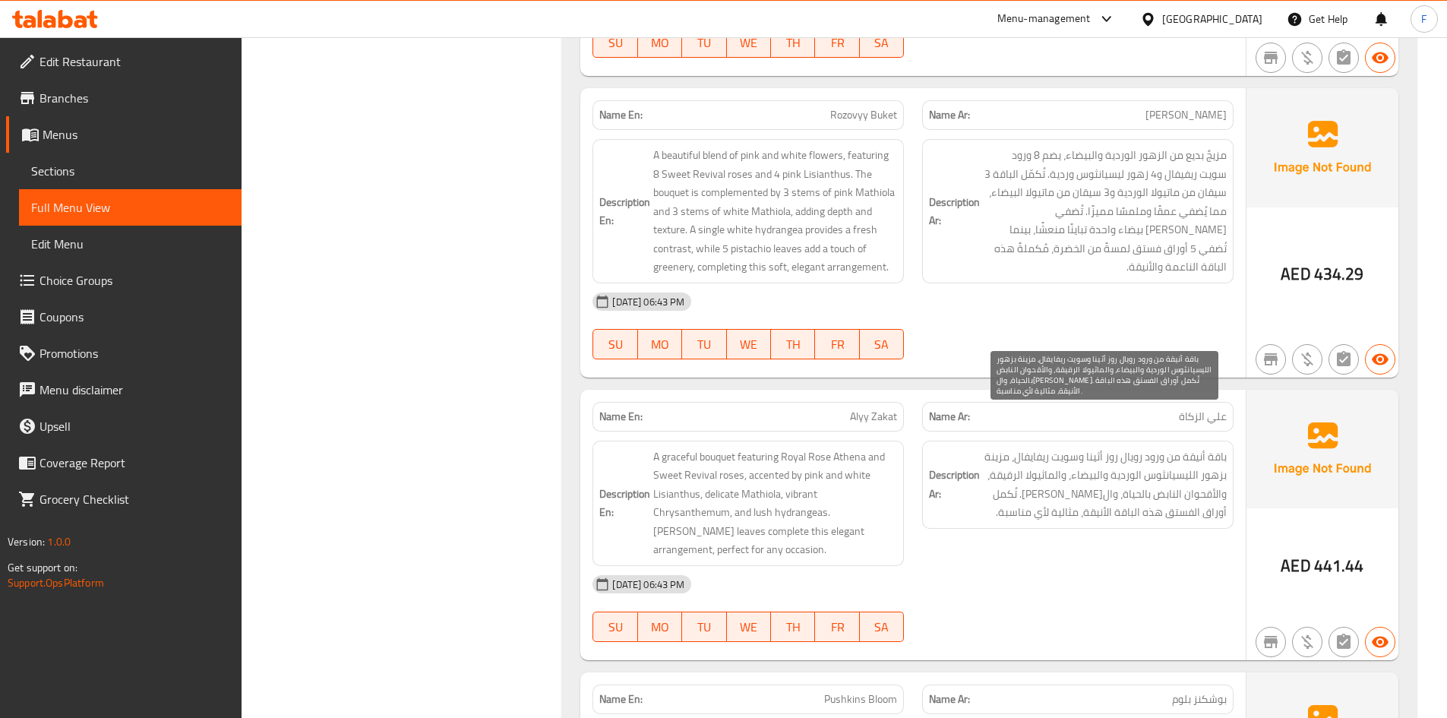
click at [1060, 447] on span "باقة أنيقة من ورود رويال روز أثينا وسويت ريفايفال، مزينة بزهور الليسيانثوس الور…" at bounding box center [1105, 484] width 244 height 74
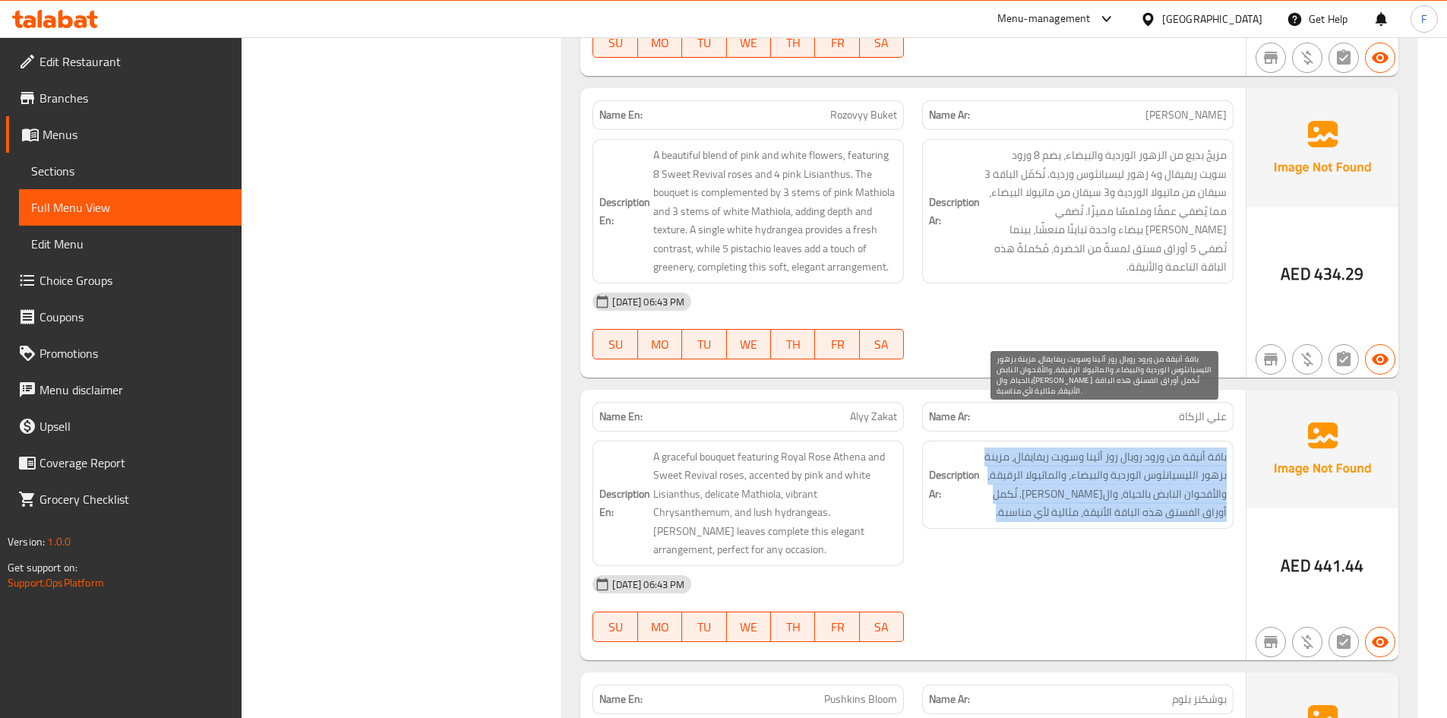
click at [1060, 447] on span "باقة أنيقة من ورود رويال روز أثينا وسويت ريفايفال، مزينة بزهور الليسيانثوس الور…" at bounding box center [1105, 484] width 244 height 74
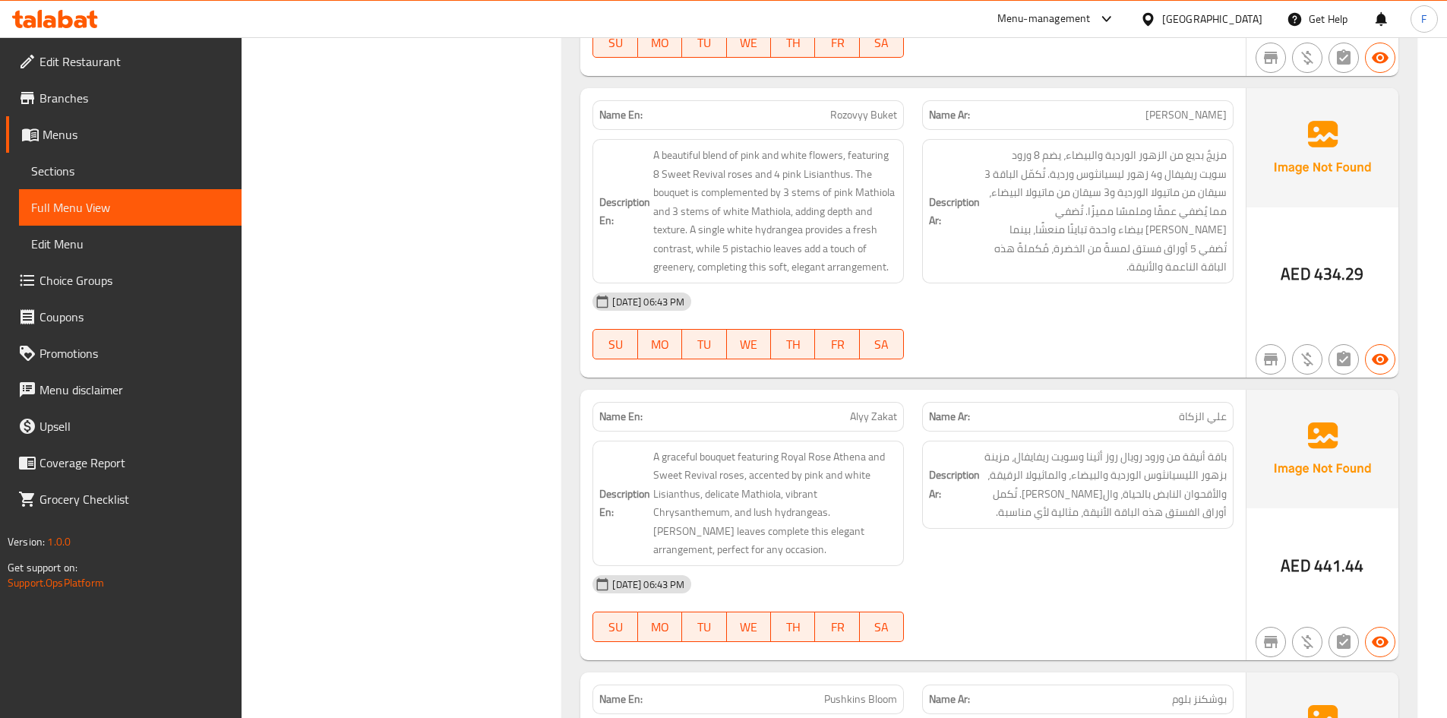
click at [977, 466] on strong "Description Ar:" at bounding box center [954, 484] width 51 height 37
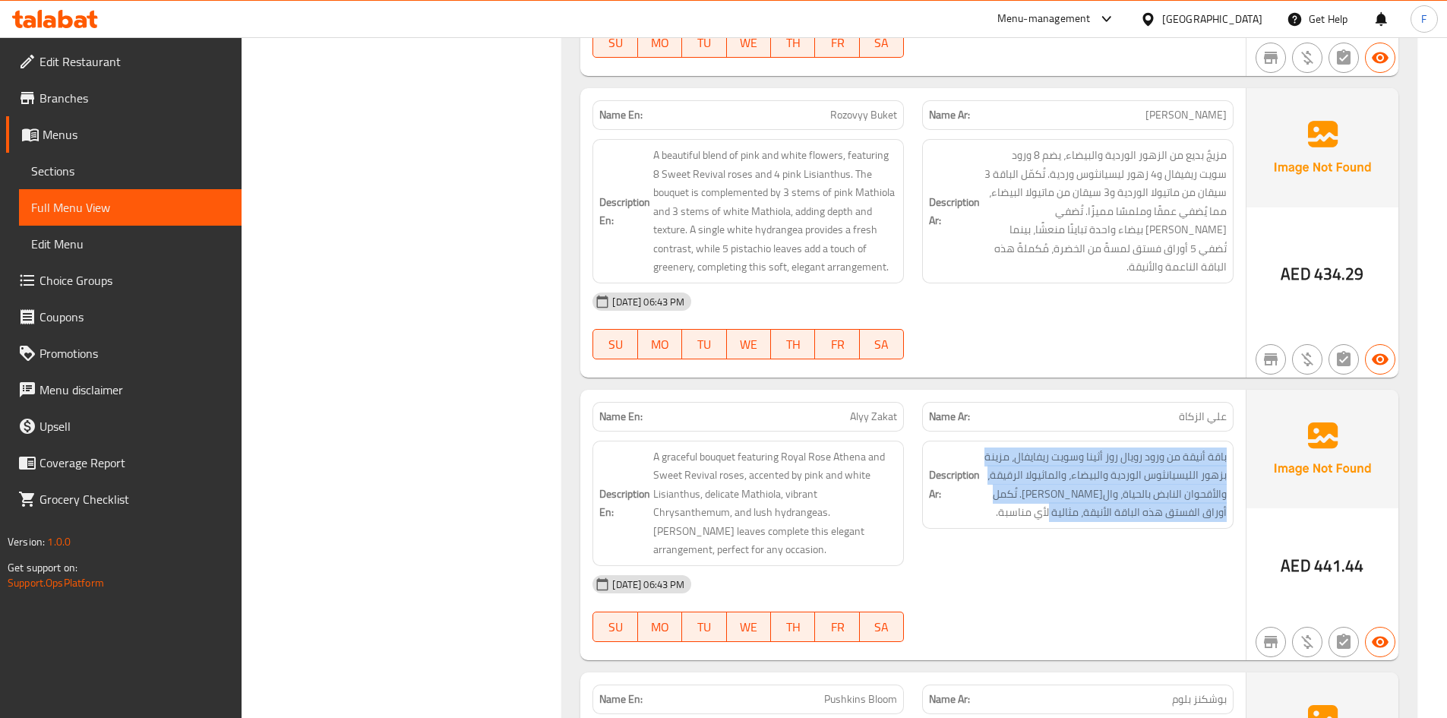
drag, startPoint x: 1229, startPoint y: 423, endPoint x: 1074, endPoint y: 502, distance: 173.9
click at [1074, 502] on div "Description Ar: باقة أنيقة من ورود رويال روز أثينا و[PERSON_NAME]، مزينة بزهور …" at bounding box center [1078, 503] width 330 height 144
click at [1104, 485] on div "Description Ar: باقة أنيقة من ورود رويال روز أثينا و[PERSON_NAME]، مزينة بزهور …" at bounding box center [1077, 485] width 311 height 88
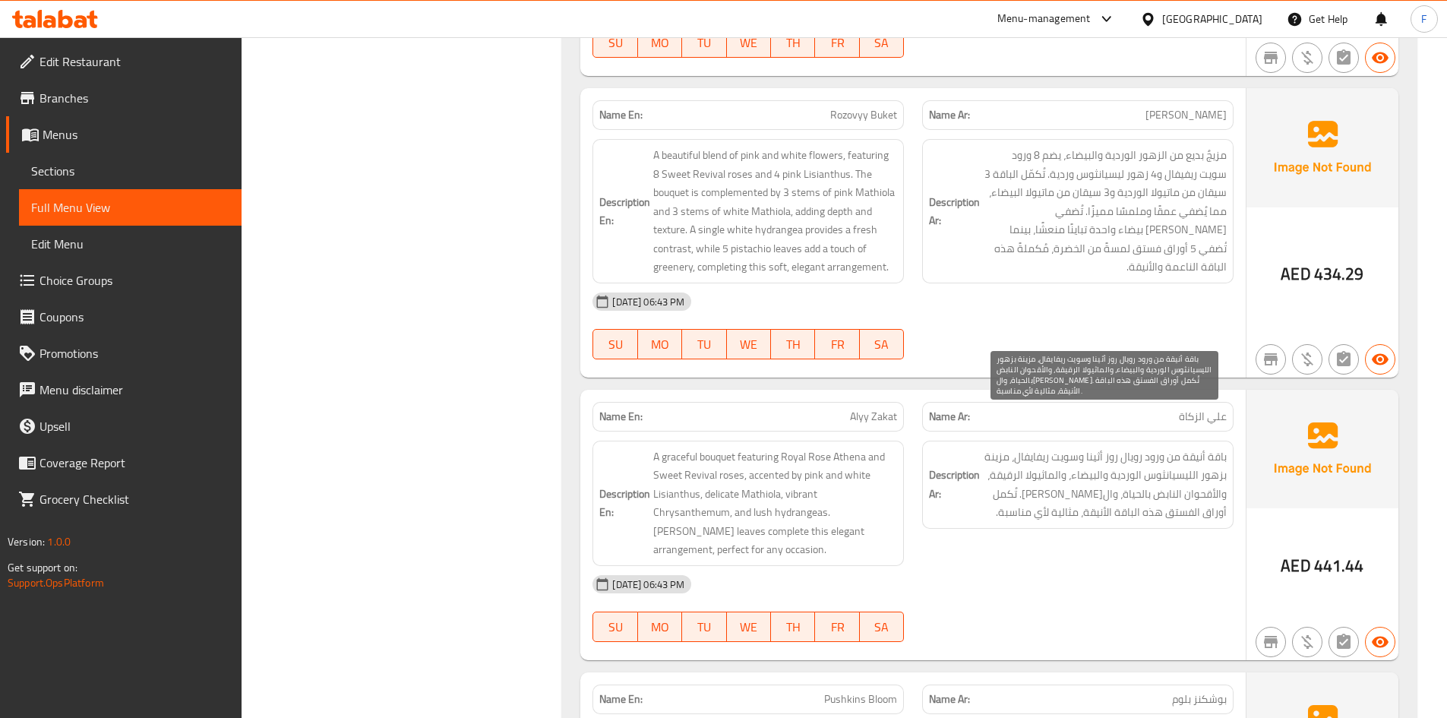
click at [1066, 461] on span "باقة أنيقة من ورود رويال روز أثينا وسويت ريفايفال، مزينة بزهور الليسيانثوس الور…" at bounding box center [1105, 484] width 244 height 74
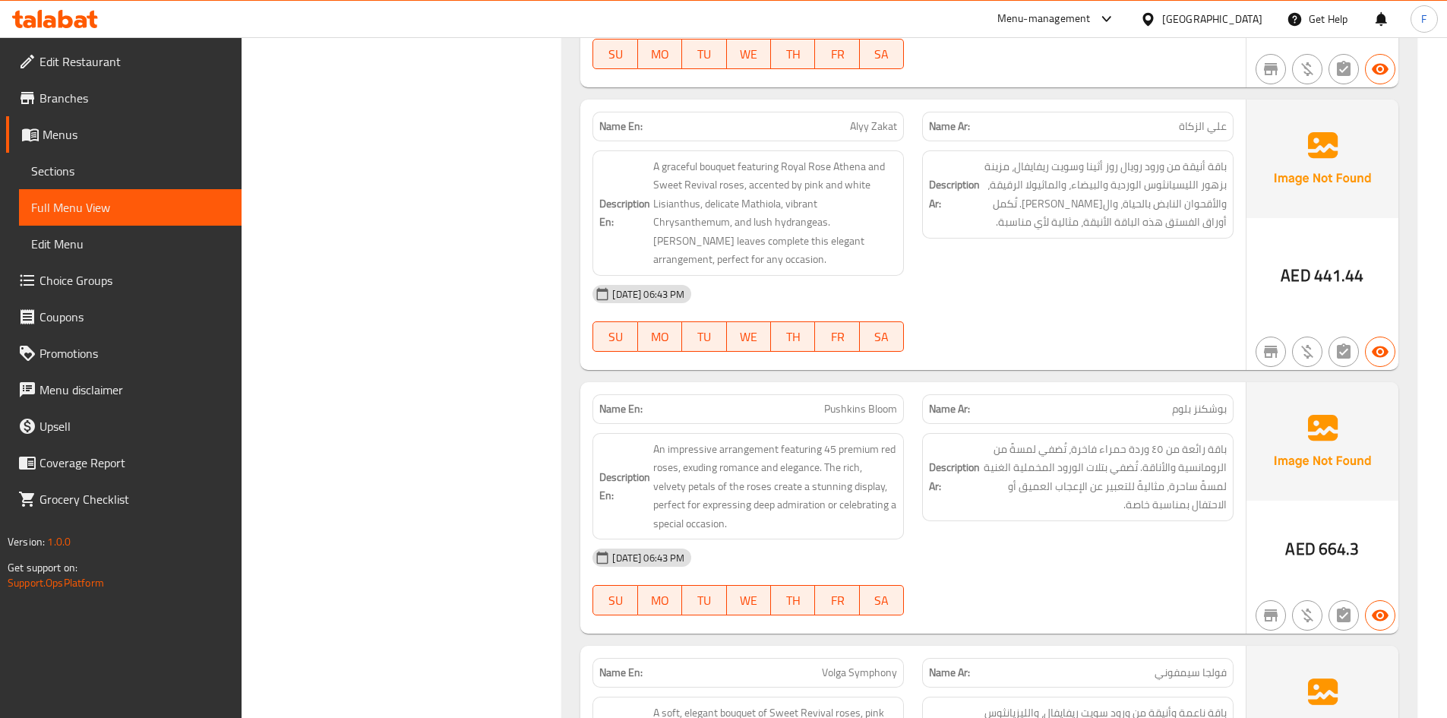
scroll to position [12213, 0]
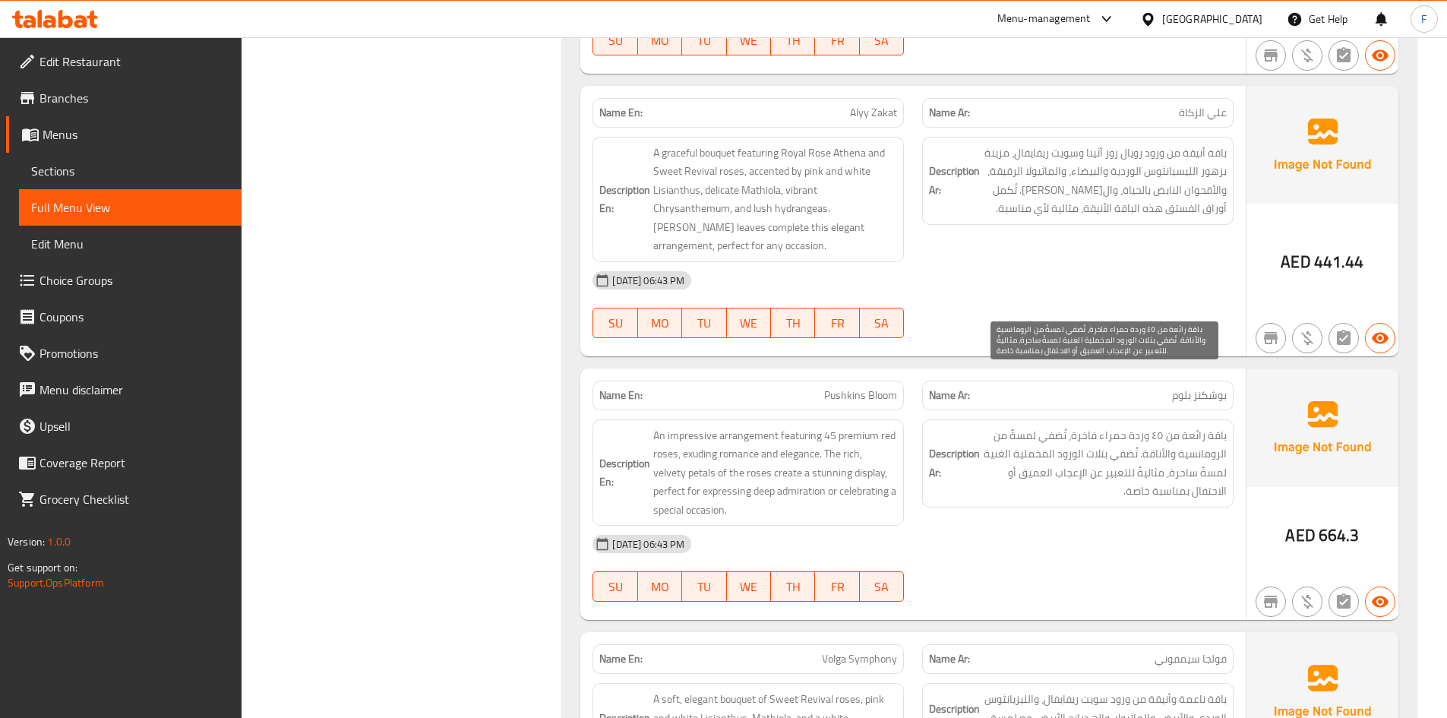
click at [1139, 426] on span "باقة رائعة من ٤٥ وردة حمراء فاخرة، تُضفي لمسةً من الرومانسية والأناقة. تُضفي بت…" at bounding box center [1105, 463] width 244 height 74
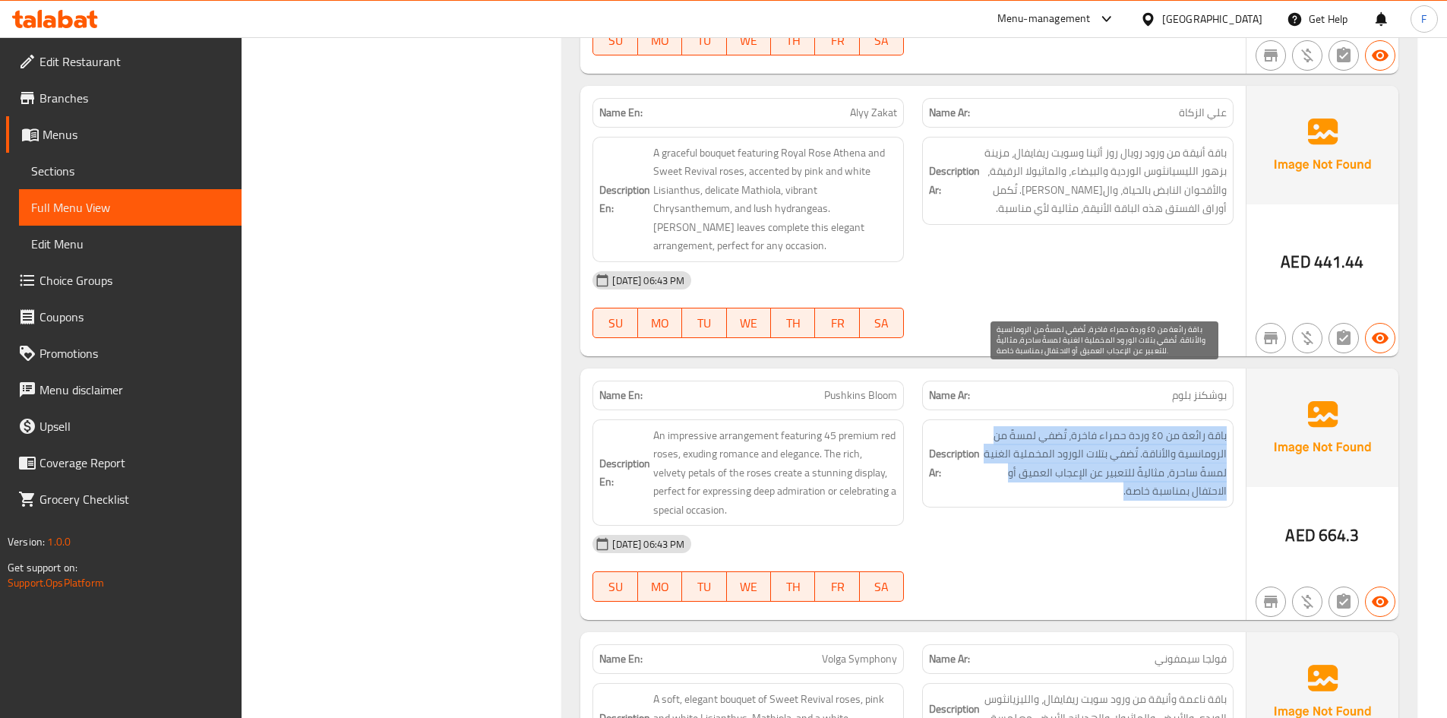
click at [1139, 426] on span "باقة رائعة من ٤٥ وردة حمراء فاخرة، تُضفي لمسةً من الرومانسية والأناقة. تُضفي بت…" at bounding box center [1105, 463] width 244 height 74
click at [1137, 426] on span "باقة رائعة من ٤٥ وردة حمراء فاخرة، تُضفي لمسةً من الرومانسية والأناقة. تُضفي بت…" at bounding box center [1105, 463] width 244 height 74
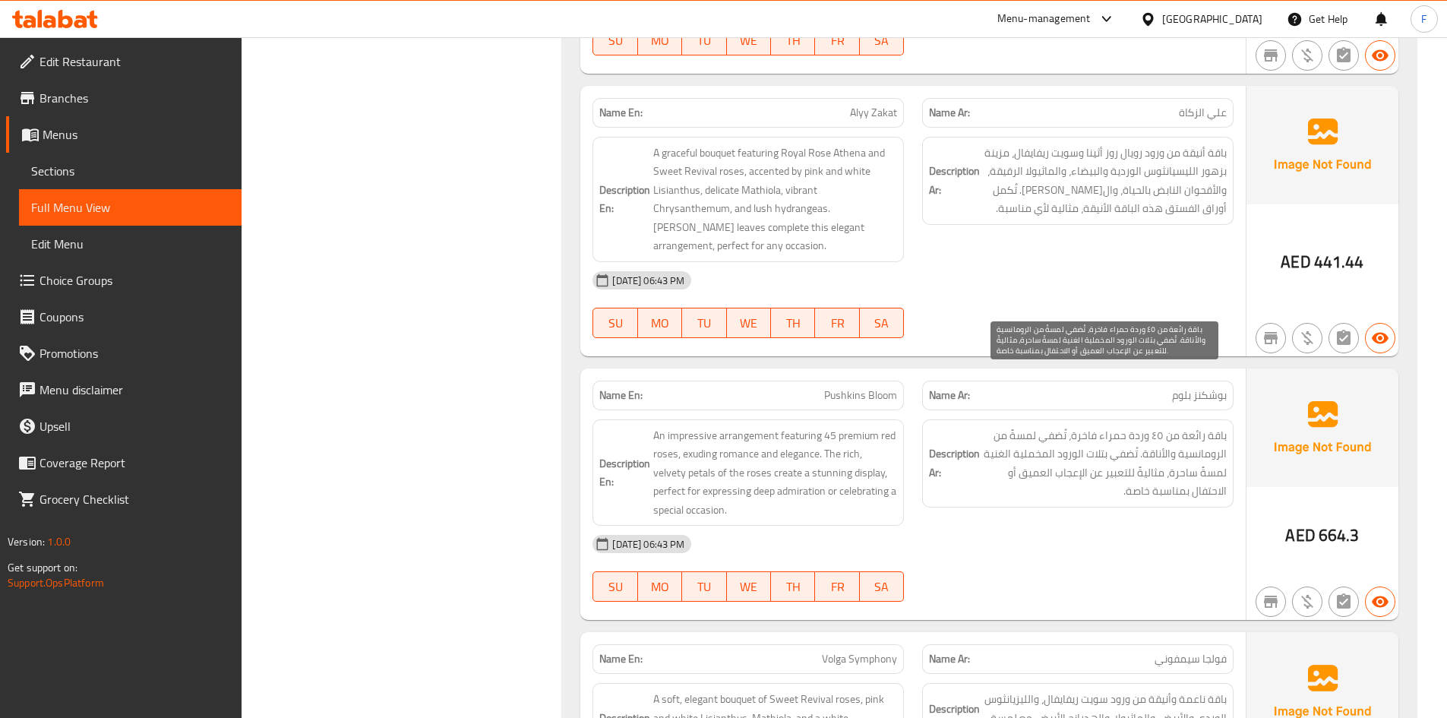
click at [1137, 426] on span "باقة رائعة من ٤٥ وردة حمراء فاخرة، تُضفي لمسةً من الرومانسية والأناقة. تُضفي بت…" at bounding box center [1105, 463] width 244 height 74
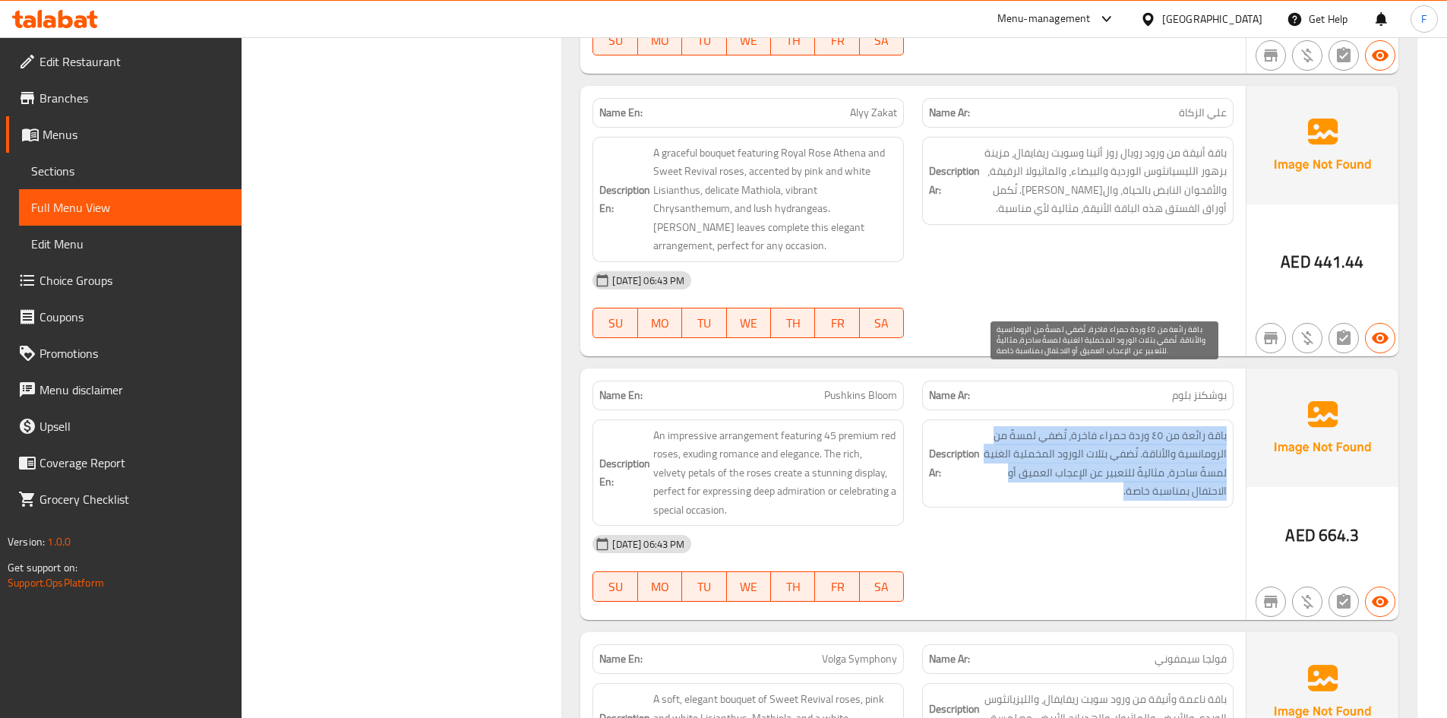
click at [1137, 426] on span "باقة رائعة من ٤٥ وردة حمراء فاخرة، تُضفي لمسةً من الرومانسية والأناقة. تُضفي بت…" at bounding box center [1105, 463] width 244 height 74
click at [1003, 426] on span "باقة رائعة من ٤٥ وردة حمراء فاخرة، تُضفي لمسةً من الرومانسية والأناقة. تُضفي بت…" at bounding box center [1105, 463] width 244 height 74
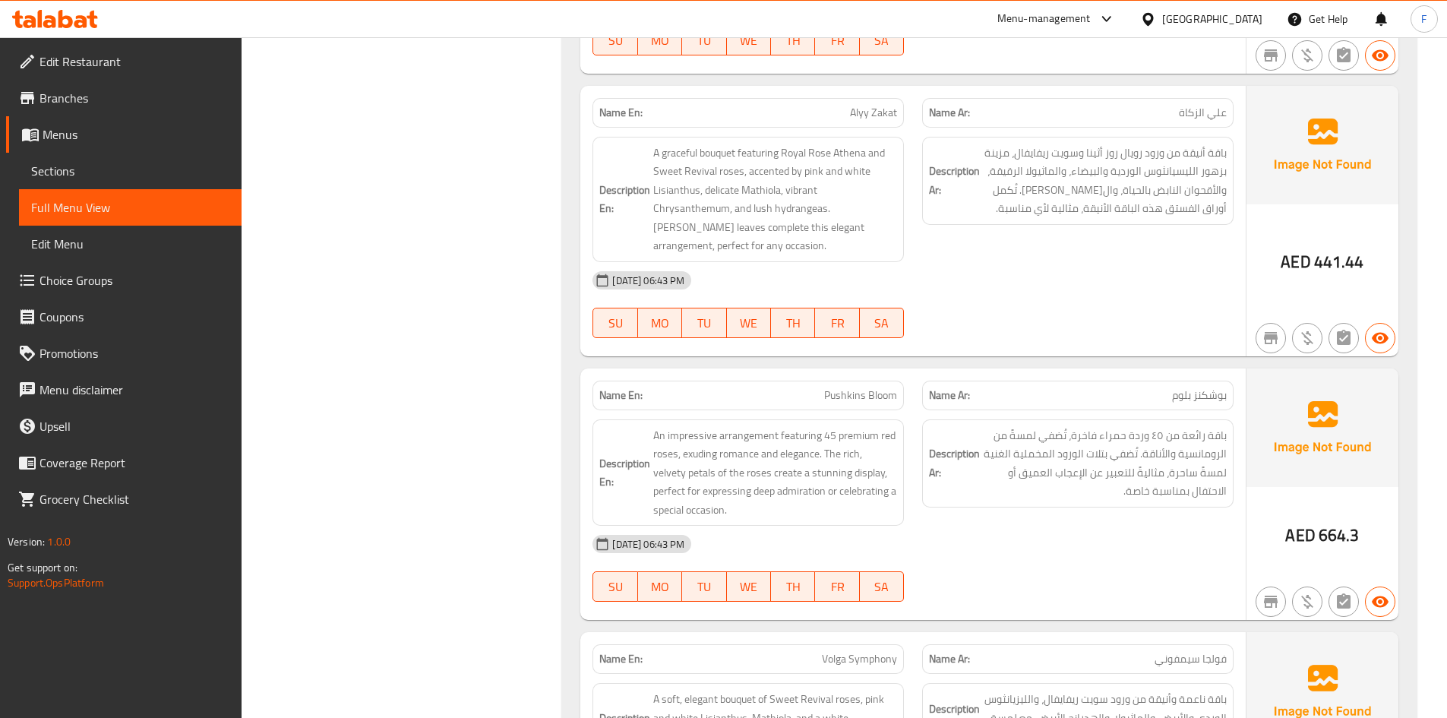
click at [862, 387] on span "Pushkins Bloom" at bounding box center [860, 395] width 73 height 16
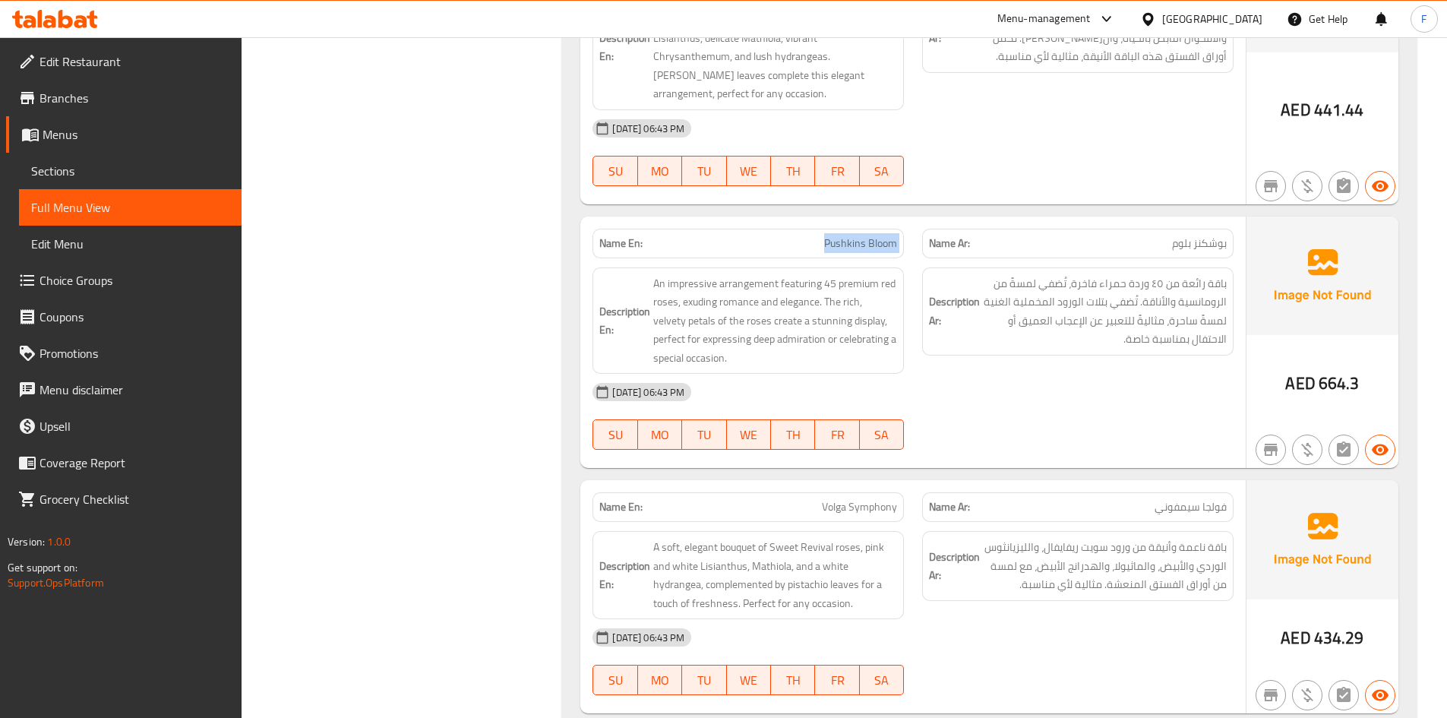
scroll to position [12288, 0]
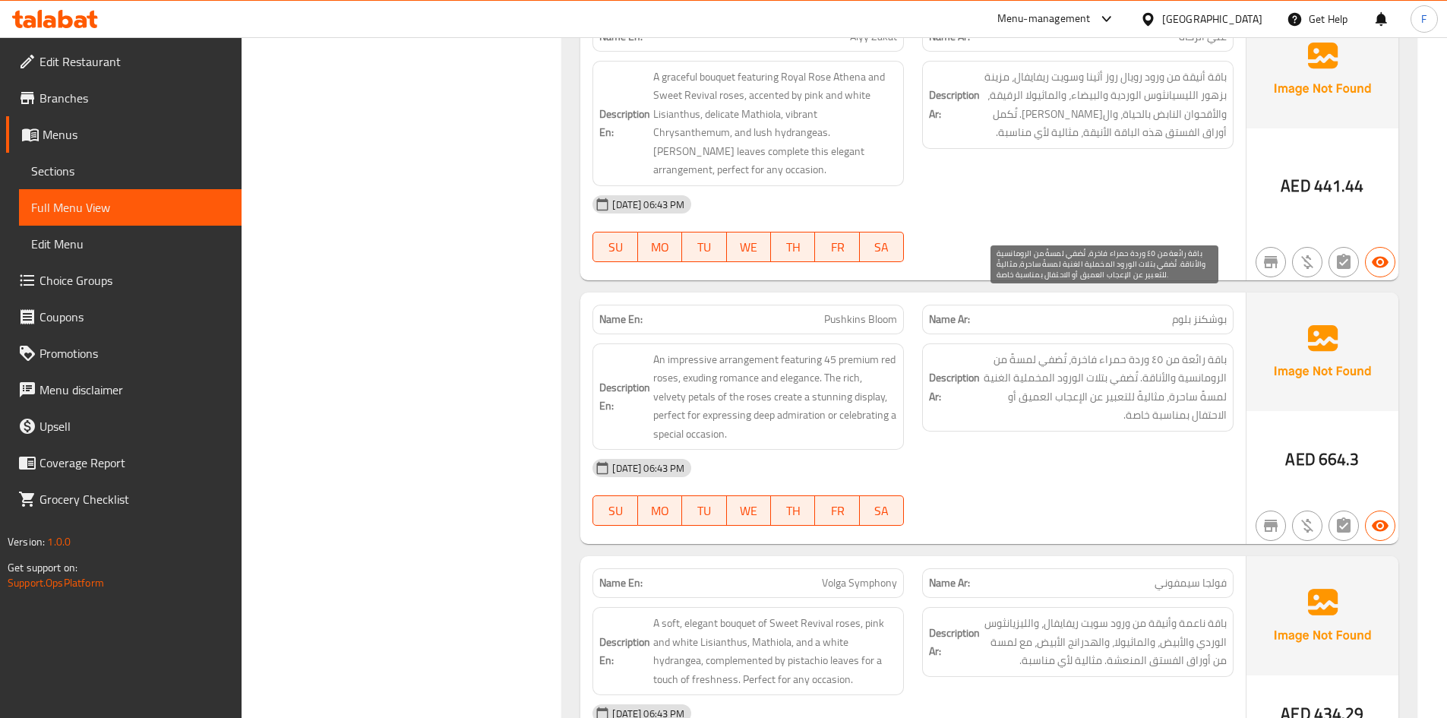
click at [1094, 350] on span "باقة رائعة من ٤٥ وردة حمراء فاخرة، تُضفي لمسةً من الرومانسية والأناقة. تُضفي بت…" at bounding box center [1105, 387] width 244 height 74
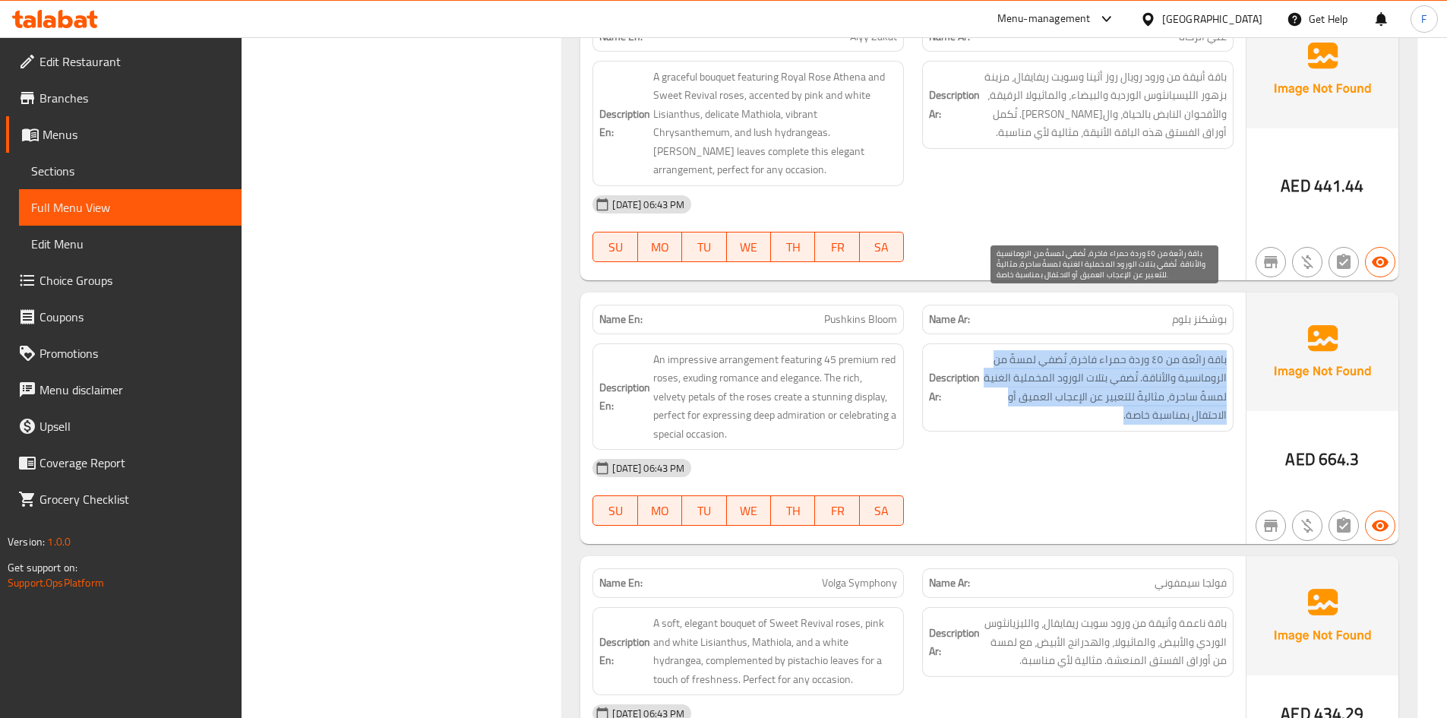
click at [1094, 350] on span "باقة رائعة من ٤٥ وردة حمراء فاخرة، تُضفي لمسةً من الرومانسية والأناقة. تُضفي بت…" at bounding box center [1105, 387] width 244 height 74
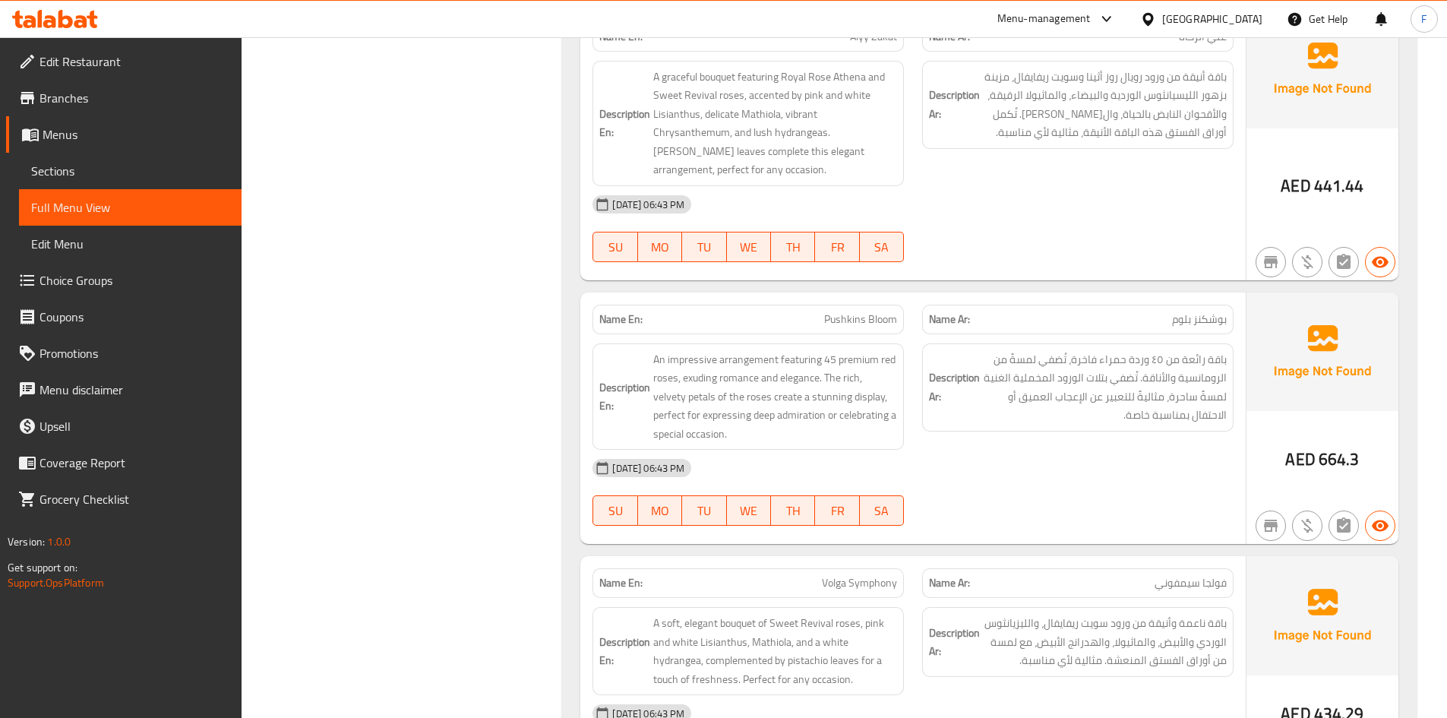
click at [871, 311] on span "Pushkins Bloom" at bounding box center [860, 319] width 73 height 16
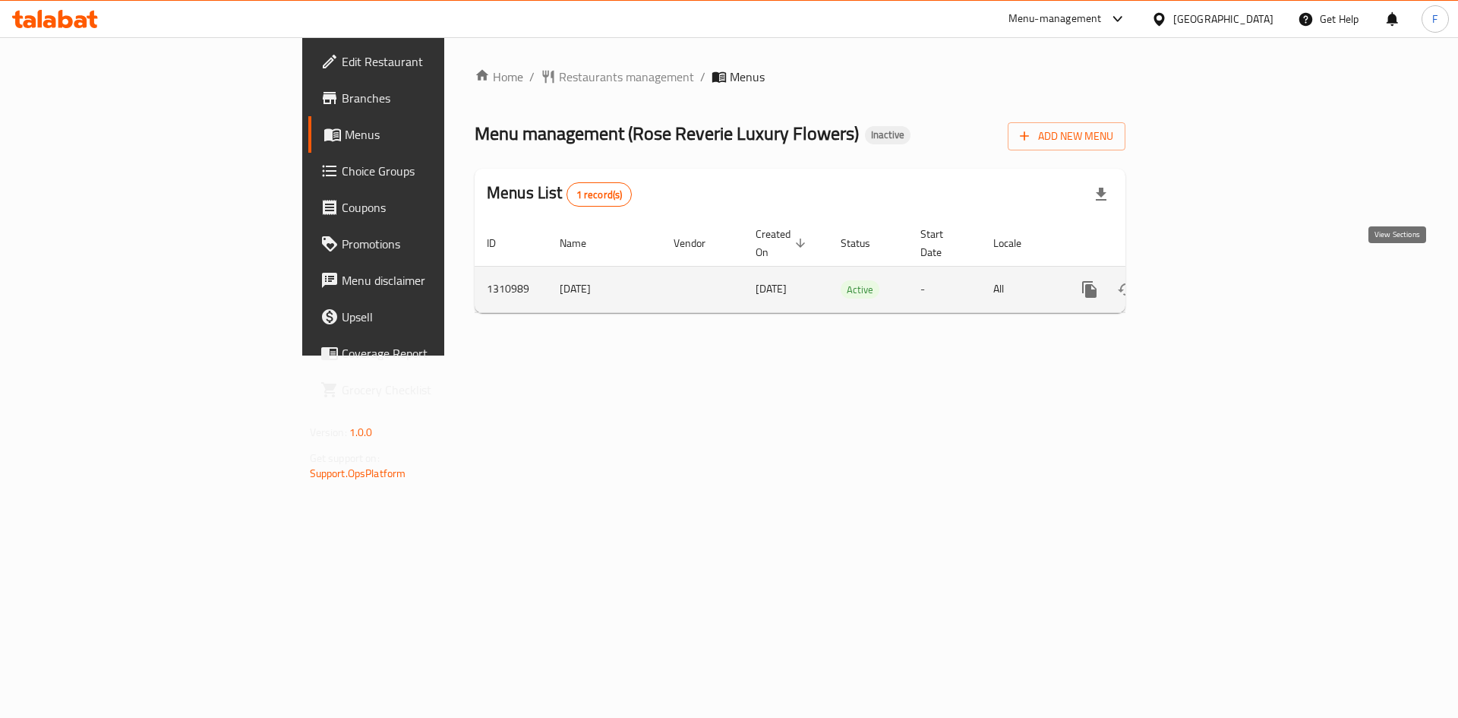
click at [1218, 271] on link "enhanced table" at bounding box center [1199, 289] width 36 height 36
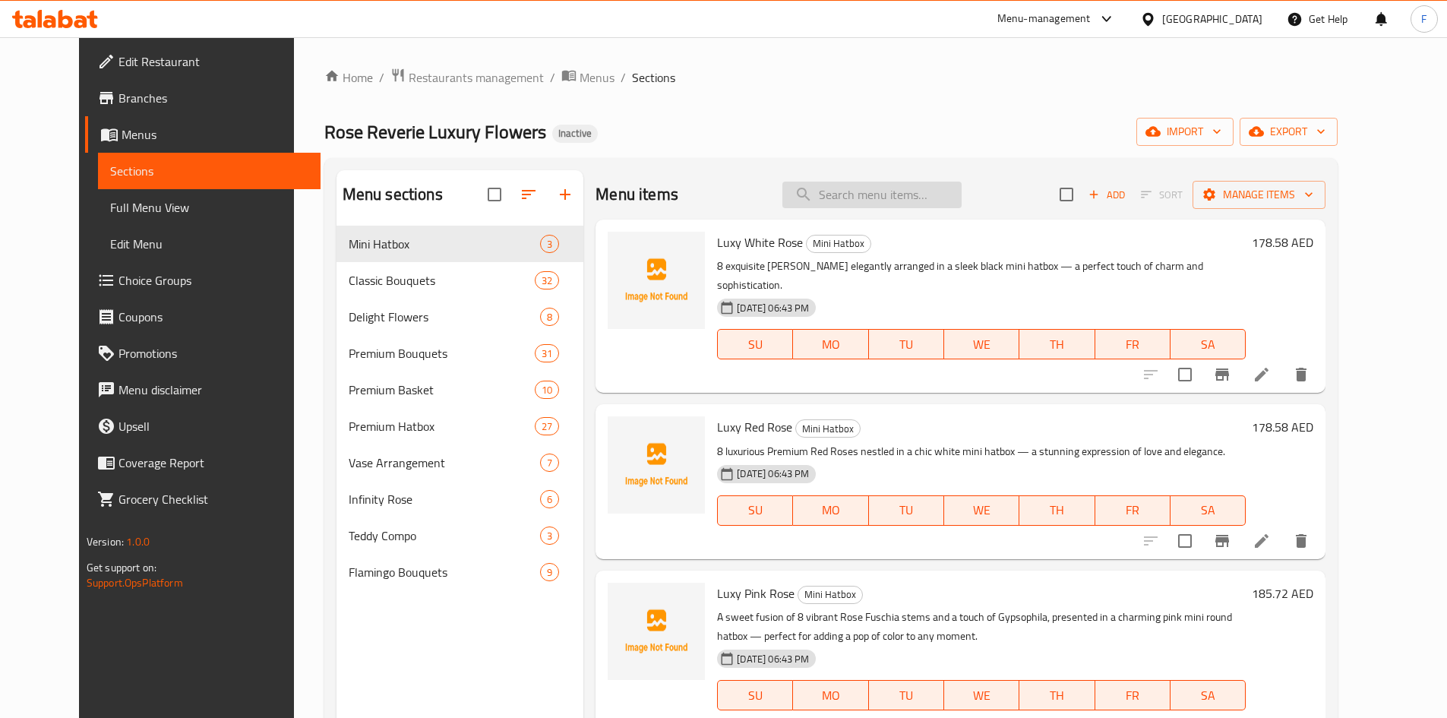
click at [860, 204] on input "search" at bounding box center [871, 195] width 179 height 27
paste input "Delicate Embrace"
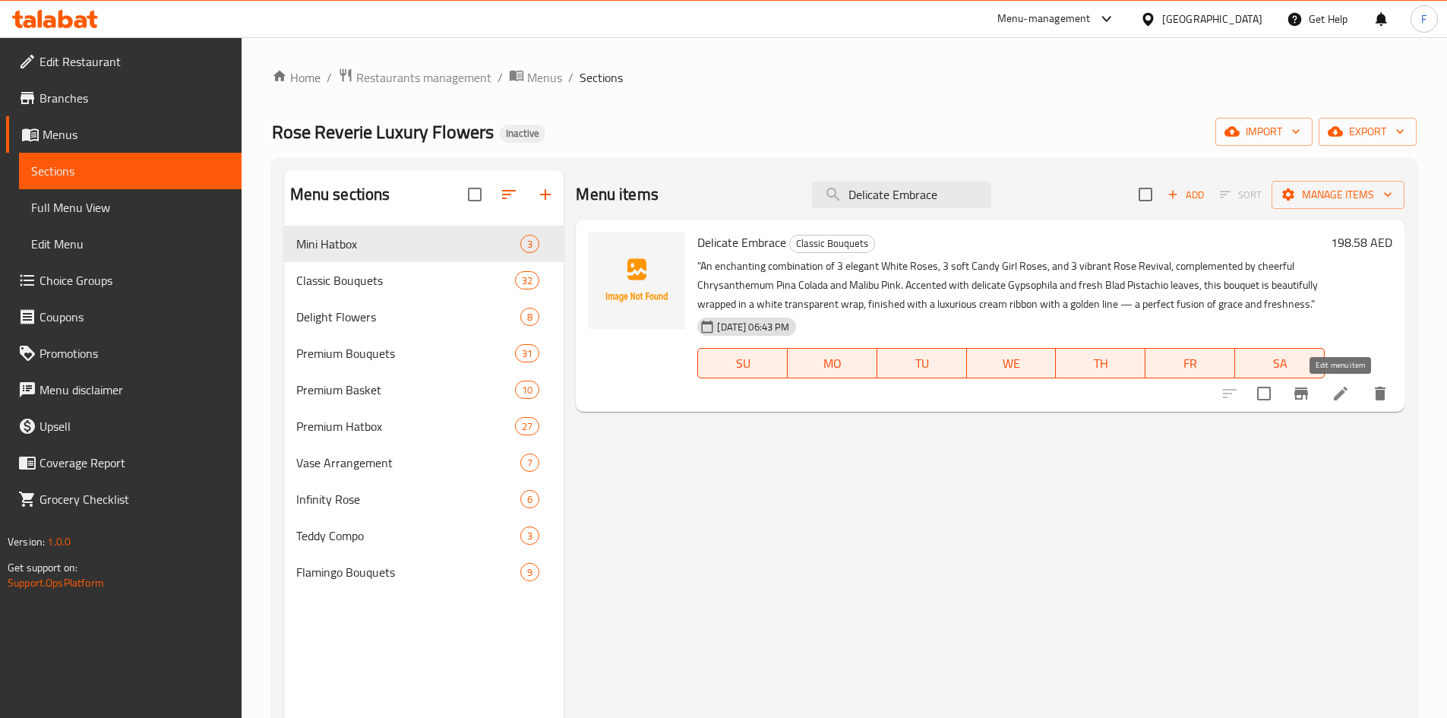
type input "Delicate Embrace"
click at [1345, 406] on icon at bounding box center [1341, 413] width 14 height 14
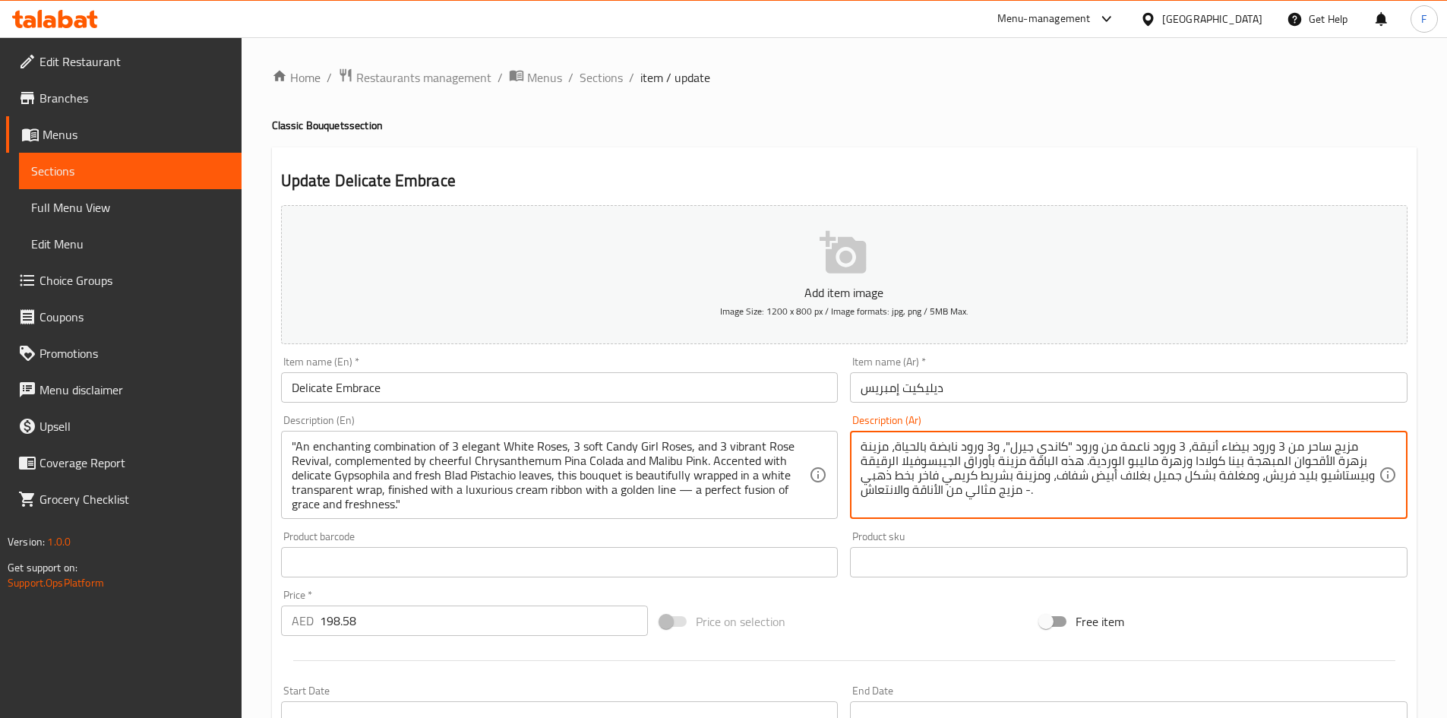
drag, startPoint x: 981, startPoint y: 448, endPoint x: 961, endPoint y: 444, distance: 20.9
click at [961, 444] on textarea "مزيج ساحر من 3 ورود بيضاء أنيقة، 3 ورود ناعمة من ورود "كاندي جيرل"، و3 ورود ناب…" at bounding box center [1120, 475] width 518 height 72
paste textarea "روز ريفايفال"
type textarea "مزيج ساحر من 3 ورود بيضاء أنيقة، 3 ورود ناعمة من ورود "كاندي جيرل"، و3 روز ريفا…"
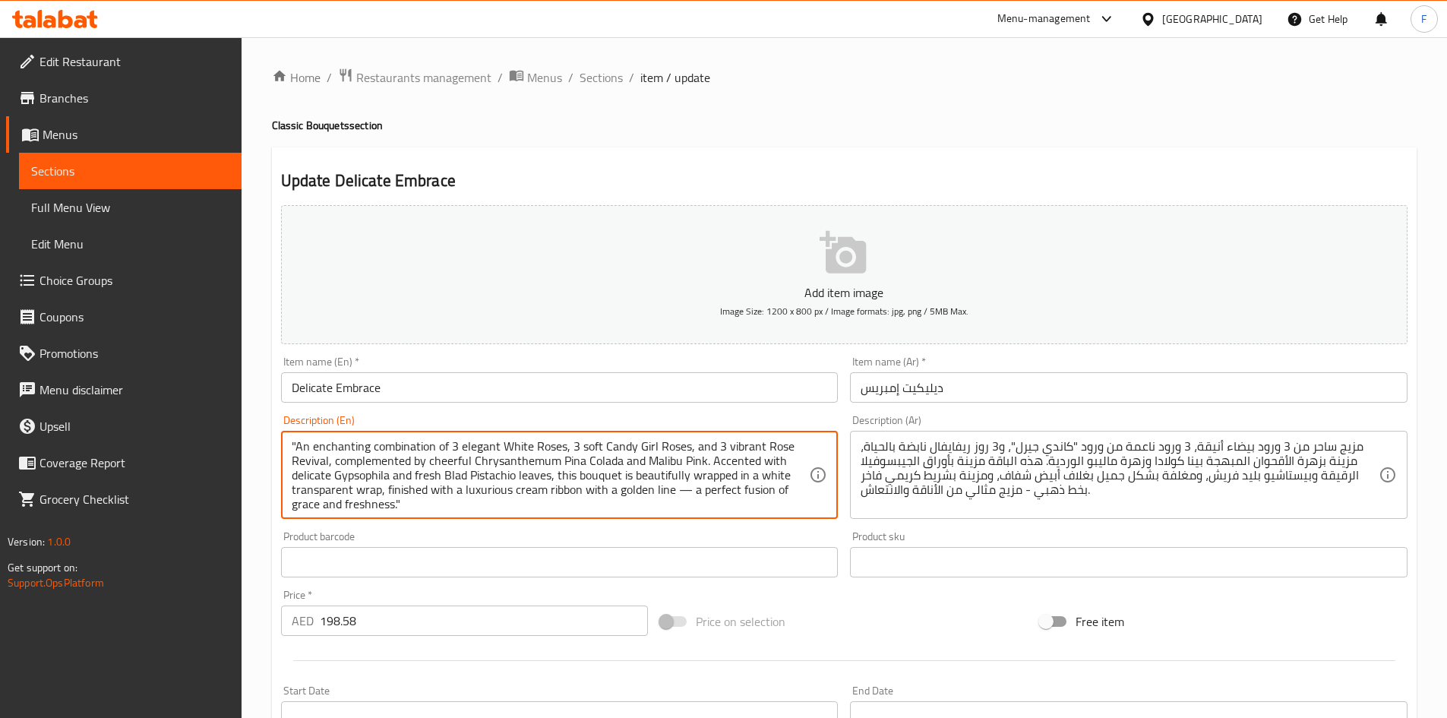
click at [742, 449] on textarea ""An enchanting combination of 3 elegant White Roses, 3 soft Candy Girl Roses, a…" at bounding box center [551, 475] width 518 height 72
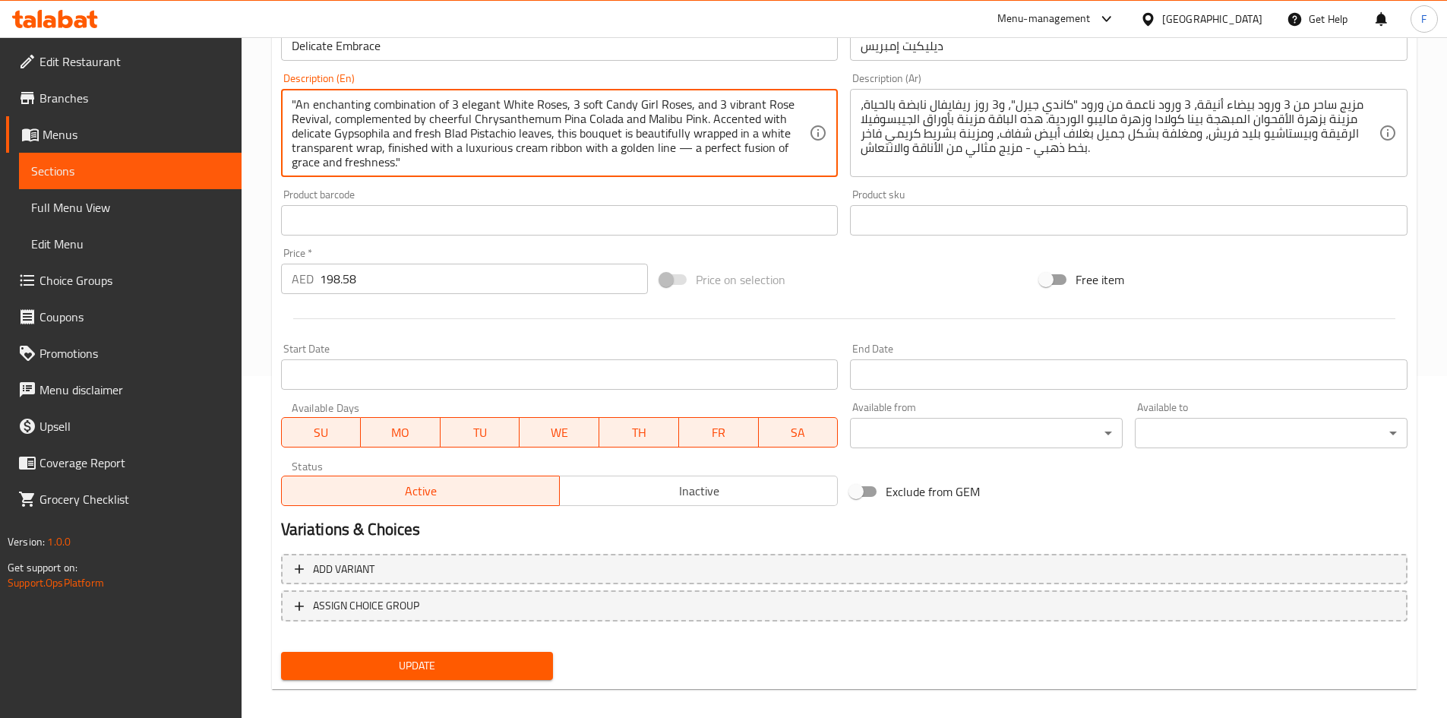
scroll to position [355, 0]
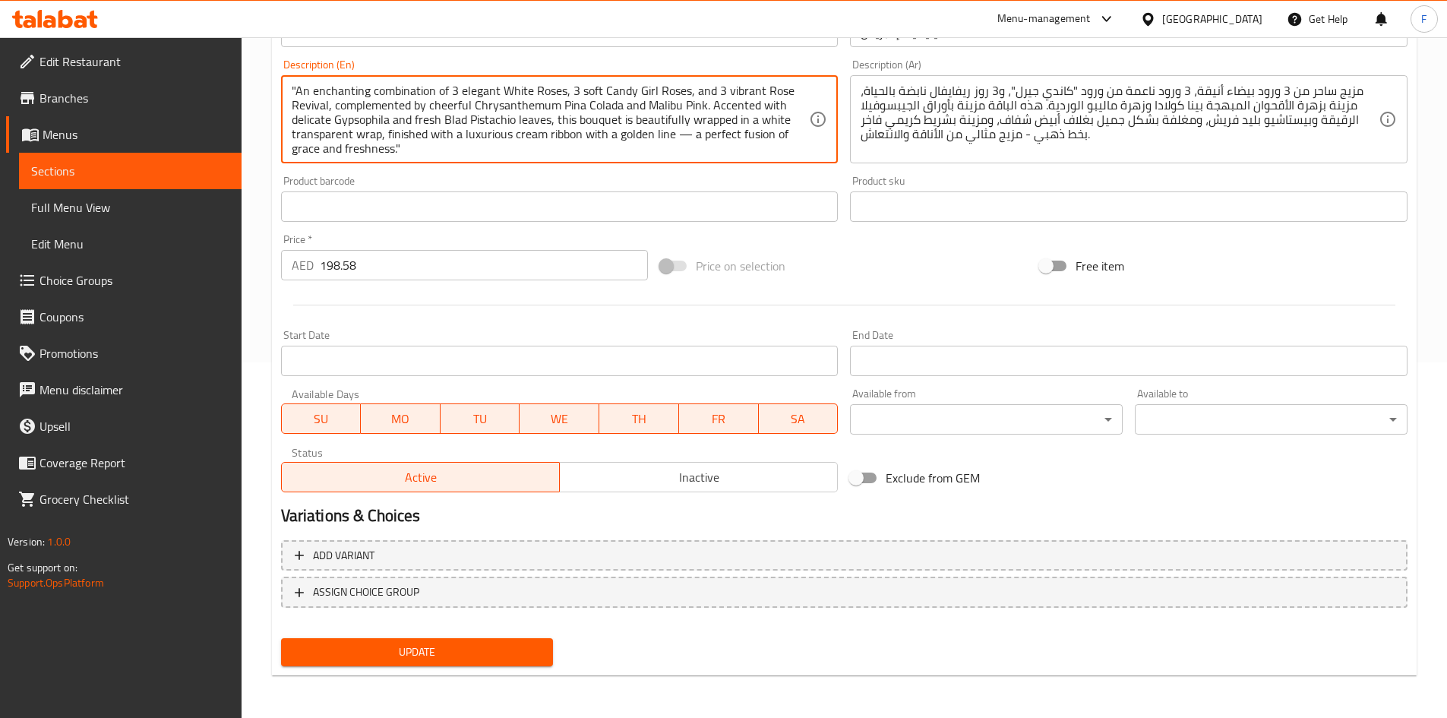
click at [533, 649] on div "Update" at bounding box center [417, 652] width 285 height 40
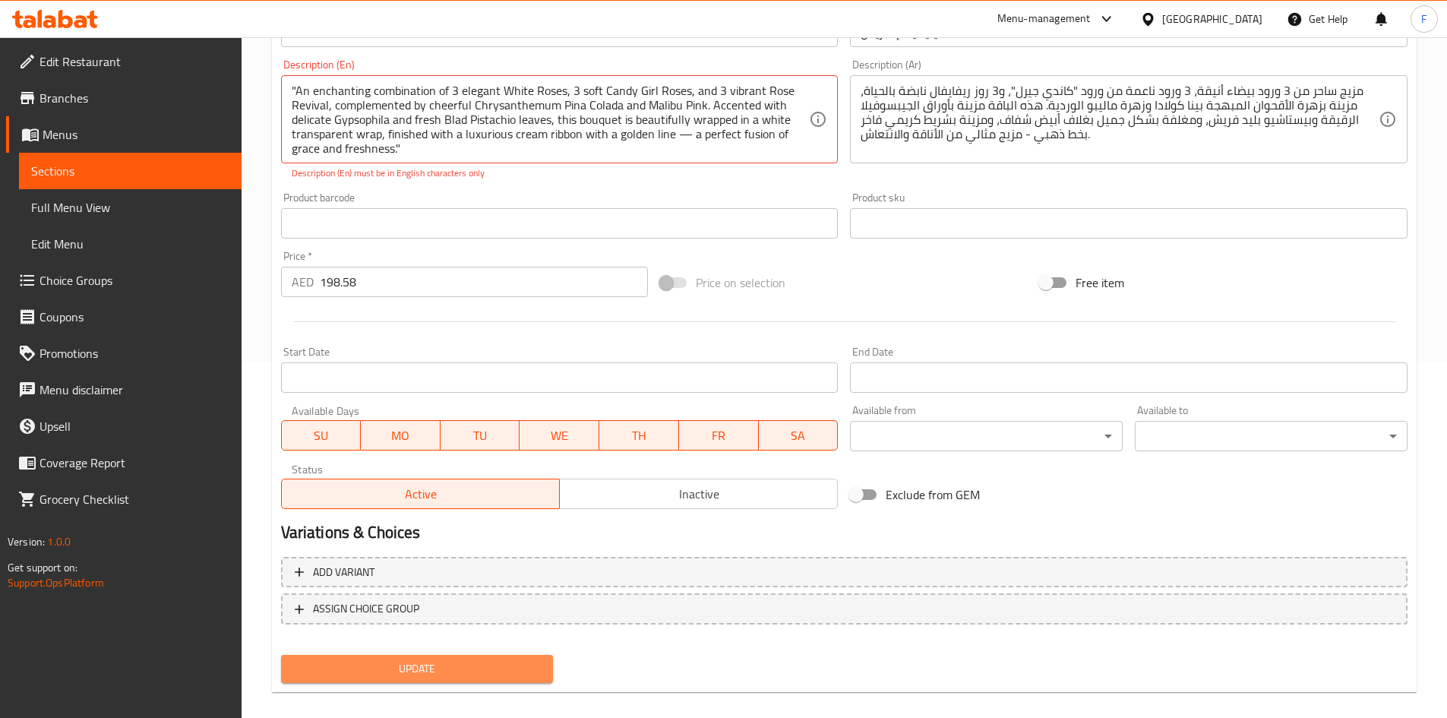
click at [496, 665] on span "Update" at bounding box center [417, 668] width 248 height 19
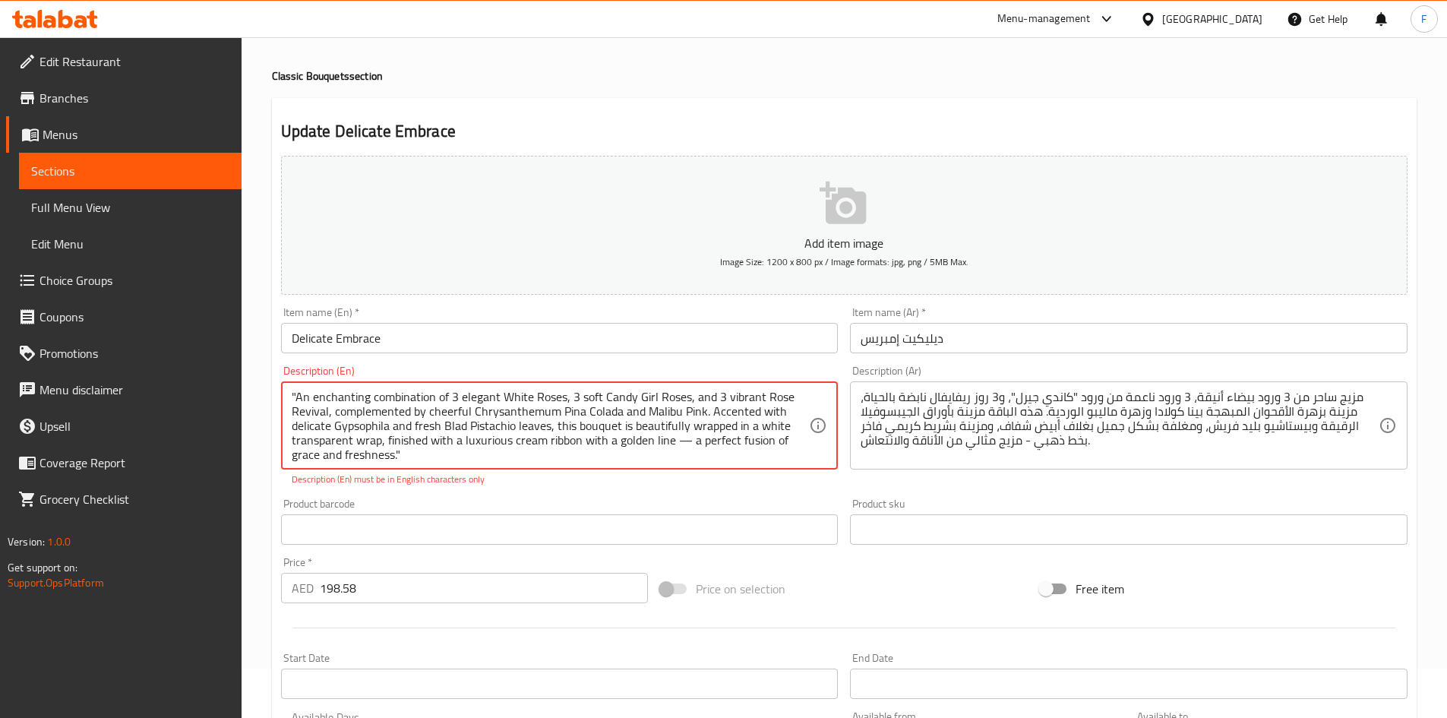
scroll to position [76, 0]
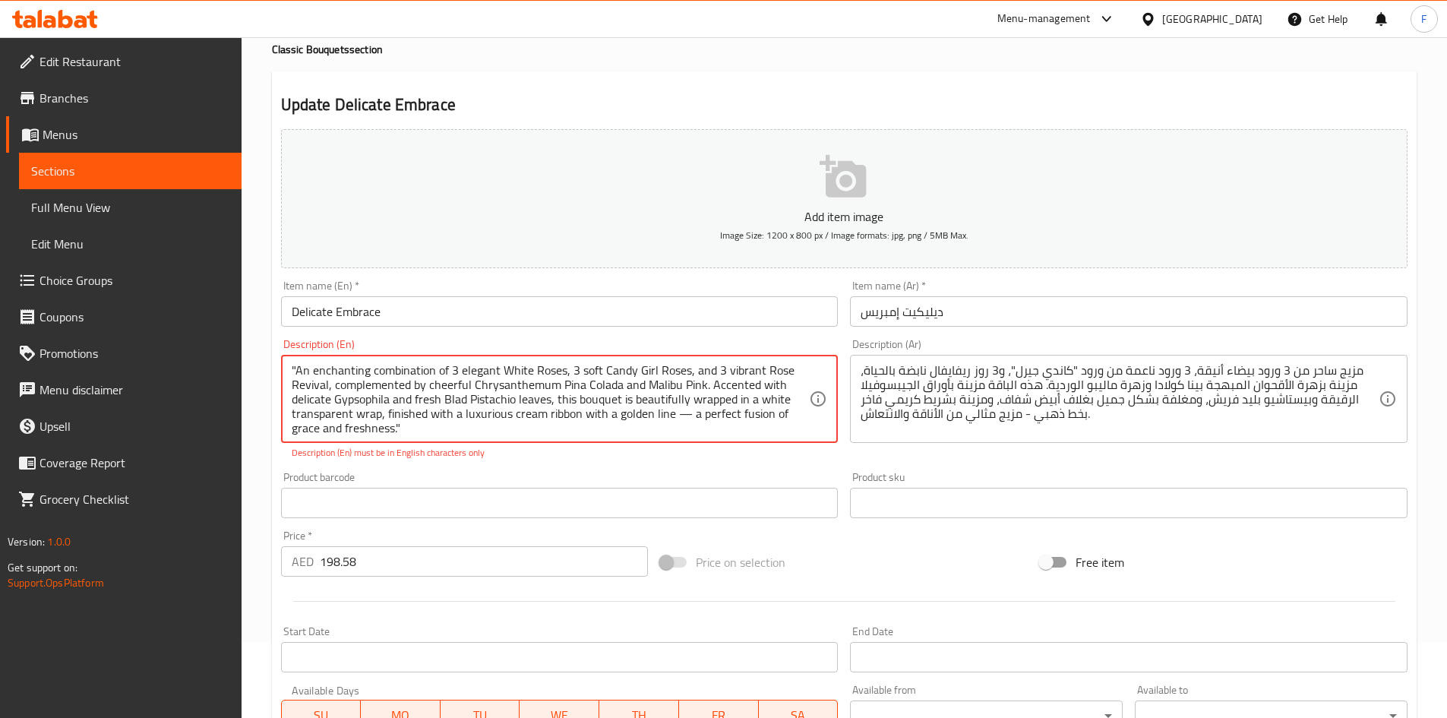
click at [485, 409] on textarea ""An enchanting combination of 3 elegant White Roses, 3 soft Candy Girl Roses, a…" at bounding box center [551, 399] width 518 height 72
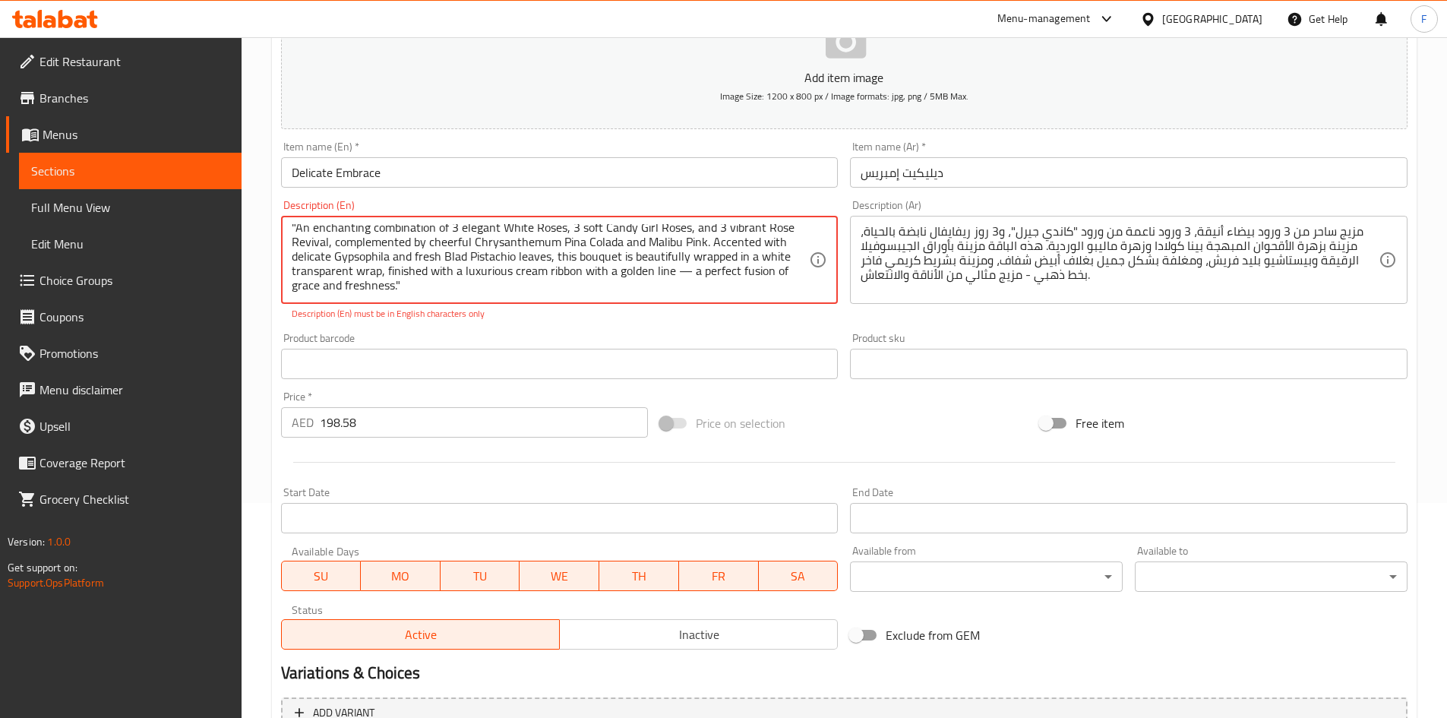
scroll to position [228, 0]
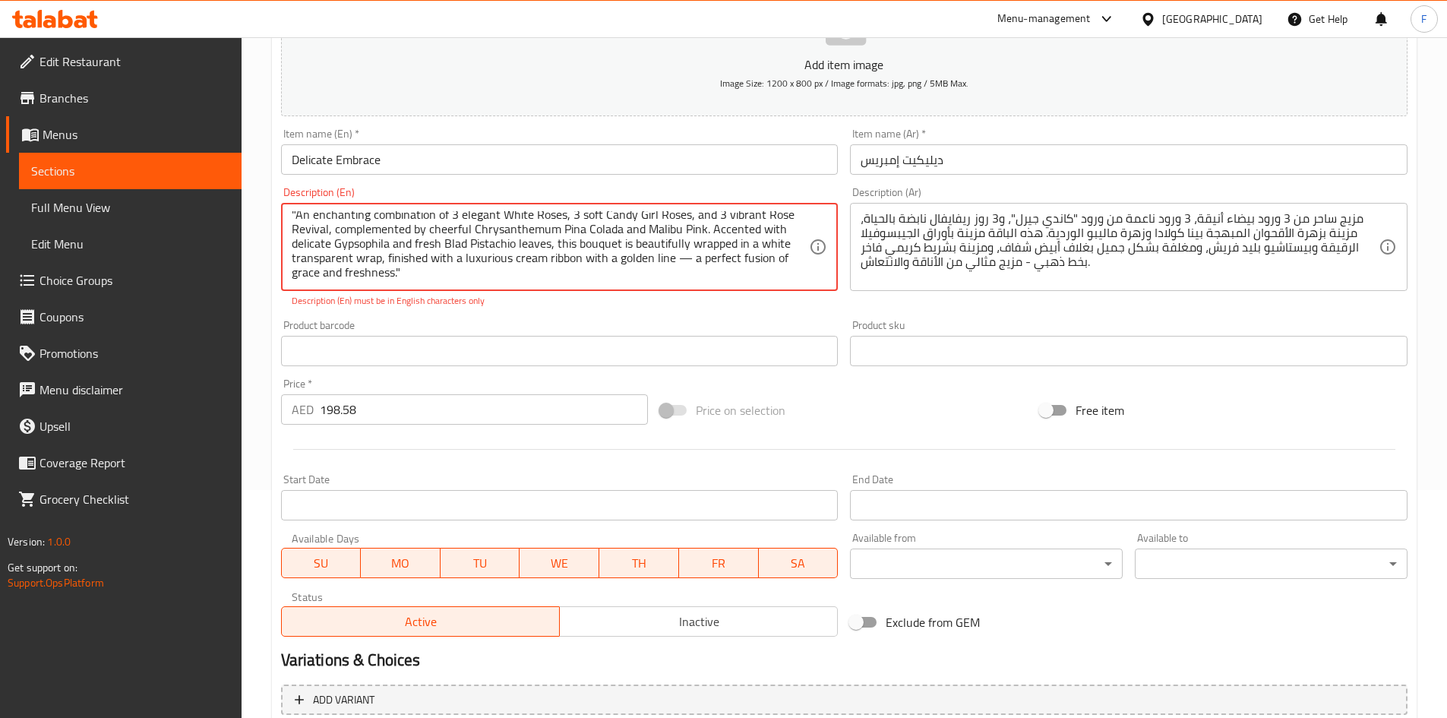
click at [503, 267] on textarea ""An enchanting combination of 3 elegant White Roses, 3 soft Candy Girl Roses, a…" at bounding box center [551, 247] width 518 height 72
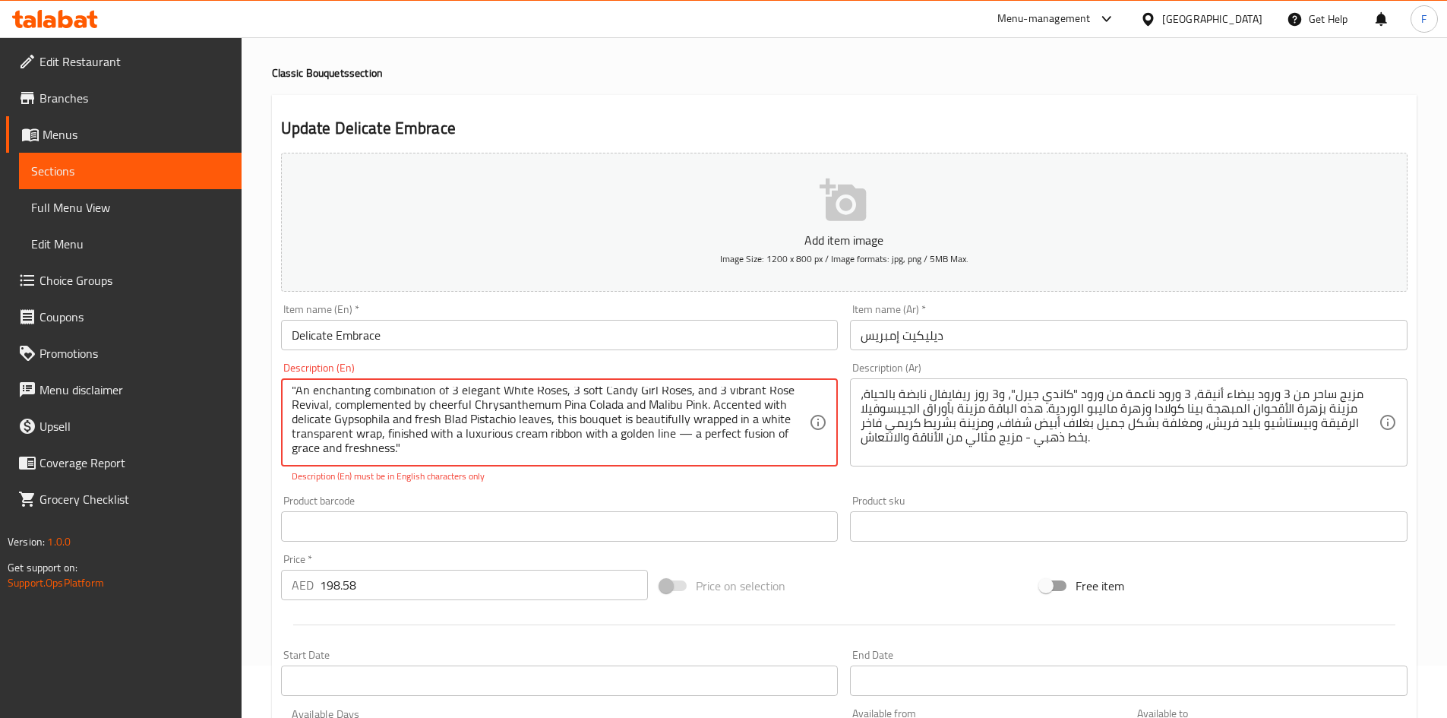
scroll to position [76, 0]
